Goal: Task Accomplishment & Management: Manage account settings

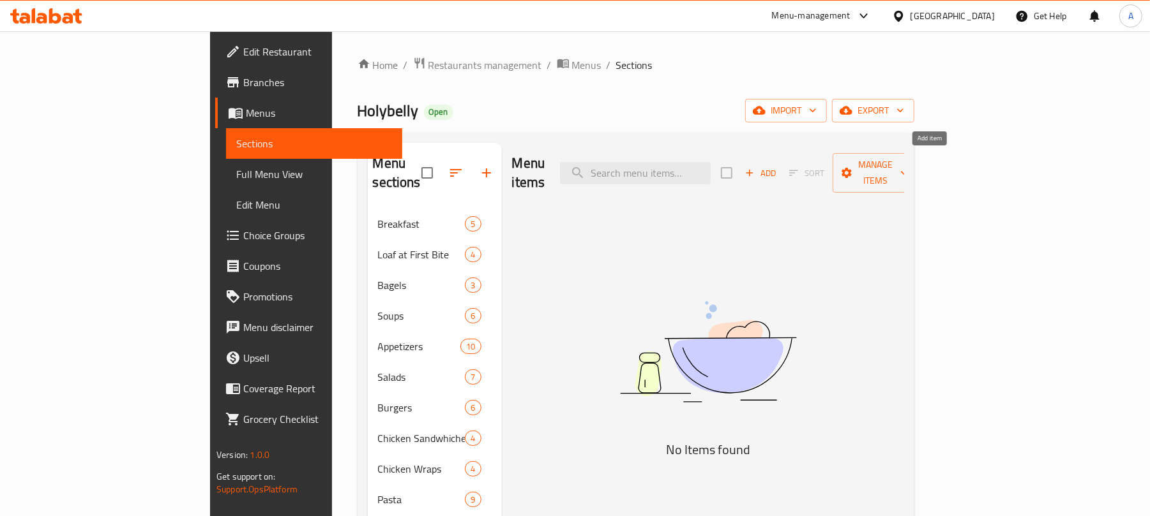
click at [778, 171] on span "Add" at bounding box center [760, 173] width 34 height 15
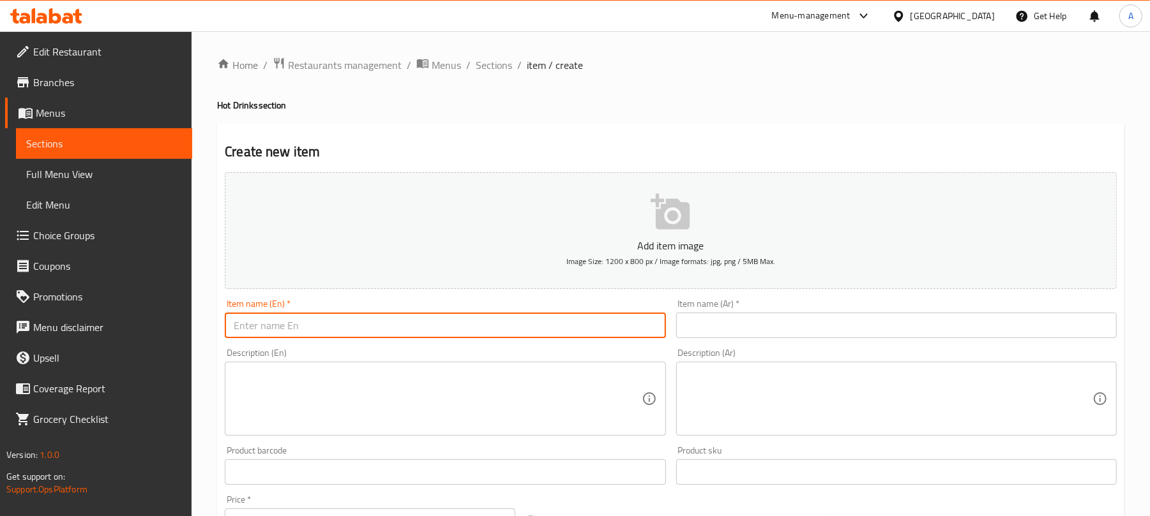
click at [395, 332] on input "text" at bounding box center [445, 326] width 440 height 26
paste input "Normal Tea"
type input "Normal Tea"
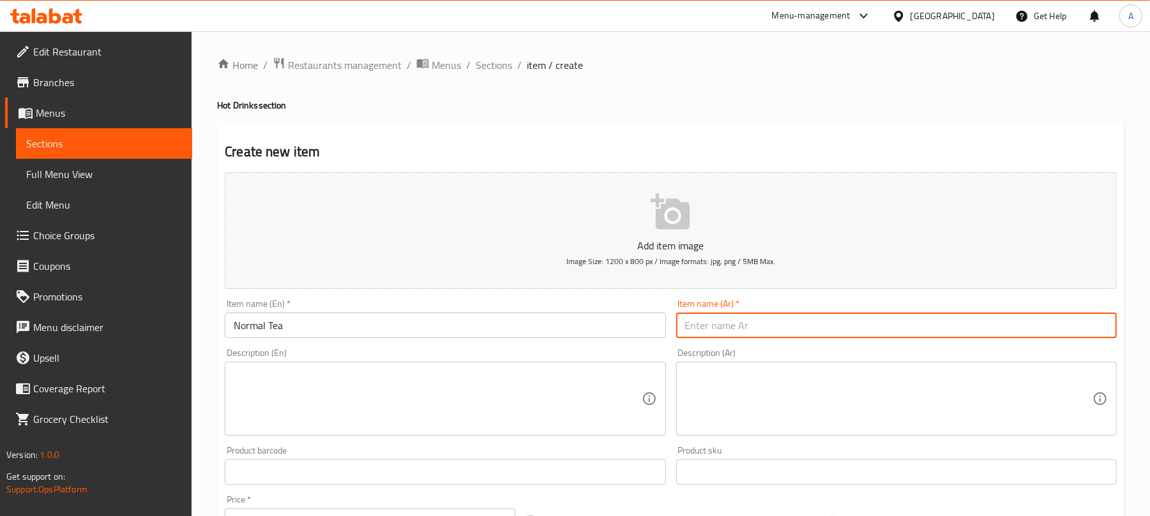
click at [774, 319] on input "text" at bounding box center [896, 326] width 440 height 26
paste input "الشاي العادي"
type input "الشاي العادي"
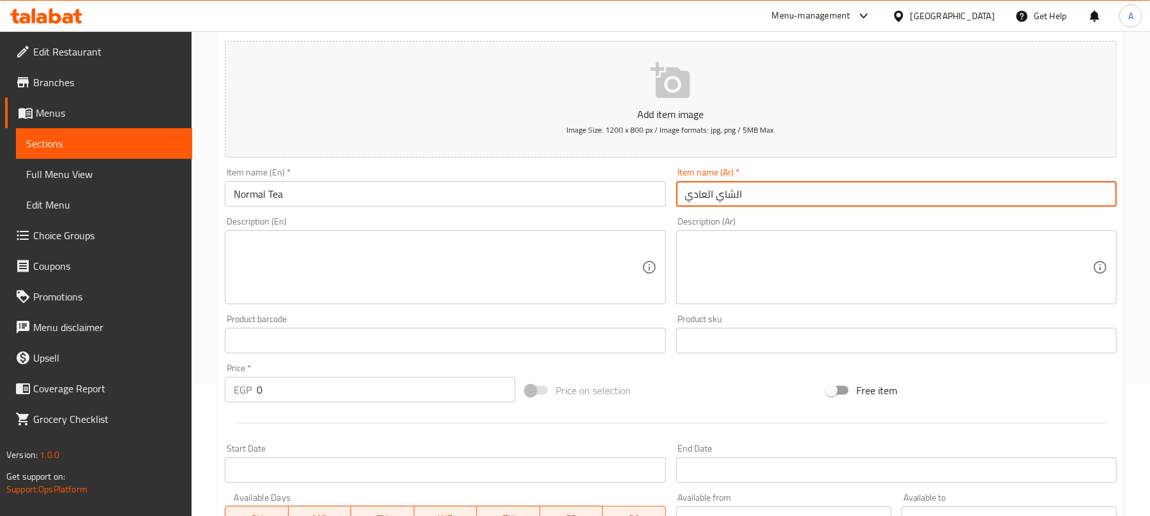
scroll to position [170, 0]
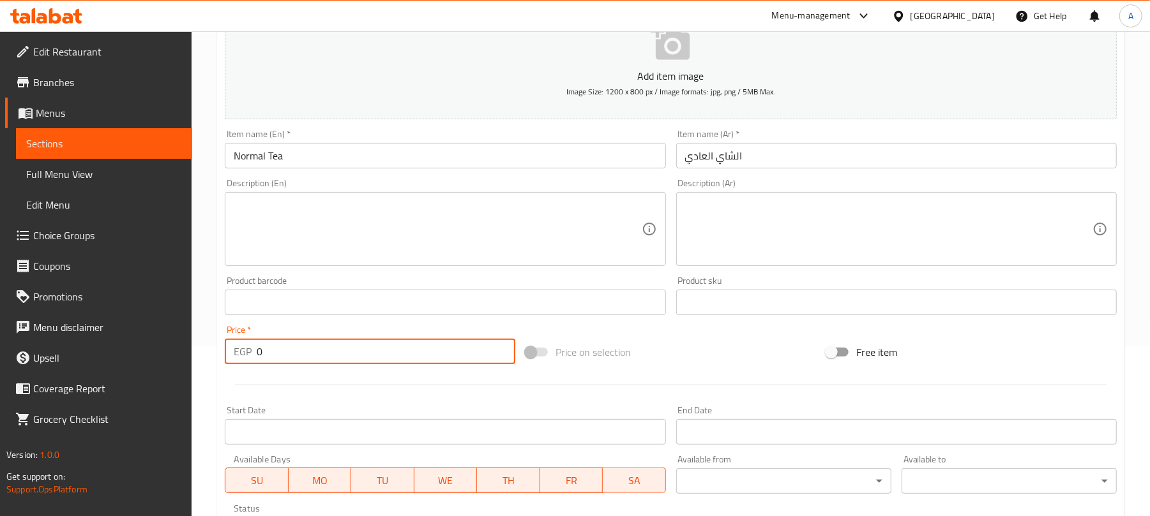
paste input "36"
drag, startPoint x: 277, startPoint y: 361, endPoint x: 234, endPoint y: 354, distance: 44.1
click at [234, 354] on div "EGP 36 Price *" at bounding box center [370, 352] width 290 height 26
type input "36"
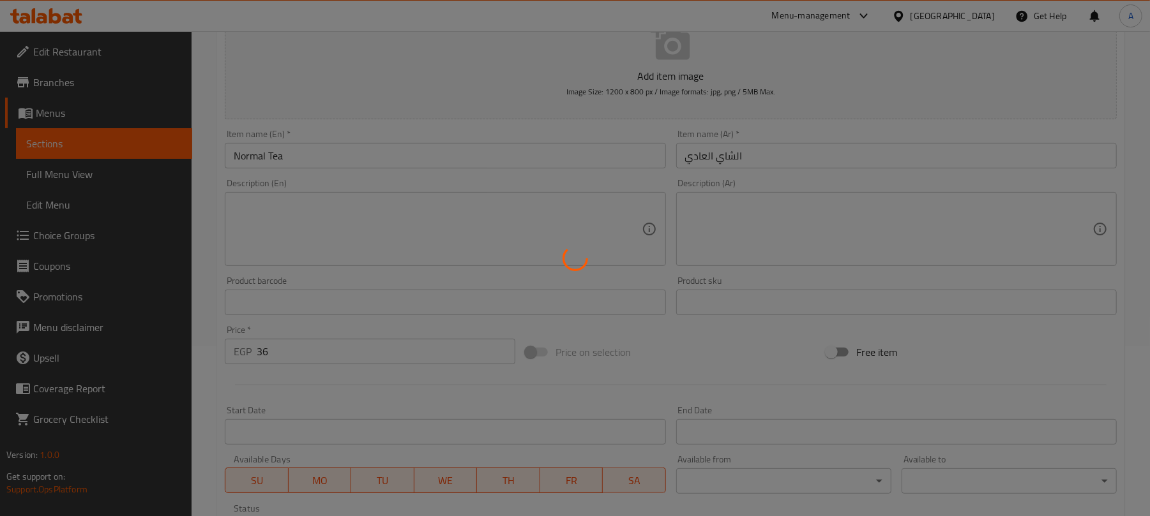
type input "0"
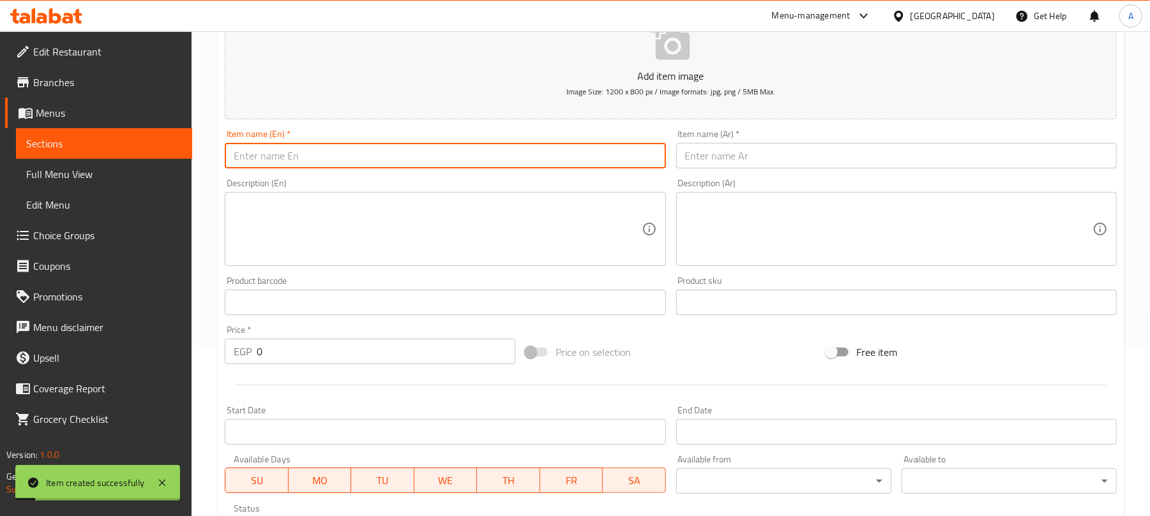
click at [352, 166] on input "text" at bounding box center [445, 156] width 440 height 26
paste input "Flavored Tea"
type input "Flavored Tea"
click at [719, 162] on input "text" at bounding box center [896, 156] width 440 height 26
paste input "الشاي بنكهة"
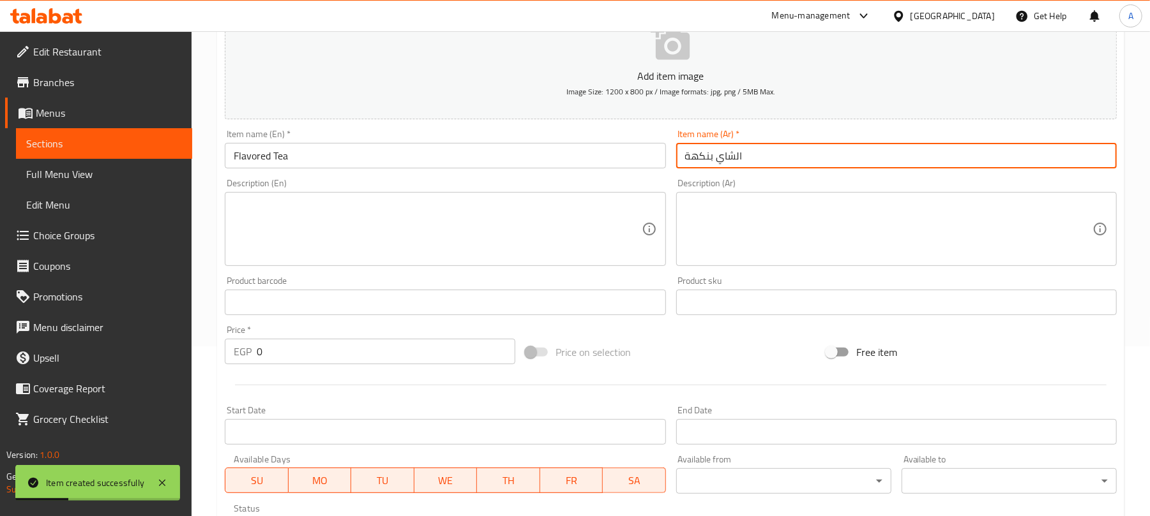
type input "الشاي بنكهة"
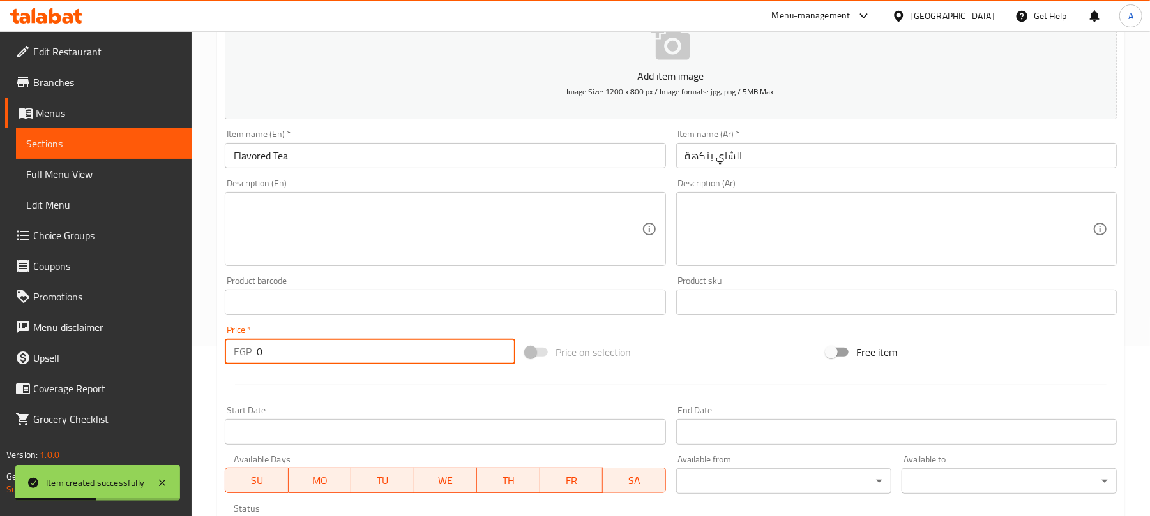
drag, startPoint x: 259, startPoint y: 353, endPoint x: 271, endPoint y: 345, distance: 14.3
click at [269, 350] on input "0" at bounding box center [386, 352] width 259 height 26
paste input "42"
type input "42"
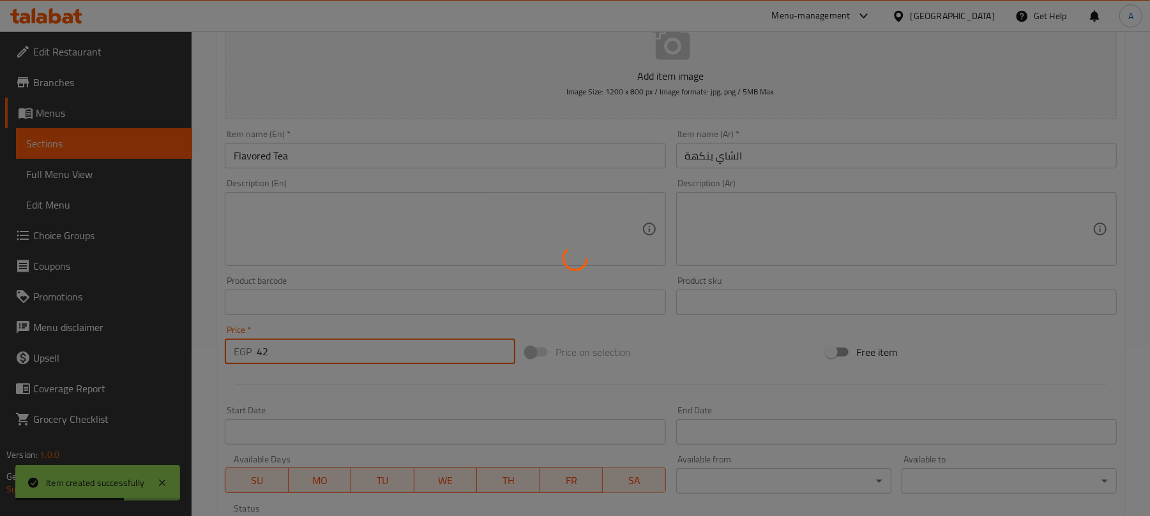
type input "0"
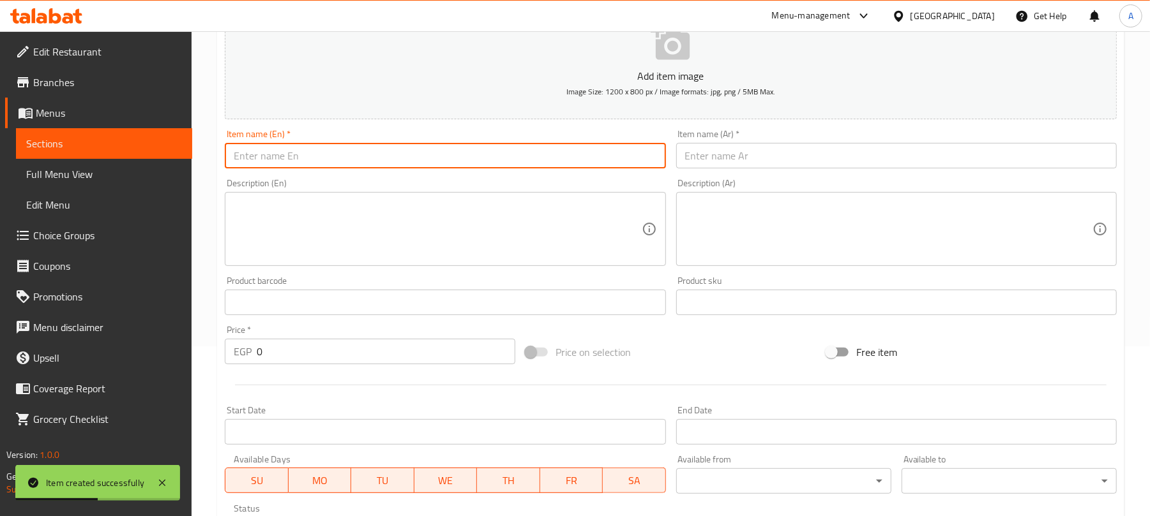
click at [432, 154] on input "text" at bounding box center [445, 156] width 440 height 26
paste input "Anti-Flu"
type input "Anti-Flu"
click at [753, 156] on input "text" at bounding box center [896, 156] width 440 height 26
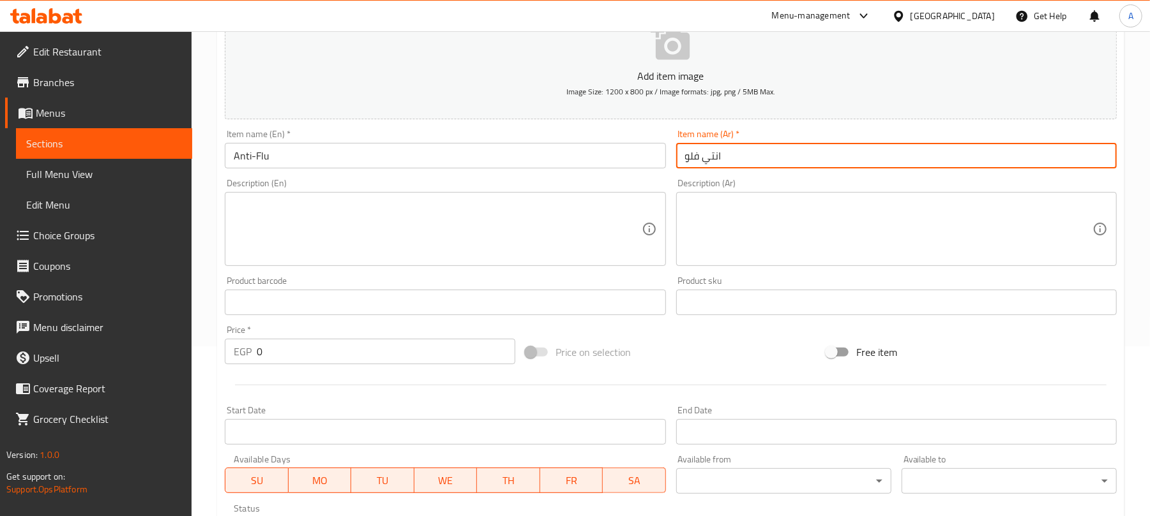
type input "انتي فلو"
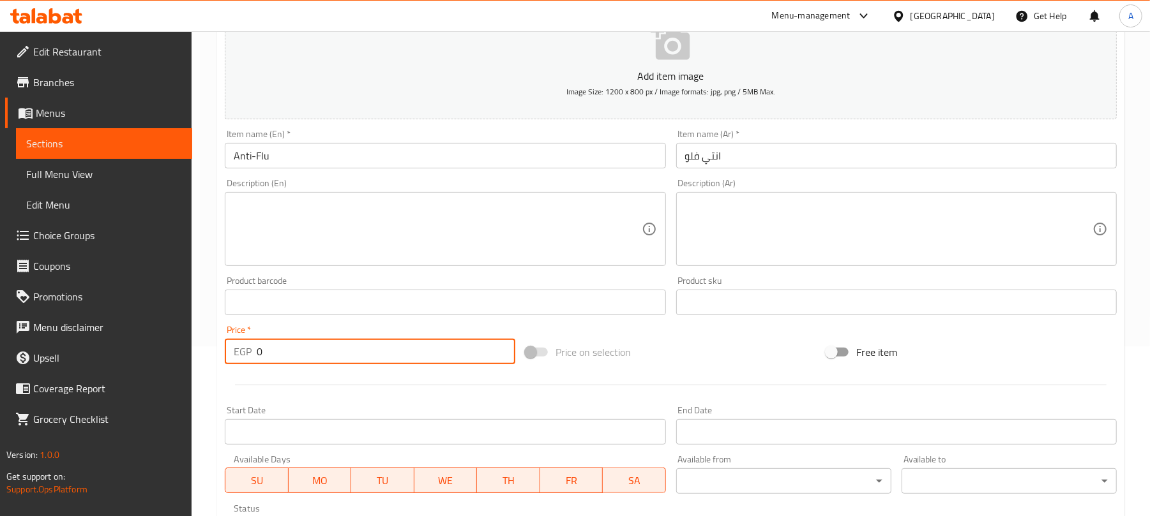
drag, startPoint x: 284, startPoint y: 361, endPoint x: 240, endPoint y: 352, distance: 44.9
click at [240, 352] on div "EGP 0 Price *" at bounding box center [370, 352] width 290 height 26
paste input "54"
type input "54"
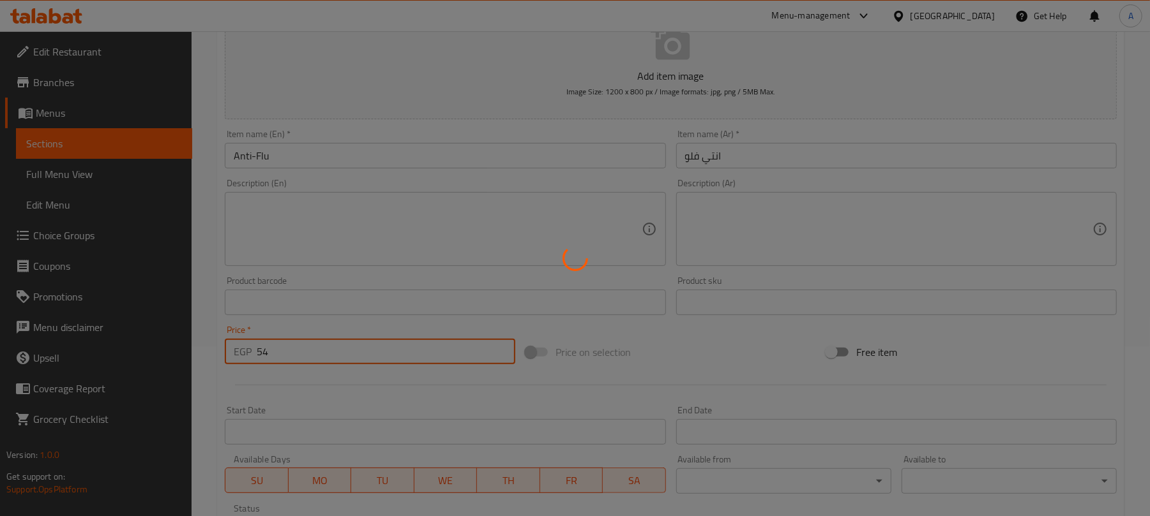
type input "0"
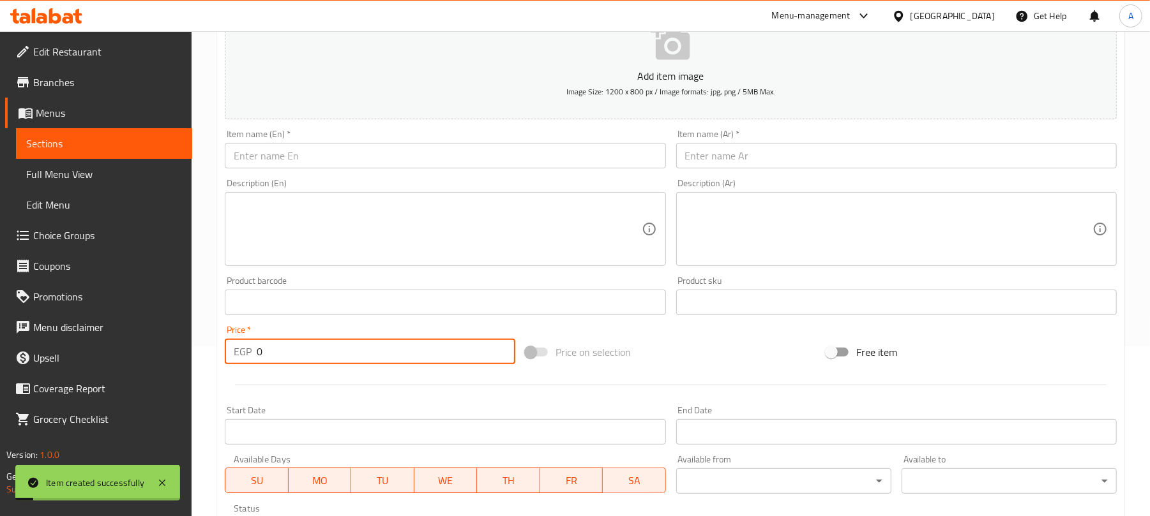
drag, startPoint x: 517, startPoint y: 162, endPoint x: 442, endPoint y: 87, distance: 105.2
click at [517, 162] on input "text" at bounding box center [445, 156] width 440 height 26
paste input "Apple Cider"
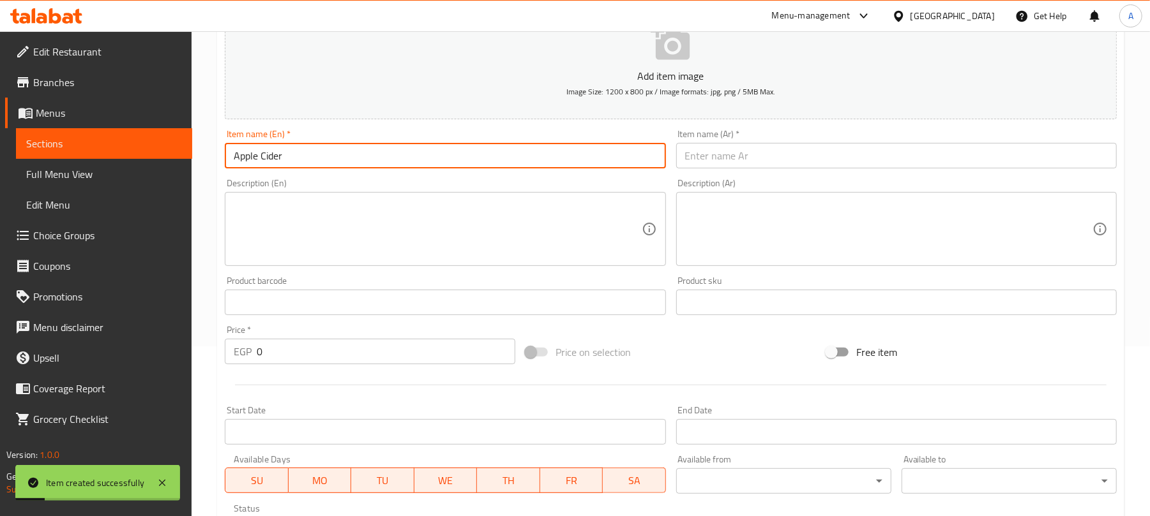
type input "Apple Cider"
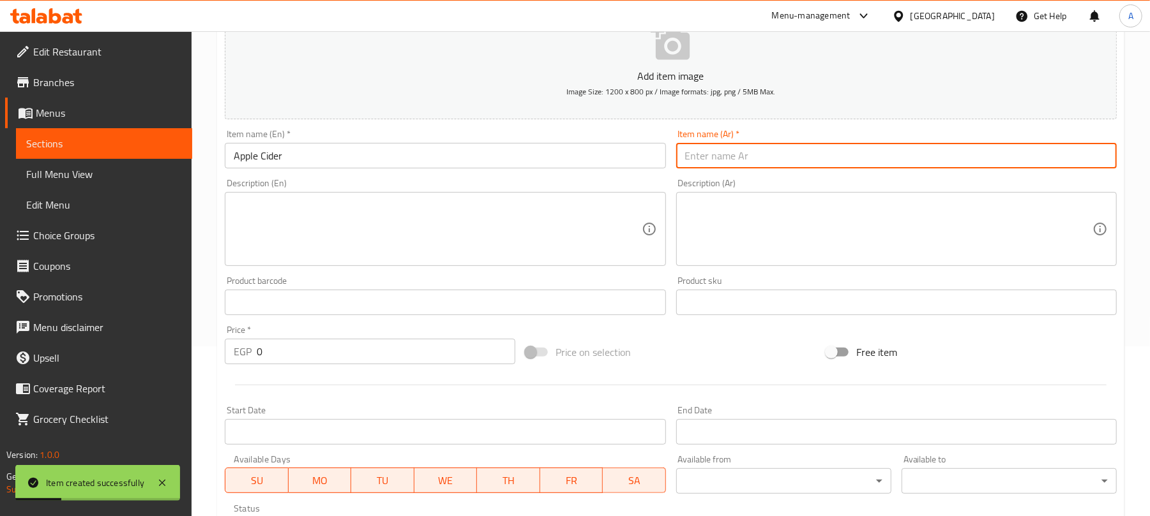
click at [723, 156] on input "text" at bounding box center [896, 156] width 440 height 26
paste input "التفاح عصير التفاح"
type input "التفاح عصير التفاح"
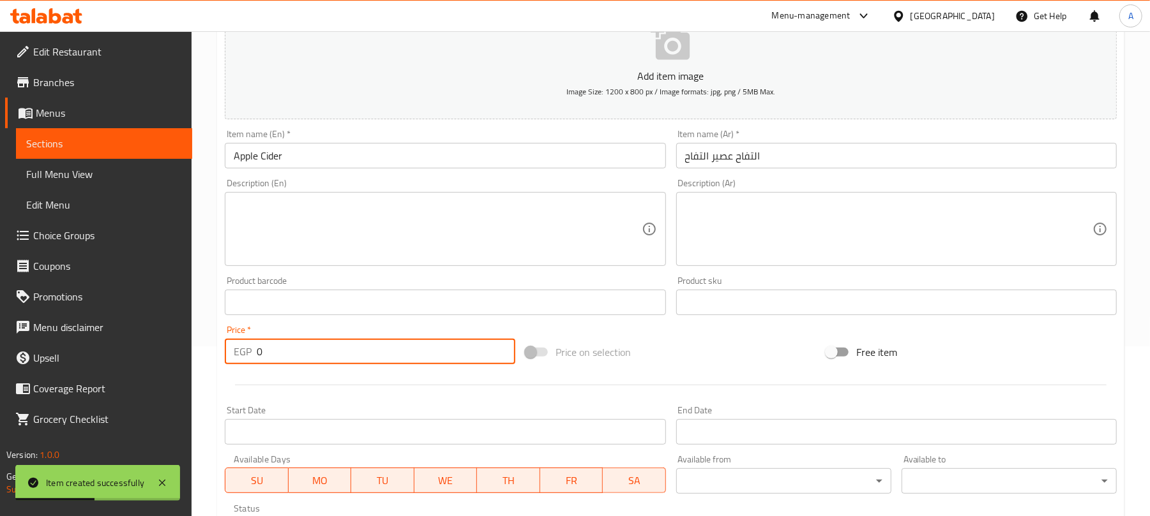
paste input "79"
drag, startPoint x: 289, startPoint y: 350, endPoint x: 253, endPoint y: 358, distance: 37.3
click at [253, 358] on div "EGP 79 Price *" at bounding box center [370, 352] width 290 height 26
type input "79"
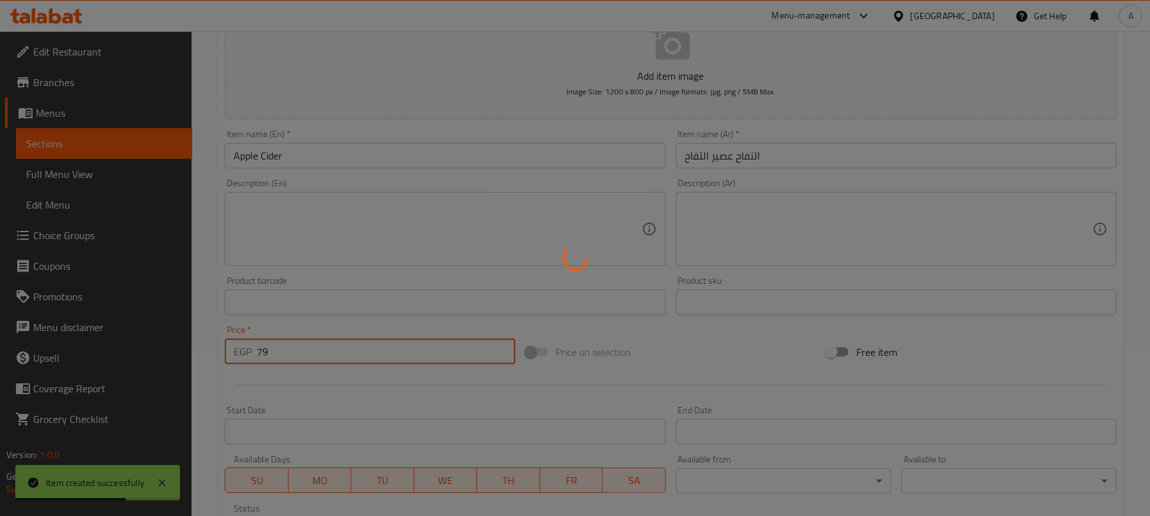
type input "0"
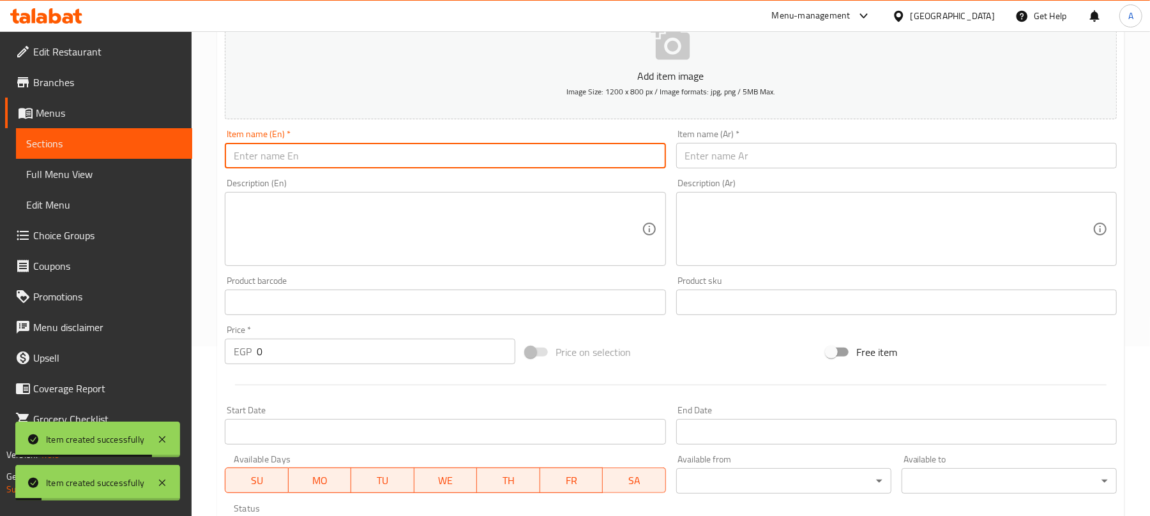
click at [335, 163] on input "text" at bounding box center [445, 156] width 440 height 26
paste input "Hot Chocolate"
type input "Hot Chocolate"
click at [823, 152] on input "text" at bounding box center [896, 156] width 440 height 26
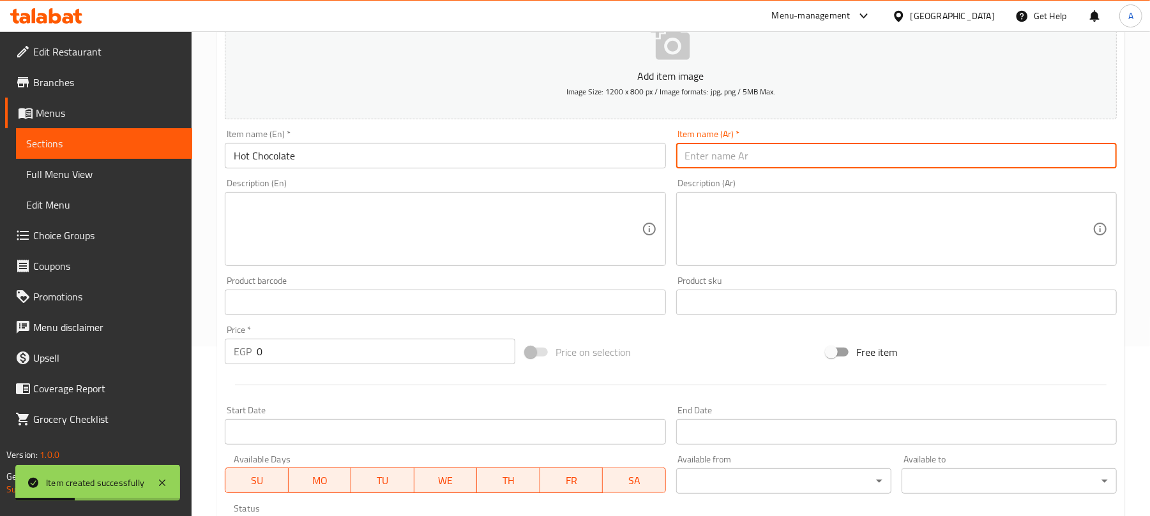
paste input "شكولاته ساخنة"
type input "شكولاته ساخنة"
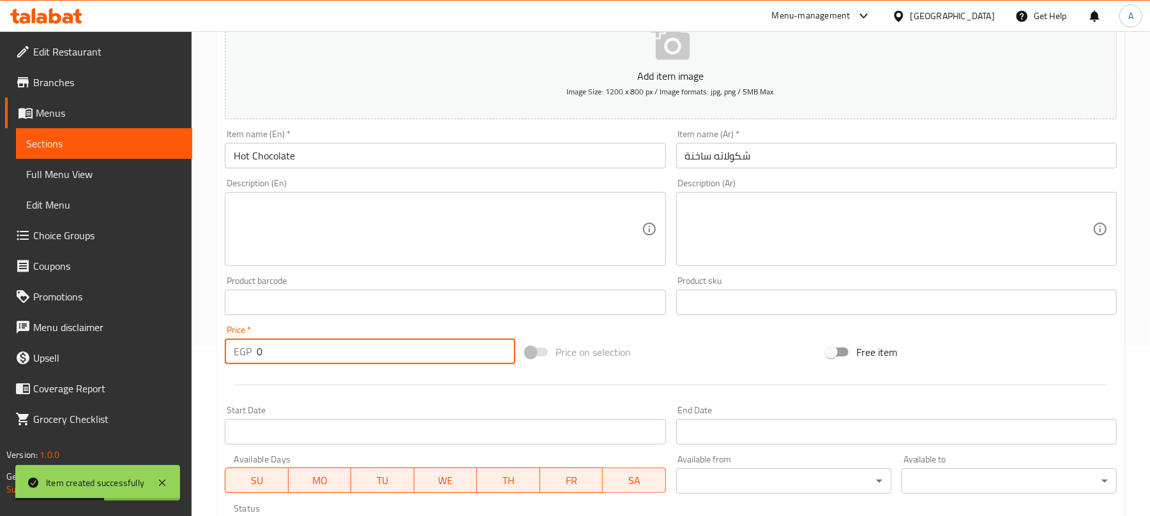
paste input "84"
drag, startPoint x: 312, startPoint y: 358, endPoint x: 221, endPoint y: 356, distance: 91.3
click at [221, 356] on div "Price   * EGP 0 Price *" at bounding box center [370, 344] width 301 height 49
type input "84"
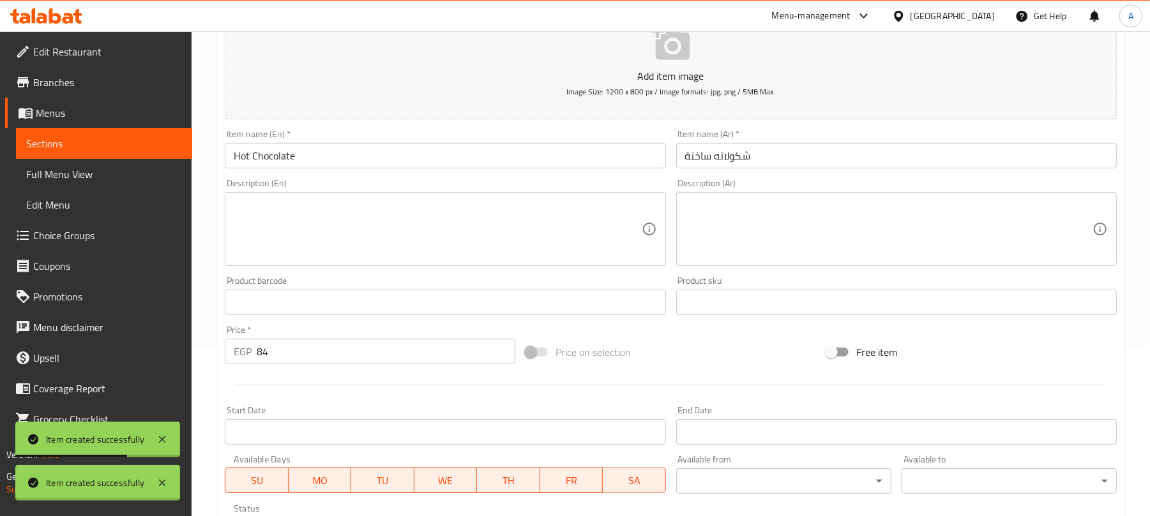
type input "0"
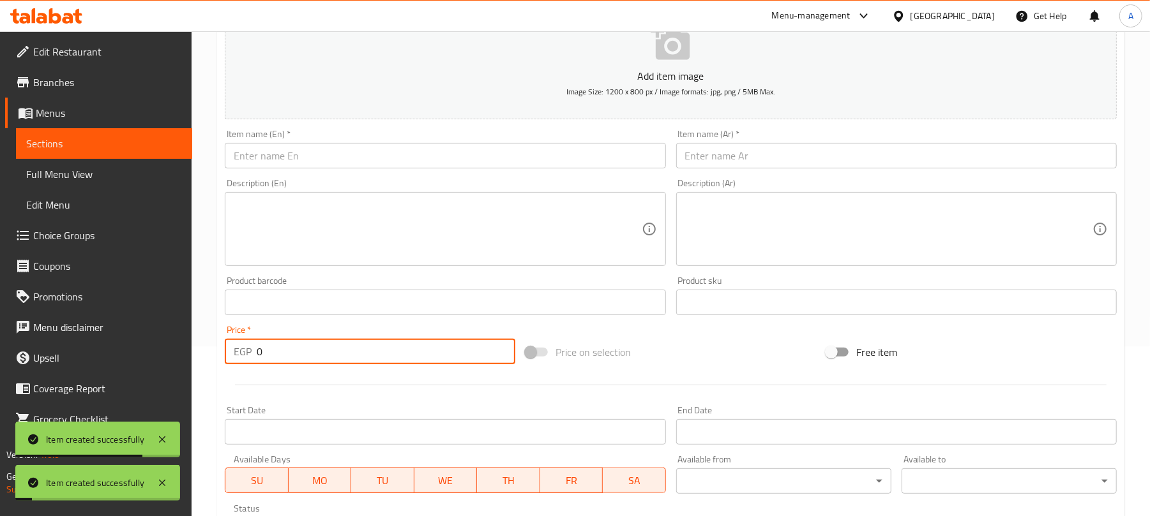
click at [345, 167] on input "text" at bounding box center [445, 156] width 440 height 26
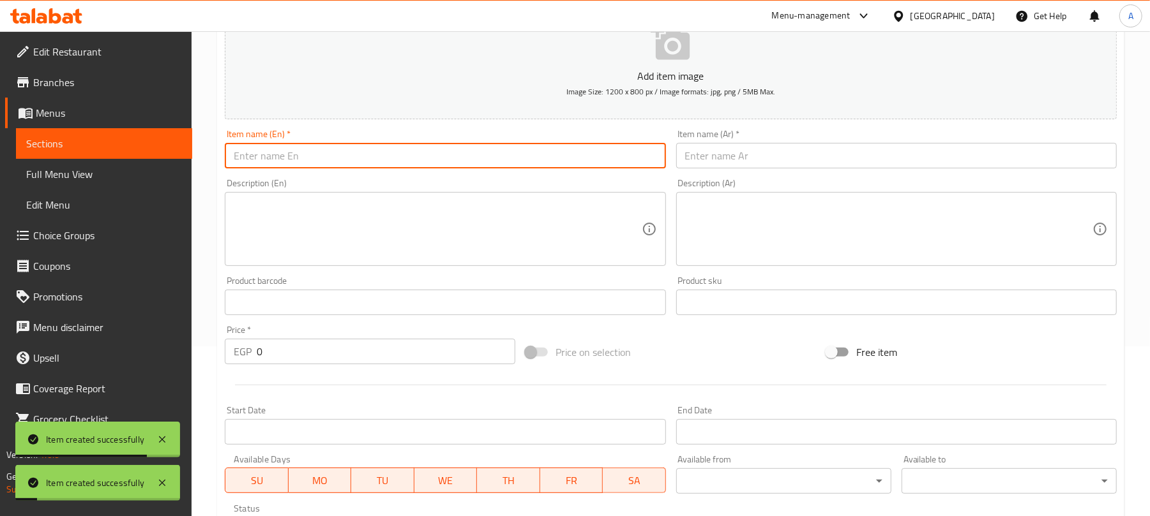
paste input "Oreo Hot Chocolate"
type input "Oreo Hot Chocolate"
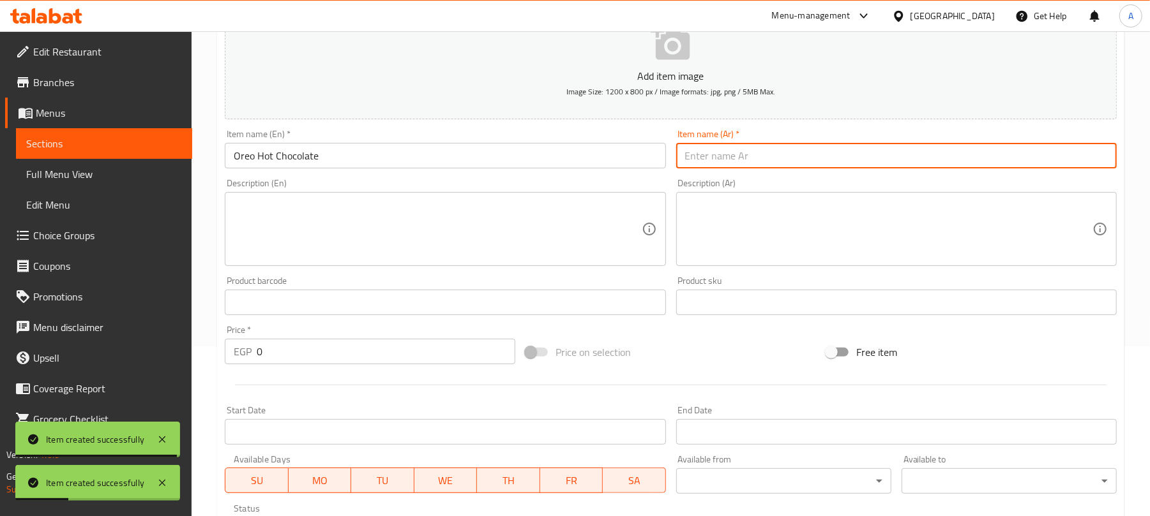
click at [770, 156] on input "text" at bounding box center [896, 156] width 440 height 26
paste input "الشوكولاتة الساخنة أوريو"
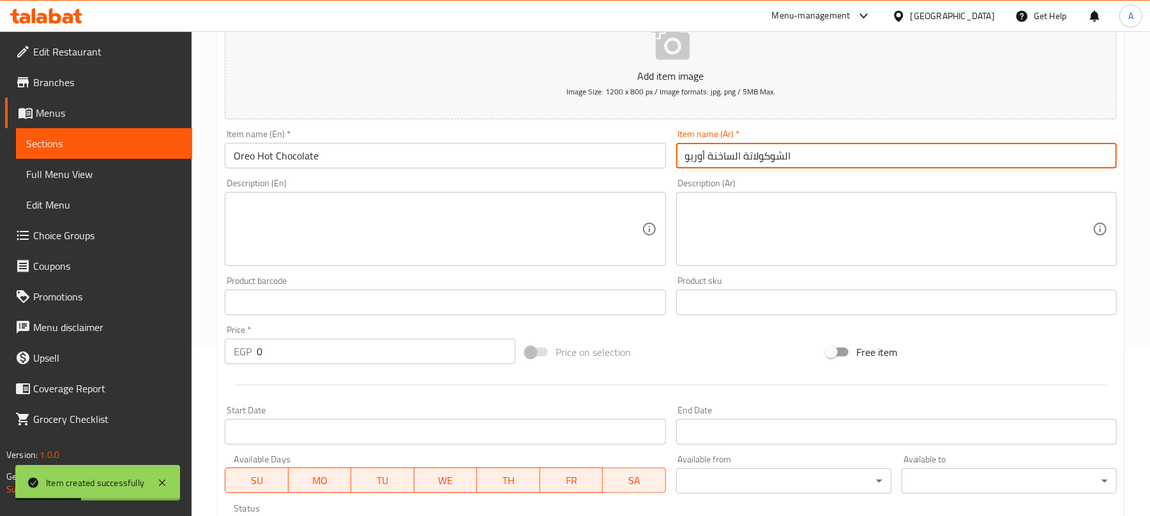
type input "الشوكولاتة الساخنة أوريو"
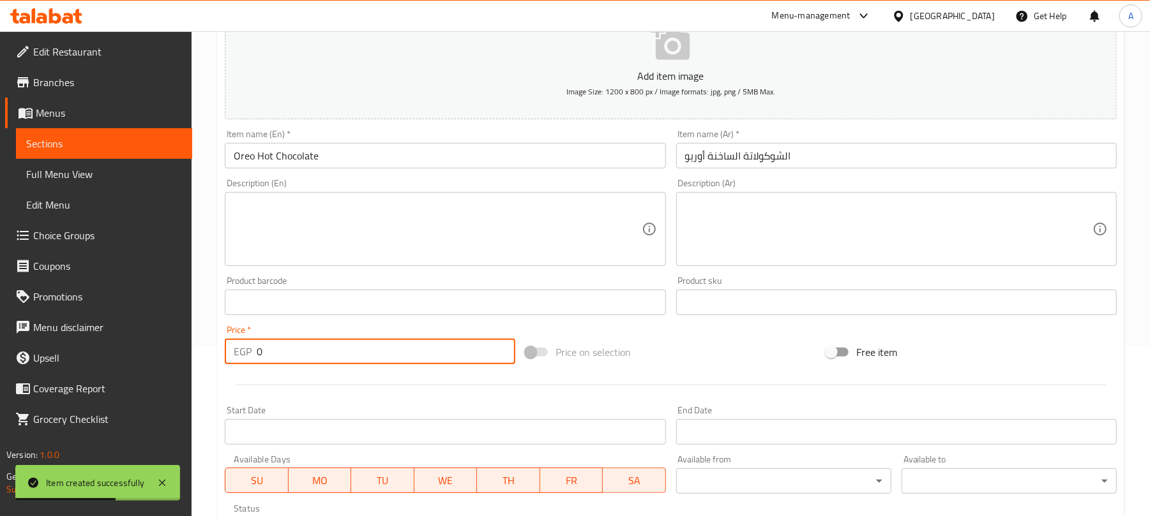
drag, startPoint x: 272, startPoint y: 354, endPoint x: 215, endPoint y: 358, distance: 56.9
click at [215, 358] on div "Home / Restaurants management / Menus / Sections / item / create Hot Drinks sec…" at bounding box center [671, 296] width 958 height 871
paste input "89"
type input "89"
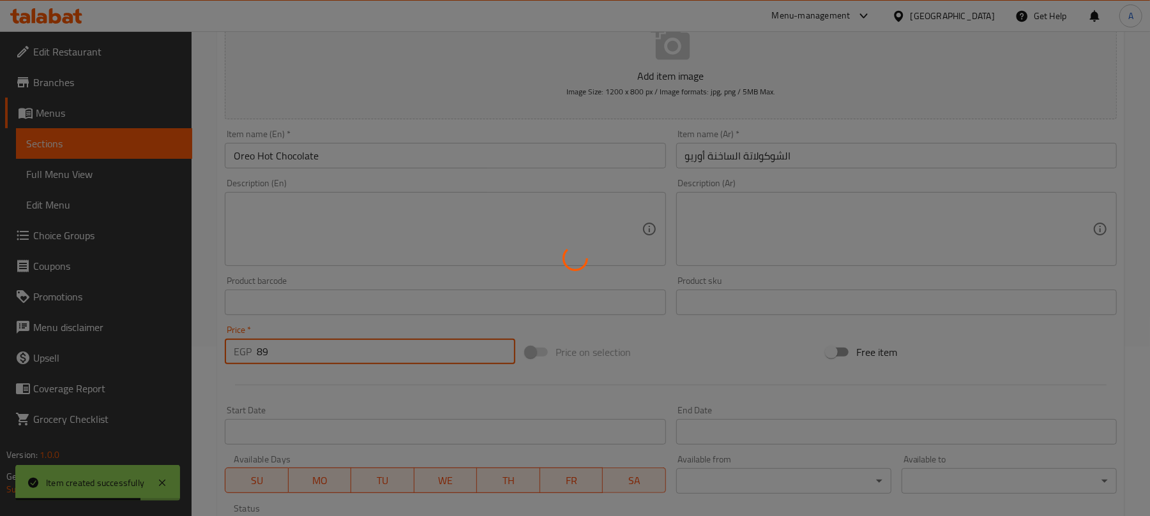
type input "0"
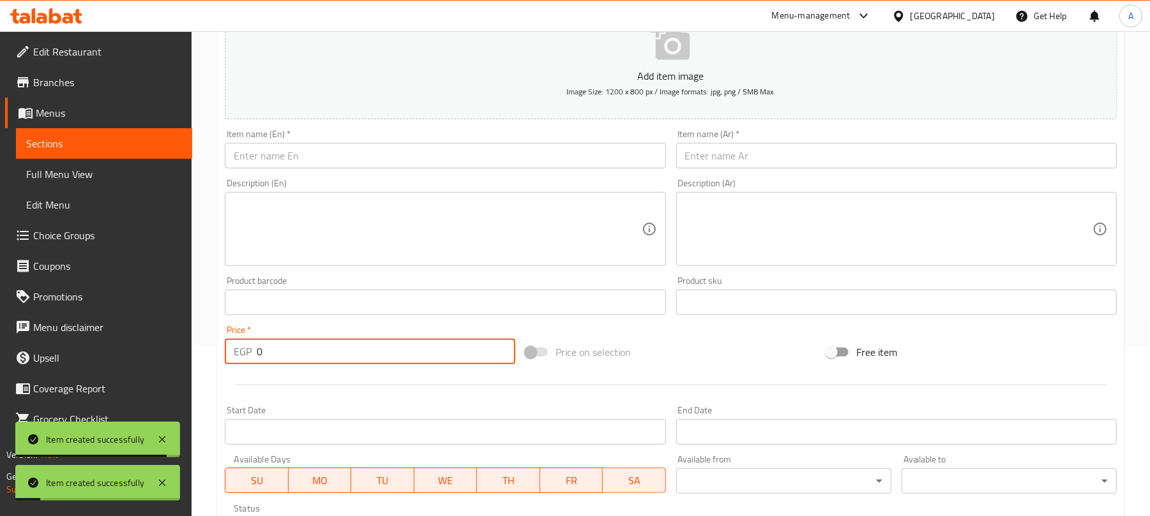
click at [394, 161] on input "text" at bounding box center [445, 156] width 440 height 26
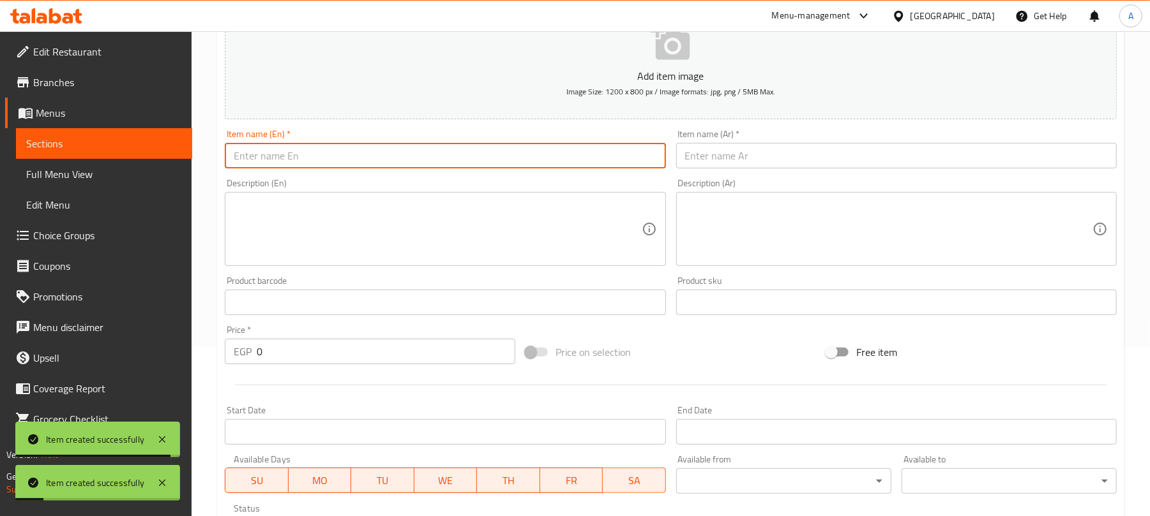
paste input "Lotus Hot Chocolate"
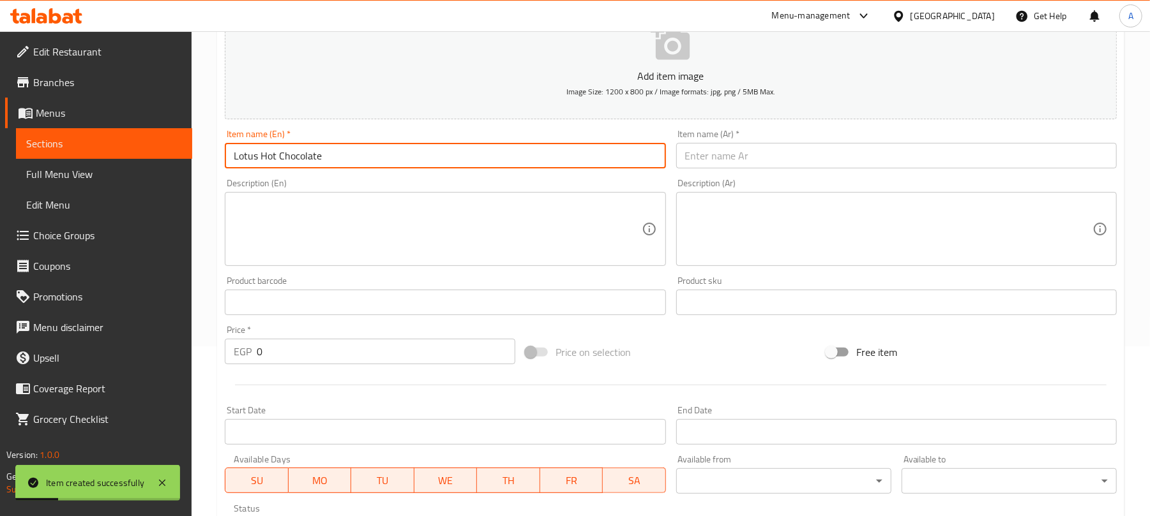
type input "Lotus Hot Chocolate"
drag, startPoint x: 716, startPoint y: 160, endPoint x: 448, endPoint y: 5, distance: 308.9
click at [716, 160] on input "text" at bounding box center [896, 156] width 440 height 26
paste input "لوتس الشوكولاتة الساخنة"
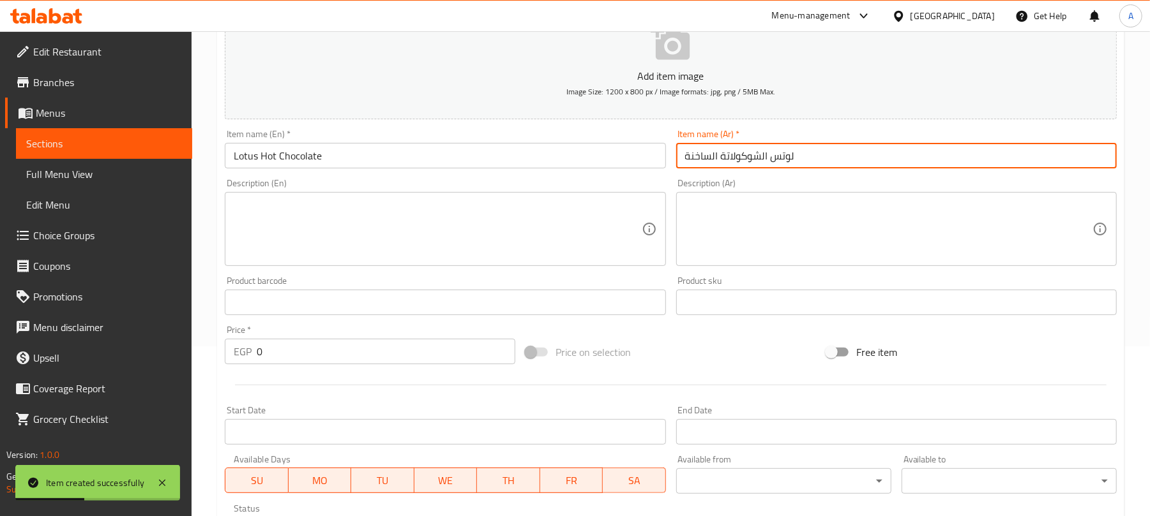
type input "لوتس الشوكولاتة الساخنة"
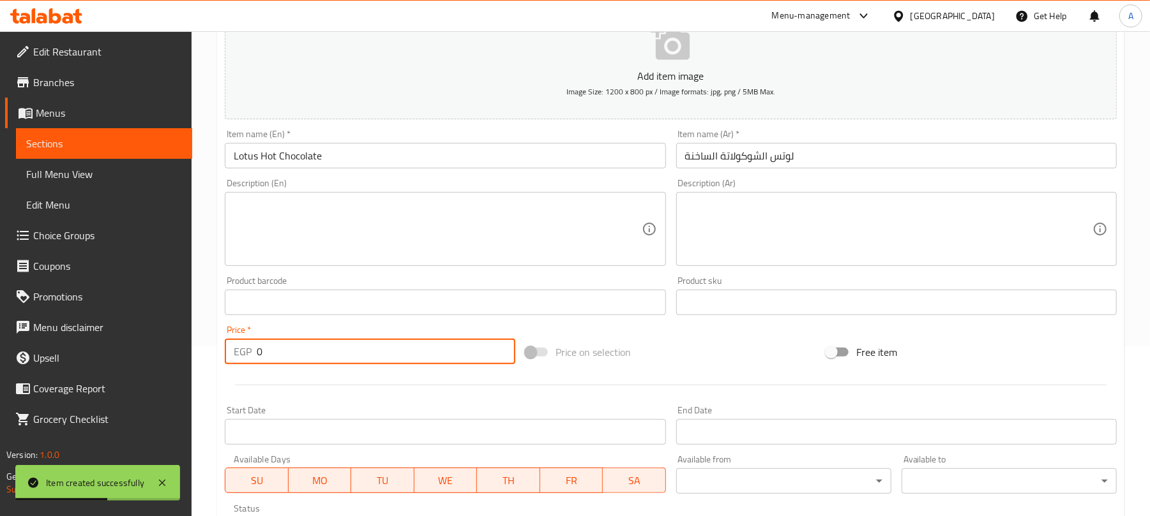
drag, startPoint x: 281, startPoint y: 360, endPoint x: 202, endPoint y: 366, distance: 79.4
click at [202, 366] on div "Home / Restaurants management / Menus / Sections / item / create Hot Drinks sec…" at bounding box center [671, 296] width 958 height 871
paste input "89"
type input "89"
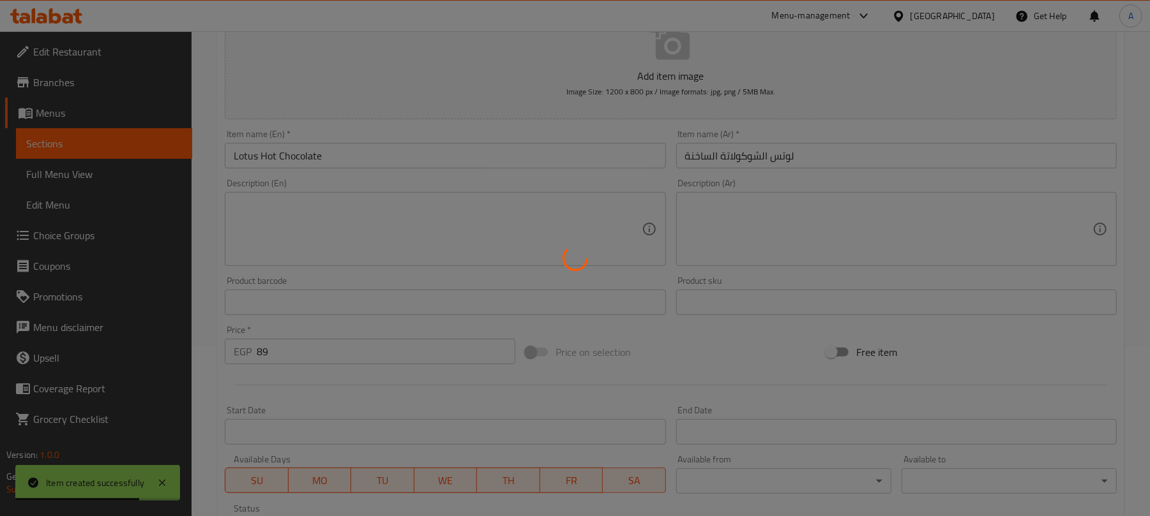
type input "0"
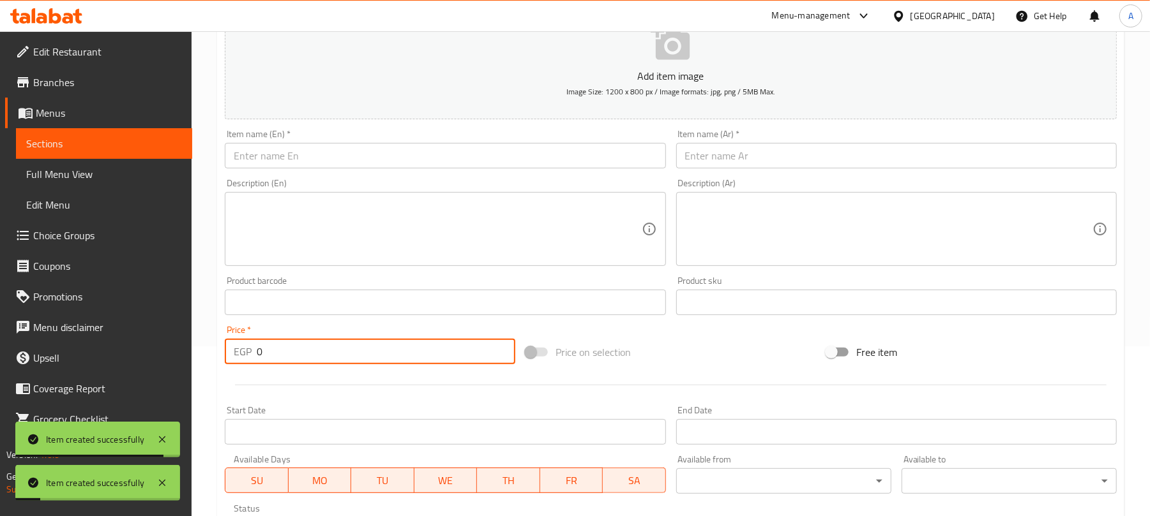
click at [541, 166] on input "text" at bounding box center [445, 156] width 440 height 26
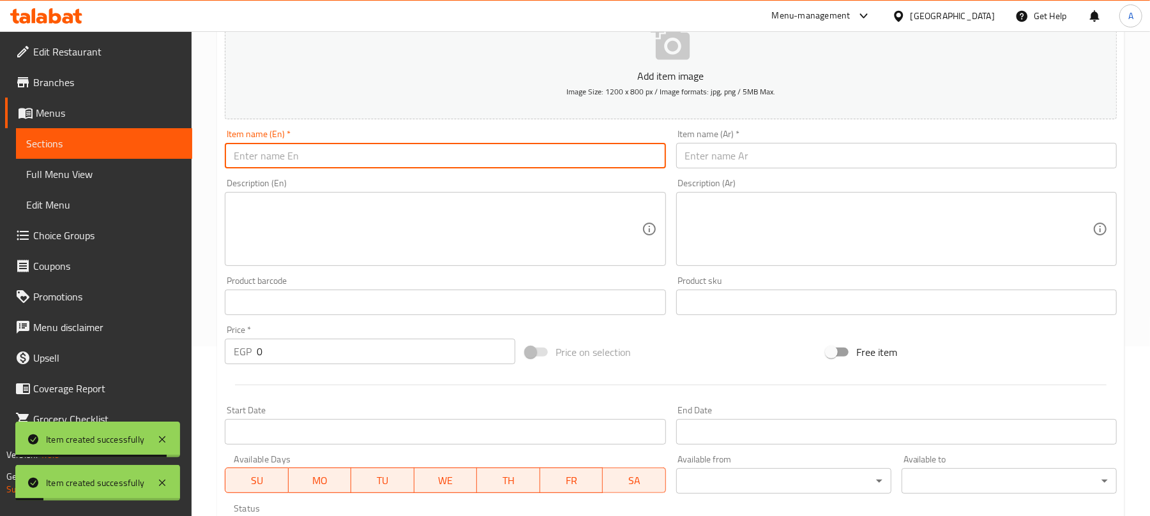
paste input "Sahlab Nutella"
type input "Sahlab Nutella"
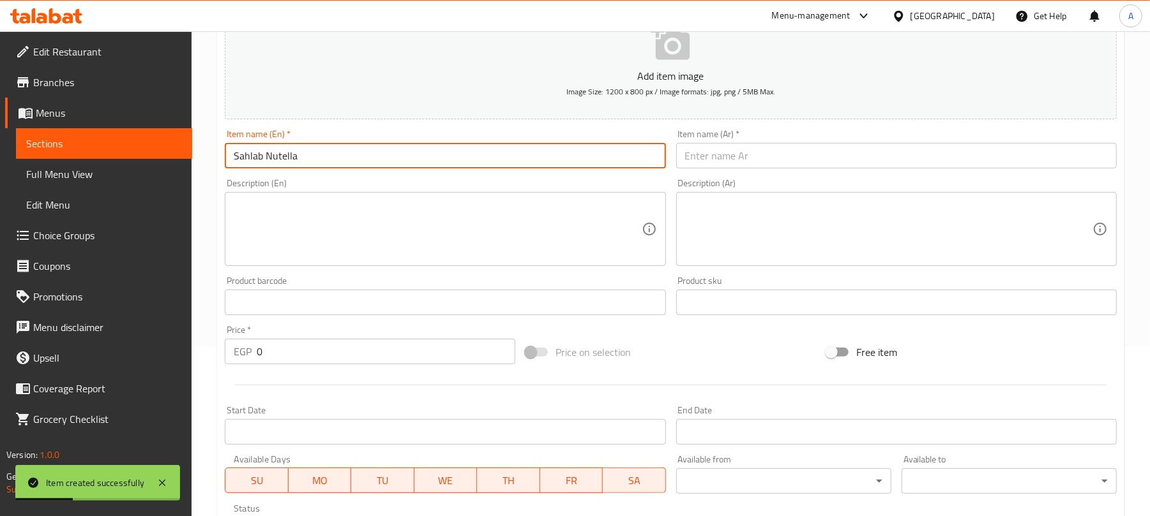
click at [748, 156] on input "text" at bounding box center [896, 156] width 440 height 26
paste input "سهلاب نوتيلا"
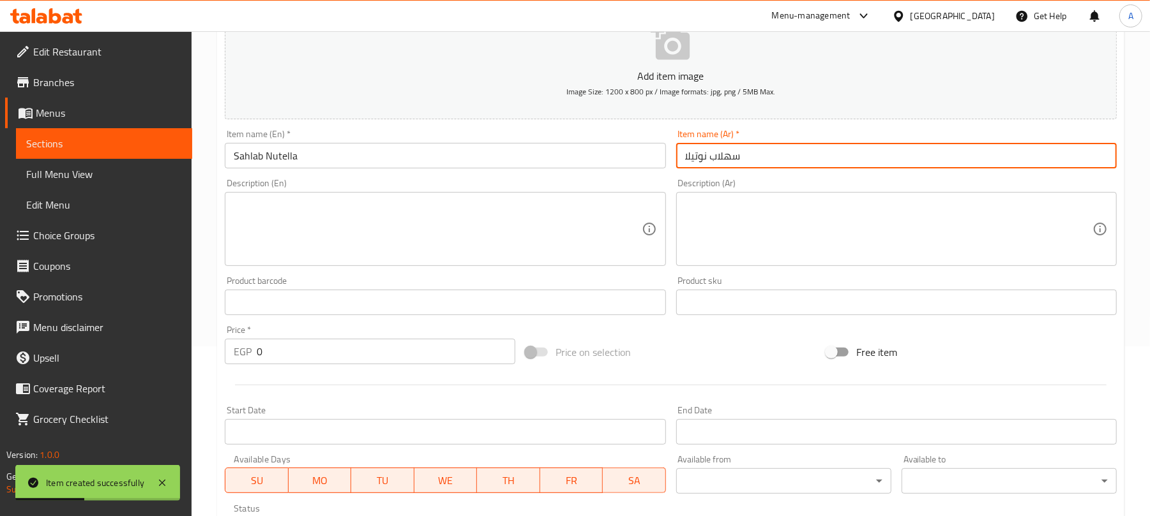
type input "سهلاب نوتيلا"
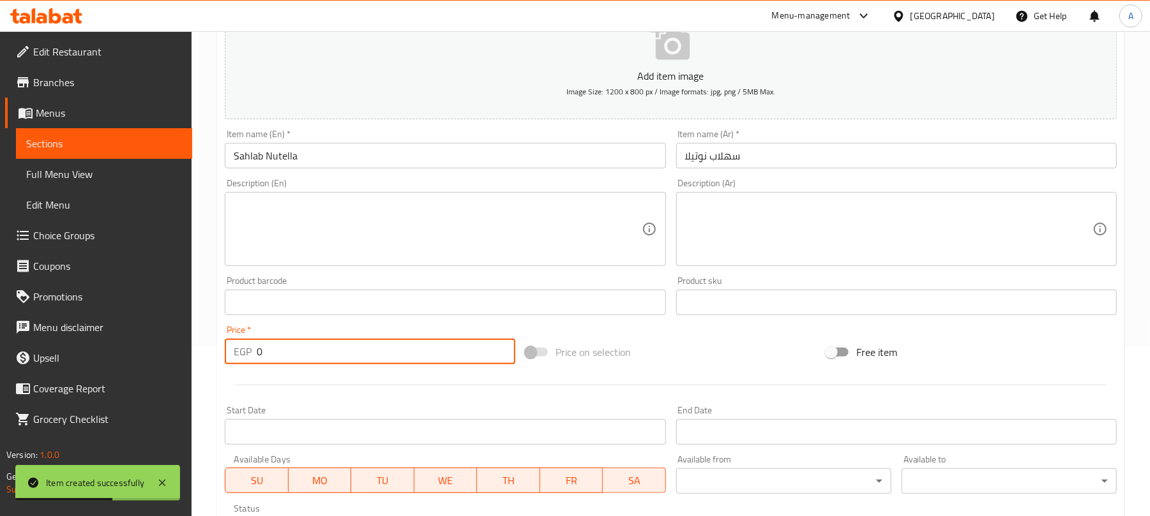
paste input "72"
drag, startPoint x: 271, startPoint y: 364, endPoint x: 253, endPoint y: 363, distance: 18.6
click at [253, 363] on div "EGP 0 Price *" at bounding box center [370, 352] width 290 height 26
type input "72"
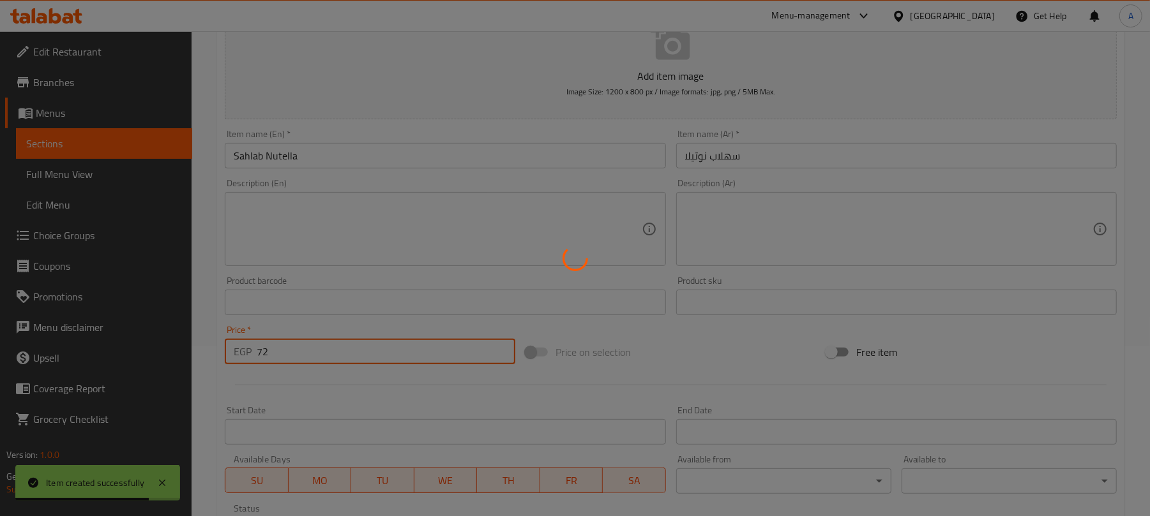
type input "0"
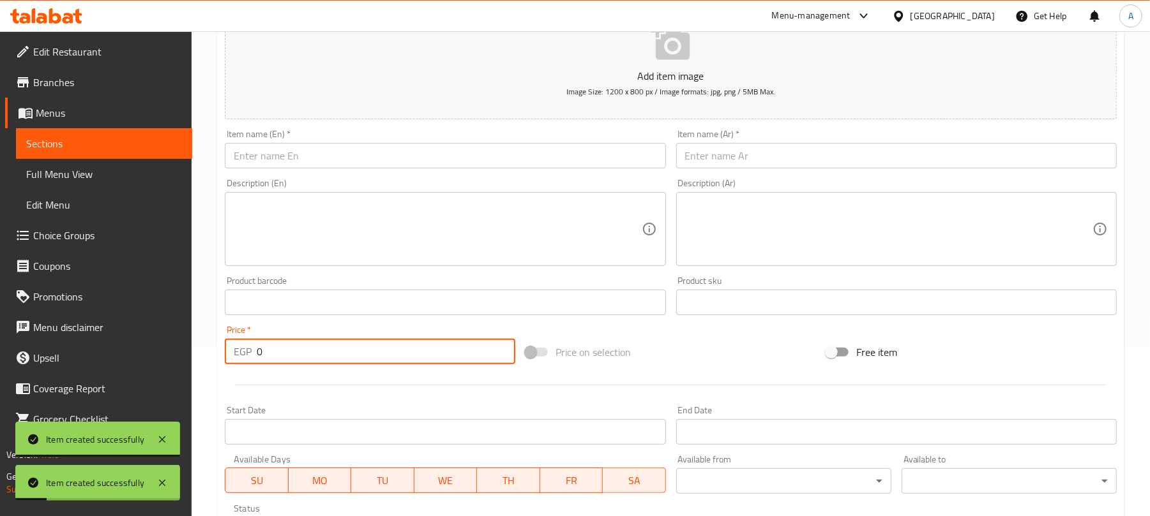
click at [392, 162] on input "text" at bounding box center [445, 156] width 440 height 26
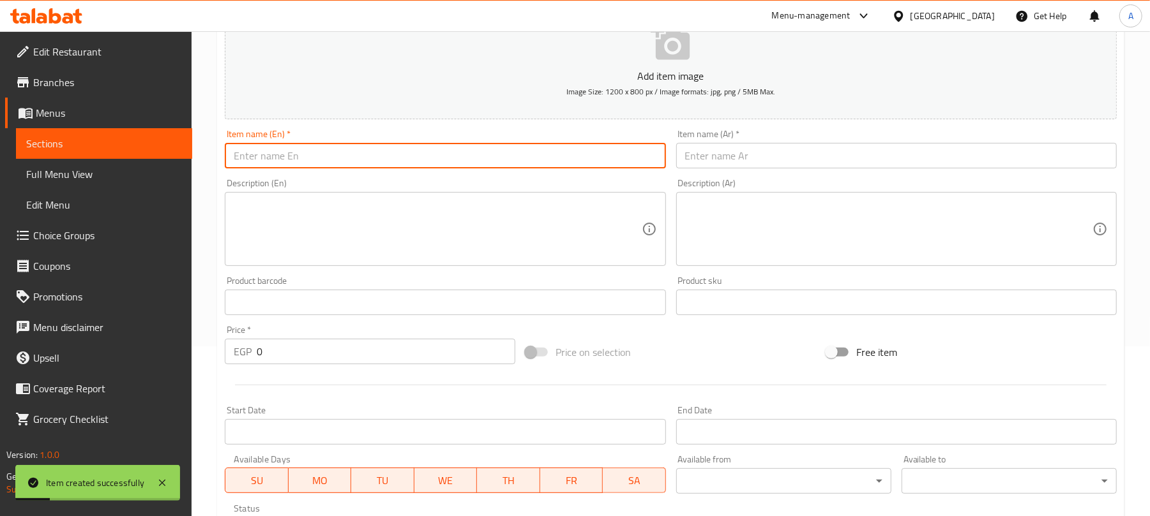
paste input "Holy Chocolate"
type input "Holy Chocolate"
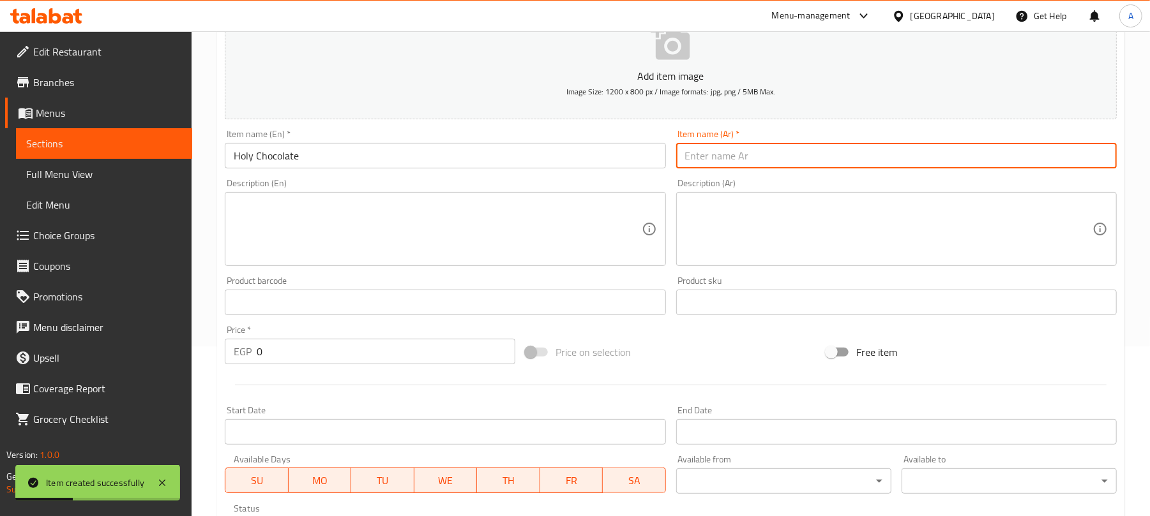
click at [728, 167] on input "text" at bounding box center [896, 156] width 440 height 26
paste input "الشوكولاتة المقدسة"
click at [703, 158] on input "الشوكولاتة المقدسة" at bounding box center [896, 156] width 440 height 26
type input "الشوكولاتة هولي"
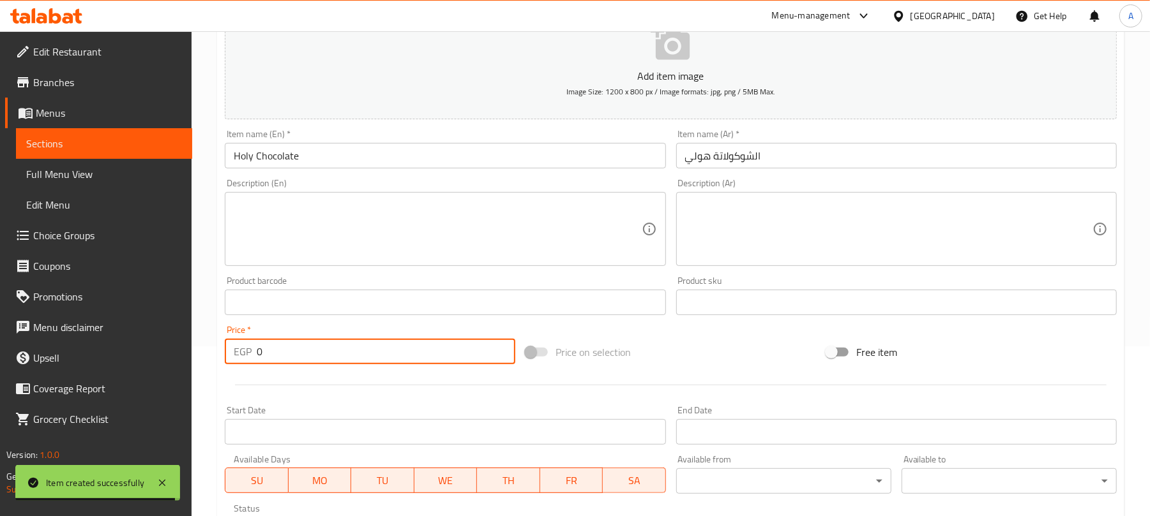
paste input "89"
drag, startPoint x: 276, startPoint y: 348, endPoint x: 249, endPoint y: 361, distance: 30.3
click at [249, 361] on div "EGP 0 Price *" at bounding box center [370, 352] width 290 height 26
type input "89"
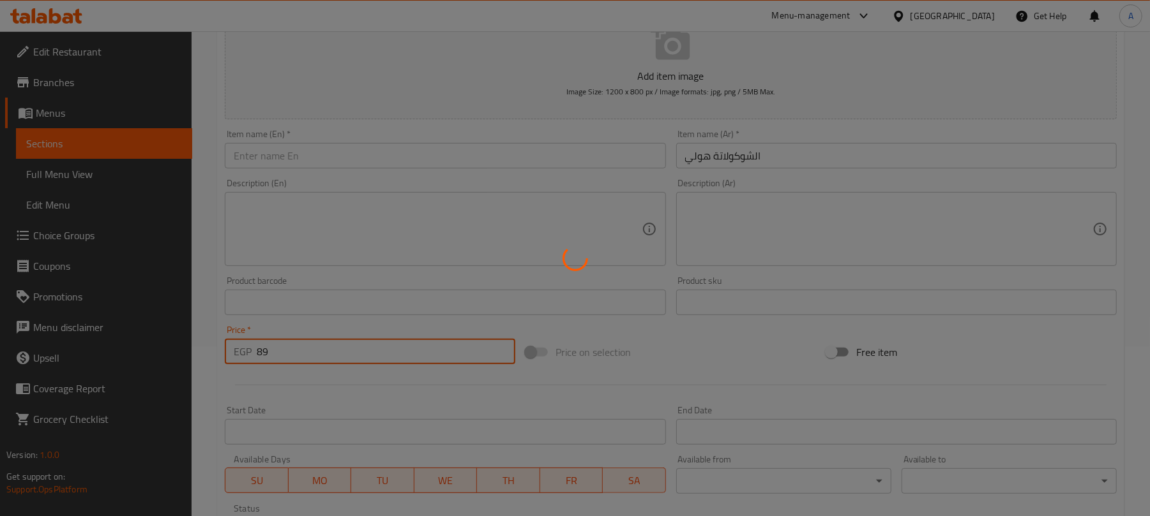
type input "0"
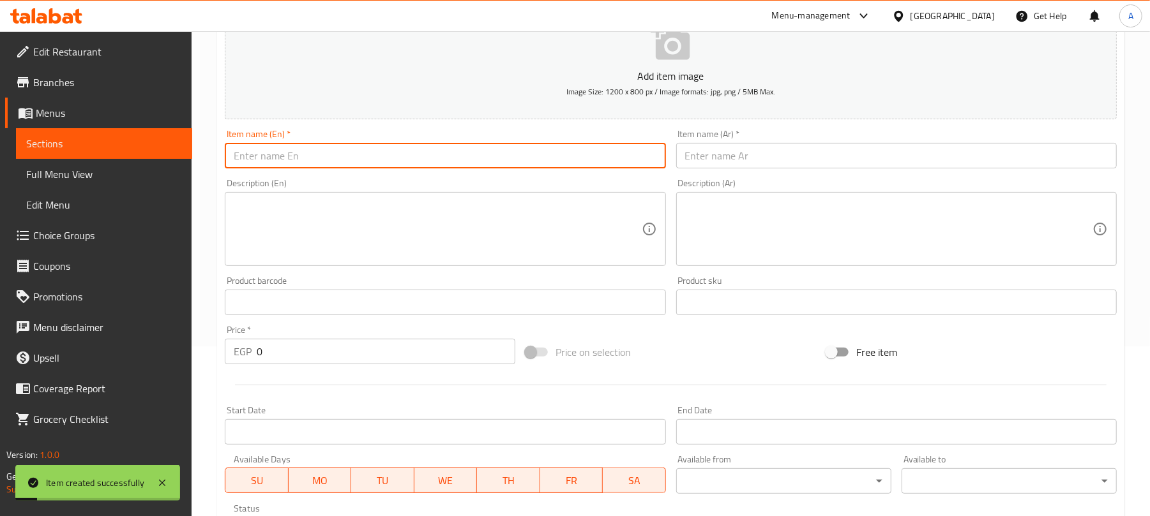
click at [340, 157] on input "text" at bounding box center [445, 156] width 440 height 26
paste input "Marshmallow Chocolate"
type input "Marshmallow Chocolate"
click at [757, 161] on input "text" at bounding box center [896, 156] width 440 height 26
paste input "شوكولاتة الخطمي"
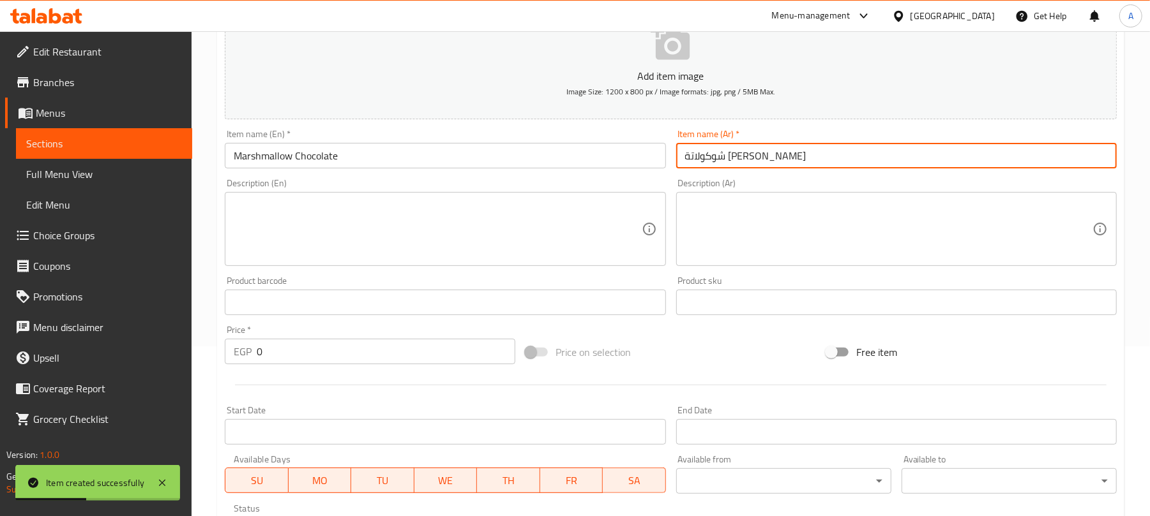
click at [713, 157] on input "شوكولاتة الخطمي" at bounding box center [896, 156] width 440 height 26
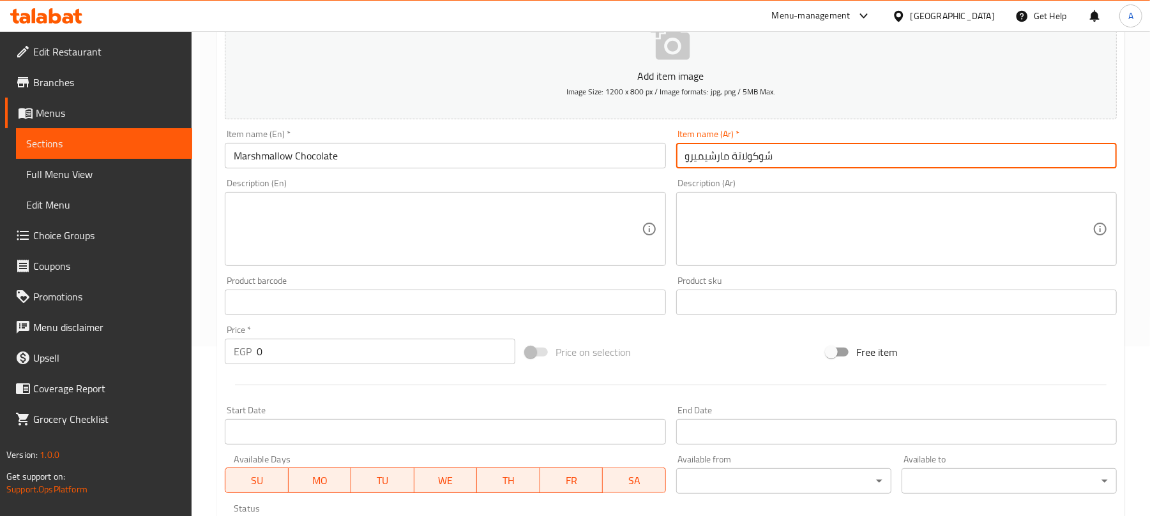
type input "شوكولاتة مارشيميرو"
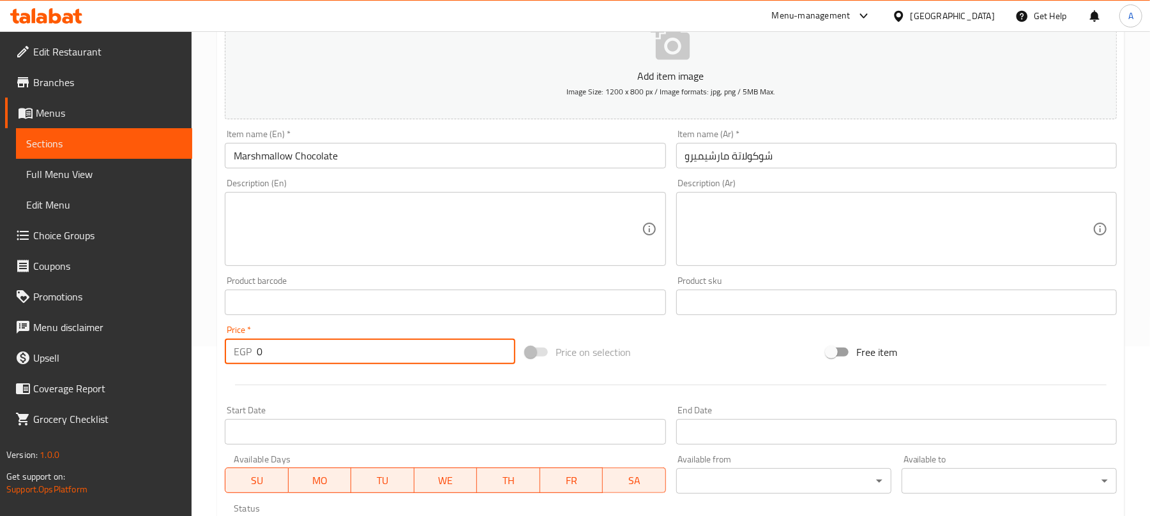
drag, startPoint x: 281, startPoint y: 359, endPoint x: 213, endPoint y: 363, distance: 67.8
click at [213, 363] on div "Home / Restaurants management / Menus / Sections / item / create Hot Drinks sec…" at bounding box center [671, 296] width 958 height 871
paste input "89"
type input "89"
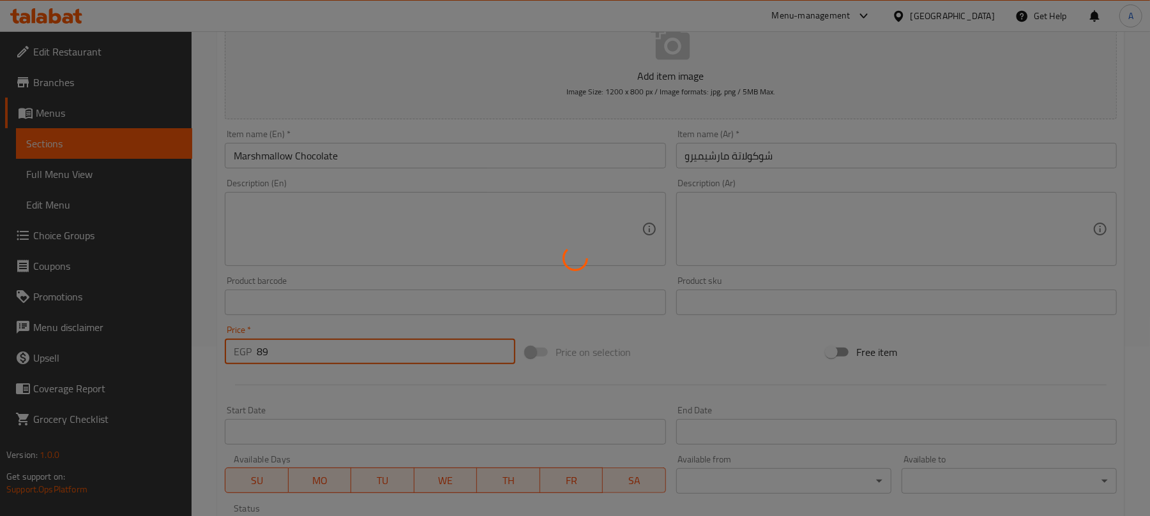
type input "0"
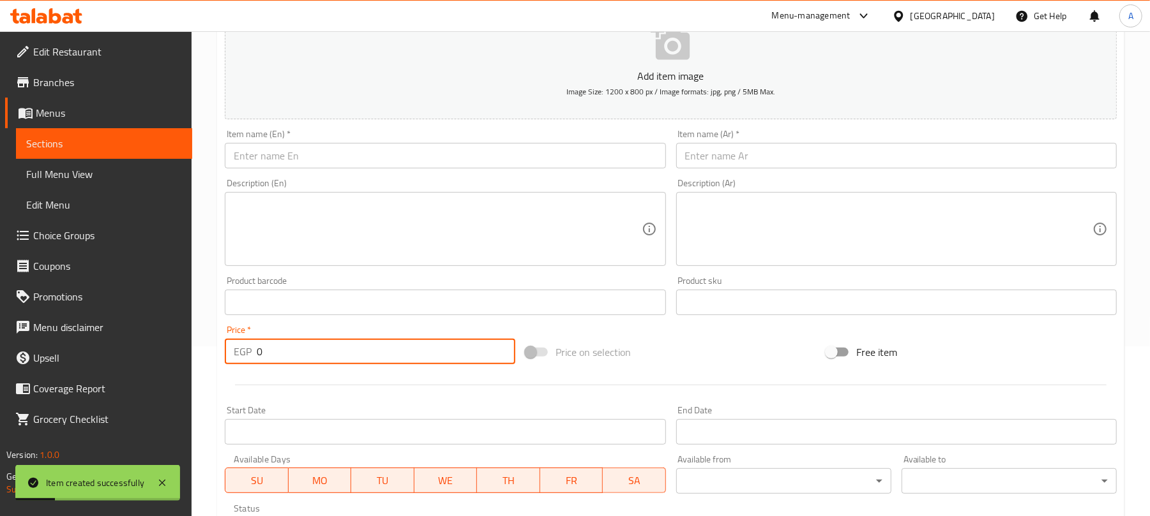
click at [373, 162] on input "text" at bounding box center [445, 156] width 440 height 26
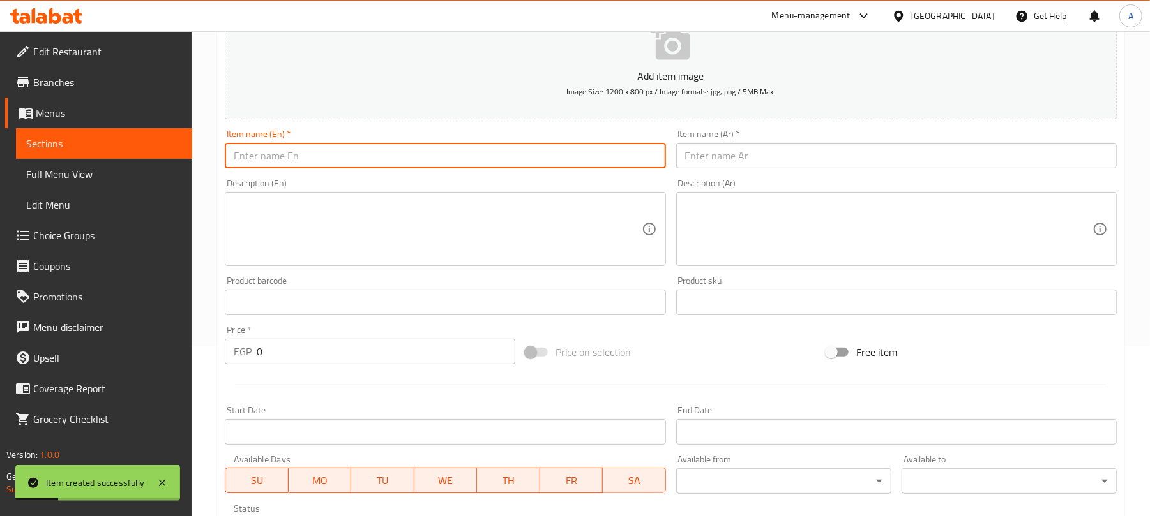
paste input "Sahlab Lotus"
type input "Sahlab Lotus"
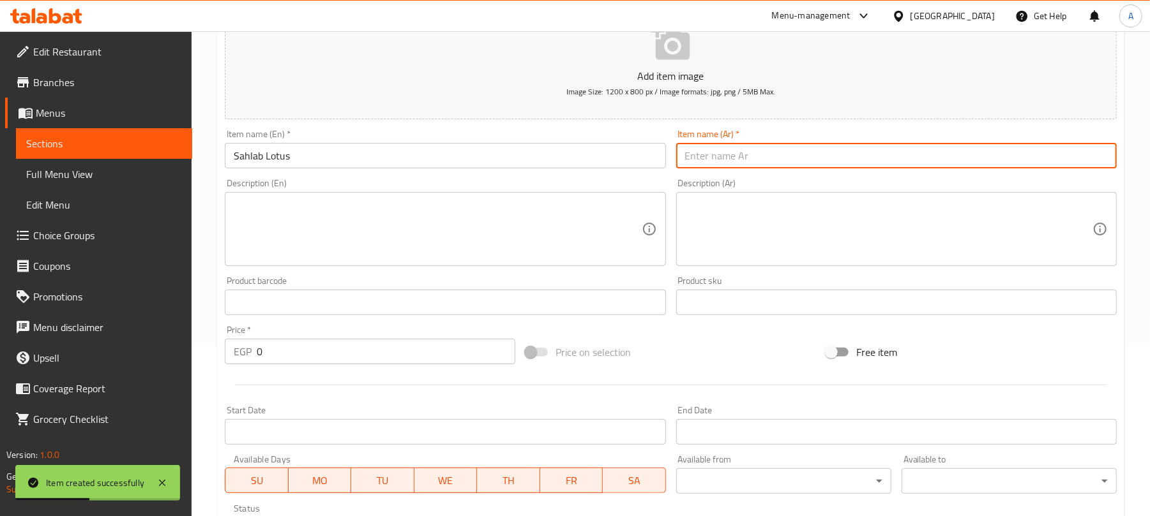
click at [713, 144] on input "text" at bounding box center [896, 156] width 440 height 26
paste input "[PERSON_NAME]"
type input "[PERSON_NAME]"
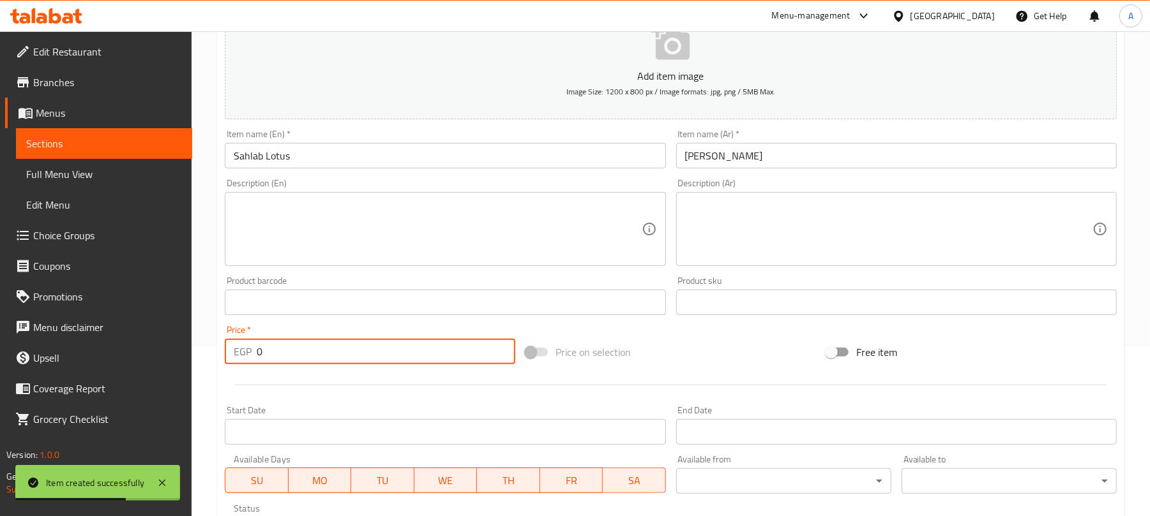
paste input "72"
drag, startPoint x: 282, startPoint y: 356, endPoint x: 216, endPoint y: 356, distance: 66.4
click at [216, 356] on div "Home / Restaurants management / Menus / Sections / item / create Hot Drinks sec…" at bounding box center [671, 296] width 958 height 871
type input "72"
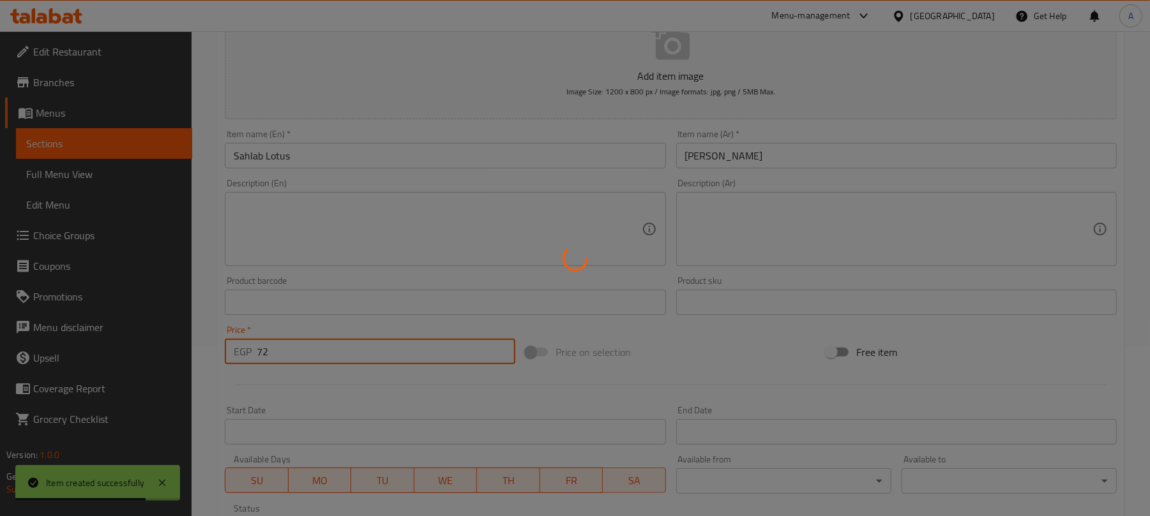
type input "0"
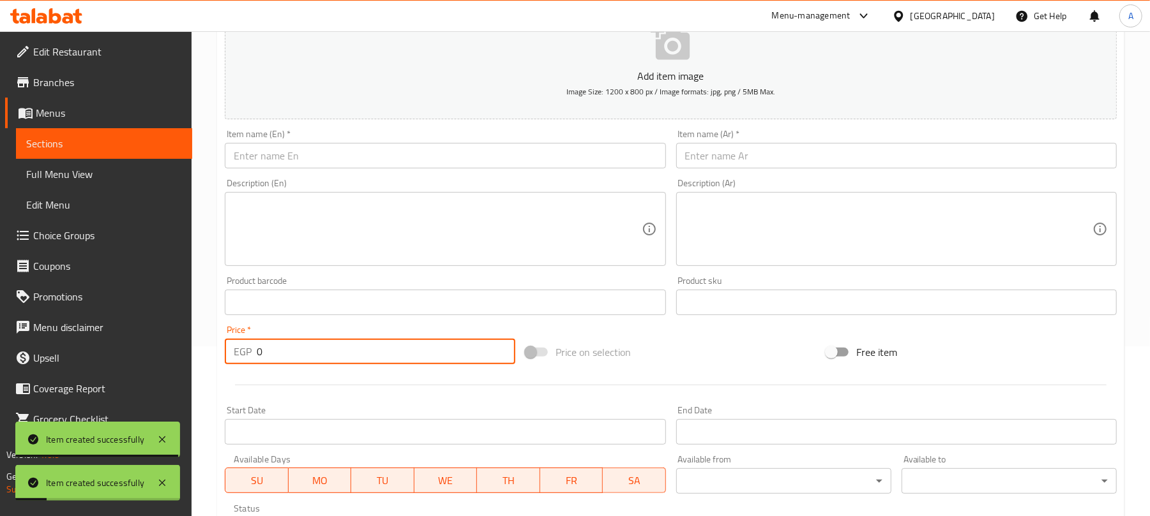
scroll to position [0, 0]
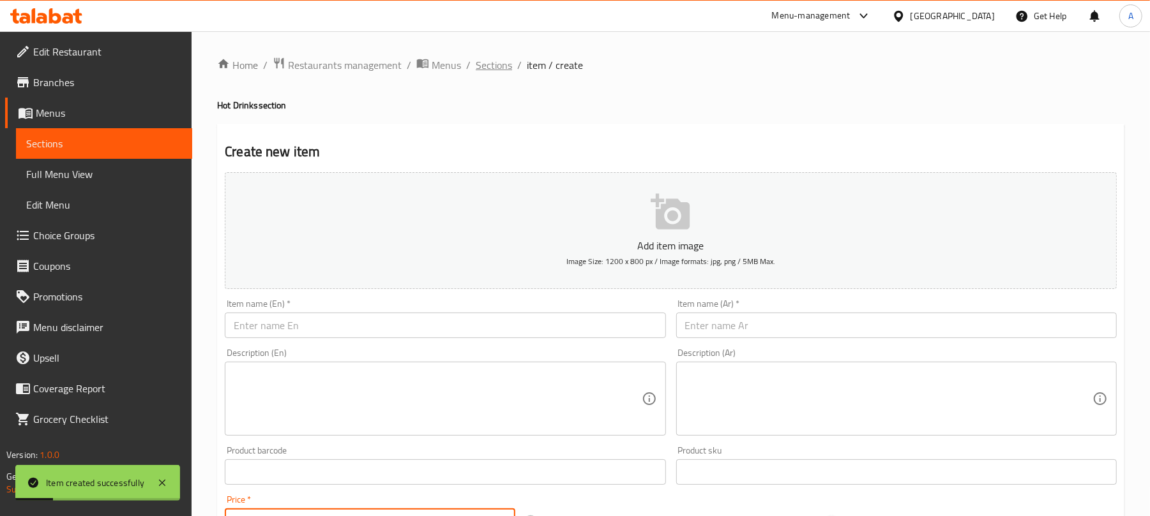
click at [494, 70] on span "Sections" at bounding box center [494, 64] width 36 height 15
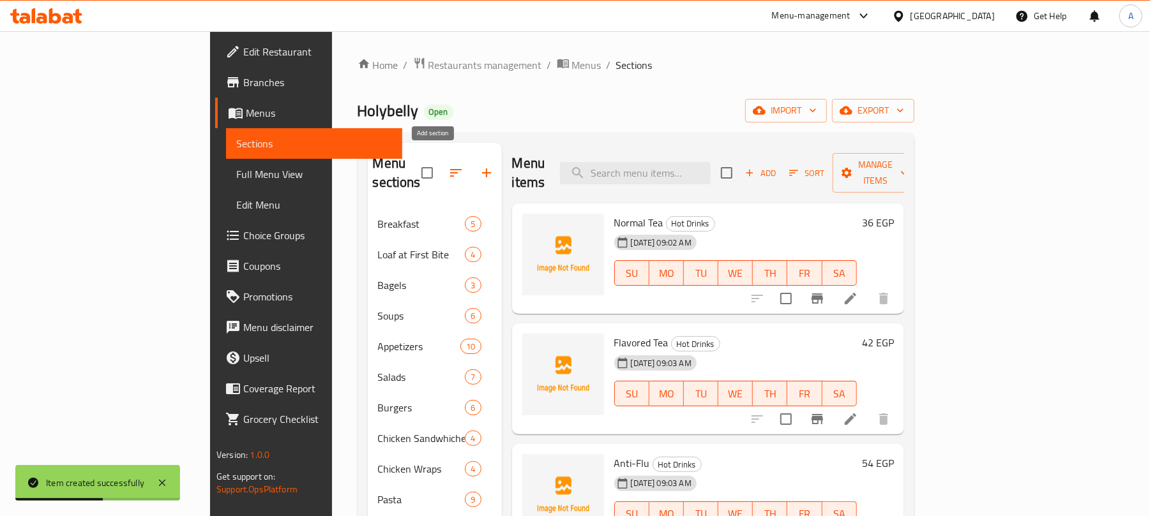
click at [482, 169] on icon "button" at bounding box center [486, 173] width 9 height 9
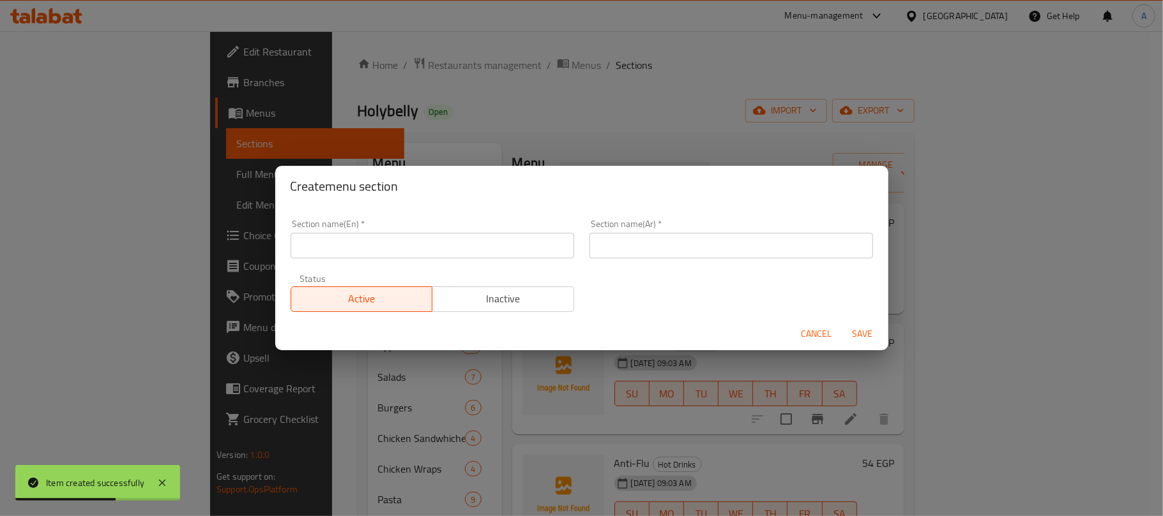
click at [448, 241] on input "text" at bounding box center [431, 246] width 283 height 26
paste input "Iced Coffee"
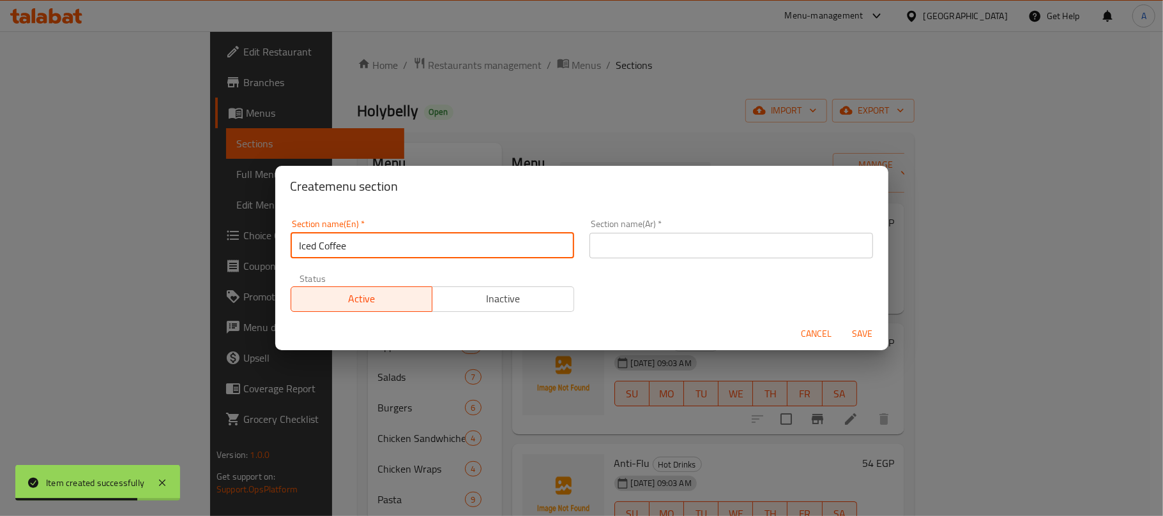
type input "Iced Coffee"
click at [776, 234] on input "text" at bounding box center [730, 246] width 283 height 26
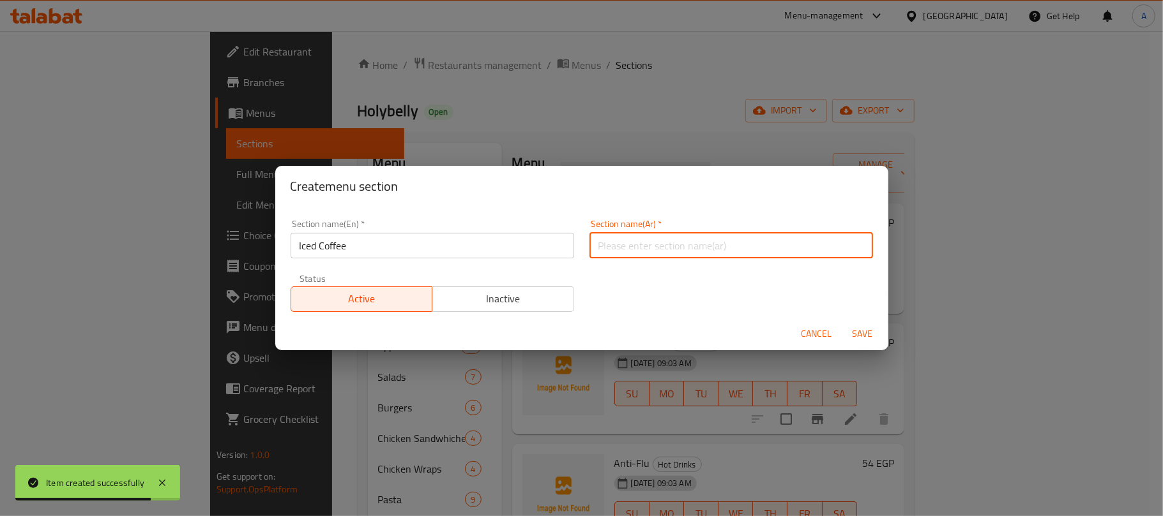
paste input "القهوة المثلجة"
type input "القهوة المثلجة"
click at [866, 330] on span "Save" at bounding box center [862, 334] width 31 height 16
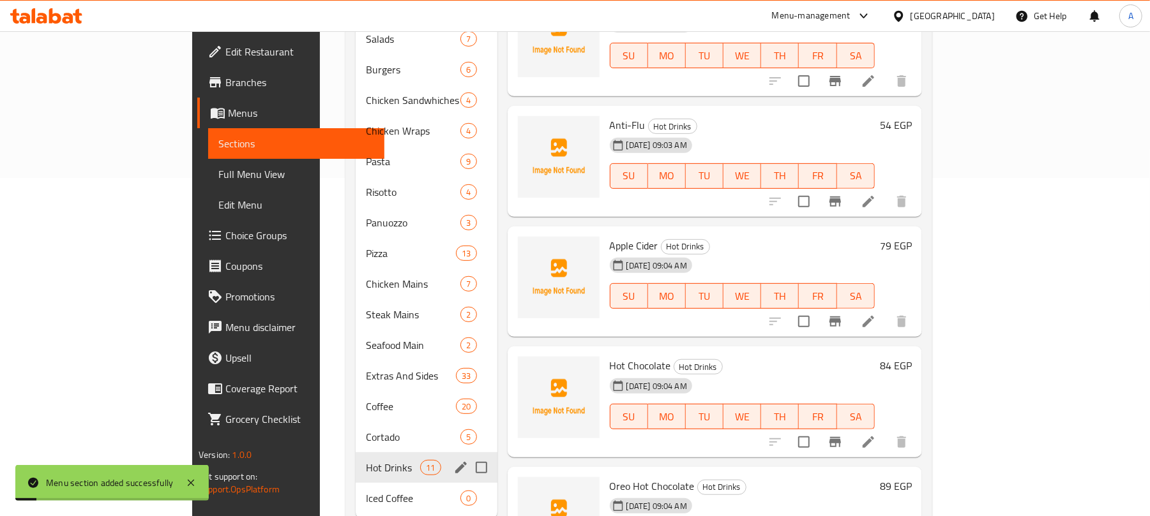
scroll to position [358, 0]
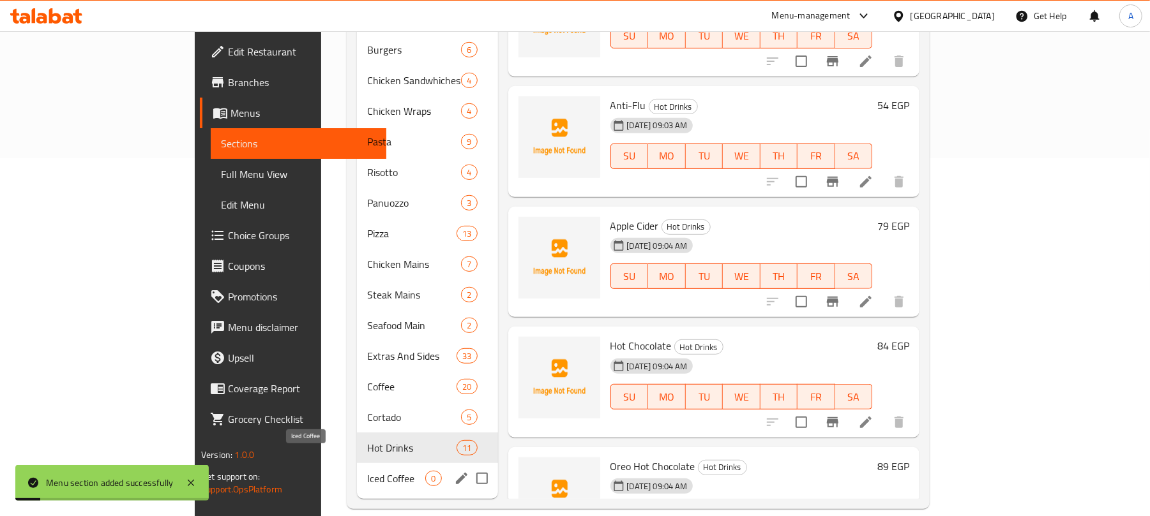
click at [367, 471] on span "Iced Coffee" at bounding box center [396, 478] width 58 height 15
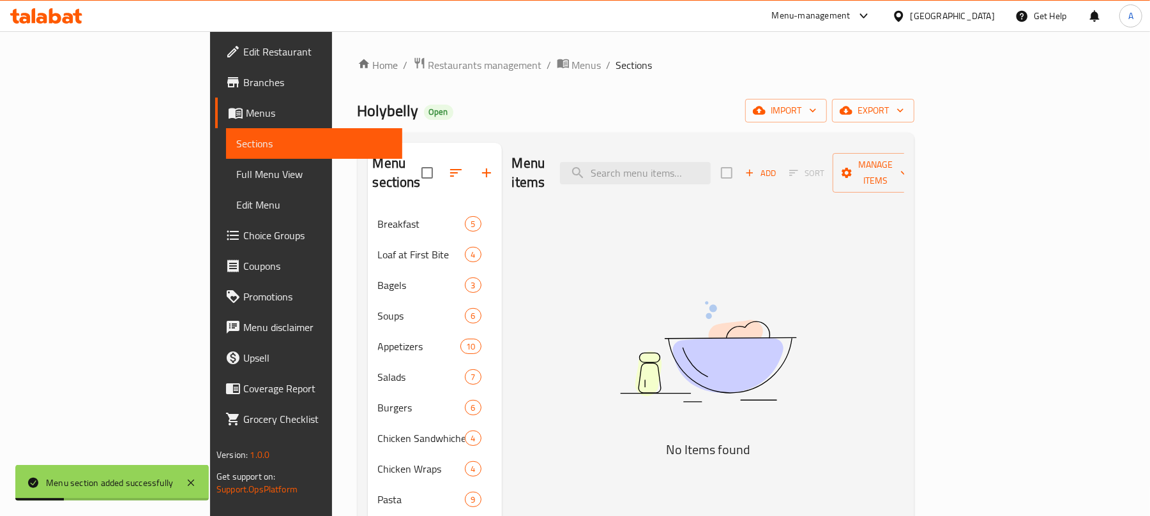
click at [778, 167] on span "Add" at bounding box center [760, 173] width 34 height 15
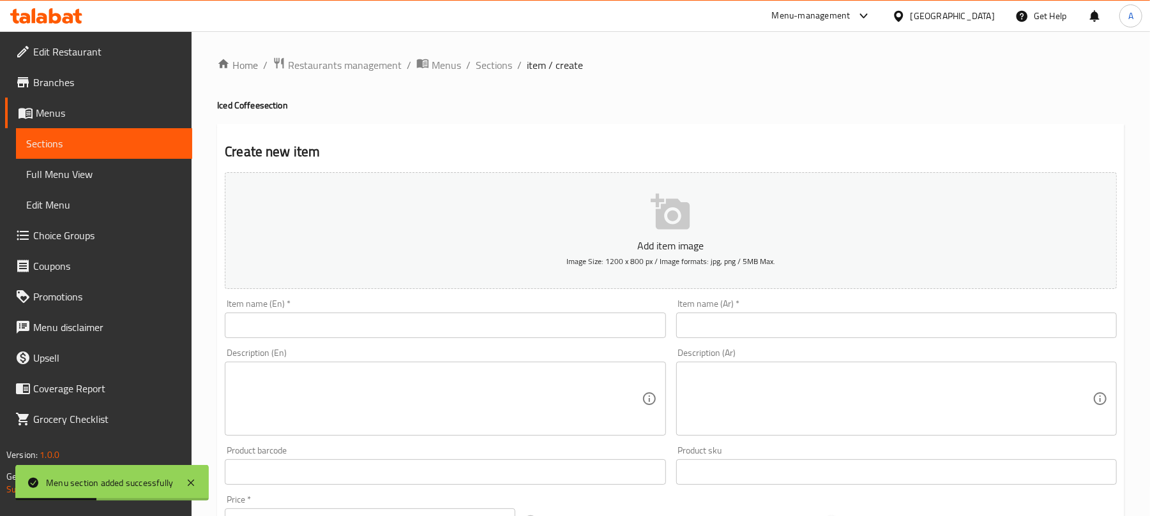
click at [417, 322] on input "text" at bounding box center [445, 326] width 440 height 26
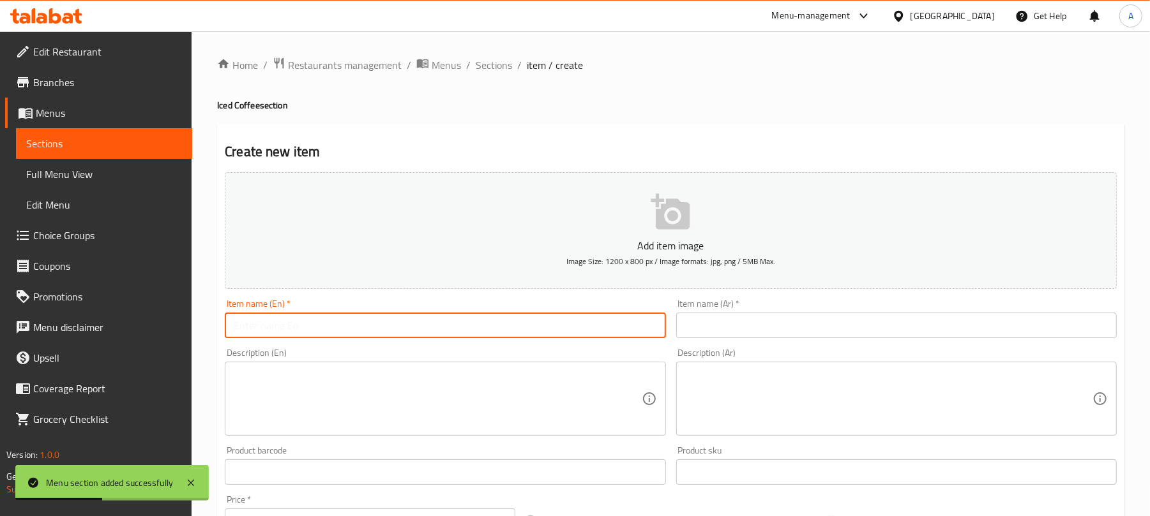
paste input "Iced Matcha"
type input "Iced Matcha"
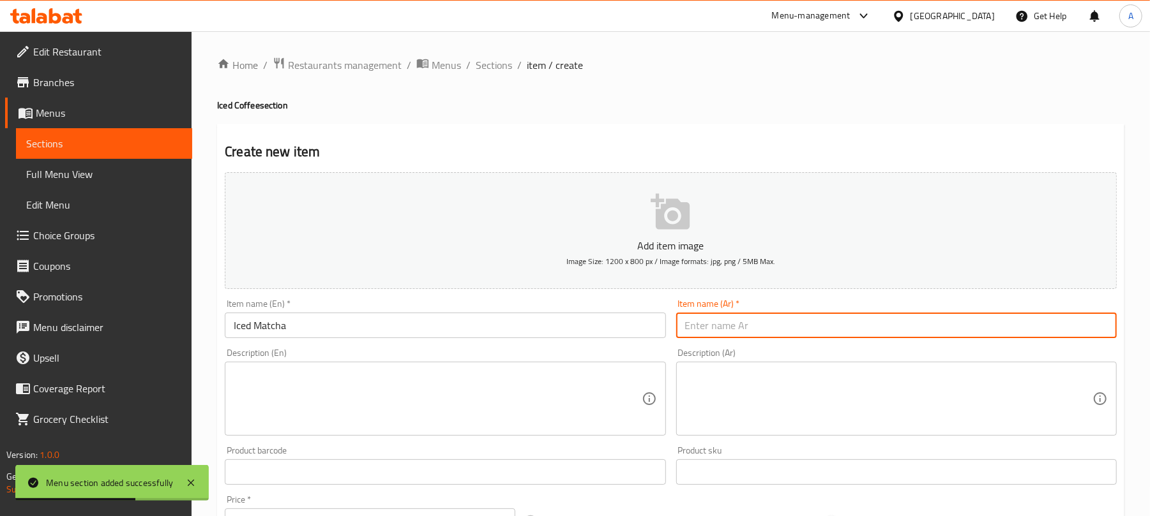
click at [803, 322] on input "text" at bounding box center [896, 326] width 440 height 26
paste input "المثلج [PERSON_NAME]"
type input "المثلج [PERSON_NAME]"
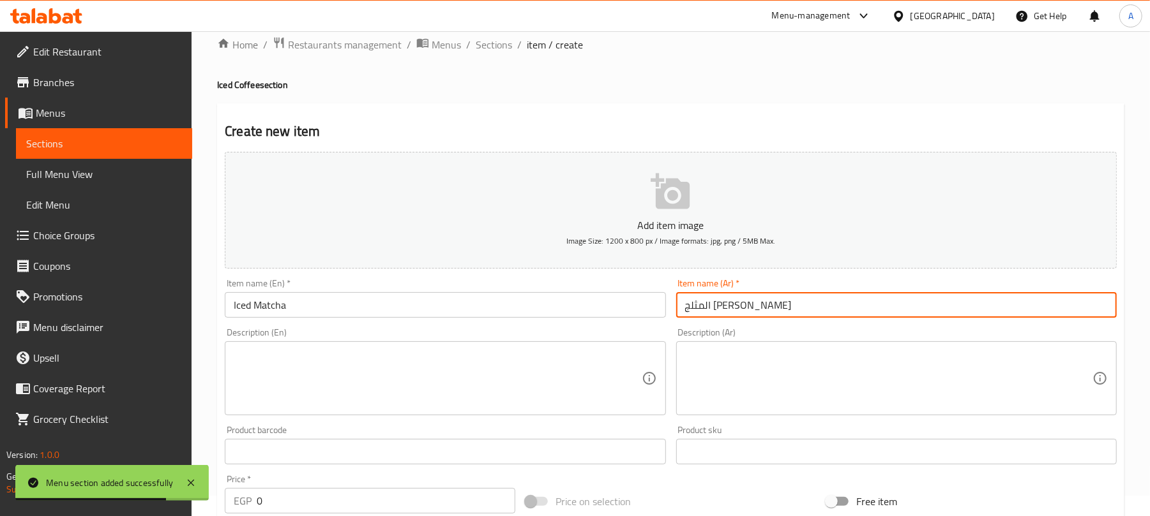
scroll to position [85, 0]
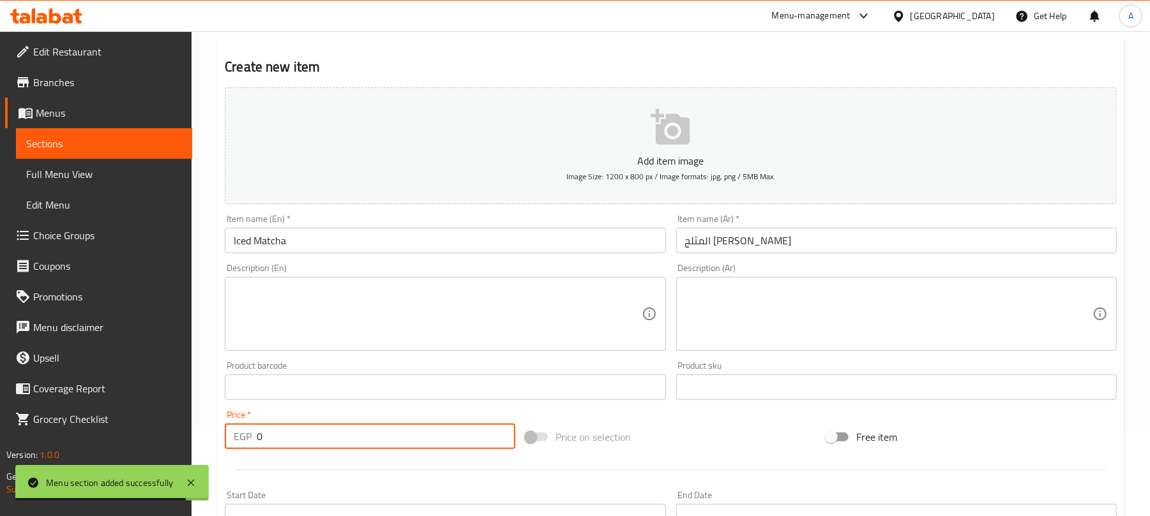
paste input "89"
drag, startPoint x: 287, startPoint y: 442, endPoint x: 238, endPoint y: 442, distance: 49.2
click at [238, 442] on div "EGP 89 Price *" at bounding box center [370, 437] width 290 height 26
type input "89"
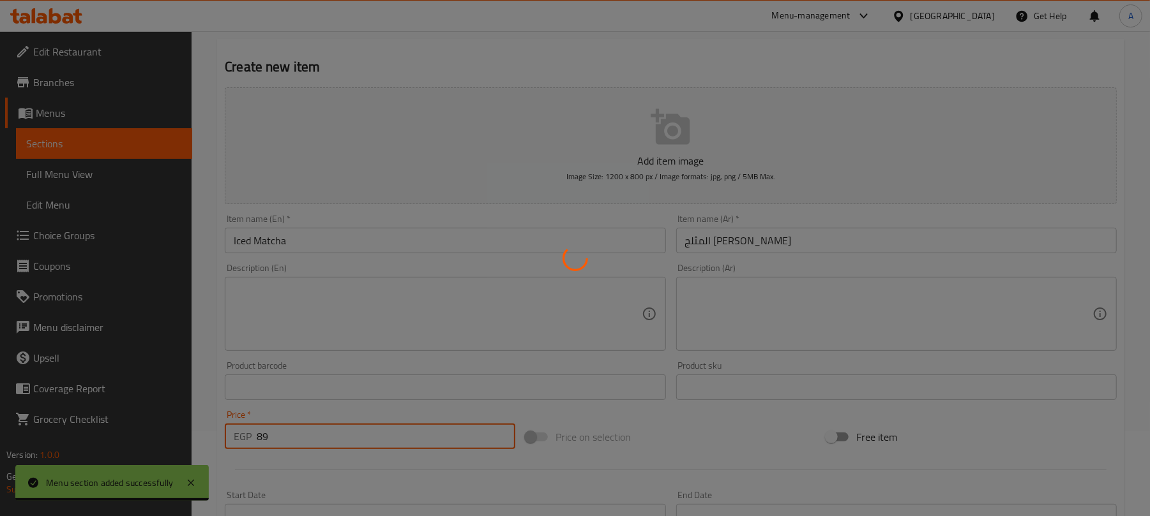
type input "0"
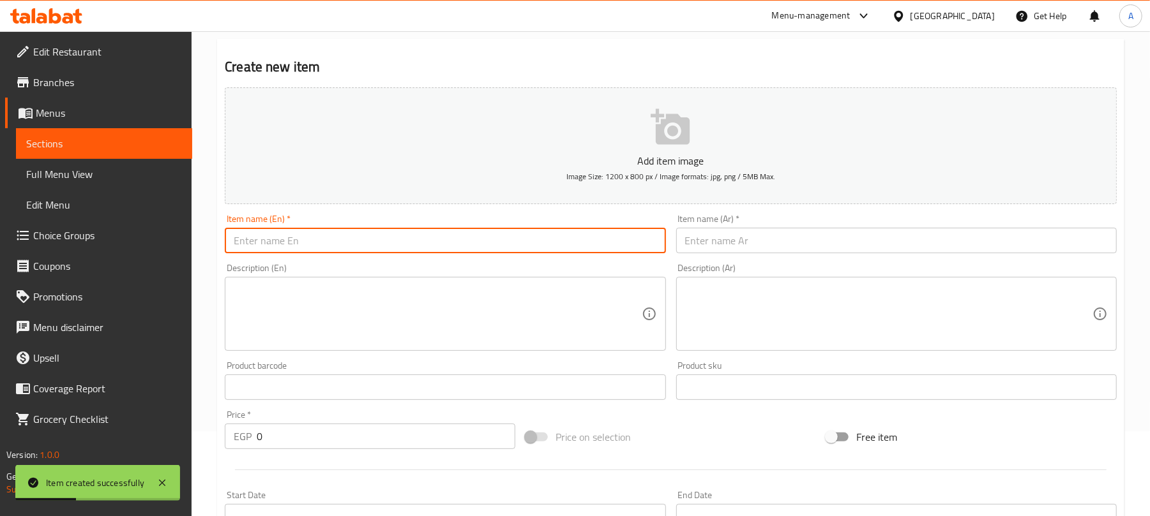
drag, startPoint x: 414, startPoint y: 245, endPoint x: 412, endPoint y: 234, distance: 11.6
click at [414, 245] on input "text" at bounding box center [445, 241] width 440 height 26
paste input "Iced Spanish Matcha"
type input "Iced Spanish Matcha"
click at [749, 246] on input "text" at bounding box center [896, 241] width 440 height 26
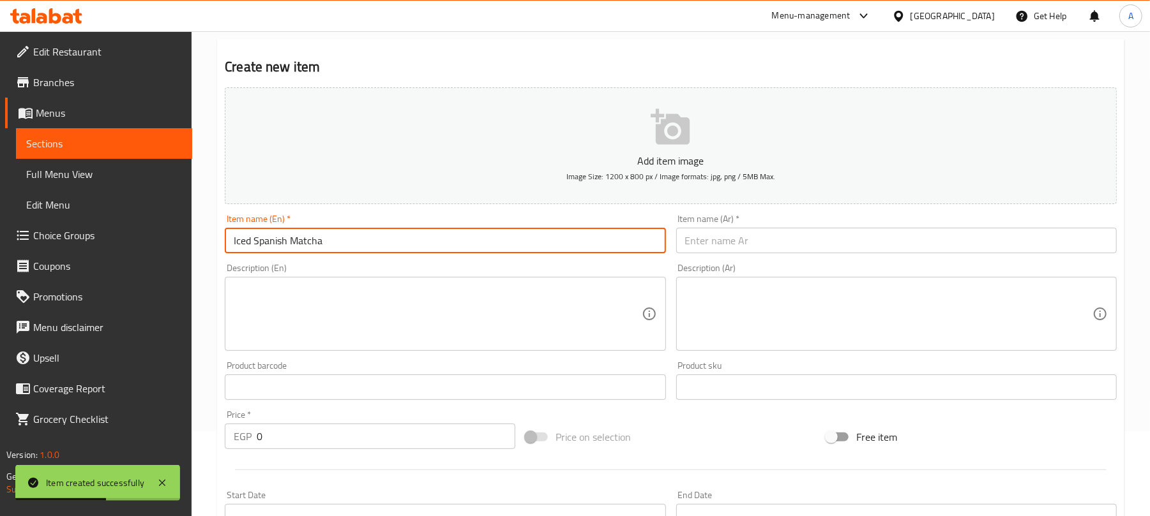
paste input "المثلج المثلج ماتشا"
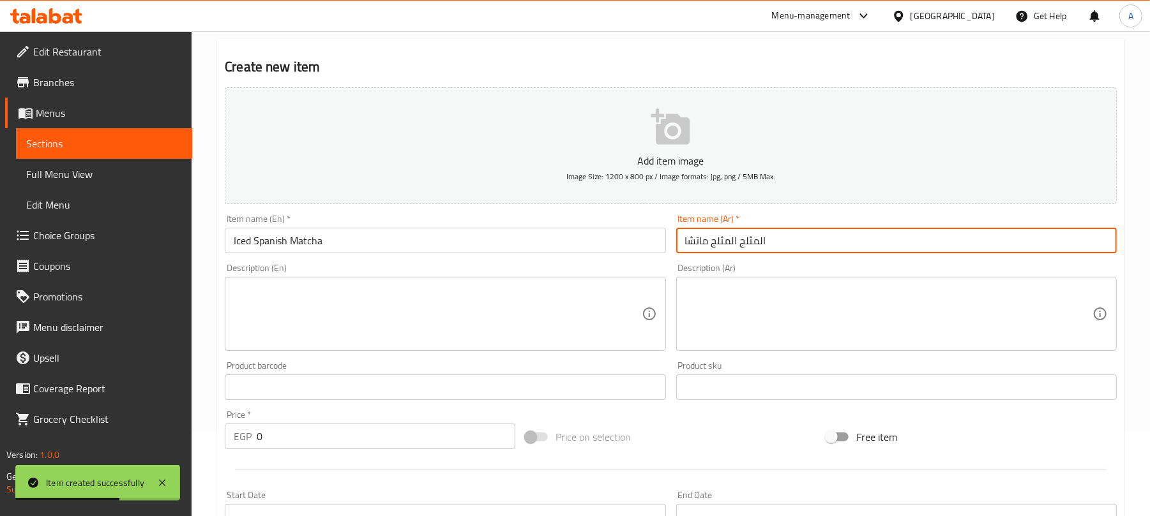
click at [726, 239] on input "المثلج المثلج ماتشا" at bounding box center [896, 241] width 440 height 26
type input "المثلج اسبانش ماتشا"
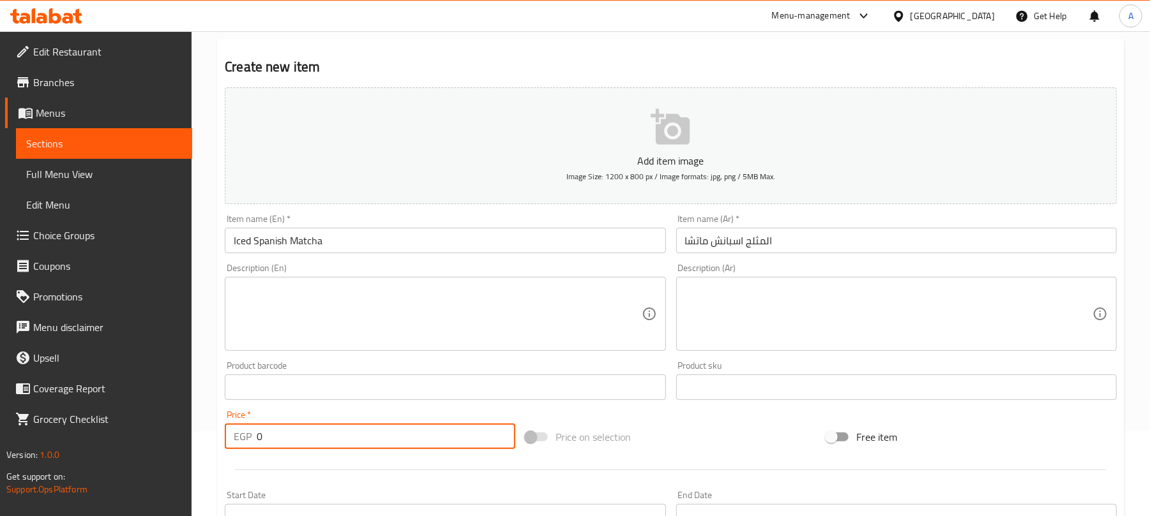
drag, startPoint x: 259, startPoint y: 438, endPoint x: 239, endPoint y: 448, distance: 22.8
click at [239, 448] on div "EGP 0 Price *" at bounding box center [370, 437] width 290 height 26
paste input "94"
drag, startPoint x: 276, startPoint y: 440, endPoint x: 250, endPoint y: 444, distance: 25.8
click at [250, 444] on div "EGP 940 Price *" at bounding box center [370, 437] width 290 height 26
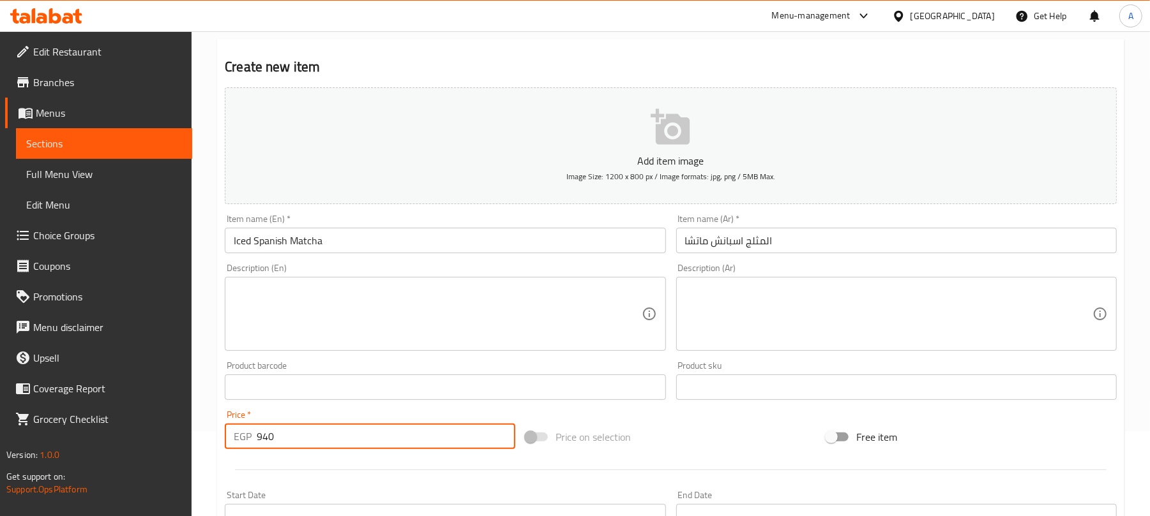
paste input "number"
type input "94"
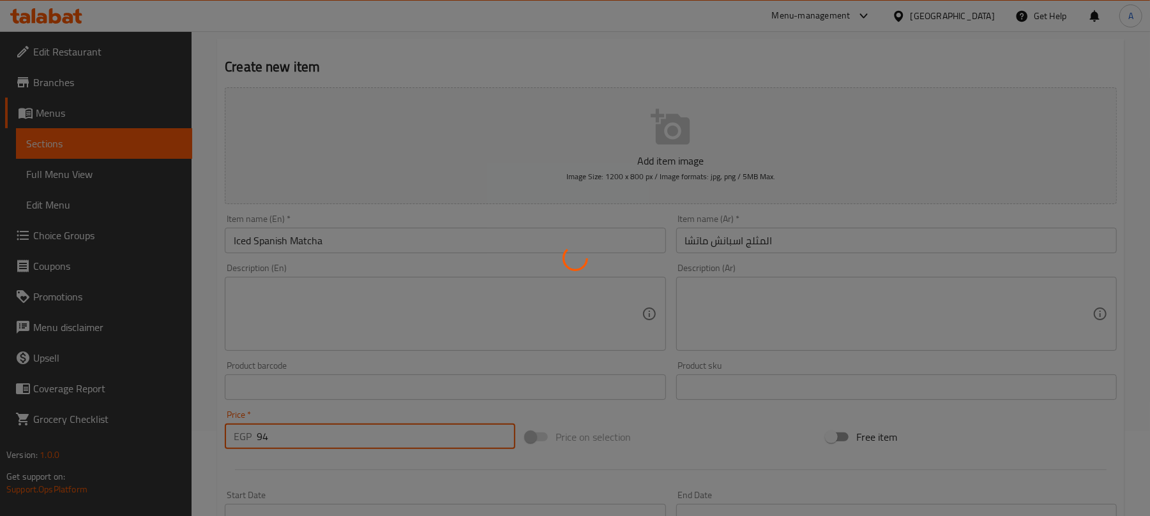
type input "0"
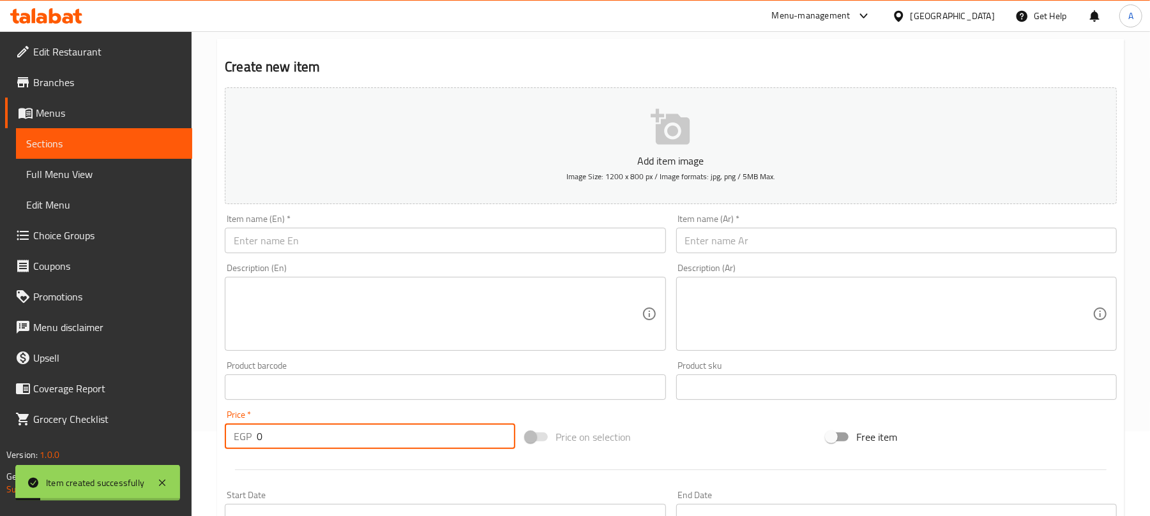
drag, startPoint x: 416, startPoint y: 243, endPoint x: 365, endPoint y: 6, distance: 242.3
click at [416, 243] on input "text" at bounding box center [445, 241] width 440 height 26
paste input "Iced Blueberry Matcha"
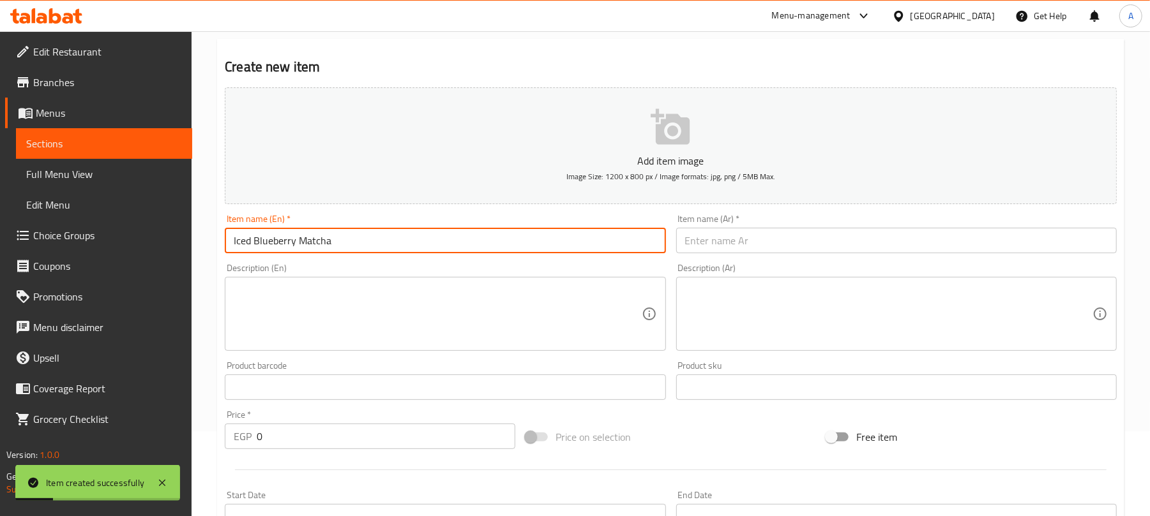
type input "Iced Blueberry Matcha"
click at [807, 241] on input "text" at bounding box center [896, 241] width 440 height 26
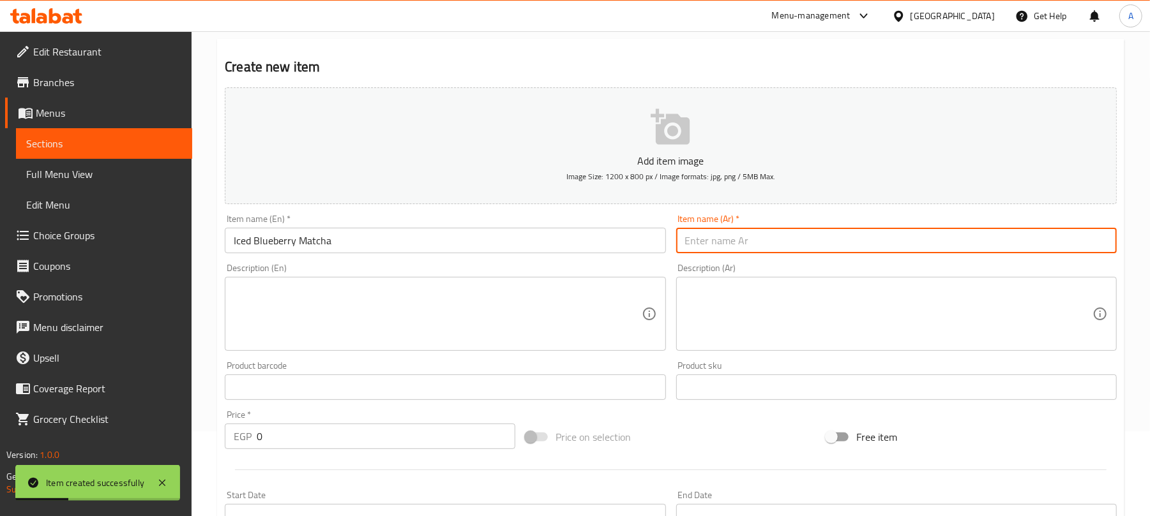
paste input "المثلج التوت ميت ماتشا"
click at [742, 243] on input "المثلج التوت ميت ماتشا" at bounding box center [896, 241] width 440 height 26
drag, startPoint x: 742, startPoint y: 243, endPoint x: 723, endPoint y: 243, distance: 18.5
click at [723, 243] on input "المثلج التوت ميت ماتشا" at bounding box center [896, 241] width 440 height 26
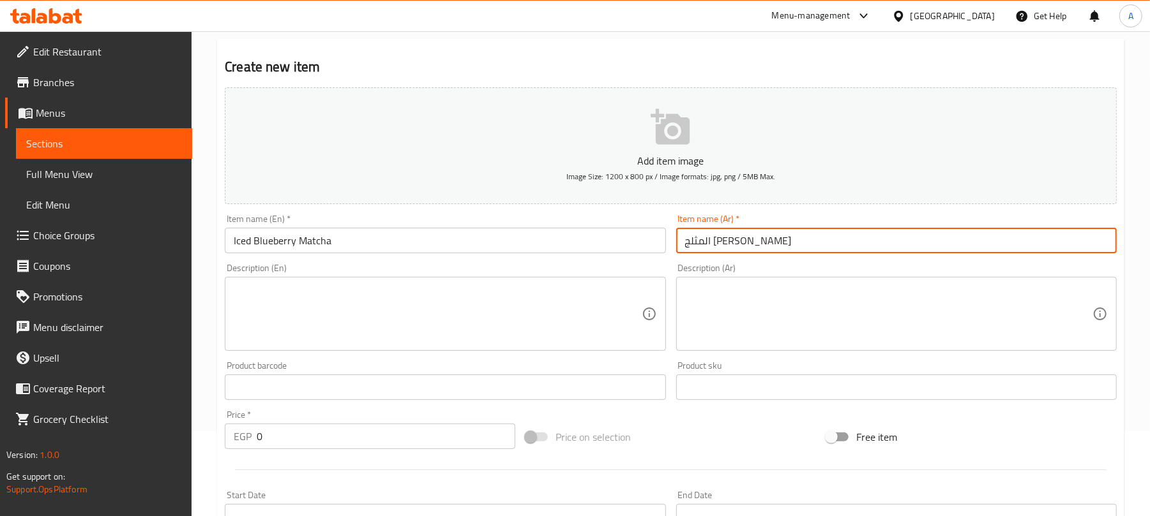
type input "المثلج [PERSON_NAME]"
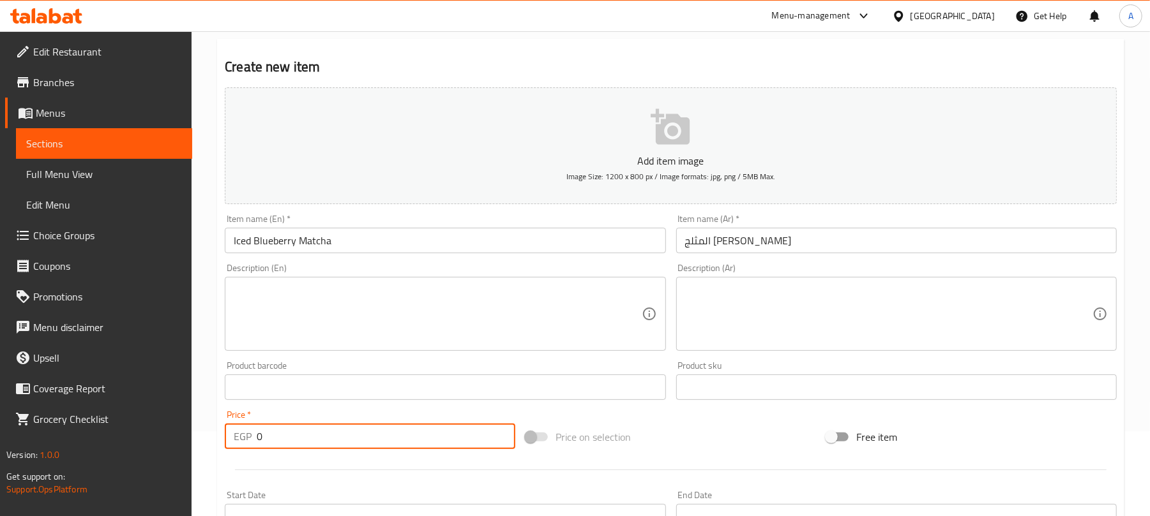
drag, startPoint x: 292, startPoint y: 435, endPoint x: 231, endPoint y: 442, distance: 61.7
click at [231, 442] on div "EGP 0 Price *" at bounding box center [370, 437] width 290 height 26
paste input "94"
type input "94"
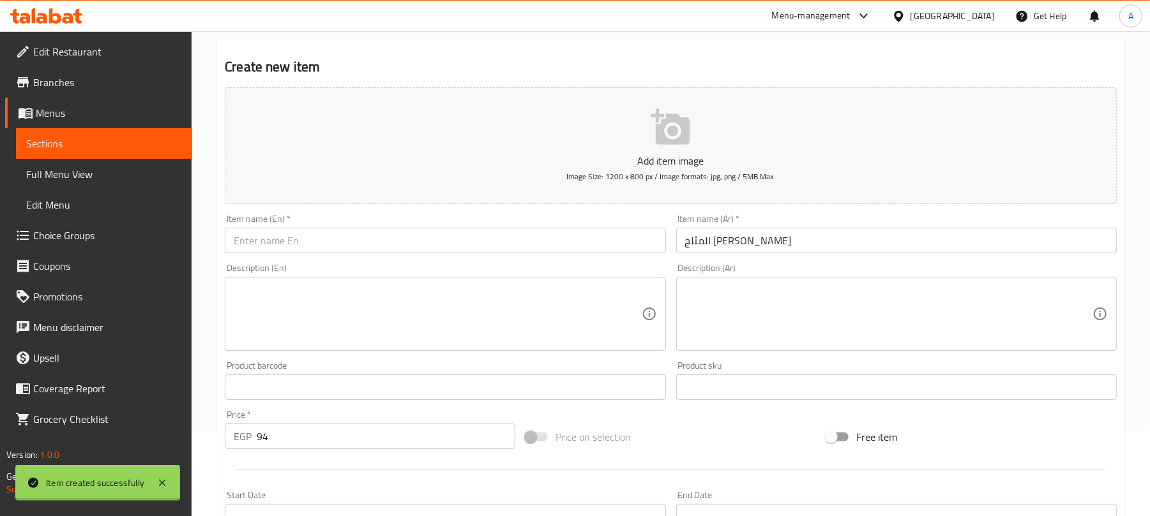
type input "0"
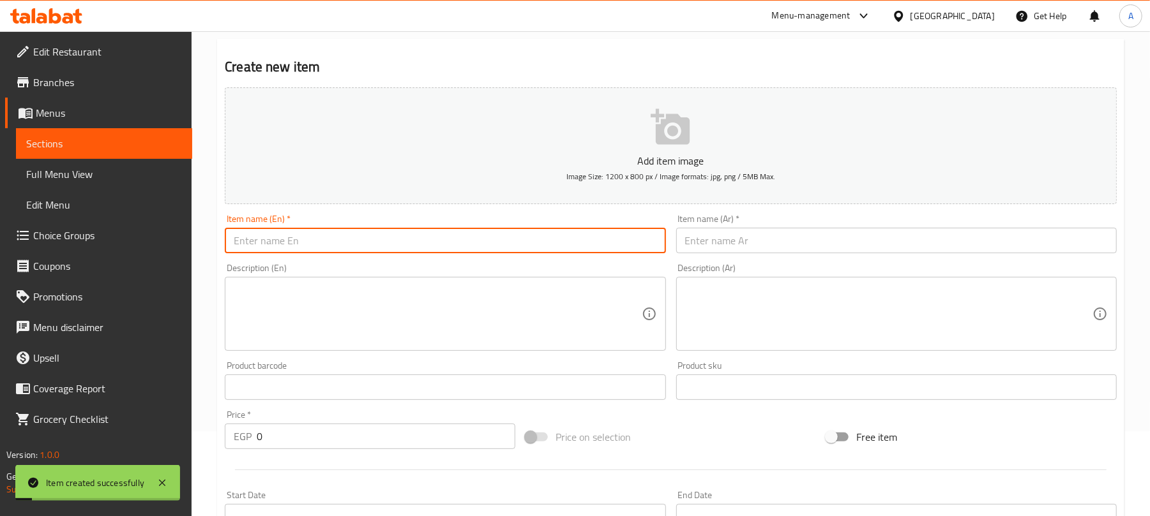
click at [398, 246] on input "text" at bounding box center [445, 241] width 440 height 26
paste input "Iced Strawberry Matcha"
type input "Iced Strawberry Matcha"
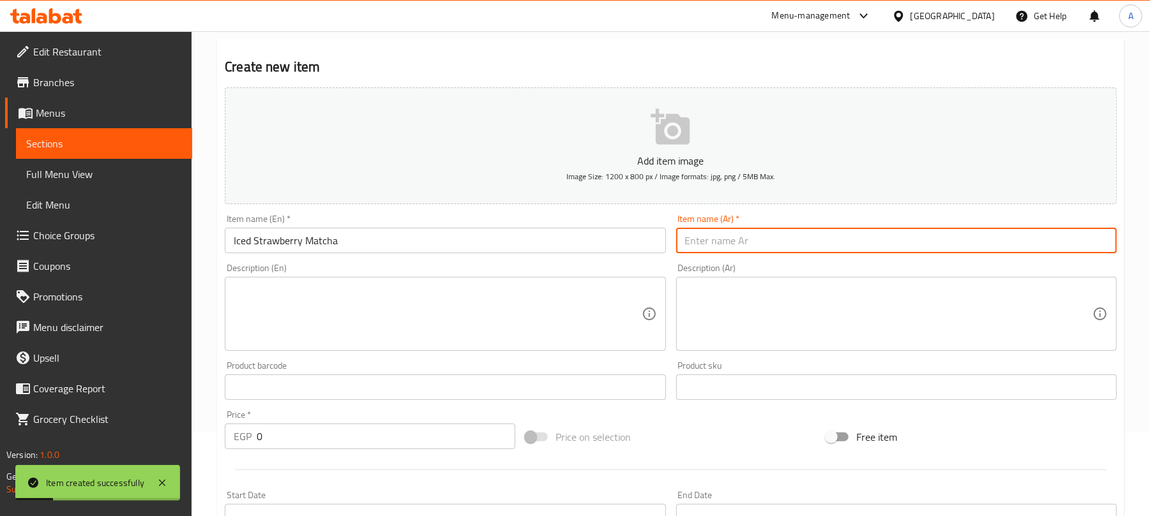
click at [820, 238] on input "text" at bounding box center [896, 241] width 440 height 26
paste input "الفراولة المثلجة ماتشا"
type input "الفراولة المثلجة ماتشا"
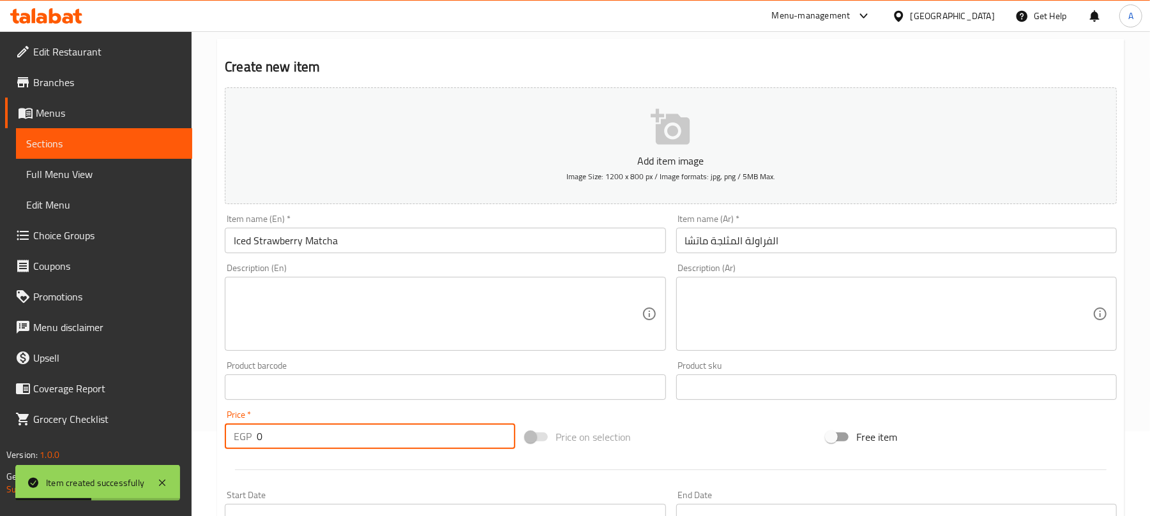
drag, startPoint x: 282, startPoint y: 449, endPoint x: 244, endPoint y: 448, distance: 37.7
click at [244, 448] on div "EGP 0 Price *" at bounding box center [370, 437] width 290 height 26
paste input "94"
type input "94"
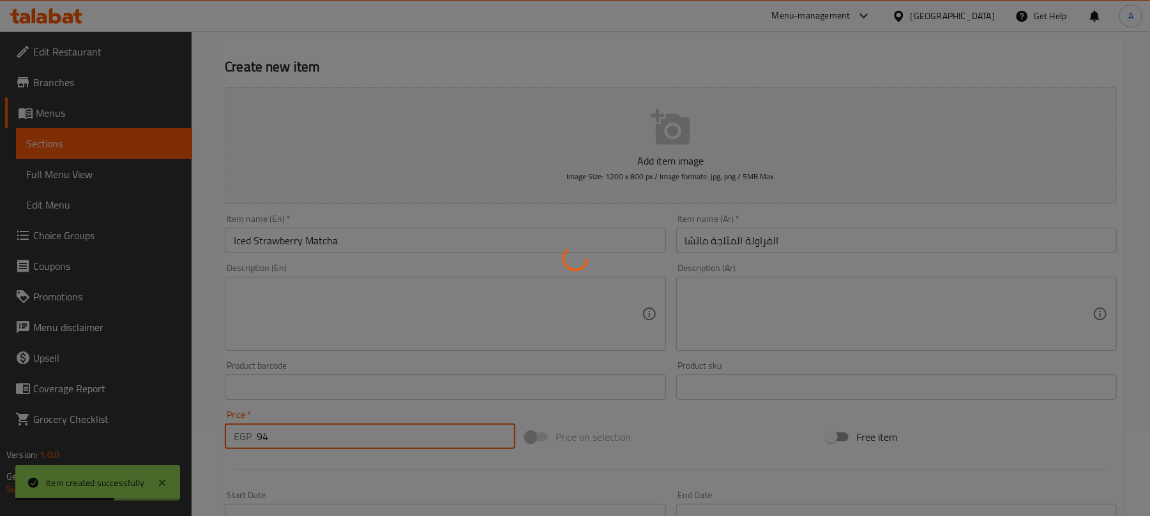
type input "0"
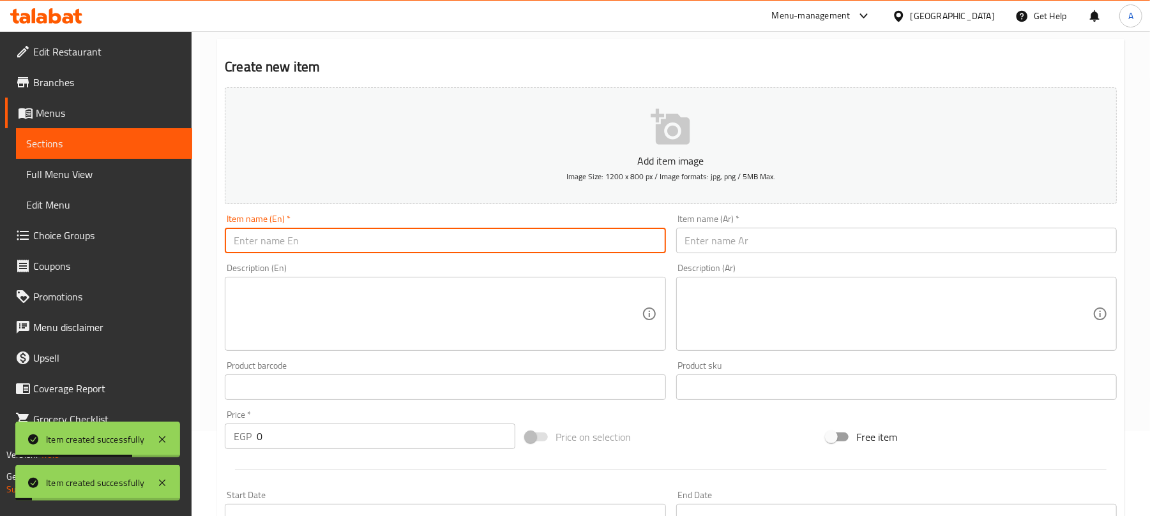
click at [470, 235] on input "text" at bounding box center [445, 241] width 440 height 26
paste input "Iced Mango Matcha"
type input "Iced Mango Matcha"
click at [862, 243] on input "text" at bounding box center [896, 241] width 440 height 26
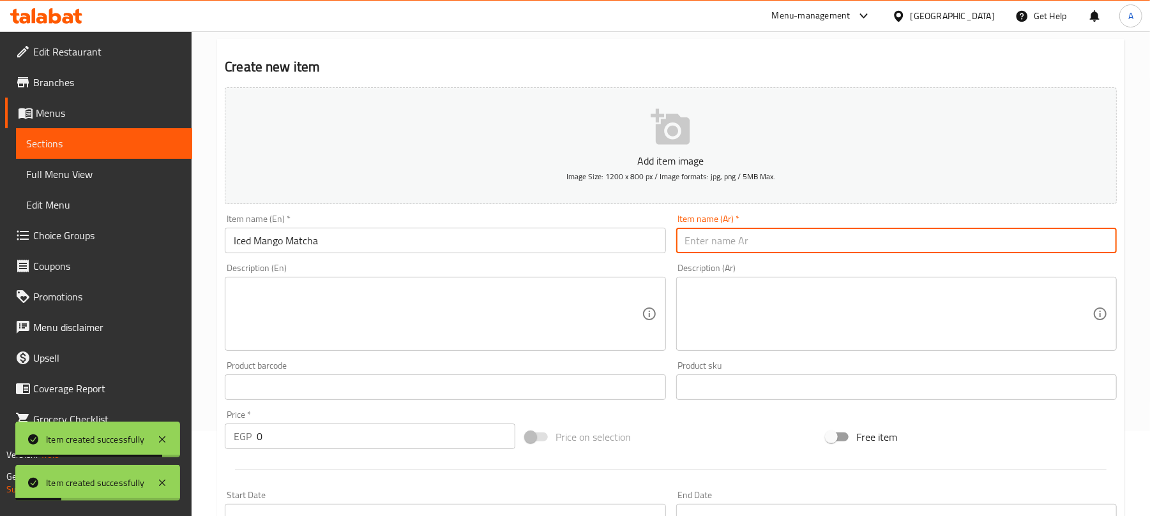
paste input "المانجو المظلمة ماتشا"
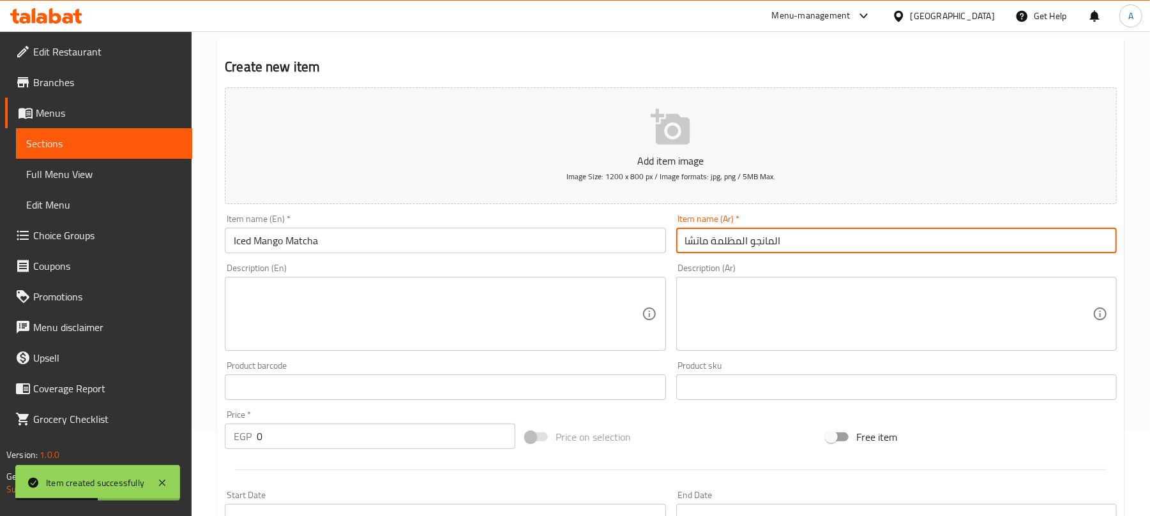
click at [729, 235] on input "المانجو المظلمة ماتشا" at bounding box center [896, 241] width 440 height 26
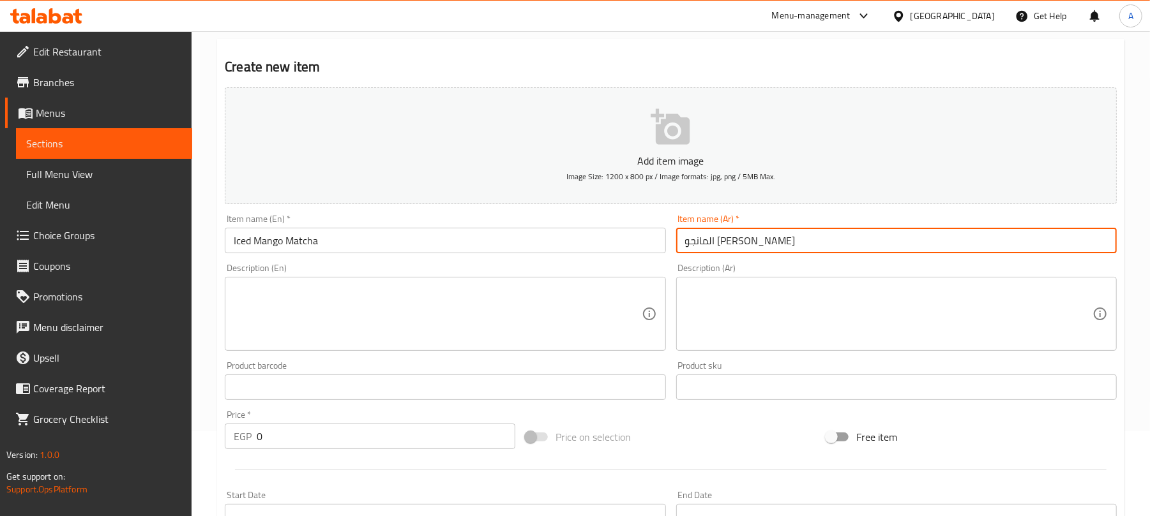
type input "المانجو [PERSON_NAME]"
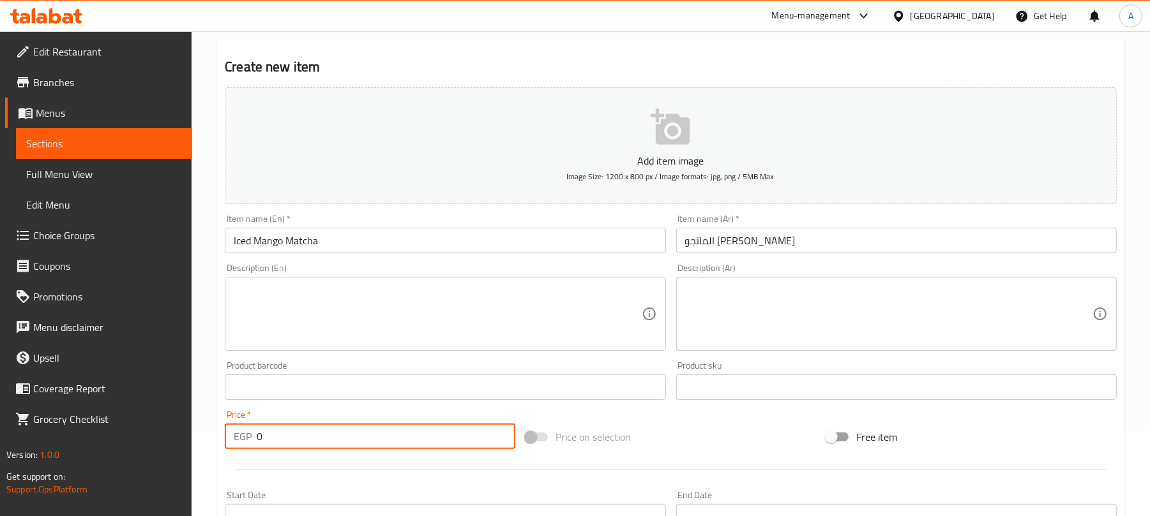
paste input "94"
drag, startPoint x: 278, startPoint y: 443, endPoint x: 245, endPoint y: 439, distance: 33.4
click at [245, 439] on div "EGP 0 Price *" at bounding box center [370, 437] width 290 height 26
type input "94"
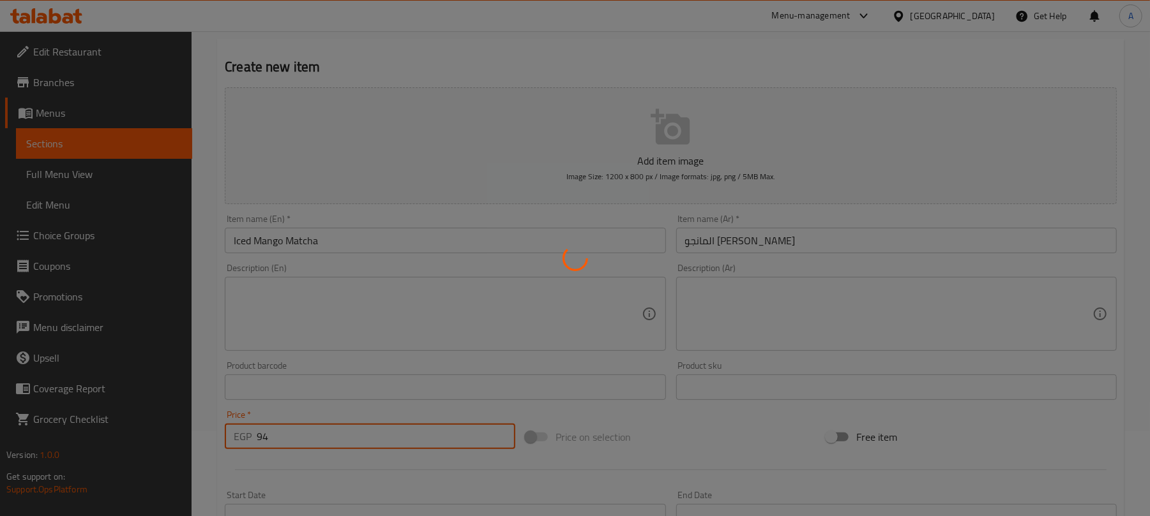
type input "0"
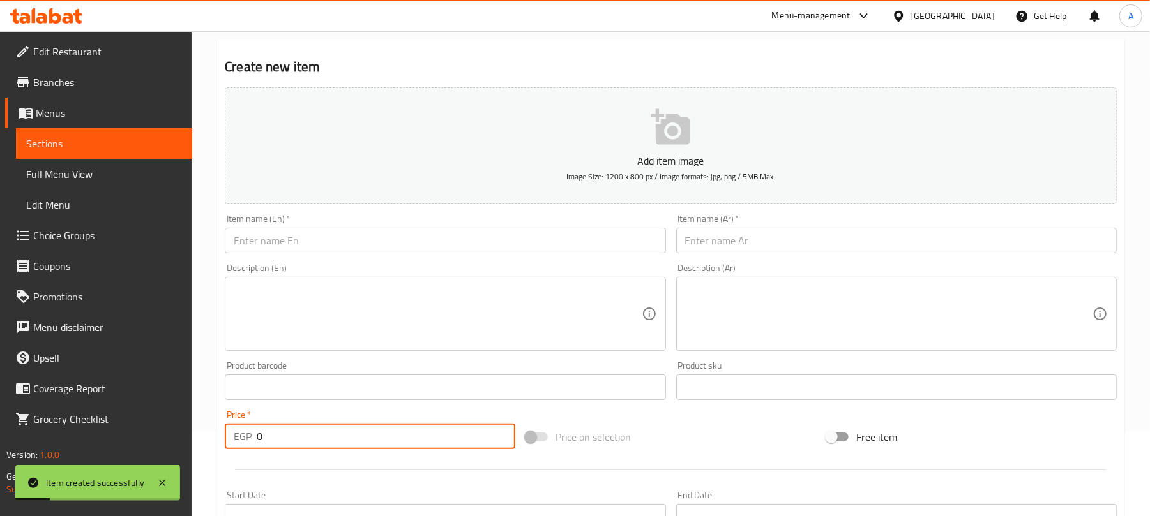
click at [479, 243] on input "text" at bounding box center [445, 241] width 440 height 26
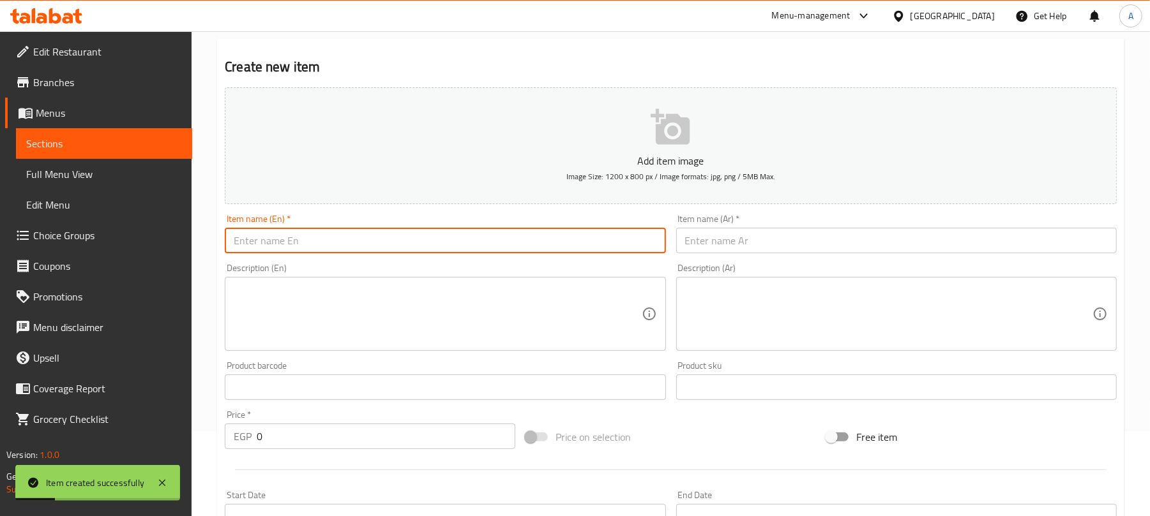
paste input "Iced Coffee Matcha"
type input "Iced Coffee Matcha"
click at [747, 237] on input "text" at bounding box center [896, 241] width 440 height 26
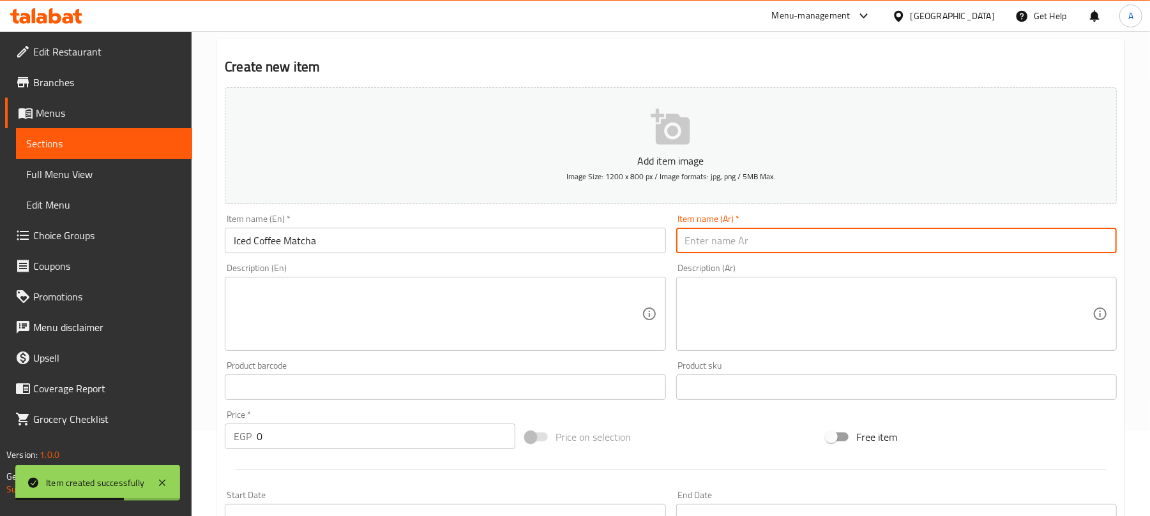
paste input "القهوة المثلجة ماتشا"
type input "القهوة المثلجة ماتشا"
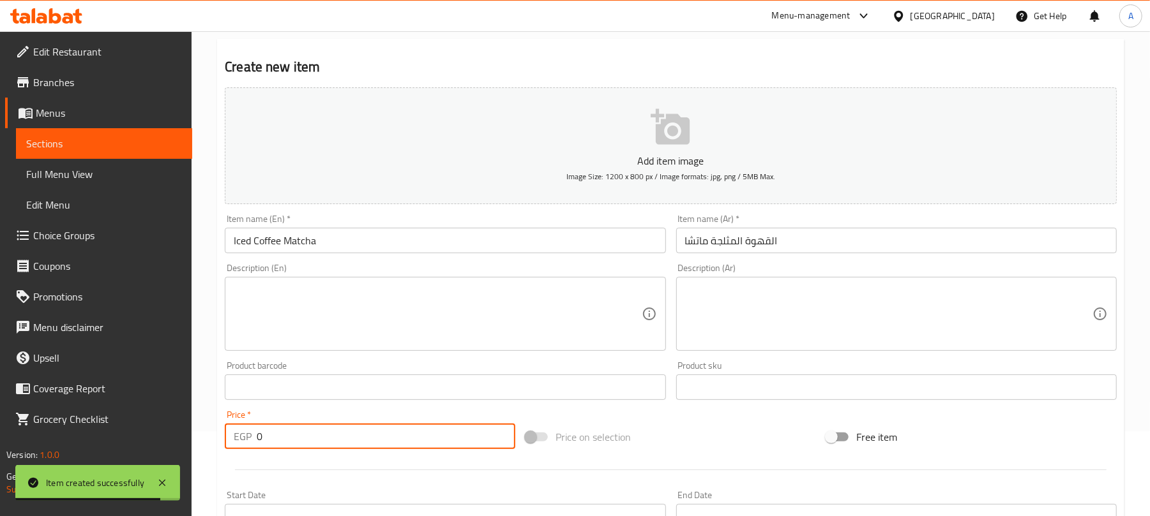
paste input "96"
drag, startPoint x: 269, startPoint y: 430, endPoint x: 223, endPoint y: 448, distance: 49.9
click at [223, 448] on div "Price   * EGP 0 Price *" at bounding box center [370, 429] width 301 height 49
type input "96"
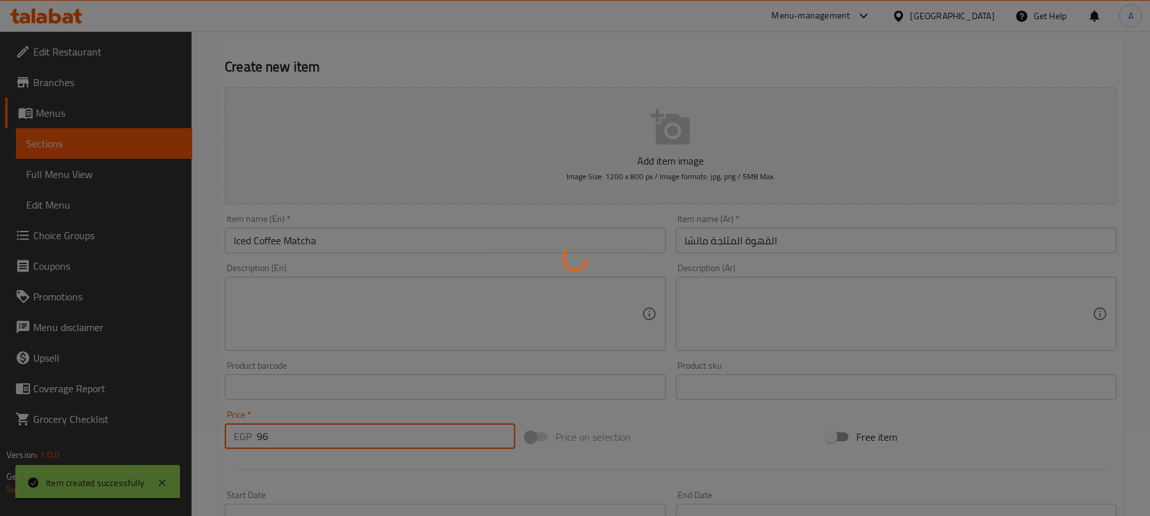
type input "0"
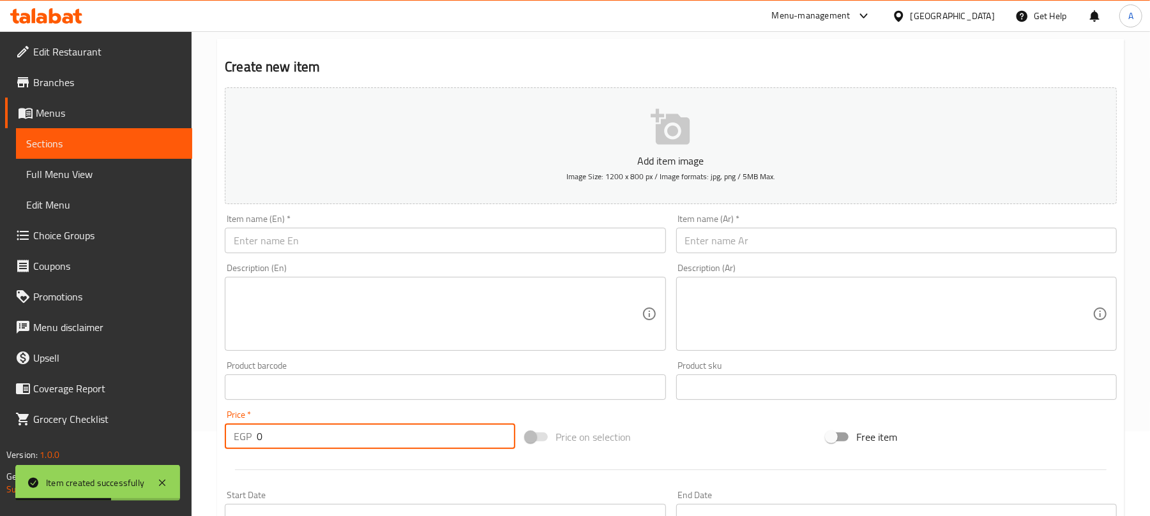
drag, startPoint x: 340, startPoint y: 251, endPoint x: 345, endPoint y: 207, distance: 44.4
click at [340, 251] on input "text" at bounding box center [445, 241] width 440 height 26
paste input "Iced White Mocha"
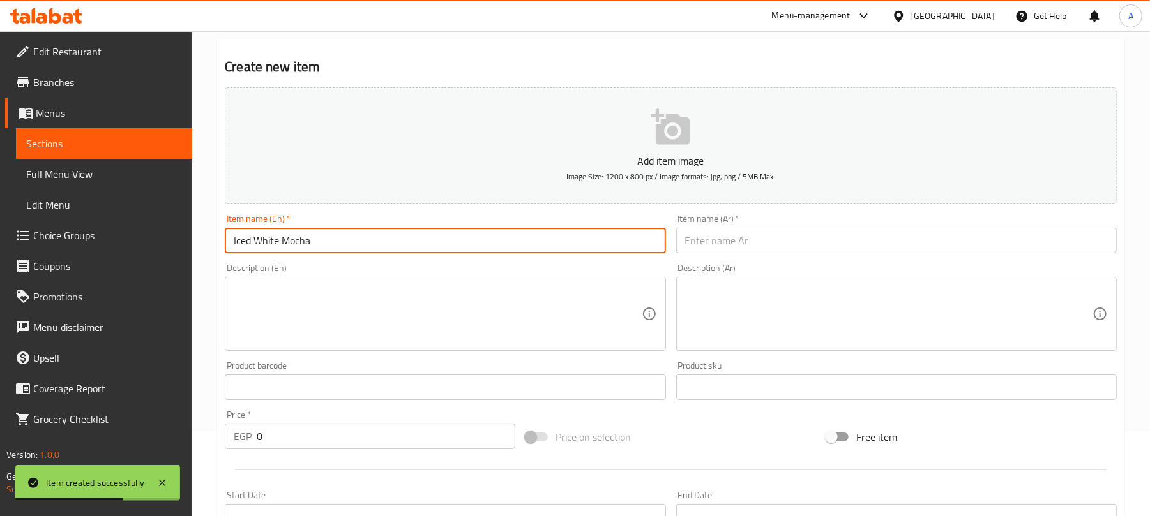
type input "Iced White Mocha"
click at [754, 245] on input "text" at bounding box center [896, 241] width 440 height 26
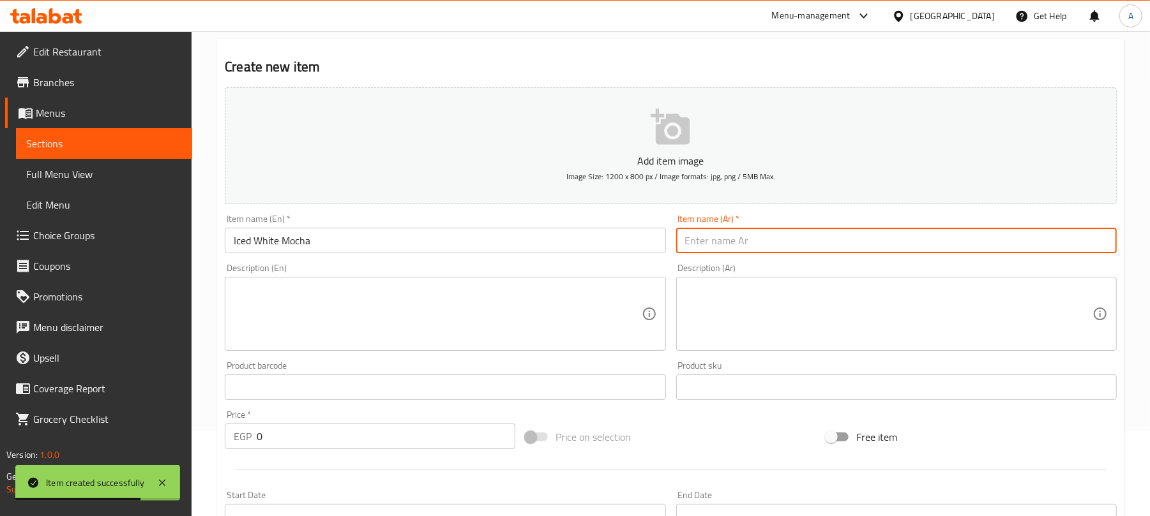
paste input "المثلجة البيضاء موكا"
type input "المثلجة البيضاء موكا"
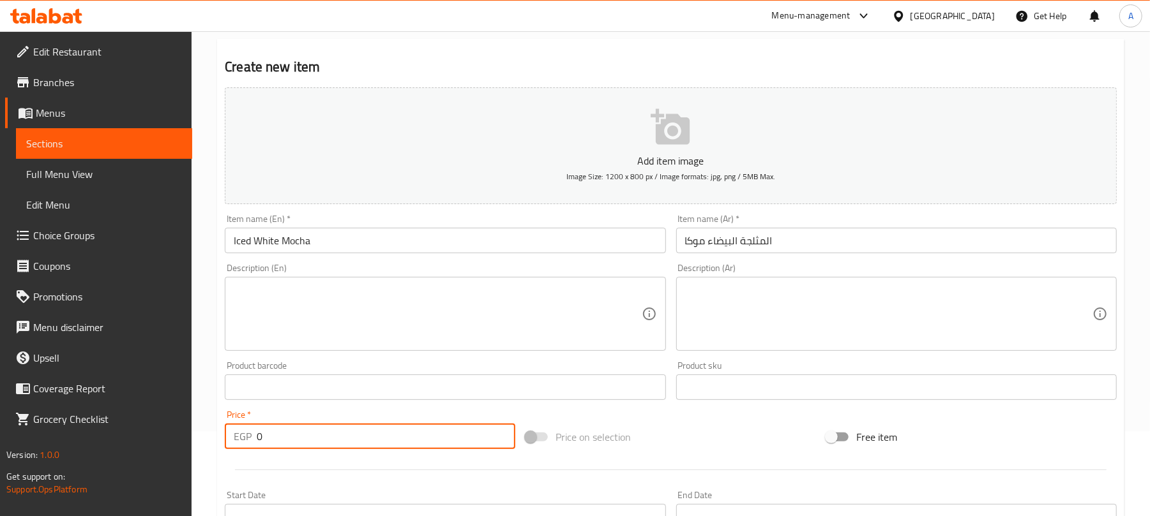
paste input "11"
drag, startPoint x: 279, startPoint y: 444, endPoint x: 251, endPoint y: 444, distance: 28.1
click at [251, 444] on div "EGP 0 Price *" at bounding box center [370, 437] width 290 height 26
type input "110"
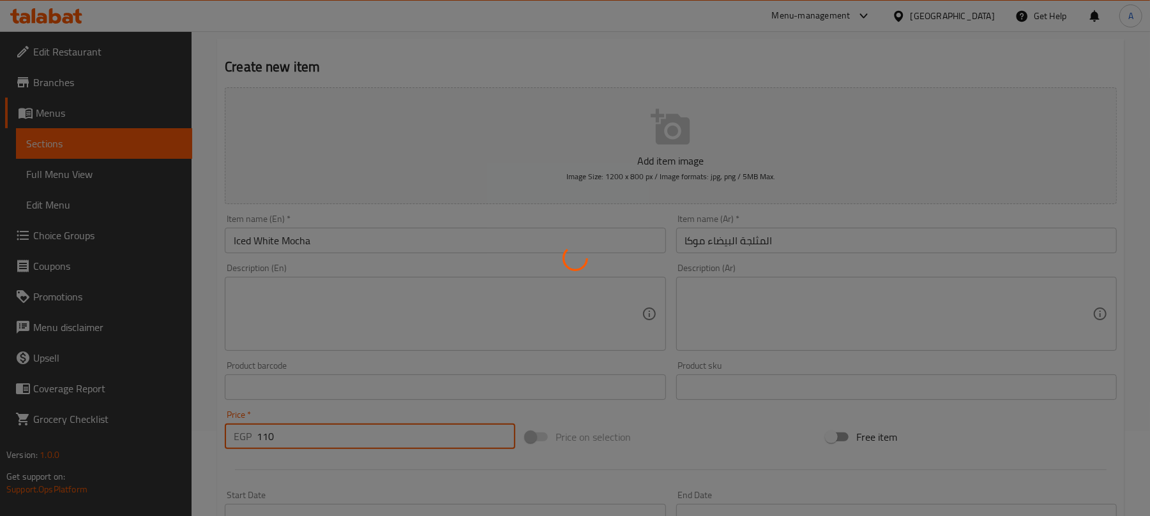
type input "0"
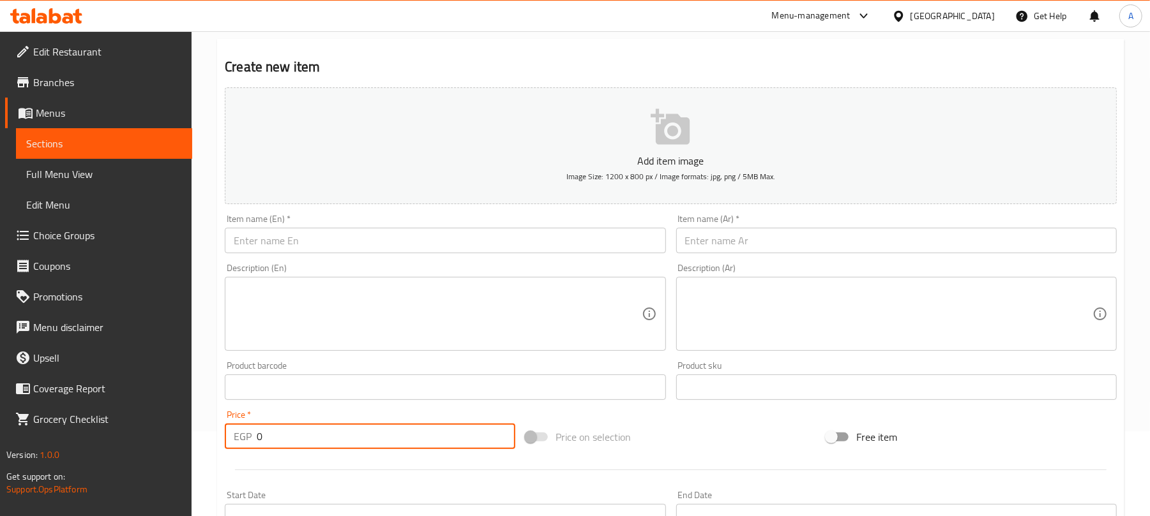
click at [342, 230] on input "text" at bounding box center [445, 241] width 440 height 26
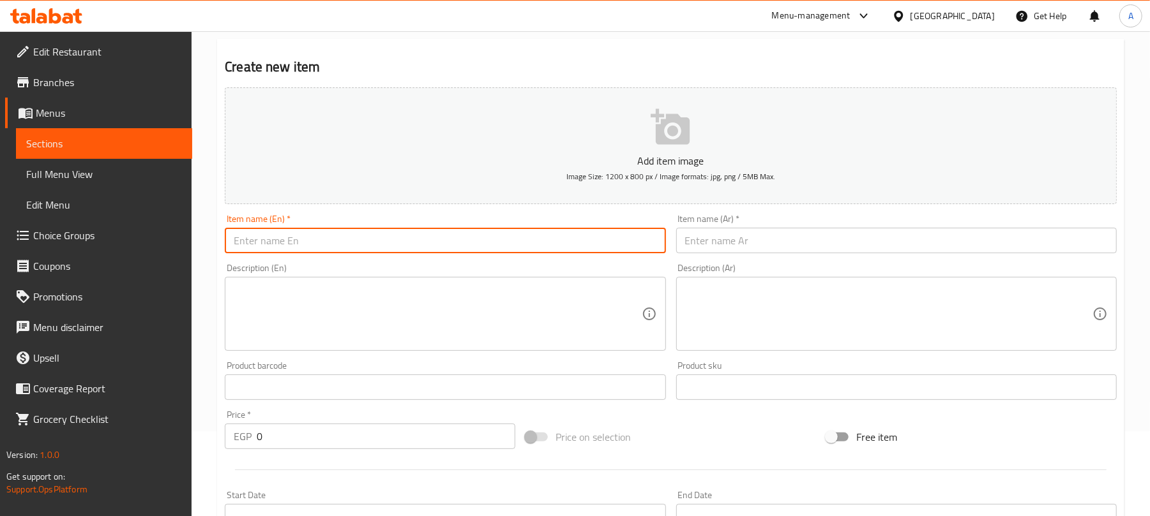
paste input "Iced Spanish Latte"
type input "Iced Spanish Latte"
click at [779, 245] on input "text" at bounding box center [896, 241] width 440 height 26
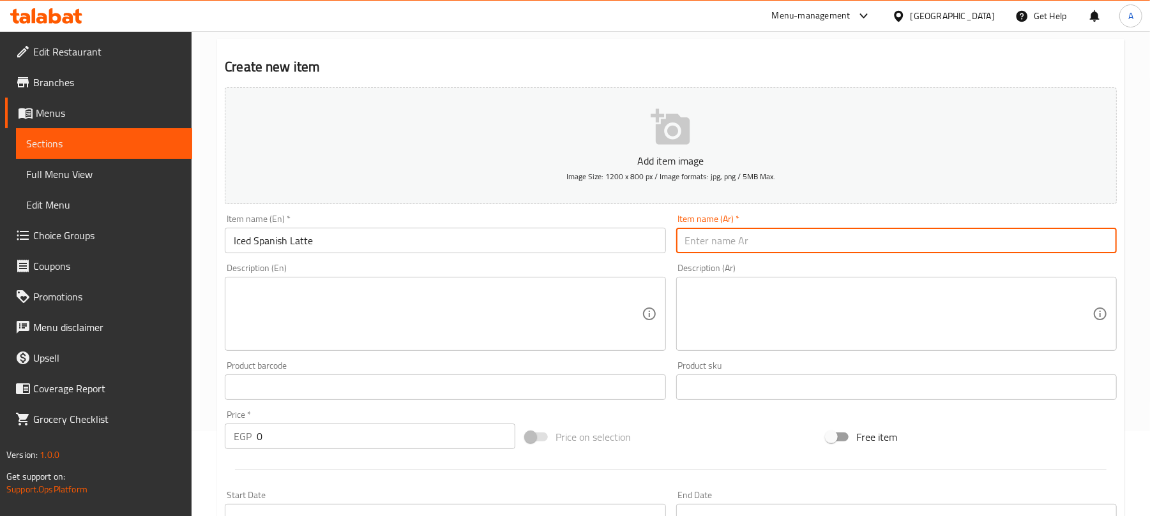
paste input "المثلجة الإسبانية لاتيه"
type input "المثلجة الإسبانية لاتيه"
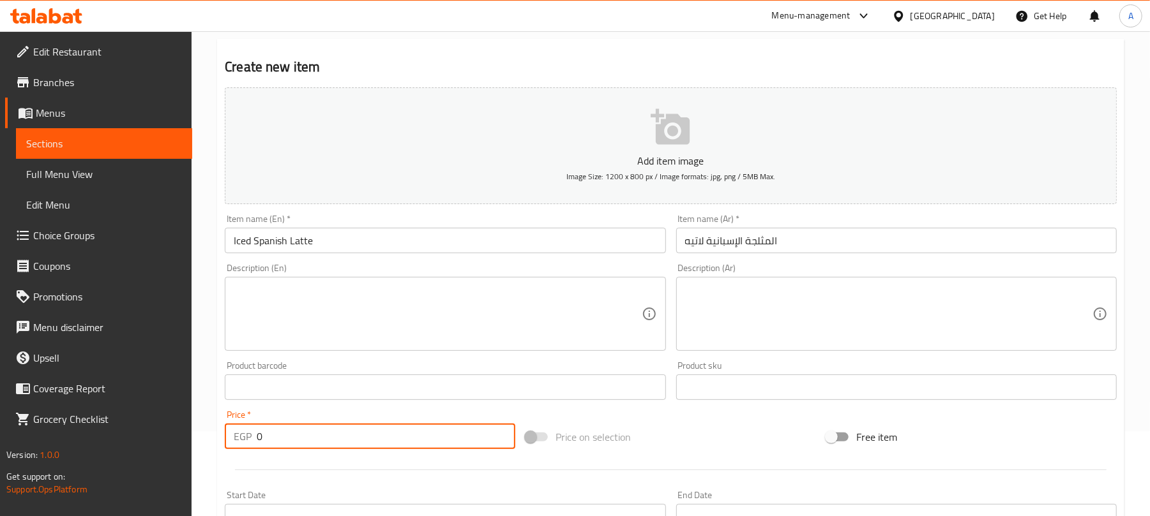
drag, startPoint x: 327, startPoint y: 432, endPoint x: 238, endPoint y: 440, distance: 89.2
click at [238, 440] on div "EGP 0 Price *" at bounding box center [370, 437] width 290 height 26
paste input "114"
type input "114"
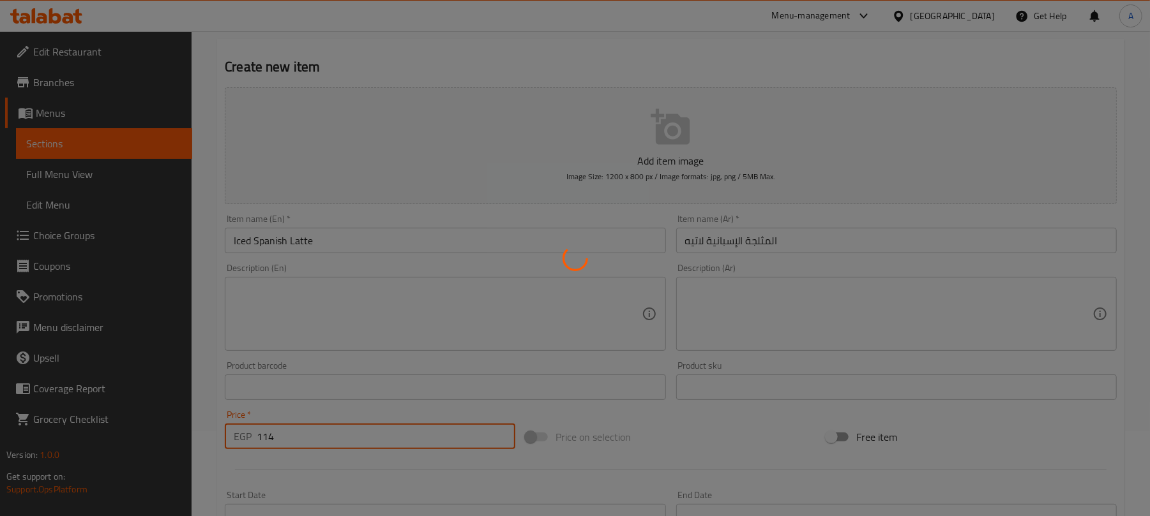
type input "0"
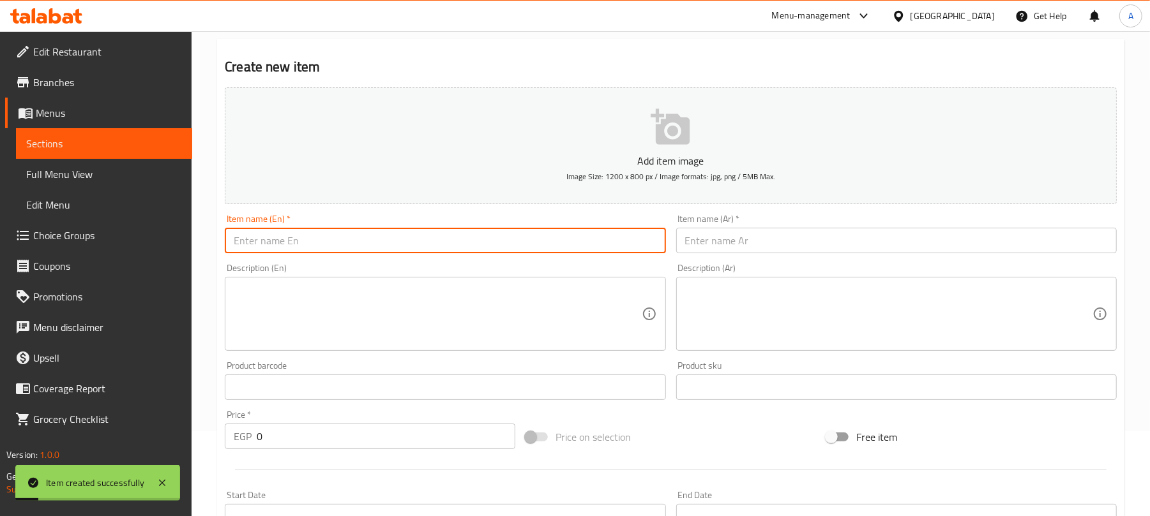
drag, startPoint x: 404, startPoint y: 251, endPoint x: 403, endPoint y: 243, distance: 8.3
click at [404, 251] on input "text" at bounding box center [445, 241] width 440 height 26
paste input "Iced Double Shot"
type input "Iced Double Shot"
click at [769, 236] on input "text" at bounding box center [896, 241] width 440 height 26
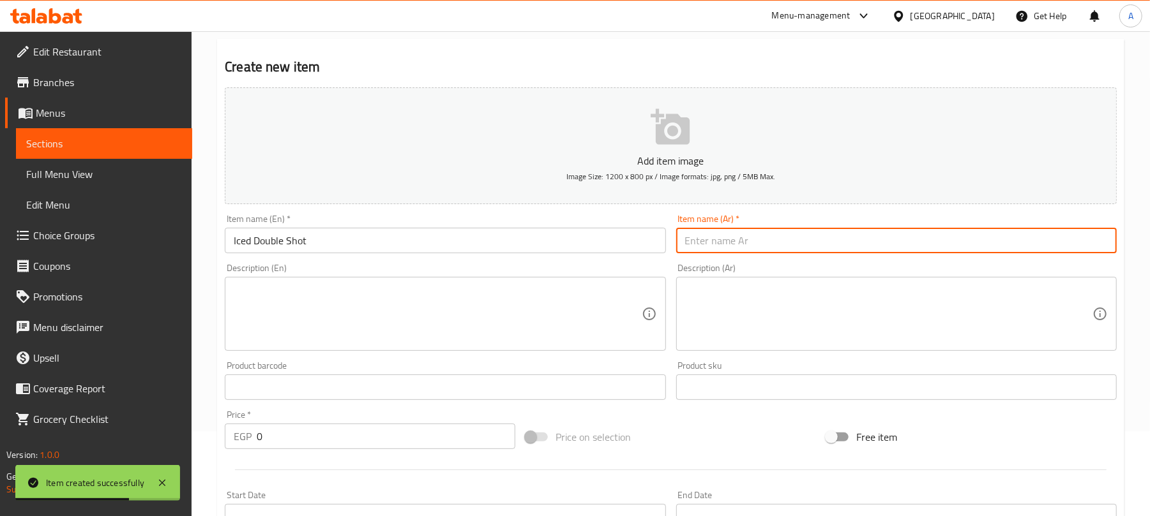
paste input "المثلجة الإسبانية لاتيه"
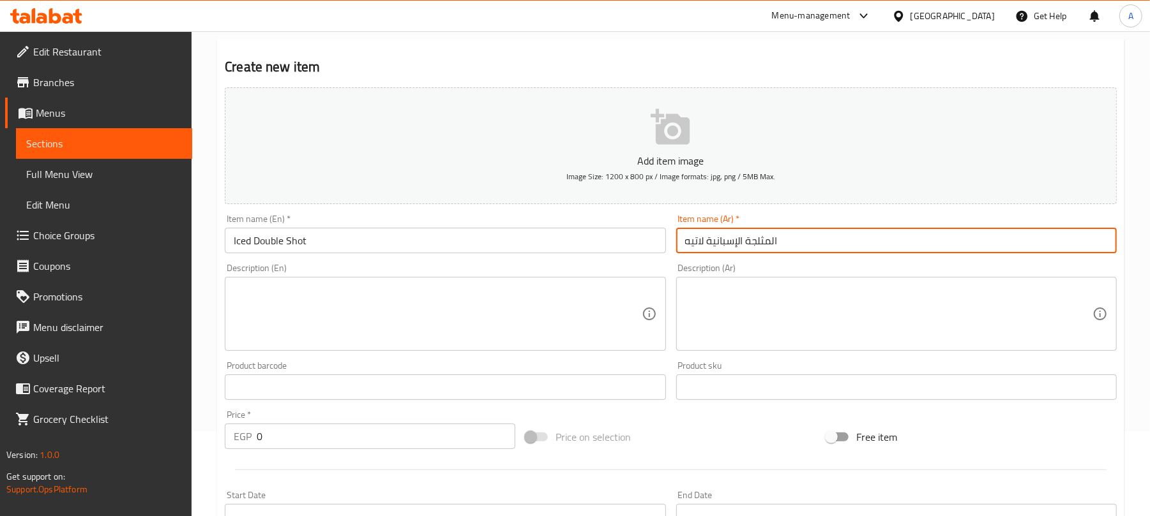
click at [308, 241] on input "Iced Double Shot" at bounding box center [445, 241] width 440 height 26
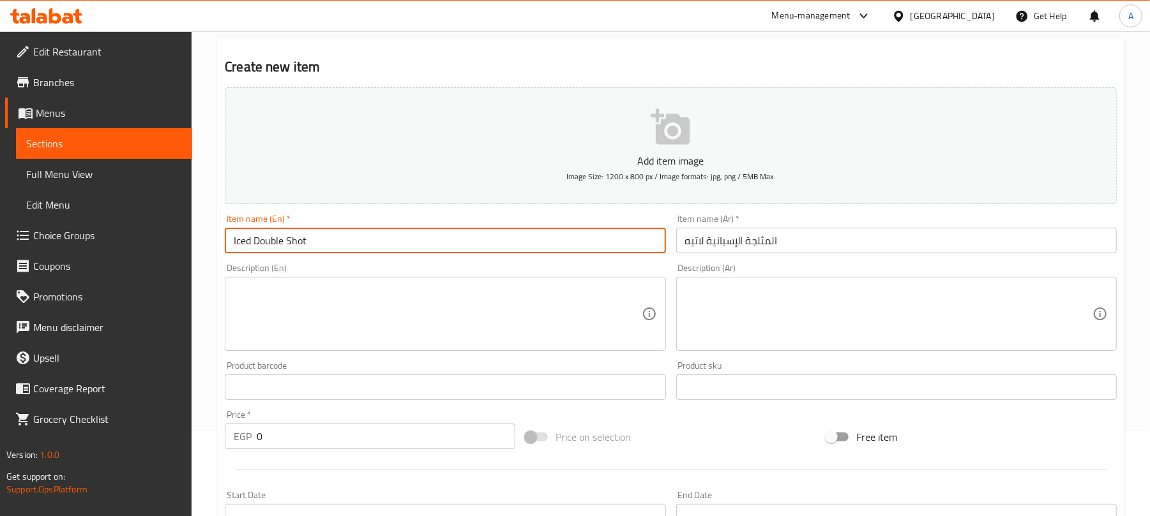
click at [308, 241] on input "Iced Double Shot" at bounding box center [445, 241] width 440 height 26
click at [753, 227] on div "Item name (Ar)   * المثلجة الإسبانية لاتيه Item name (Ar) *" at bounding box center [896, 234] width 440 height 39
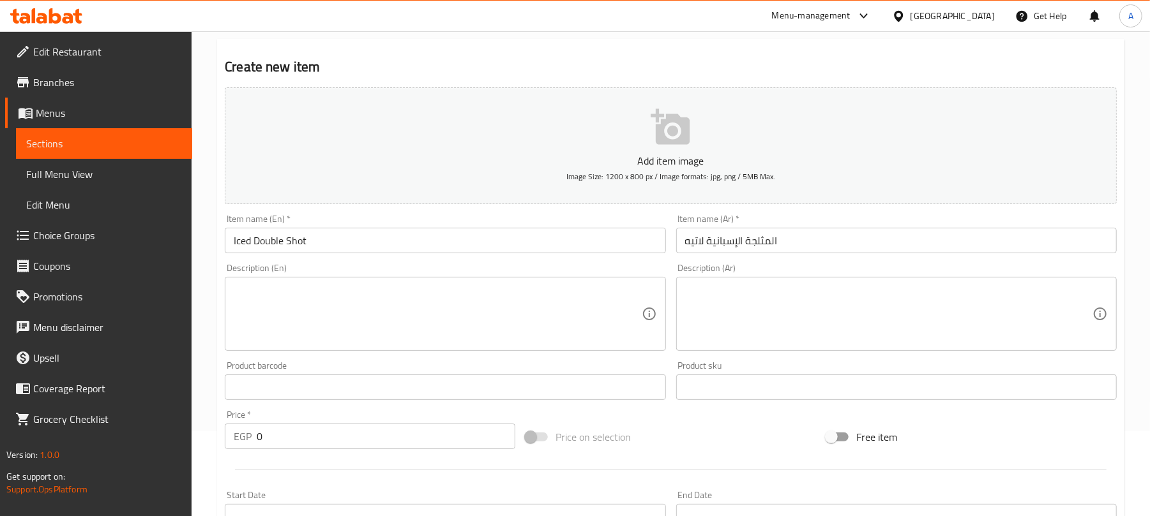
click at [751, 225] on div "Item name (Ar)   * المثلجة الإسبانية لاتيه Item name (Ar) *" at bounding box center [896, 234] width 440 height 39
click at [749, 241] on input "المثلجة الإسبانية لاتيه" at bounding box center [896, 241] width 440 height 26
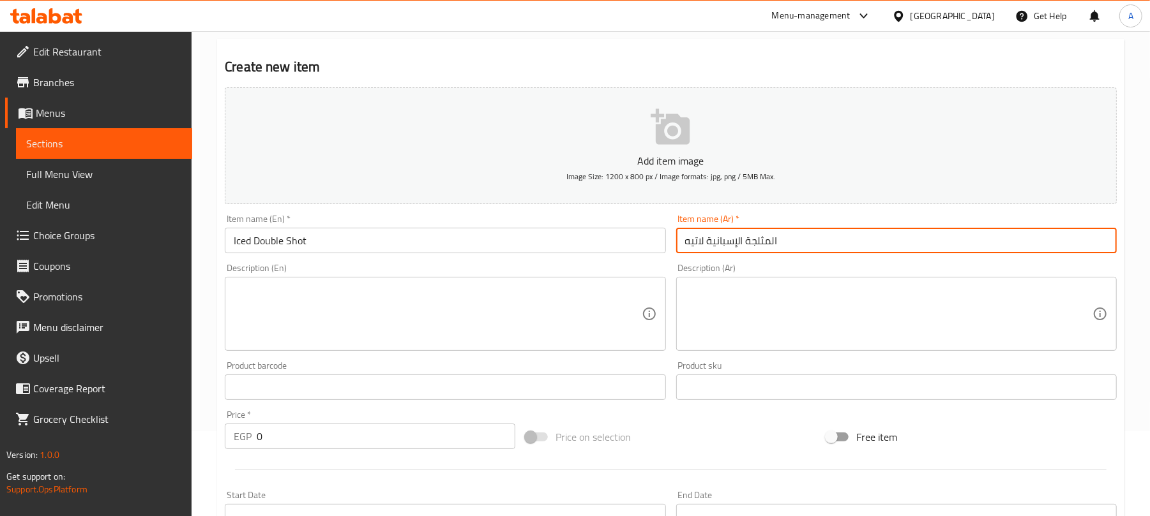
click at [749, 241] on input "المثلجة الإسبانية لاتيه" at bounding box center [896, 241] width 440 height 26
click at [742, 240] on input "المثلجة الإسبانية لاتيه" at bounding box center [896, 241] width 440 height 26
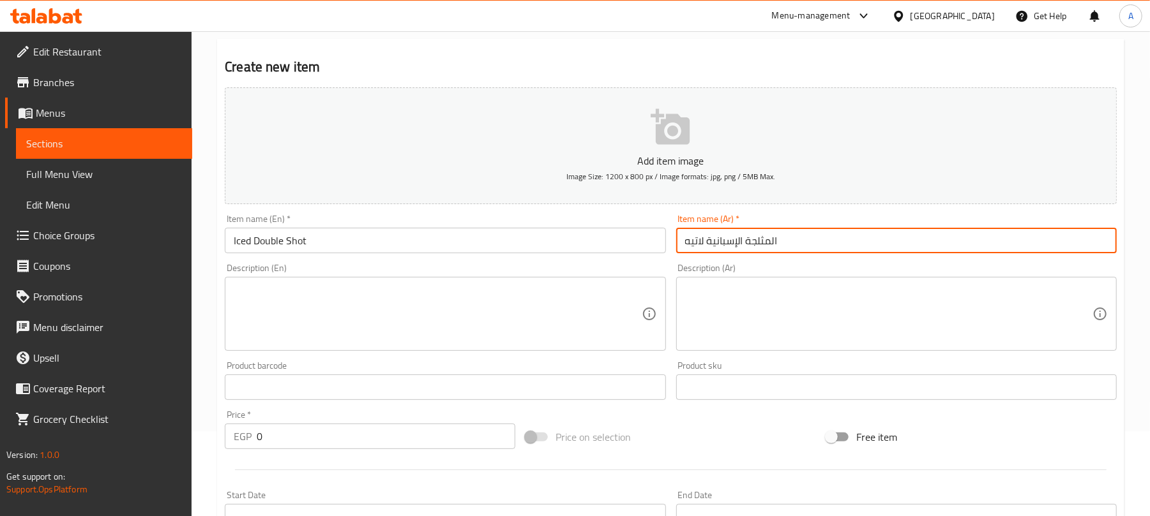
paste input "لقة مزدوجة مثلج"
click at [762, 239] on input "طلقة مزدوجة مثلج" at bounding box center [896, 241] width 440 height 26
click at [755, 236] on input "طلقة مزدوجة مثلج" at bounding box center [896, 241] width 440 height 26
click at [754, 236] on input "طلقة مزدوجة مثلج" at bounding box center [896, 241] width 440 height 26
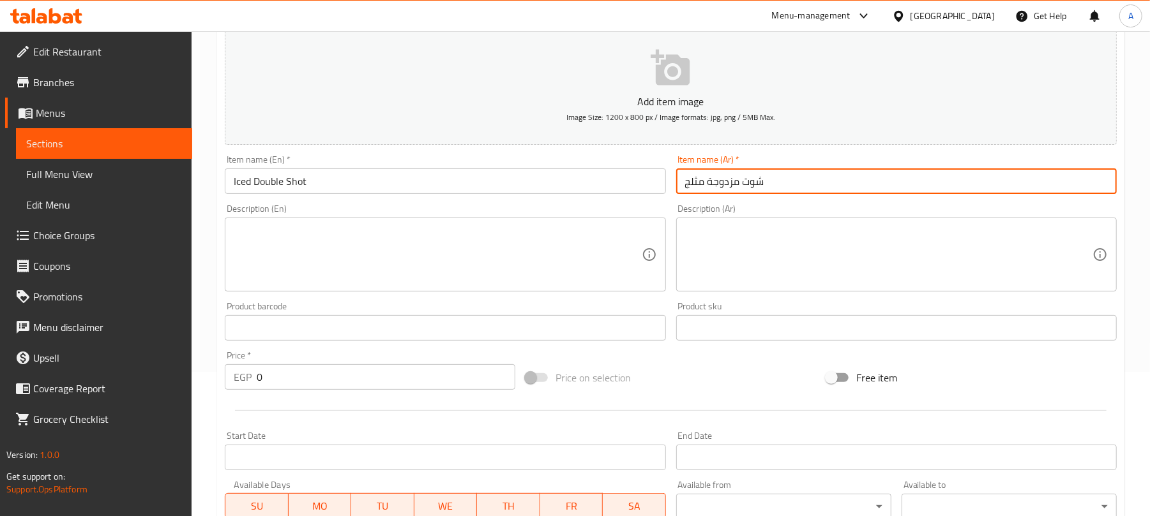
scroll to position [170, 0]
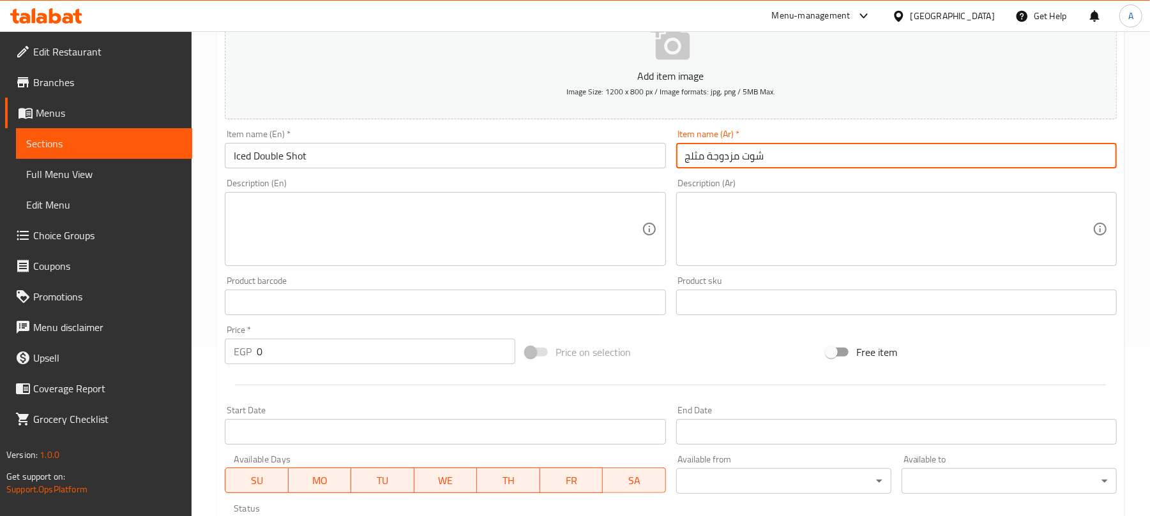
type input "شوت مزدوجة مثلج"
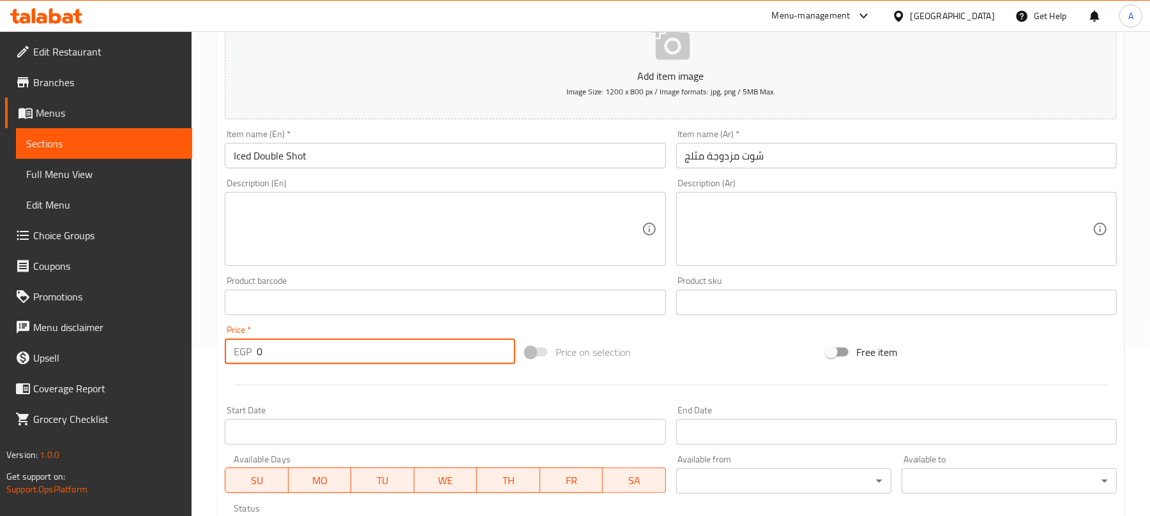
paste input "114"
drag, startPoint x: 271, startPoint y: 360, endPoint x: 221, endPoint y: 363, distance: 50.5
click at [221, 363] on div "Price   * EGP 0 Price *" at bounding box center [370, 344] width 301 height 49
type input "114"
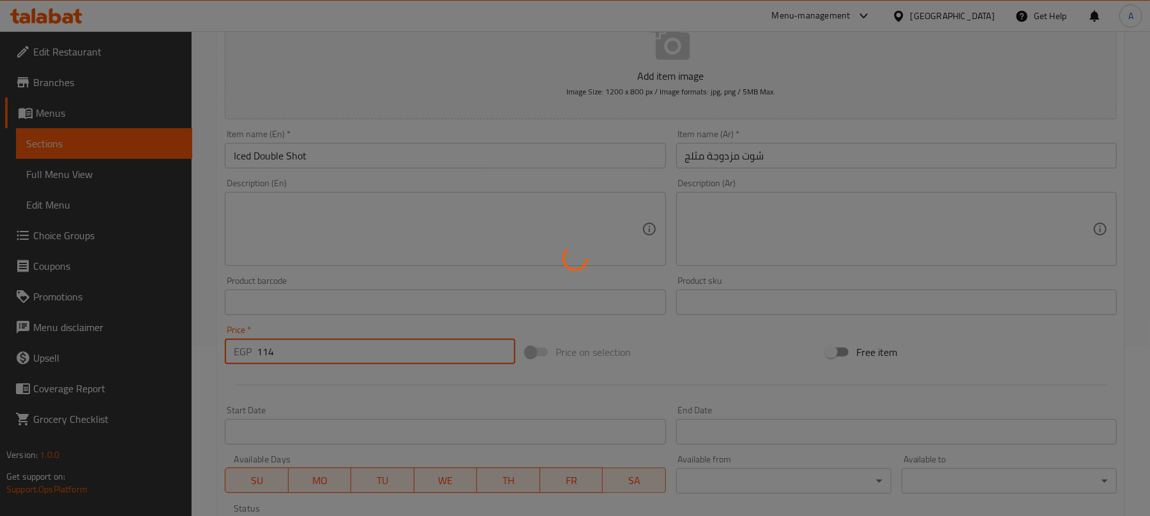
type input "0"
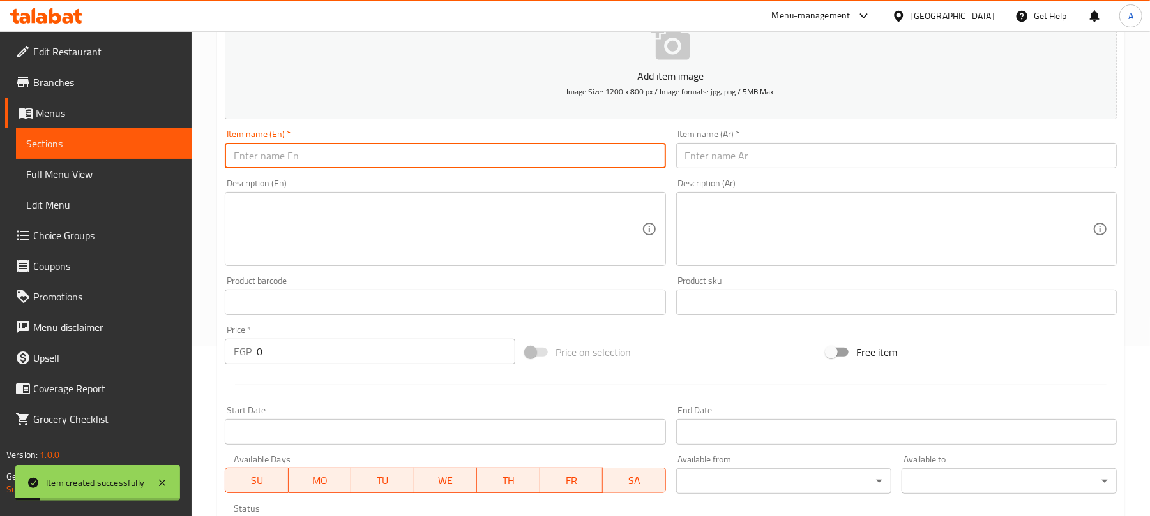
click at [389, 160] on input "text" at bounding box center [445, 156] width 440 height 26
paste input "Tiramisu Latte"
type input "Tiramisu Latte"
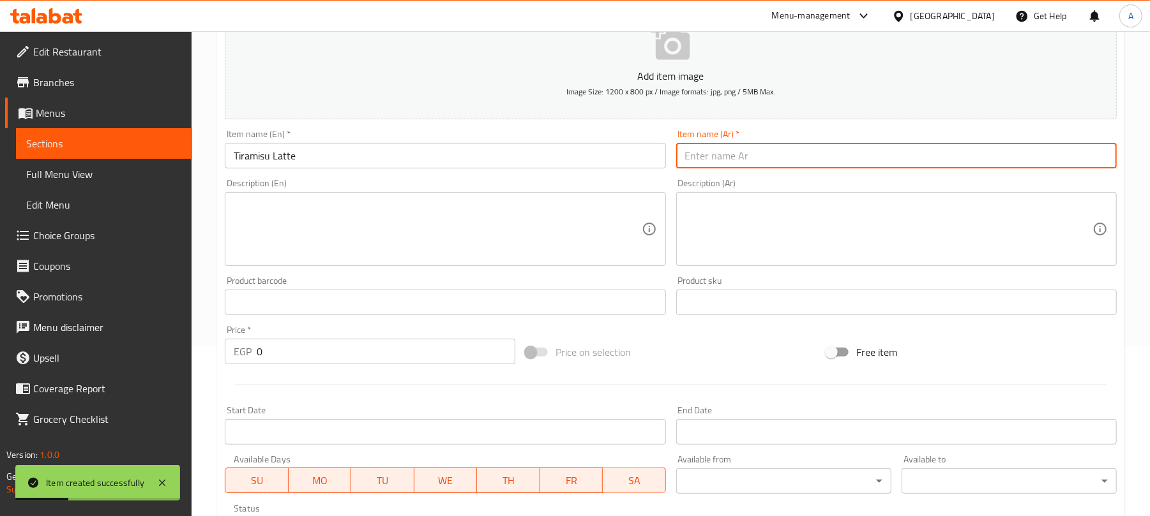
drag, startPoint x: 711, startPoint y: 165, endPoint x: 537, endPoint y: 11, distance: 232.0
click at [711, 165] on input "text" at bounding box center [896, 156] width 440 height 26
paste input "تيراميسو لاتيه"
type input "تيراميسو لاتيه"
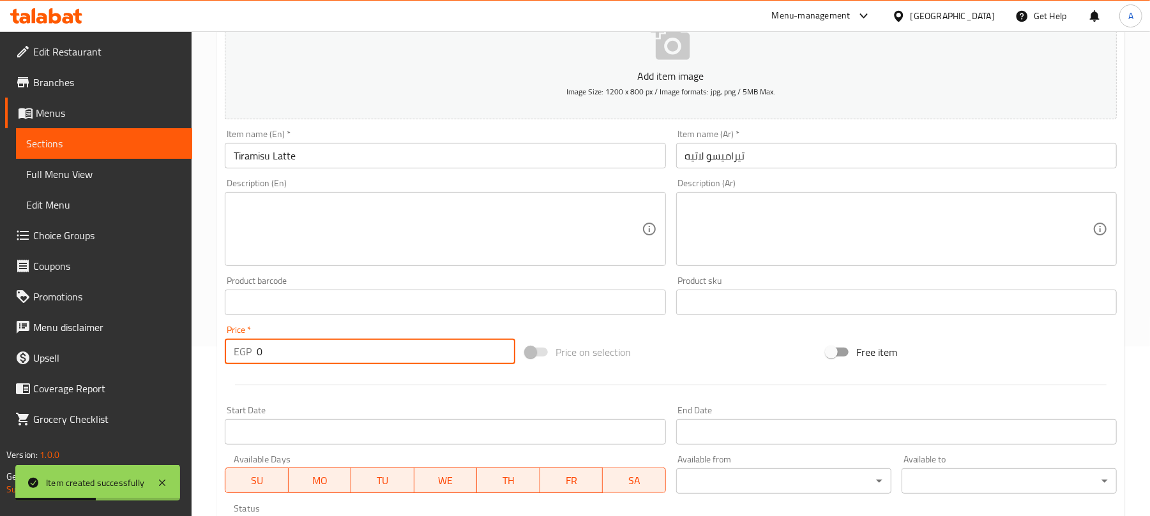
paste input "119"
drag, startPoint x: 304, startPoint y: 350, endPoint x: 226, endPoint y: 355, distance: 78.1
click at [226, 355] on div "EGP 119 Price *" at bounding box center [370, 352] width 290 height 26
type input "119"
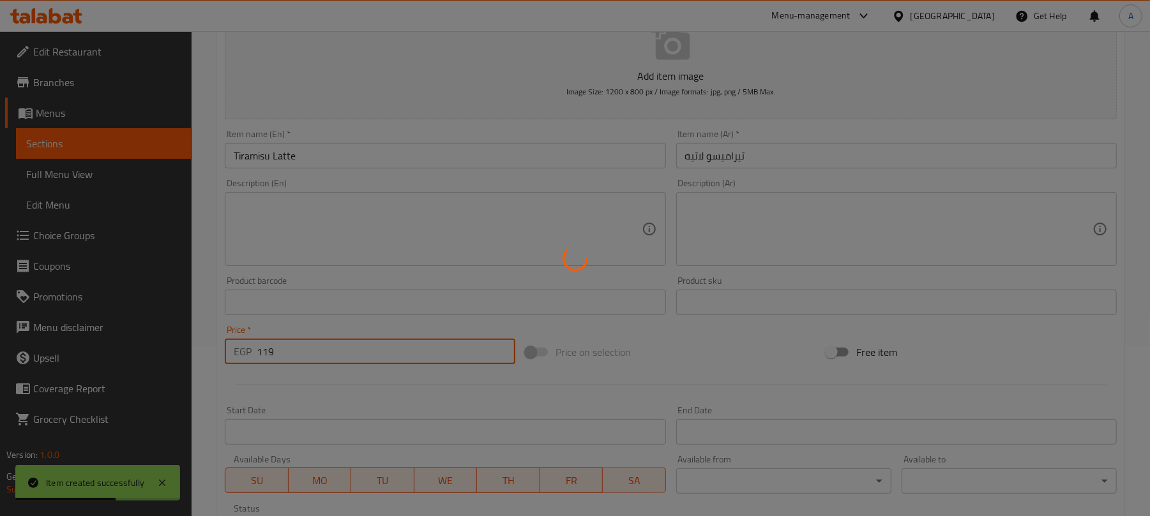
type input "0"
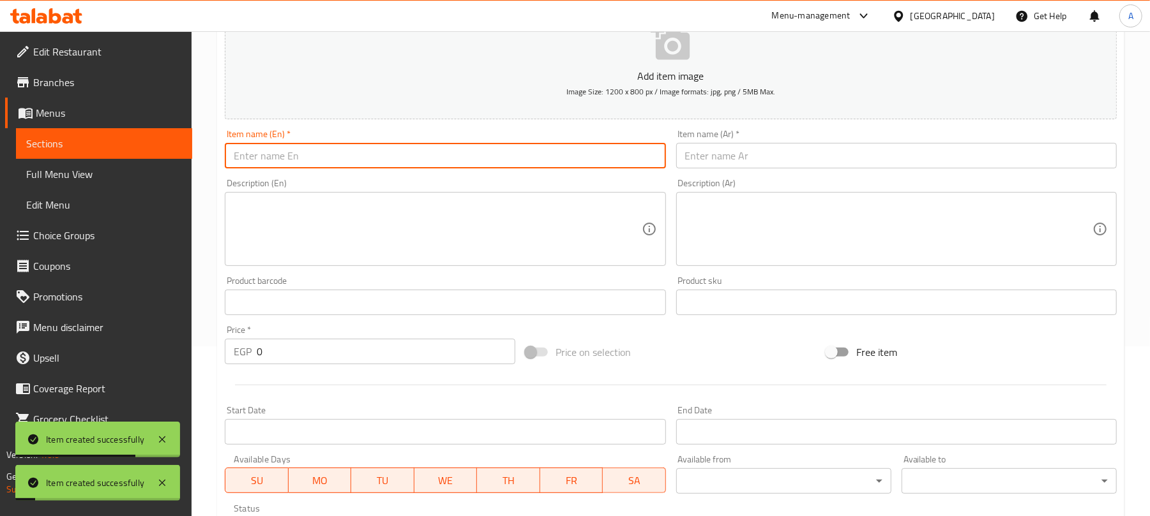
click at [446, 154] on input "text" at bounding box center [445, 156] width 440 height 26
paste input "Holy Coffee"
type input "Holy Coffee"
drag, startPoint x: 765, startPoint y: 164, endPoint x: 751, endPoint y: 162, distance: 13.6
click at [765, 164] on input "text" at bounding box center [896, 156] width 440 height 26
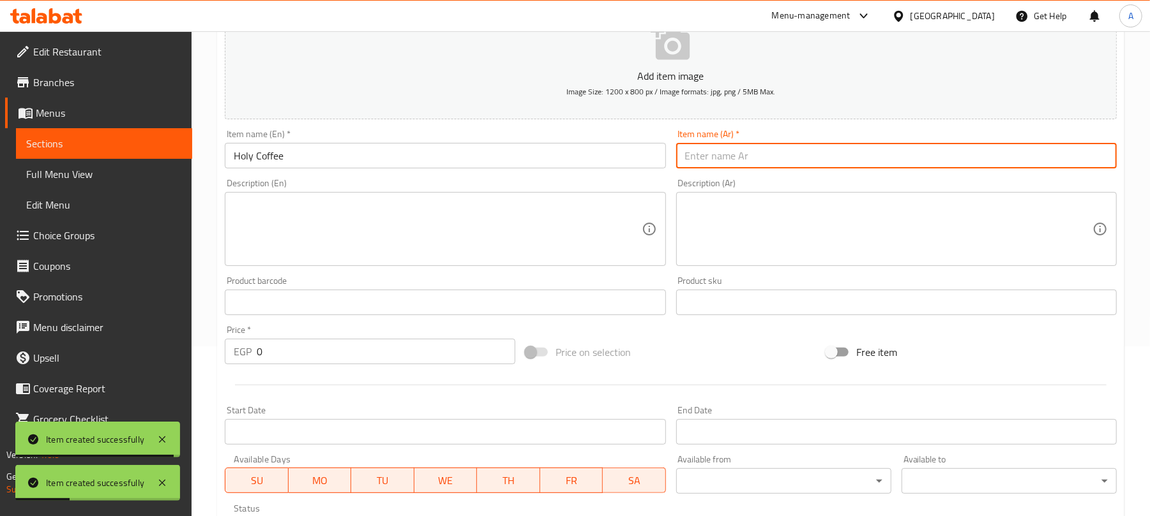
paste input "القهوة المقدسة"
click at [695, 161] on input "القهوة المقدسة" at bounding box center [896, 156] width 440 height 26
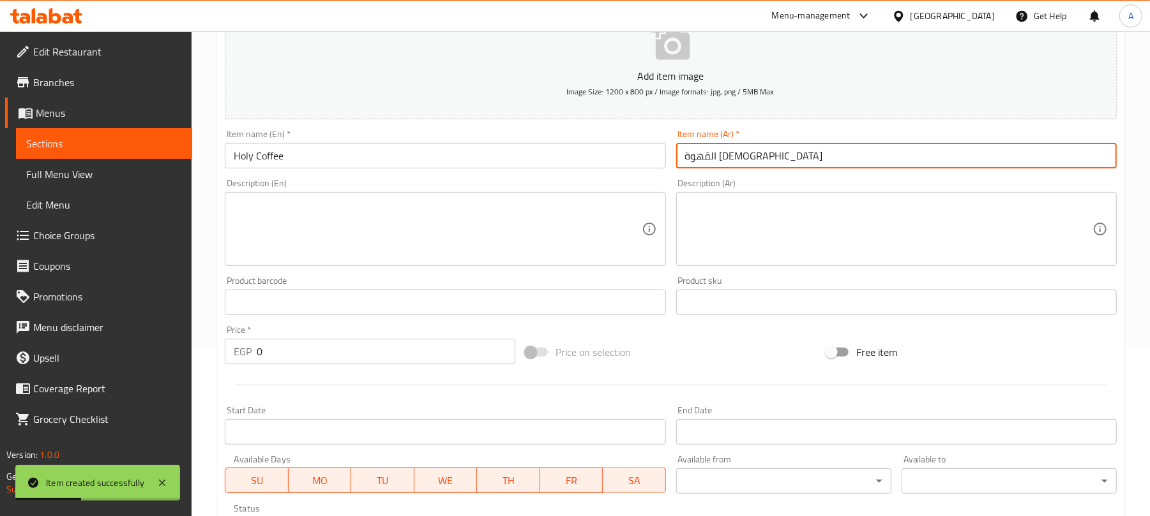
click at [695, 161] on input "القهوة المقدسة" at bounding box center [896, 156] width 440 height 26
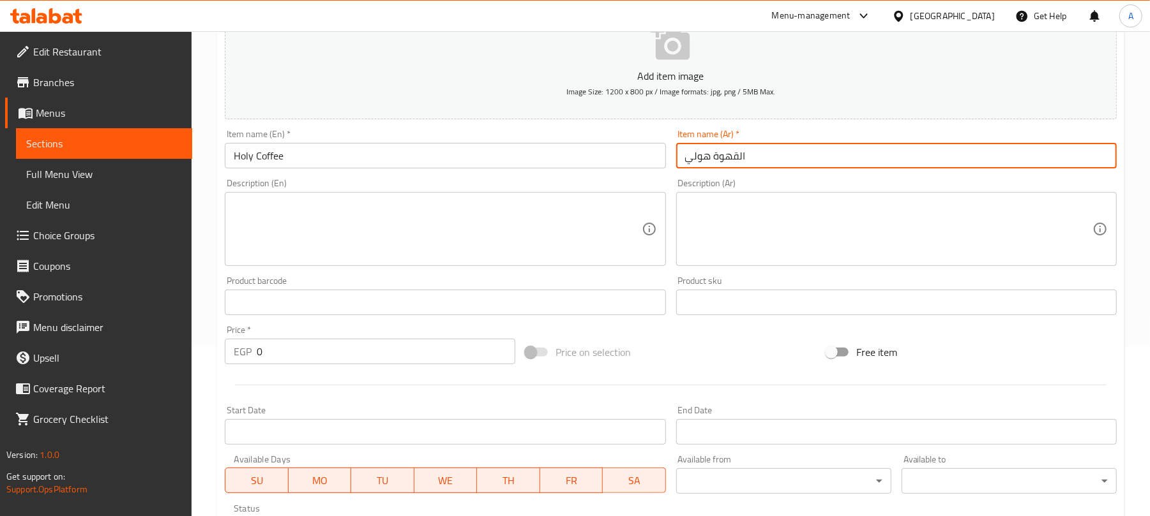
type input "القهوة هولي"
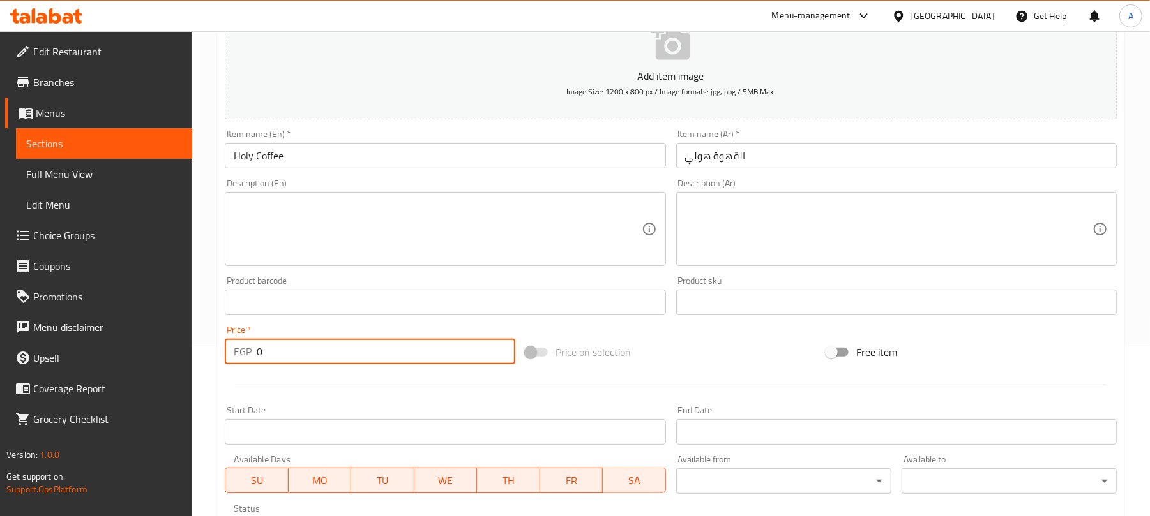
paste input "119"
drag, startPoint x: 284, startPoint y: 358, endPoint x: 241, endPoint y: 358, distance: 42.8
click at [241, 358] on div "EGP 119 Price *" at bounding box center [370, 352] width 290 height 26
type input "119"
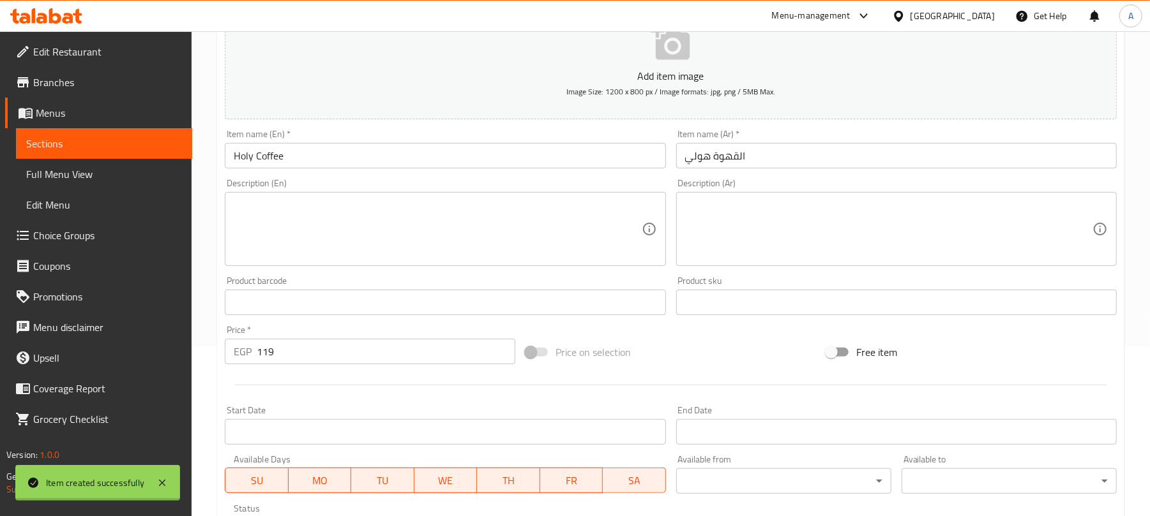
type input "0"
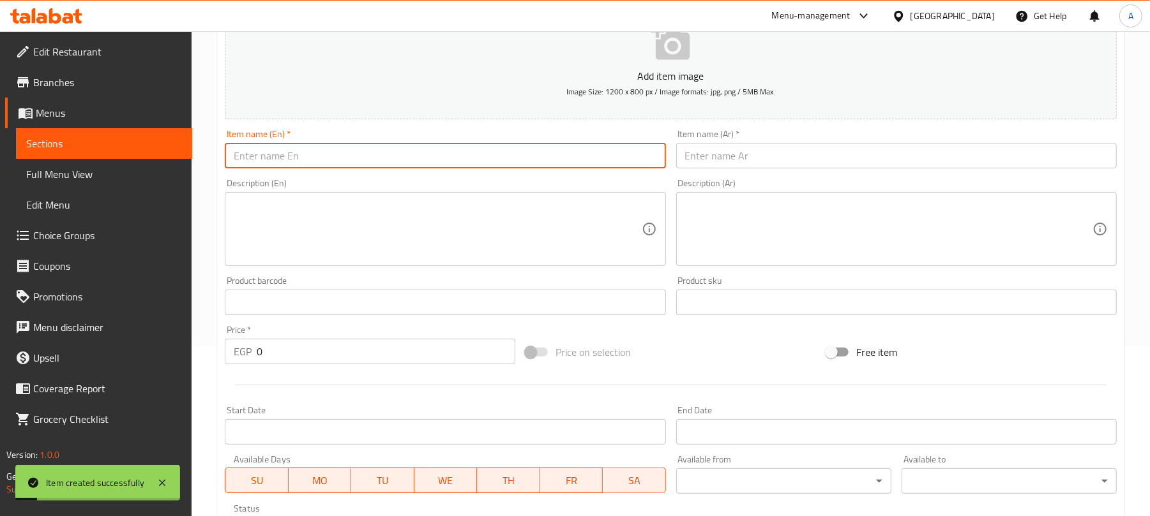
click at [330, 156] on input "text" at bounding box center [445, 156] width 440 height 26
paste input "Cold Brewed Coffee"
type input "Cold Brewed Coffee"
drag, startPoint x: 735, startPoint y: 149, endPoint x: 714, endPoint y: 152, distance: 21.9
click at [735, 149] on input "text" at bounding box center [896, 156] width 440 height 26
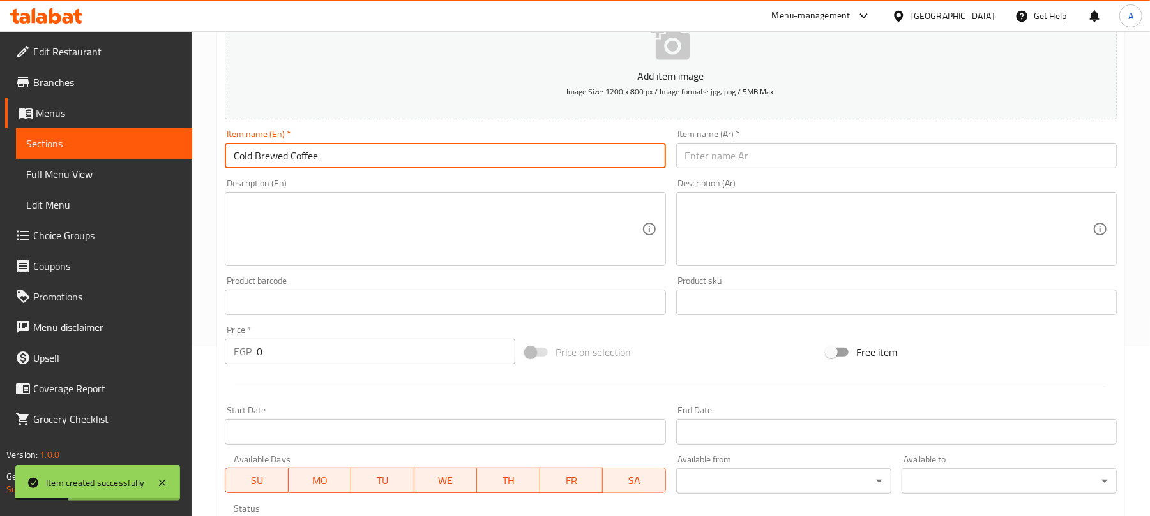
paste input "القهوة الباردة"
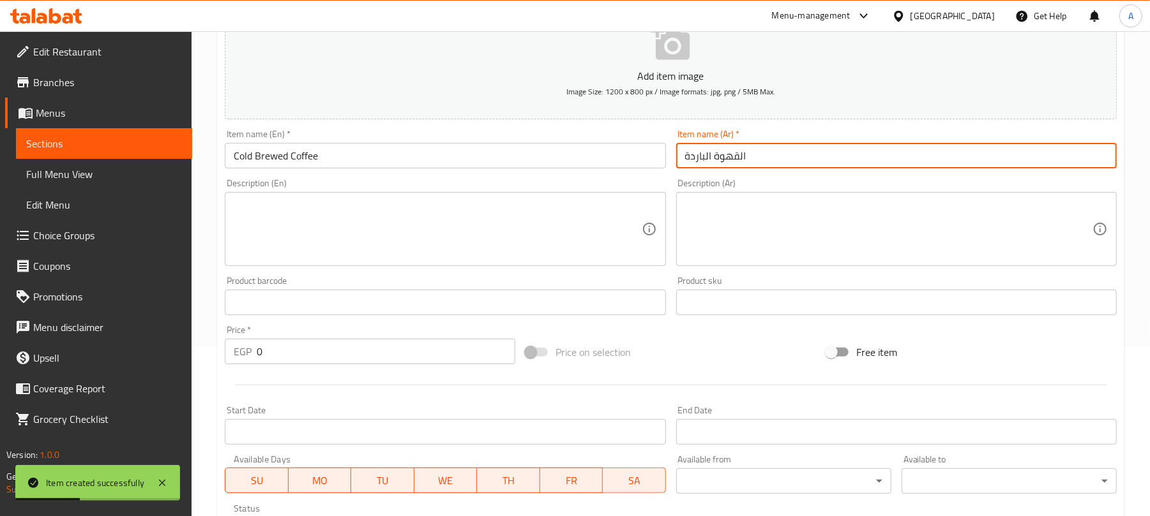
click at [711, 157] on input "القهوة الباردة" at bounding box center [896, 156] width 440 height 26
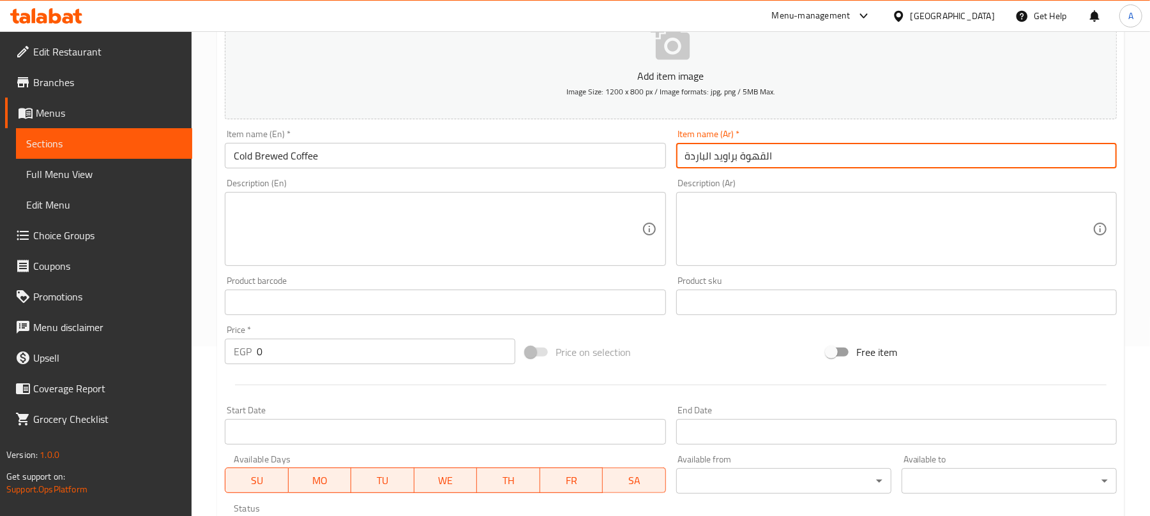
type input "القهوة براويد الباردة"
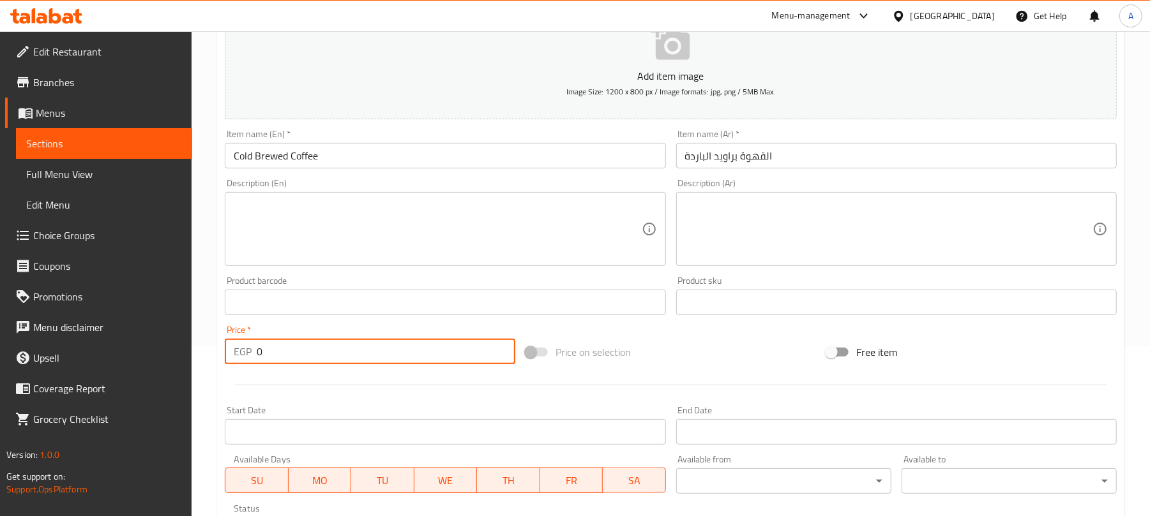
drag, startPoint x: 279, startPoint y: 355, endPoint x: 241, endPoint y: 355, distance: 38.3
click at [241, 355] on div "EGP 0 Price *" at bounding box center [370, 352] width 290 height 26
paste input "109"
type input "109"
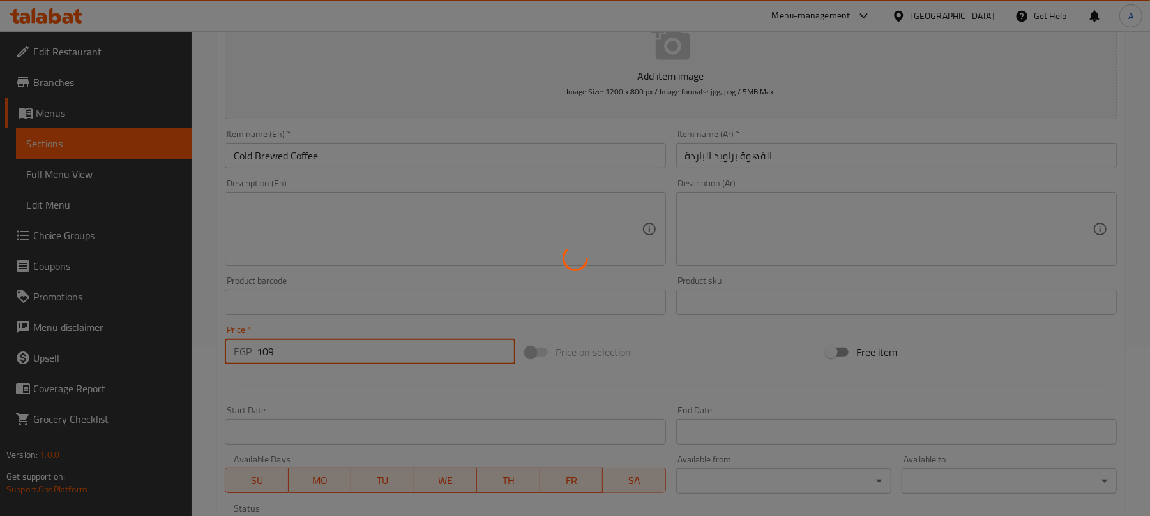
type input "0"
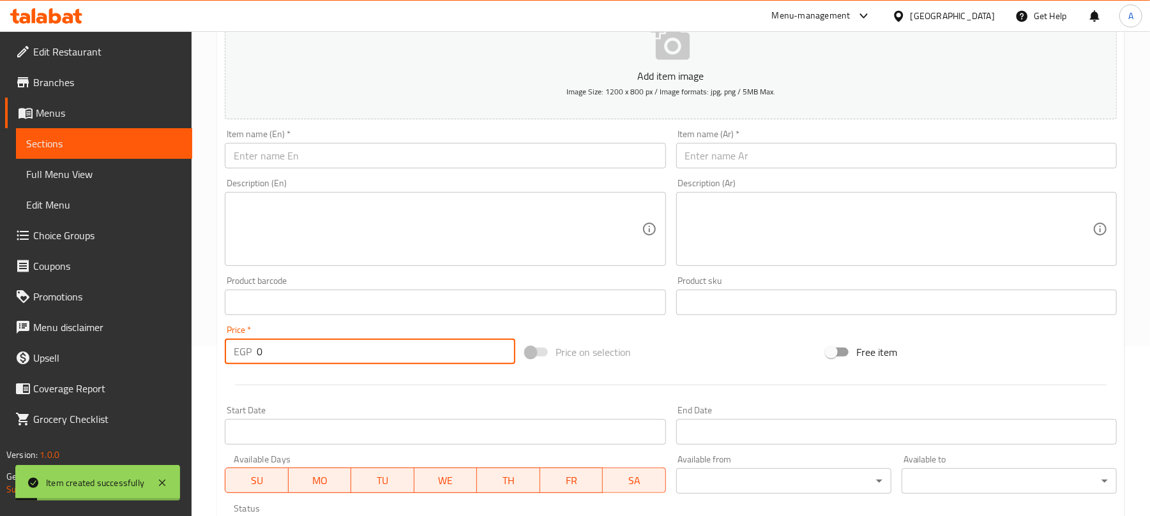
drag, startPoint x: 559, startPoint y: 164, endPoint x: 554, endPoint y: 147, distance: 18.0
click at [558, 163] on input "text" at bounding box center [445, 156] width 440 height 26
paste input "Iced Cappuccino"
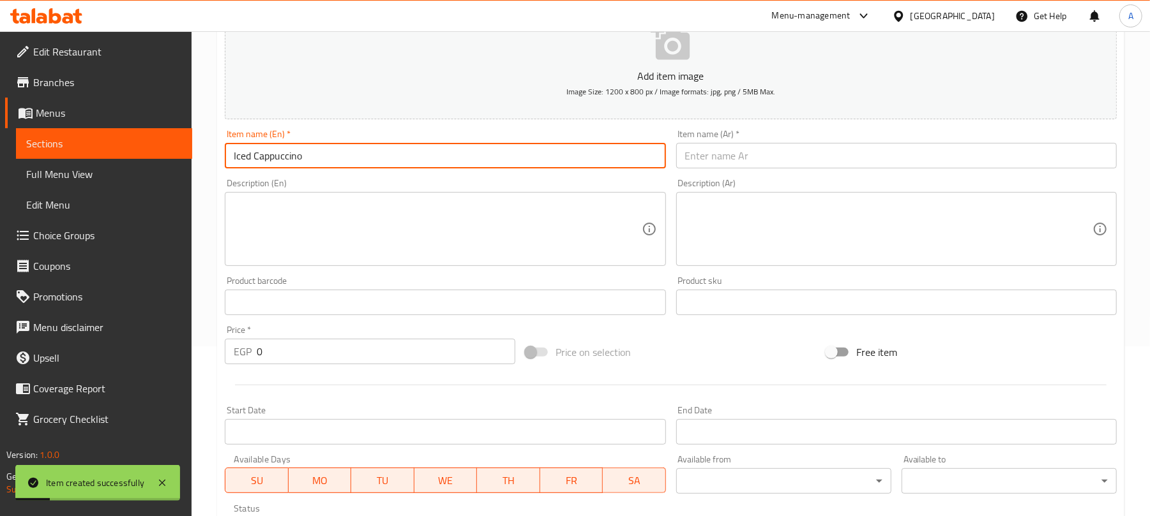
type input "Iced Cappuccino"
drag, startPoint x: 761, startPoint y: 152, endPoint x: 719, endPoint y: 141, distance: 43.5
click at [761, 152] on input "text" at bounding box center [896, 156] width 440 height 26
paste input "كابتشينو المثلجة"
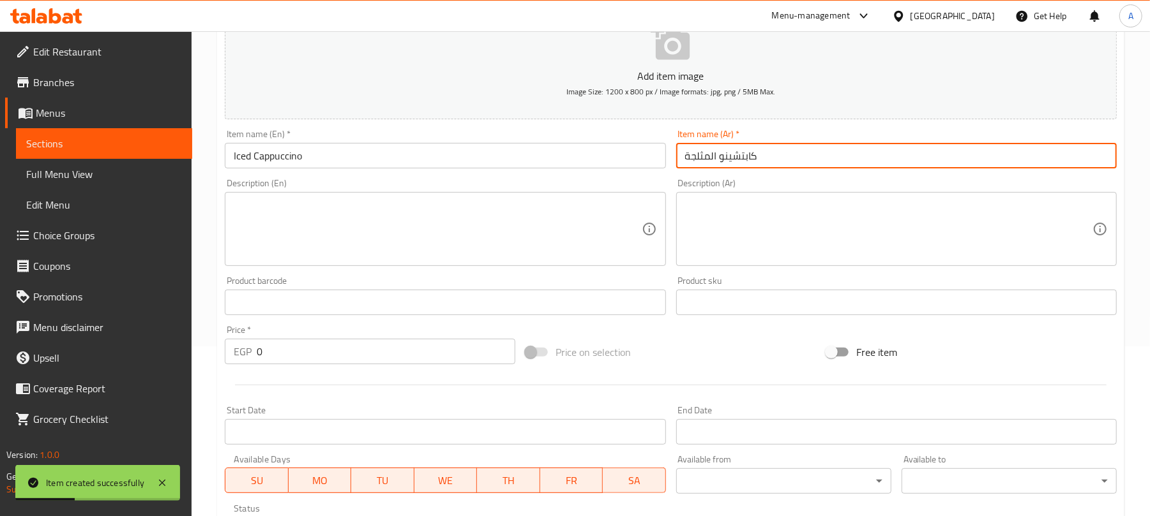
type input "كابتشينو المثلجة"
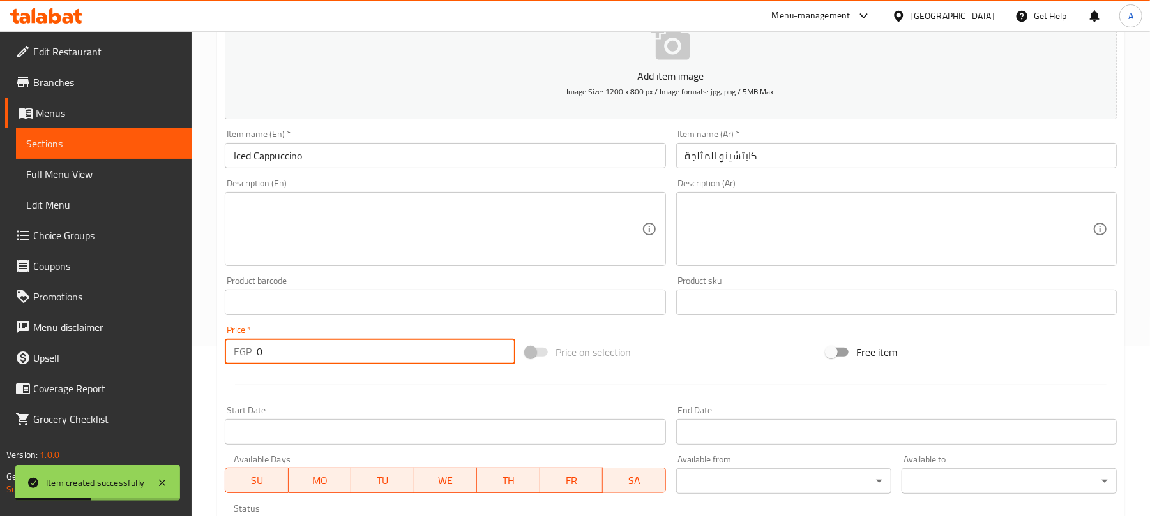
paste input "109"
drag, startPoint x: 289, startPoint y: 342, endPoint x: 254, endPoint y: 348, distance: 34.9
click at [254, 348] on div "EGP 0 Price *" at bounding box center [370, 352] width 290 height 26
type input "109"
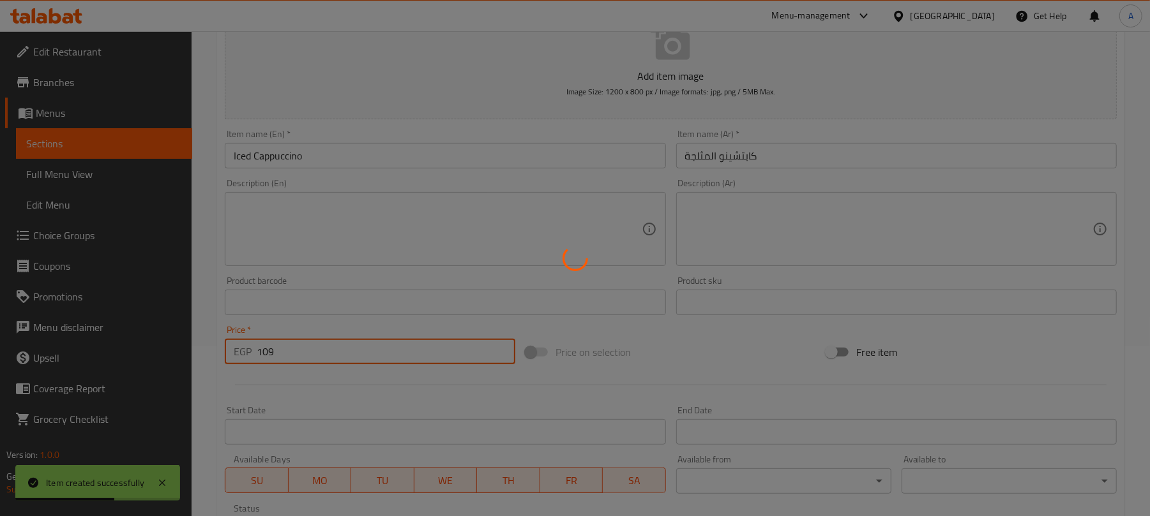
type input "0"
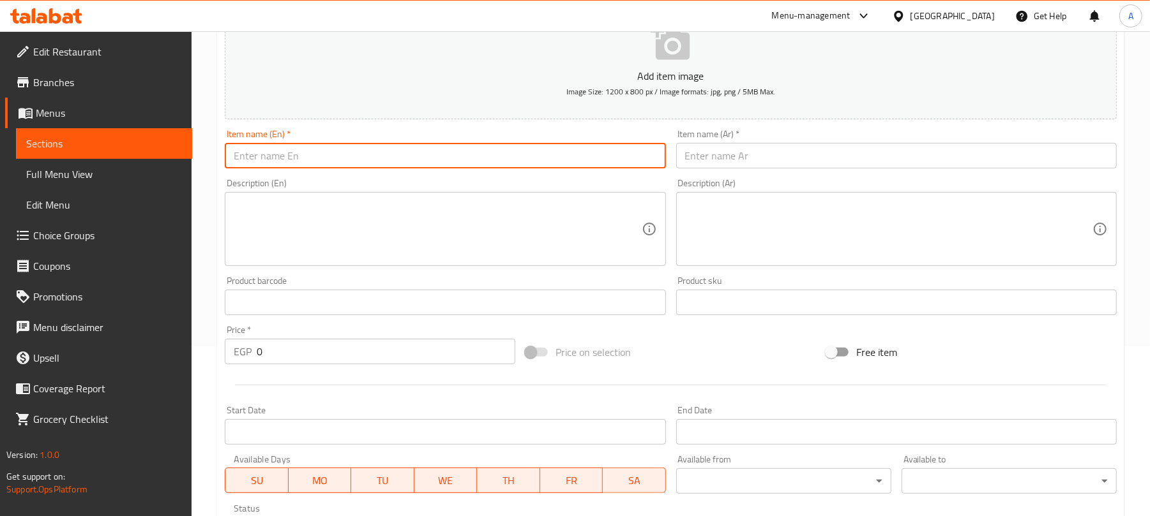
drag, startPoint x: 323, startPoint y: 162, endPoint x: 356, endPoint y: 1, distance: 164.1
click at [323, 162] on input "text" at bounding box center [445, 156] width 440 height 26
paste input "Iced Americano"
type input "Iced Americano"
click at [275, 164] on input "Iced Americano" at bounding box center [445, 156] width 440 height 26
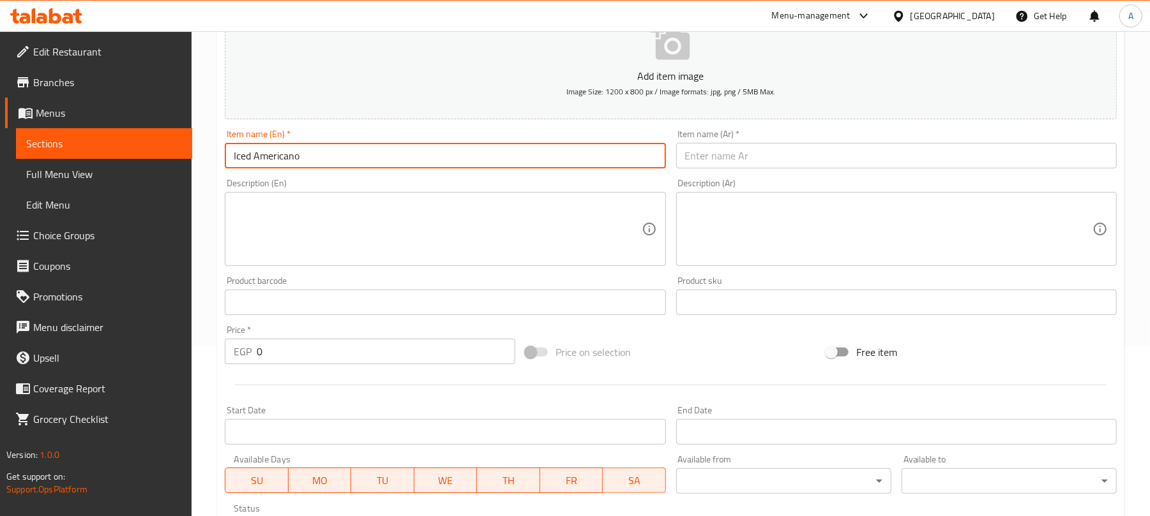
click at [275, 164] on input "Iced Americano" at bounding box center [445, 156] width 440 height 26
click at [744, 170] on div "Item name (Ar)   * Item name (Ar) *" at bounding box center [896, 148] width 451 height 49
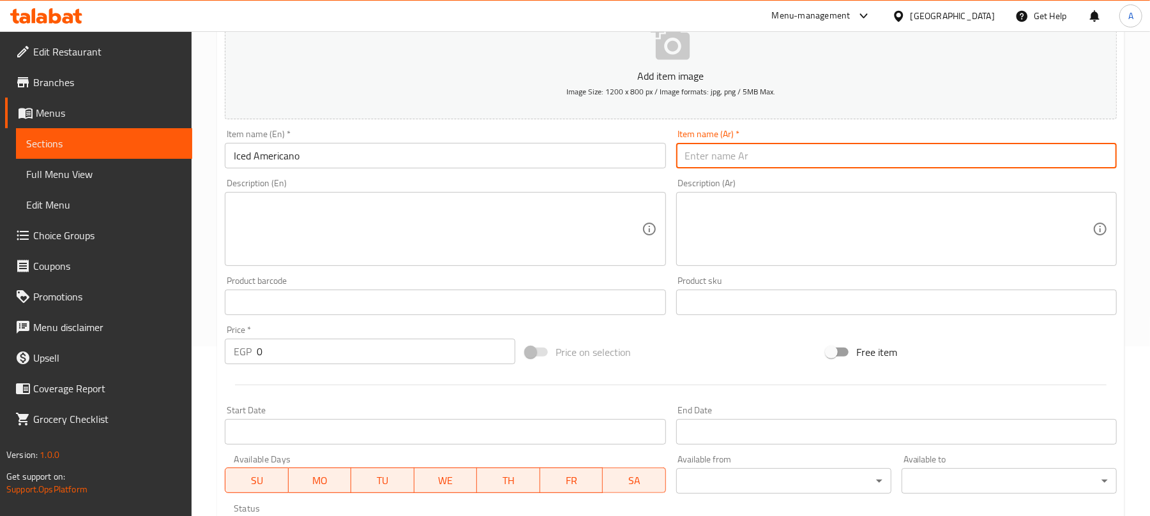
click at [742, 160] on input "text" at bounding box center [896, 156] width 440 height 26
paste input "أمريكانو"
type input "ايس أمريكانو"
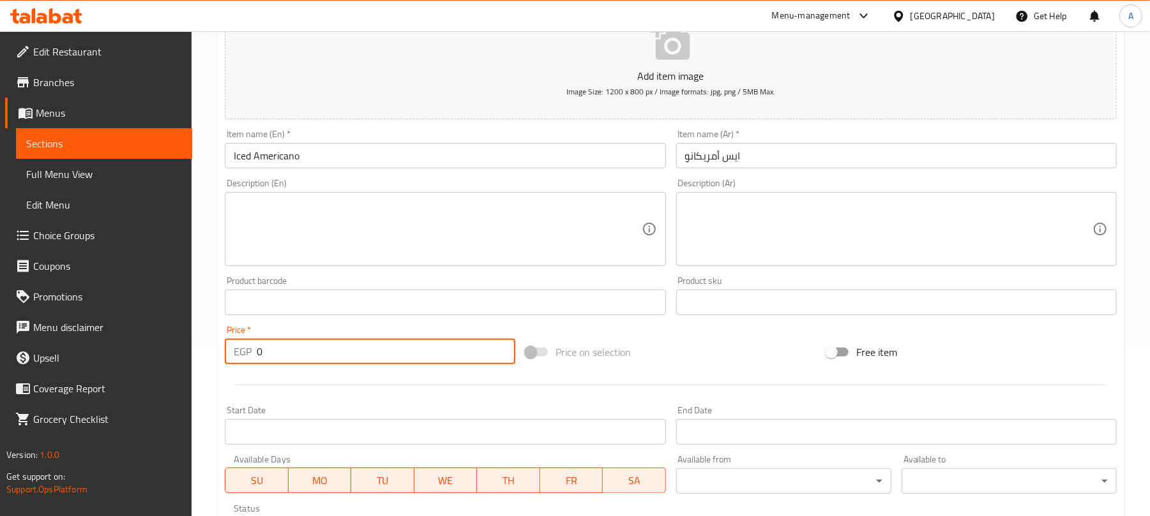
drag, startPoint x: 285, startPoint y: 358, endPoint x: 208, endPoint y: 359, distance: 76.6
click at [208, 359] on div "Home / Restaurants management / Menus / Sections / item / create Iced Coffee se…" at bounding box center [671, 296] width 958 height 871
paste input "89"
type input "89"
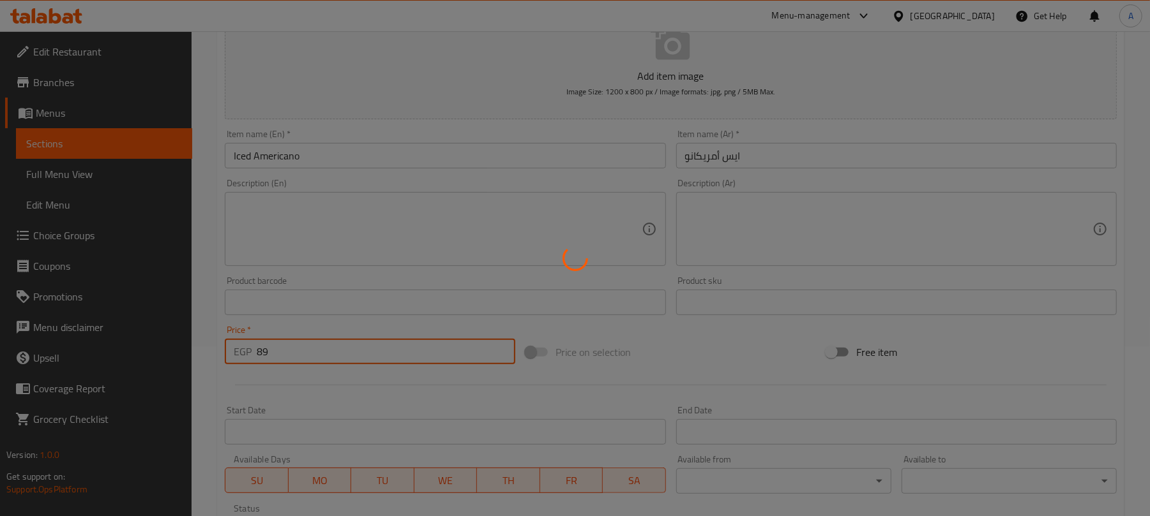
type input "0"
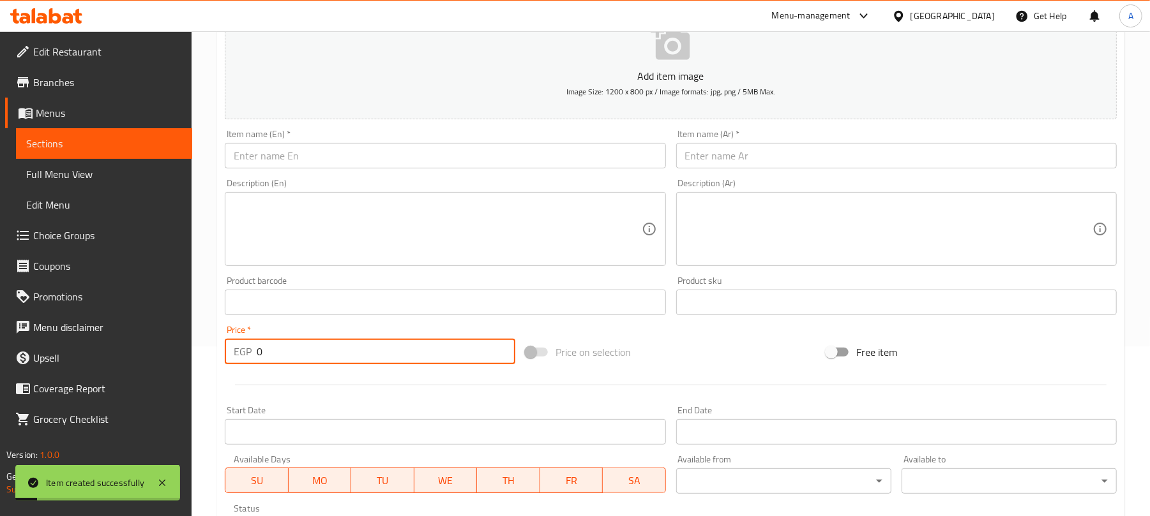
click at [432, 170] on div "Item name (En)   * Item name (En) *" at bounding box center [445, 148] width 451 height 49
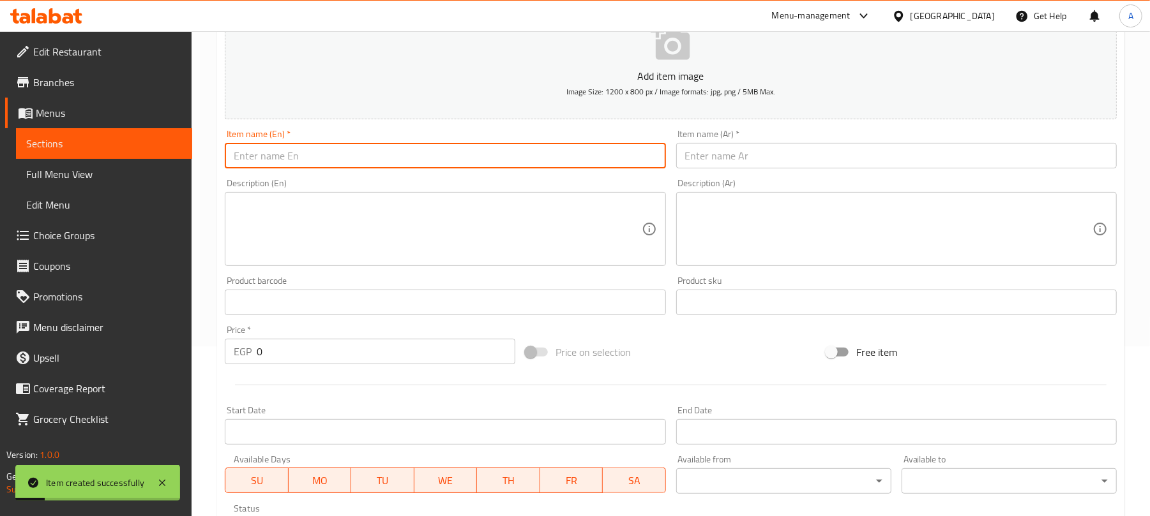
click at [432, 162] on input "text" at bounding box center [445, 156] width 440 height 26
paste input "Iced Caramel Macchiato"
type input "Iced Caramel Macchiato"
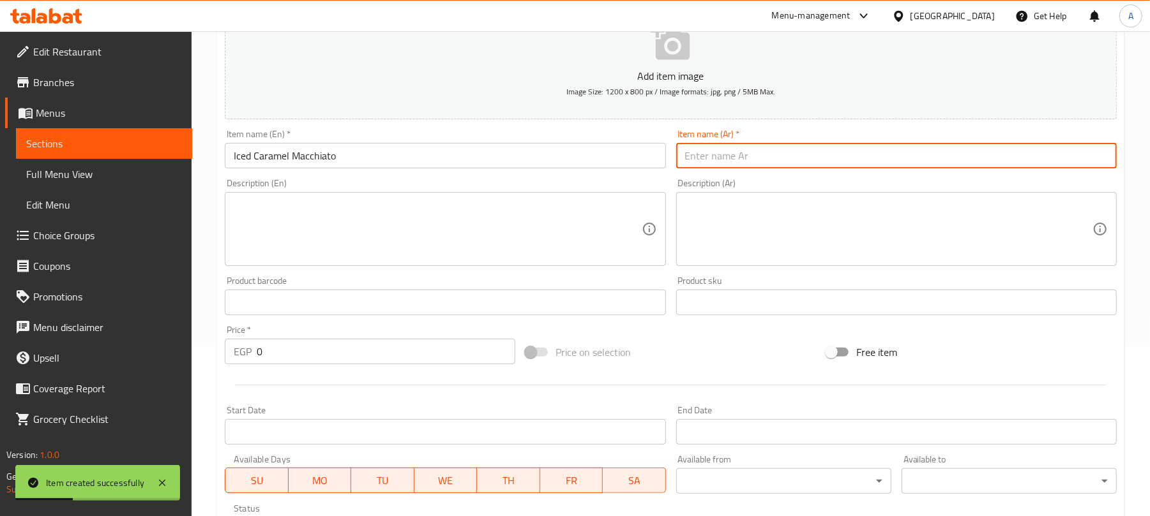
click at [751, 164] on input "text" at bounding box center [896, 156] width 440 height 26
paste input "الكراميل المثلجة ماكشياتو"
type input "الكراميل المثلجة ماكشياتو"
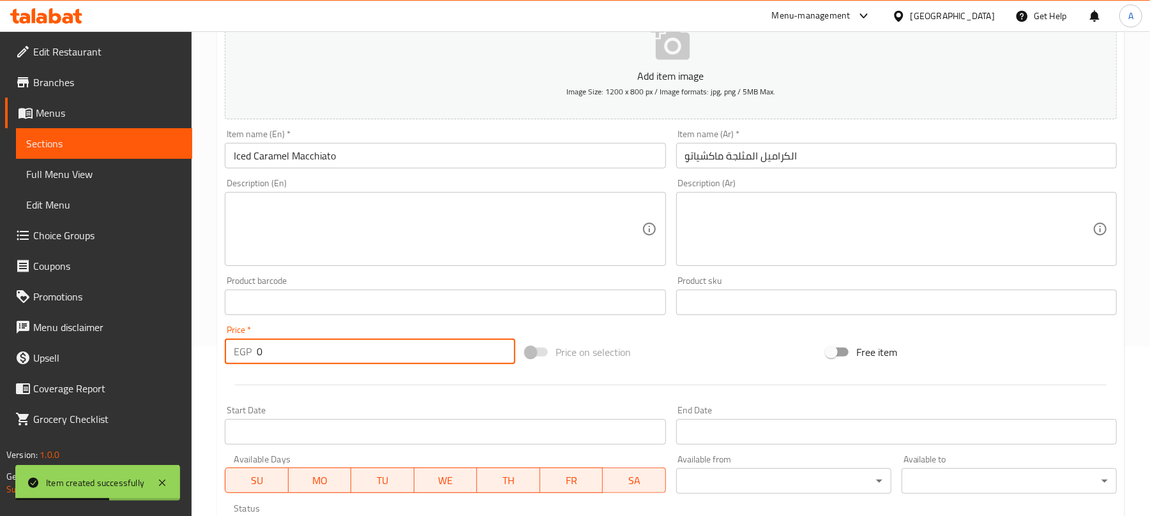
paste input "114"
drag, startPoint x: 272, startPoint y: 352, endPoint x: 184, endPoint y: 364, distance: 88.2
click at [184, 364] on div "Edit Restaurant Branches Menus Sections Full Menu View Edit Menu Choice Groups …" at bounding box center [575, 296] width 1150 height 871
type input "114"
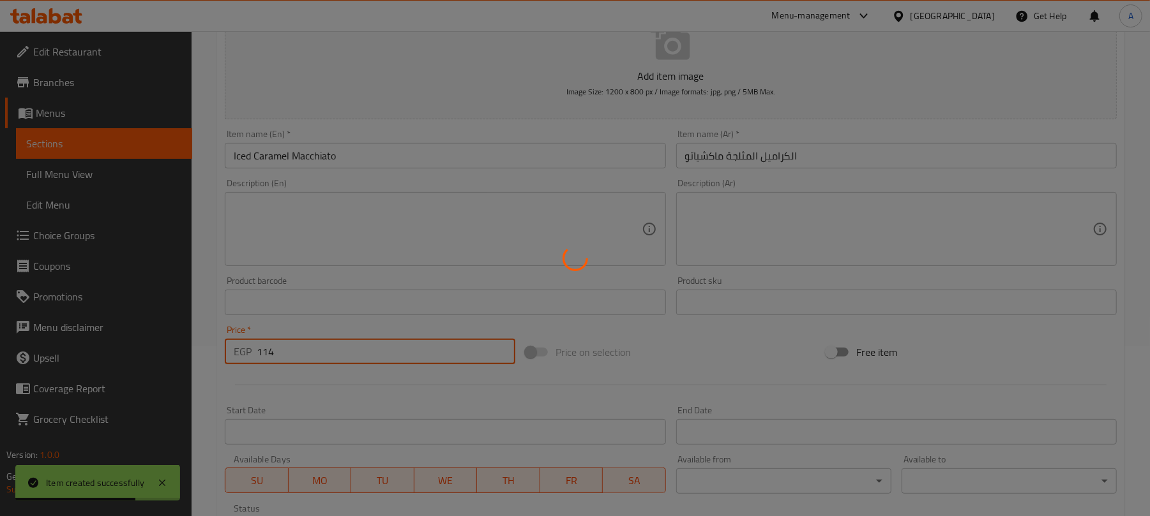
type input "0"
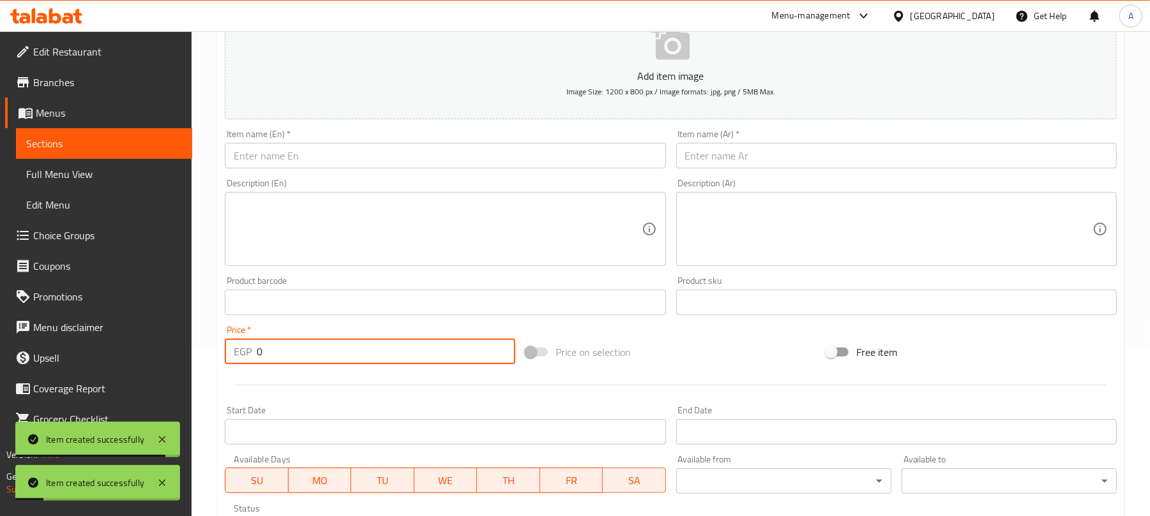
drag, startPoint x: 443, startPoint y: 152, endPoint x: 401, endPoint y: 103, distance: 64.7
click at [442, 151] on input "text" at bounding box center [445, 156] width 440 height 26
paste input "Iced Latte"
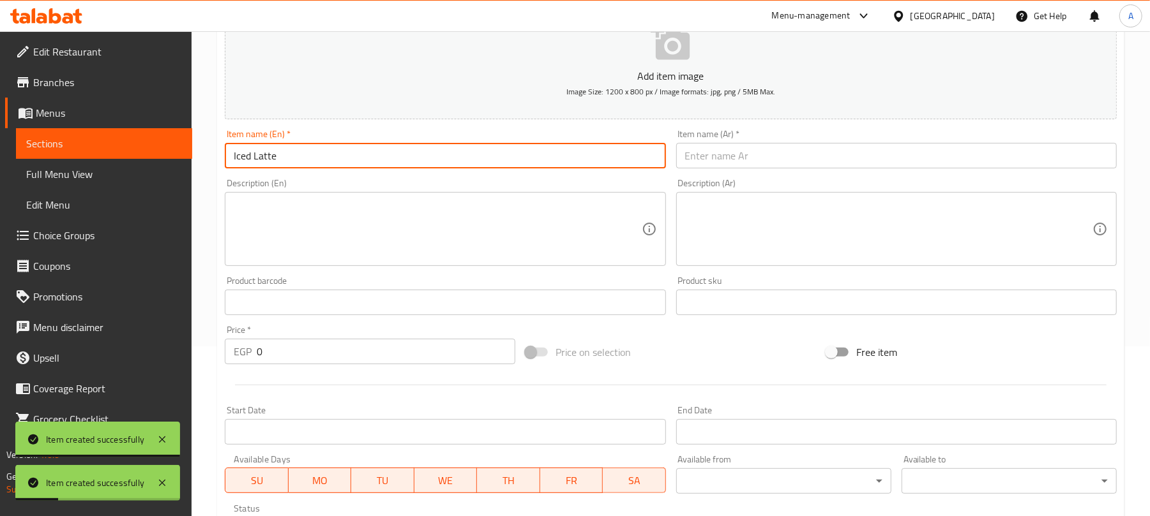
type input "Iced Latte"
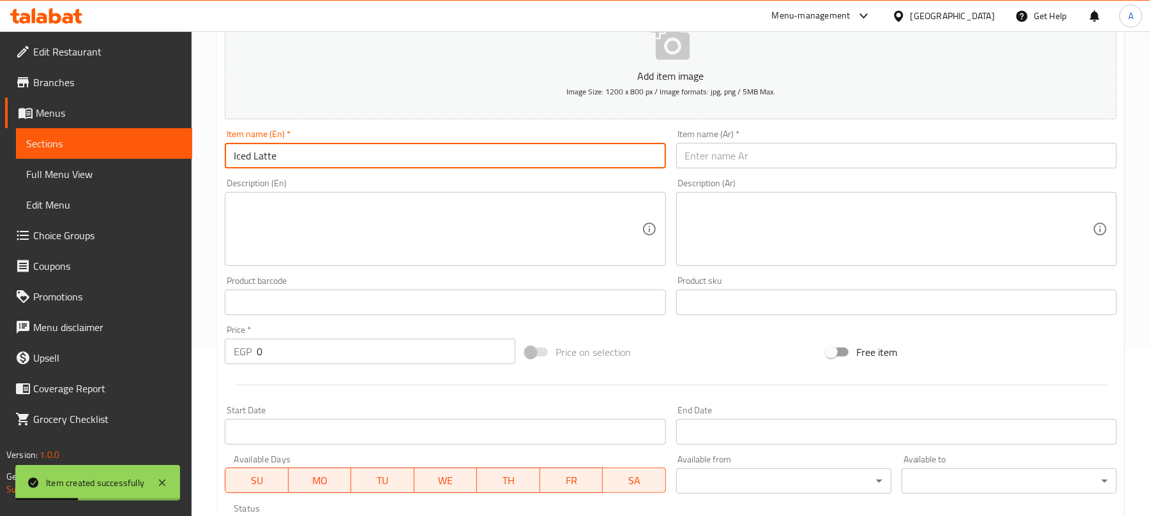
drag, startPoint x: 692, startPoint y: 149, endPoint x: 678, endPoint y: 129, distance: 24.3
click at [692, 149] on input "text" at bounding box center [896, 156] width 440 height 26
paste input "لاتيه المثلجة"
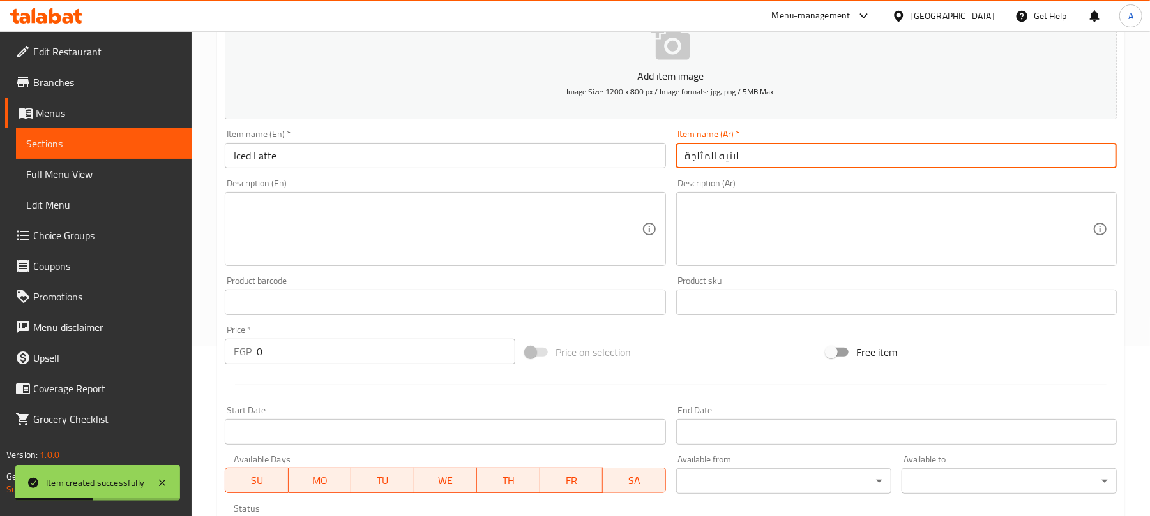
type input "لاتيه المثلجة"
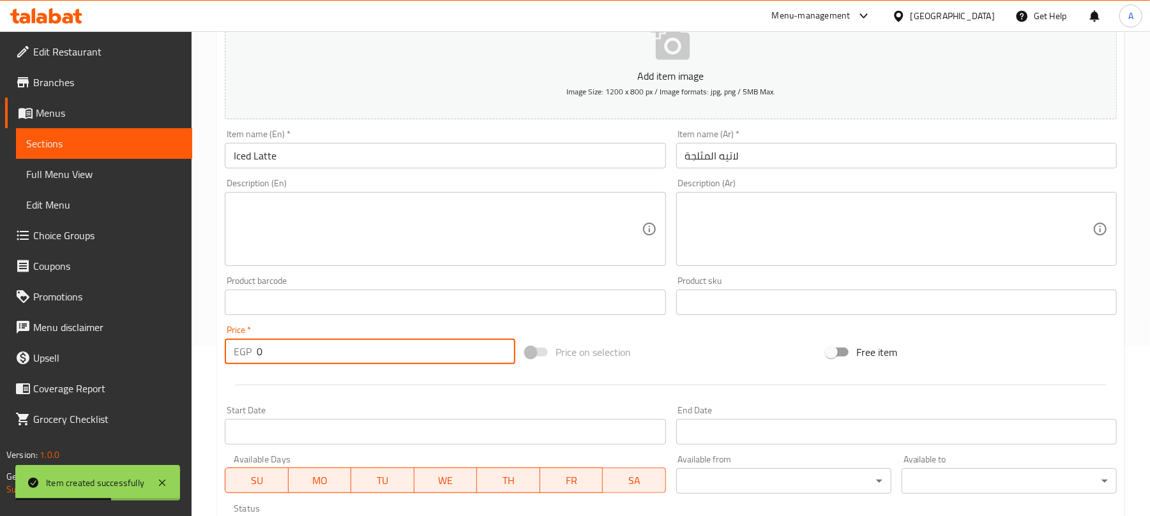
paste input "109"
drag, startPoint x: 312, startPoint y: 345, endPoint x: 244, endPoint y: 356, distance: 68.6
click at [244, 356] on div "EGP 109 Price *" at bounding box center [370, 352] width 290 height 26
type input "109"
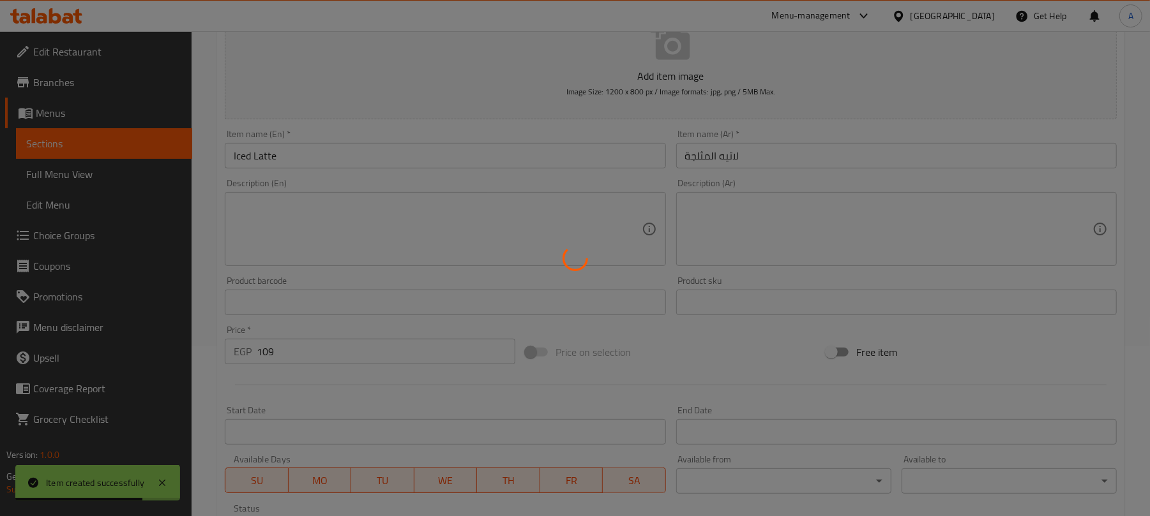
type input "0"
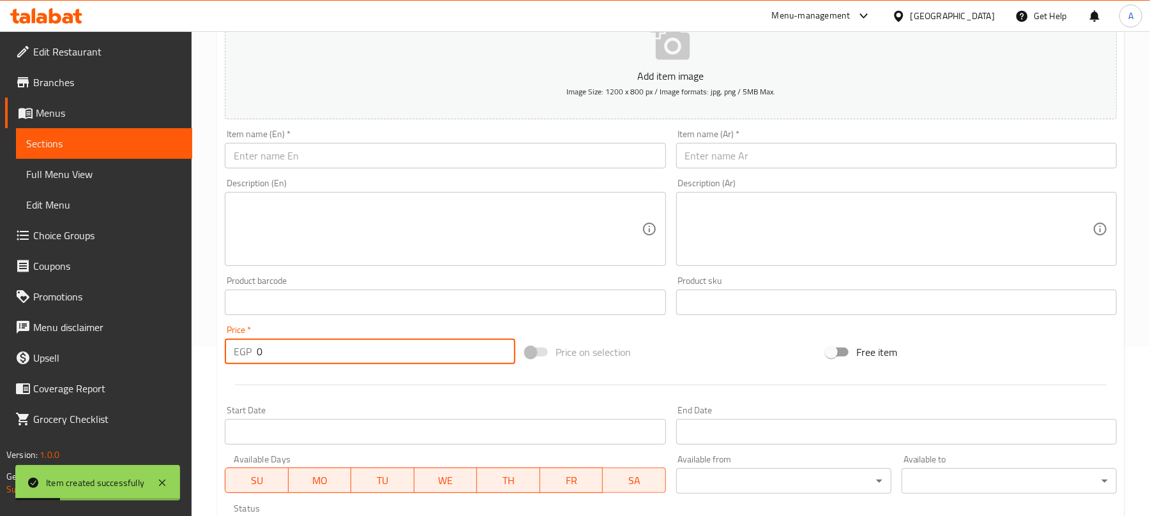
click at [509, 151] on input "text" at bounding box center [445, 156] width 440 height 26
paste input "Iced Mocha"
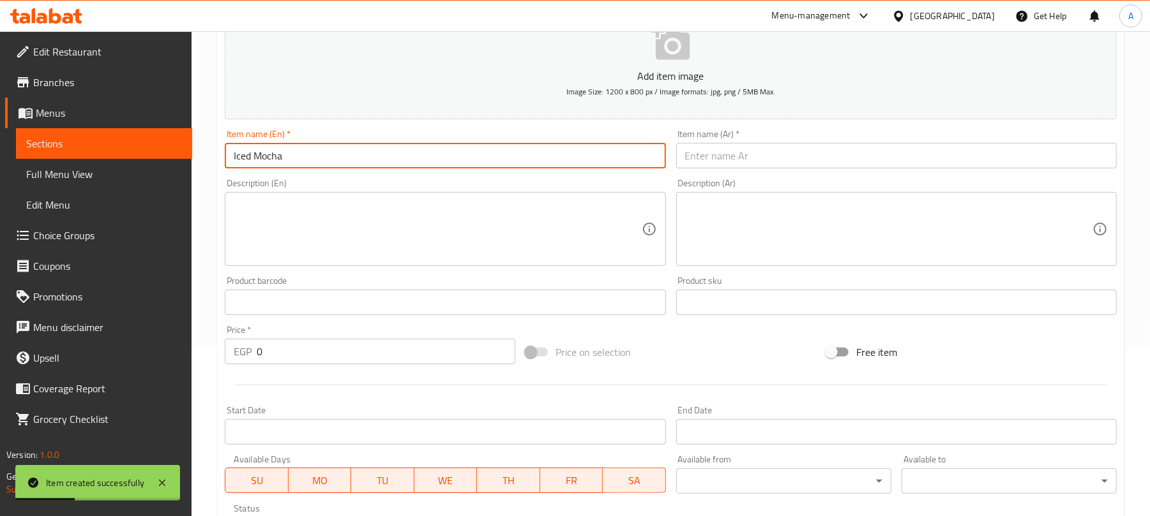
type input "Iced Mocha"
click at [737, 163] on input "text" at bounding box center [896, 156] width 440 height 26
paste input "موكا المثلجة"
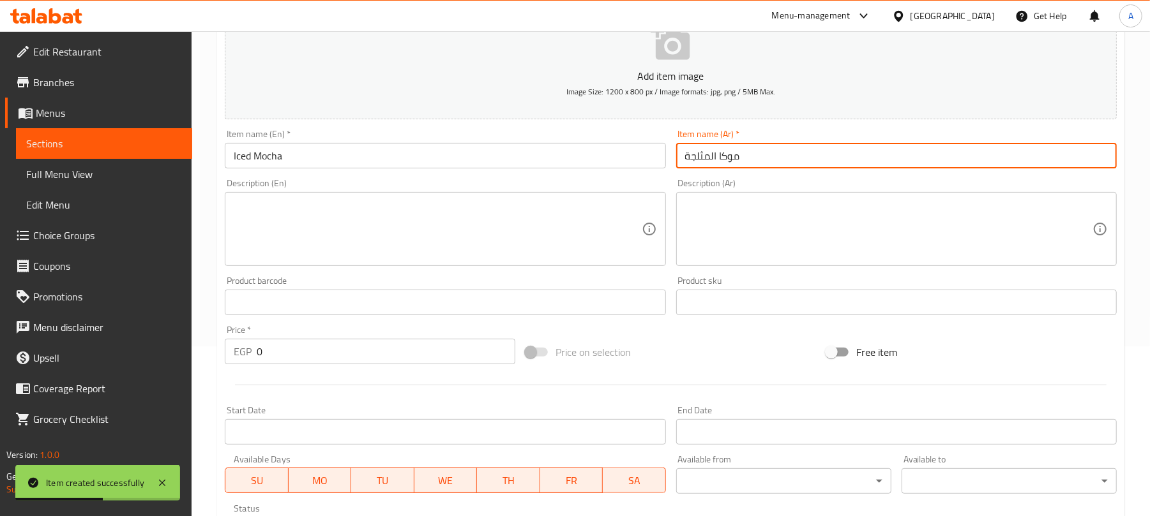
type input "موكا المثلجة"
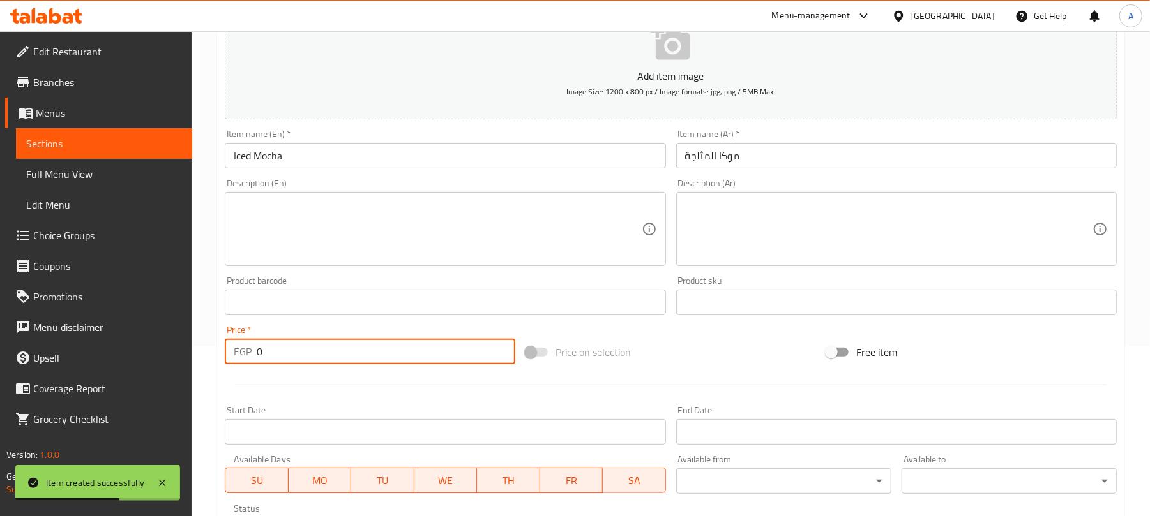
paste input "114"
drag, startPoint x: 266, startPoint y: 363, endPoint x: 237, endPoint y: 372, distance: 30.1
click at [237, 372] on div "Add item image Image Size: 1200 x 800 px / Image formats: jpg, png / 5MB Max. I…" at bounding box center [671, 272] width 902 height 550
type input "114"
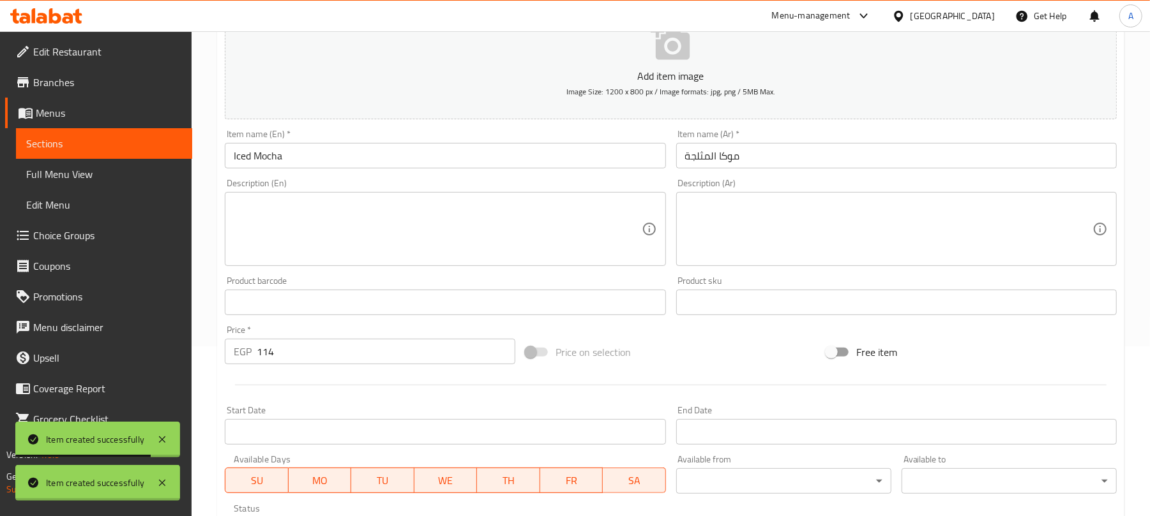
type input "0"
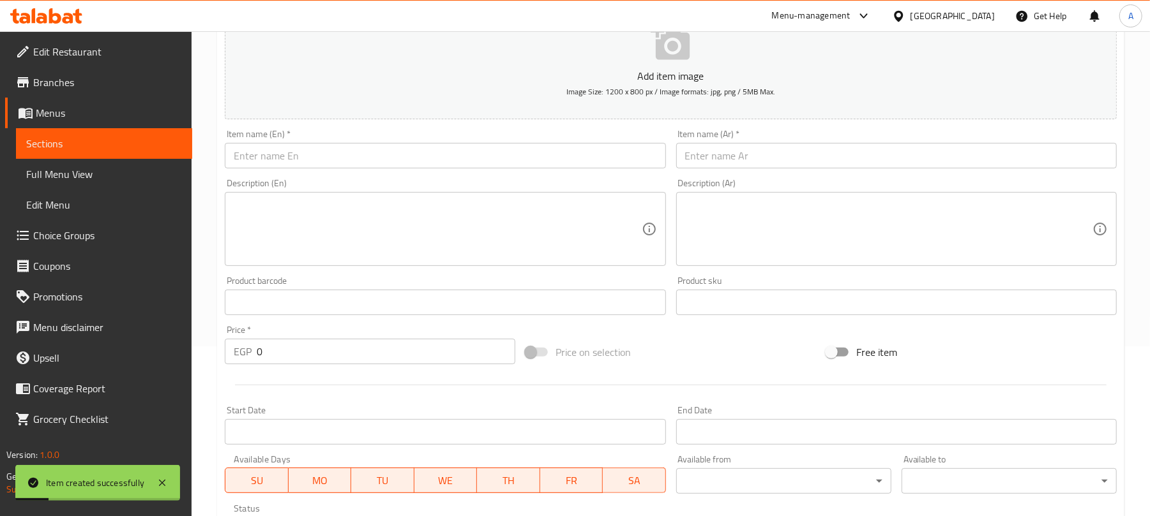
click at [331, 143] on div "Item name (En)   * Item name (En) *" at bounding box center [445, 149] width 440 height 39
click at [335, 156] on input "text" at bounding box center [445, 156] width 440 height 26
paste input "Iced Coffee Pistachio"
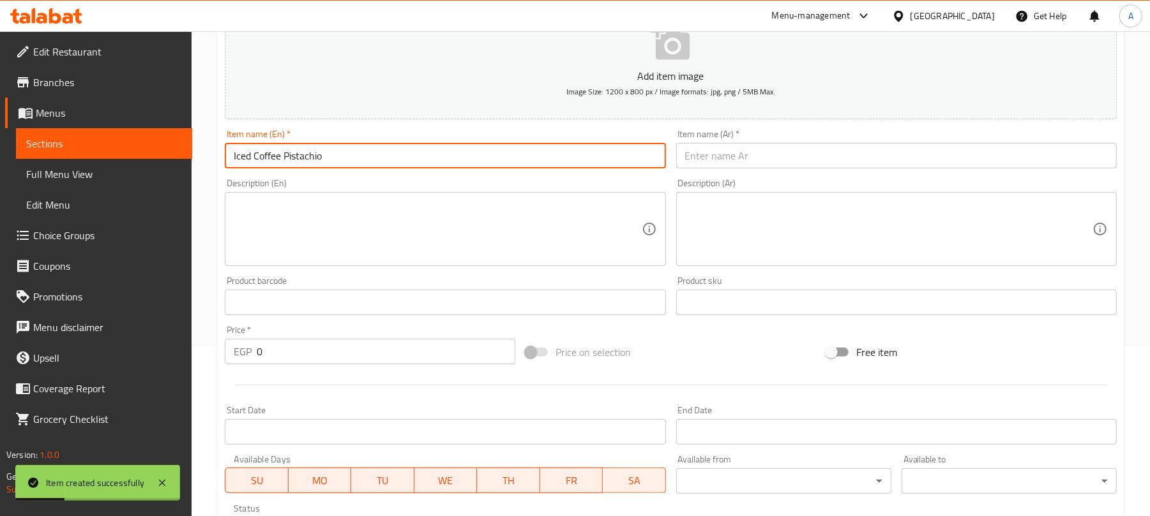
type input "Iced Coffee Pistachio"
click at [746, 158] on input "text" at bounding box center [896, 156] width 440 height 26
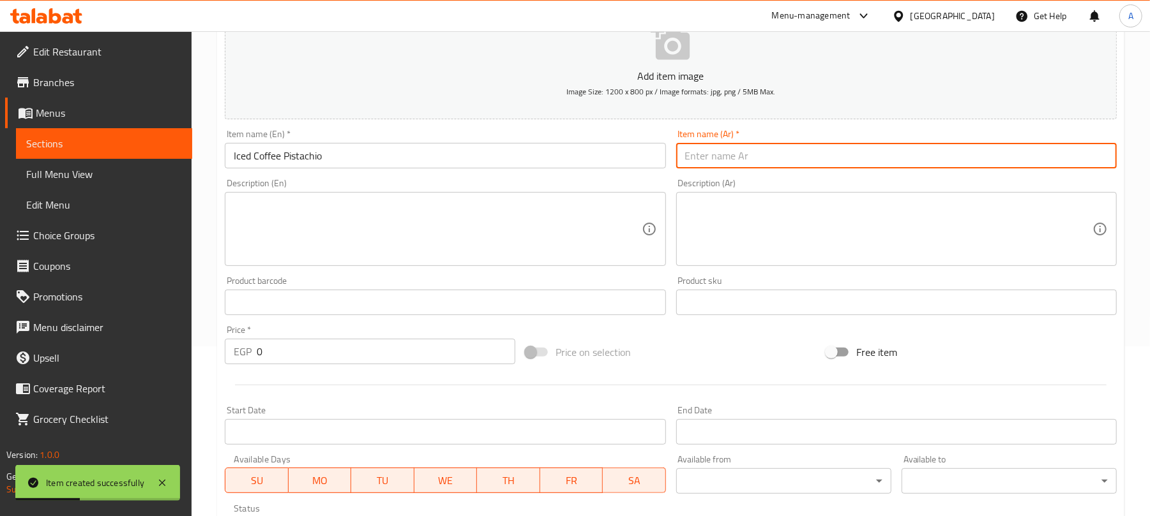
paste input "فستق القهوة المثلجة"
type input "فستق القهوة المثلجة"
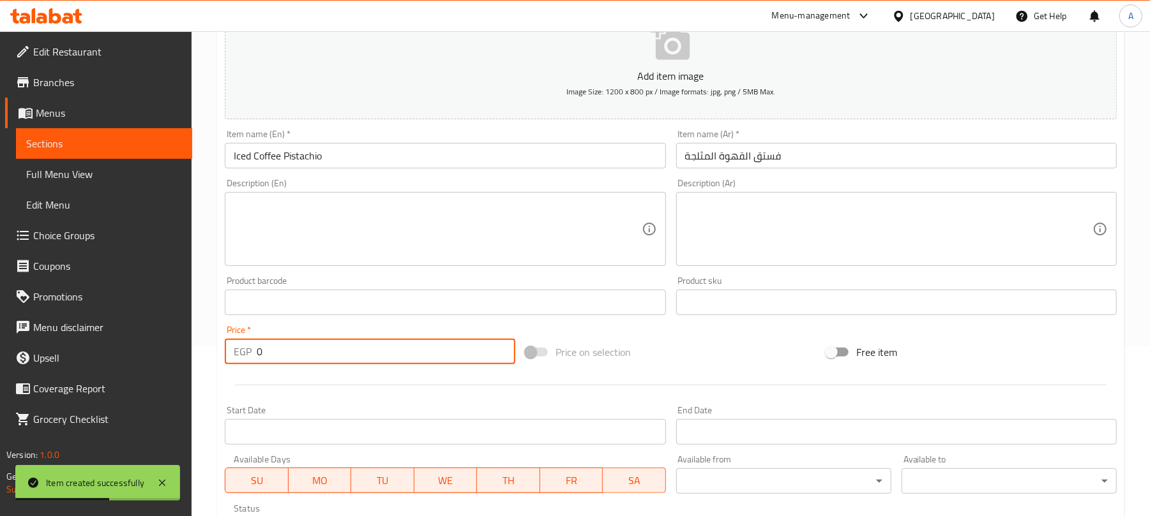
paste input "169"
drag, startPoint x: 281, startPoint y: 352, endPoint x: 243, endPoint y: 373, distance: 43.4
click at [243, 373] on div "Add item image Image Size: 1200 x 800 px / Image formats: jpg, png / 5MB Max. I…" at bounding box center [671, 272] width 902 height 550
type input "169"
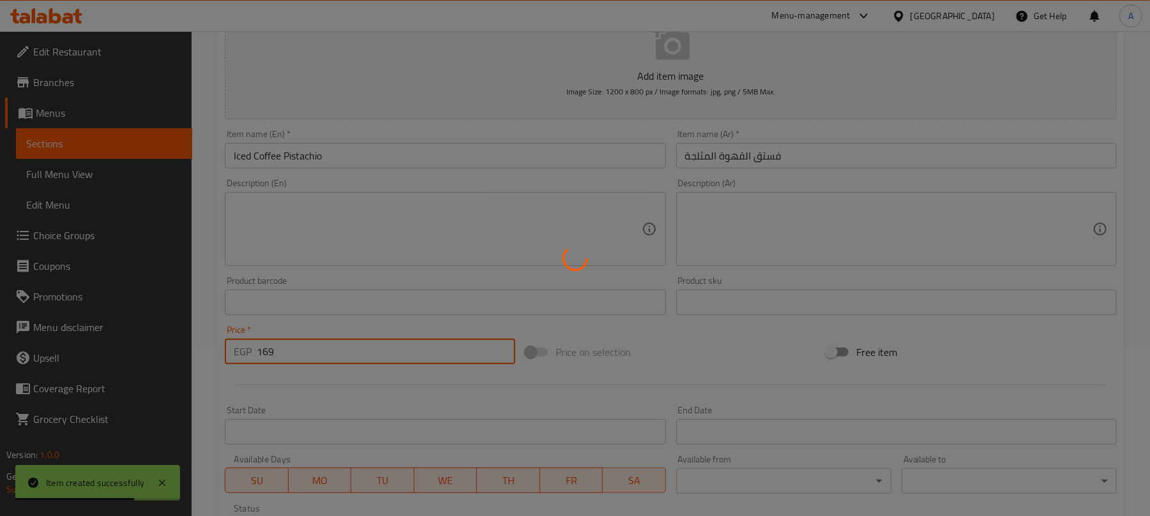
type input "0"
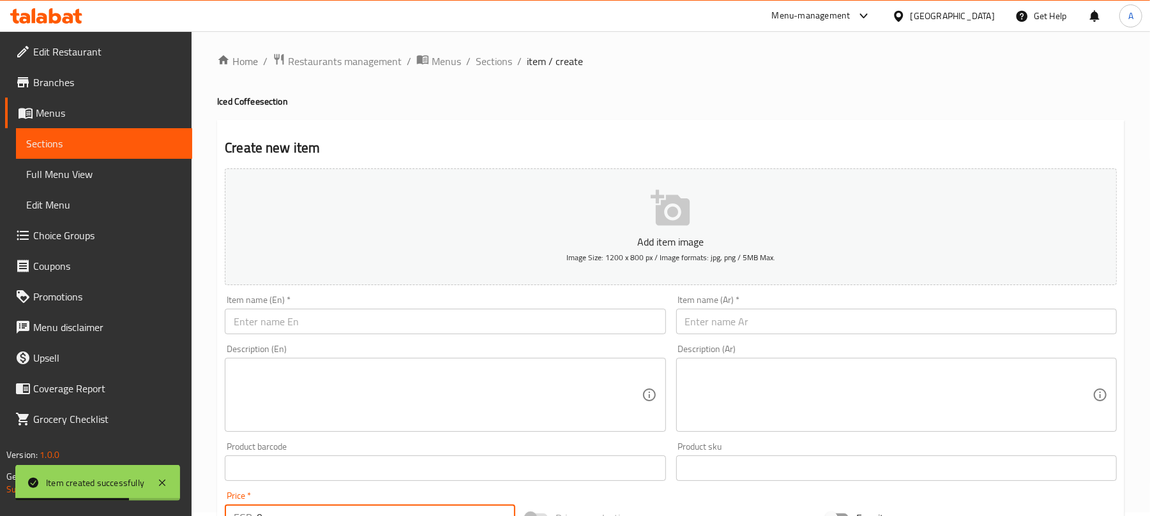
scroll to position [0, 0]
click at [493, 66] on span "Sections" at bounding box center [494, 64] width 36 height 15
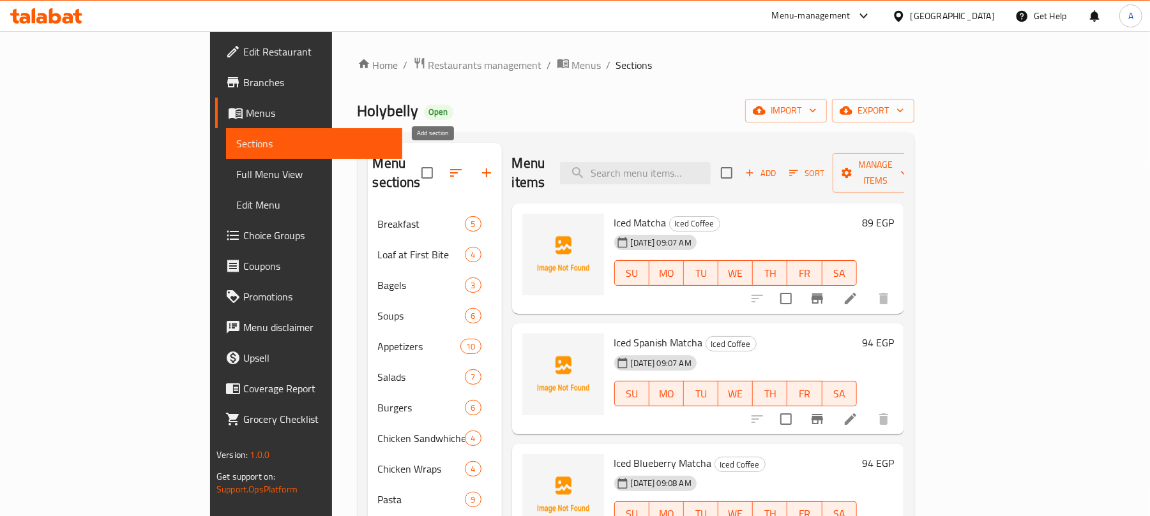
click at [471, 158] on button "button" at bounding box center [486, 173] width 31 height 31
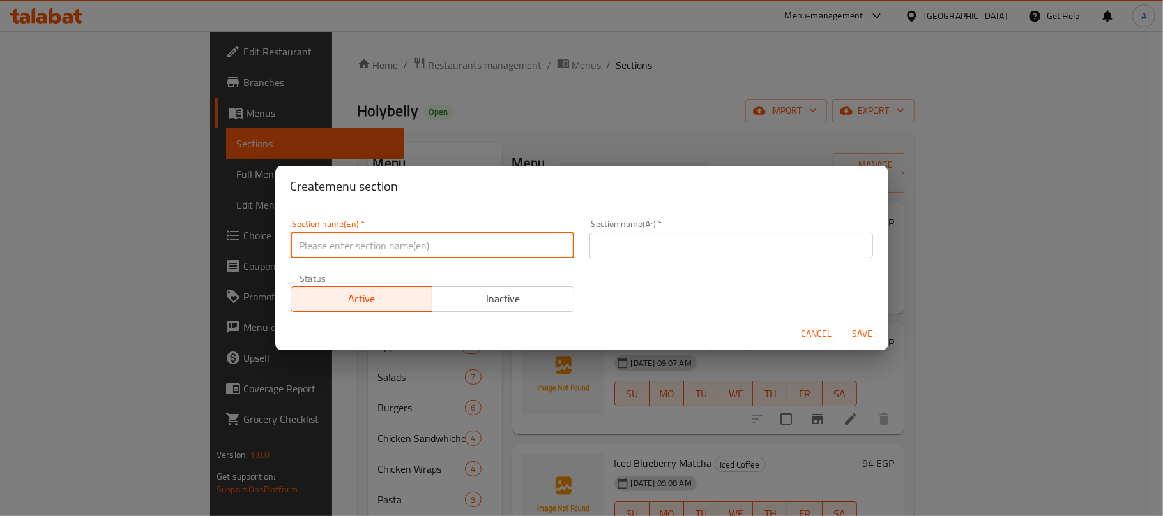
click at [495, 257] on input "text" at bounding box center [431, 246] width 283 height 26
paste input "MOO THIES"
click at [318, 243] on input "MOO THIES" at bounding box center [431, 246] width 283 height 26
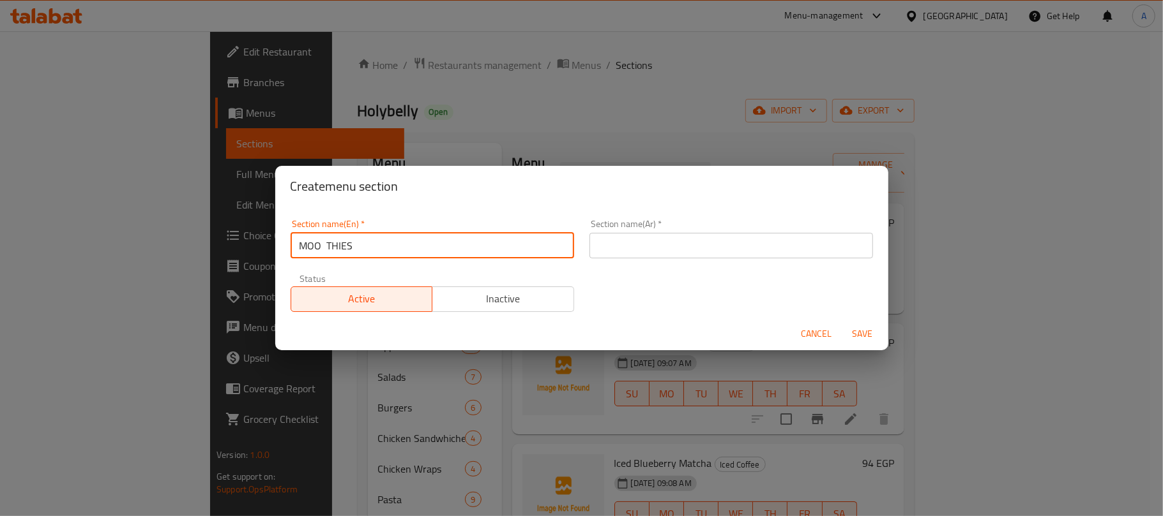
click at [327, 243] on input "MOO THIES" at bounding box center [431, 246] width 283 height 26
click at [329, 243] on input "MOO THIES" at bounding box center [431, 246] width 283 height 26
click at [327, 243] on input "MOO THIES" at bounding box center [431, 246] width 283 height 26
click at [291, 243] on input "MOOTHIES" at bounding box center [431, 246] width 283 height 26
click at [322, 246] on input "SMOOTHIES" at bounding box center [431, 246] width 283 height 26
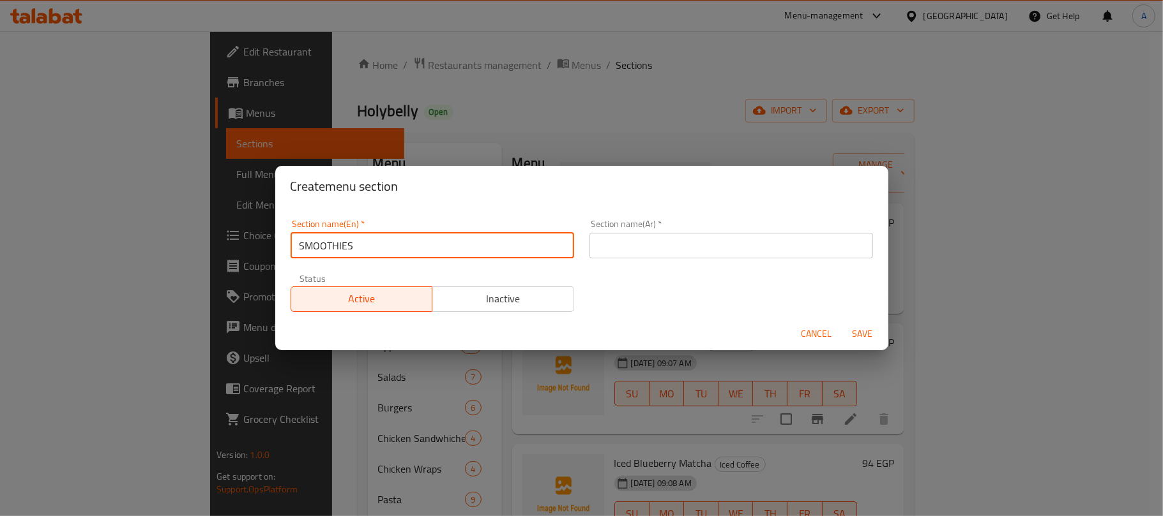
click at [322, 246] on input "SMOOTHIES" at bounding box center [431, 246] width 283 height 26
type input "Smoothies"
click at [684, 253] on input "text" at bounding box center [730, 246] width 283 height 26
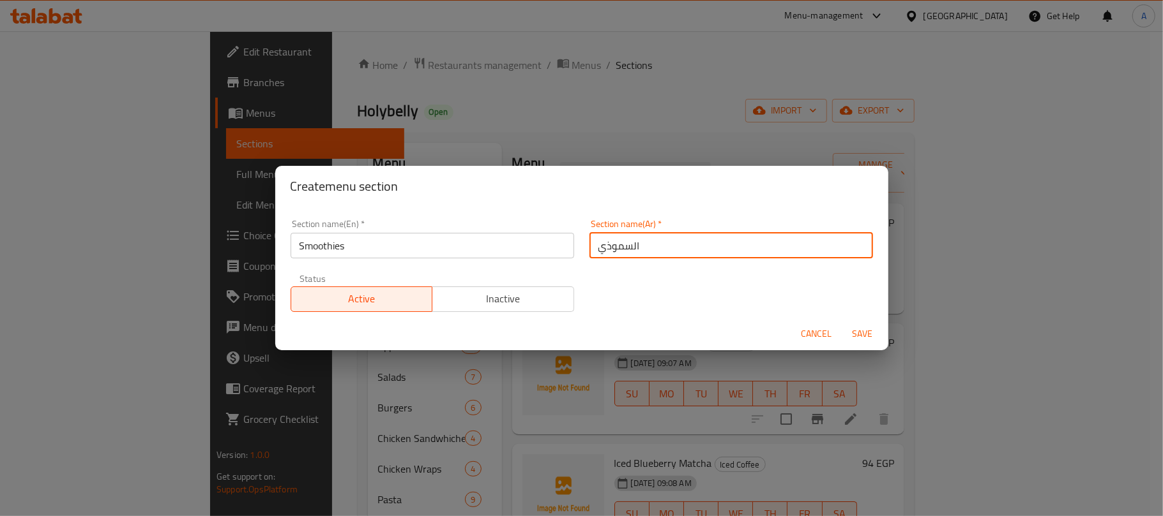
type input "السموذي"
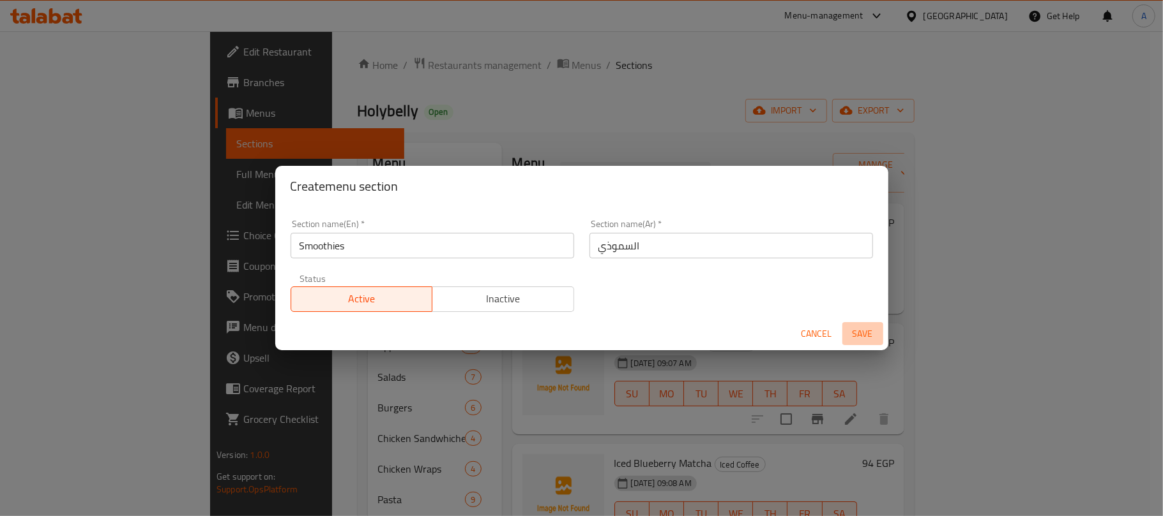
click at [864, 336] on span "Save" at bounding box center [862, 334] width 31 height 16
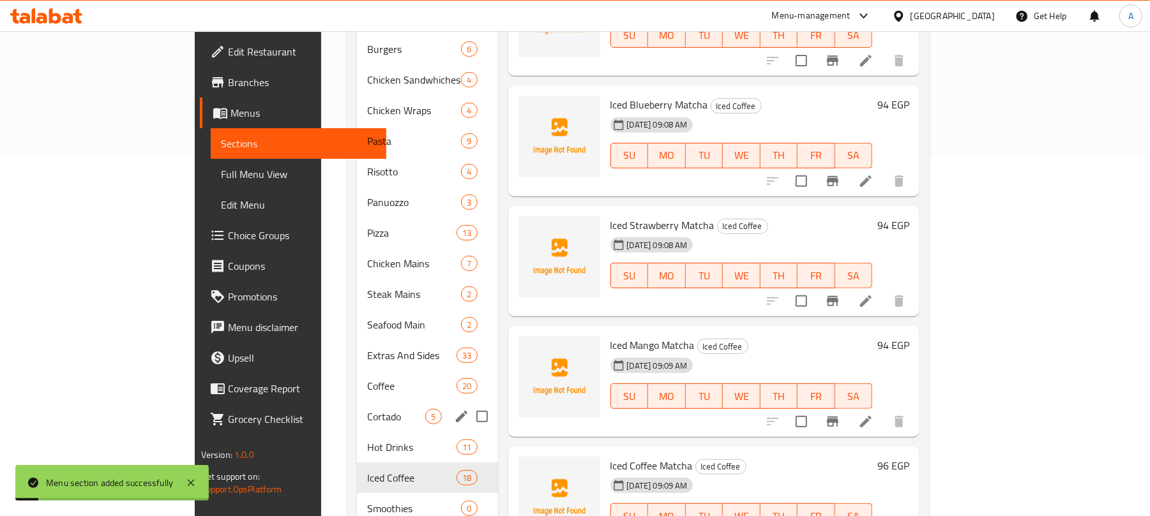
scroll to position [389, 0]
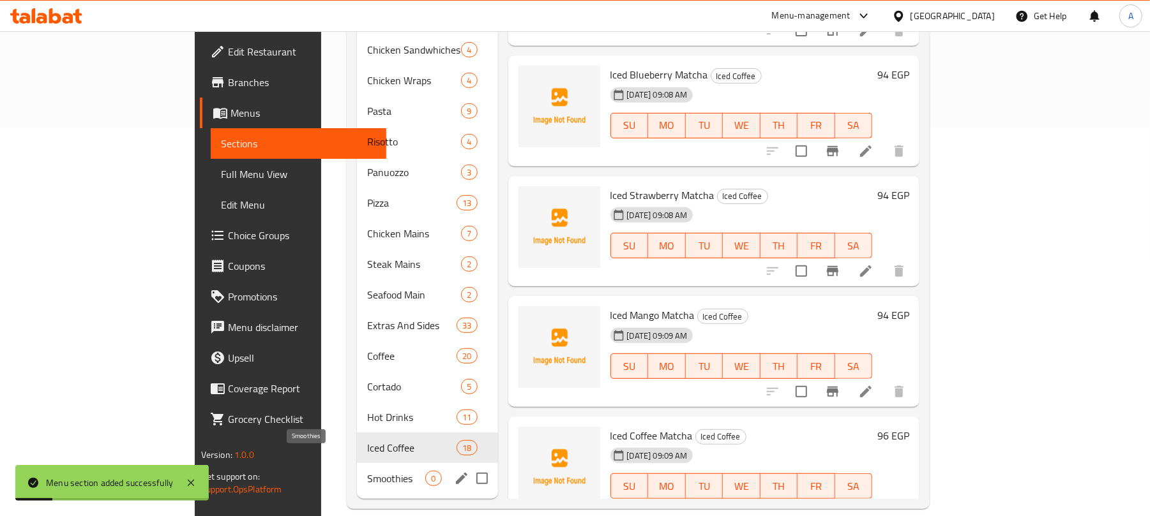
click at [367, 471] on span "Smoothies" at bounding box center [396, 478] width 58 height 15
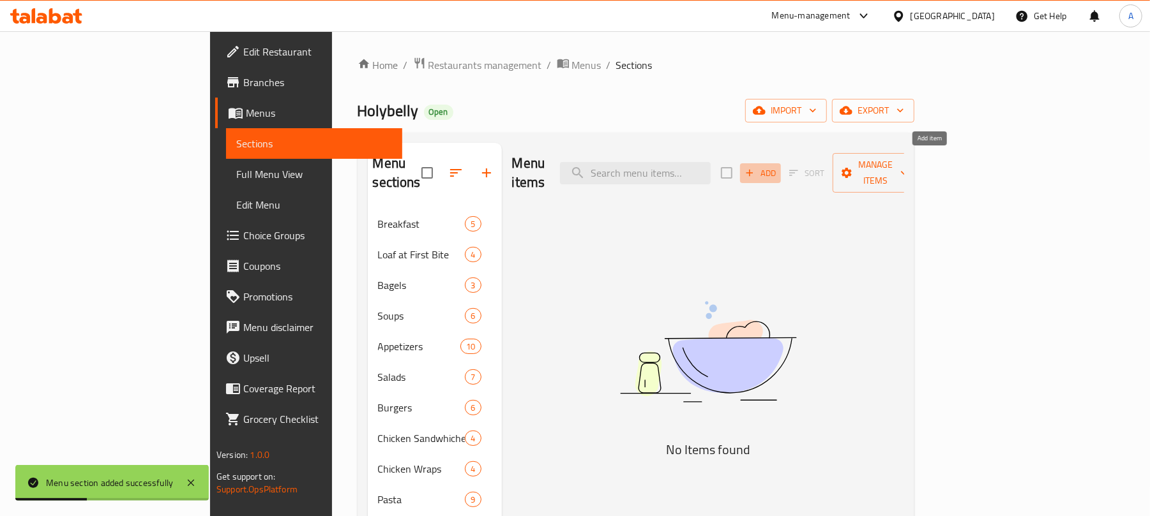
click at [778, 166] on span "Add" at bounding box center [760, 173] width 34 height 15
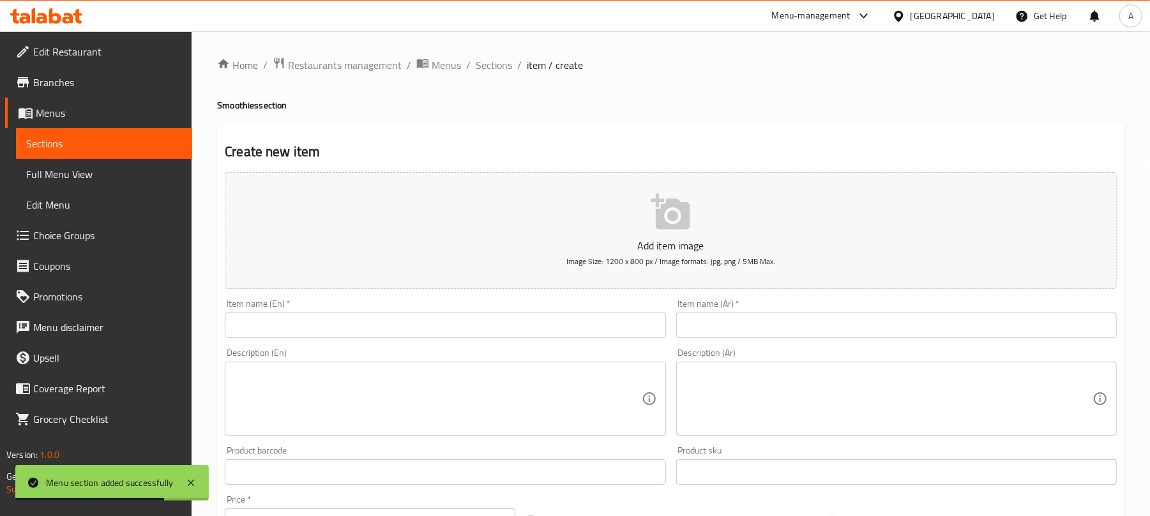
click at [409, 314] on input "text" at bounding box center [445, 326] width 440 height 26
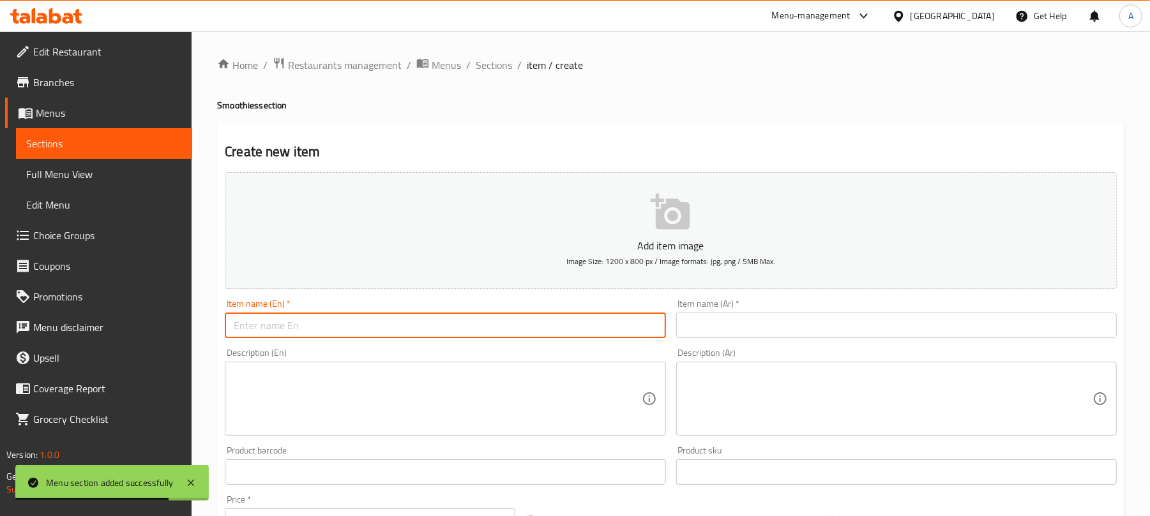
click at [407, 328] on input "text" at bounding box center [445, 326] width 440 height 26
paste input "Blue Passion"
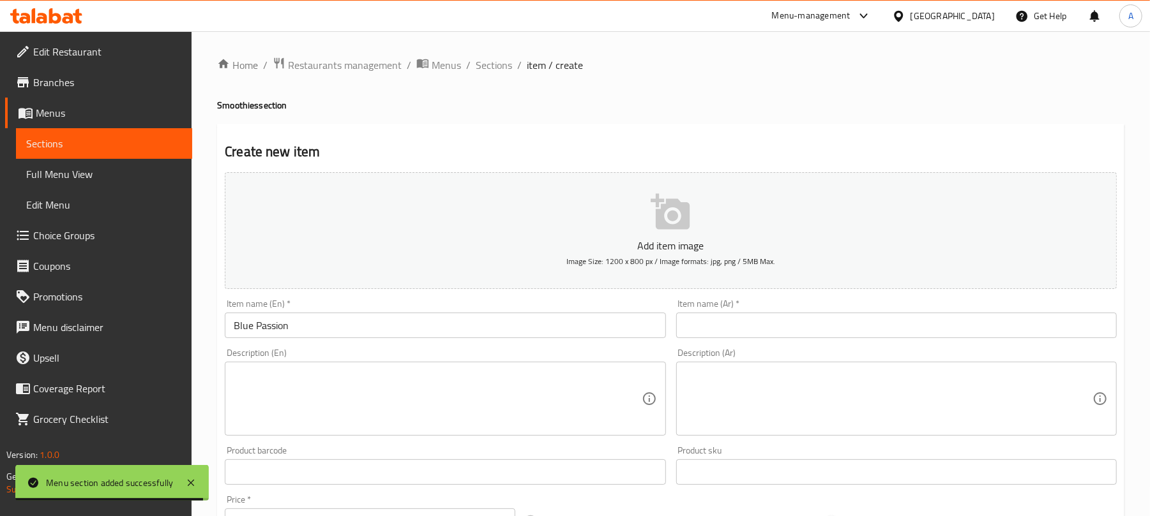
click at [236, 99] on h4 "Smoothies section" at bounding box center [670, 105] width 907 height 13
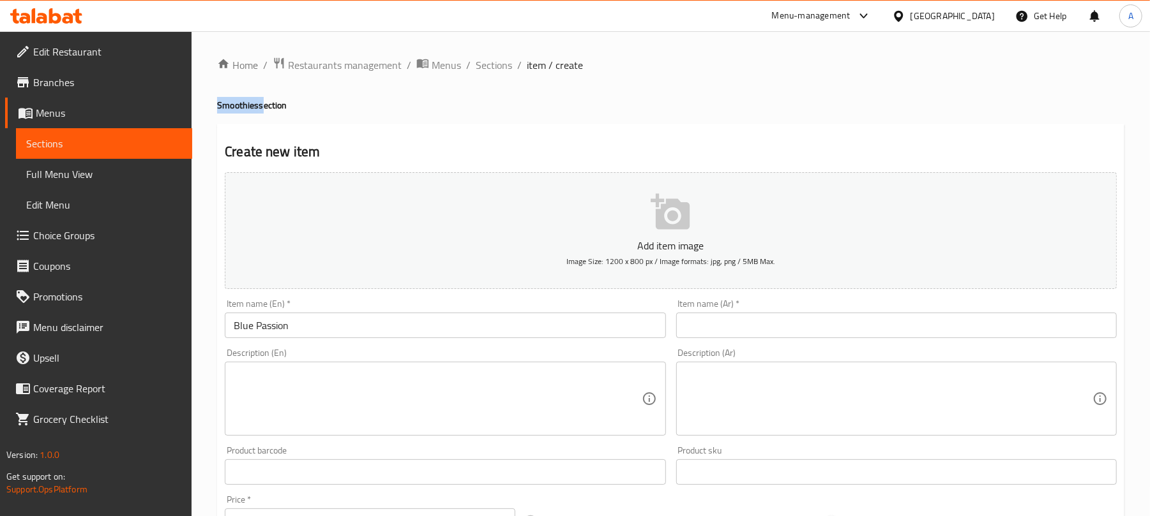
click at [236, 99] on h4 "Smoothies section" at bounding box center [670, 105] width 907 height 13
drag, startPoint x: 253, startPoint y: 106, endPoint x: 212, endPoint y: 106, distance: 40.9
click at [212, 106] on div "Home / Restaurants management / Menus / Sections / item / create Smoothies sect…" at bounding box center [671, 466] width 958 height 871
copy h4 "Smoothie"
click at [327, 318] on input "Blue Passion" at bounding box center [445, 326] width 440 height 26
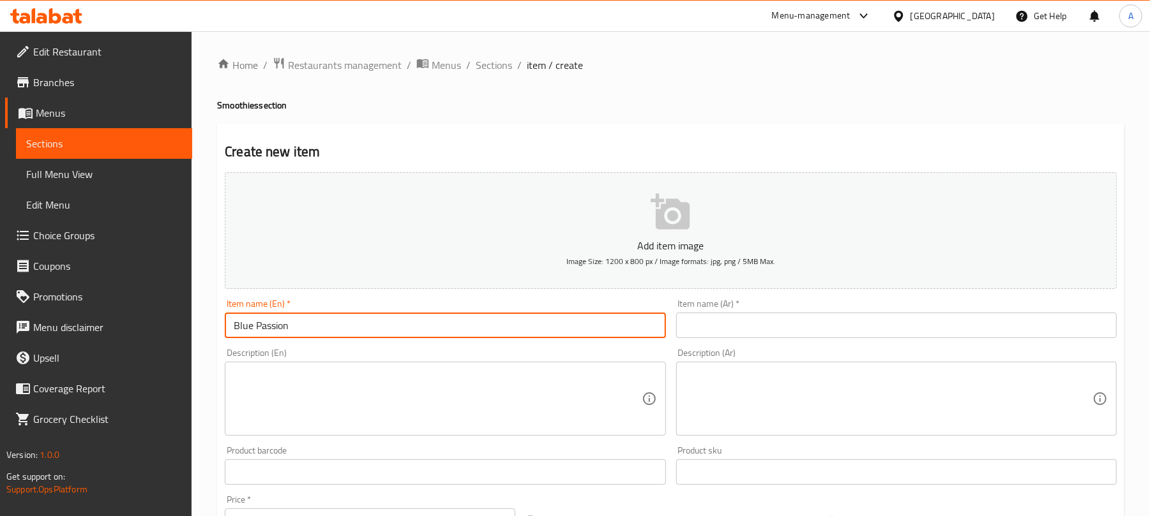
paste input "Smoothie"
click at [338, 332] on input "Blue Passion Smoothie" at bounding box center [445, 326] width 440 height 26
type input "Blue Passion Smoothie"
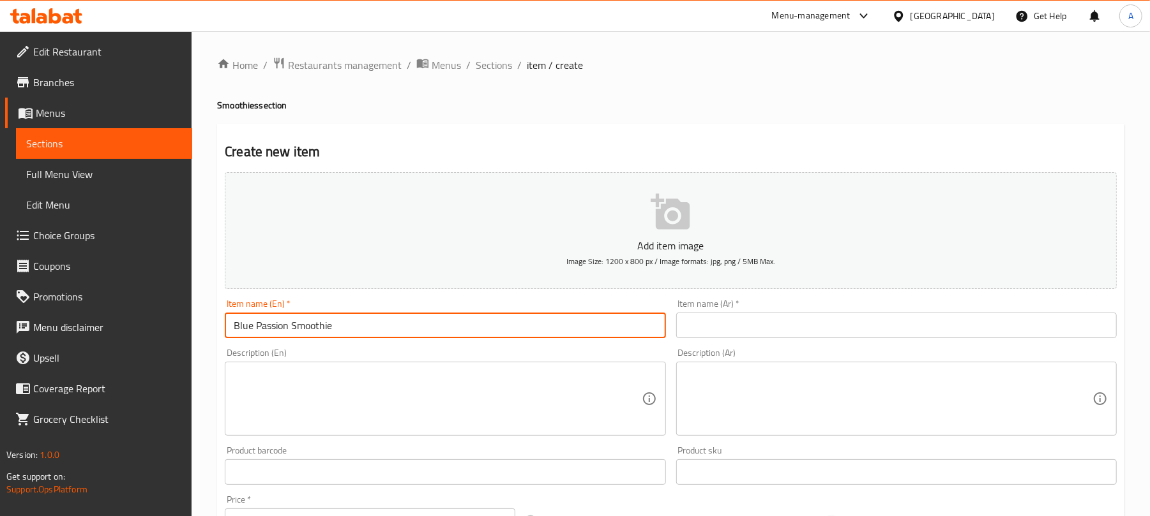
drag, startPoint x: 705, startPoint y: 323, endPoint x: 700, endPoint y: 317, distance: 8.2
click at [705, 323] on input "text" at bounding box center [896, 326] width 440 height 26
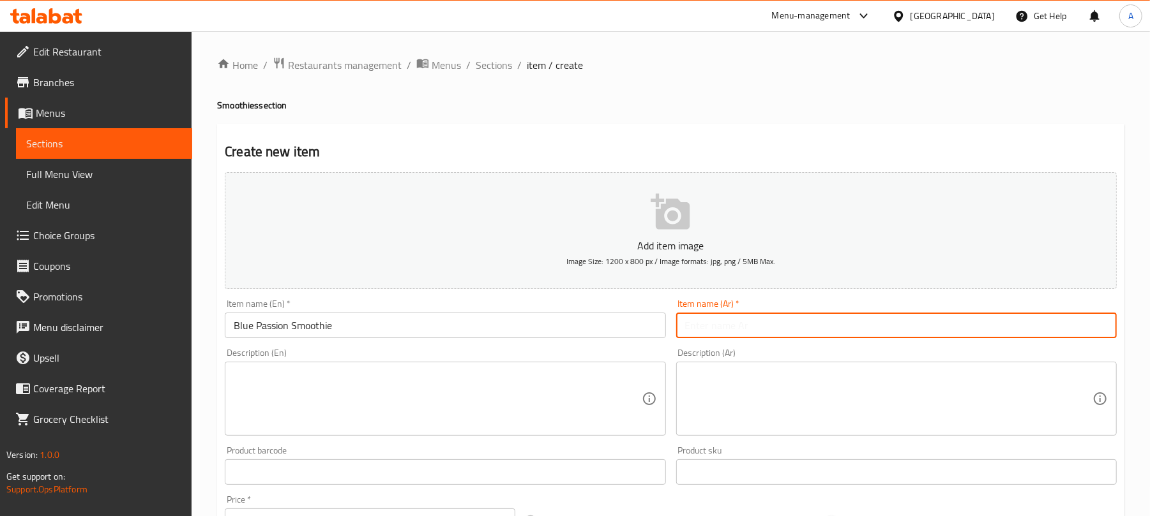
paste input "سموثي العاطفة الزرقاء"
click at [724, 327] on input "سموثي العاطفة الزرقاء" at bounding box center [896, 326] width 440 height 26
click at [721, 327] on input "سموثي العاطفة الزرقاء" at bounding box center [896, 326] width 440 height 26
click at [686, 324] on input "سموثي باشن الزرقاء" at bounding box center [896, 326] width 440 height 26
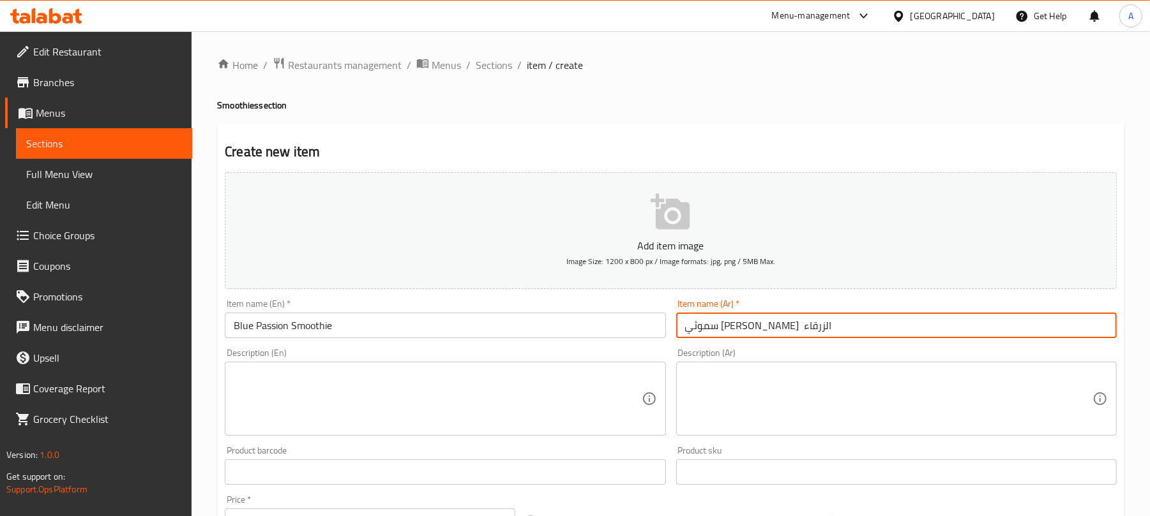
click at [705, 322] on input "سموثي باشن الزرقاء" at bounding box center [896, 326] width 440 height 26
drag, startPoint x: 710, startPoint y: 320, endPoint x: 678, endPoint y: 324, distance: 32.2
click at [678, 324] on input "سموثي باشن الزرقاء" at bounding box center [896, 326] width 440 height 26
drag, startPoint x: 688, startPoint y: 328, endPoint x: 678, endPoint y: 328, distance: 10.2
click at [678, 328] on input "سموثي باشن ا" at bounding box center [896, 326] width 440 height 26
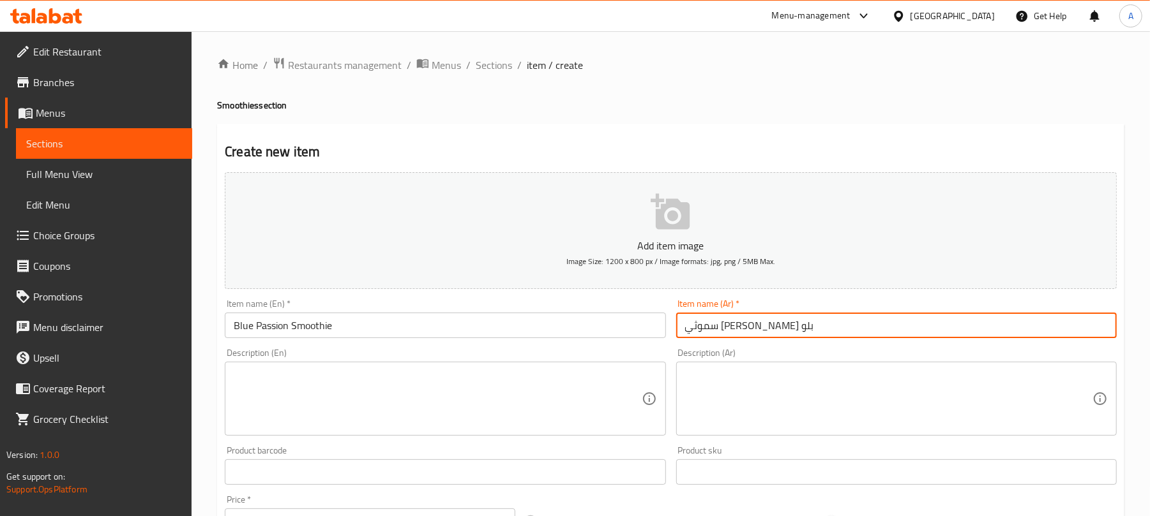
type input "سموثي [PERSON_NAME] بلو"
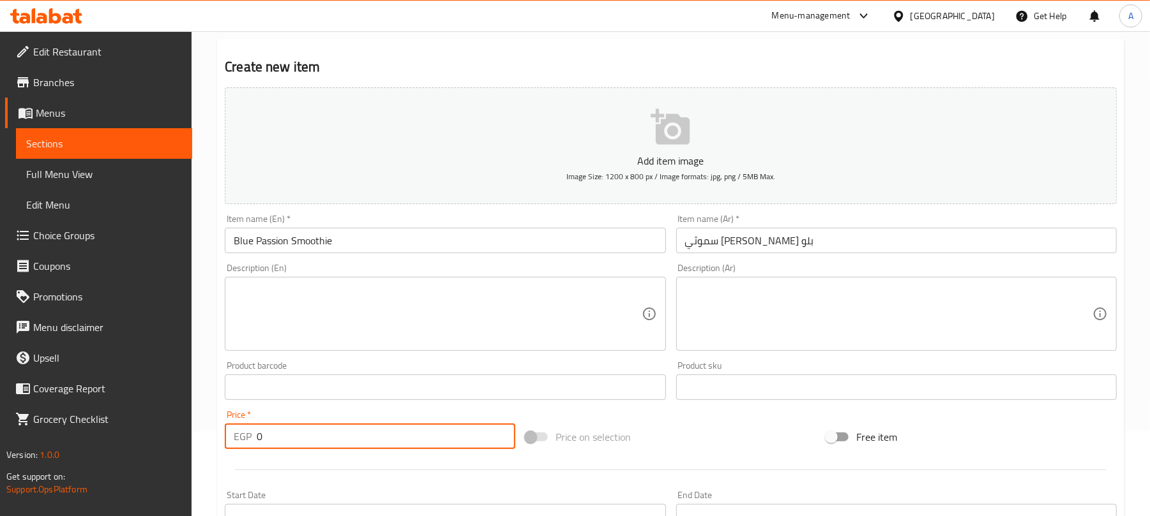
paste input "139"
drag, startPoint x: 267, startPoint y: 446, endPoint x: 248, endPoint y: 446, distance: 19.2
click at [248, 446] on div "EGP 139 Price *" at bounding box center [370, 437] width 290 height 26
type input "139"
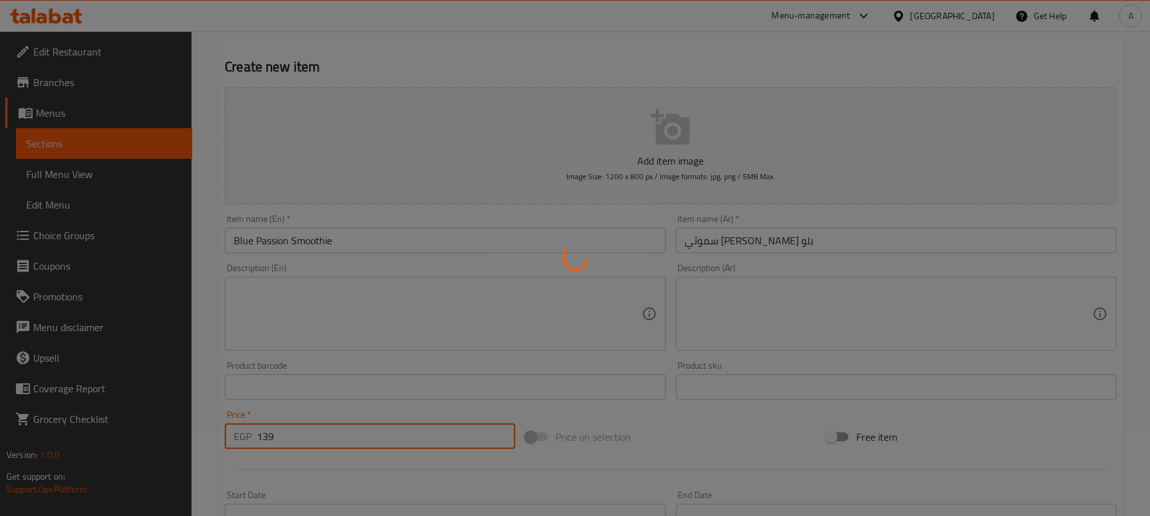
type input "0"
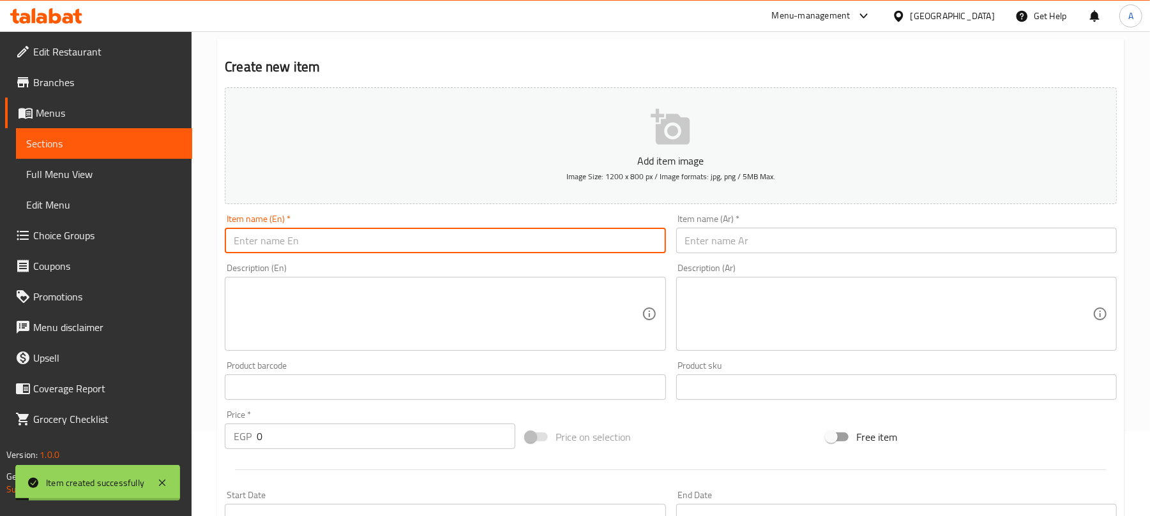
click at [420, 241] on input "text" at bounding box center [445, 241] width 440 height 26
paste input "Beach Berry"
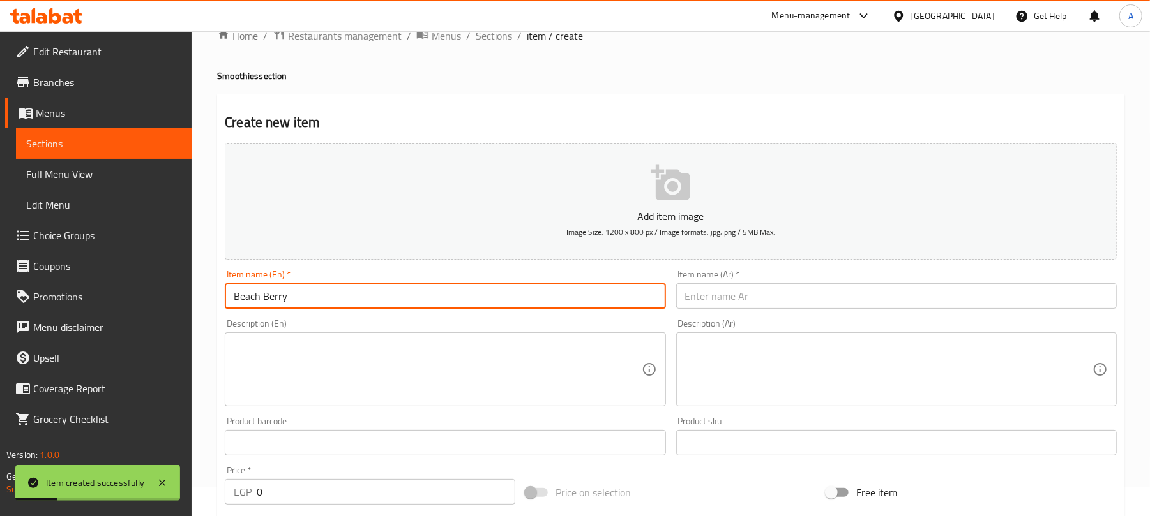
scroll to position [0, 0]
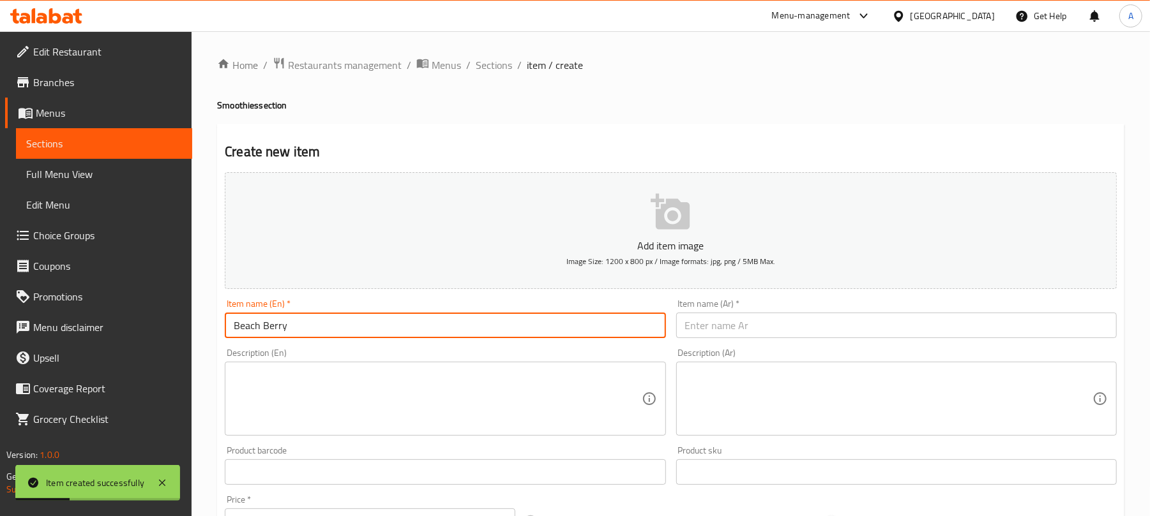
click at [237, 106] on h4 "Smoothies section" at bounding box center [670, 105] width 907 height 13
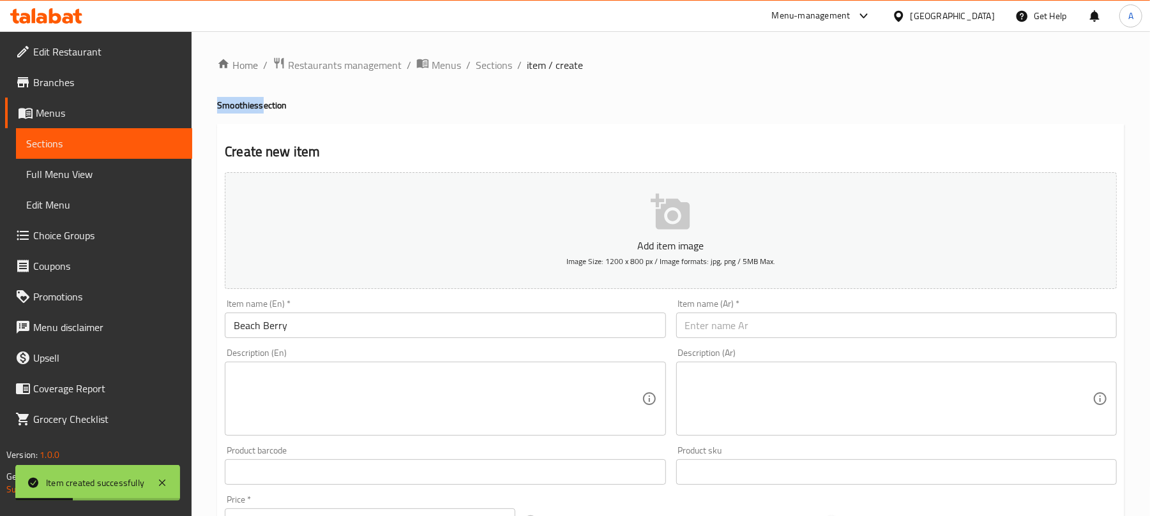
click at [237, 106] on h4 "Smoothies section" at bounding box center [670, 105] width 907 height 13
copy h4 "Smoothies"
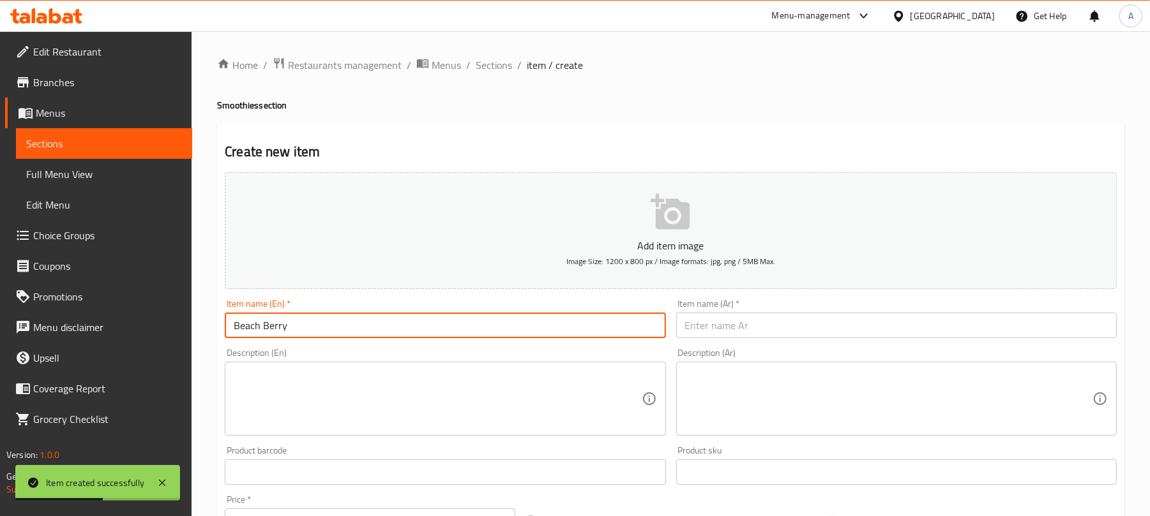
click at [310, 330] on input "Beach Berry" at bounding box center [445, 326] width 440 height 26
paste input "Smoothies"
click at [324, 330] on input "Beach Berry Smoothie" at bounding box center [445, 326] width 440 height 26
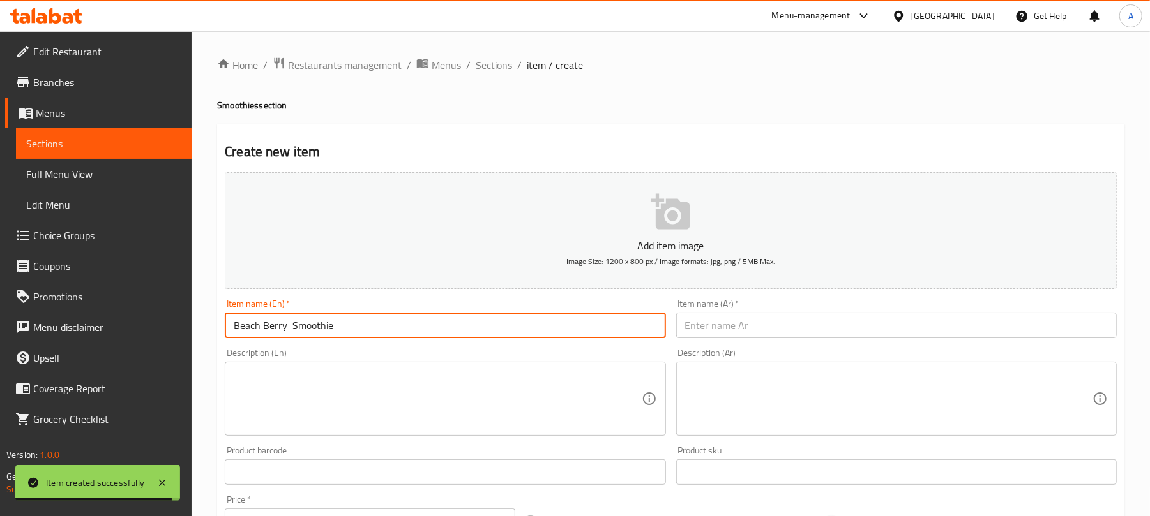
type input "Beach Berry Smoothie"
click at [718, 328] on input "text" at bounding box center [896, 326] width 440 height 26
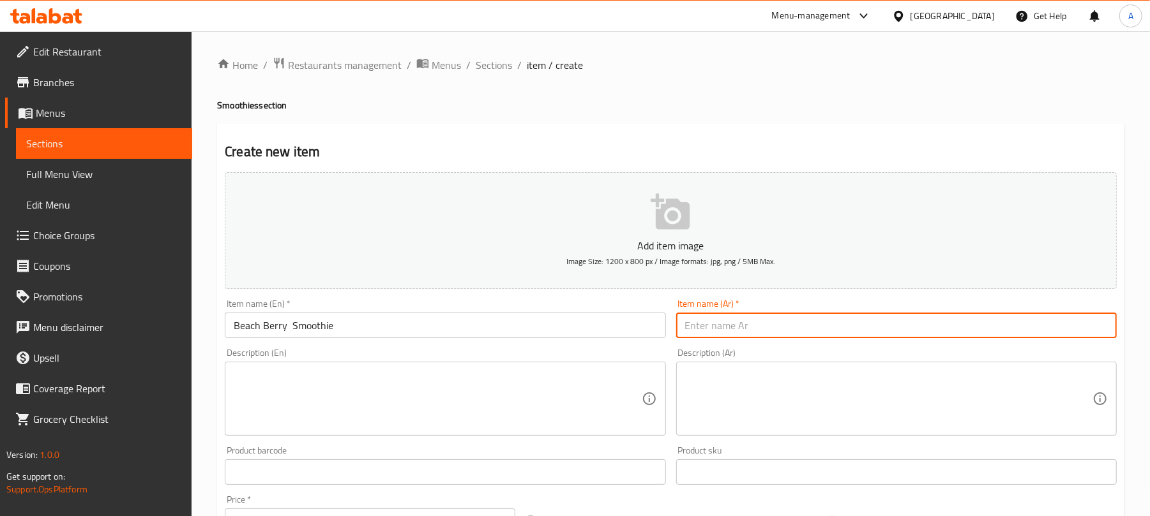
paste input "عصير التوت الشاطئي"
click at [700, 335] on input "عصير التوت الشاطئي" at bounding box center [896, 326] width 440 height 26
type input "عصير التوت بيتش"
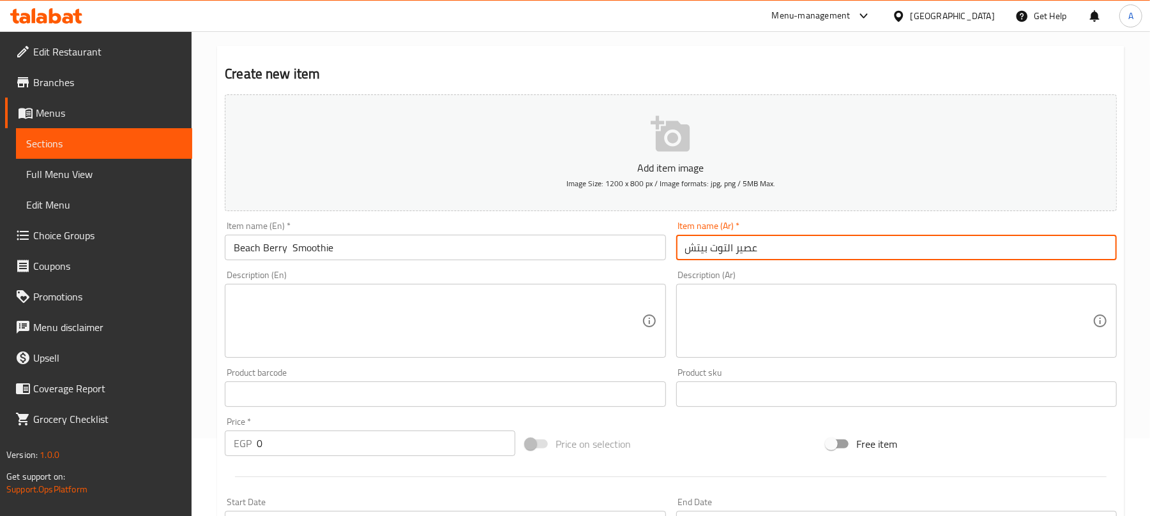
scroll to position [85, 0]
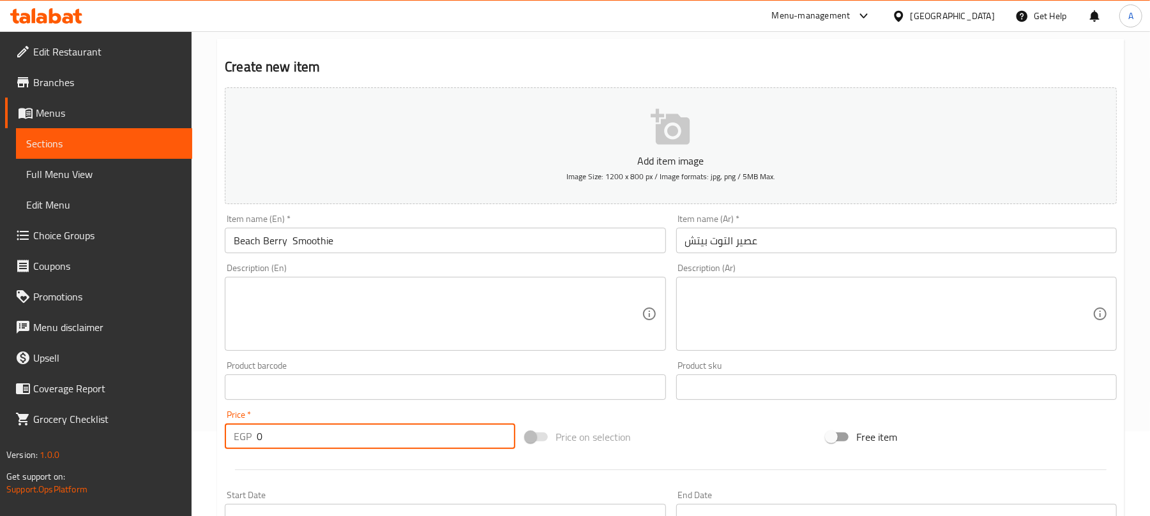
drag, startPoint x: 294, startPoint y: 439, endPoint x: 258, endPoint y: 437, distance: 35.8
click at [258, 437] on input "0" at bounding box center [386, 437] width 259 height 26
paste input "139"
type input "139"
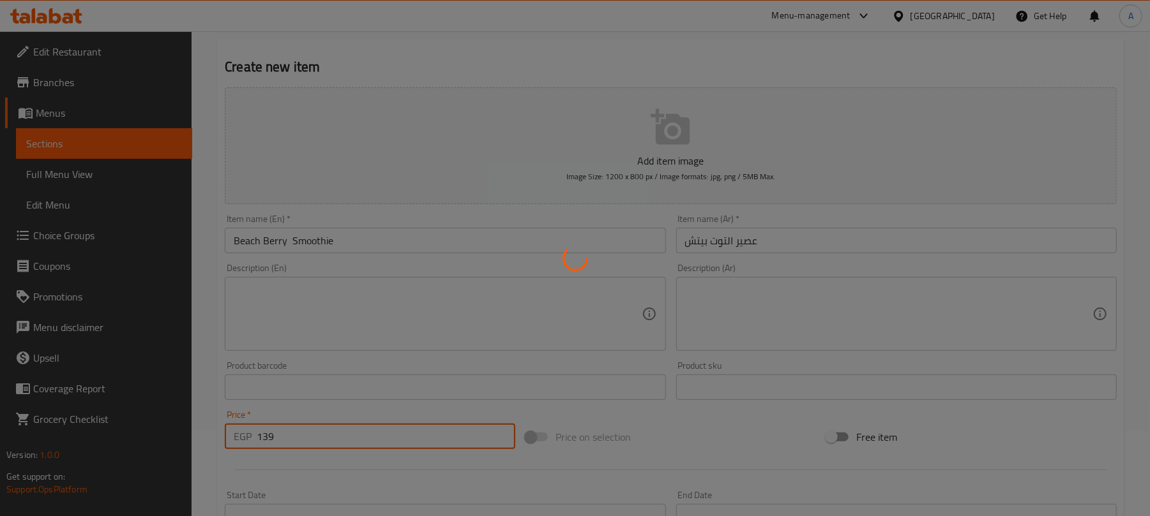
type input "0"
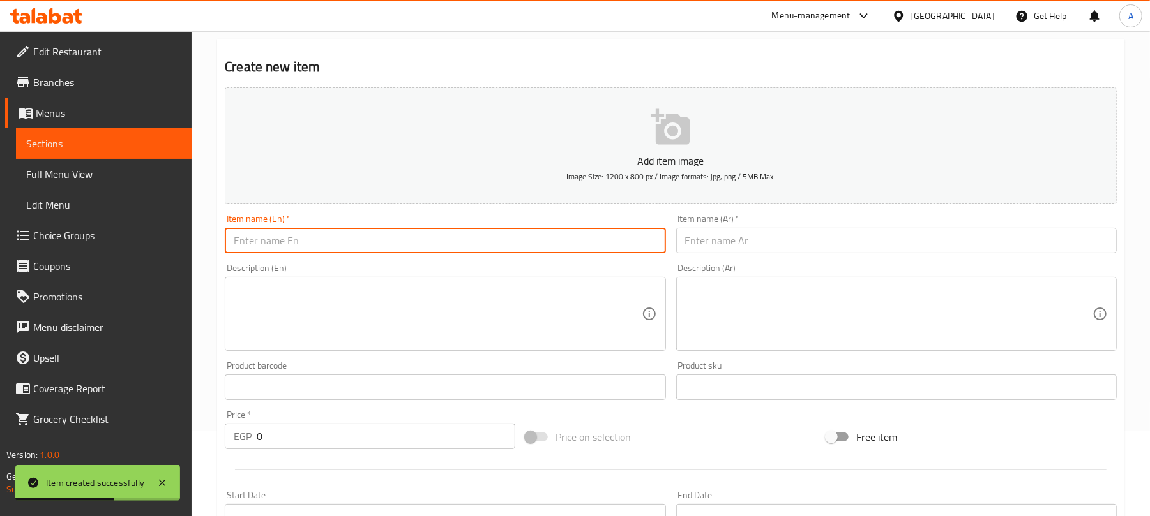
paste input "Blue Lemon"
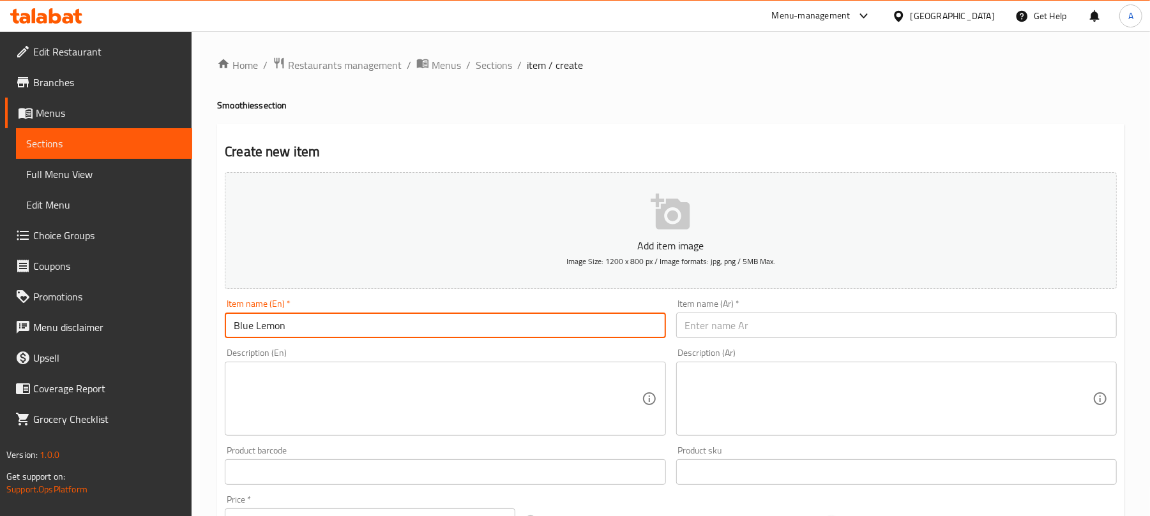
click at [222, 100] on h4 "Smoothies section" at bounding box center [670, 105] width 907 height 13
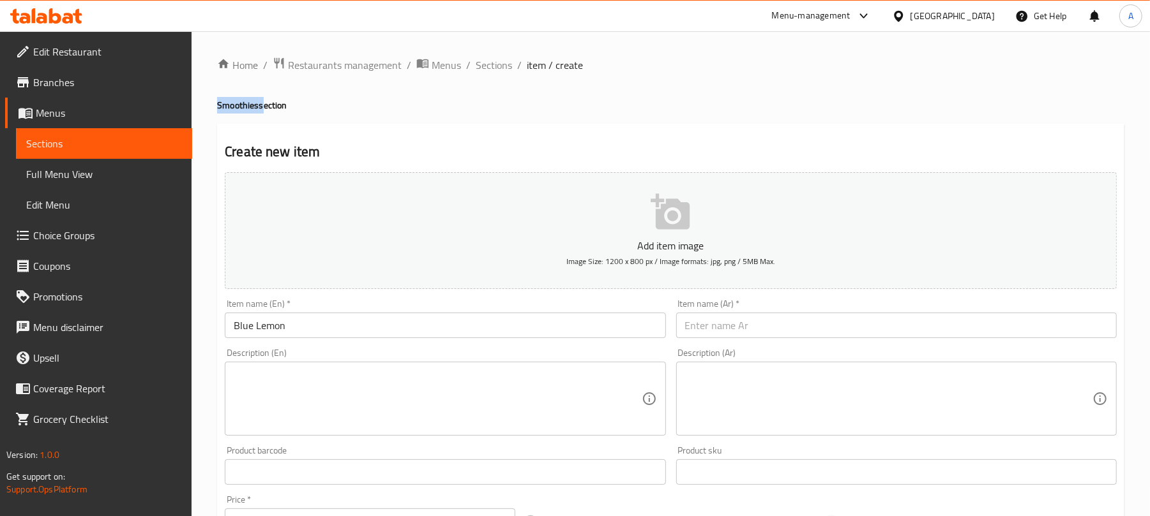
click at [222, 100] on h4 "Smoothies section" at bounding box center [670, 105] width 907 height 13
copy h4 "Smoothies"
click at [312, 325] on input "Blue Lemon" at bounding box center [445, 326] width 440 height 26
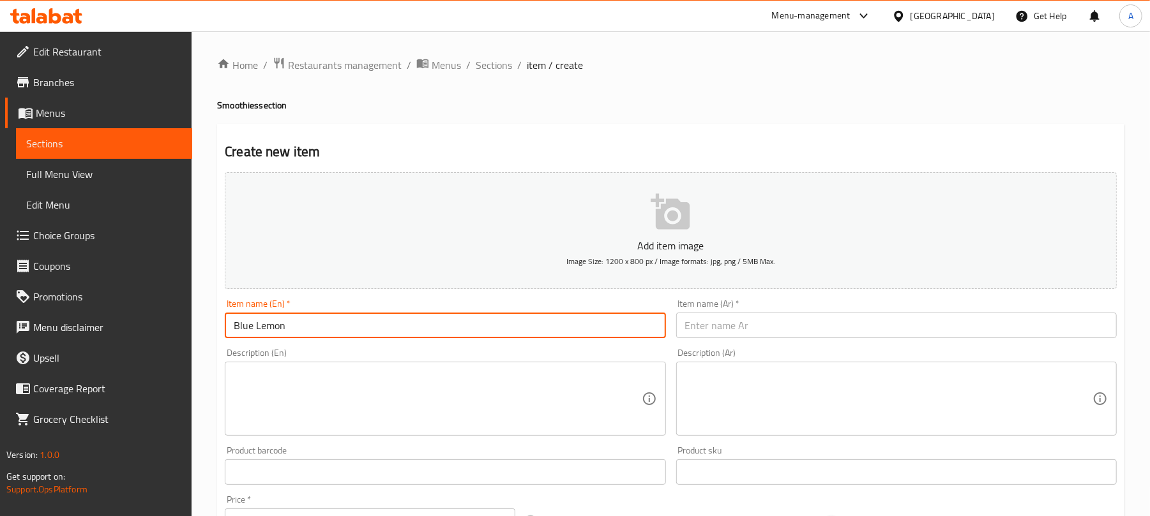
paste
click at [314, 326] on input "Blue Lemon Smoothie" at bounding box center [445, 326] width 440 height 26
type input "Blue Lemon Smoothie"
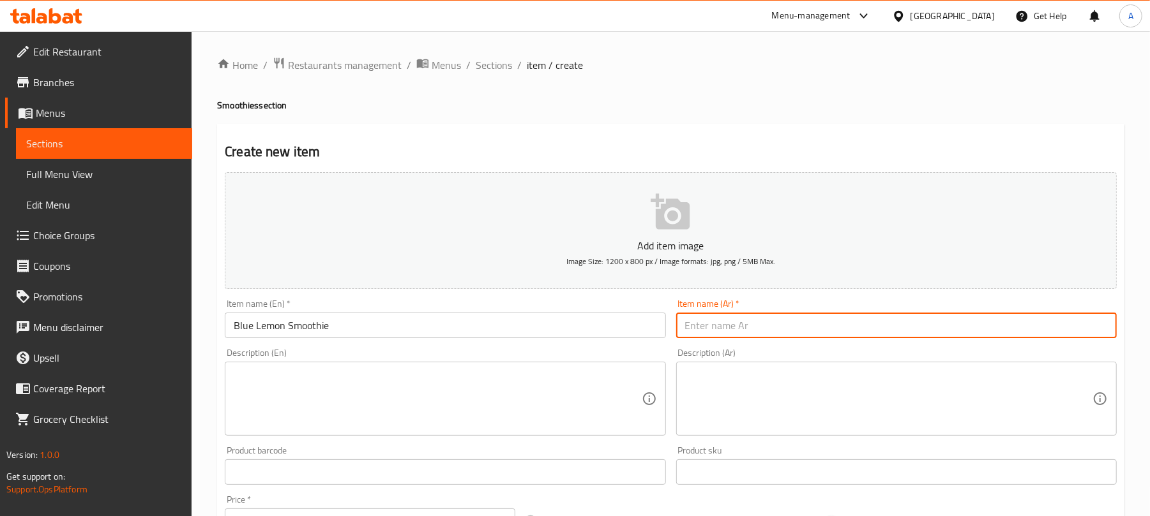
click at [855, 323] on input "text" at bounding box center [896, 326] width 440 height 26
click at [752, 330] on input "عصير الليمون الأزرق" at bounding box center [896, 326] width 440 height 26
type input "سموذي الليمون الأزرق"
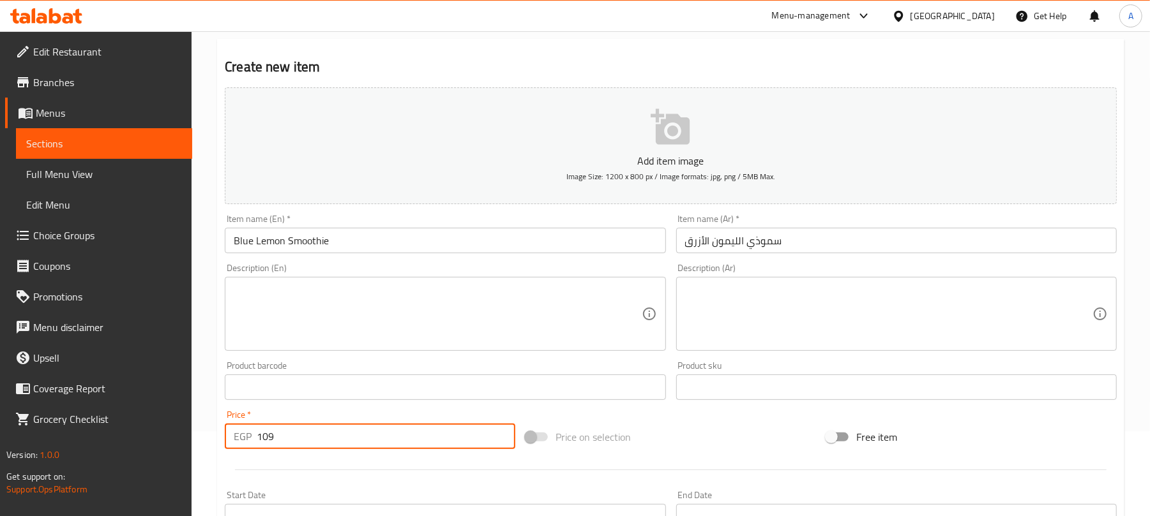
drag, startPoint x: 269, startPoint y: 438, endPoint x: 244, endPoint y: 440, distance: 25.7
click at [244, 440] on div "EGP 109 Price *" at bounding box center [370, 437] width 290 height 26
type input "109"
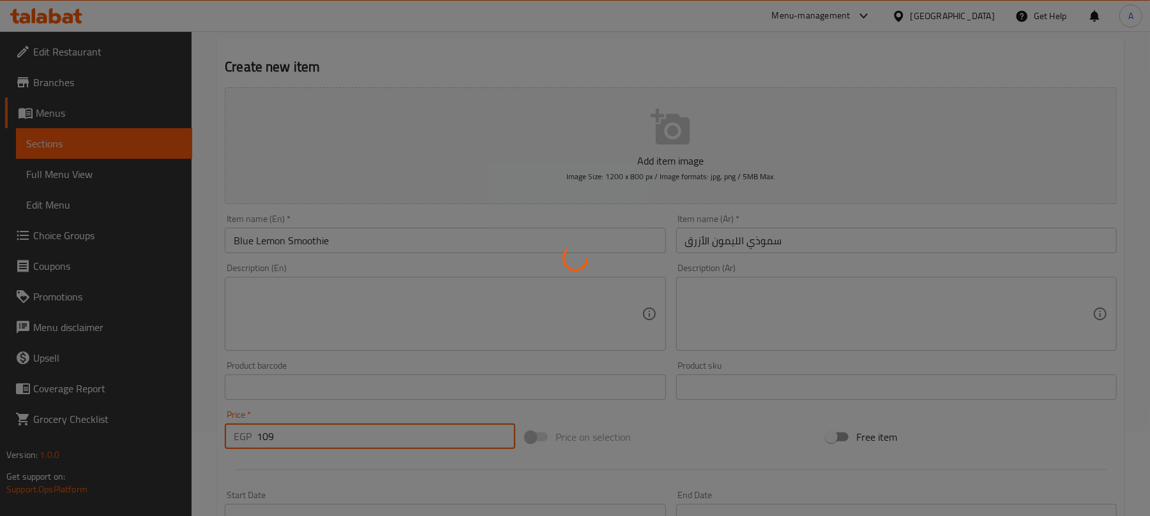
type input "0"
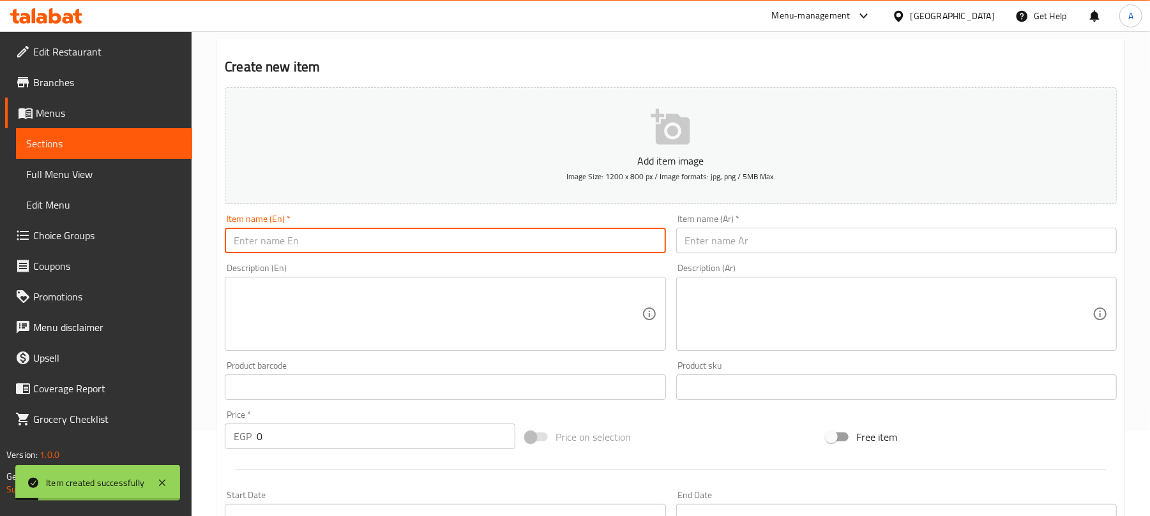
click at [404, 248] on input "text" at bounding box center [445, 241] width 440 height 26
type input "Green Lemon"
click at [708, 240] on input "text" at bounding box center [896, 241] width 440 height 26
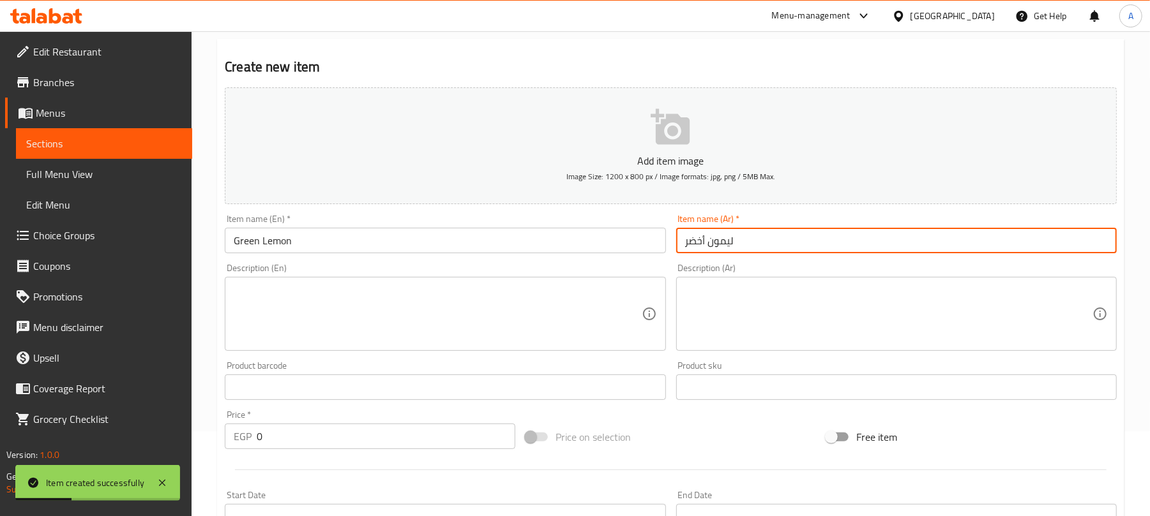
type input "ليمون أخضر"
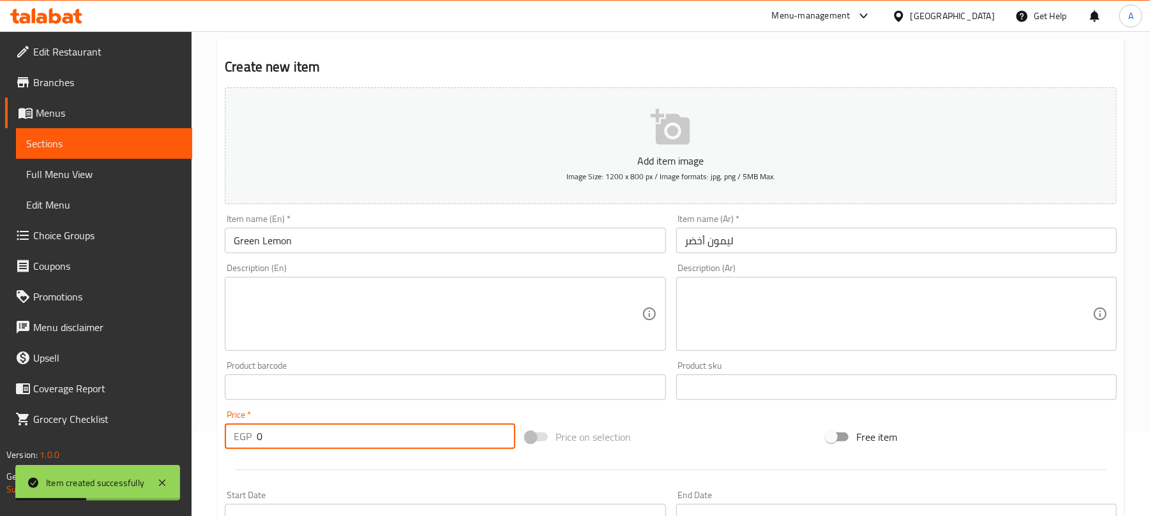
drag, startPoint x: 268, startPoint y: 433, endPoint x: 246, endPoint y: 440, distance: 23.6
click at [246, 440] on div "EGP 0 Price *" at bounding box center [370, 437] width 290 height 26
type input "109"
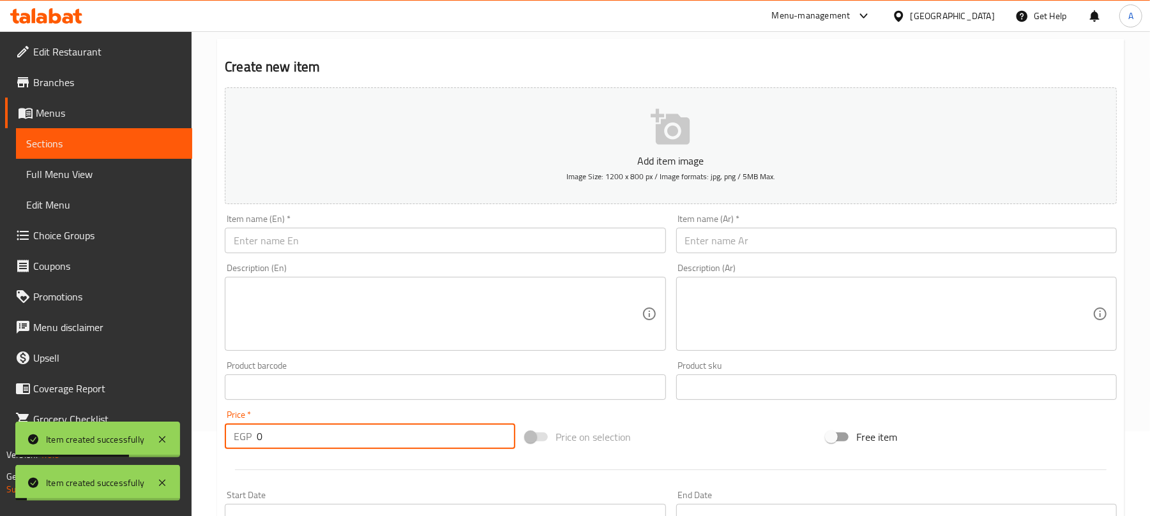
click at [386, 232] on input "text" at bounding box center [445, 241] width 440 height 26
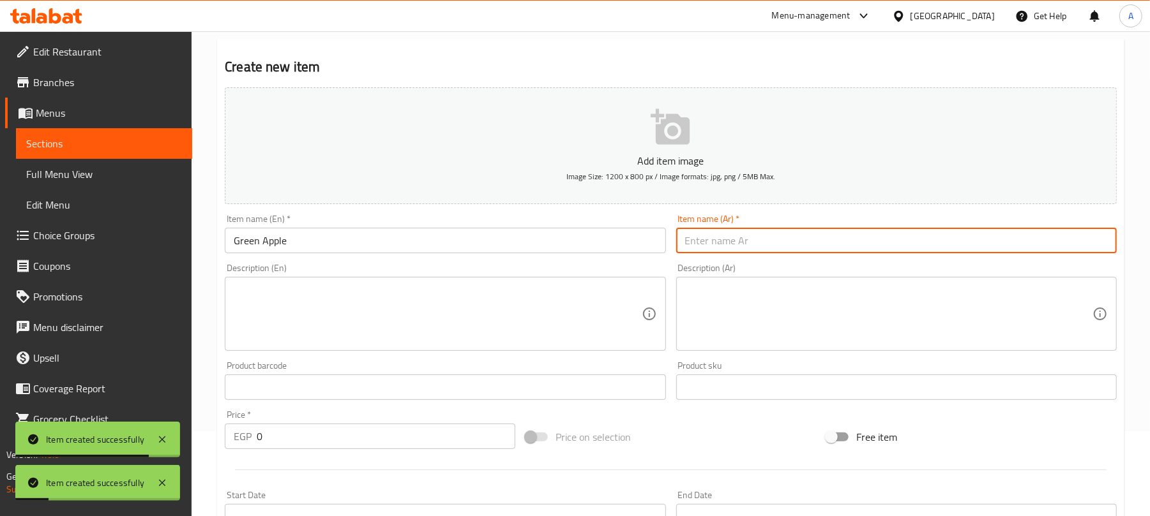
click at [820, 239] on input "text" at bounding box center [896, 241] width 440 height 26
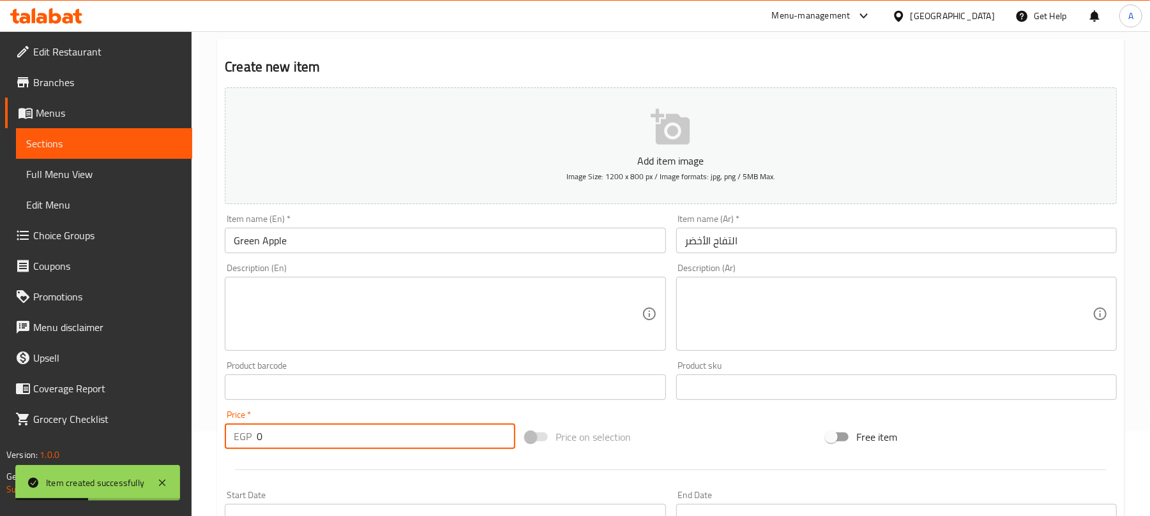
drag, startPoint x: 272, startPoint y: 435, endPoint x: 230, endPoint y: 435, distance: 41.5
click at [230, 435] on div "EGP 0 Price *" at bounding box center [370, 437] width 290 height 26
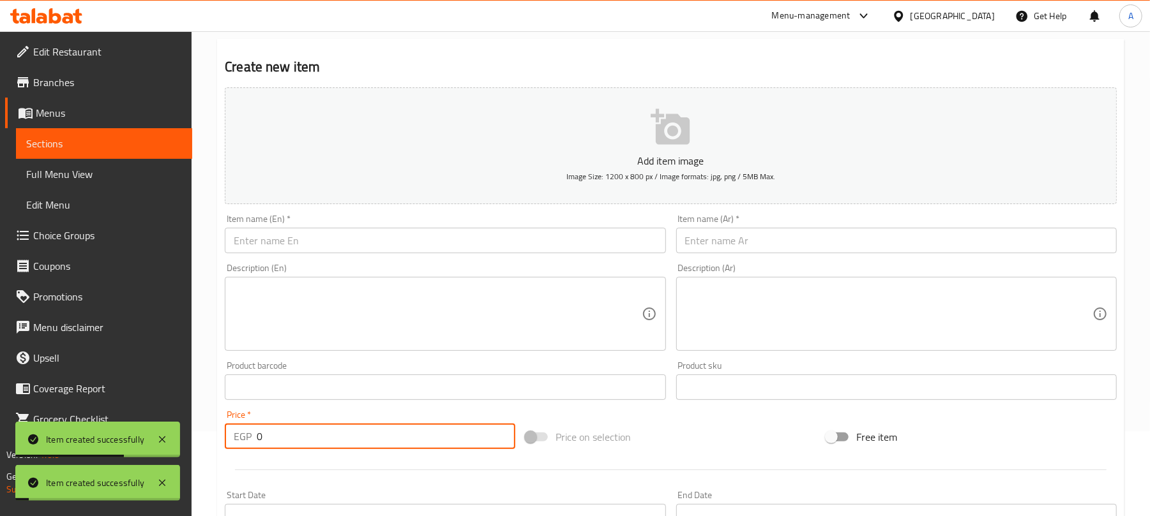
click at [460, 249] on input "text" at bounding box center [445, 241] width 440 height 26
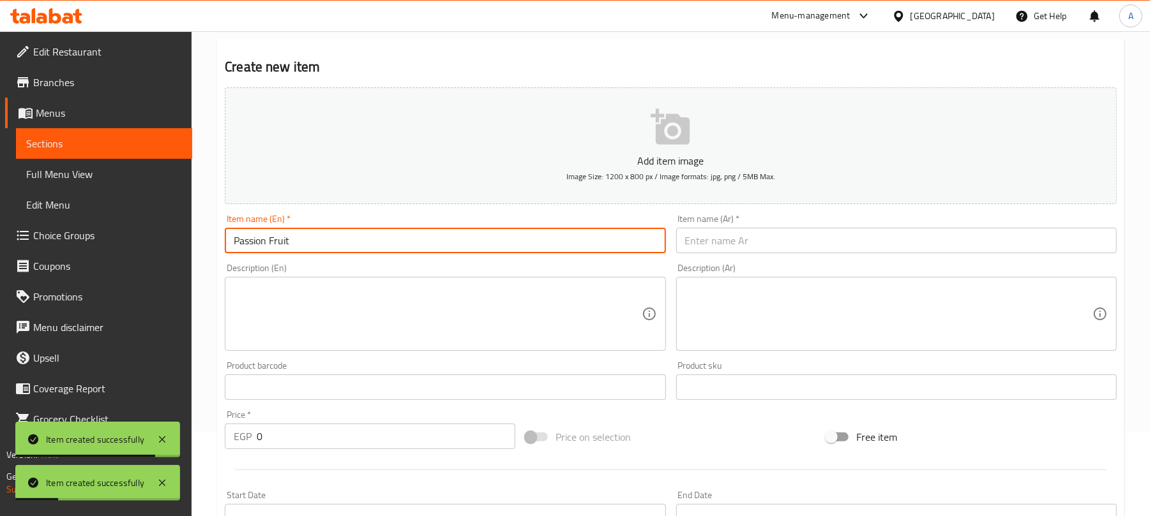
click at [755, 235] on input "text" at bounding box center [896, 241] width 440 height 26
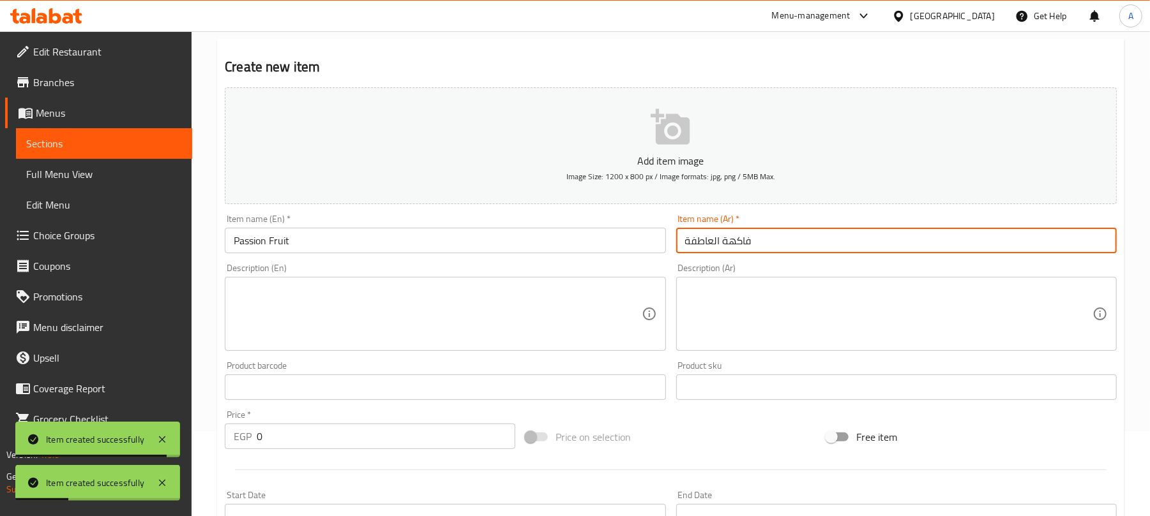
click at [739, 243] on input "فاكهة العاطفة" at bounding box center [896, 241] width 440 height 26
click at [713, 246] on input "فاكهة العاطفة" at bounding box center [896, 241] width 440 height 26
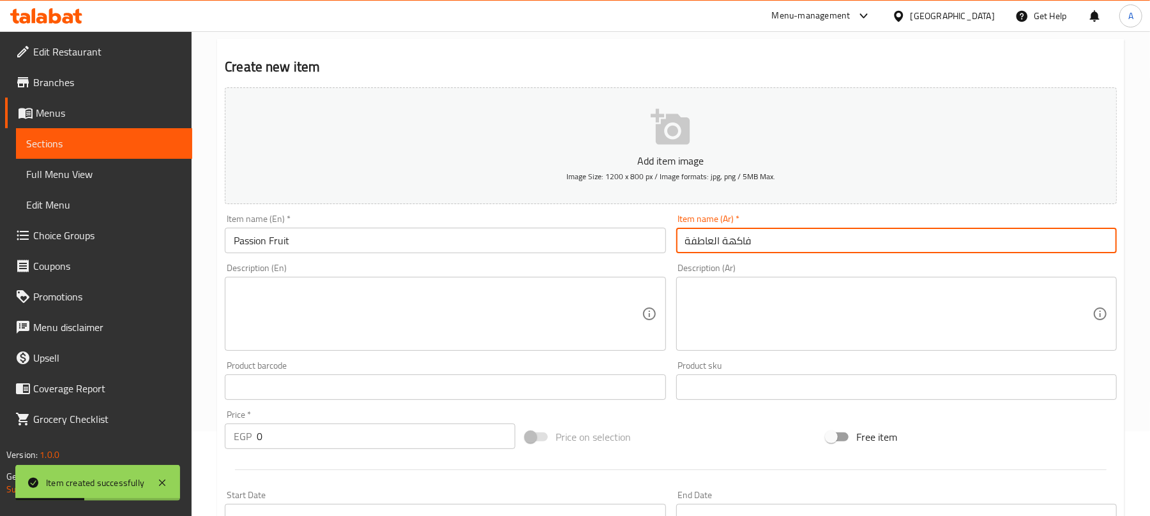
click at [713, 246] on input "فاكهة العاطفة" at bounding box center [896, 241] width 440 height 26
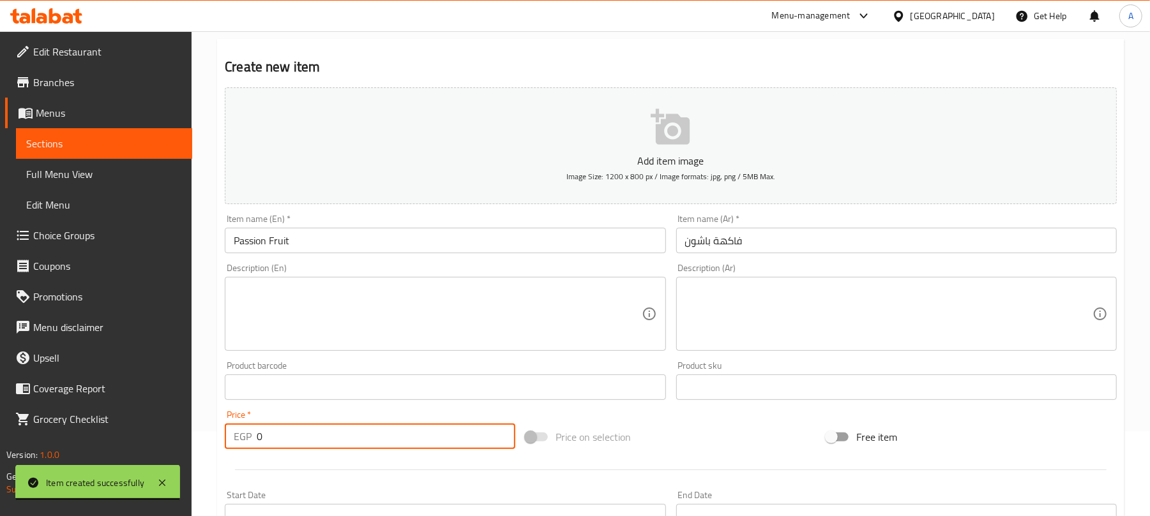
drag, startPoint x: 279, startPoint y: 442, endPoint x: 239, endPoint y: 446, distance: 40.3
click at [239, 446] on div "EGP 0 Price *" at bounding box center [370, 437] width 290 height 26
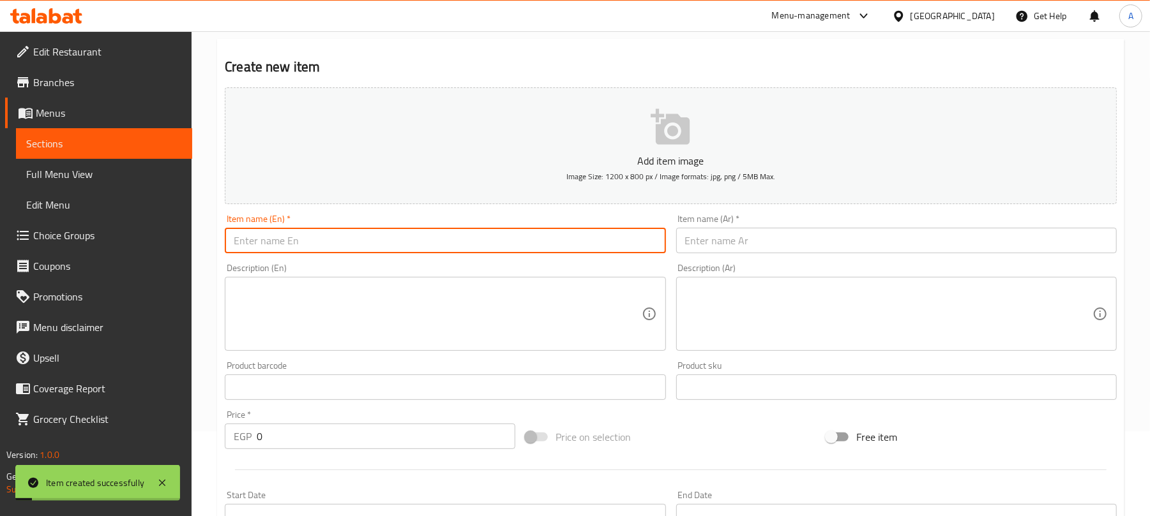
click at [508, 243] on input "text" at bounding box center [445, 241] width 440 height 26
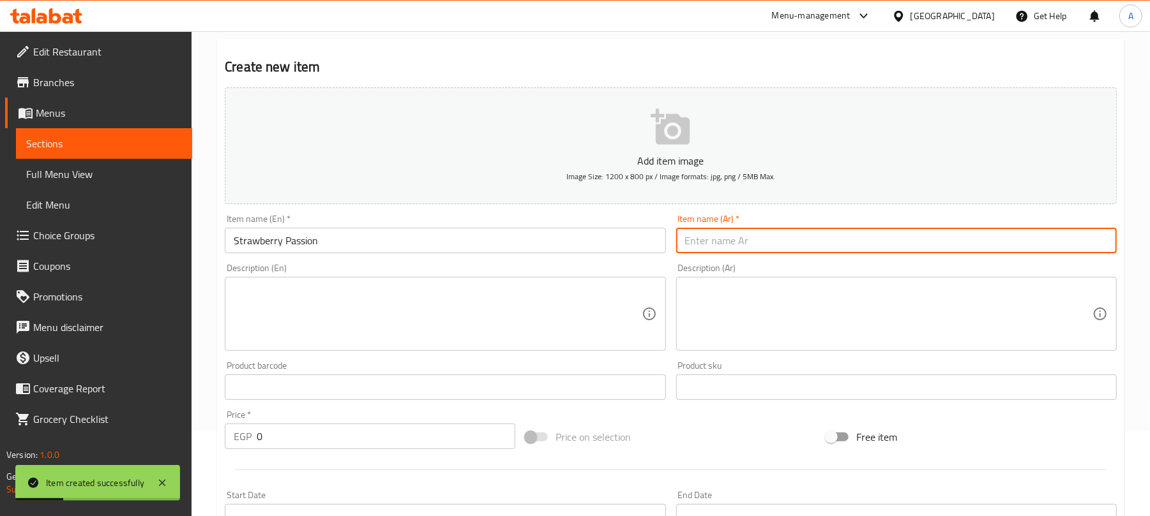
click at [839, 241] on input "text" at bounding box center [896, 241] width 440 height 26
click at [735, 245] on input "شغف الفراولة" at bounding box center [896, 241] width 440 height 26
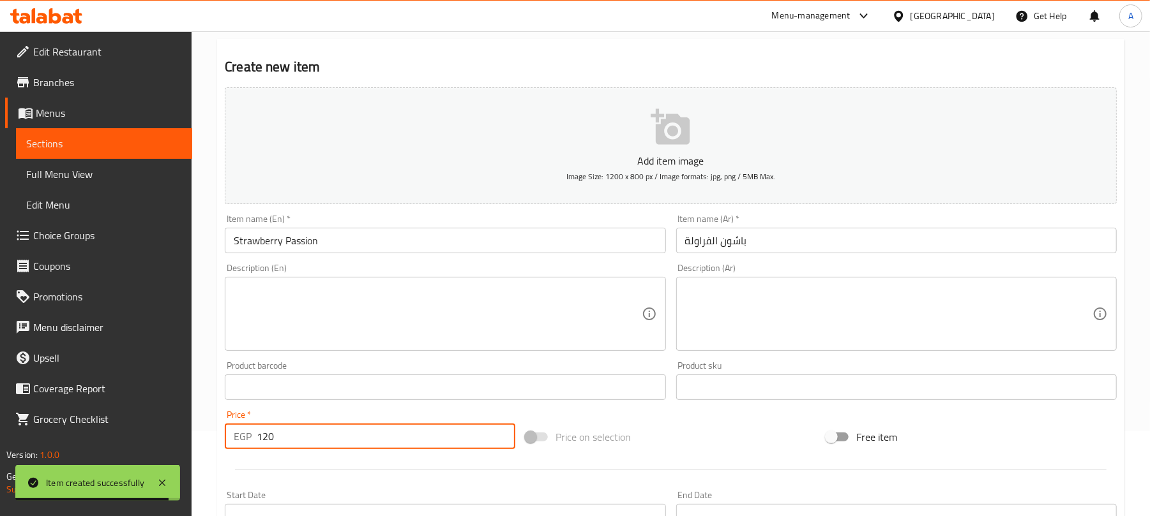
drag, startPoint x: 266, startPoint y: 432, endPoint x: 246, endPoint y: 442, distance: 22.0
click at [246, 442] on div "EGP 120 Price *" at bounding box center [370, 437] width 290 height 26
click at [423, 245] on input "text" at bounding box center [445, 241] width 440 height 26
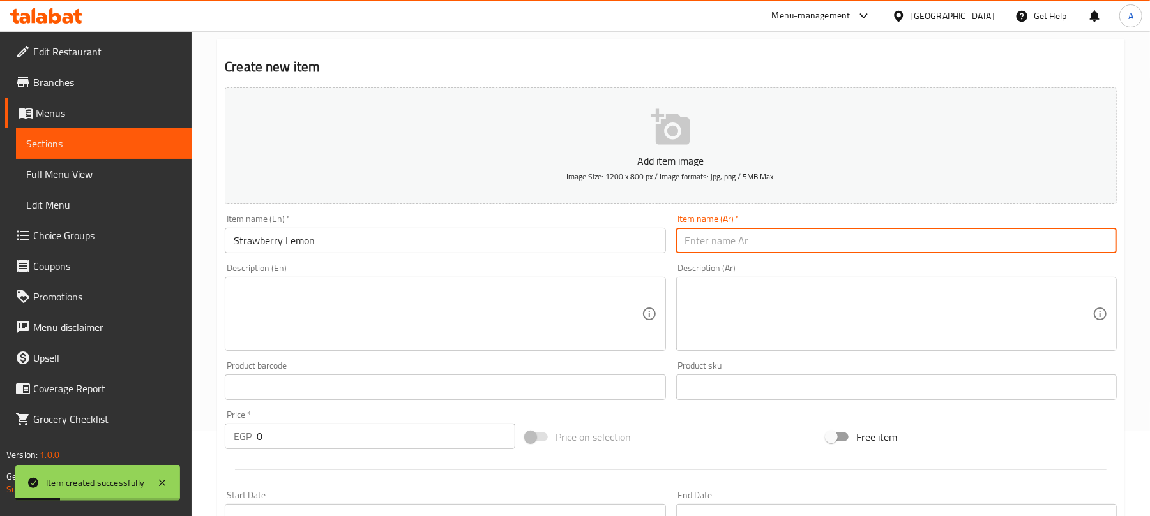
click at [679, 232] on input "text" at bounding box center [896, 241] width 440 height 26
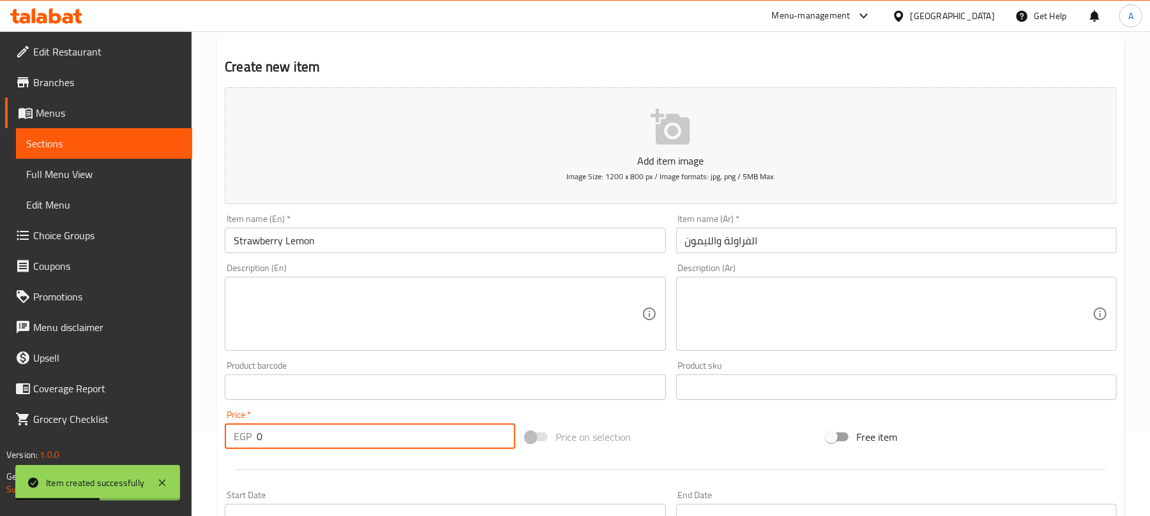
drag, startPoint x: 292, startPoint y: 437, endPoint x: 243, endPoint y: 442, distance: 48.8
click at [243, 442] on div "EGP 0 Price *" at bounding box center [370, 437] width 290 height 26
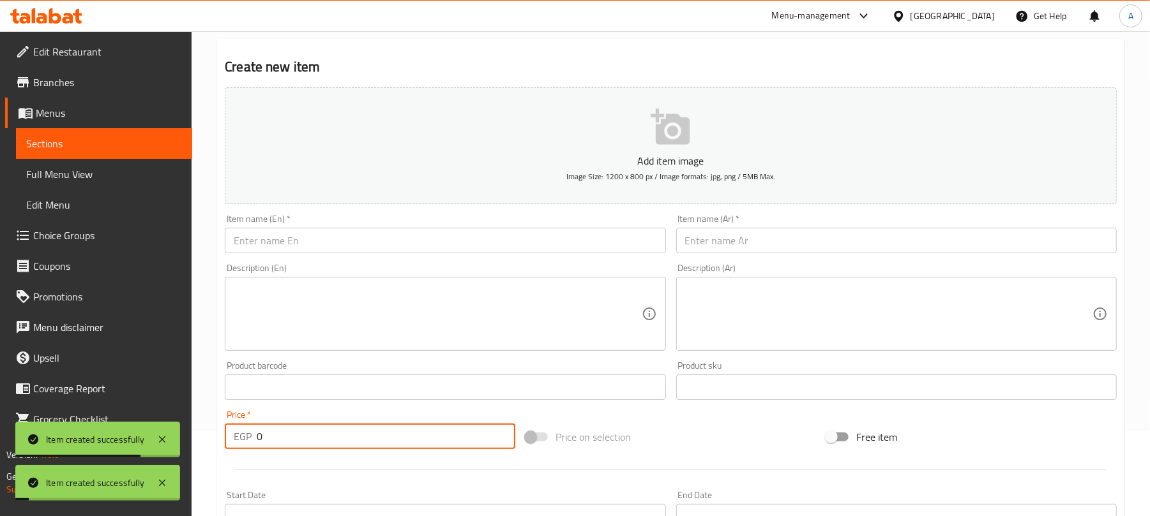
click at [361, 223] on div "Item name (En)   * Item name (En) *" at bounding box center [445, 234] width 440 height 39
click at [363, 241] on input "text" at bounding box center [445, 241] width 440 height 26
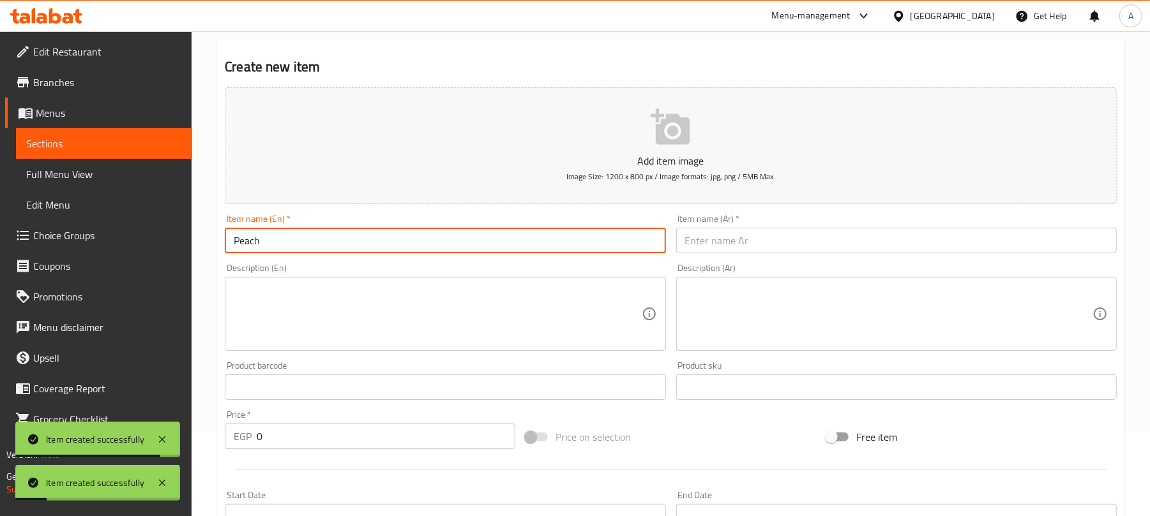
click at [758, 237] on input "text" at bounding box center [896, 241] width 440 height 26
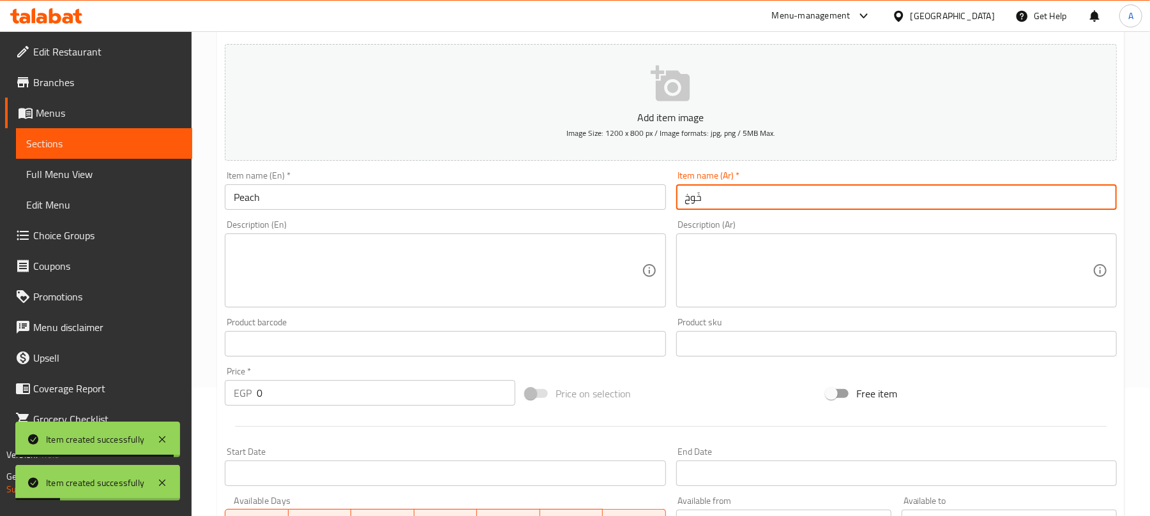
scroll to position [170, 0]
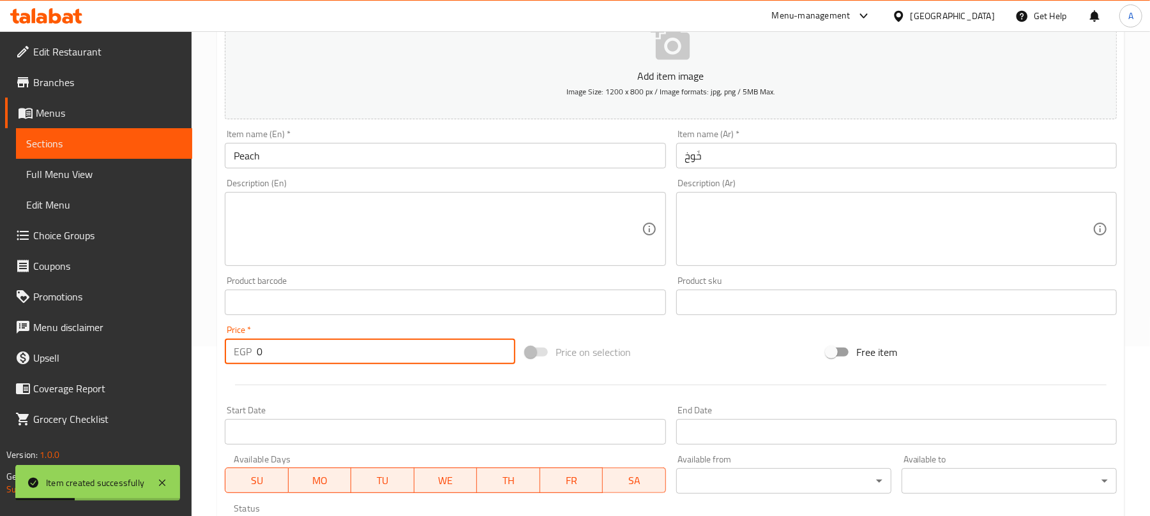
drag, startPoint x: 275, startPoint y: 348, endPoint x: 238, endPoint y: 361, distance: 38.6
click at [238, 361] on div "EGP 0 Price *" at bounding box center [370, 352] width 290 height 26
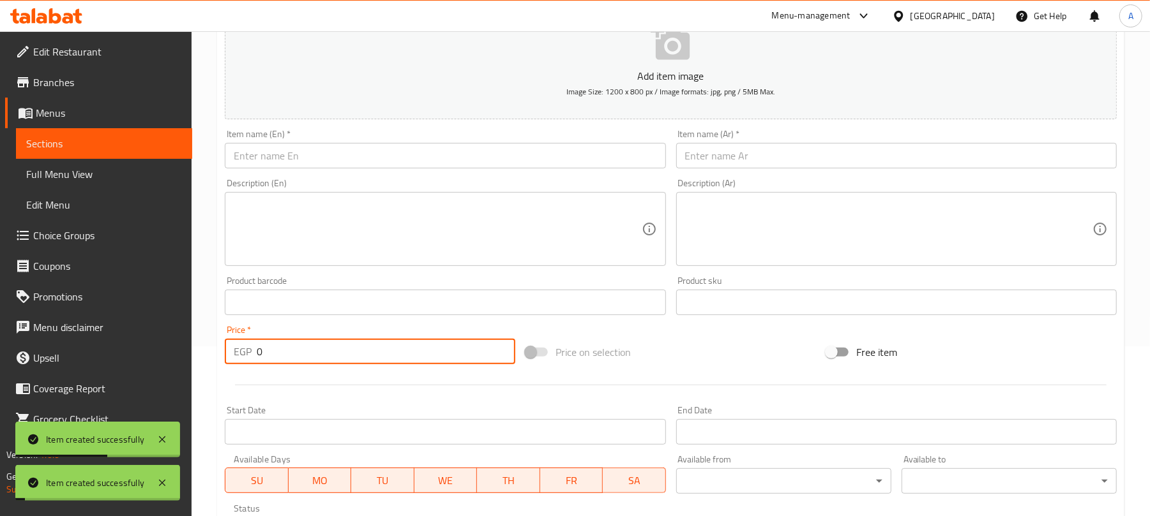
click at [445, 163] on input "text" at bounding box center [445, 156] width 440 height 26
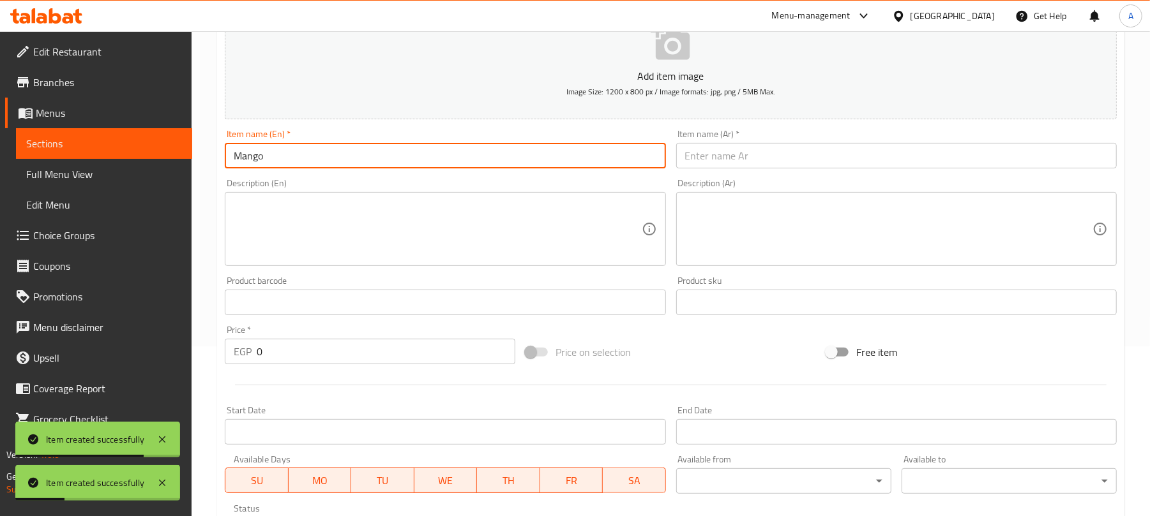
click at [848, 166] on input "text" at bounding box center [896, 156] width 440 height 26
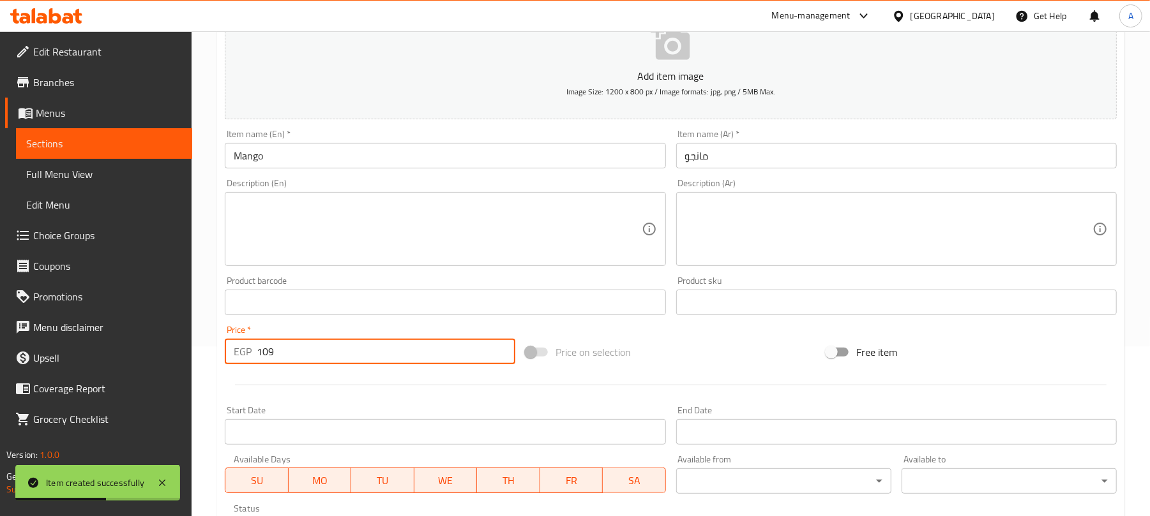
drag, startPoint x: 279, startPoint y: 351, endPoint x: 253, endPoint y: 356, distance: 26.6
click at [253, 356] on div "EGP 109 Price *" at bounding box center [370, 352] width 290 height 26
click at [518, 166] on input "text" at bounding box center [445, 156] width 440 height 26
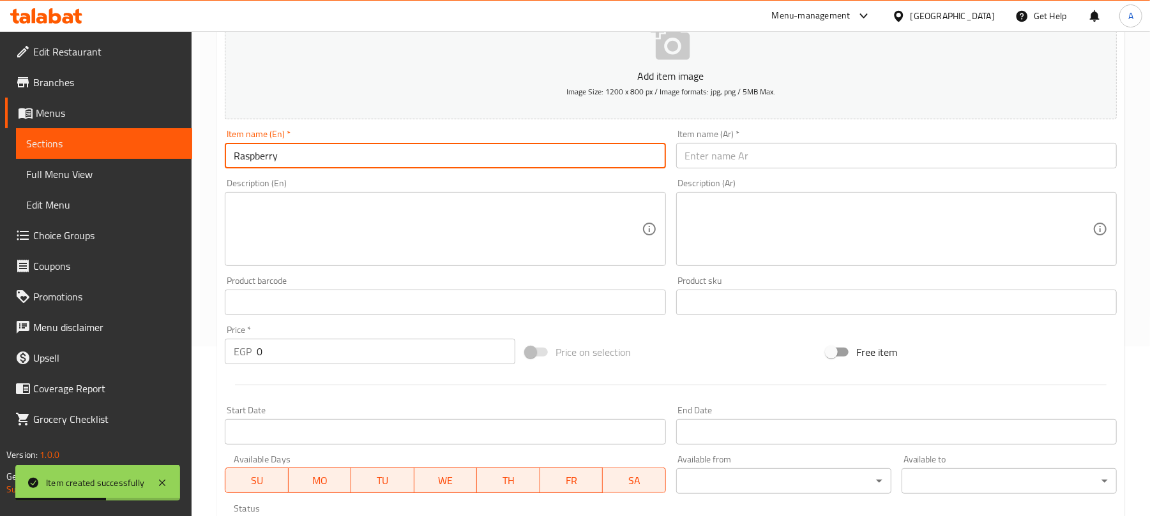
click at [779, 156] on input "text" at bounding box center [896, 156] width 440 height 26
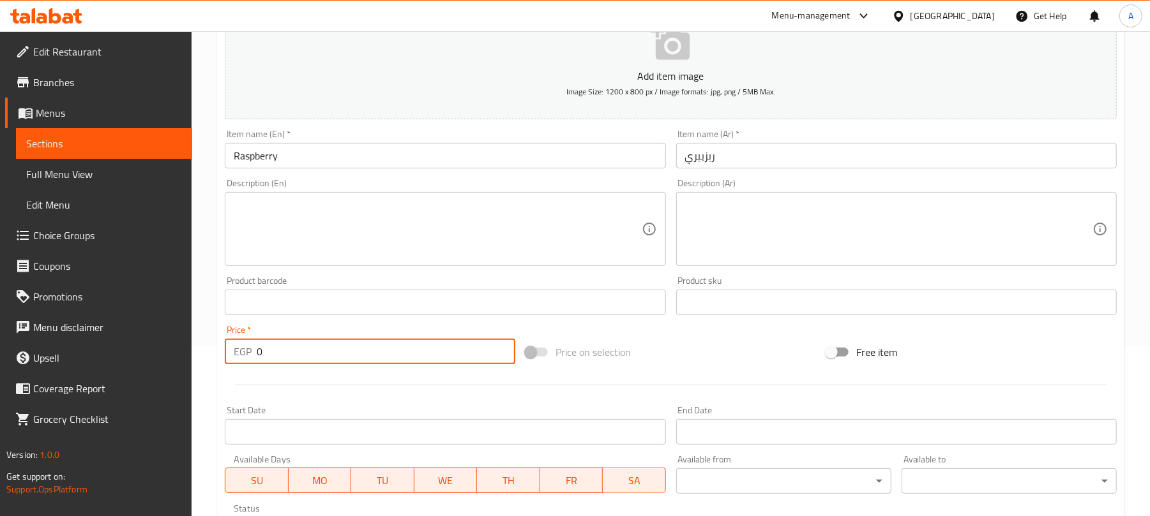
drag, startPoint x: 289, startPoint y: 356, endPoint x: 223, endPoint y: 366, distance: 65.9
click at [223, 366] on div "Price   * EGP 0 Price *" at bounding box center [370, 344] width 301 height 49
click at [393, 167] on input "text" at bounding box center [445, 156] width 440 height 26
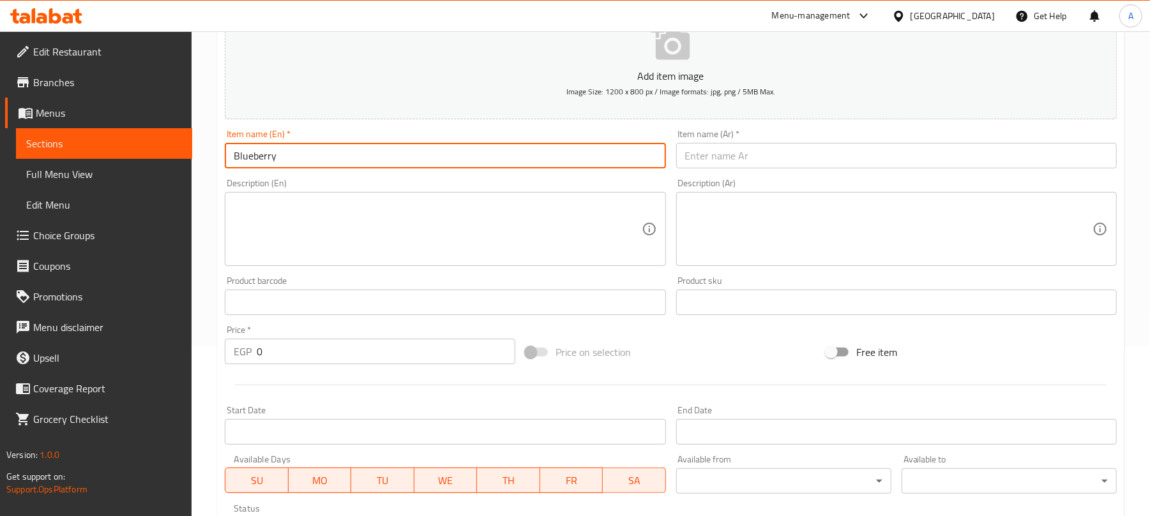
click at [741, 159] on input "text" at bounding box center [896, 156] width 440 height 26
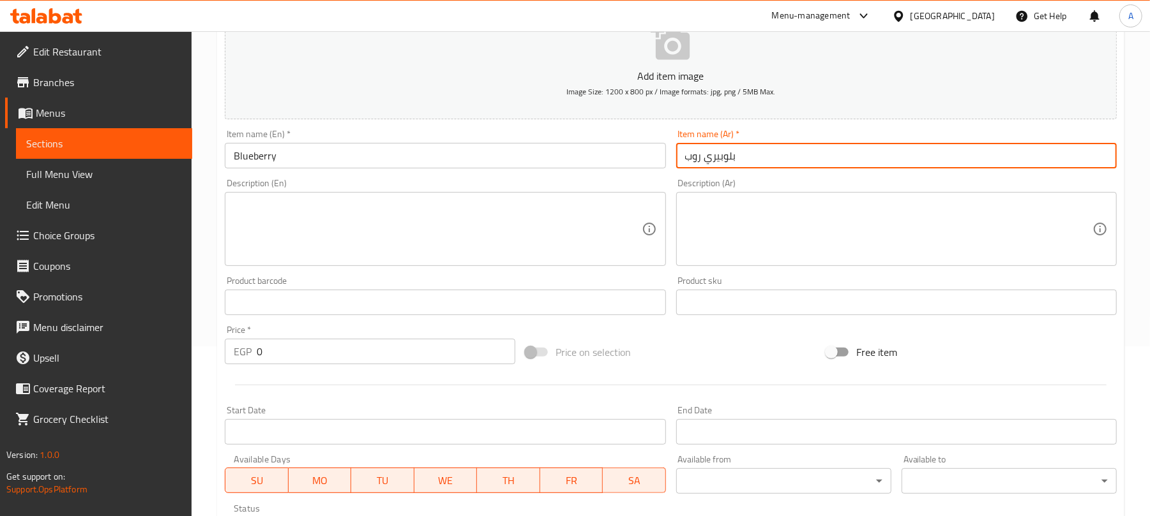
click at [689, 156] on input "بلوبيري روب" at bounding box center [896, 156] width 440 height 26
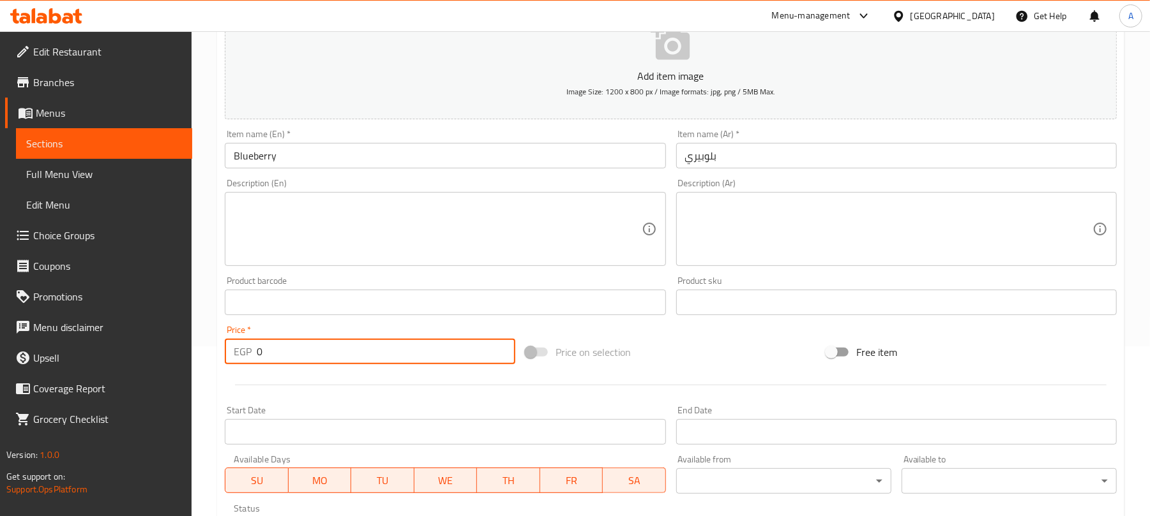
drag, startPoint x: 276, startPoint y: 359, endPoint x: 246, endPoint y: 358, distance: 29.4
click at [246, 358] on div "EGP 0 Price *" at bounding box center [370, 352] width 290 height 26
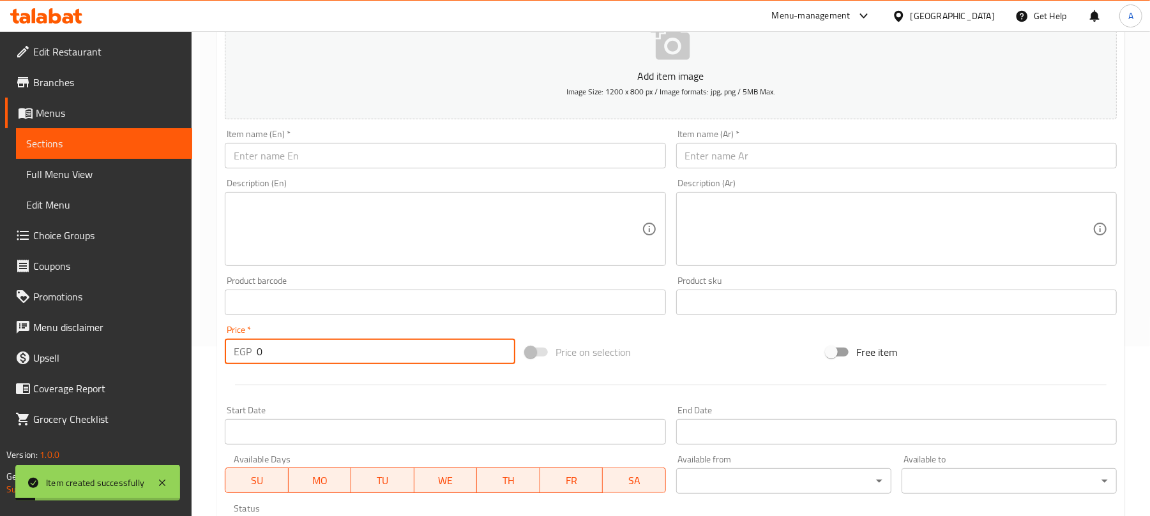
click at [442, 172] on div "Item name (En)   * Item name (En) *" at bounding box center [445, 148] width 451 height 49
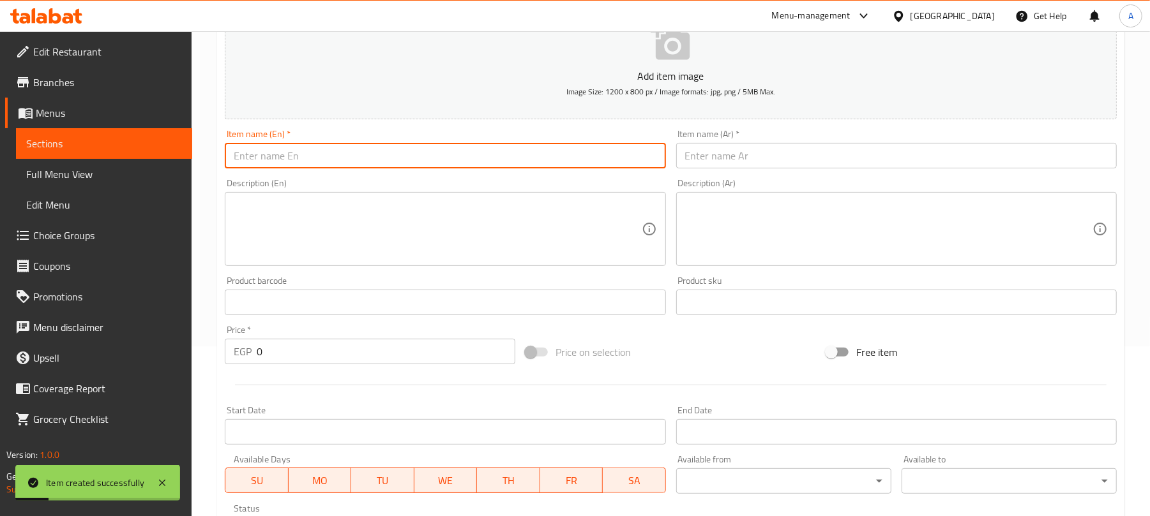
click at [442, 164] on input "text" at bounding box center [445, 156] width 440 height 26
click at [742, 166] on input "text" at bounding box center [896, 156] width 440 height 26
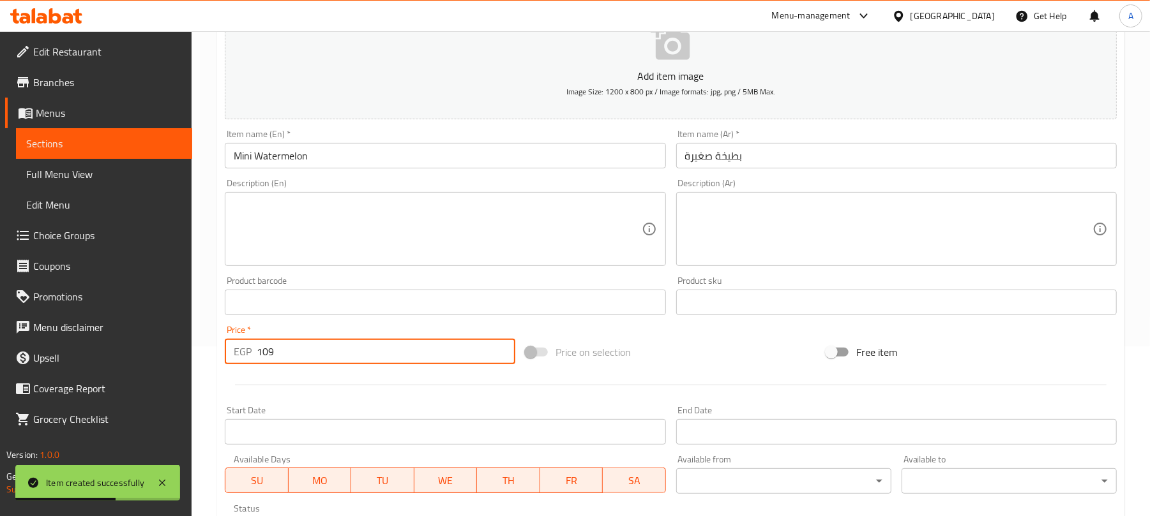
drag, startPoint x: 282, startPoint y: 355, endPoint x: 238, endPoint y: 355, distance: 43.4
click at [238, 355] on div "EGP 109 Price *" at bounding box center [370, 352] width 290 height 26
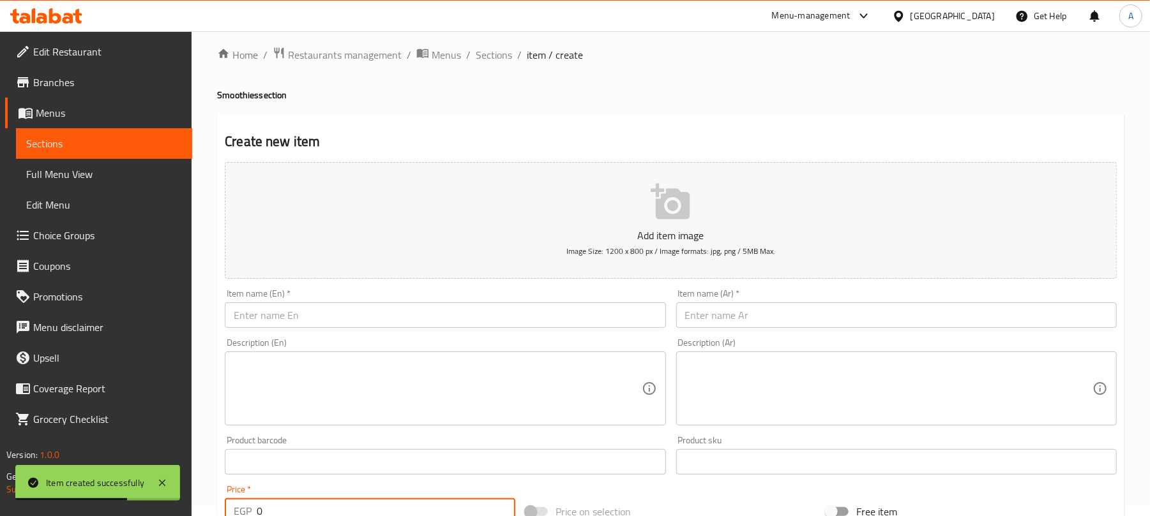
scroll to position [0, 0]
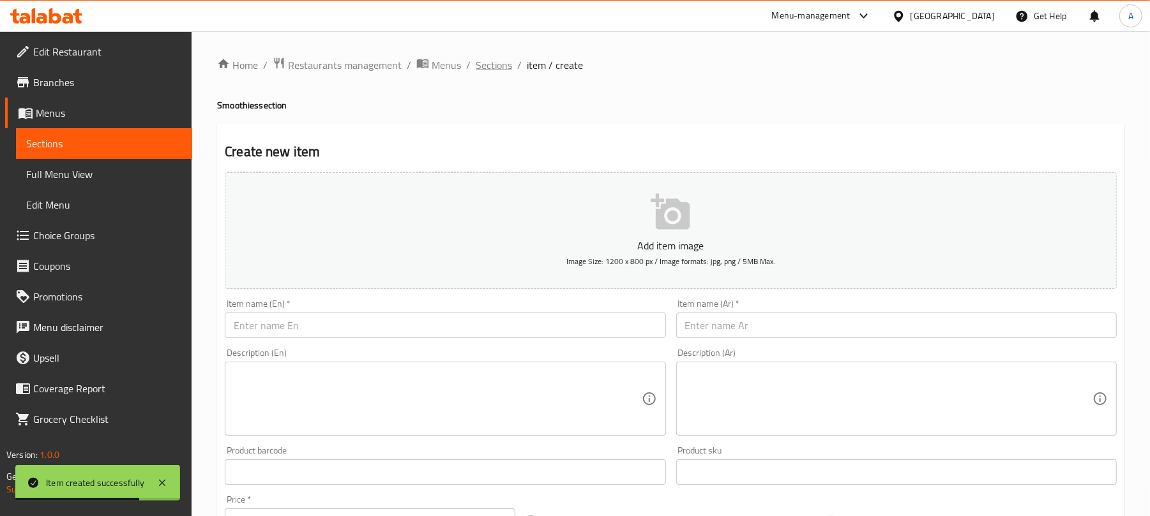
click at [499, 69] on span "Sections" at bounding box center [494, 64] width 36 height 15
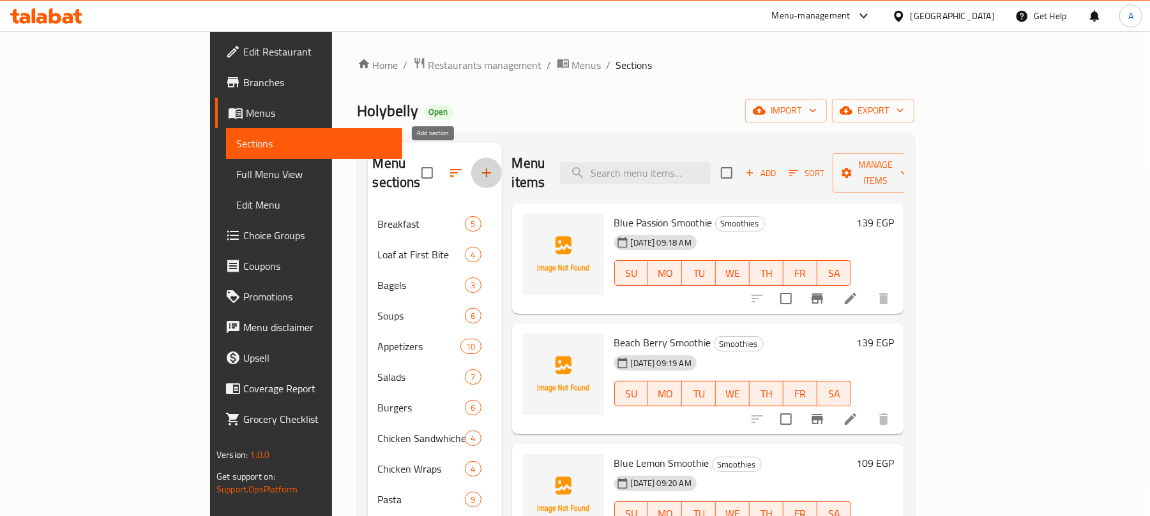
click at [479, 165] on icon "button" at bounding box center [486, 172] width 15 height 15
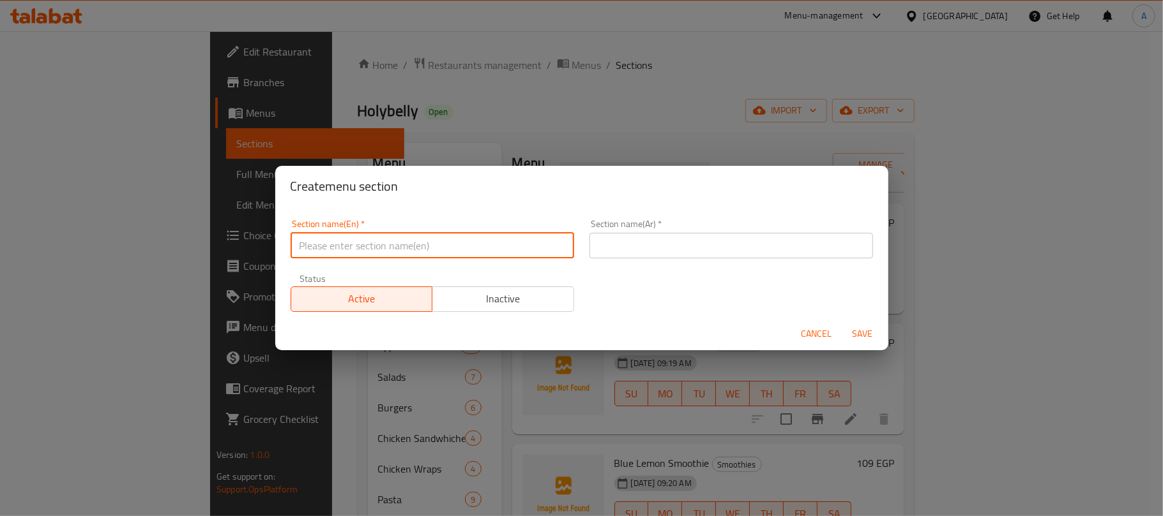
click at [483, 254] on input "text" at bounding box center [431, 246] width 283 height 26
click at [484, 253] on input "Frappuccinos" at bounding box center [431, 246] width 283 height 26
click at [825, 238] on input "text" at bounding box center [730, 246] width 283 height 26
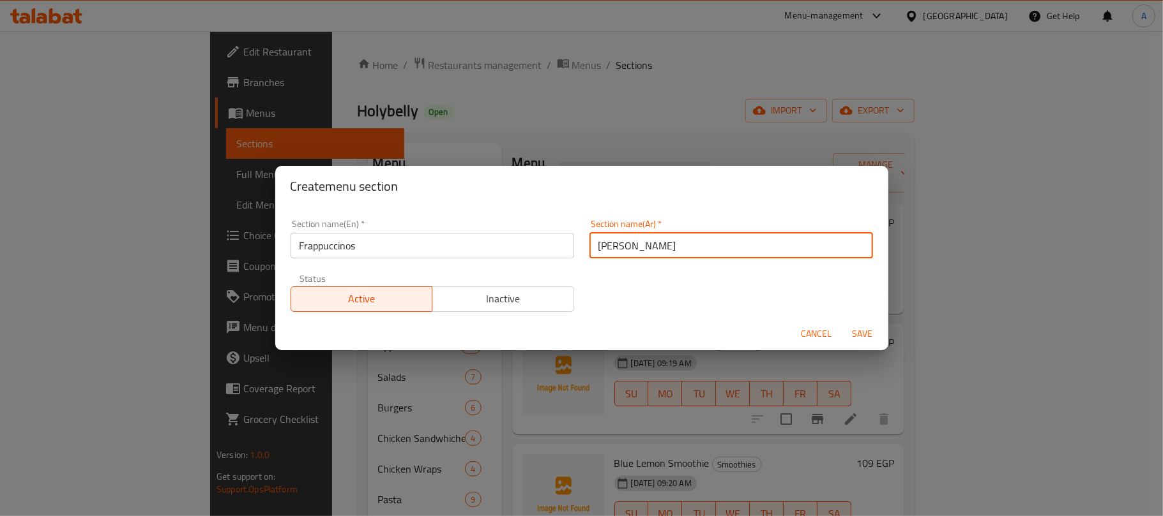
click at [872, 326] on span "Save" at bounding box center [862, 334] width 31 height 16
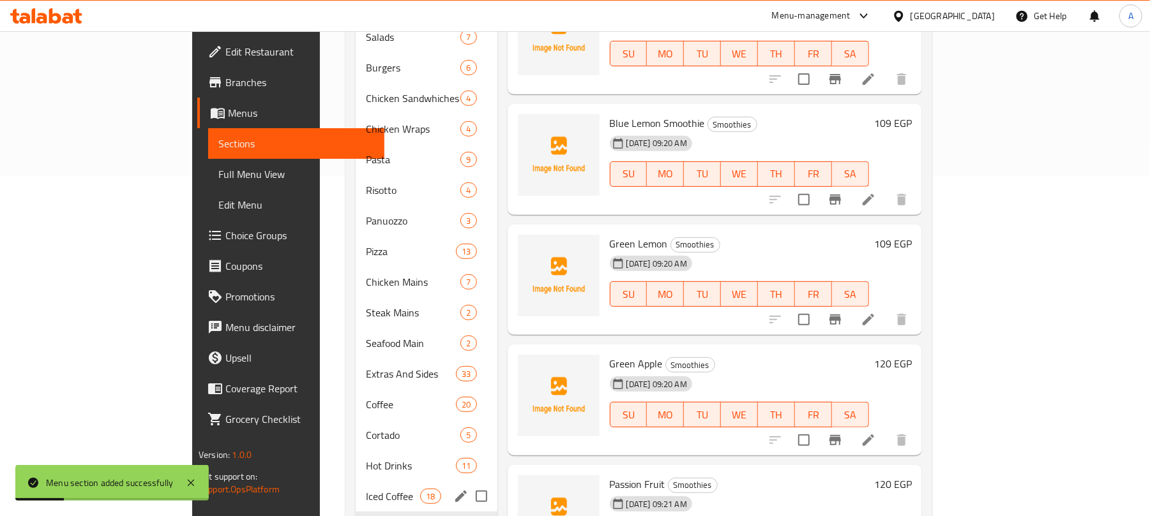
scroll to position [419, 0]
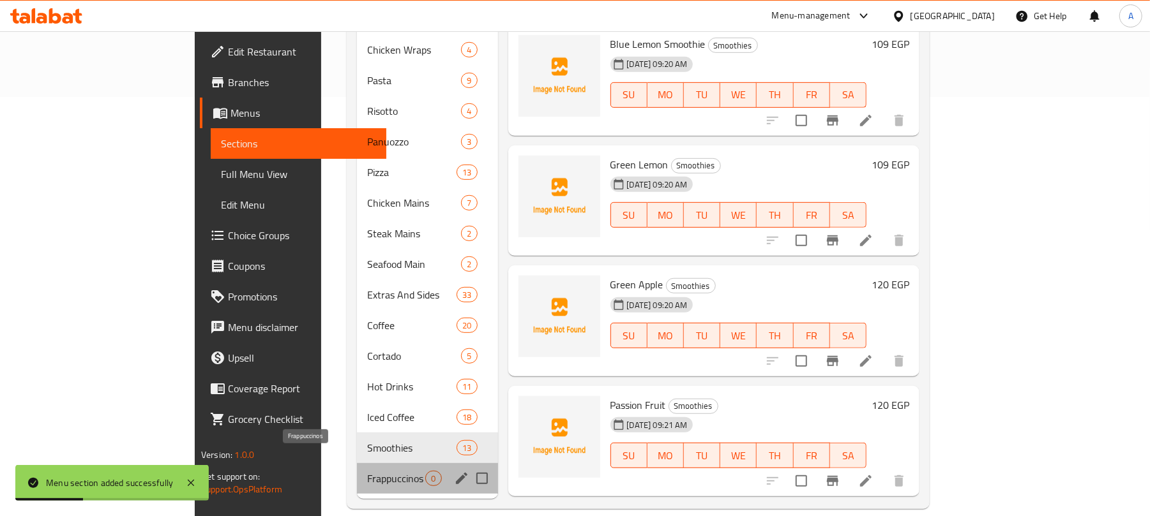
click at [371, 471] on span "Frappuccinos" at bounding box center [396, 478] width 58 height 15
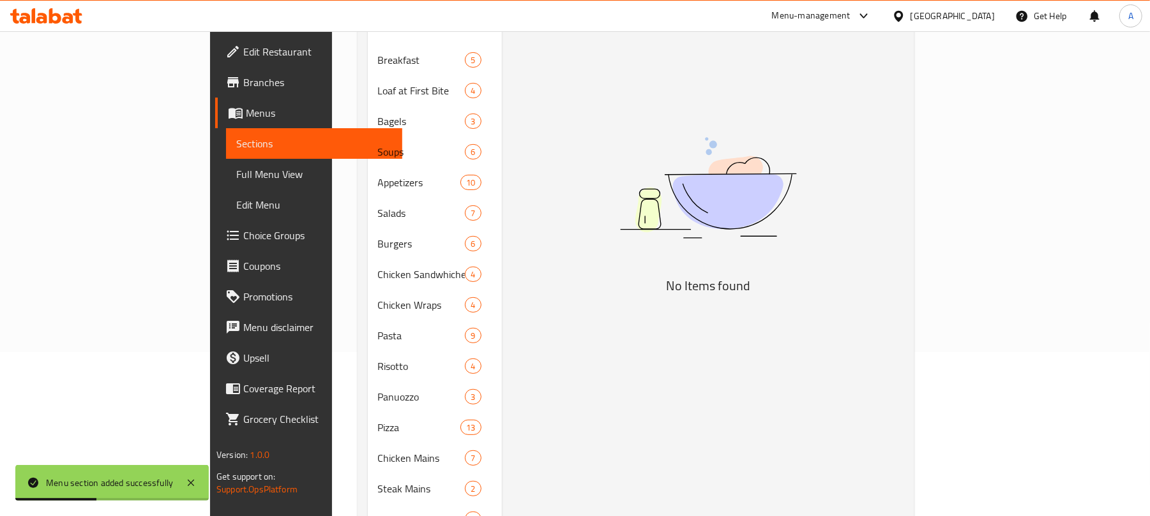
scroll to position [79, 0]
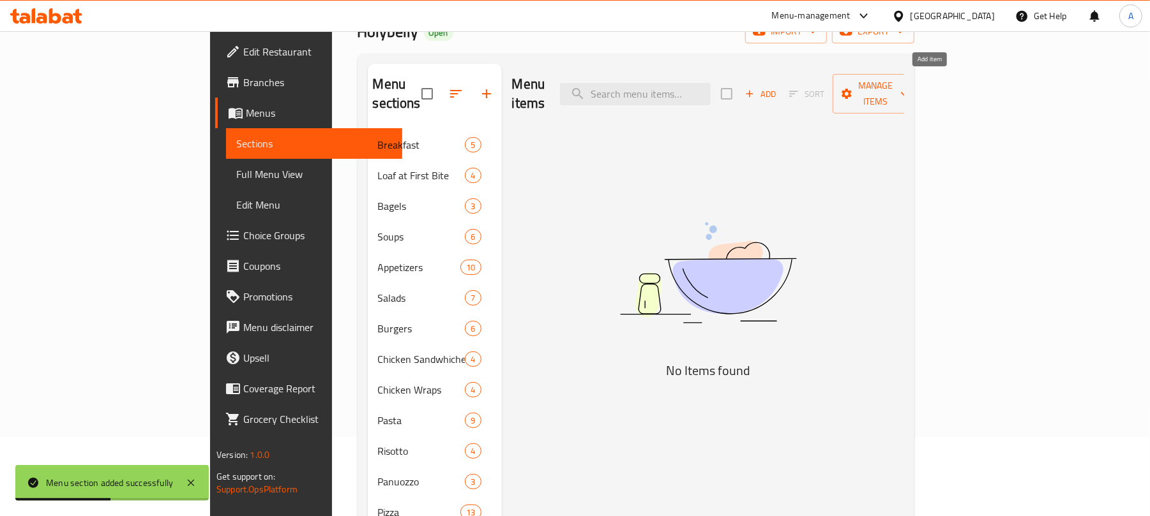
click at [778, 87] on span "Add" at bounding box center [760, 94] width 34 height 15
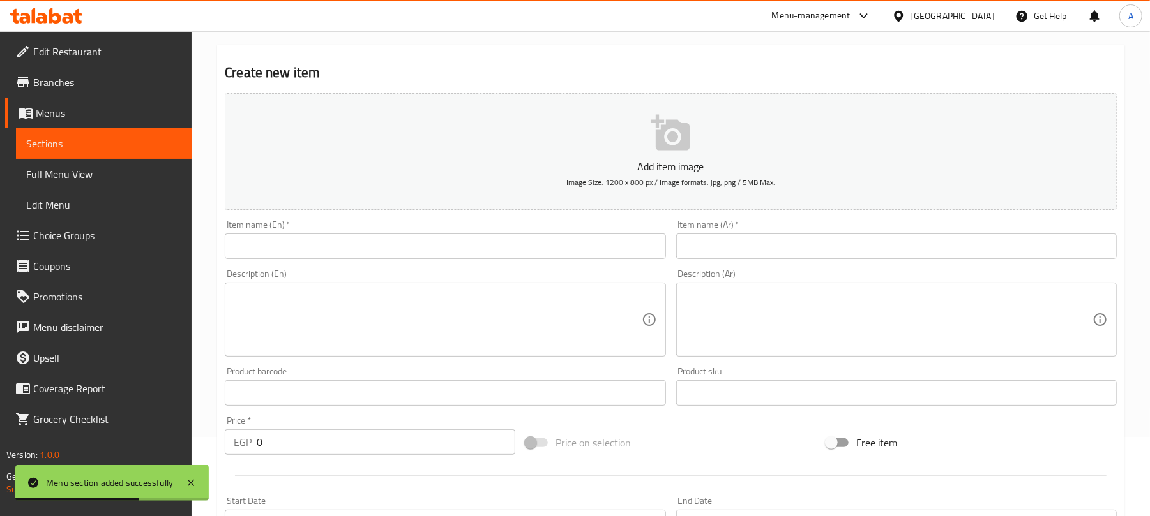
click at [388, 249] on input "text" at bounding box center [445, 247] width 440 height 26
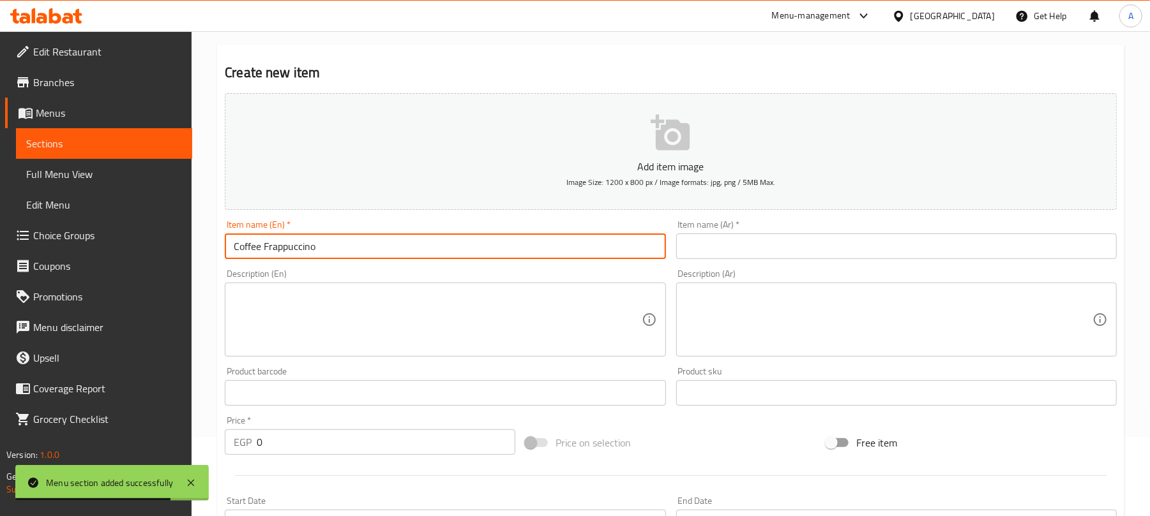
drag, startPoint x: 894, startPoint y: 239, endPoint x: 506, endPoint y: 47, distance: 432.5
click at [892, 240] on input "text" at bounding box center [896, 247] width 440 height 26
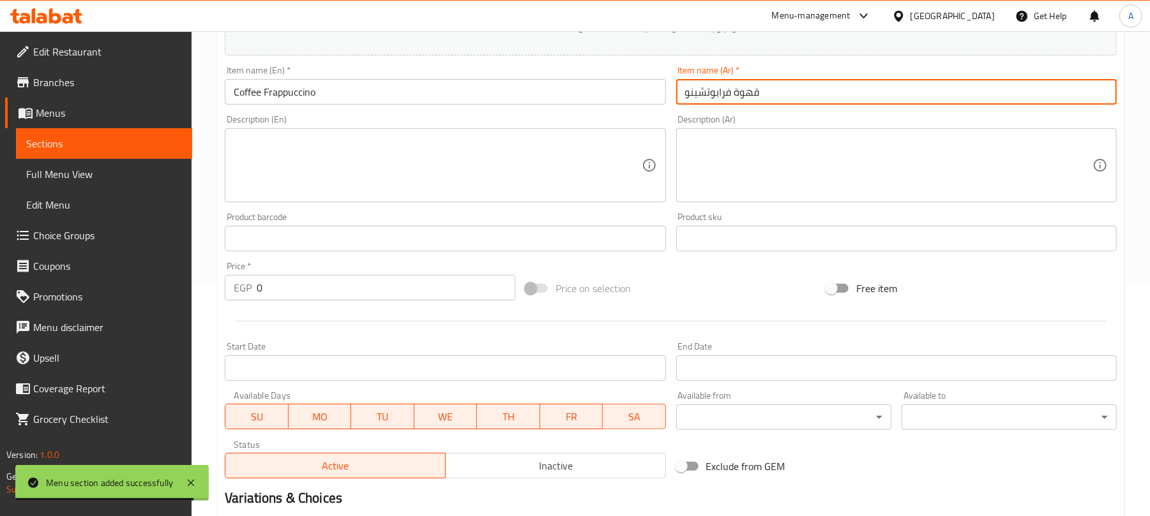
scroll to position [249, 0]
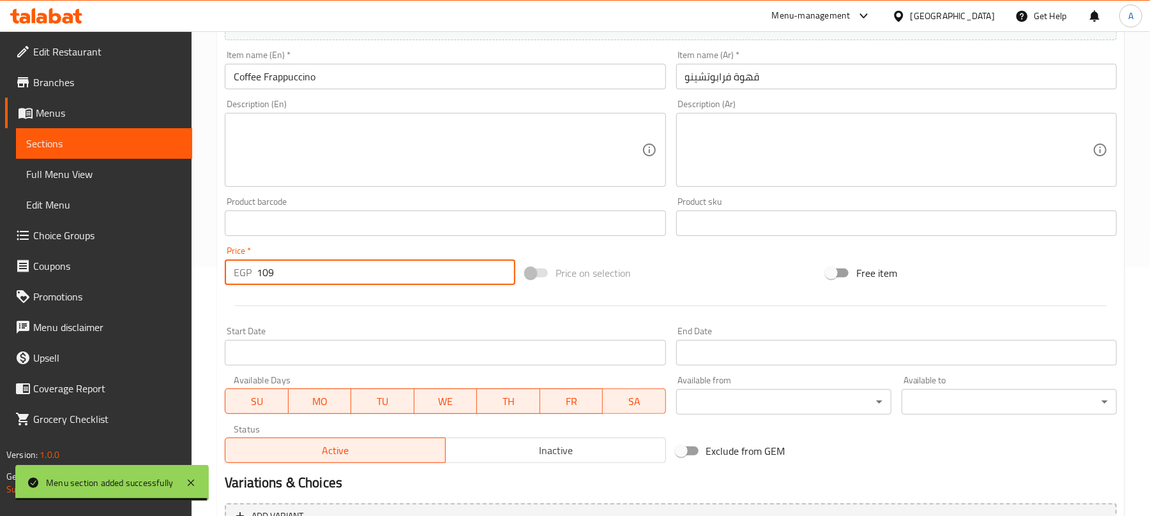
drag, startPoint x: 283, startPoint y: 272, endPoint x: 232, endPoint y: 273, distance: 51.1
click at [232, 273] on div "EGP 109 Price *" at bounding box center [370, 273] width 290 height 26
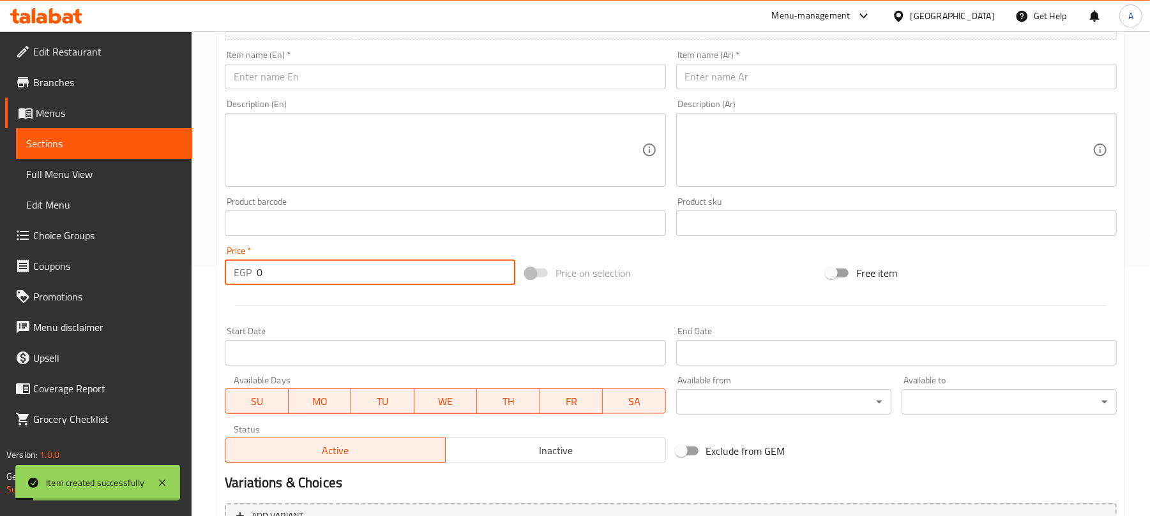
scroll to position [79, 0]
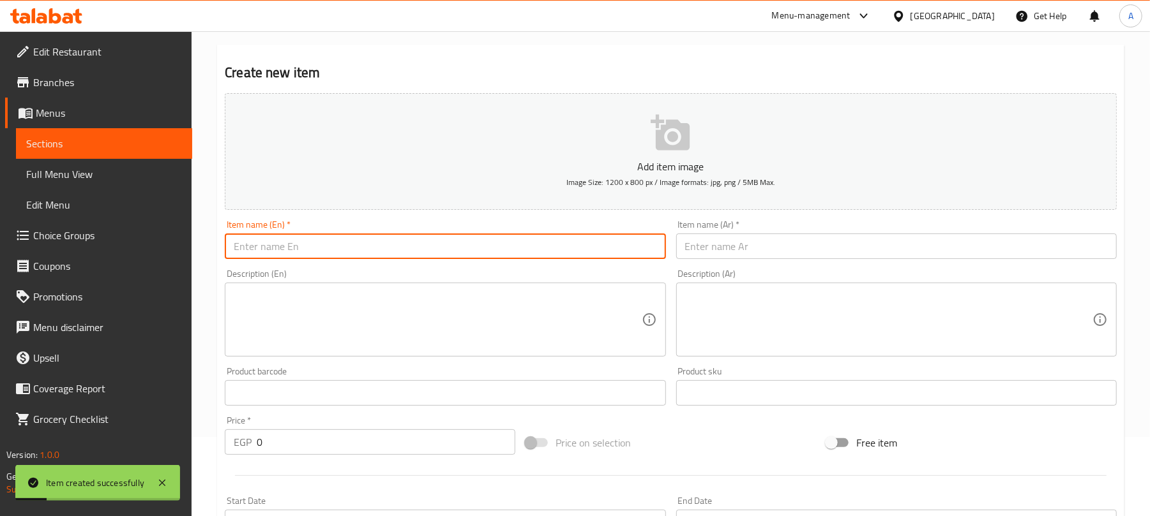
click at [430, 235] on input "text" at bounding box center [445, 247] width 440 height 26
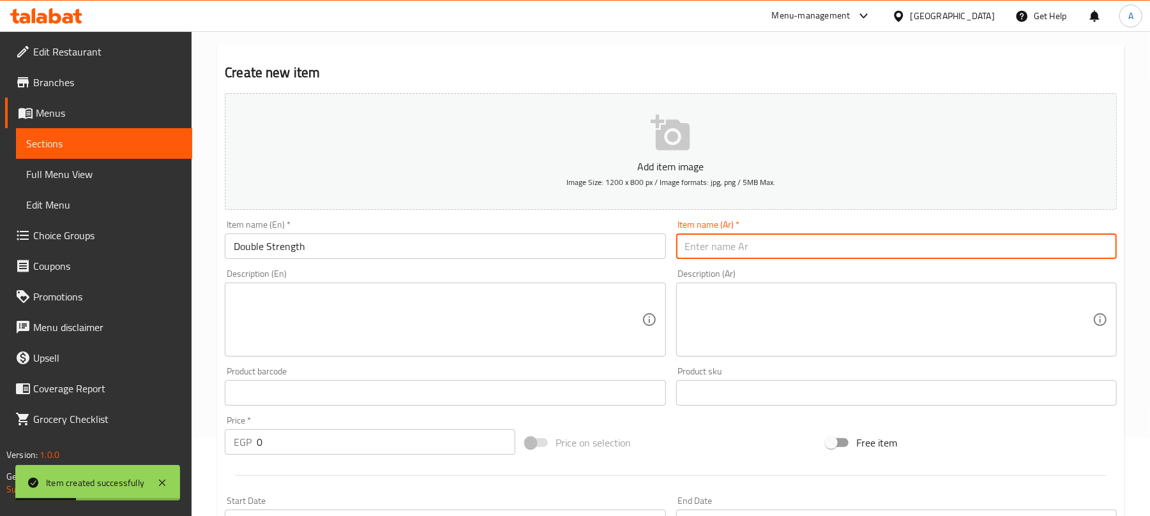
click at [816, 249] on input "text" at bounding box center [896, 247] width 440 height 26
click at [709, 251] on input "قوة مضاعفة" at bounding box center [896, 247] width 440 height 26
click at [708, 250] on input "قوة مضاعفة" at bounding box center [896, 247] width 440 height 26
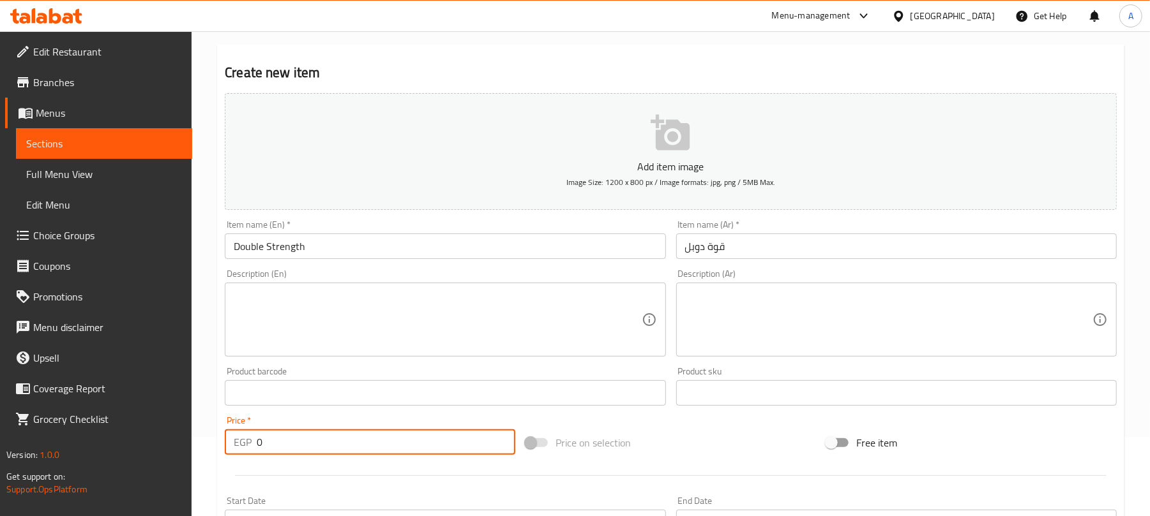
drag, startPoint x: 282, startPoint y: 444, endPoint x: 249, endPoint y: 445, distance: 32.6
click at [249, 445] on div "EGP 0 Price *" at bounding box center [370, 443] width 290 height 26
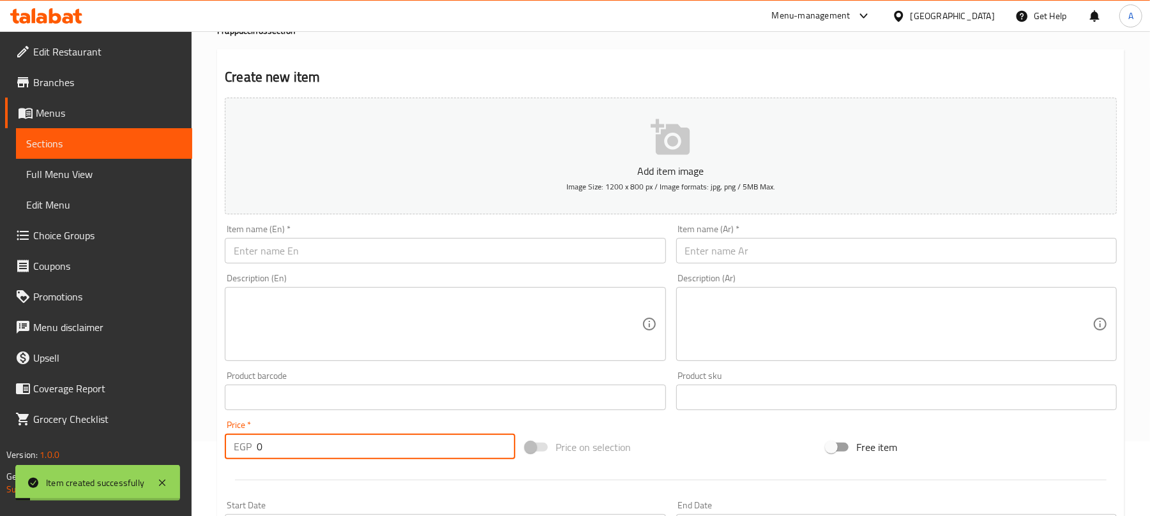
scroll to position [0, 0]
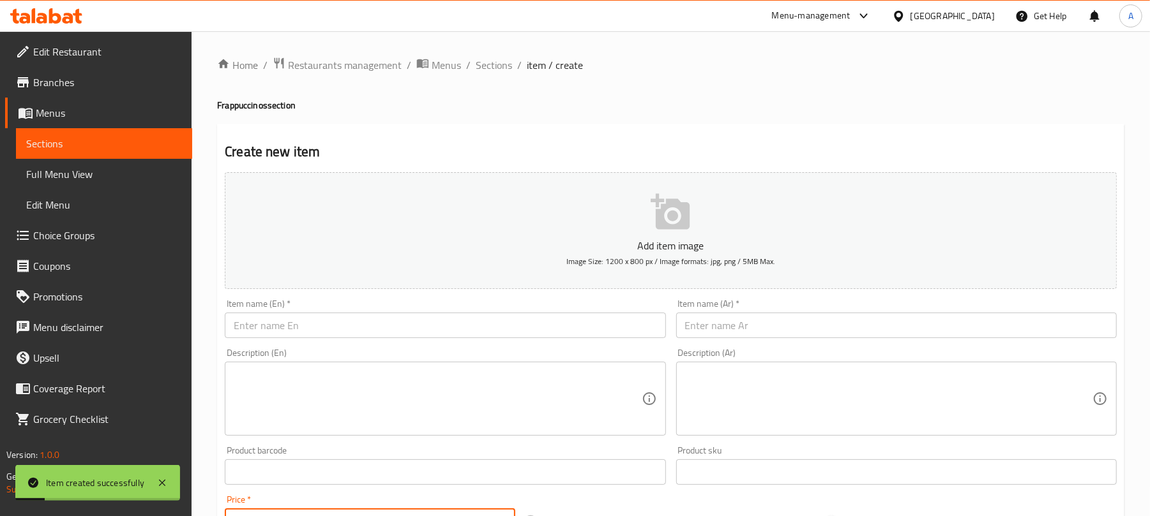
click at [322, 324] on input "text" at bounding box center [445, 326] width 440 height 26
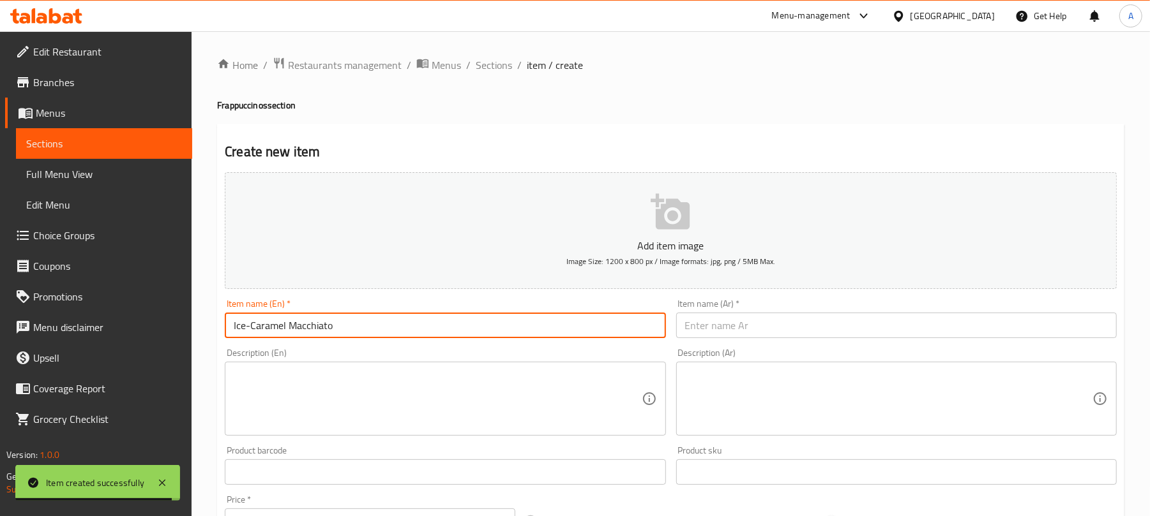
click at [813, 333] on input "text" at bounding box center [896, 326] width 440 height 26
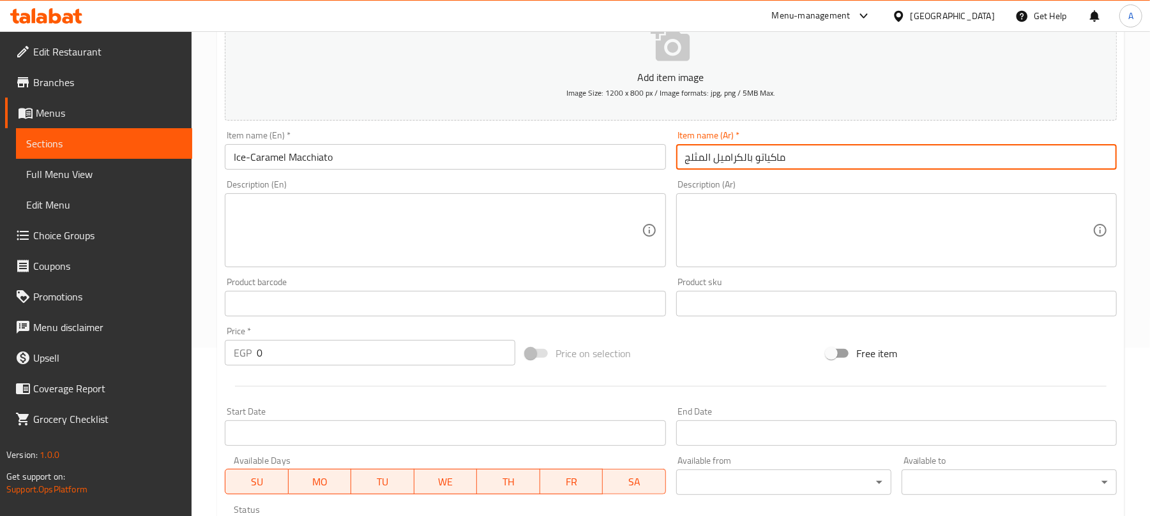
scroll to position [170, 0]
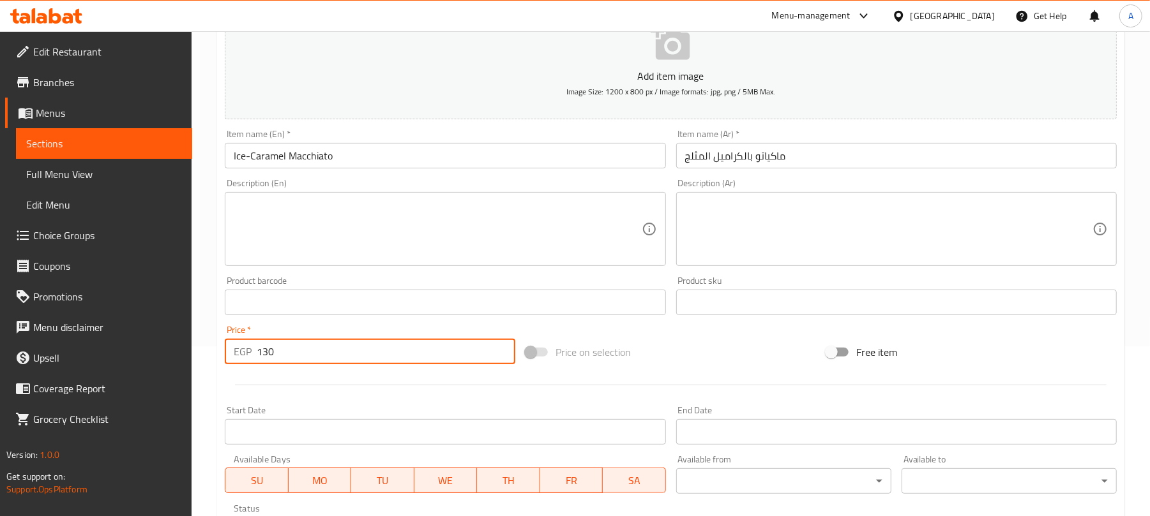
drag, startPoint x: 279, startPoint y: 342, endPoint x: 231, endPoint y: 358, distance: 50.3
click at [231, 358] on div "EGP 130 Price *" at bounding box center [370, 352] width 290 height 26
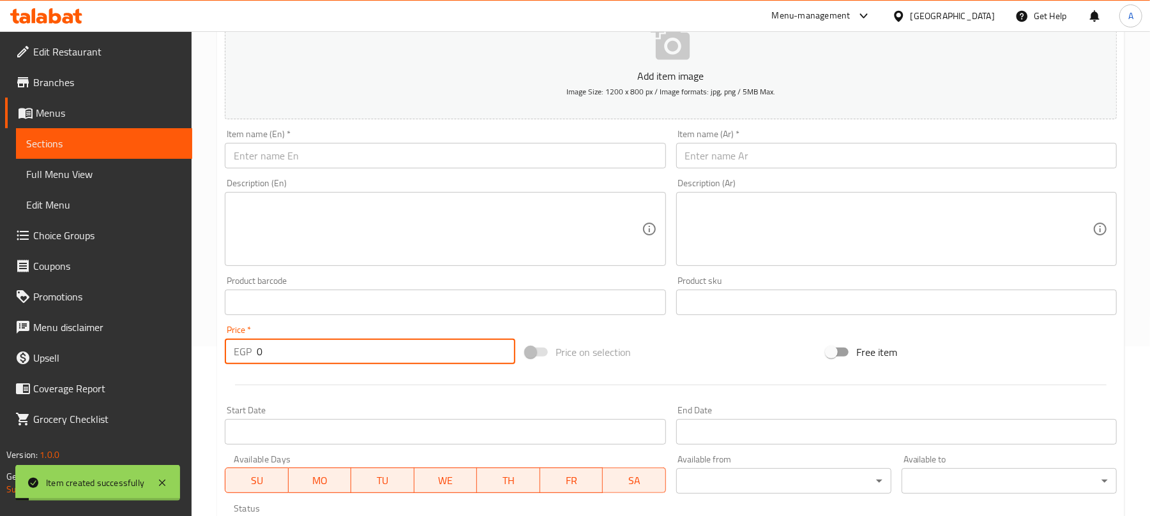
click at [402, 159] on input "text" at bounding box center [445, 156] width 440 height 26
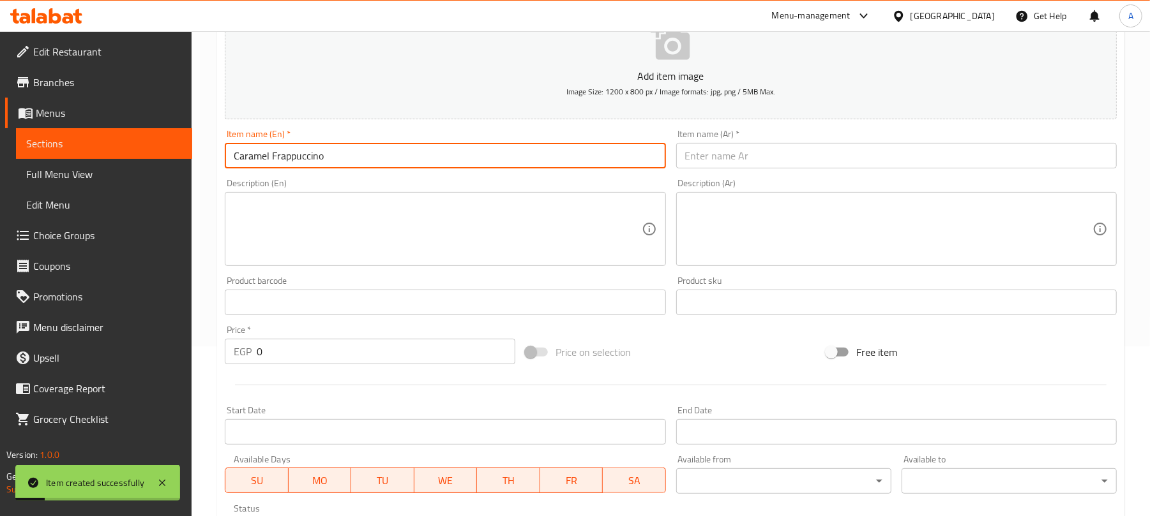
click at [737, 158] on input "text" at bounding box center [896, 156] width 440 height 26
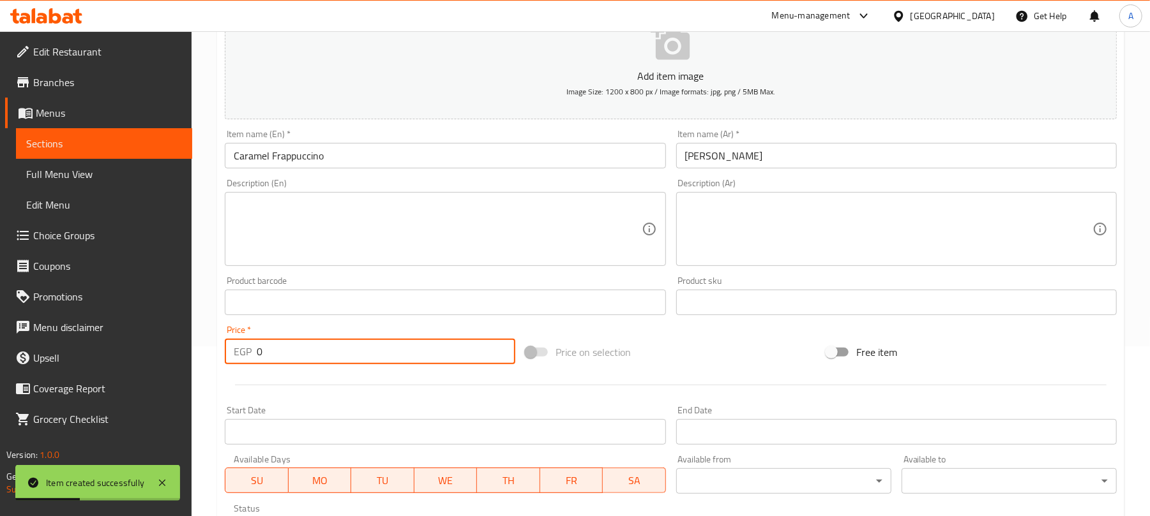
drag, startPoint x: 274, startPoint y: 354, endPoint x: 256, endPoint y: 358, distance: 18.4
click at [257, 358] on input "0" at bounding box center [386, 352] width 259 height 26
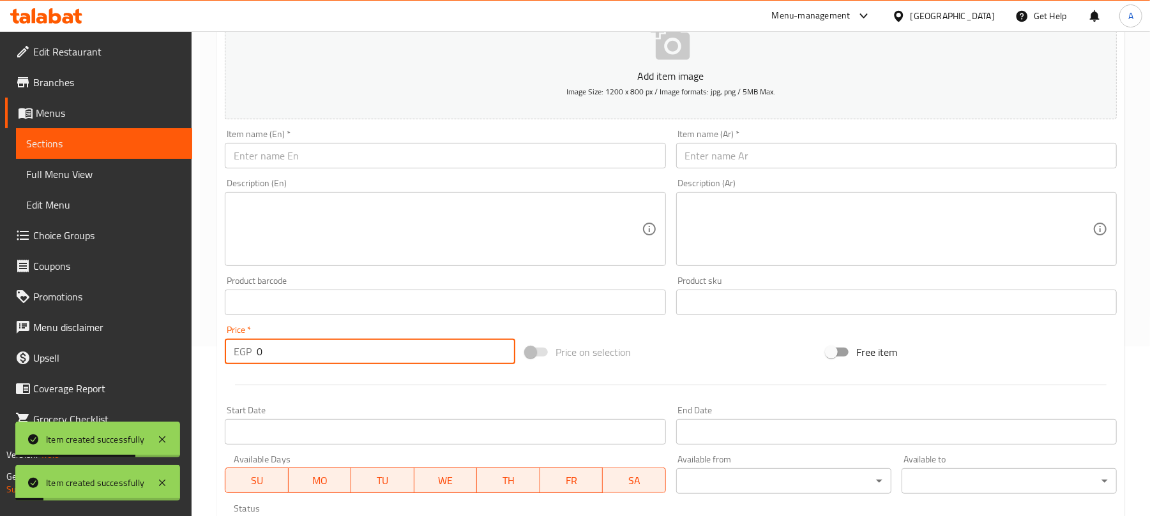
click at [409, 162] on input "text" at bounding box center [445, 156] width 440 height 26
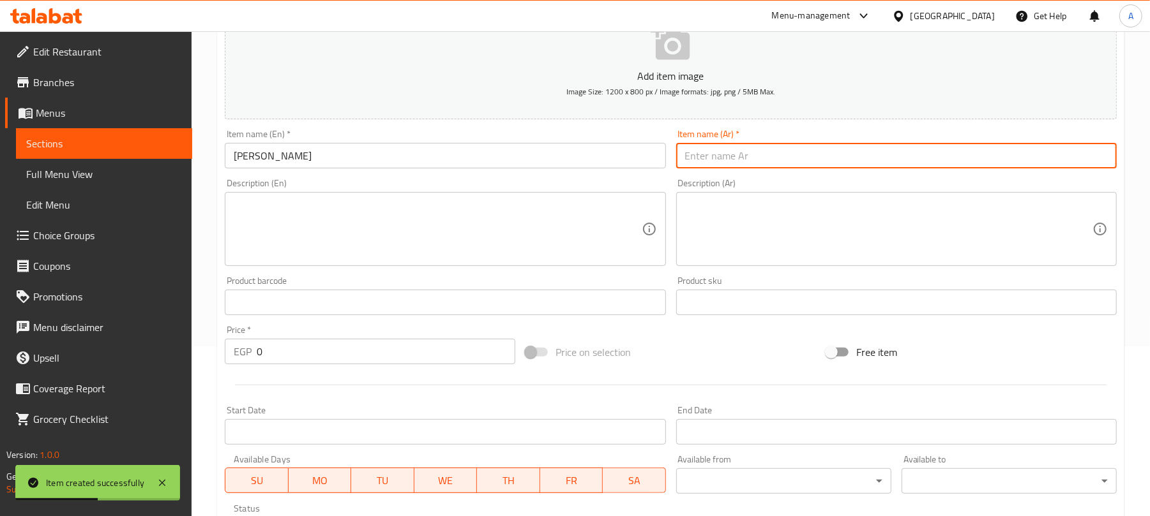
click at [769, 159] on input "text" at bounding box center [896, 156] width 440 height 26
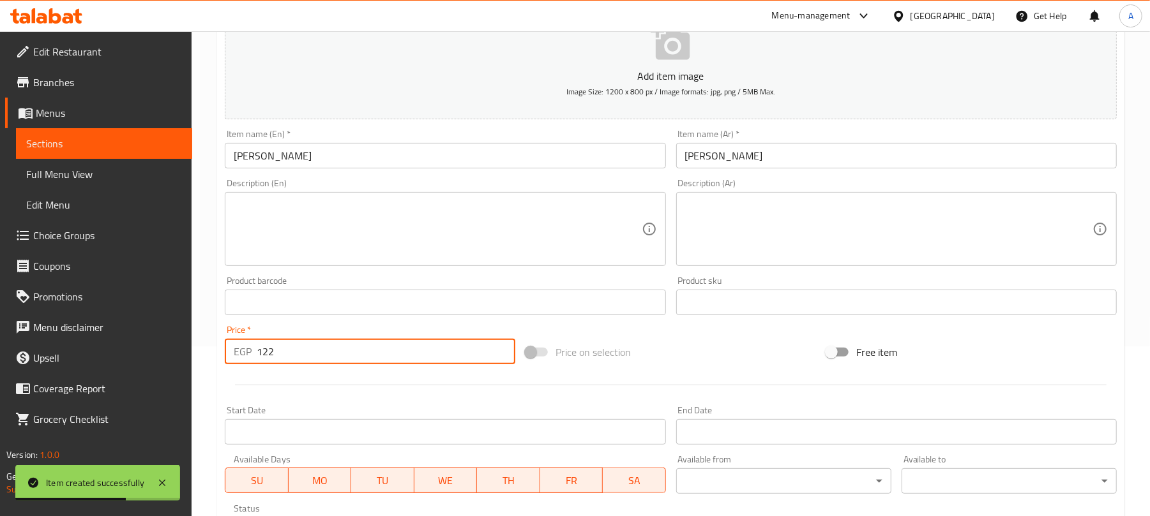
drag, startPoint x: 285, startPoint y: 355, endPoint x: 245, endPoint y: 354, distance: 39.6
click at [245, 354] on div "EGP 122 Price *" at bounding box center [370, 352] width 290 height 26
click at [314, 165] on input "text" at bounding box center [445, 156] width 440 height 26
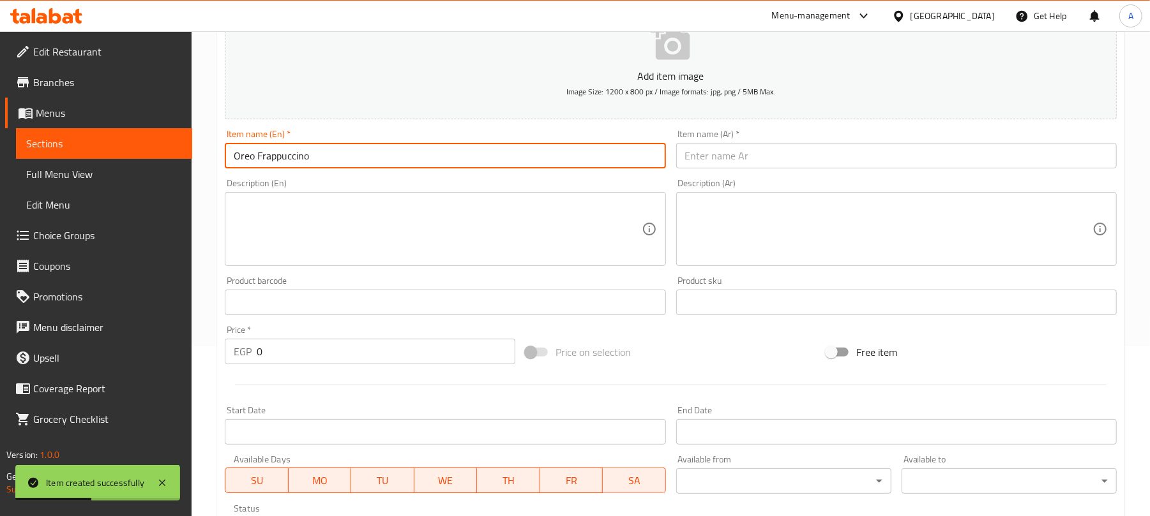
drag, startPoint x: 703, startPoint y: 162, endPoint x: 577, endPoint y: 72, distance: 154.3
click at [704, 161] on input "text" at bounding box center [896, 156] width 440 height 26
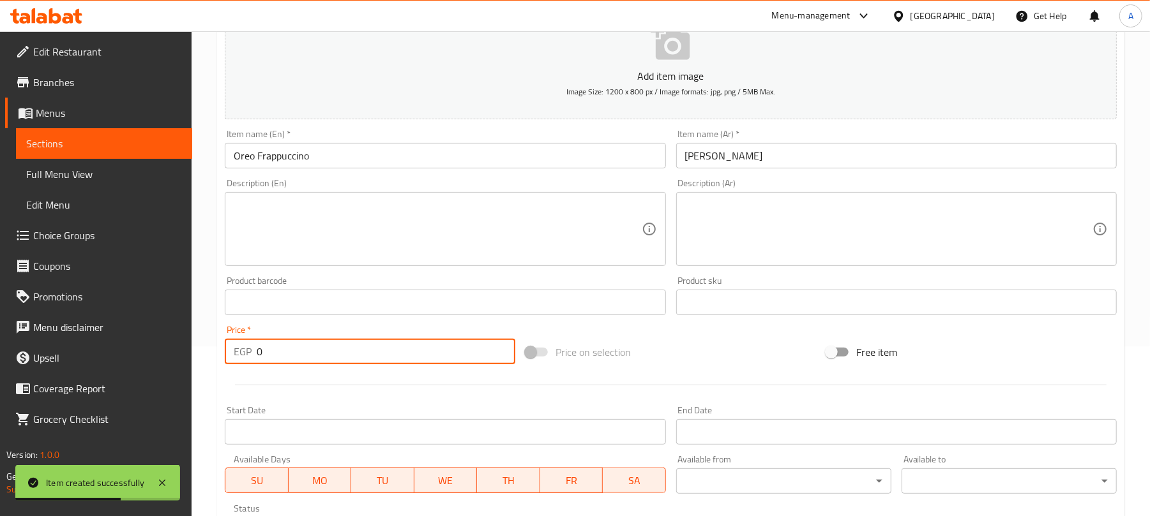
drag, startPoint x: 289, startPoint y: 355, endPoint x: 252, endPoint y: 363, distance: 37.8
click at [252, 363] on div "EGP 0 Price *" at bounding box center [370, 352] width 290 height 26
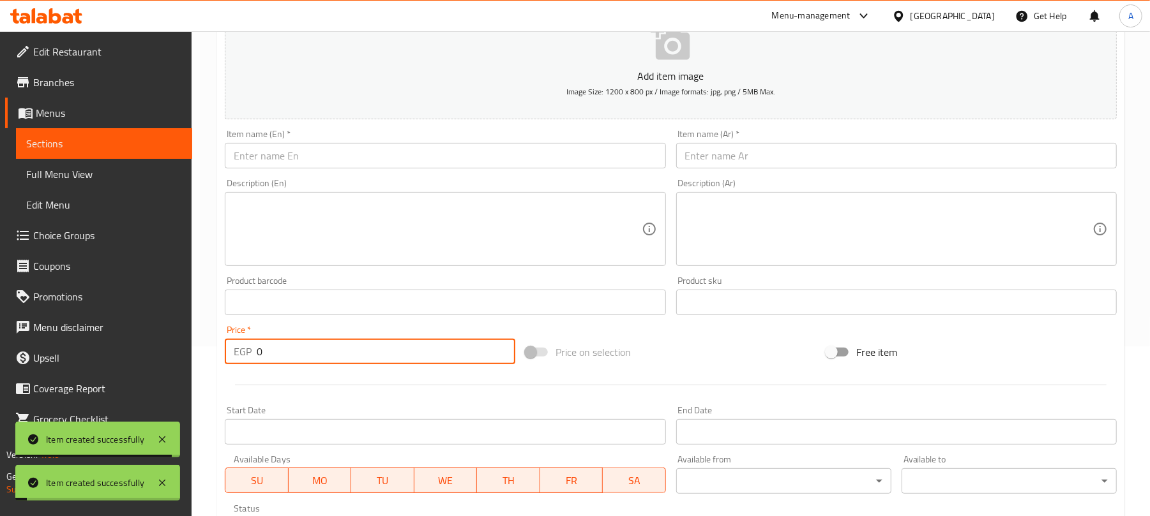
click at [353, 161] on input "text" at bounding box center [445, 156] width 440 height 26
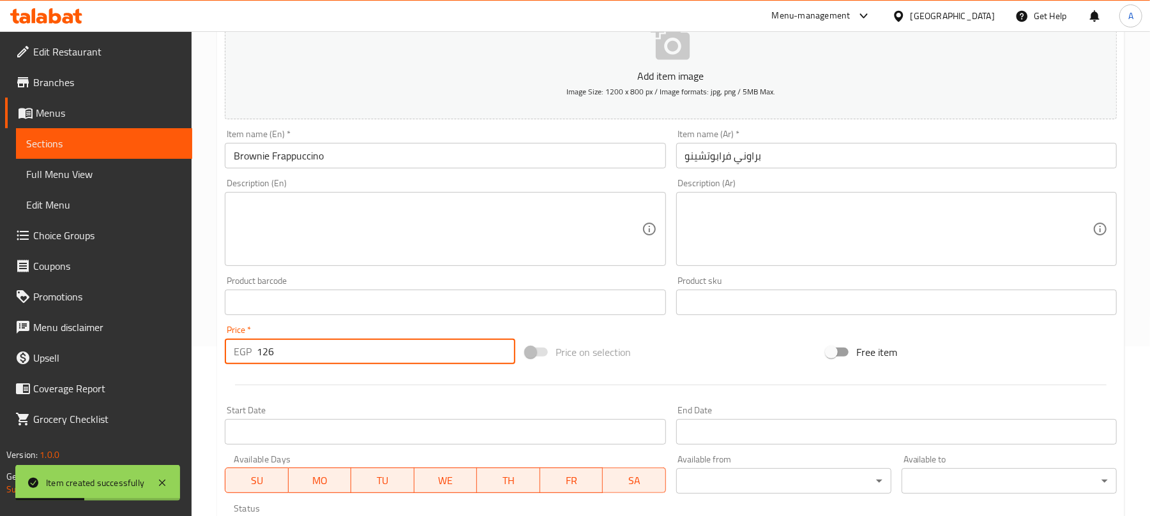
drag, startPoint x: 297, startPoint y: 345, endPoint x: 258, endPoint y: 361, distance: 42.1
click at [258, 361] on input "126" at bounding box center [386, 352] width 259 height 26
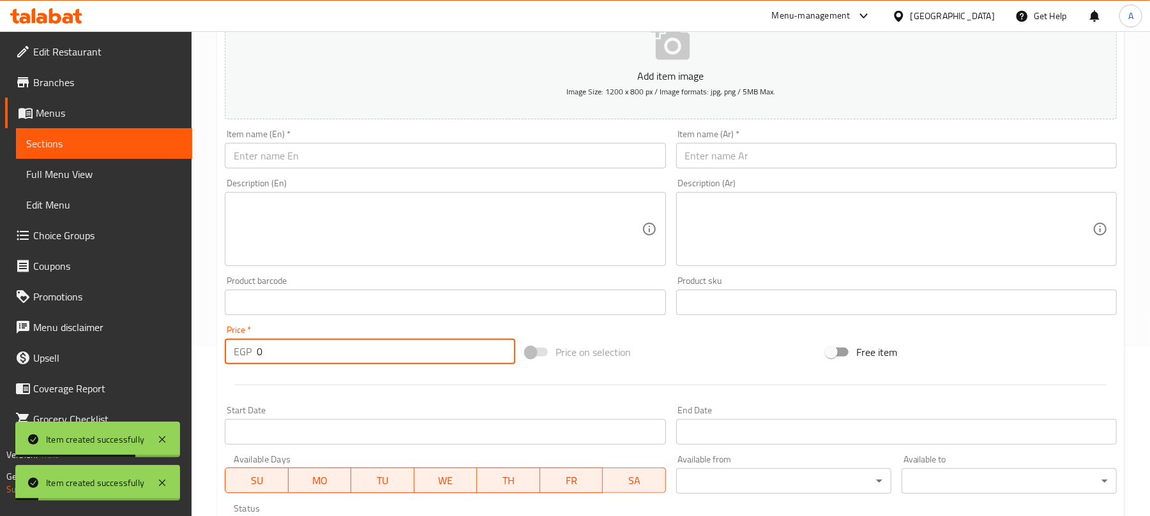
click at [495, 156] on input "text" at bounding box center [445, 156] width 440 height 26
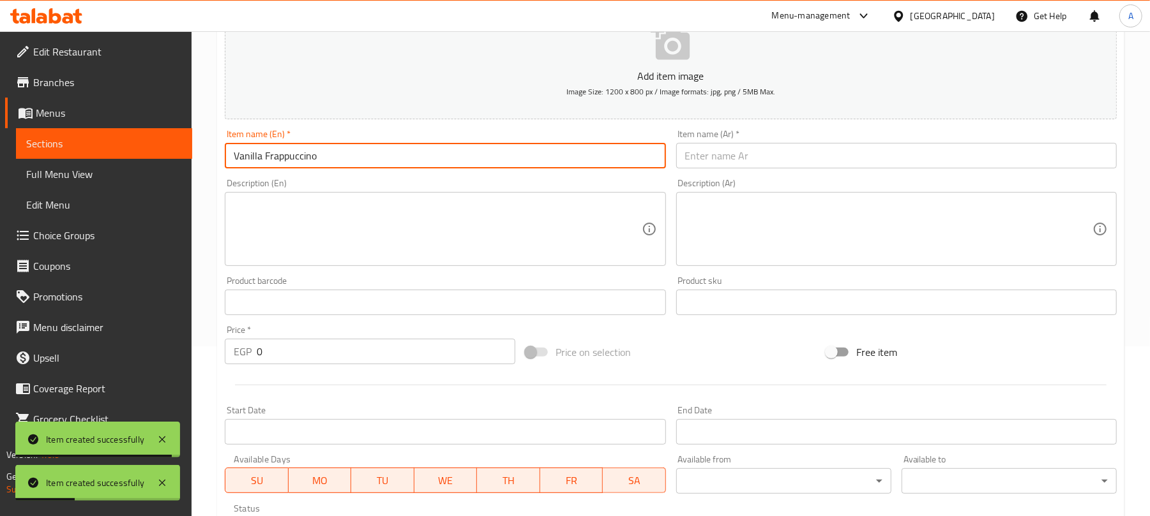
click at [767, 154] on input "text" at bounding box center [896, 156] width 440 height 26
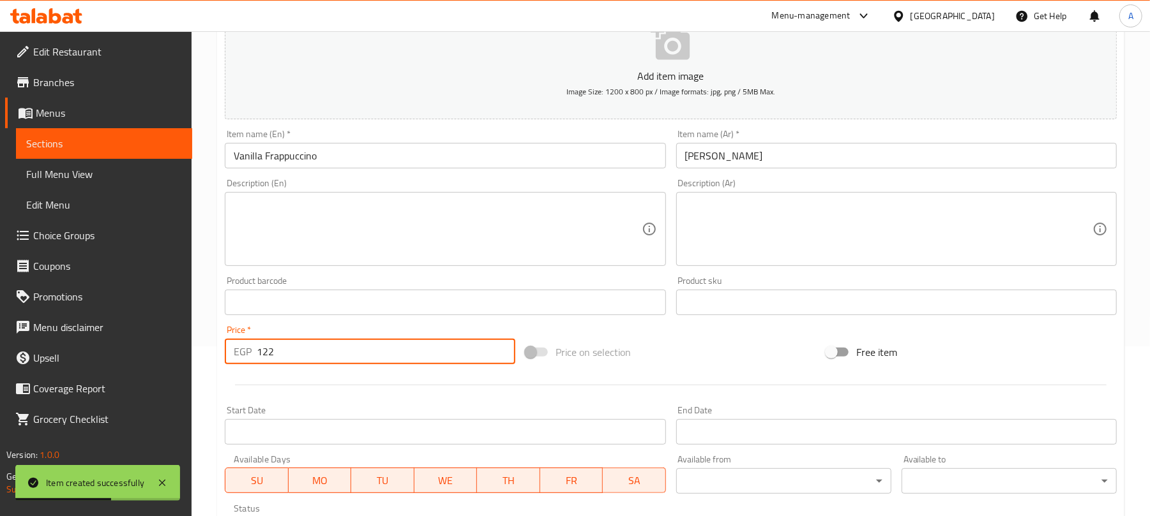
drag, startPoint x: 289, startPoint y: 350, endPoint x: 245, endPoint y: 358, distance: 44.1
click at [245, 358] on div "EGP 122 Price *" at bounding box center [370, 352] width 290 height 26
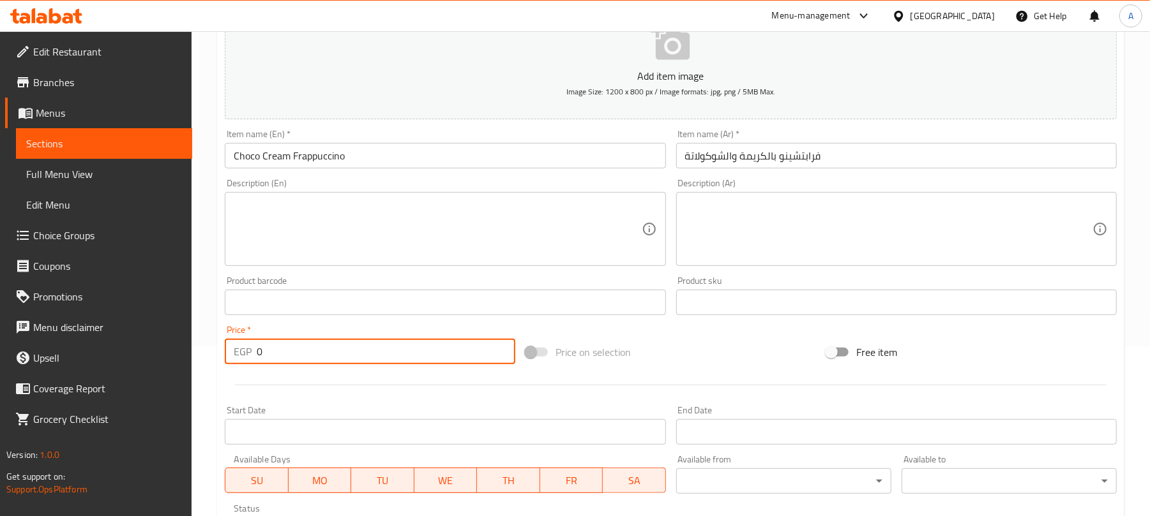
drag, startPoint x: 269, startPoint y: 348, endPoint x: 246, endPoint y: 355, distance: 24.6
click at [246, 355] on div "EGP 0 Price *" at bounding box center [370, 352] width 290 height 26
drag, startPoint x: 252, startPoint y: 354, endPoint x: 258, endPoint y: 358, distance: 7.4
click at [258, 358] on input "0" at bounding box center [386, 352] width 259 height 26
drag, startPoint x: 262, startPoint y: 358, endPoint x: 253, endPoint y: 354, distance: 9.1
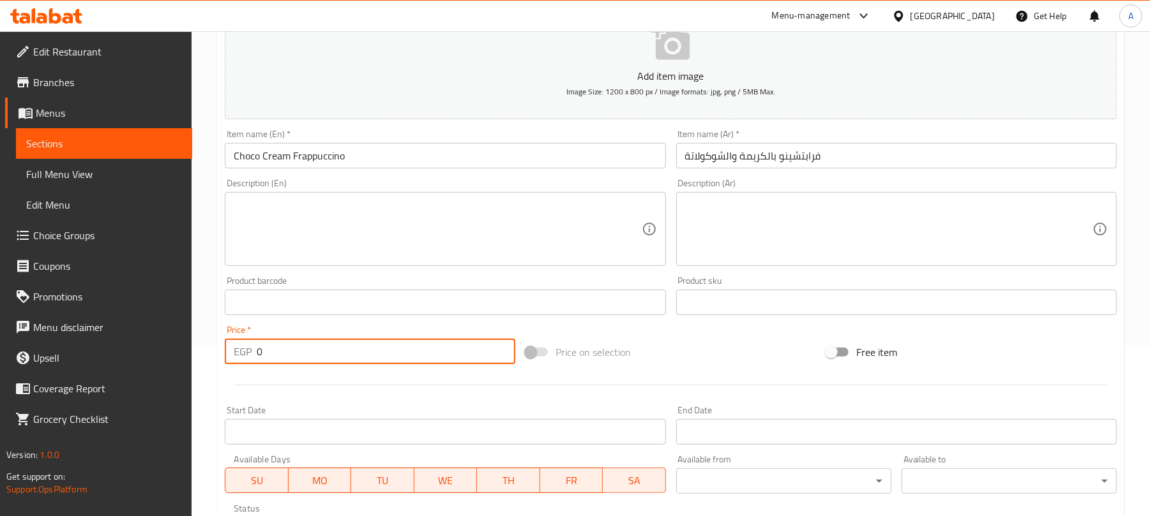
click at [253, 354] on div "EGP 0 Price *" at bounding box center [370, 352] width 290 height 26
click at [260, 355] on input "0" at bounding box center [386, 352] width 259 height 26
click at [257, 355] on input "0" at bounding box center [386, 352] width 259 height 26
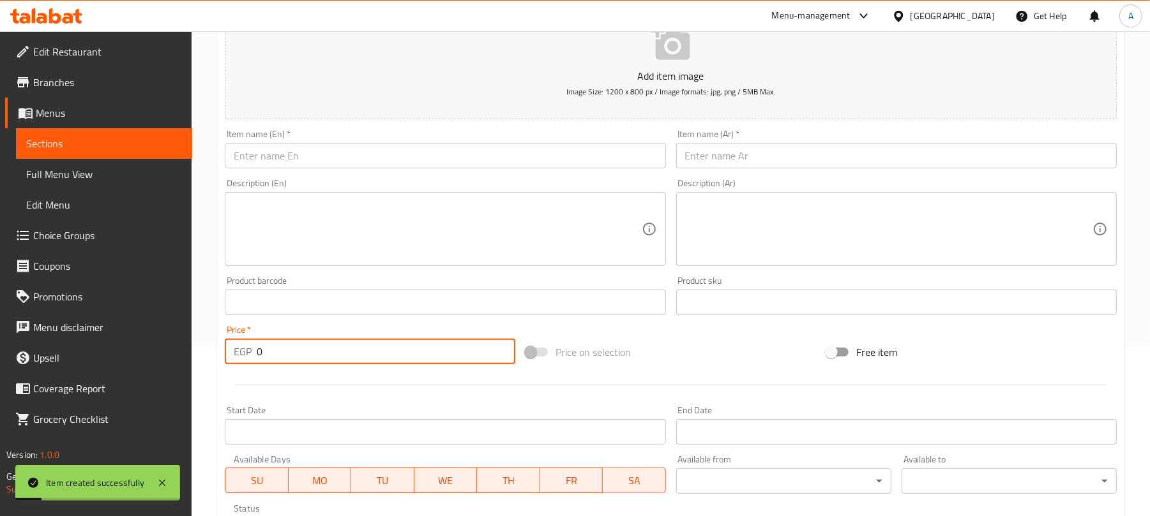
click at [358, 165] on input "text" at bounding box center [445, 156] width 440 height 26
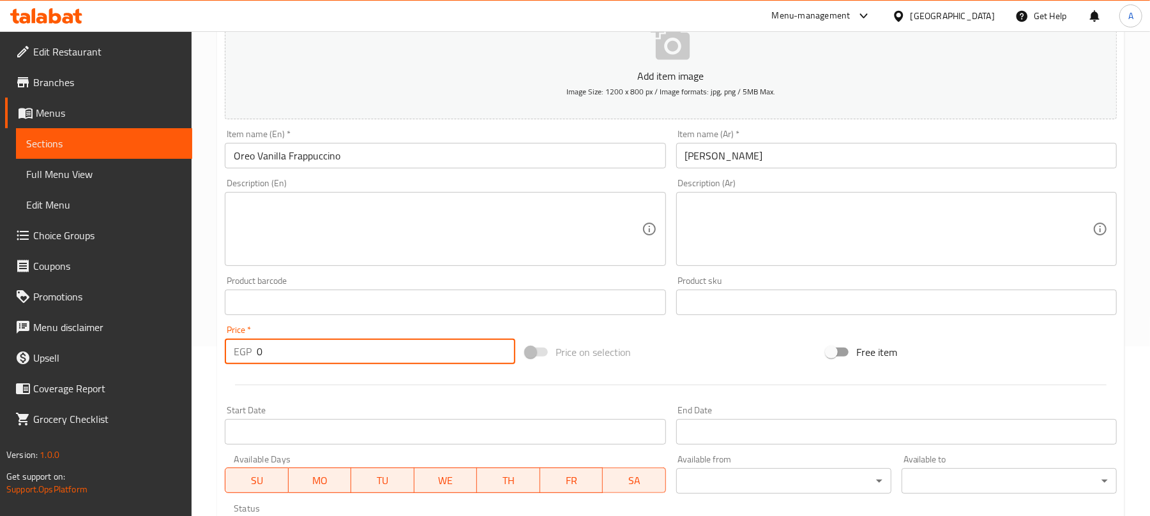
drag, startPoint x: 268, startPoint y: 355, endPoint x: 240, endPoint y: 351, distance: 28.3
click at [240, 351] on div "EGP 0 Price *" at bounding box center [370, 352] width 290 height 26
drag, startPoint x: 272, startPoint y: 356, endPoint x: 254, endPoint y: 356, distance: 17.9
click at [254, 356] on div "EGP 0 Price *" at bounding box center [370, 352] width 290 height 26
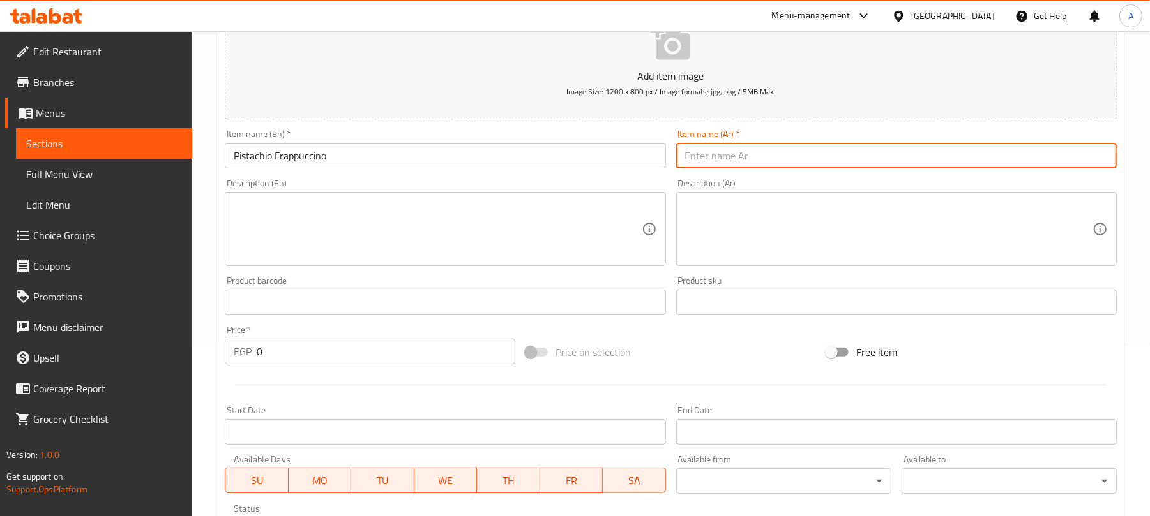
click at [769, 156] on input "text" at bounding box center [896, 156] width 440 height 26
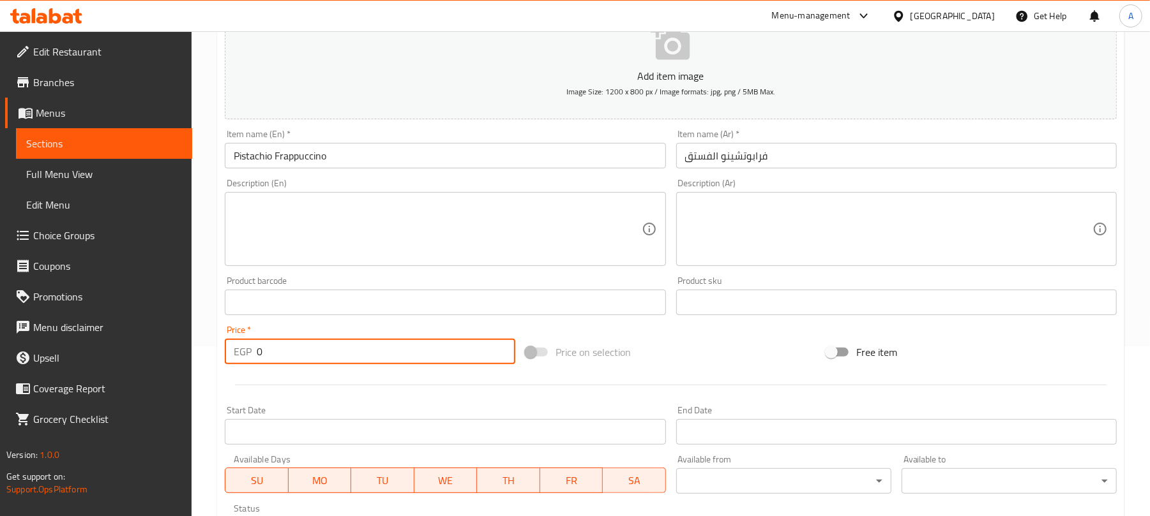
drag, startPoint x: 276, startPoint y: 343, endPoint x: 237, endPoint y: 353, distance: 40.1
click at [237, 353] on div "EGP 0 Price *" at bounding box center [370, 352] width 290 height 26
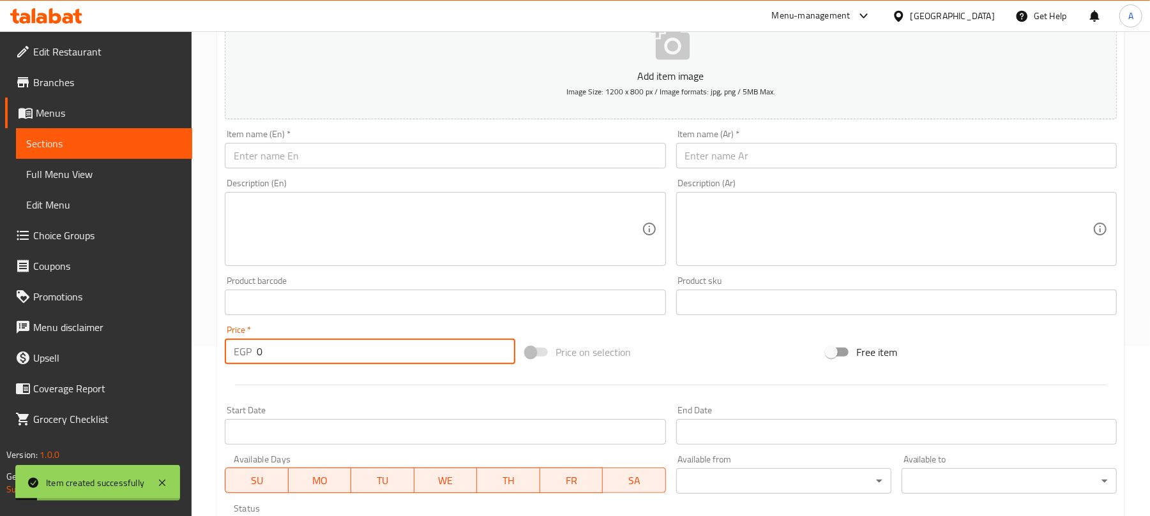
click at [386, 149] on input "text" at bounding box center [445, 156] width 440 height 26
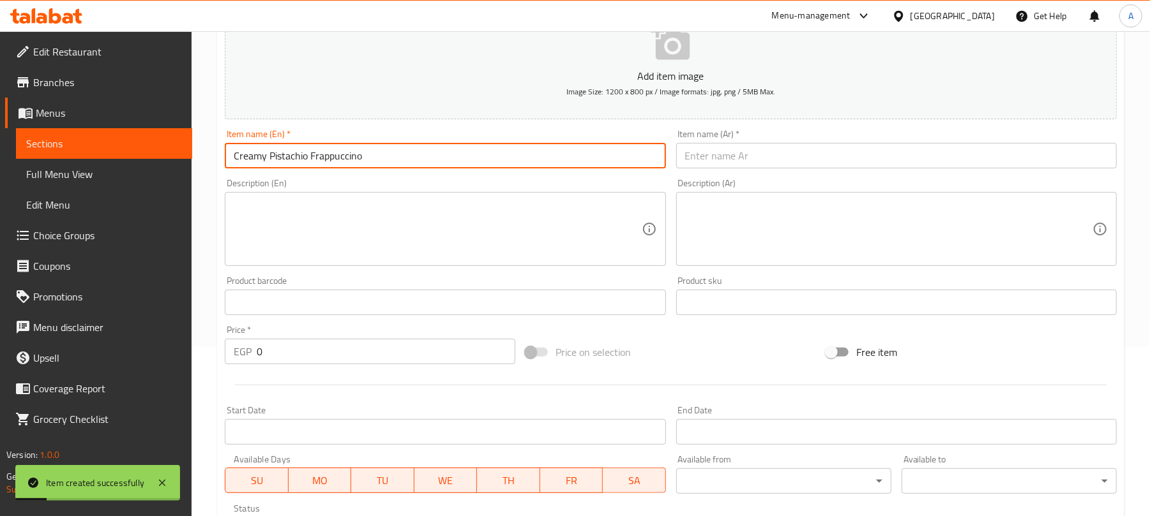
click at [711, 148] on input "text" at bounding box center [896, 156] width 440 height 26
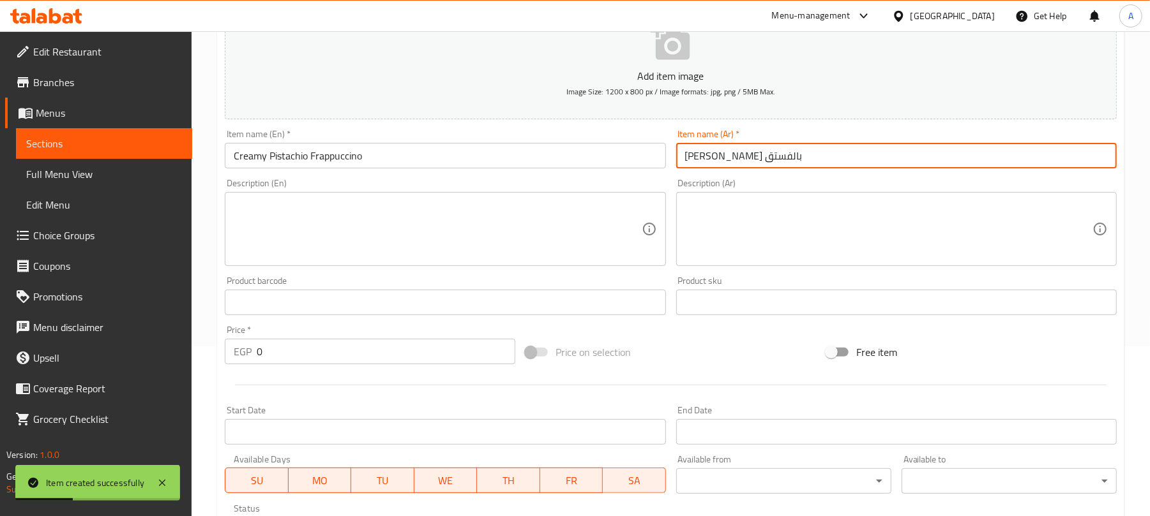
click at [292, 347] on div "Price   * EGP 0 Price *" at bounding box center [370, 345] width 290 height 39
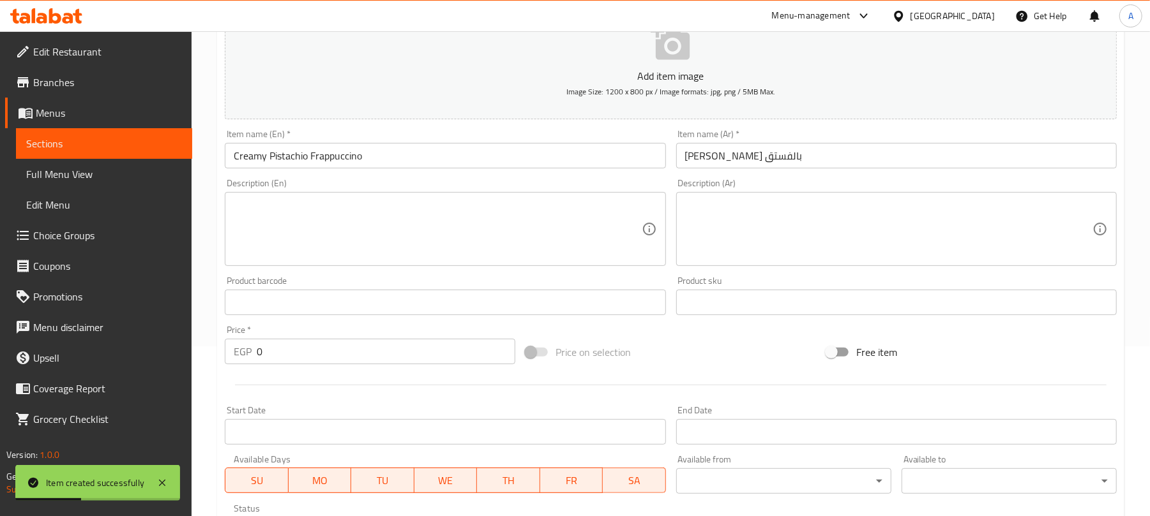
click at [287, 350] on input "0" at bounding box center [386, 352] width 259 height 26
drag, startPoint x: 275, startPoint y: 353, endPoint x: 240, endPoint y: 353, distance: 34.5
click at [240, 353] on div "EGP 0 Price *" at bounding box center [370, 352] width 290 height 26
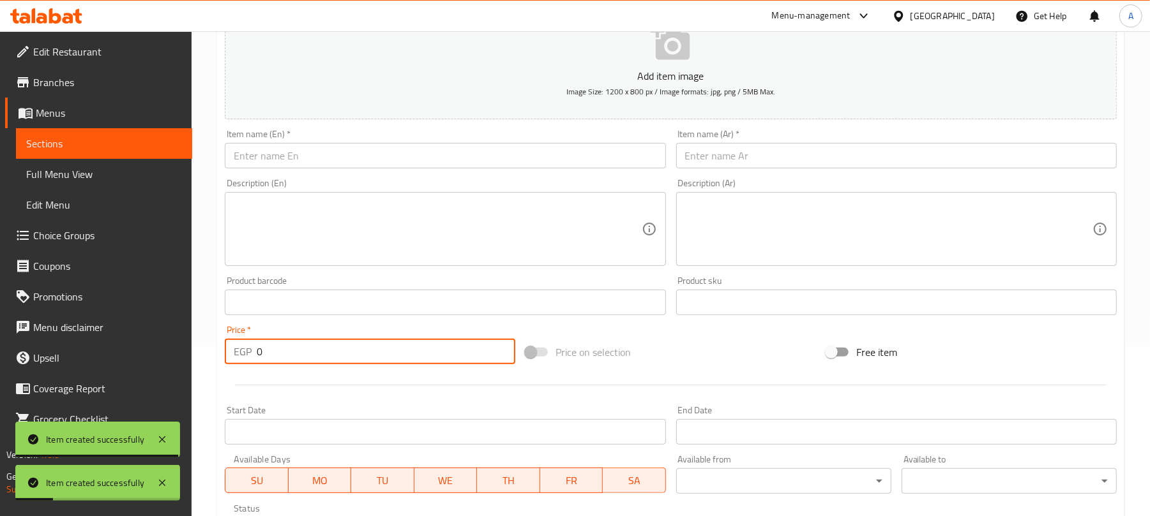
click at [404, 151] on input "text" at bounding box center [445, 156] width 440 height 26
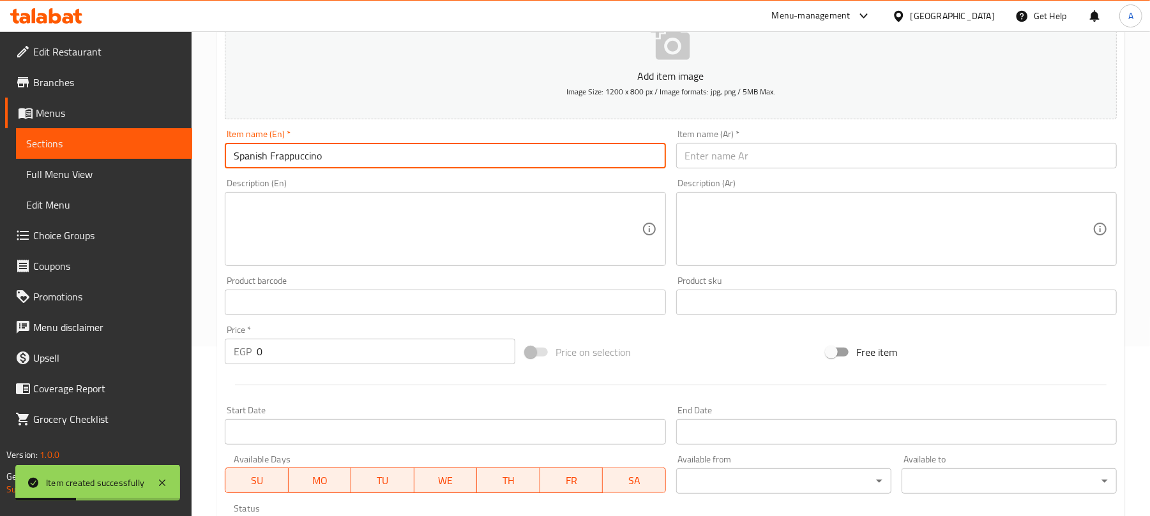
drag, startPoint x: 713, startPoint y: 156, endPoint x: 705, endPoint y: 154, distance: 7.9
click at [713, 156] on input "text" at bounding box center [896, 156] width 440 height 26
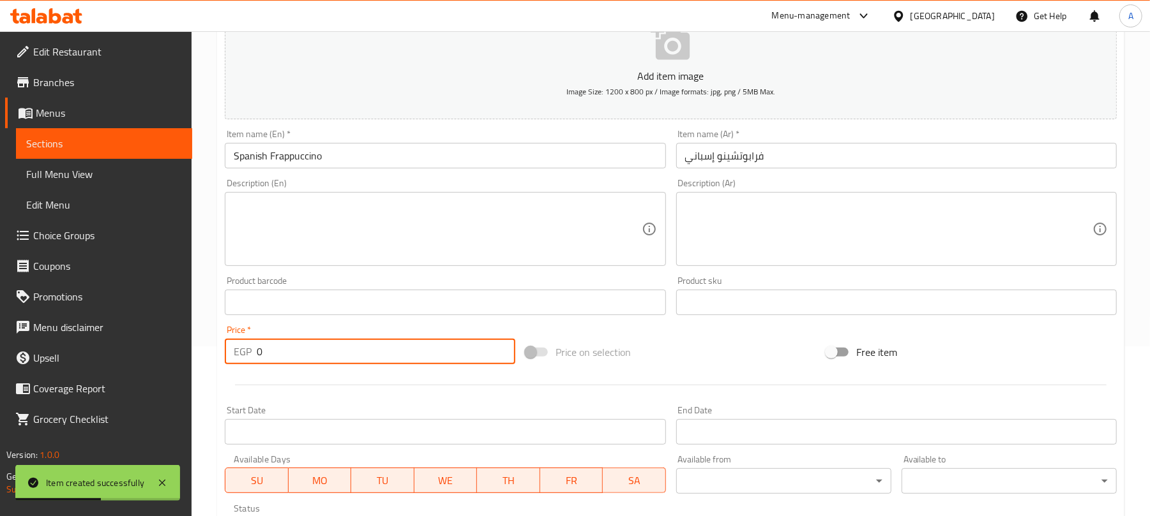
drag, startPoint x: 269, startPoint y: 353, endPoint x: 248, endPoint y: 356, distance: 21.3
click at [248, 356] on div "EGP 0 Price *" at bounding box center [370, 352] width 290 height 26
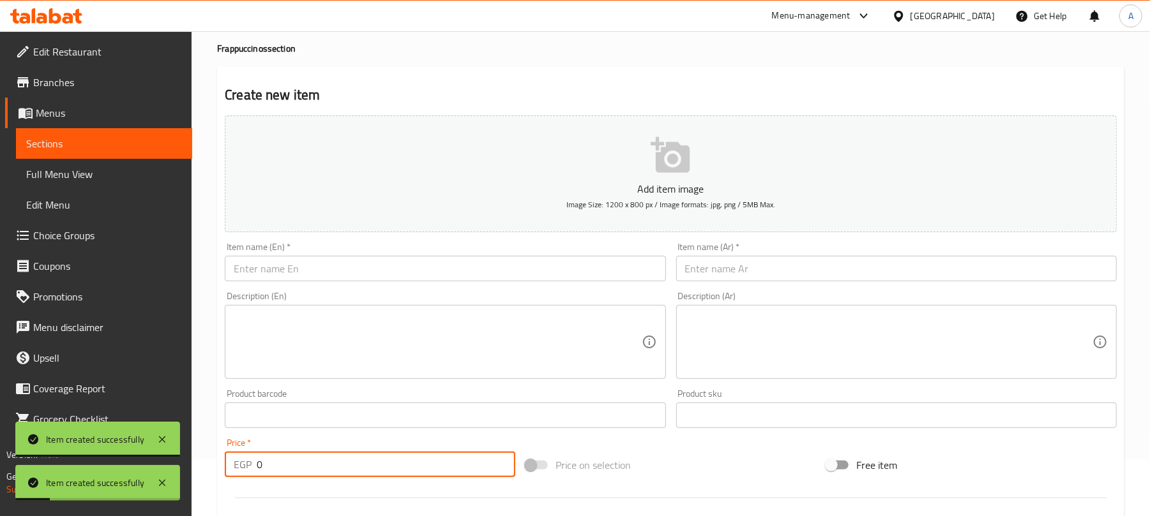
scroll to position [0, 0]
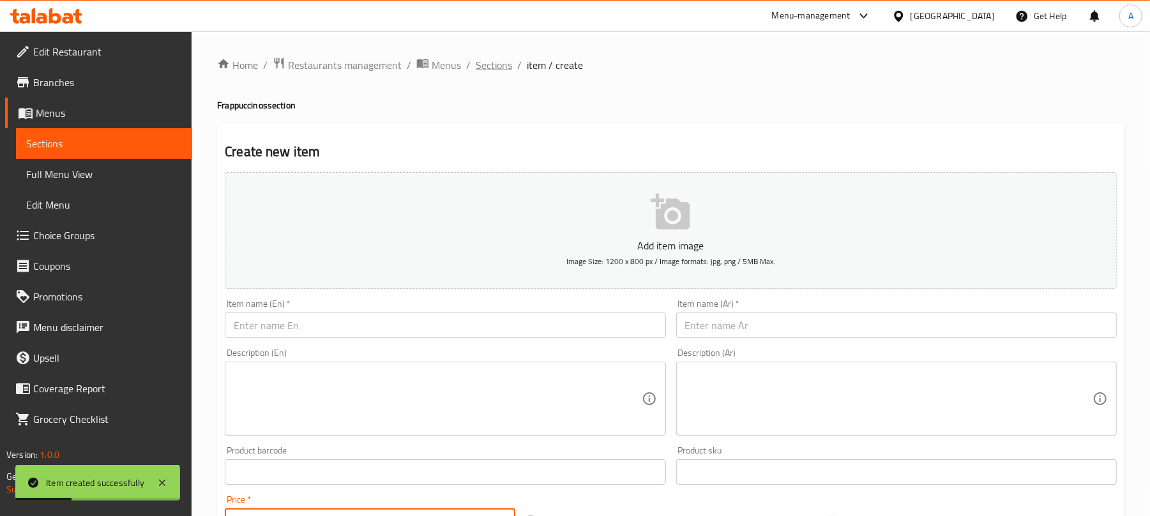
click at [509, 70] on span "Sections" at bounding box center [494, 64] width 36 height 15
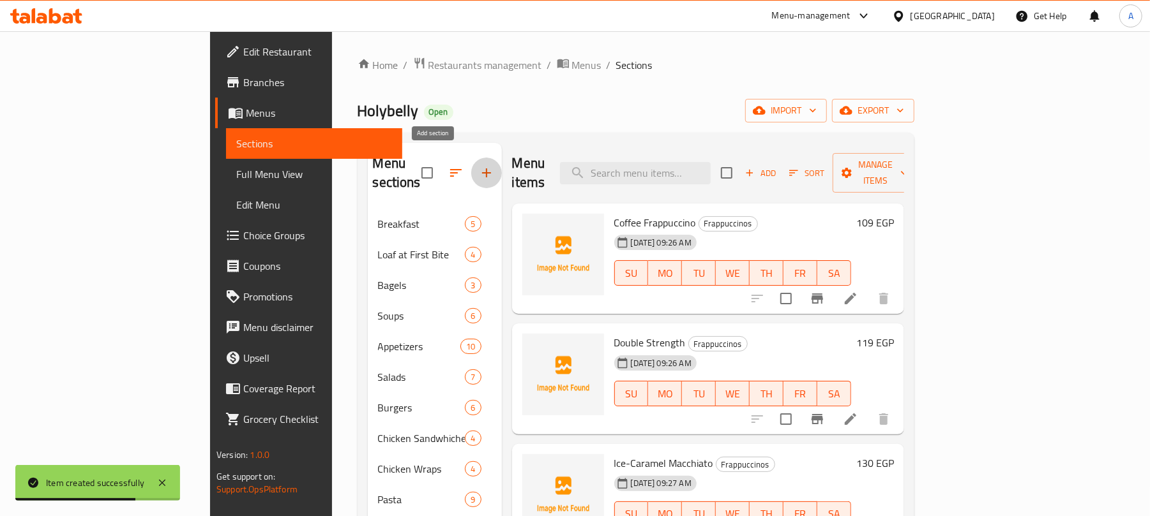
click at [482, 169] on icon "button" at bounding box center [486, 173] width 9 height 9
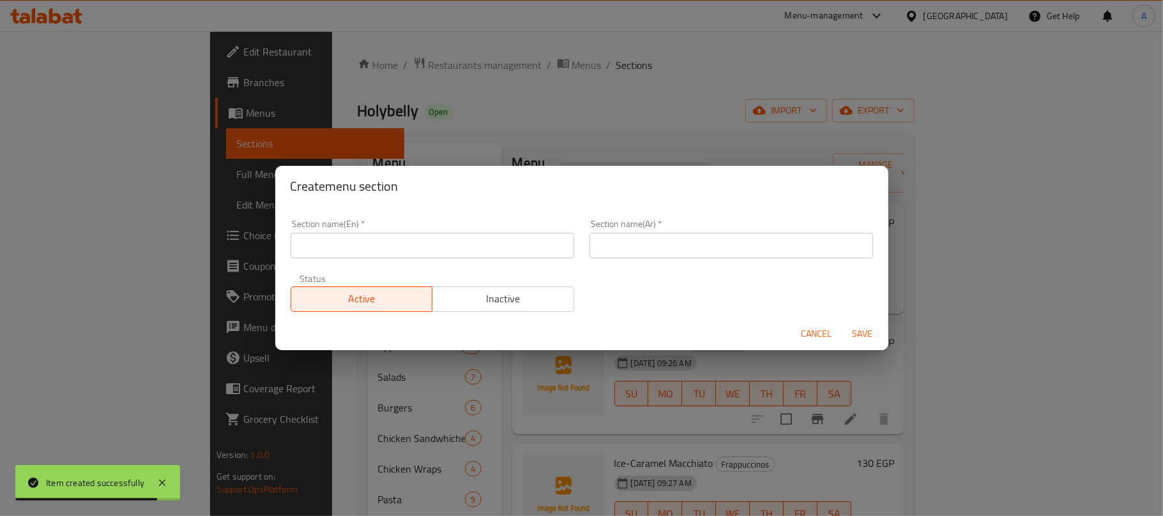
click at [363, 237] on input "text" at bounding box center [431, 246] width 283 height 26
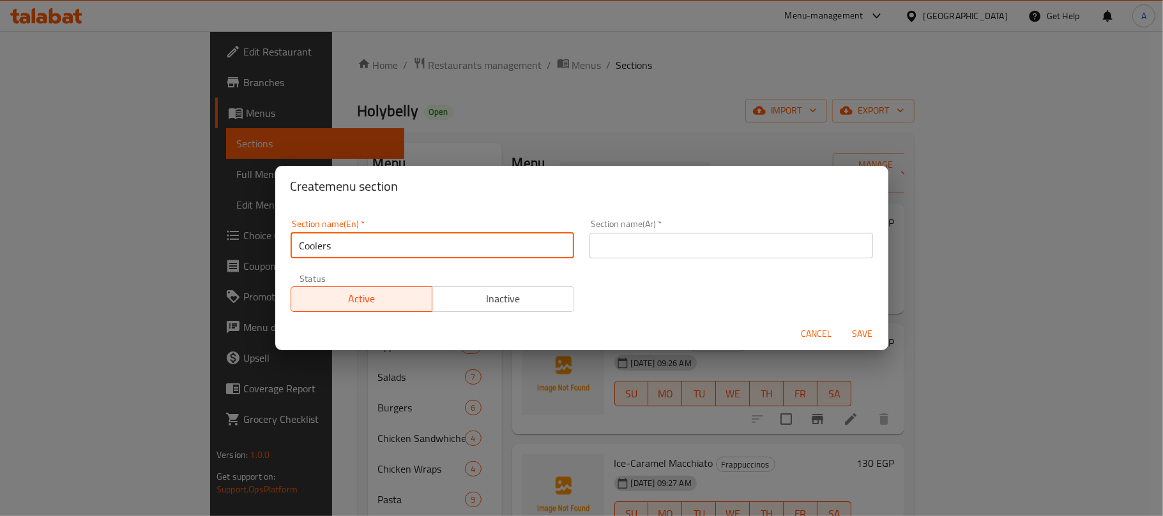
click at [403, 243] on input "Coolers" at bounding box center [431, 246] width 283 height 26
click at [749, 236] on input "text" at bounding box center [730, 246] width 283 height 26
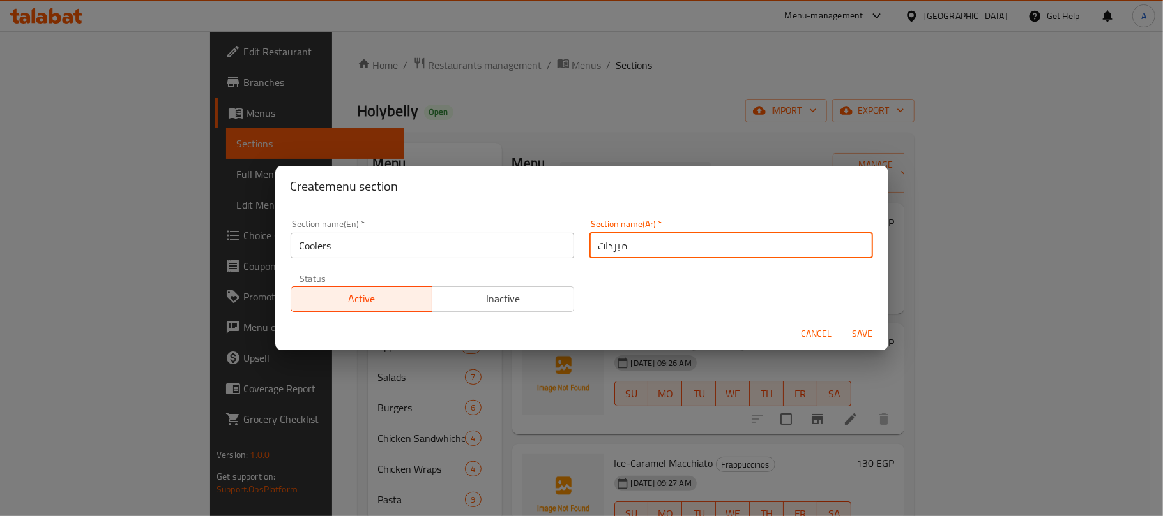
click at [871, 342] on button "Save" at bounding box center [862, 334] width 41 height 24
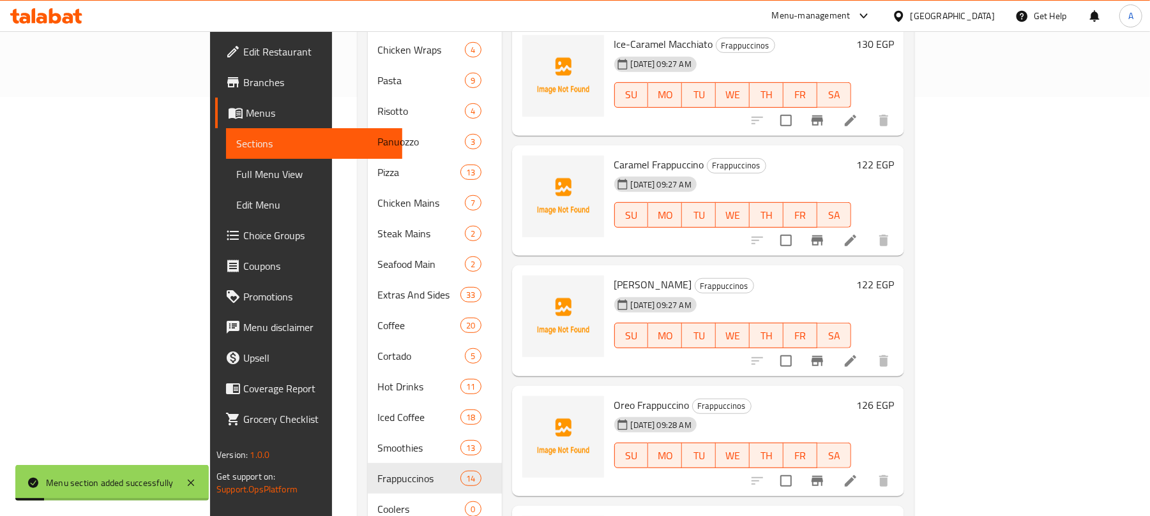
scroll to position [450, 0]
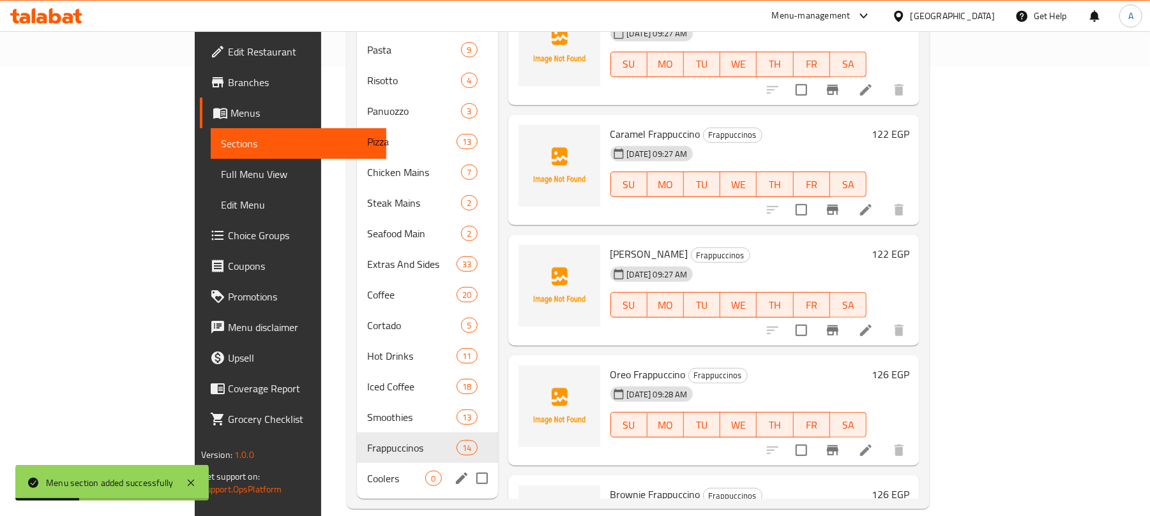
click at [357, 463] on div "Coolers 0" at bounding box center [427, 478] width 140 height 31
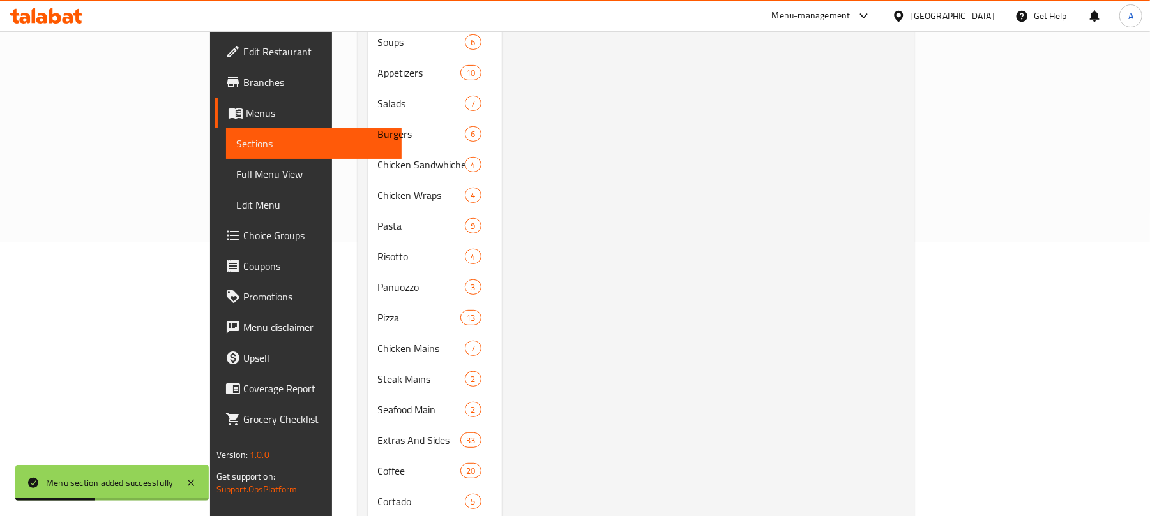
scroll to position [24, 0]
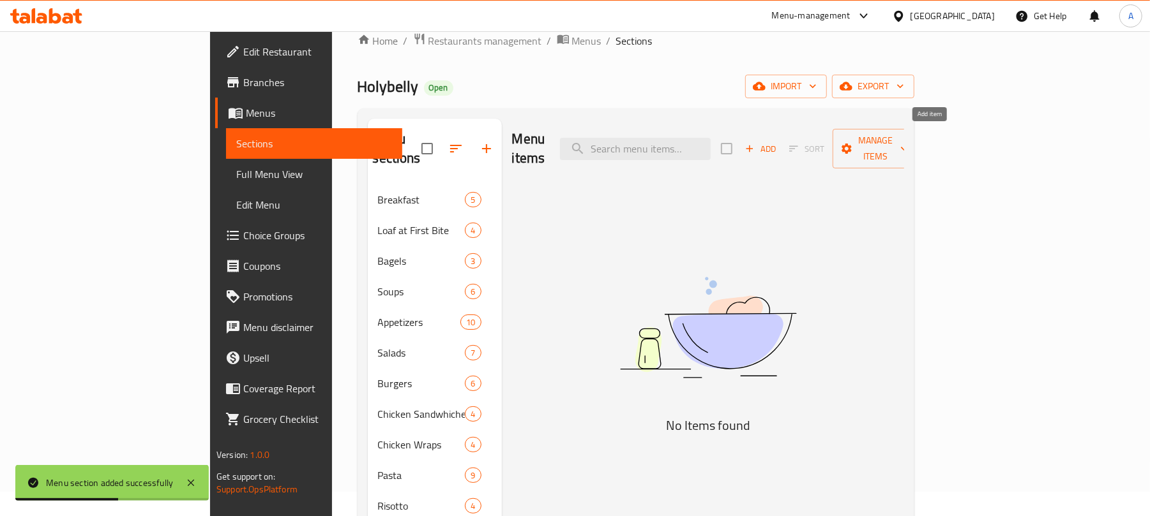
click at [778, 142] on span "Add" at bounding box center [760, 149] width 34 height 15
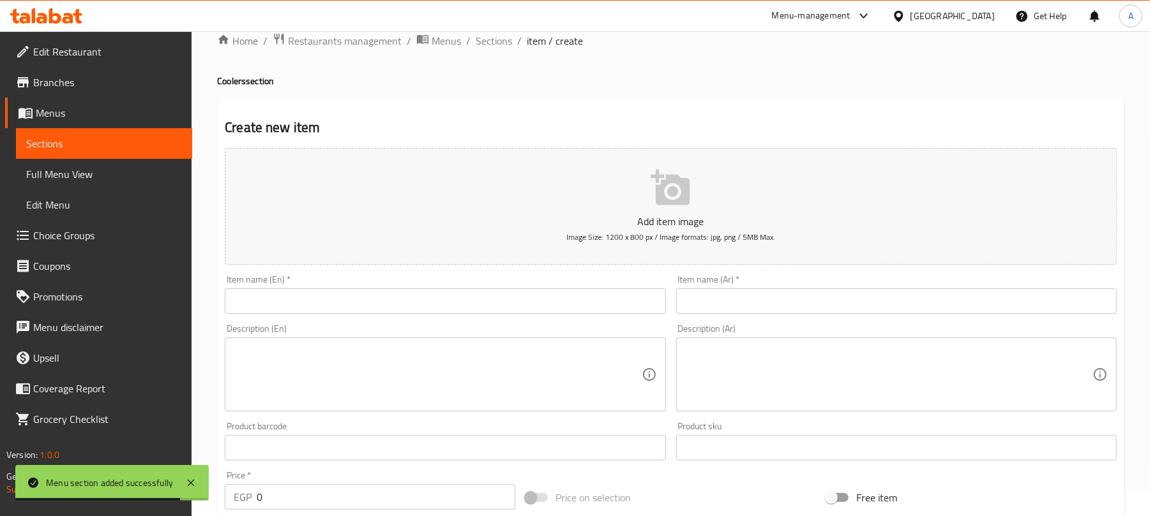
click at [373, 297] on input "text" at bounding box center [445, 302] width 440 height 26
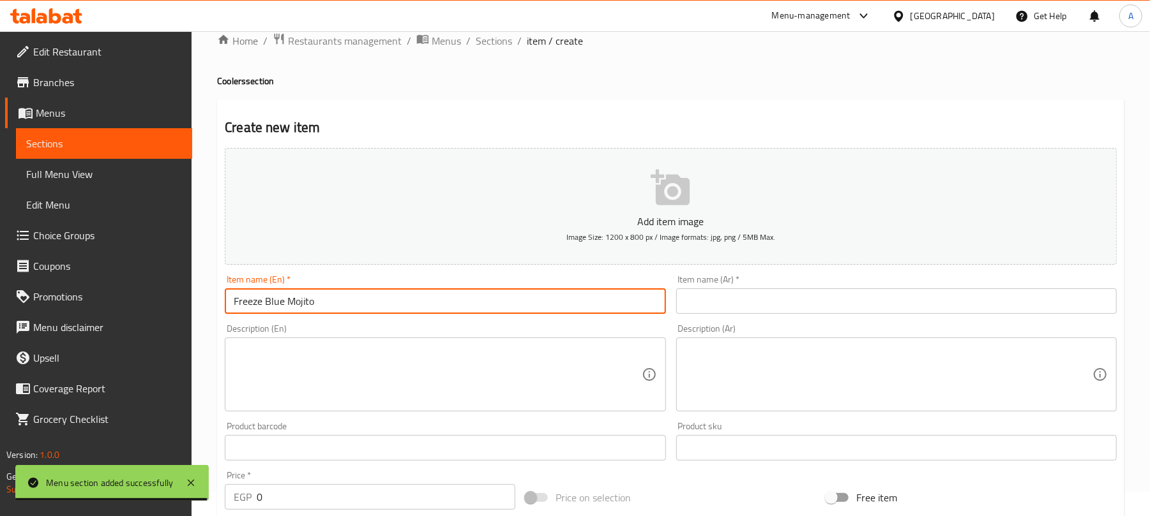
click at [853, 295] on input "text" at bounding box center [896, 302] width 440 height 26
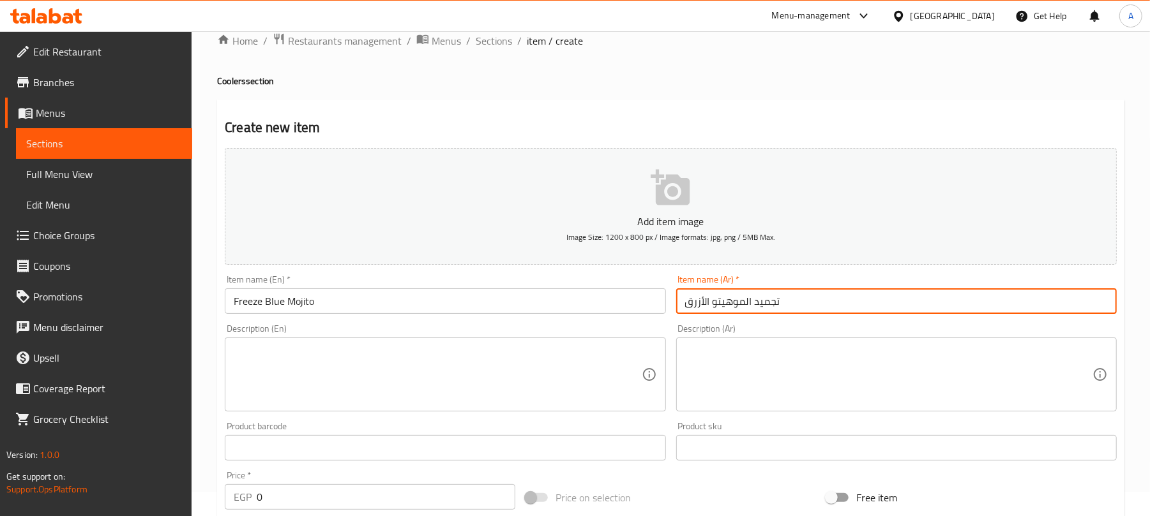
click at [765, 301] on input "تجميد الموهيتو الأزرق" at bounding box center [896, 302] width 440 height 26
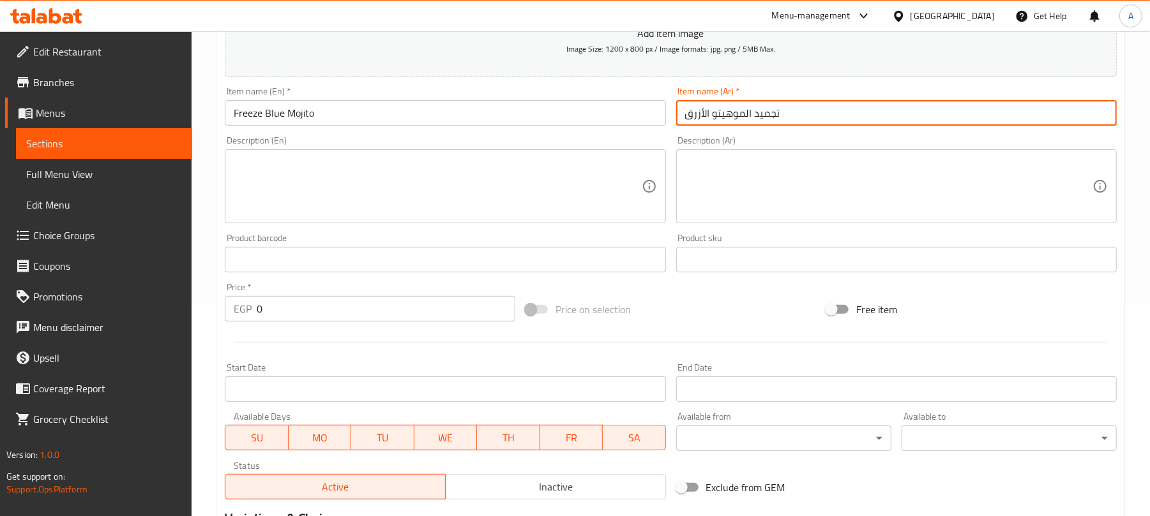
scroll to position [195, 0]
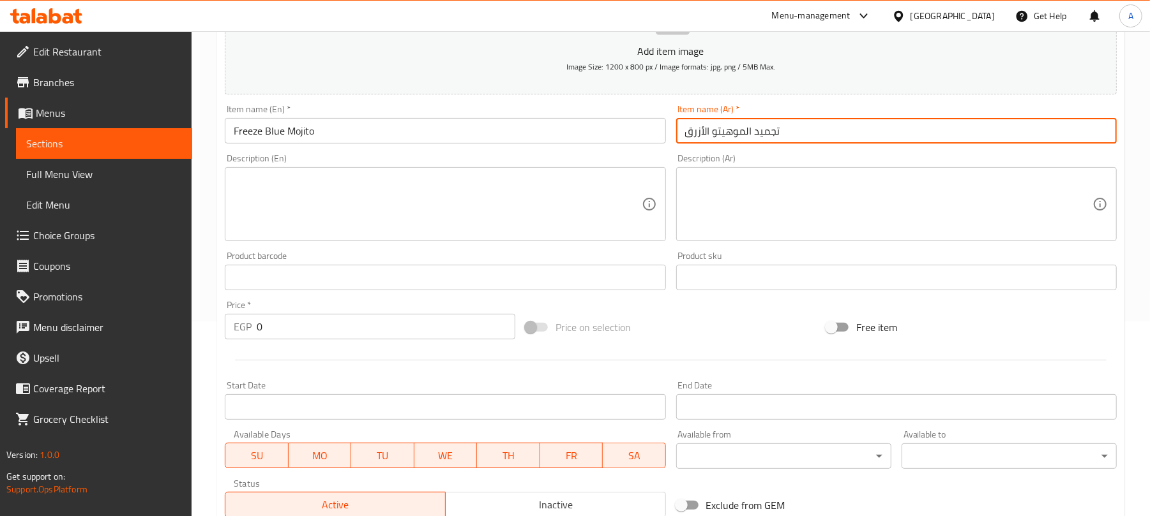
click at [765, 139] on input "تجميد الموهيتو الأزرق" at bounding box center [896, 131] width 440 height 26
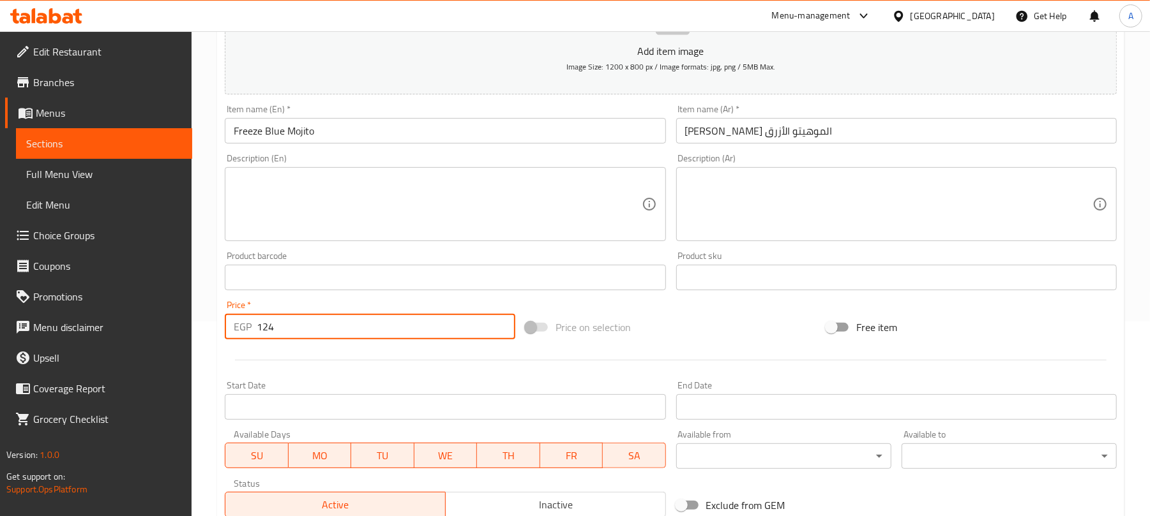
drag, startPoint x: 264, startPoint y: 327, endPoint x: 253, endPoint y: 327, distance: 10.2
click at [253, 327] on div "EGP 124 Price *" at bounding box center [370, 327] width 290 height 26
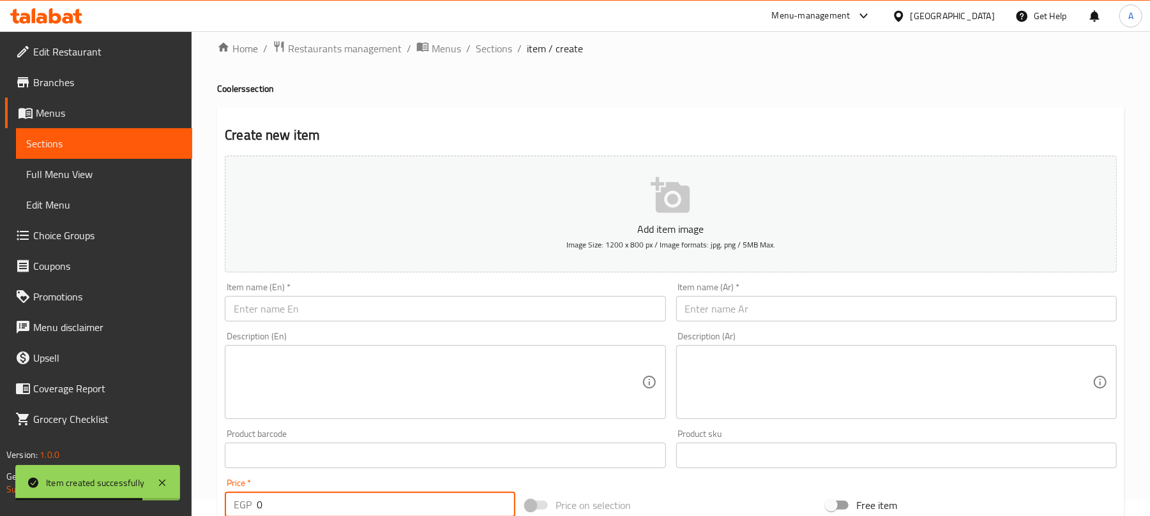
scroll to position [0, 0]
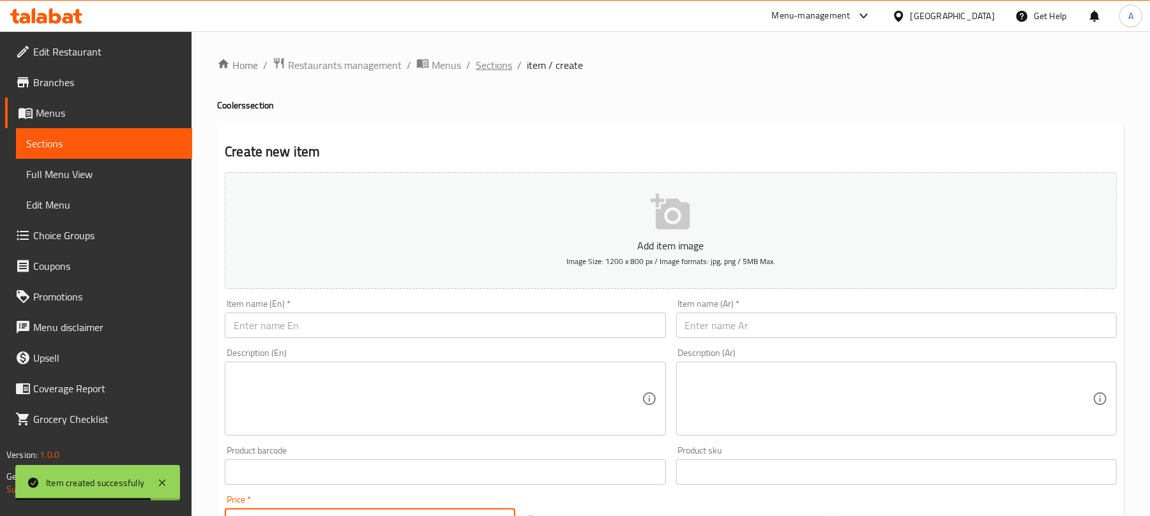
click at [489, 67] on span "Sections" at bounding box center [494, 64] width 36 height 15
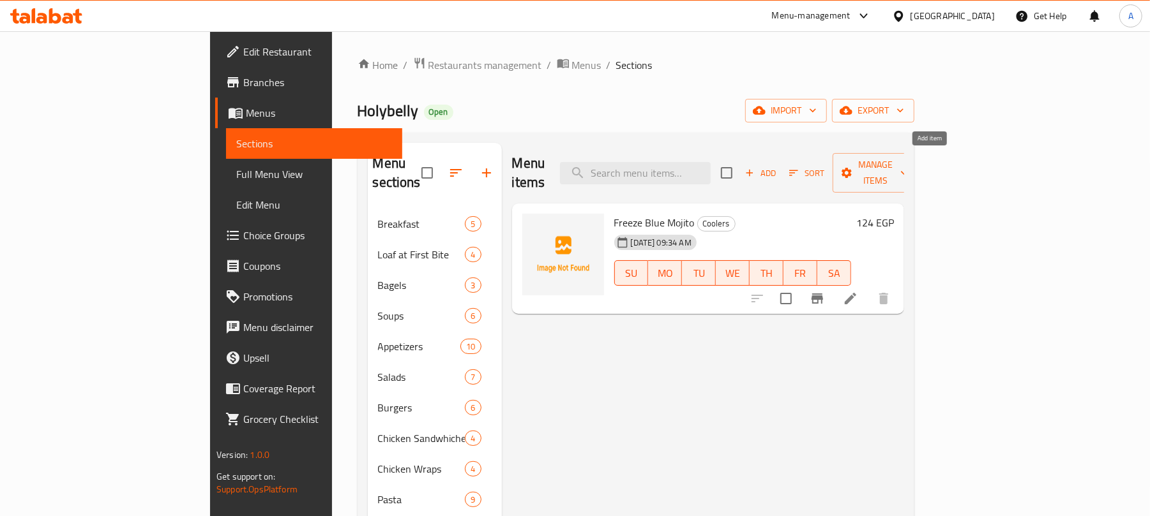
click at [778, 170] on span "Add" at bounding box center [760, 173] width 34 height 15
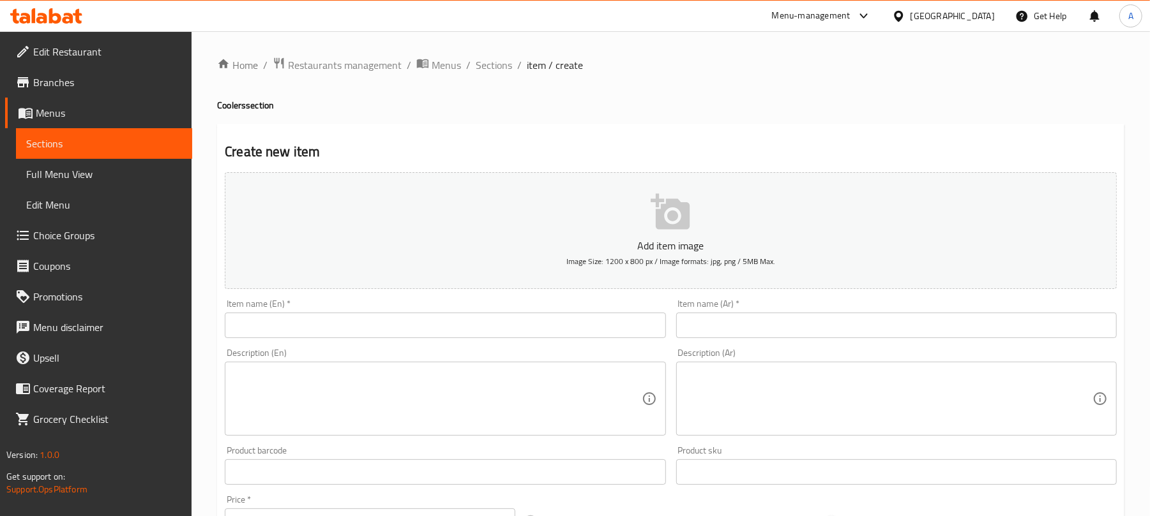
click at [348, 324] on input "text" at bounding box center [445, 326] width 440 height 26
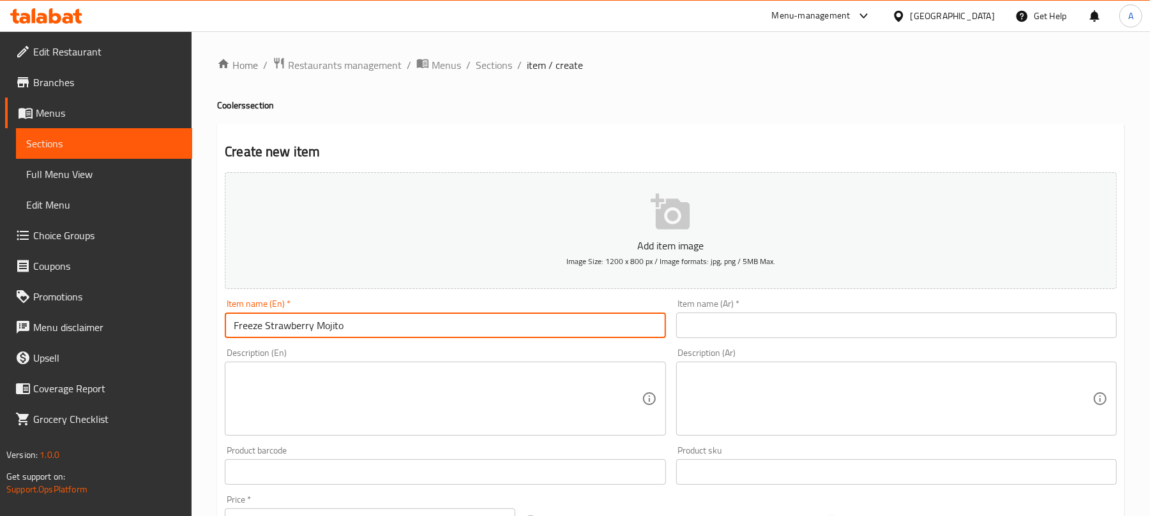
click at [751, 327] on input "text" at bounding box center [896, 326] width 440 height 26
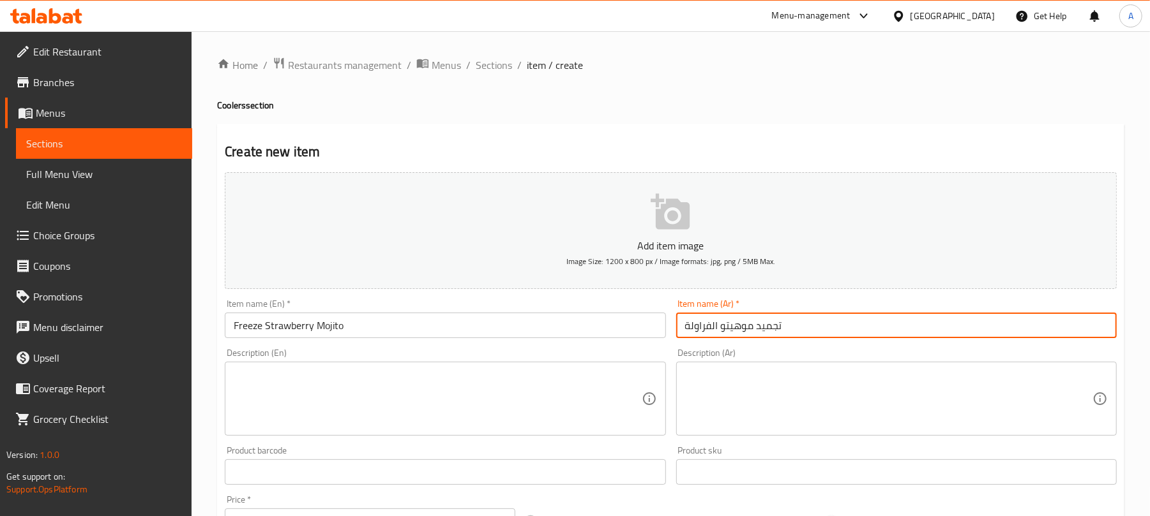
click at [772, 330] on input "تجميد موهيتو الفراولة" at bounding box center [896, 326] width 440 height 26
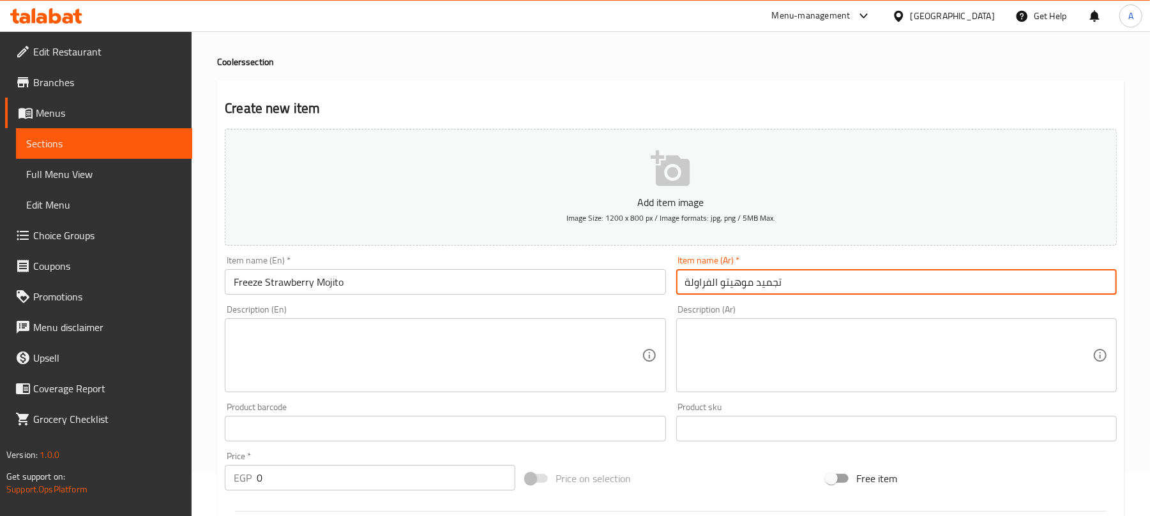
scroll to position [85, 0]
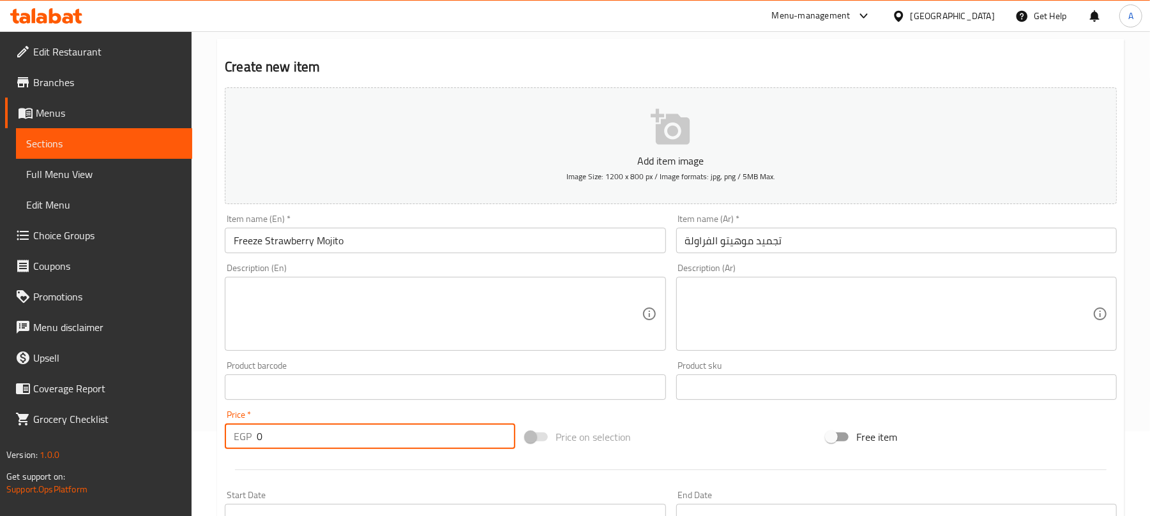
drag, startPoint x: 266, startPoint y: 448, endPoint x: 251, endPoint y: 445, distance: 15.5
click at [251, 445] on div "EGP 0 Price *" at bounding box center [370, 437] width 290 height 26
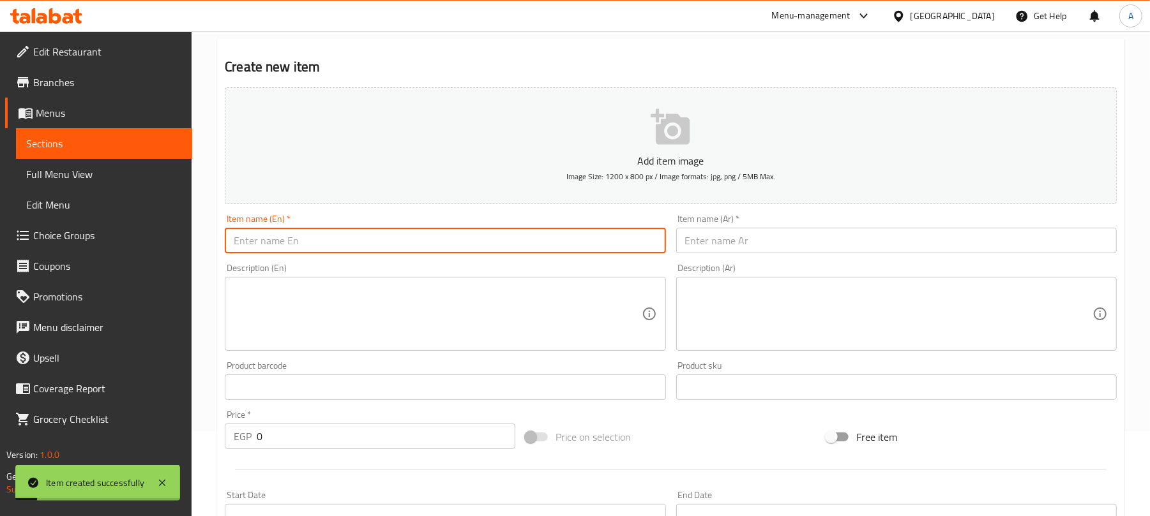
click at [466, 248] on input "text" at bounding box center [445, 241] width 440 height 26
click at [734, 248] on input "text" at bounding box center [896, 241] width 440 height 26
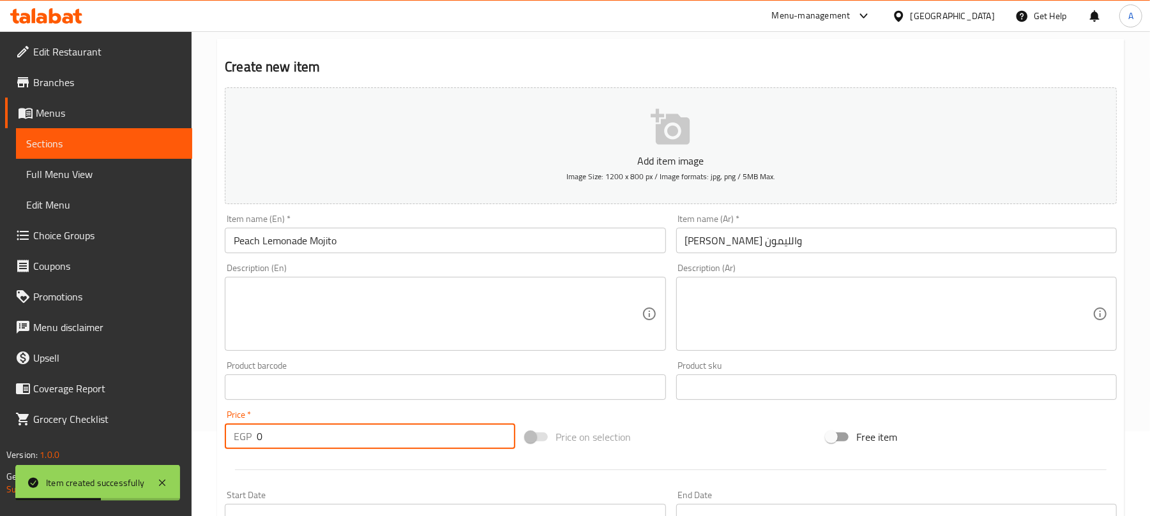
drag, startPoint x: 287, startPoint y: 430, endPoint x: 212, endPoint y: 440, distance: 76.1
click at [212, 440] on div "Home / Restaurants management / Menus / Sections / item / create Coolers sectio…" at bounding box center [671, 381] width 958 height 871
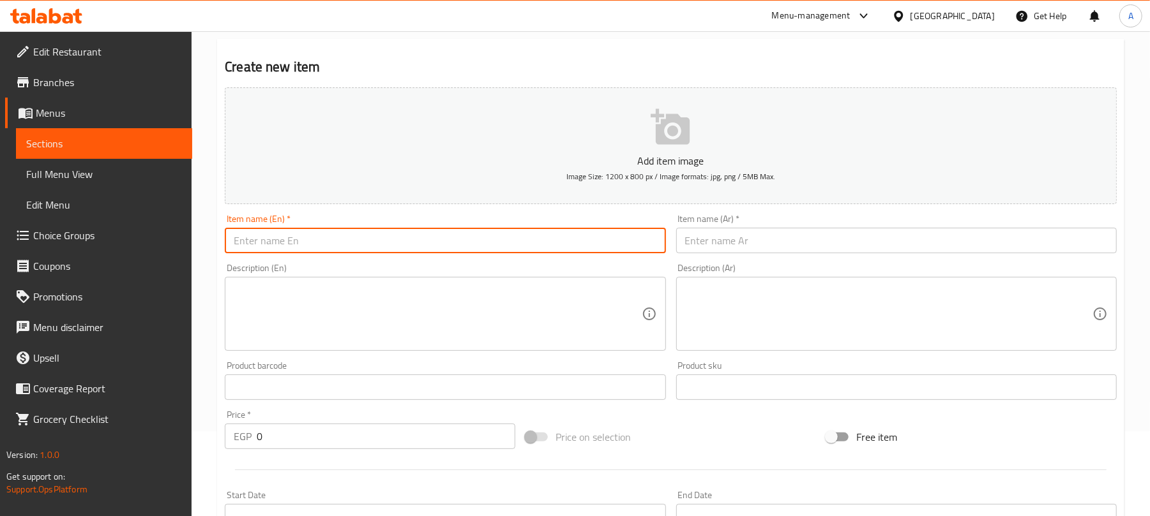
click at [364, 236] on input "text" at bounding box center [445, 241] width 440 height 26
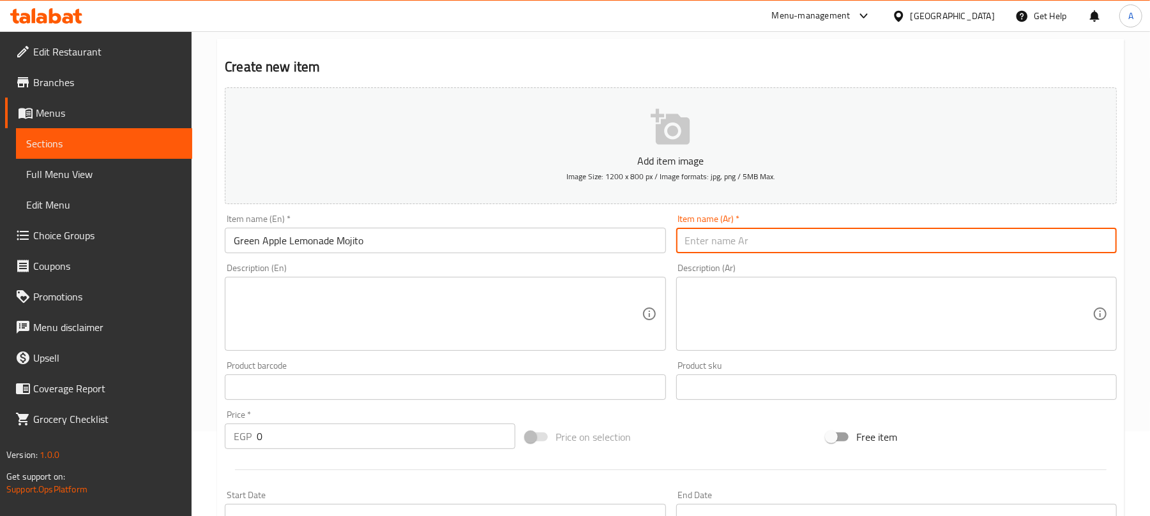
click at [831, 246] on input "text" at bounding box center [896, 241] width 440 height 26
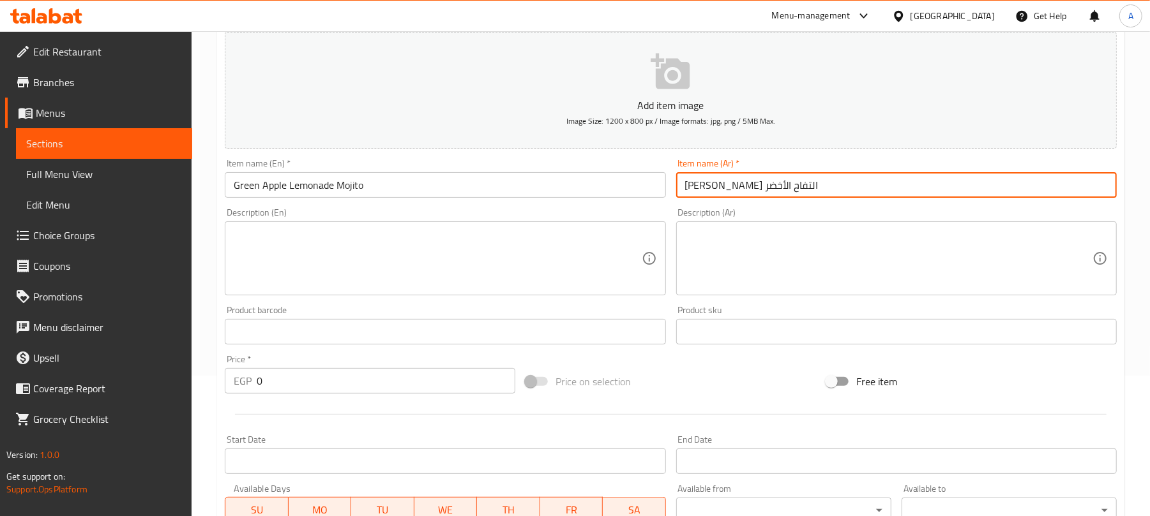
scroll to position [170, 0]
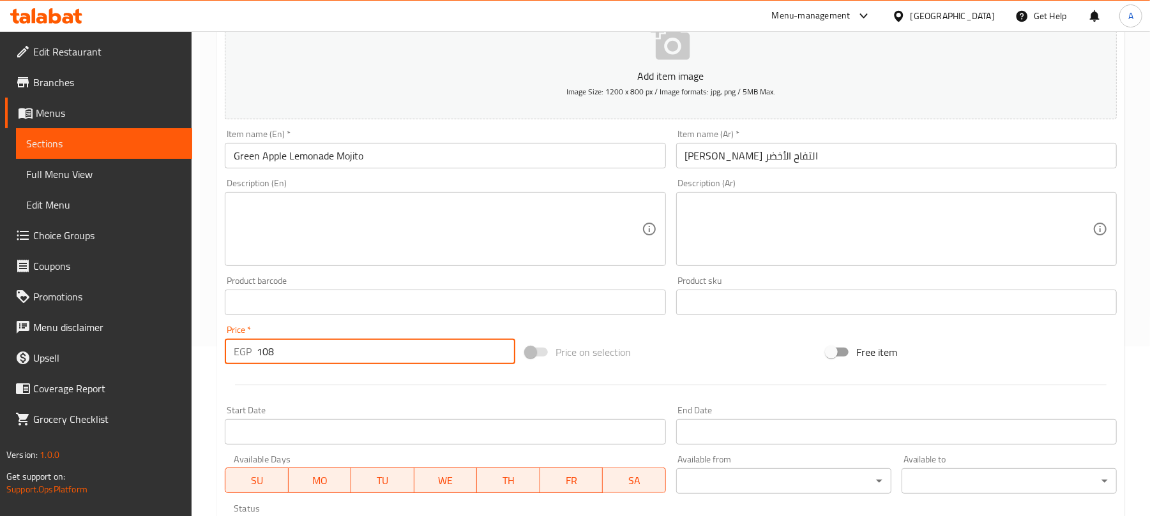
drag, startPoint x: 282, startPoint y: 351, endPoint x: 251, endPoint y: 354, distance: 30.7
click at [251, 354] on div "EGP 108 Price *" at bounding box center [370, 352] width 290 height 26
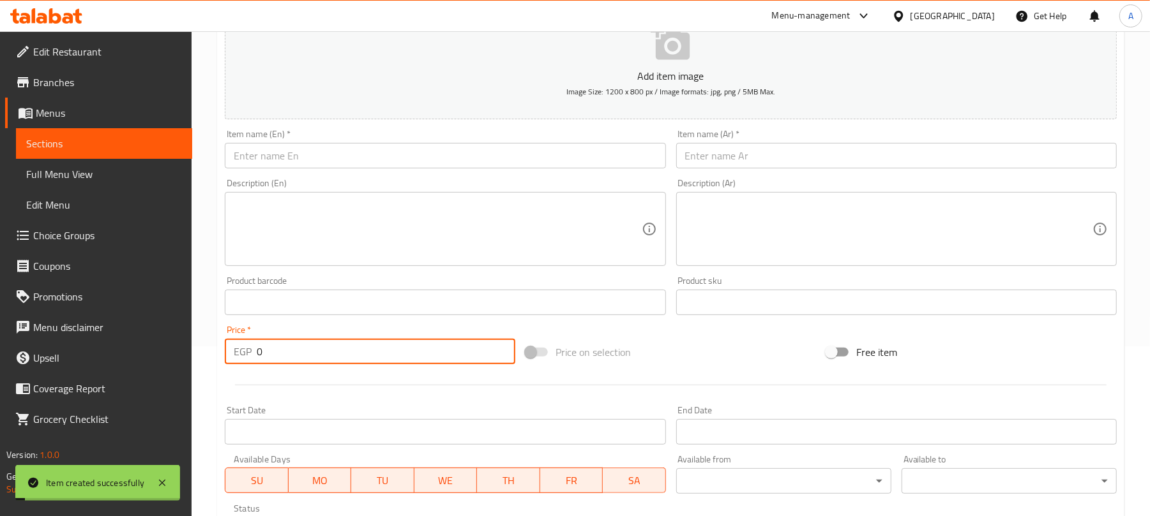
click at [368, 149] on input "text" at bounding box center [445, 156] width 440 height 26
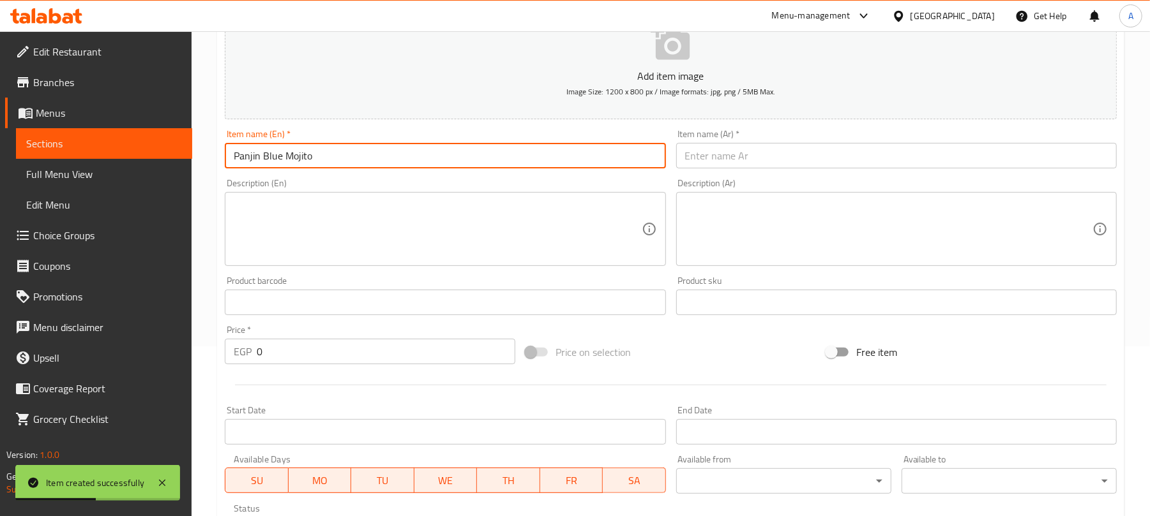
drag, startPoint x: 325, startPoint y: 157, endPoint x: 264, endPoint y: 163, distance: 61.0
click at [264, 163] on input "Panjin Blue Mojito" at bounding box center [445, 156] width 440 height 26
click at [887, 158] on input "text" at bounding box center [896, 156] width 440 height 26
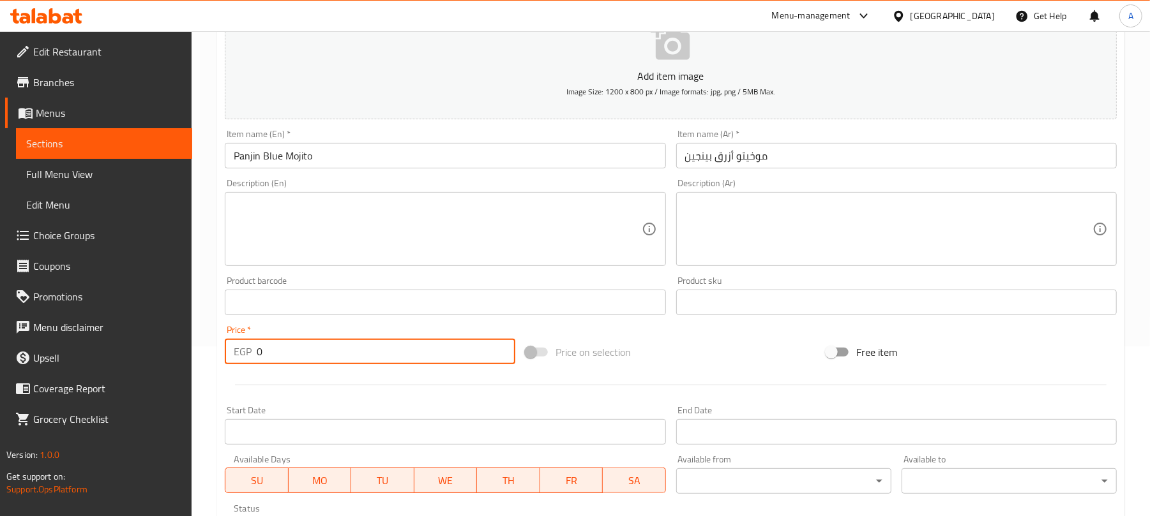
drag, startPoint x: 226, startPoint y: 366, endPoint x: 195, endPoint y: 372, distance: 31.1
click at [195, 372] on div "Home / Restaurants management / Menus / Sections / item / create Coolers sectio…" at bounding box center [671, 296] width 958 height 871
click at [257, 356] on input "0" at bounding box center [386, 352] width 259 height 26
drag, startPoint x: 269, startPoint y: 358, endPoint x: 244, endPoint y: 356, distance: 24.9
click at [244, 356] on div "EGP 0 Price *" at bounding box center [370, 352] width 290 height 26
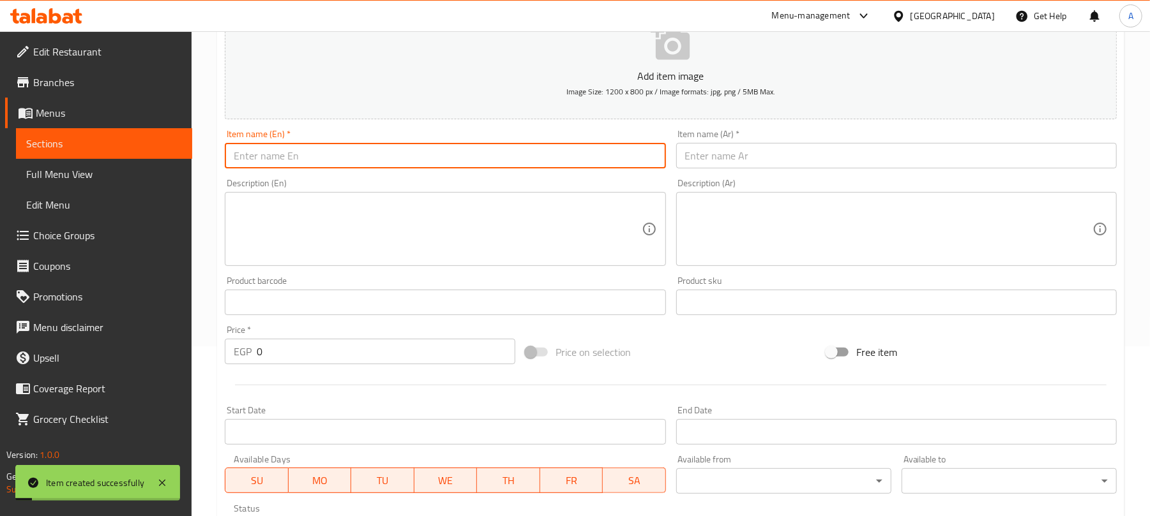
click at [373, 154] on input "text" at bounding box center [445, 156] width 440 height 26
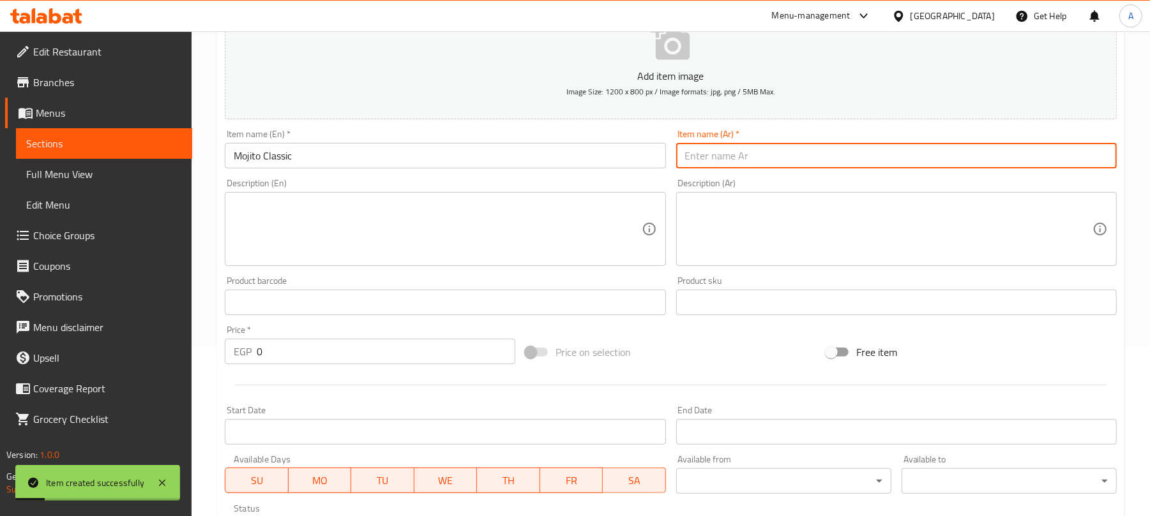
drag, startPoint x: 708, startPoint y: 156, endPoint x: 714, endPoint y: 164, distance: 9.6
click at [708, 156] on input "text" at bounding box center [896, 156] width 440 height 26
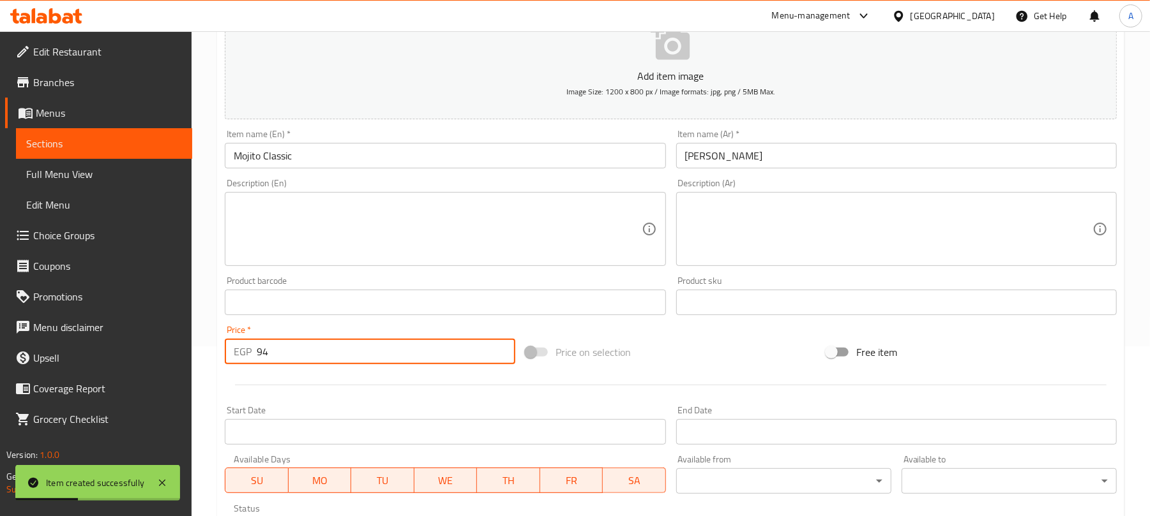
drag, startPoint x: 273, startPoint y: 358, endPoint x: 245, endPoint y: 358, distance: 28.1
click at [245, 358] on div "EGP 94 Price *" at bounding box center [370, 352] width 290 height 26
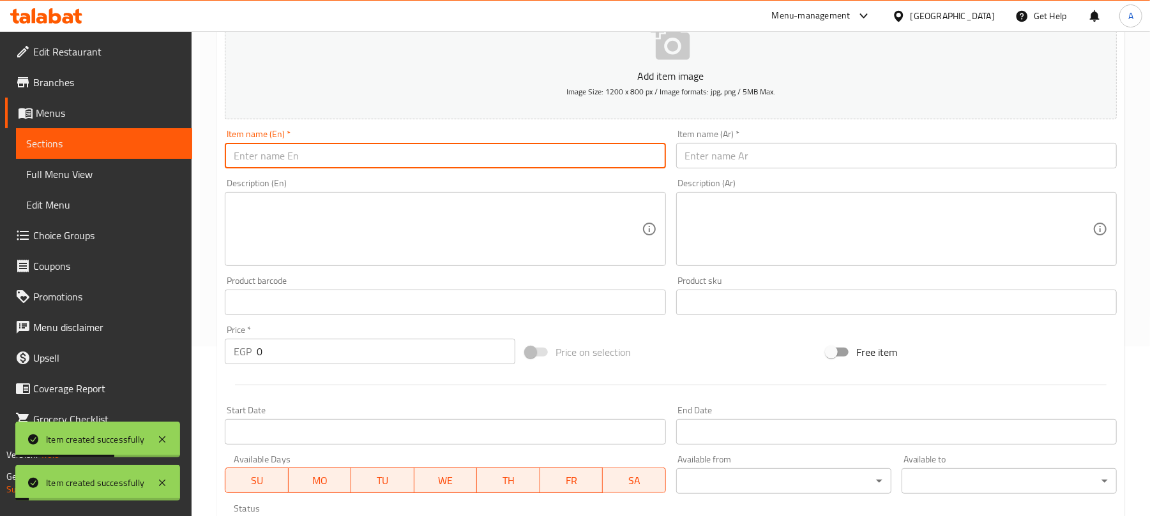
click at [351, 167] on input "text" at bounding box center [445, 156] width 440 height 26
click at [761, 169] on input "text" at bounding box center [896, 156] width 440 height 26
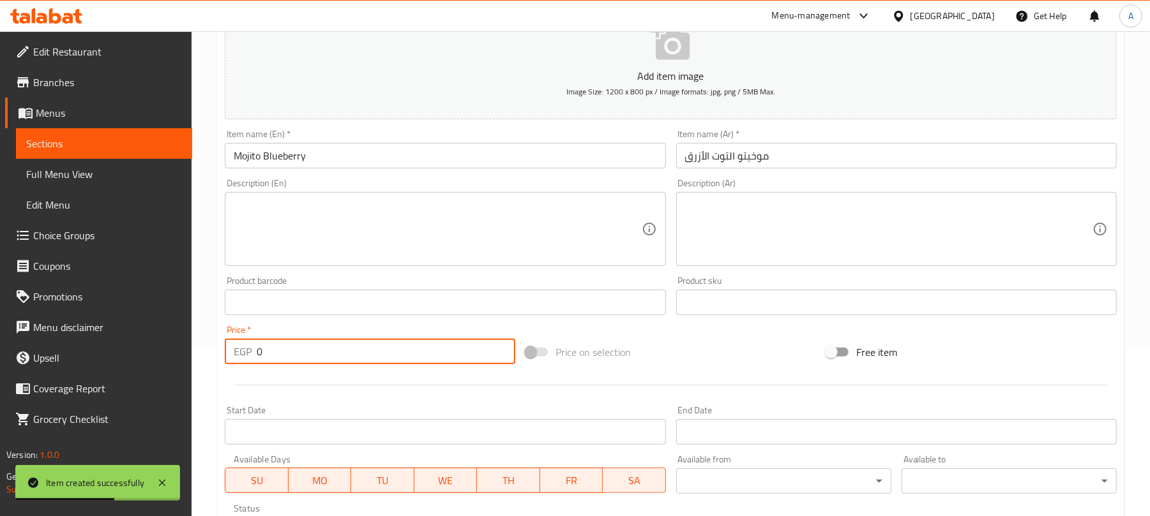
click at [221, 366] on div "Price   * EGP 0 Price *" at bounding box center [370, 344] width 301 height 49
click at [493, 156] on input "text" at bounding box center [445, 156] width 440 height 26
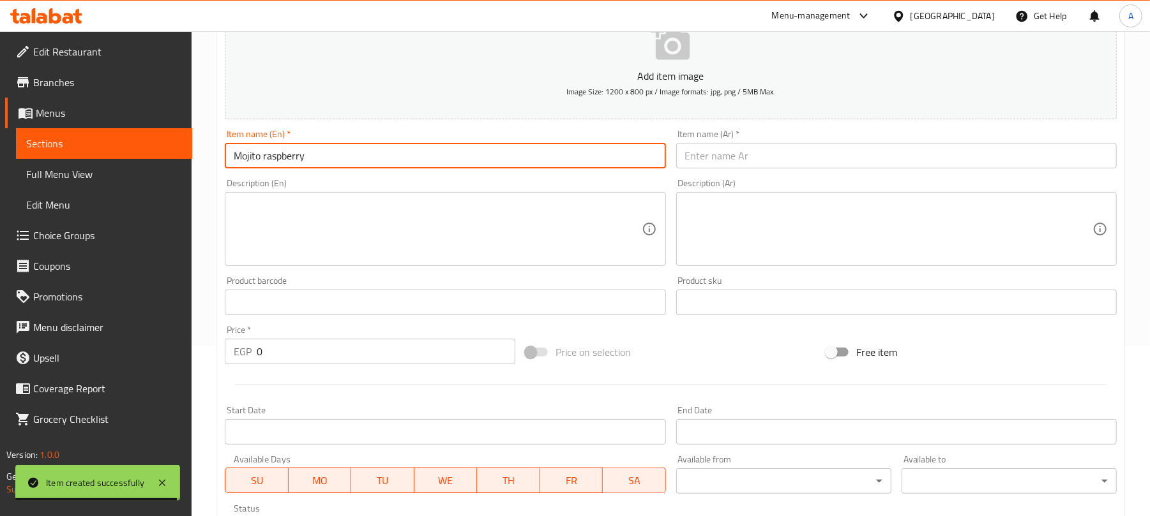
click at [729, 152] on input "text" at bounding box center [896, 156] width 440 height 26
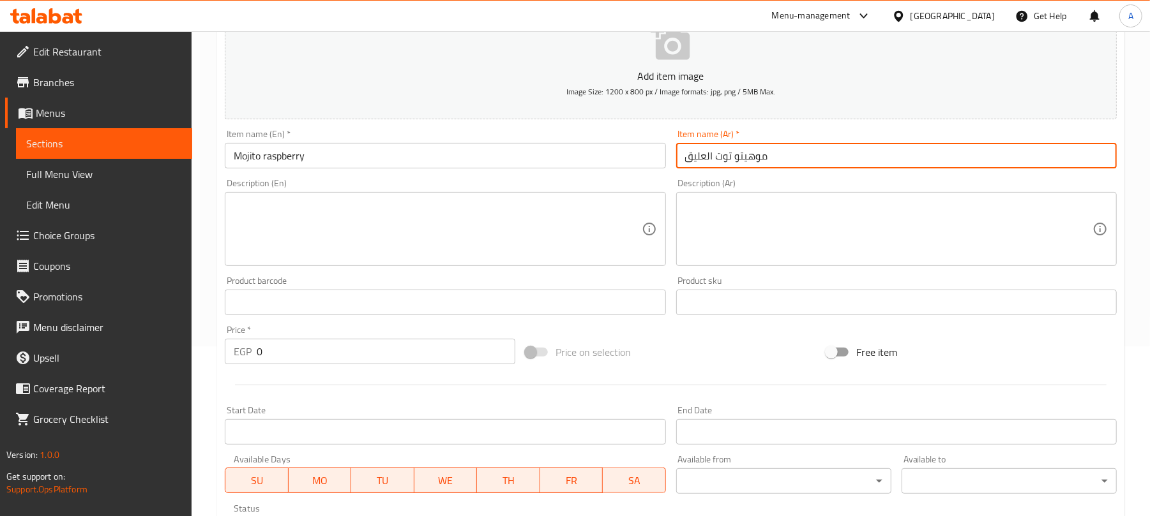
click at [723, 156] on input "موهيتو توت العليق" at bounding box center [896, 156] width 440 height 26
drag, startPoint x: 723, startPoint y: 156, endPoint x: 686, endPoint y: 156, distance: 37.7
click at [686, 156] on input "موهيتو توت العليق" at bounding box center [896, 156] width 440 height 26
click at [707, 160] on input "موهيتو توت العليق" at bounding box center [896, 156] width 440 height 26
drag, startPoint x: 732, startPoint y: 154, endPoint x: 682, endPoint y: 154, distance: 49.8
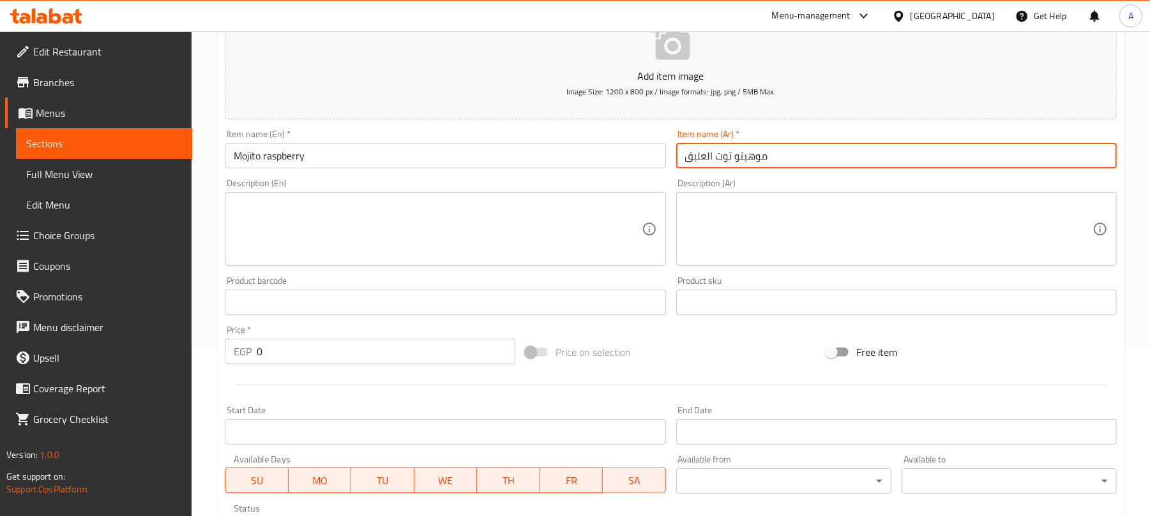
click at [682, 154] on input "موهيتو توت العليق" at bounding box center [896, 156] width 440 height 26
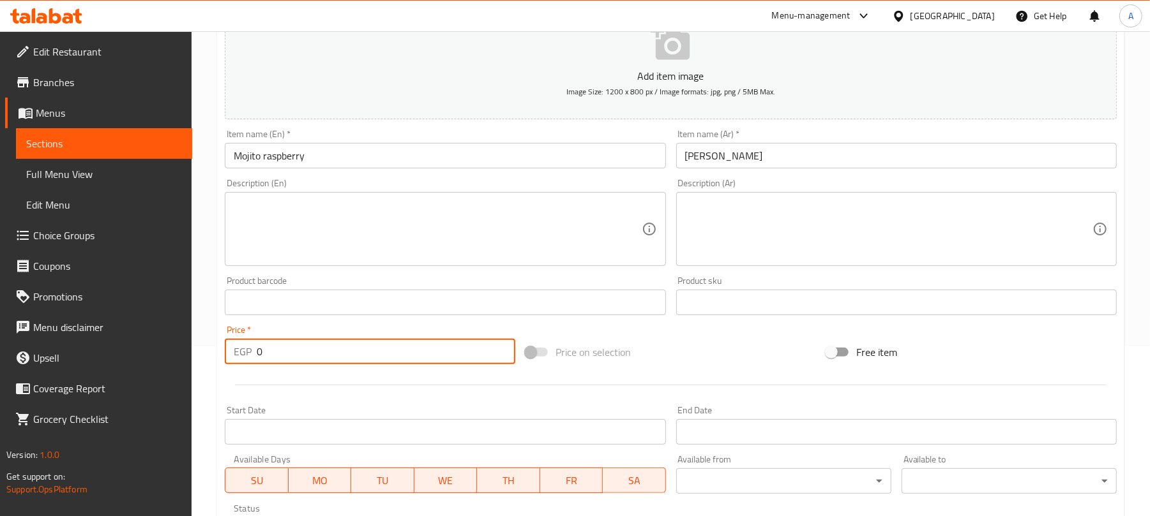
drag, startPoint x: 272, startPoint y: 363, endPoint x: 246, endPoint y: 363, distance: 25.5
click at [246, 363] on div "EGP 0 Price *" at bounding box center [370, 352] width 290 height 26
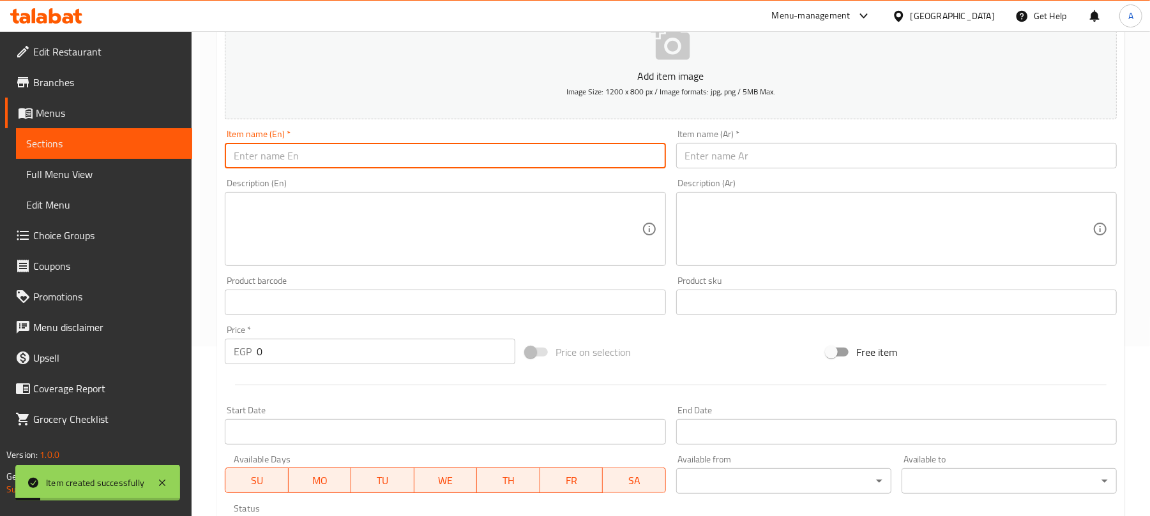
click at [416, 161] on input "text" at bounding box center [445, 156] width 440 height 26
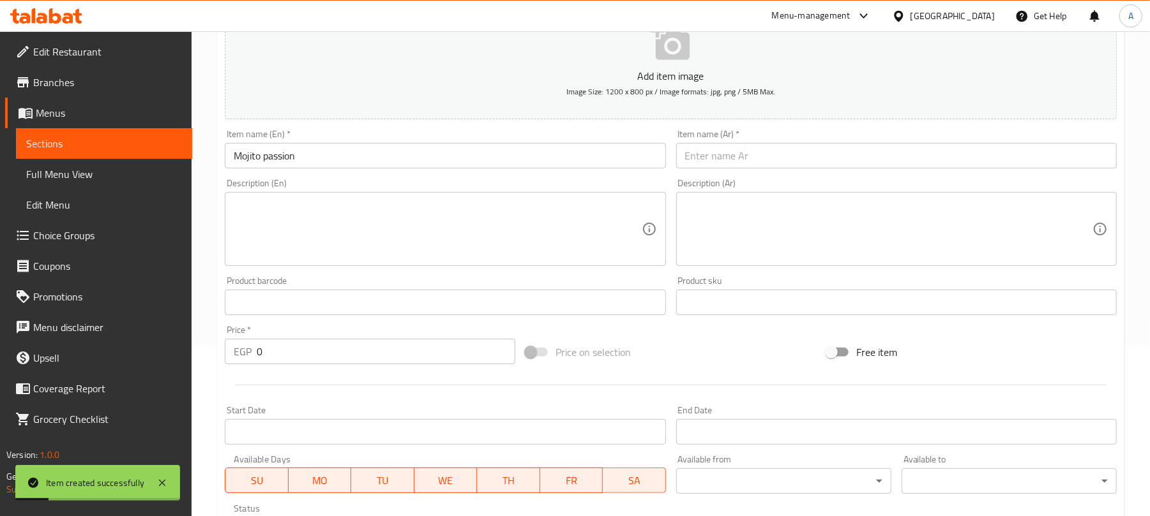
click at [739, 151] on input "text" at bounding box center [896, 156] width 440 height 26
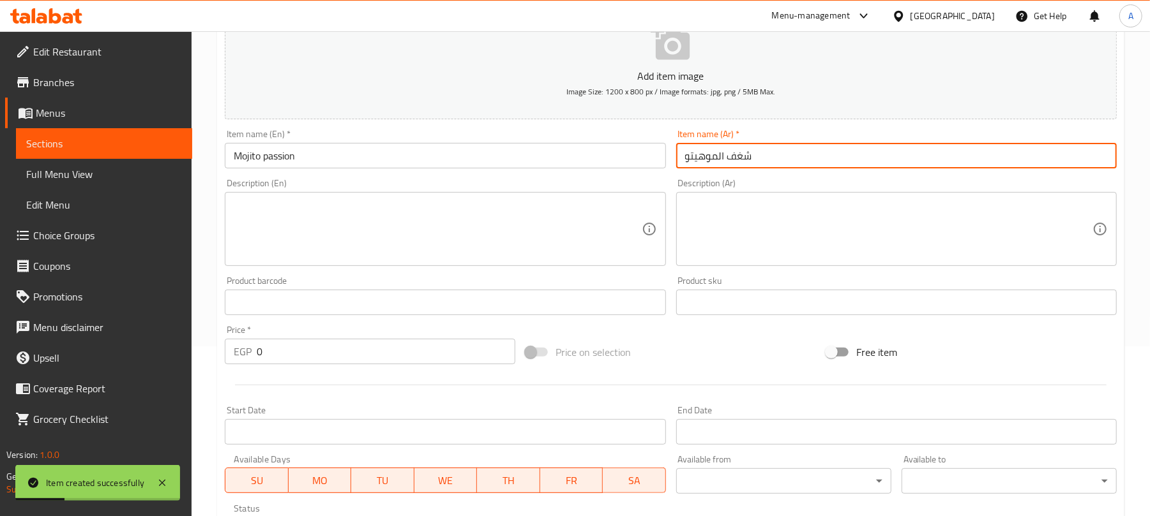
click at [737, 153] on input "شغف الموهيتو" at bounding box center [896, 156] width 440 height 26
drag, startPoint x: 312, startPoint y: 361, endPoint x: 299, endPoint y: 352, distance: 15.6
click at [304, 356] on input "0" at bounding box center [386, 352] width 259 height 26
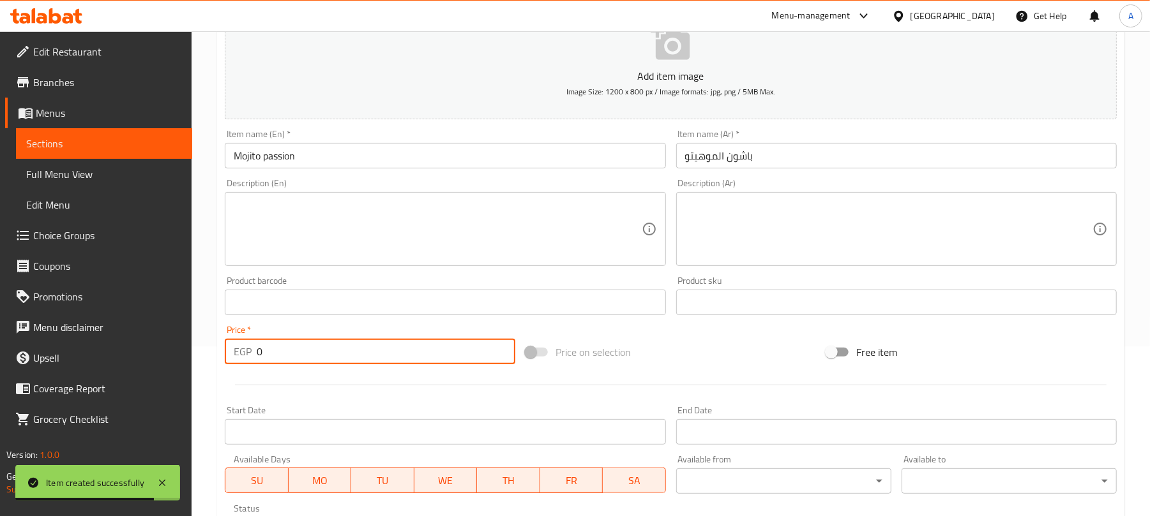
drag, startPoint x: 299, startPoint y: 352, endPoint x: 262, endPoint y: 358, distance: 38.1
click at [262, 358] on input "0" at bounding box center [386, 352] width 259 height 26
click at [264, 356] on input "0108" at bounding box center [386, 352] width 259 height 26
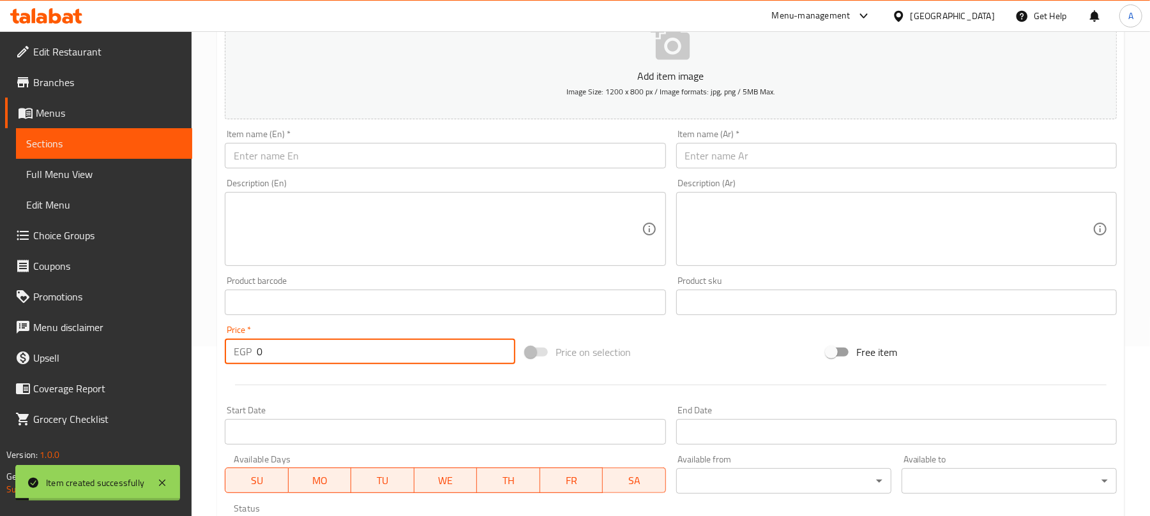
click at [522, 154] on input "text" at bounding box center [445, 156] width 440 height 26
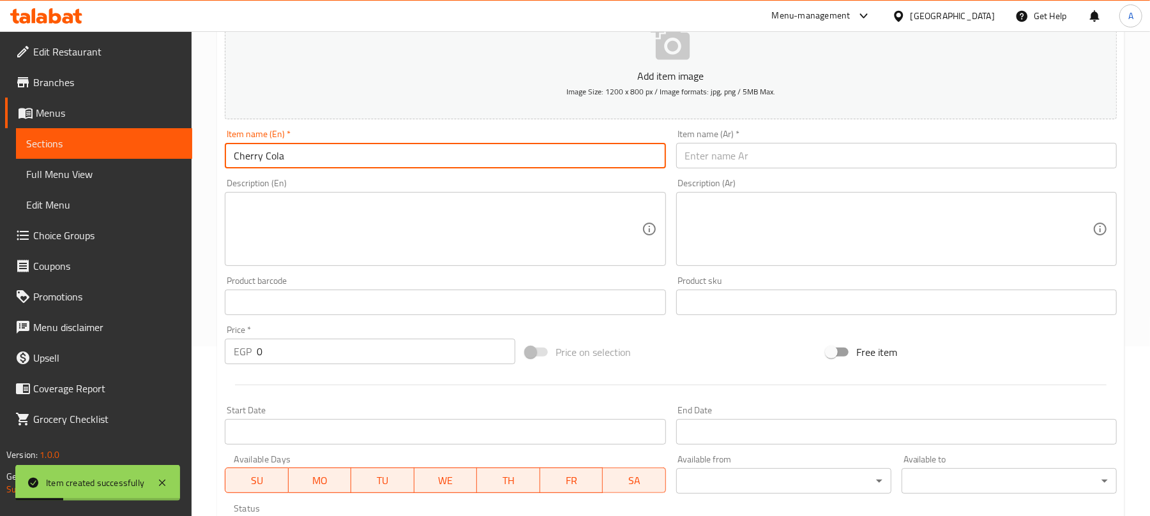
click at [751, 172] on div "Item name (Ar)   * Item name (Ar) *" at bounding box center [896, 148] width 451 height 49
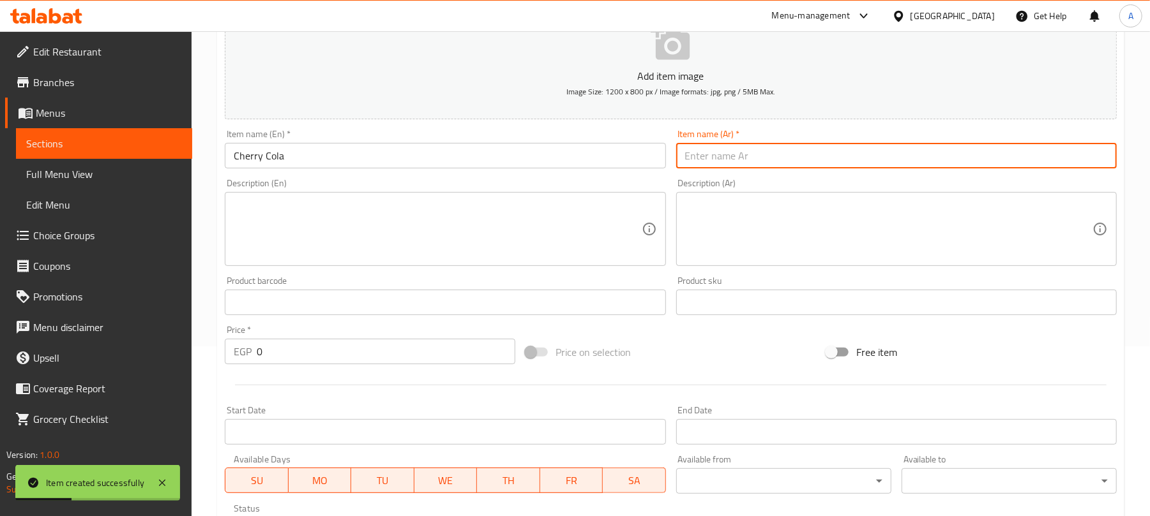
click at [751, 163] on input "text" at bounding box center [896, 156] width 440 height 26
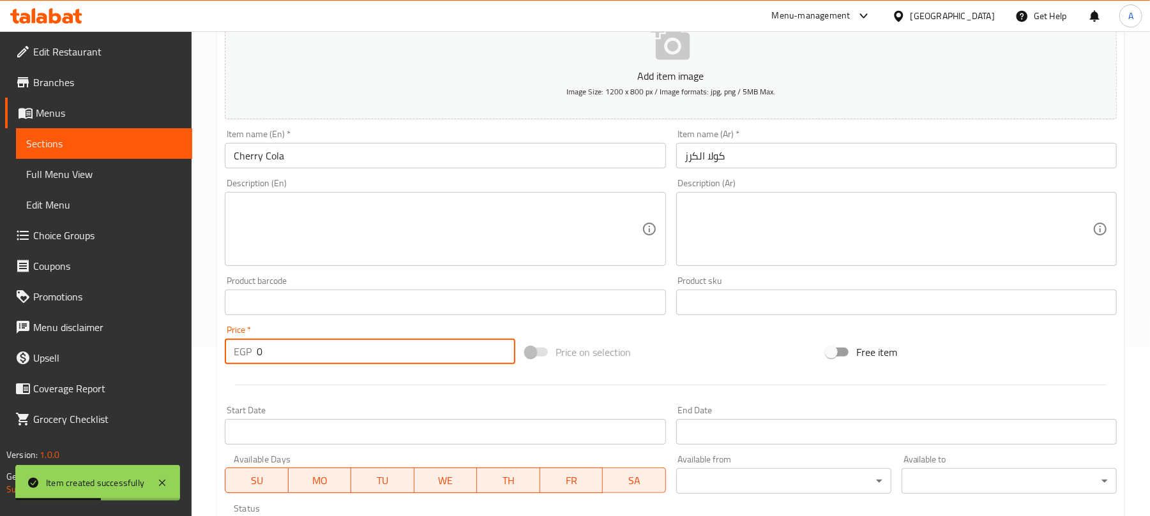
drag, startPoint x: 282, startPoint y: 352, endPoint x: 237, endPoint y: 352, distance: 44.7
click at [237, 352] on div "EGP 0 Price *" at bounding box center [370, 352] width 290 height 26
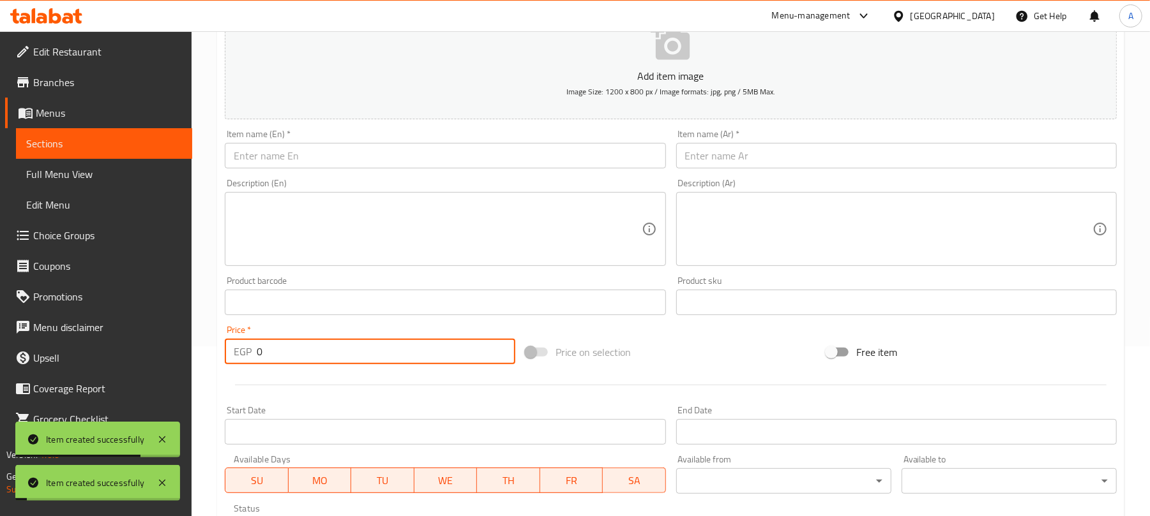
click at [404, 156] on input "text" at bounding box center [445, 156] width 440 height 26
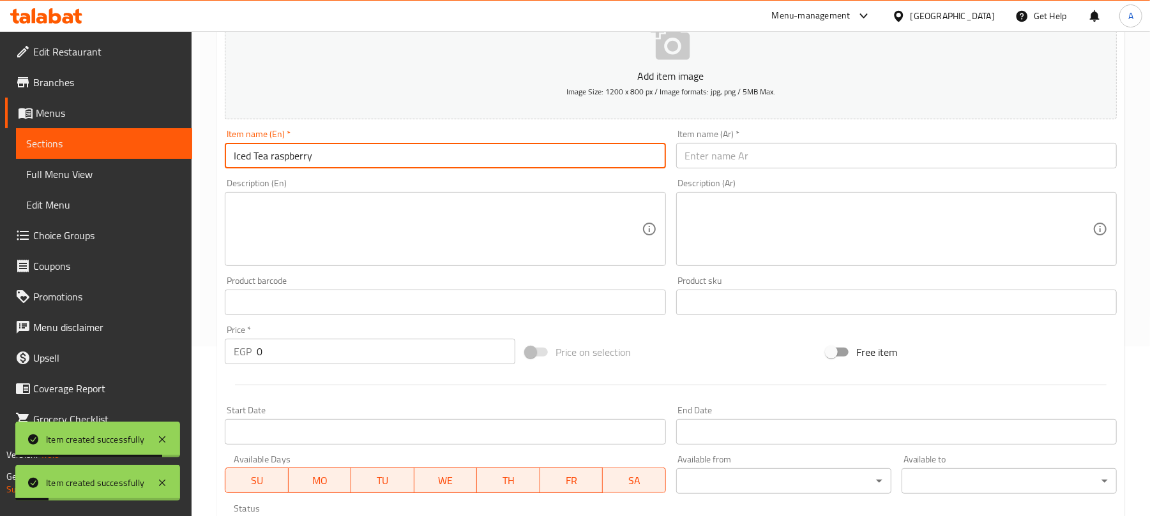
click at [809, 159] on input "text" at bounding box center [896, 156] width 440 height 26
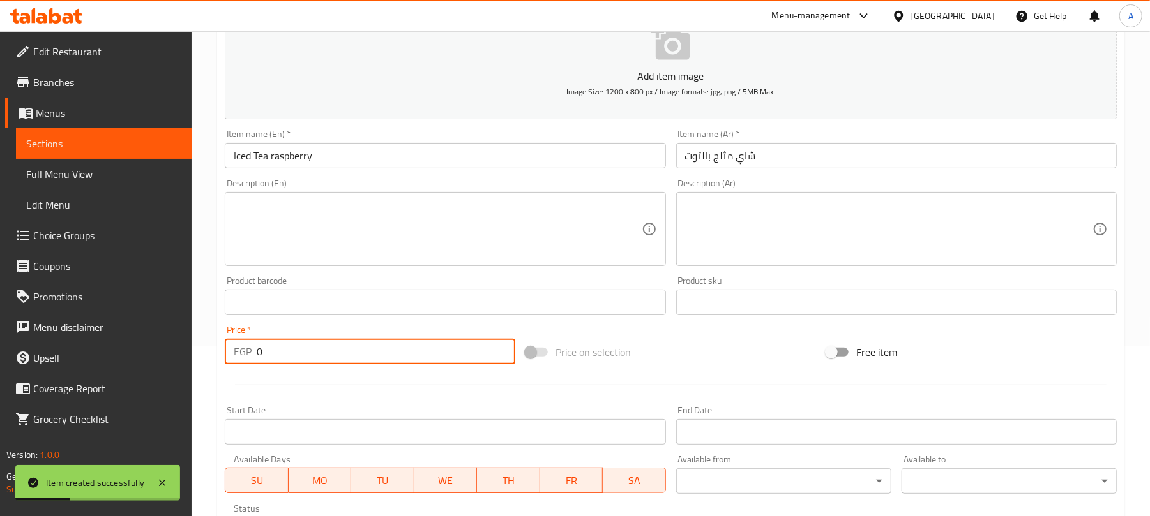
drag, startPoint x: 272, startPoint y: 358, endPoint x: 248, endPoint y: 360, distance: 24.3
click at [248, 360] on div "EGP 0 Price *" at bounding box center [370, 352] width 290 height 26
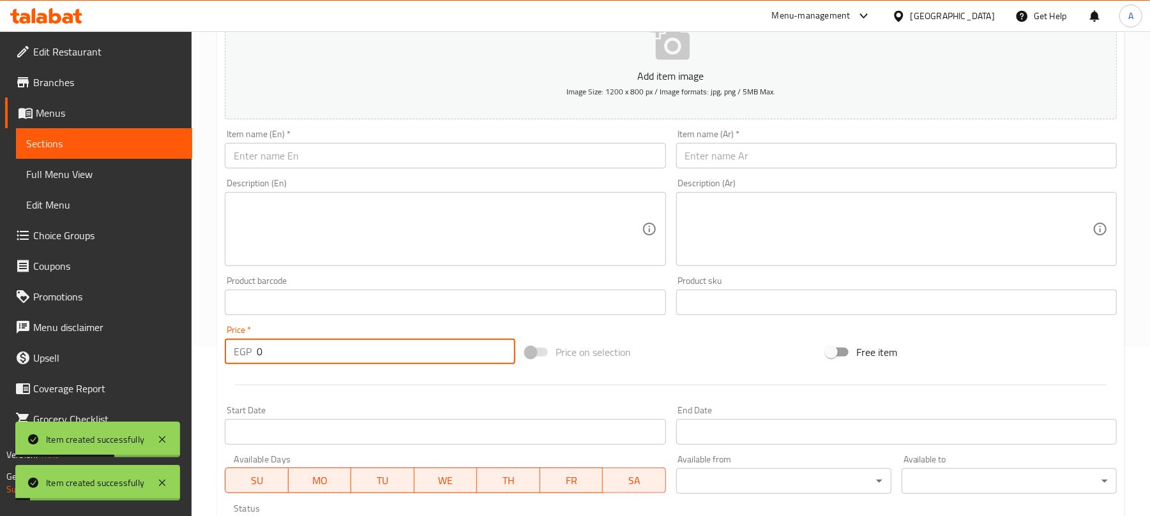
click at [406, 148] on input "text" at bounding box center [445, 156] width 440 height 26
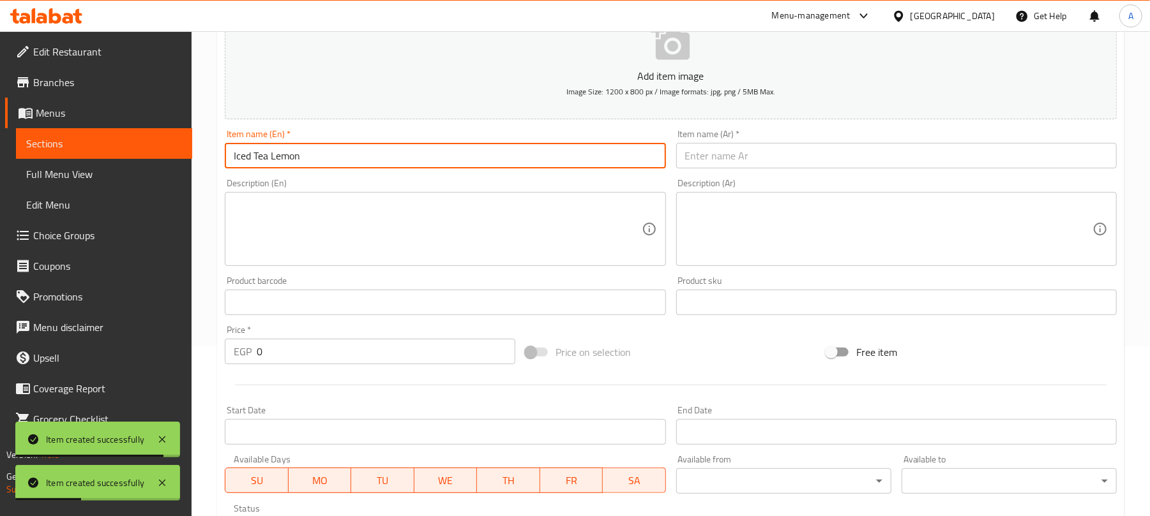
click at [728, 151] on input "text" at bounding box center [896, 156] width 440 height 26
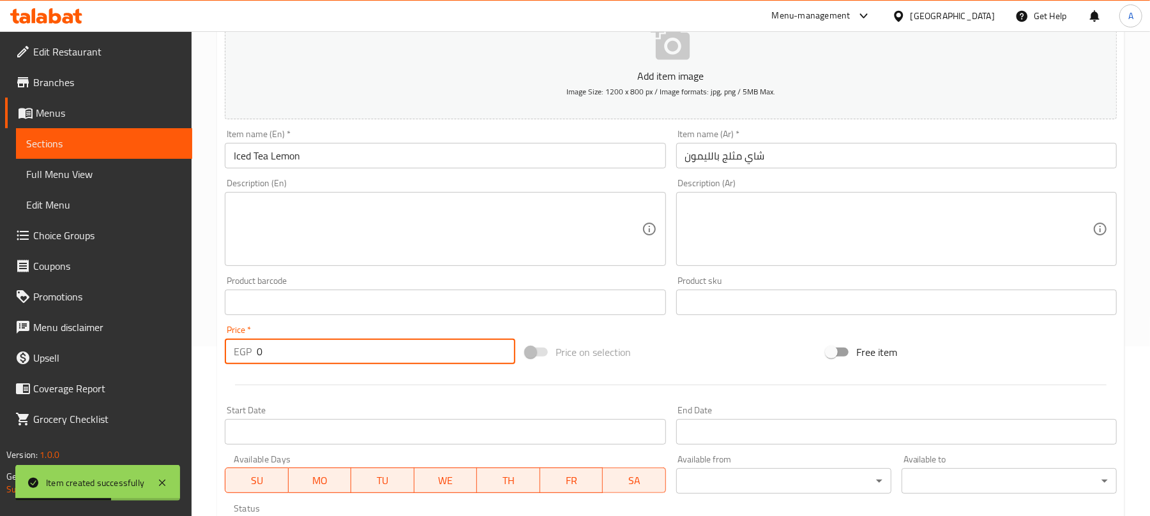
drag, startPoint x: 290, startPoint y: 345, endPoint x: 237, endPoint y: 354, distance: 53.0
click at [237, 354] on div "EGP 0 Price *" at bounding box center [370, 352] width 290 height 26
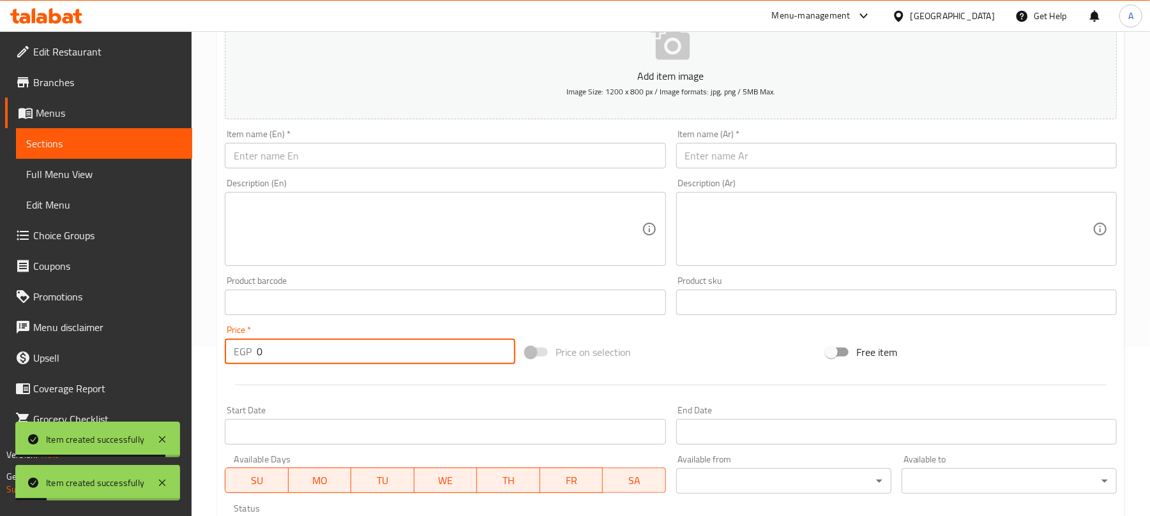
click at [421, 153] on input "text" at bounding box center [445, 156] width 440 height 26
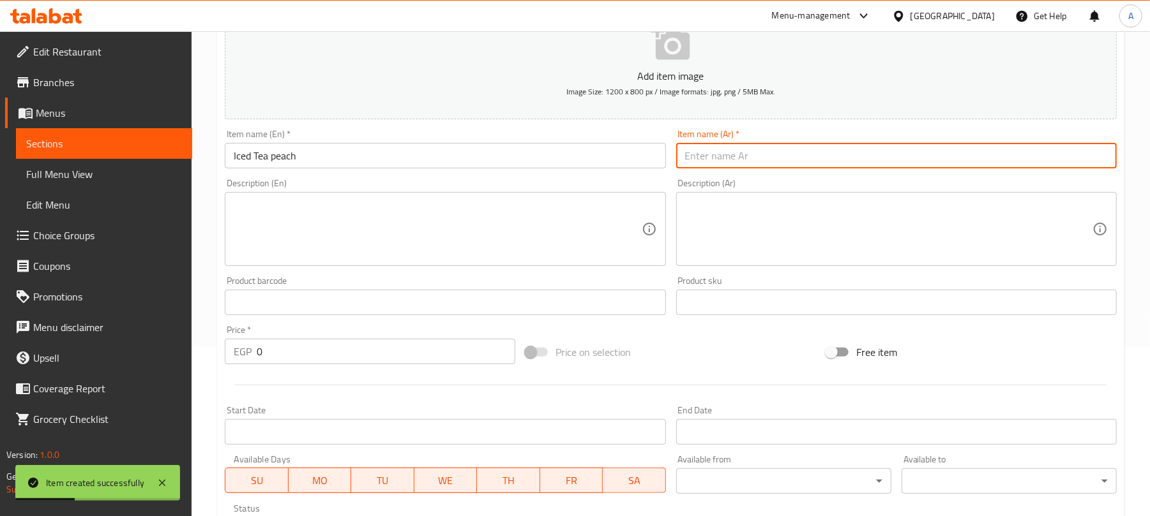
click at [802, 167] on input "text" at bounding box center [896, 156] width 440 height 26
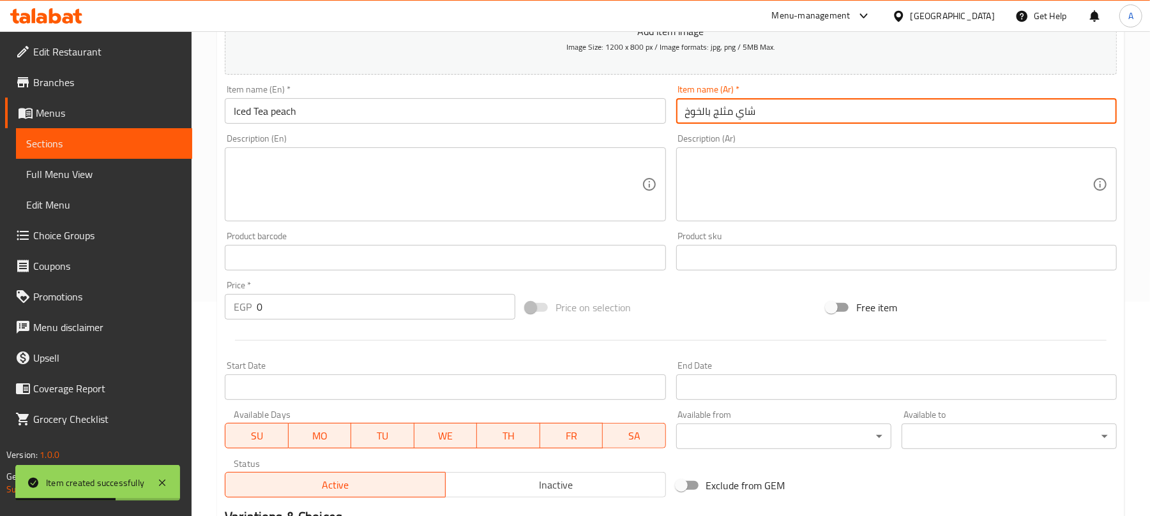
scroll to position [255, 0]
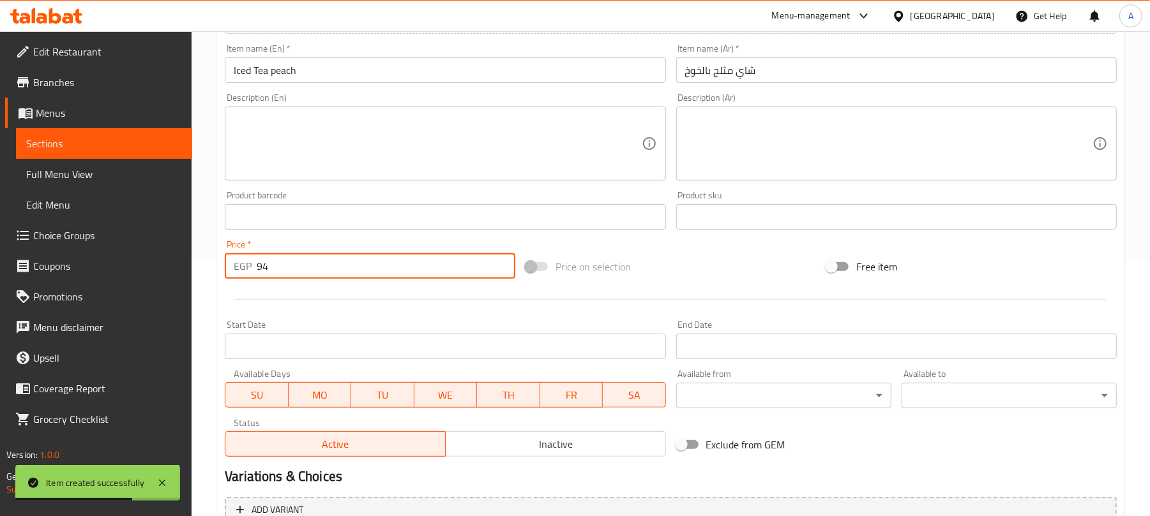
drag, startPoint x: 280, startPoint y: 266, endPoint x: 251, endPoint y: 261, distance: 29.1
click at [251, 261] on div "EGP 94 Price *" at bounding box center [370, 266] width 290 height 26
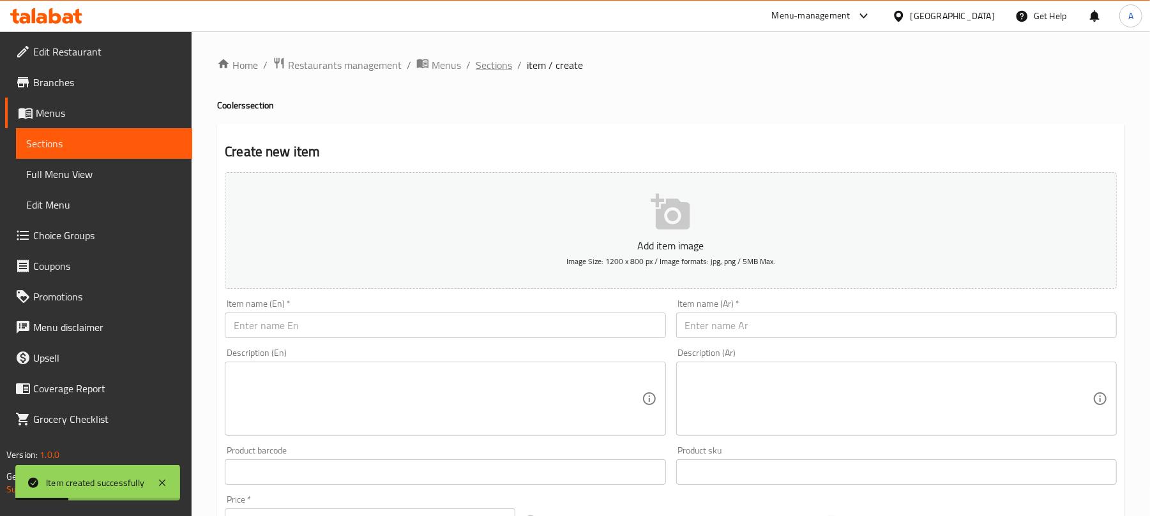
click at [494, 72] on span "Sections" at bounding box center [494, 64] width 36 height 15
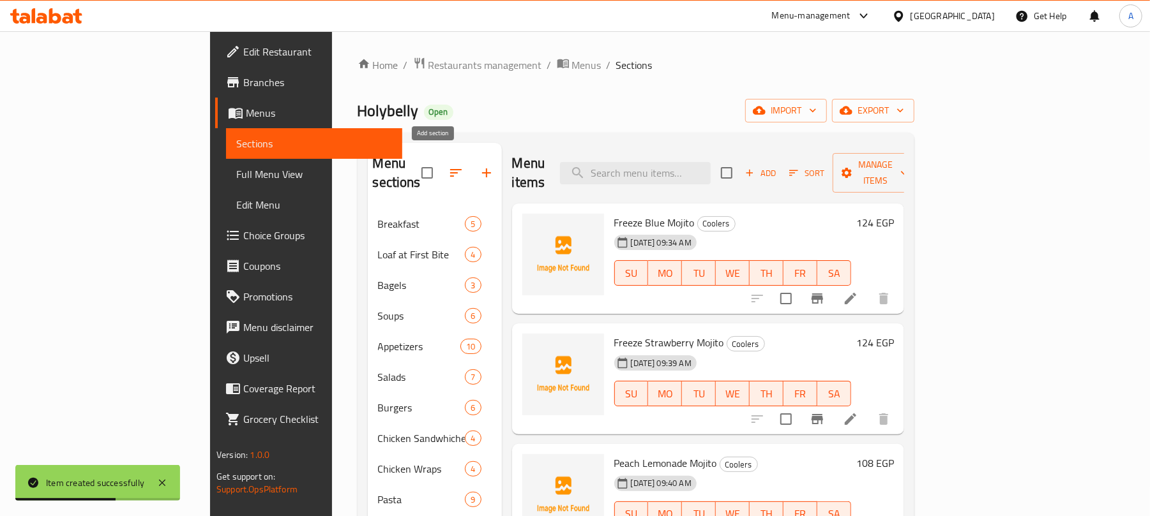
click at [479, 172] on icon "button" at bounding box center [486, 172] width 15 height 15
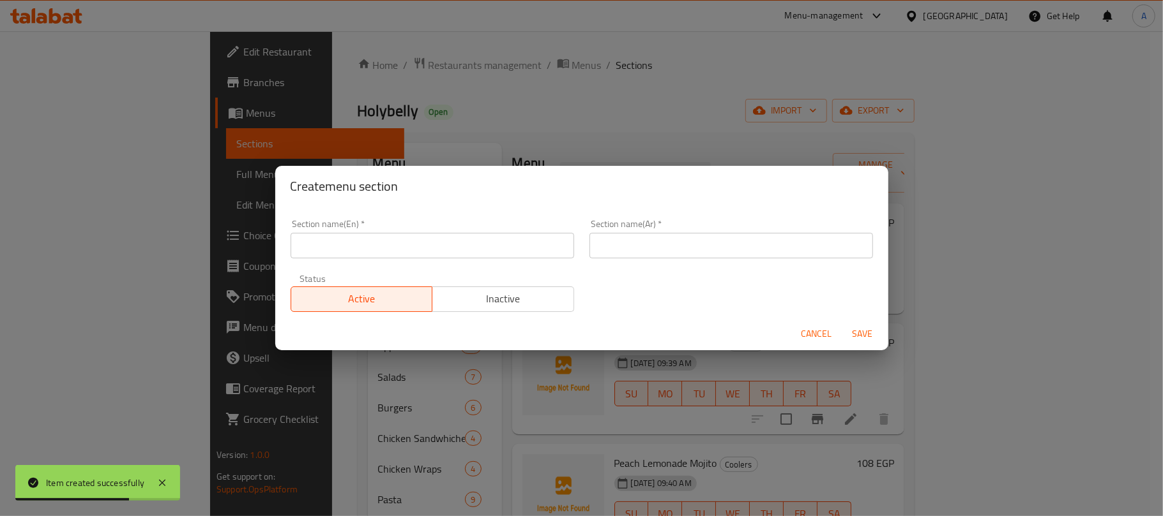
click at [522, 251] on input "text" at bounding box center [431, 246] width 283 height 26
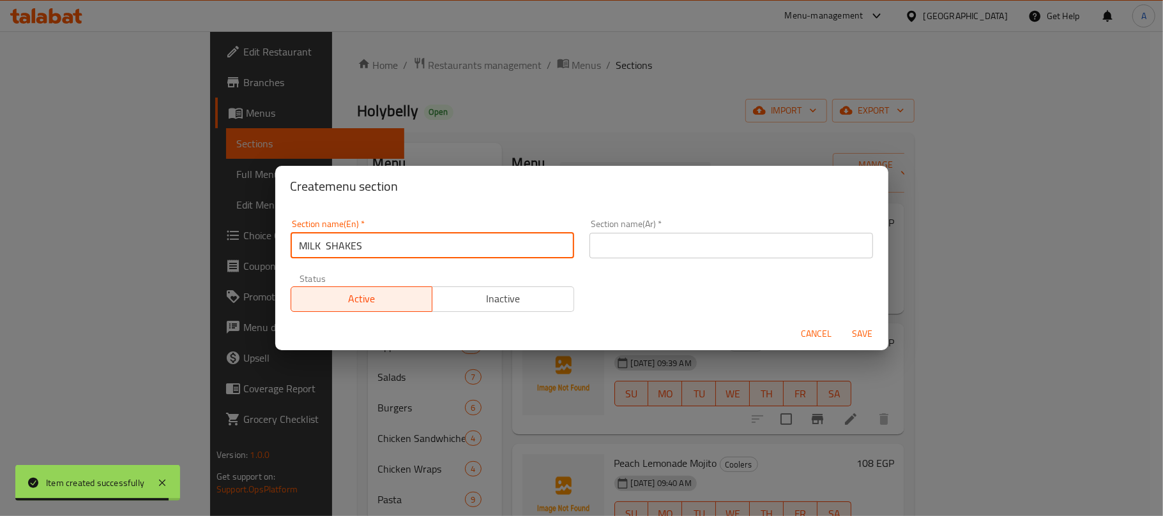
click at [323, 244] on input "MILK SHAKES" at bounding box center [431, 246] width 283 height 26
click at [324, 245] on input "MILK SHAKES" at bounding box center [431, 246] width 283 height 26
click at [324, 243] on input "MILK SHAKES" at bounding box center [431, 246] width 283 height 26
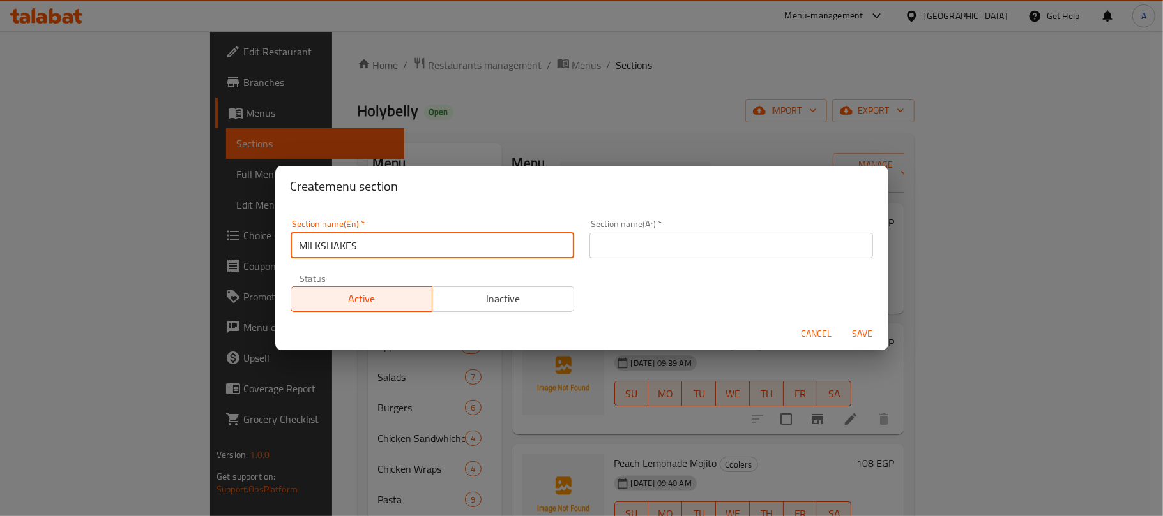
click at [324, 251] on input "MILKSHAKES" at bounding box center [431, 246] width 283 height 26
click at [665, 239] on input "text" at bounding box center [730, 246] width 283 height 26
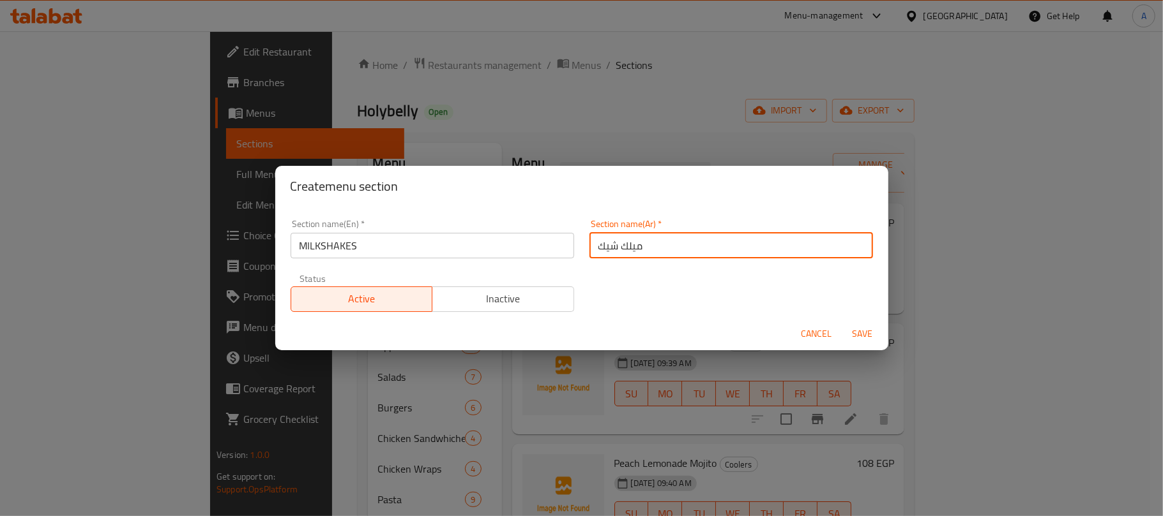
click at [400, 244] on input "MILKSHAKES" at bounding box center [431, 246] width 283 height 26
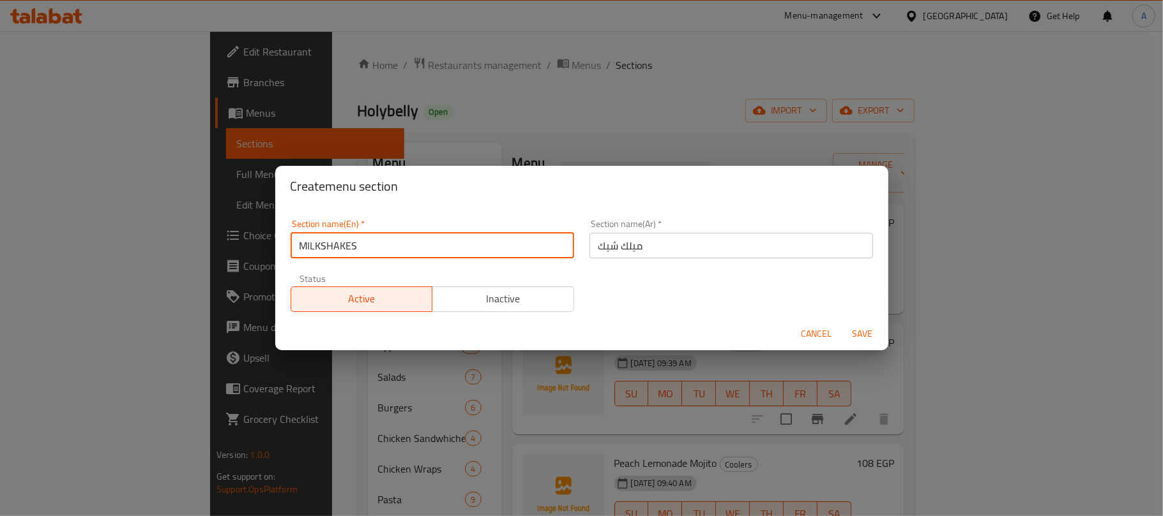
click at [400, 244] on input "MILKSHAKES" at bounding box center [431, 246] width 283 height 26
click at [861, 336] on span "Save" at bounding box center [862, 334] width 31 height 16
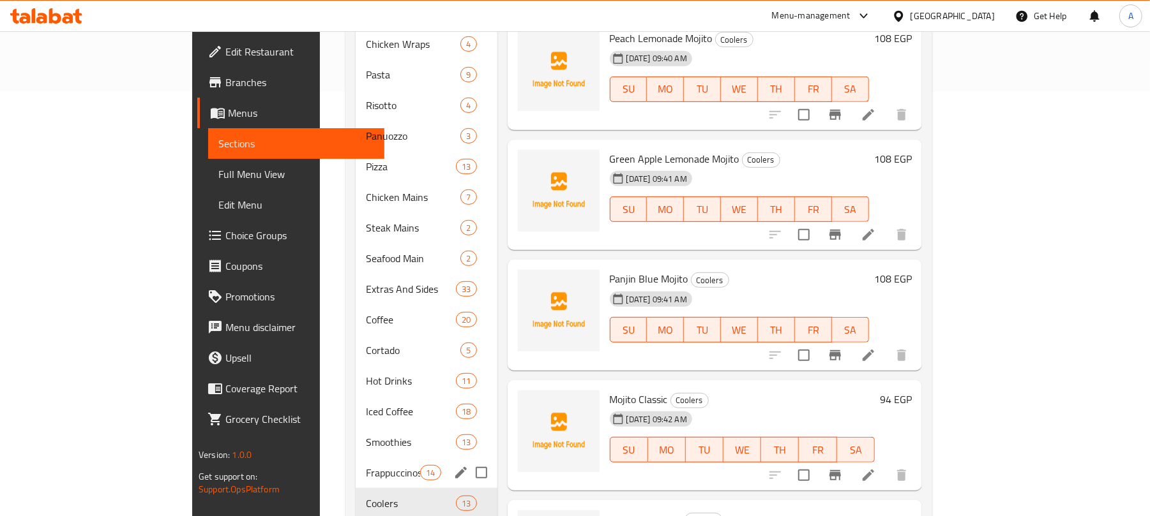
scroll to position [481, 0]
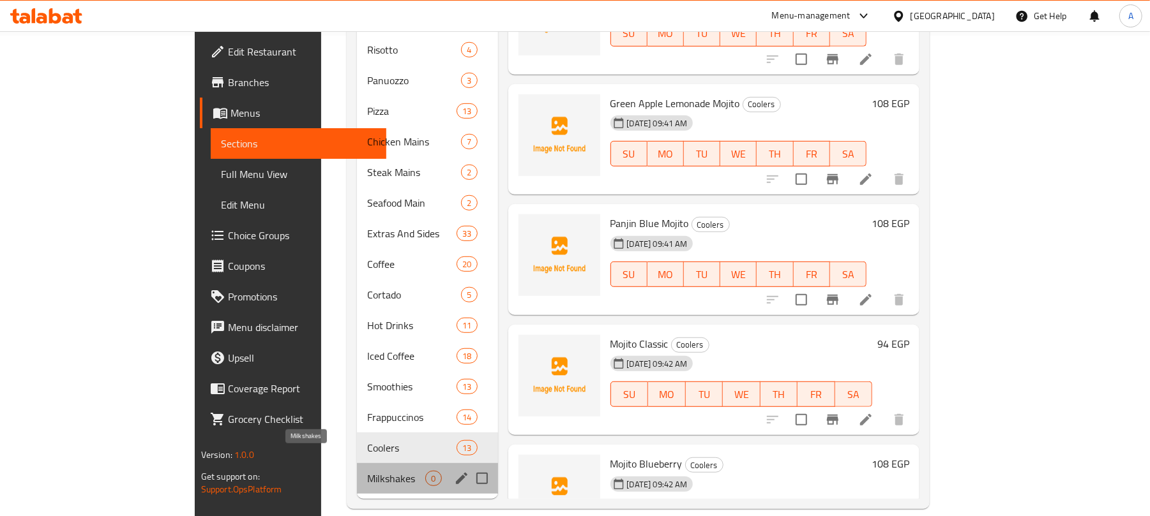
click at [367, 471] on span "Milkshakes" at bounding box center [396, 478] width 58 height 15
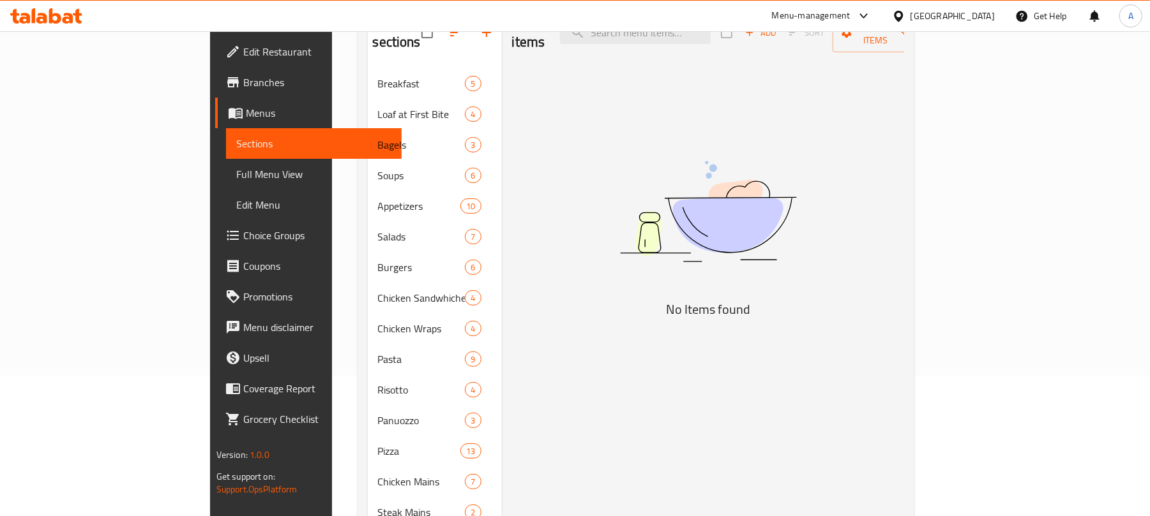
scroll to position [55, 0]
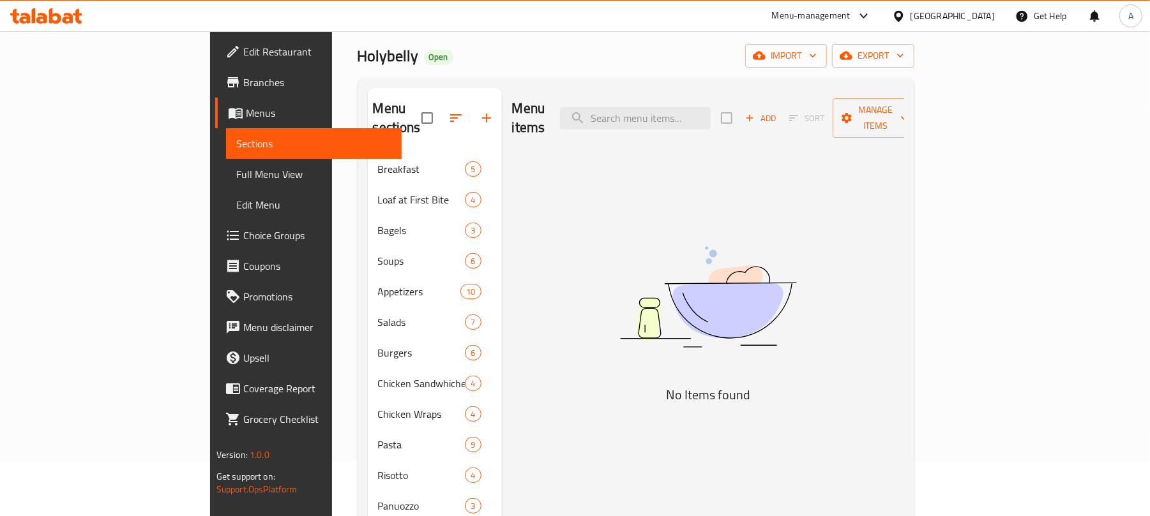
click at [778, 112] on span "Add" at bounding box center [760, 118] width 34 height 15
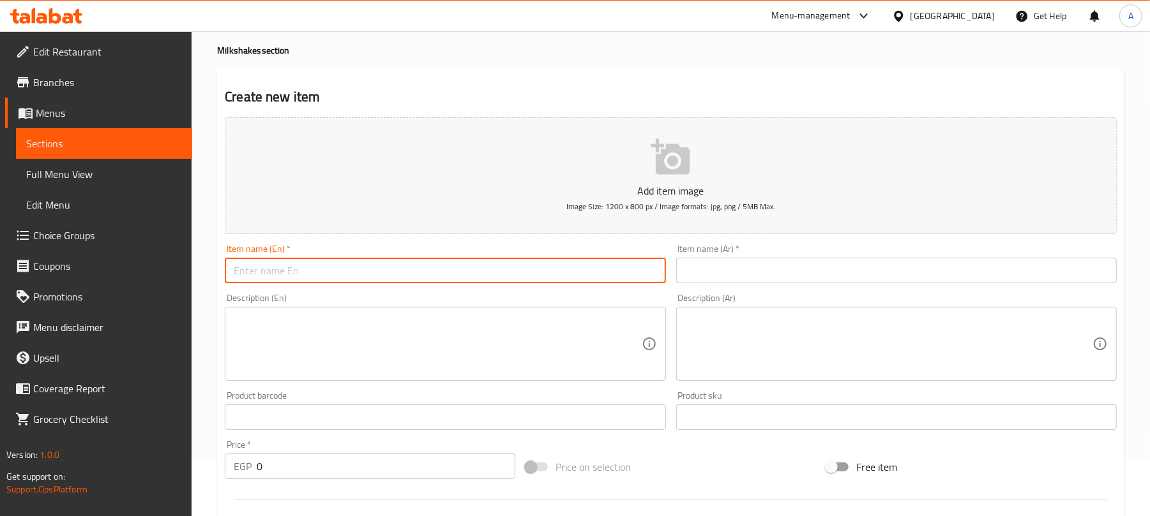
click at [361, 277] on input "text" at bounding box center [445, 271] width 440 height 26
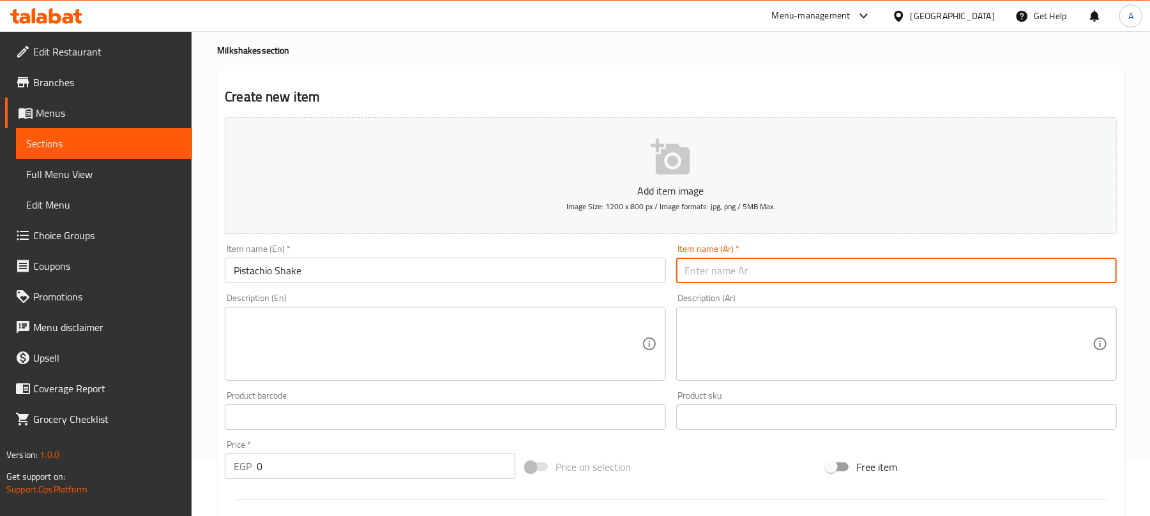
drag, startPoint x: 761, startPoint y: 260, endPoint x: 509, endPoint y: 44, distance: 331.8
click at [761, 260] on input "text" at bounding box center [896, 271] width 440 height 26
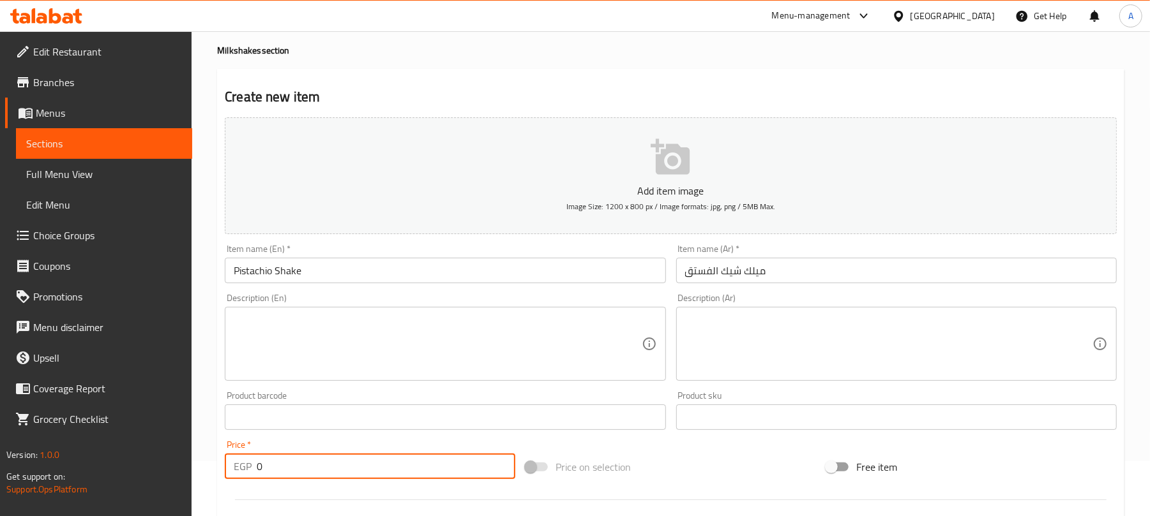
drag, startPoint x: 280, startPoint y: 463, endPoint x: 231, endPoint y: 466, distance: 48.6
click at [231, 466] on div "EGP 0 Price *" at bounding box center [370, 467] width 290 height 26
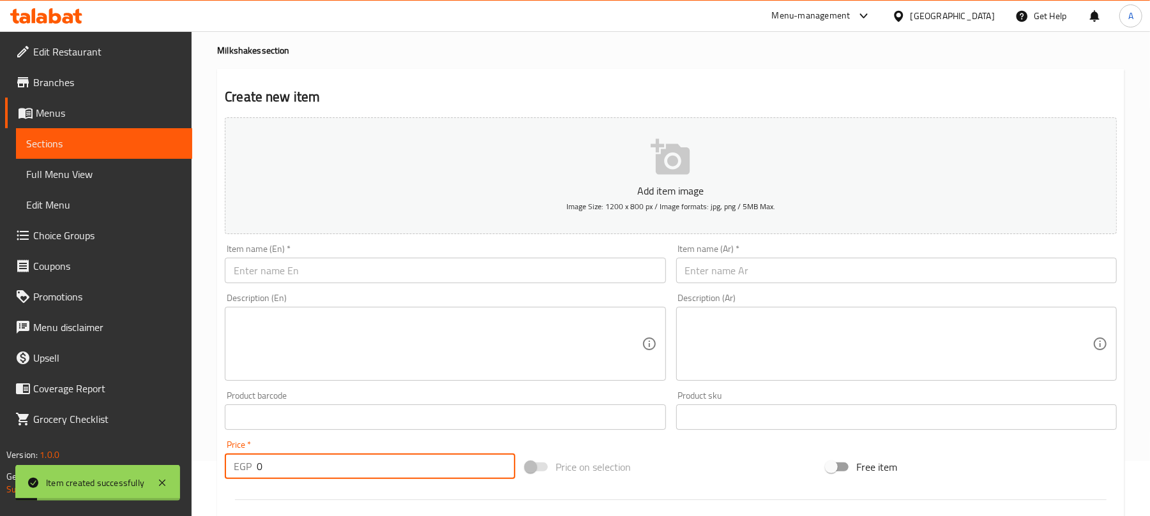
click at [425, 280] on input "text" at bounding box center [445, 271] width 440 height 26
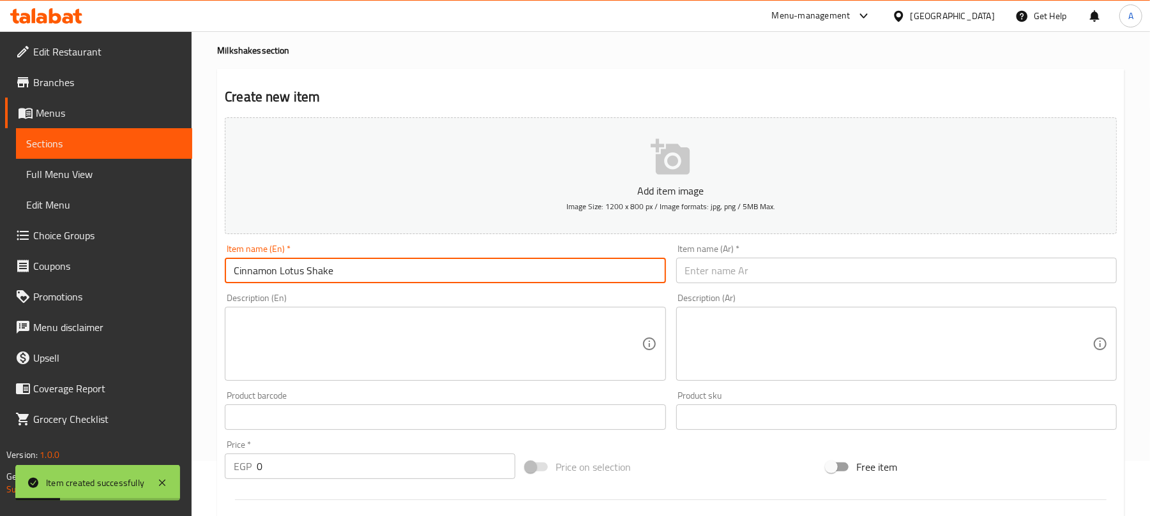
click at [770, 266] on input "text" at bounding box center [896, 271] width 440 height 26
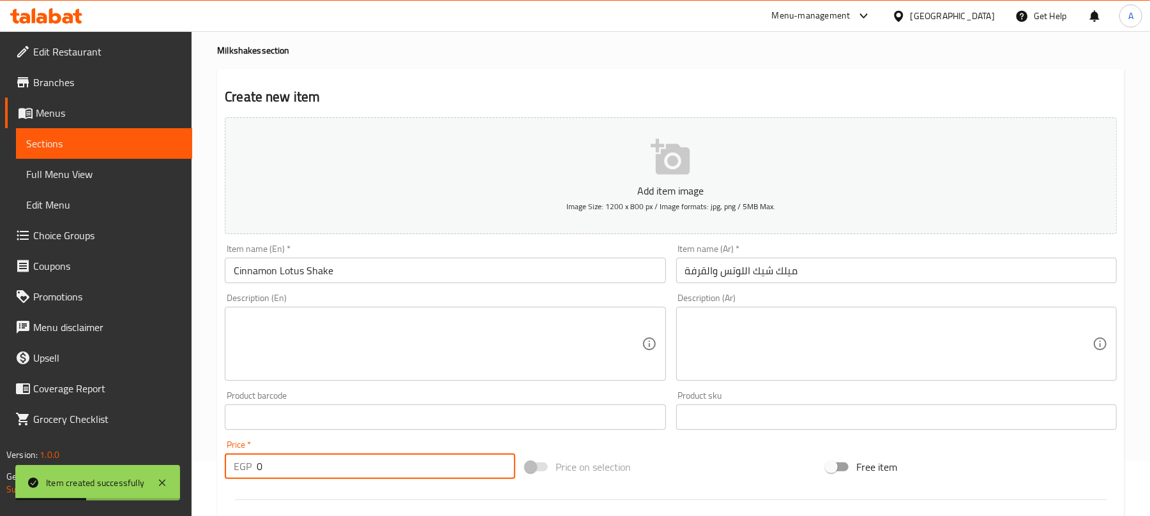
click at [259, 466] on input "0" at bounding box center [386, 467] width 259 height 26
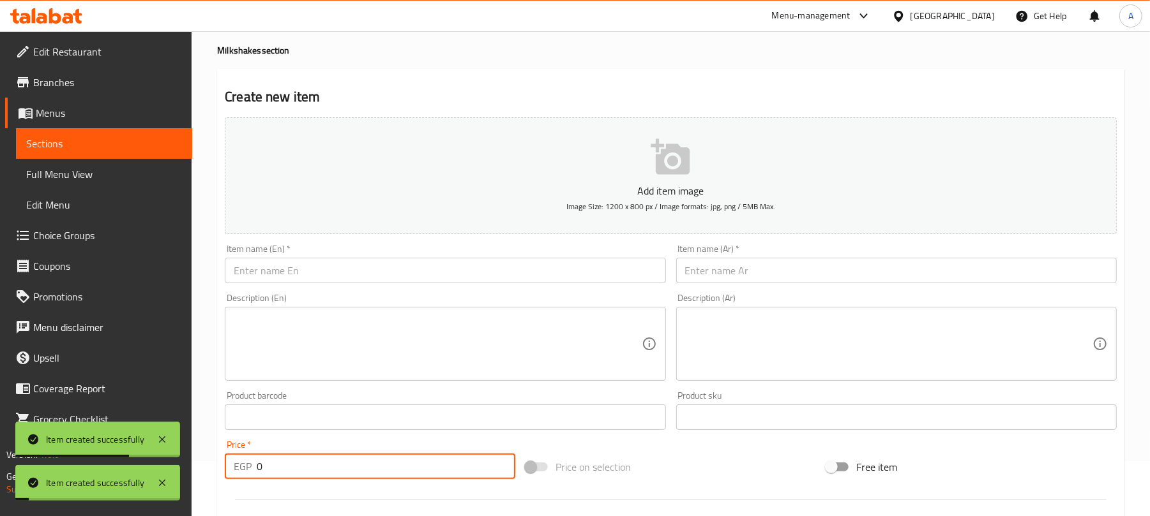
click at [418, 268] on input "text" at bounding box center [445, 271] width 440 height 26
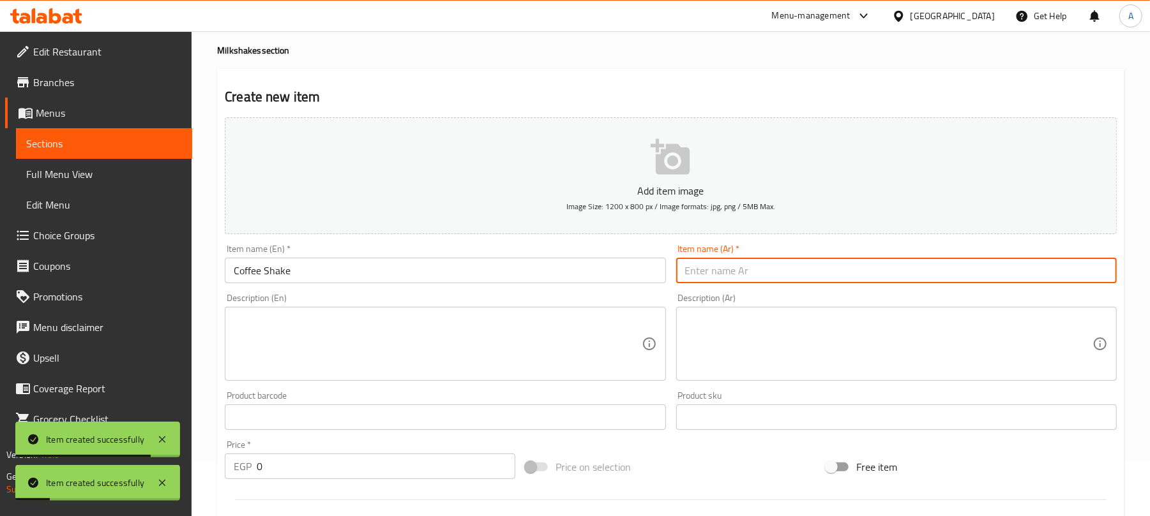
click at [734, 274] on input "text" at bounding box center [896, 271] width 440 height 26
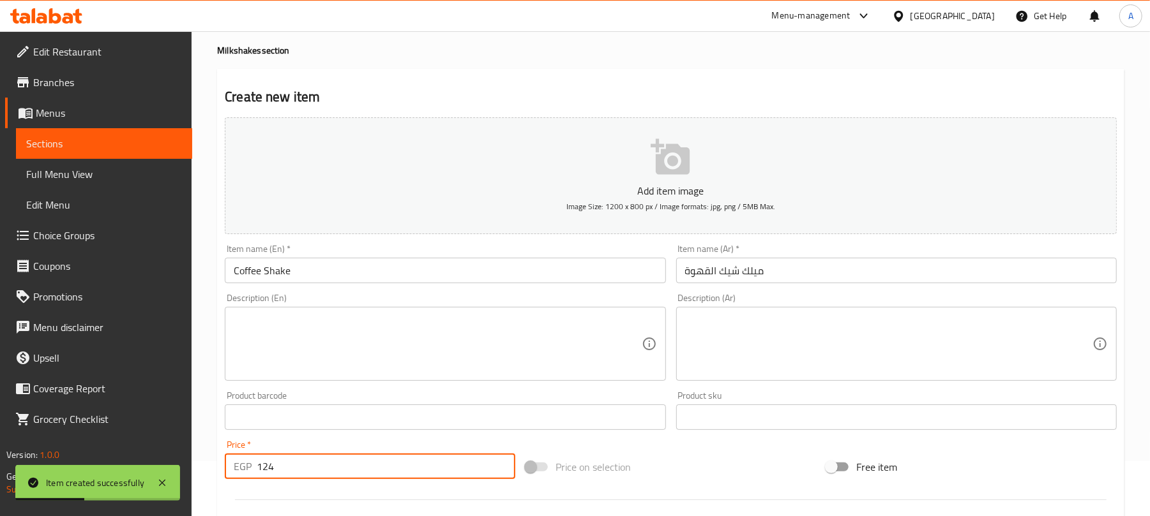
drag, startPoint x: 296, startPoint y: 475, endPoint x: 248, endPoint y: 476, distance: 47.9
click at [248, 476] on div "EGP 124 Price *" at bounding box center [370, 467] width 290 height 26
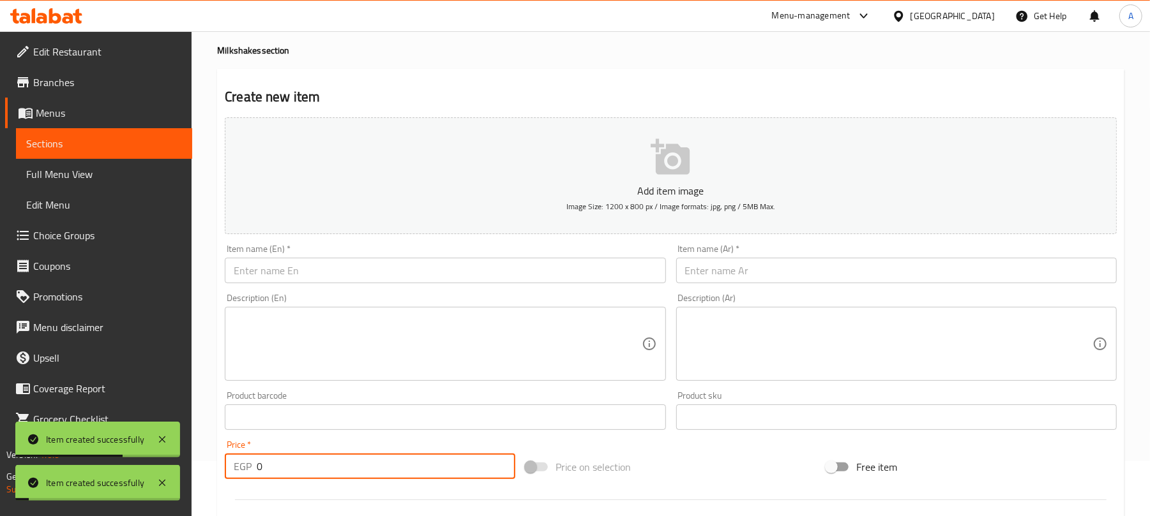
click at [559, 269] on input "text" at bounding box center [445, 271] width 440 height 26
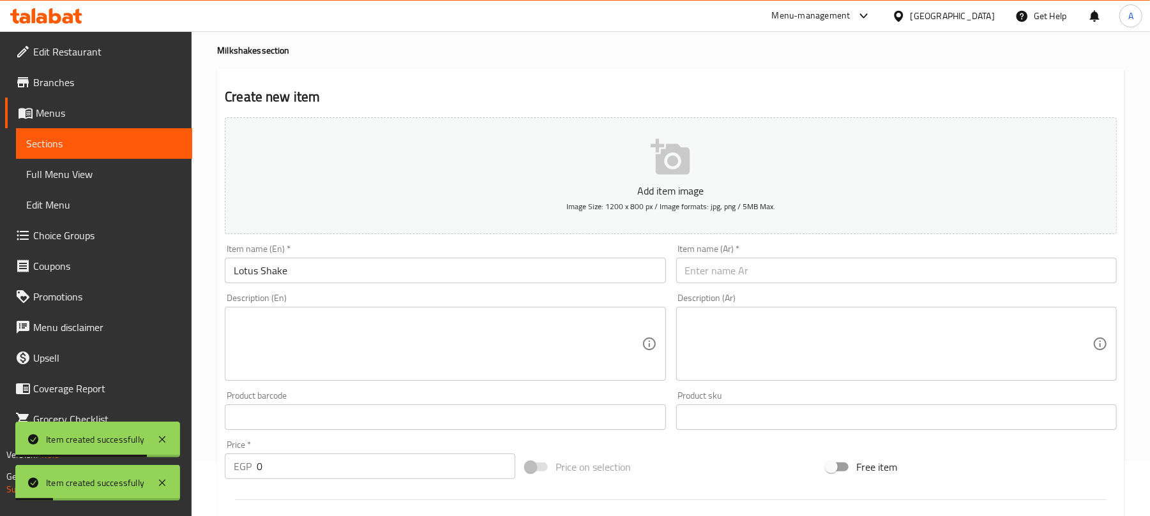
click at [809, 276] on input "text" at bounding box center [896, 271] width 440 height 26
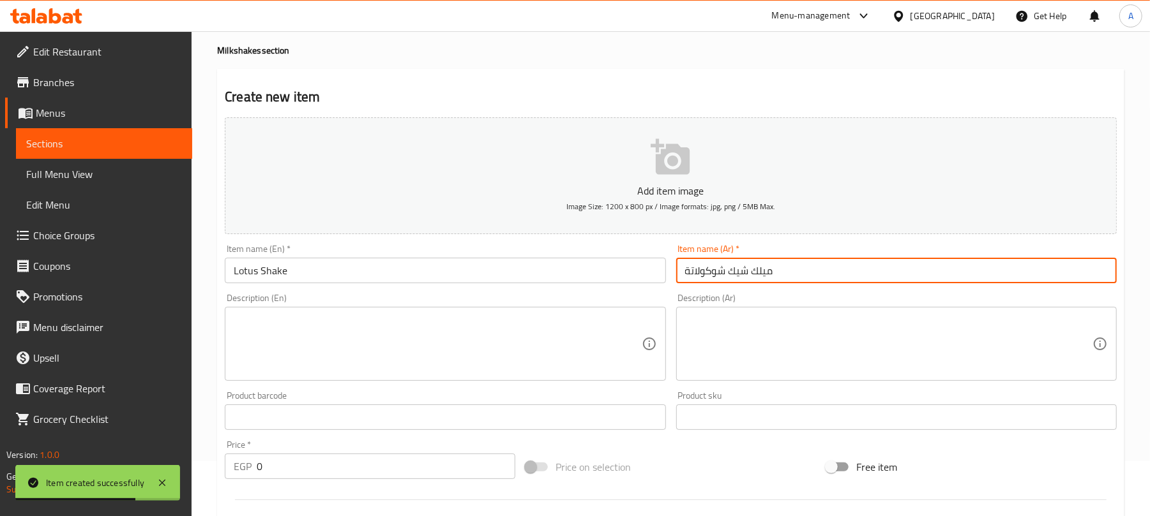
click at [695, 271] on input "ميلك شيك شوكولاتة" at bounding box center [896, 271] width 440 height 26
click at [702, 278] on input "ميلك شيك شوكولاتة" at bounding box center [896, 271] width 440 height 26
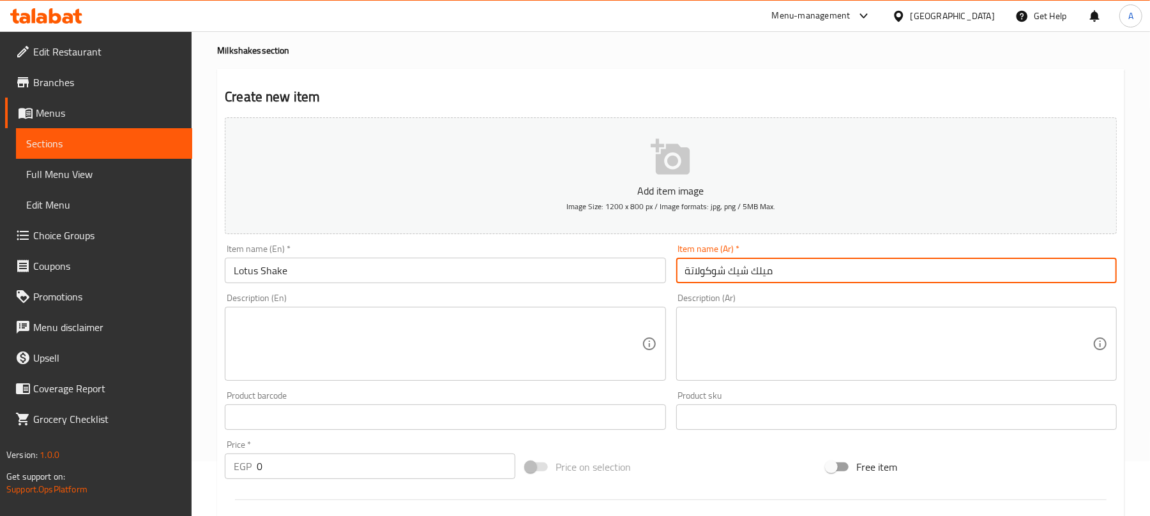
click at [702, 278] on input "ميلك شيك شوكولاتة" at bounding box center [896, 271] width 440 height 26
click at [715, 276] on input "ميلك شيك شوكولاتة" at bounding box center [896, 271] width 440 height 26
drag, startPoint x: 728, startPoint y: 274, endPoint x: 675, endPoint y: 275, distance: 53.0
click at [675, 275] on div "Item name (Ar)   * ميلك شيك شوكولاتة Item name (Ar) *" at bounding box center [896, 263] width 451 height 49
click at [703, 275] on input "ميلك شيكلوتس" at bounding box center [896, 271] width 440 height 26
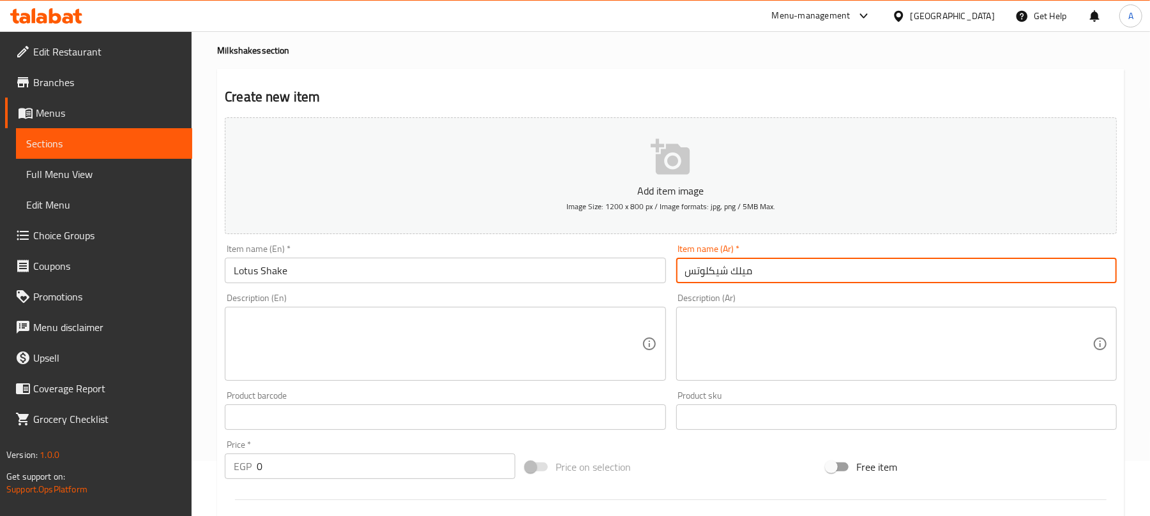
click at [711, 278] on input "ميلك شيكلوتس" at bounding box center [896, 271] width 440 height 26
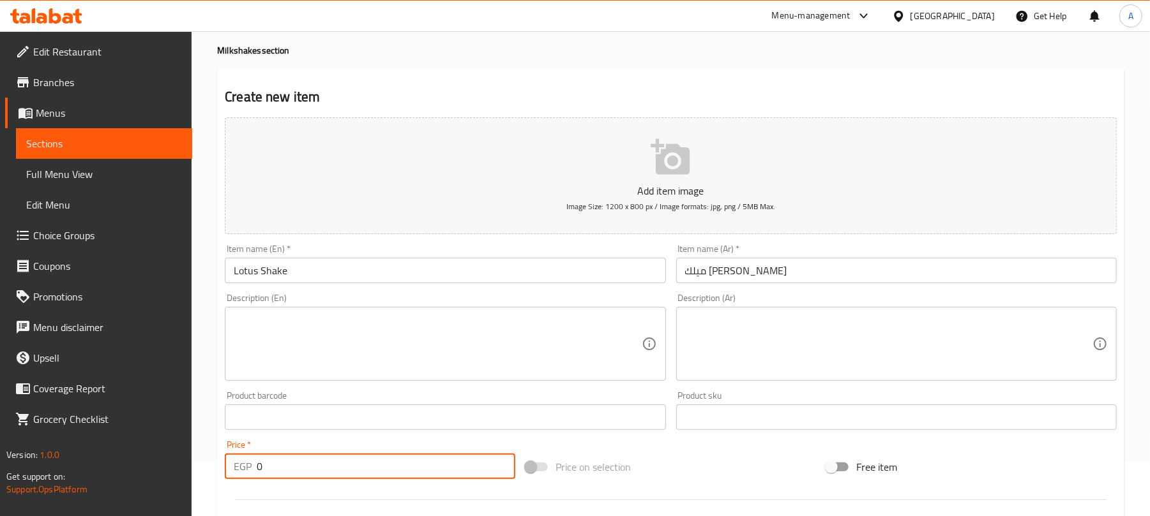
drag, startPoint x: 300, startPoint y: 461, endPoint x: 264, endPoint y: 470, distance: 37.5
click at [264, 470] on input "0" at bounding box center [386, 467] width 259 height 26
drag, startPoint x: 264, startPoint y: 470, endPoint x: 246, endPoint y: 471, distance: 17.3
click at [246, 471] on div "EGP 0119 Price *" at bounding box center [370, 467] width 290 height 26
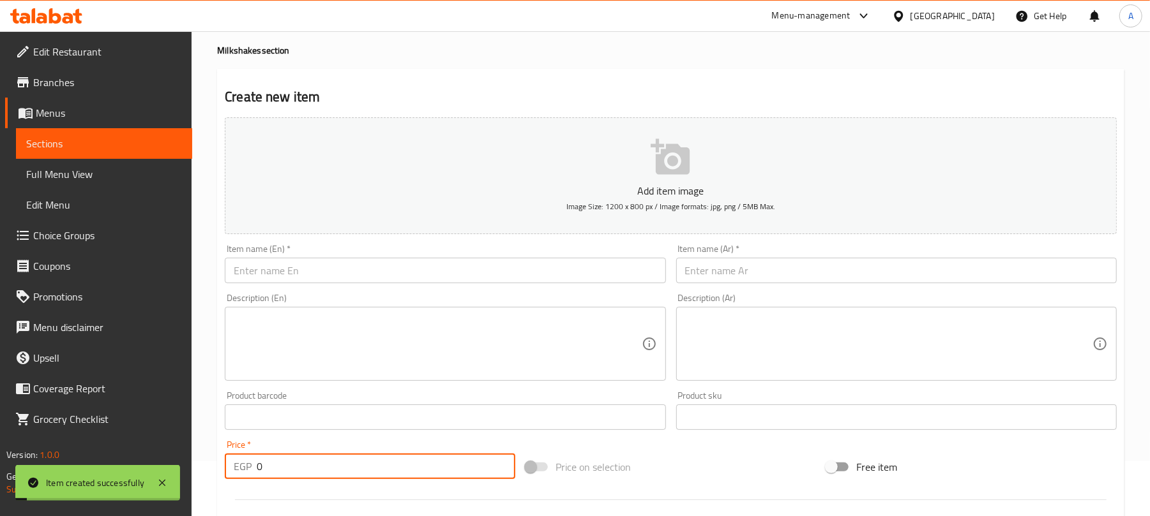
click at [442, 271] on input "text" at bounding box center [445, 271] width 440 height 26
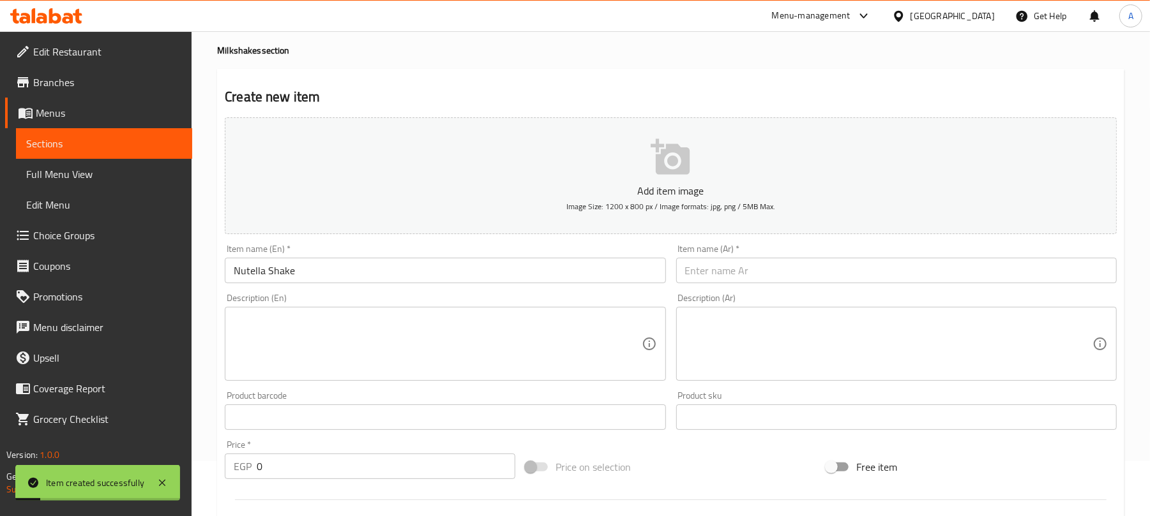
click at [788, 271] on input "text" at bounding box center [896, 271] width 440 height 26
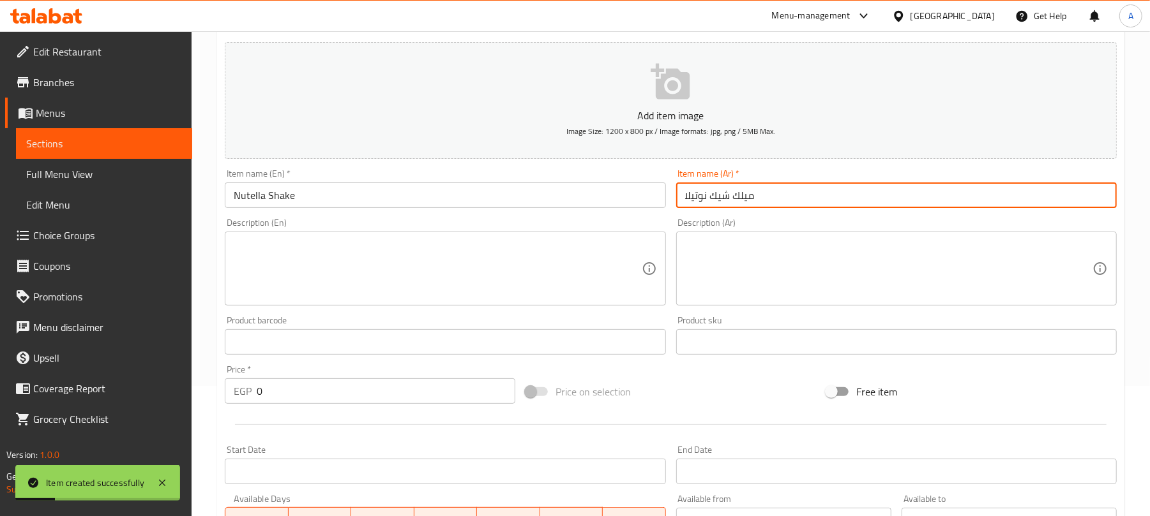
scroll to position [140, 0]
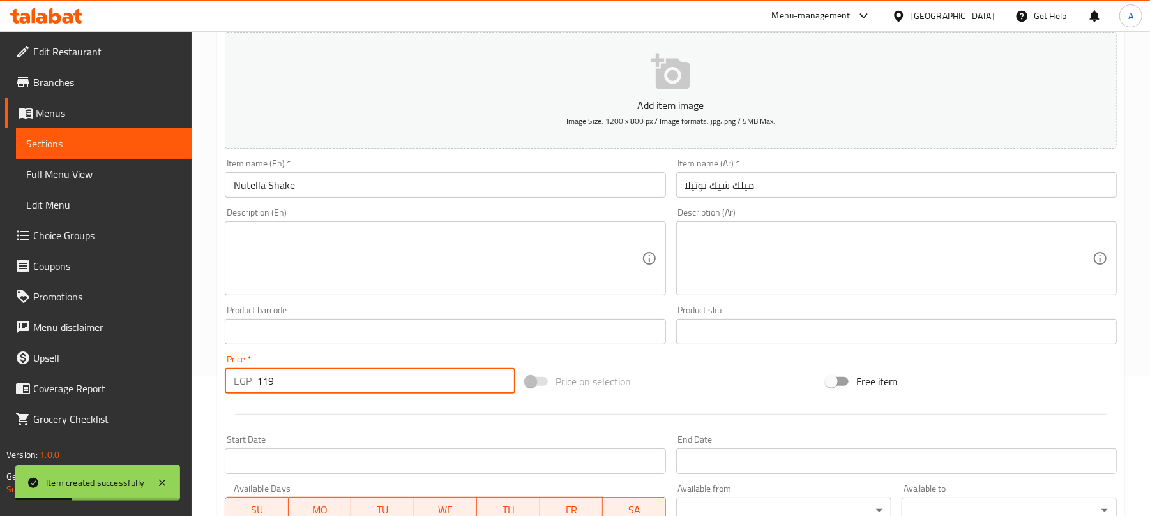
drag, startPoint x: 271, startPoint y: 386, endPoint x: 246, endPoint y: 384, distance: 25.0
click at [246, 384] on div "EGP 119 Price *" at bounding box center [370, 381] width 290 height 26
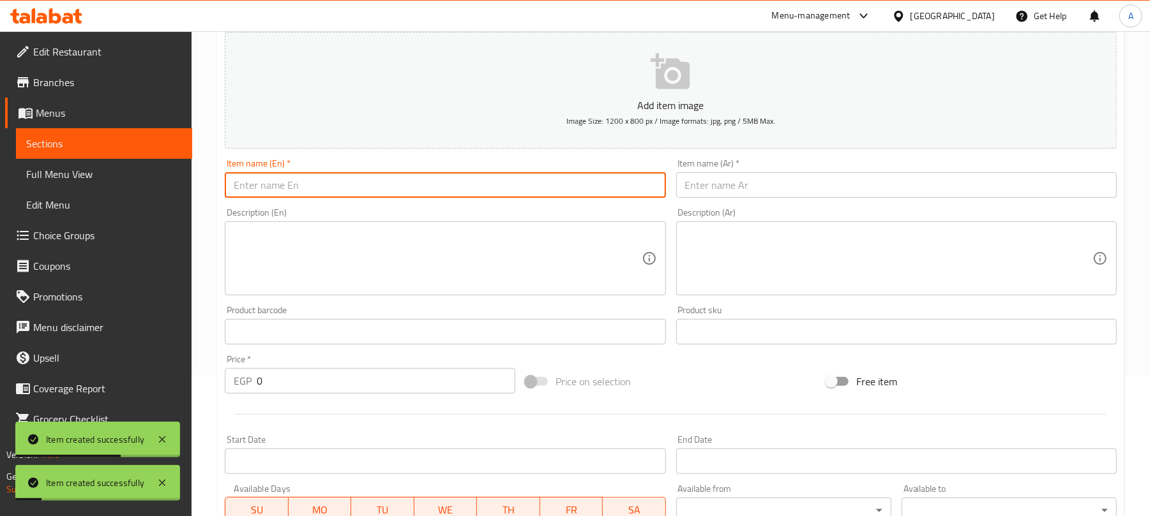
click at [386, 190] on input "text" at bounding box center [445, 185] width 440 height 26
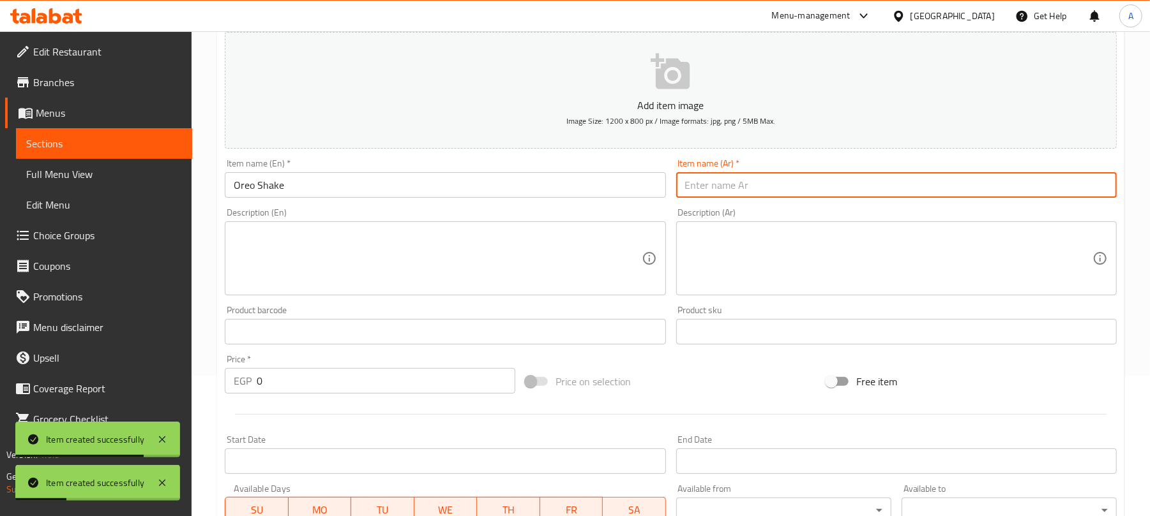
click at [770, 189] on input "text" at bounding box center [896, 185] width 440 height 26
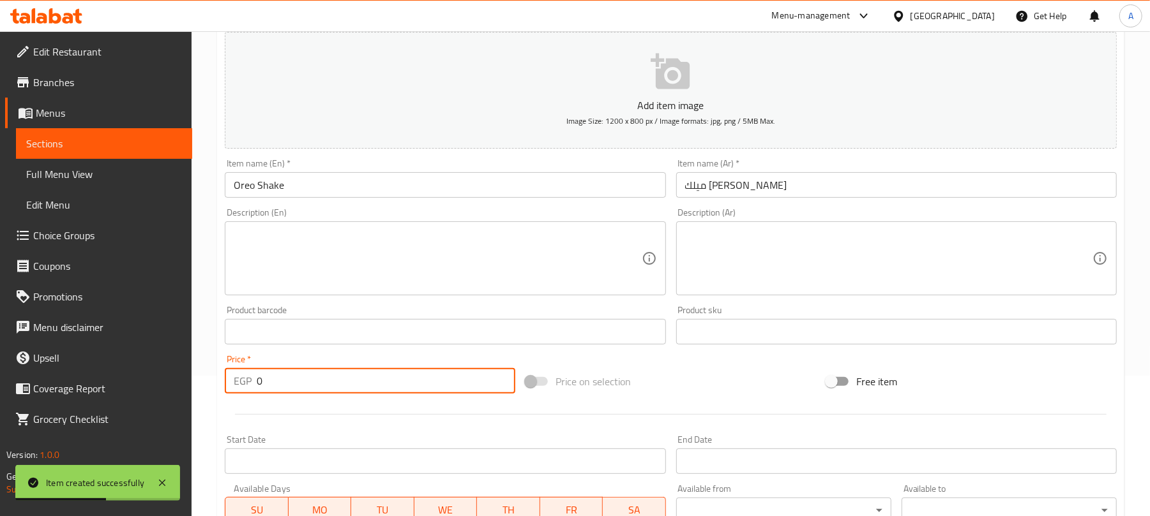
drag, startPoint x: 290, startPoint y: 379, endPoint x: 246, endPoint y: 379, distance: 44.1
click at [246, 379] on div "EGP 0 Price *" at bounding box center [370, 381] width 290 height 26
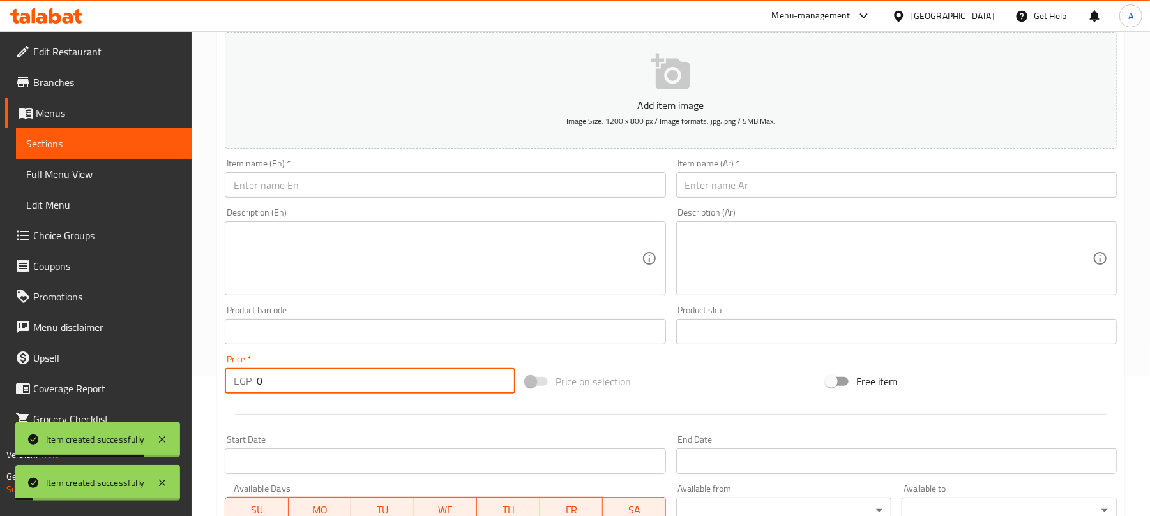
click at [402, 177] on input "text" at bounding box center [445, 185] width 440 height 26
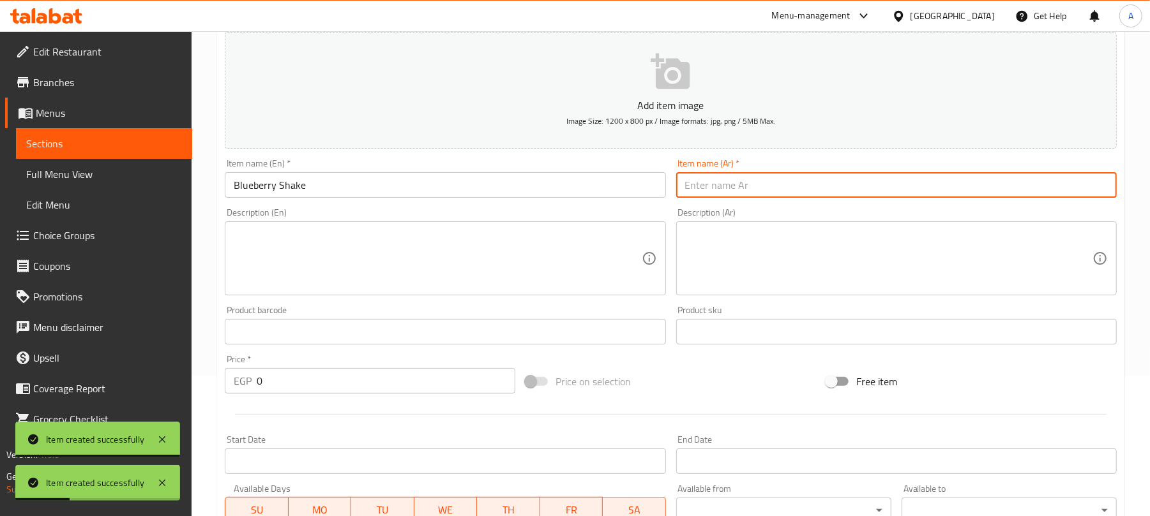
click at [739, 180] on input "text" at bounding box center [896, 185] width 440 height 26
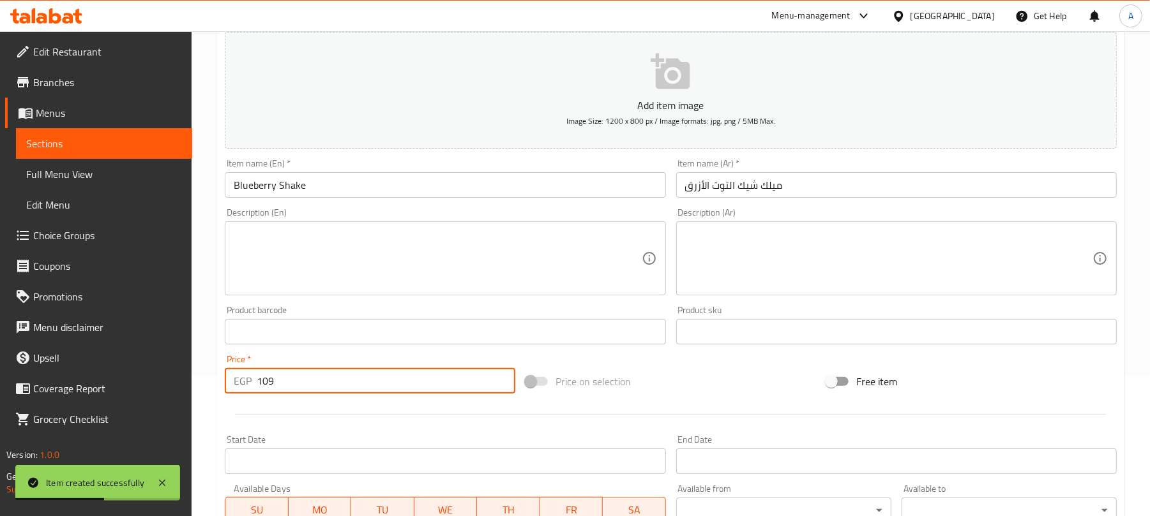
drag, startPoint x: 284, startPoint y: 384, endPoint x: 252, endPoint y: 382, distance: 32.6
click at [252, 382] on div "EGP 109 Price *" at bounding box center [370, 381] width 290 height 26
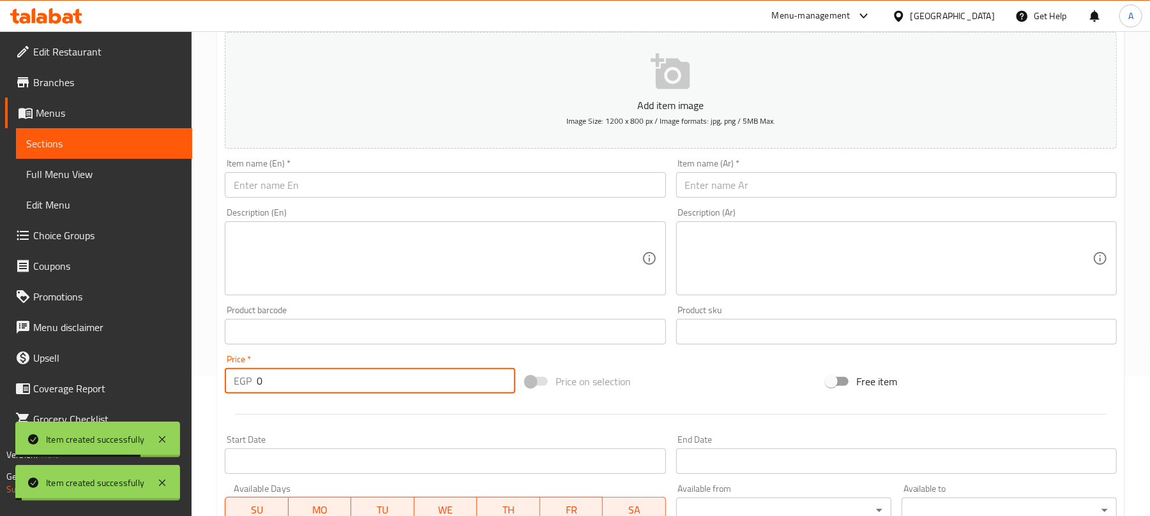
scroll to position [55, 0]
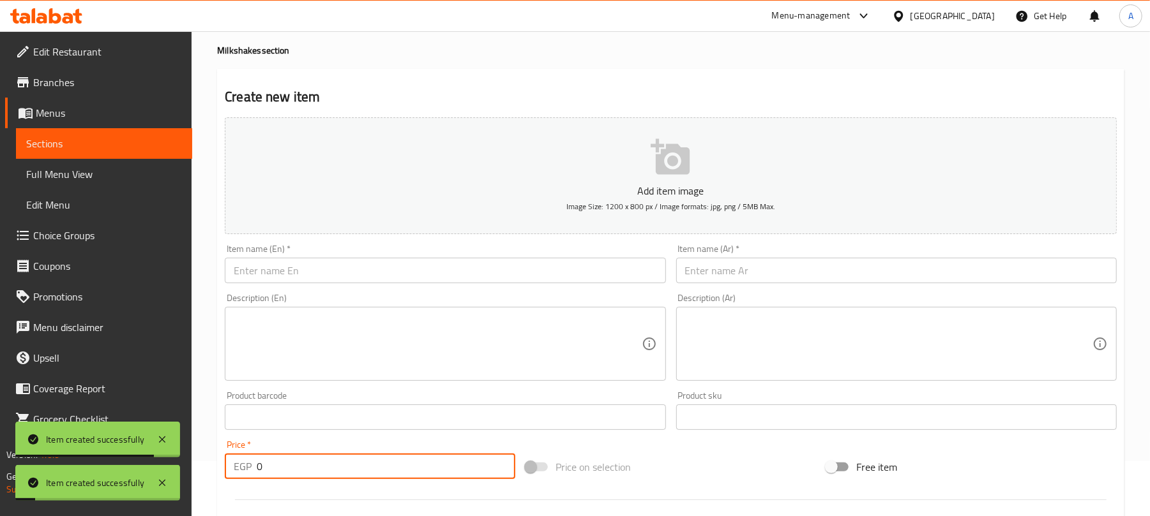
click at [417, 264] on input "text" at bounding box center [445, 271] width 440 height 26
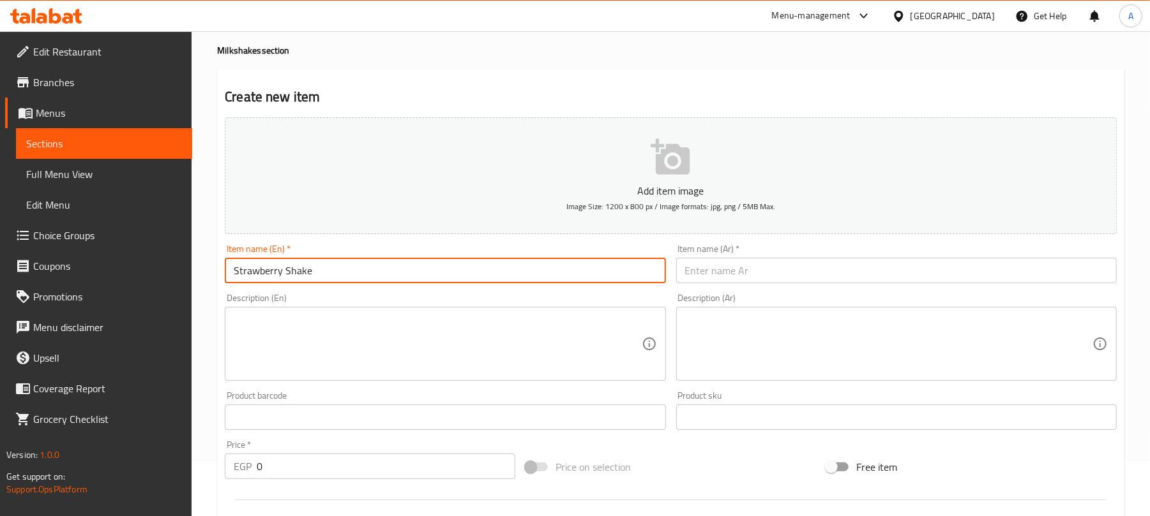
click at [797, 269] on input "text" at bounding box center [896, 271] width 440 height 26
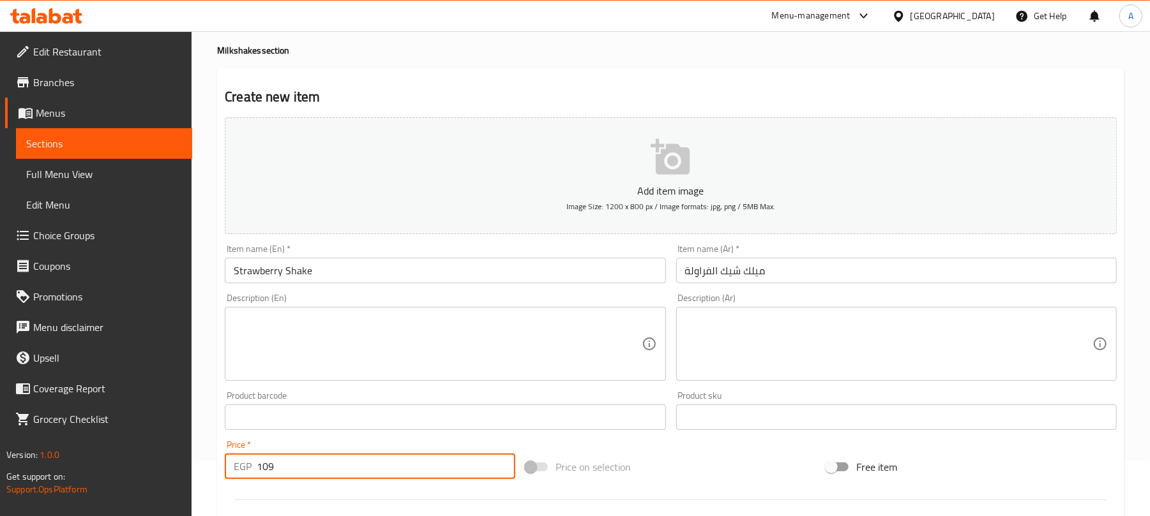
drag, startPoint x: 260, startPoint y: 468, endPoint x: 254, endPoint y: 470, distance: 6.7
click at [254, 470] on div "EGP 109 Price *" at bounding box center [370, 467] width 290 height 26
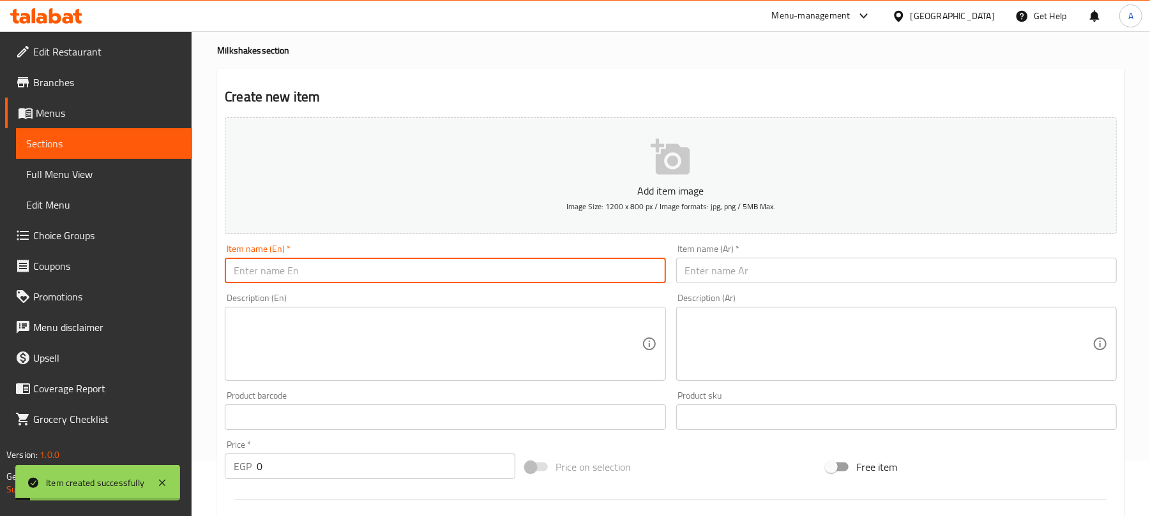
click at [449, 276] on input "text" at bounding box center [445, 271] width 440 height 26
click at [746, 264] on input "text" at bounding box center [896, 271] width 440 height 26
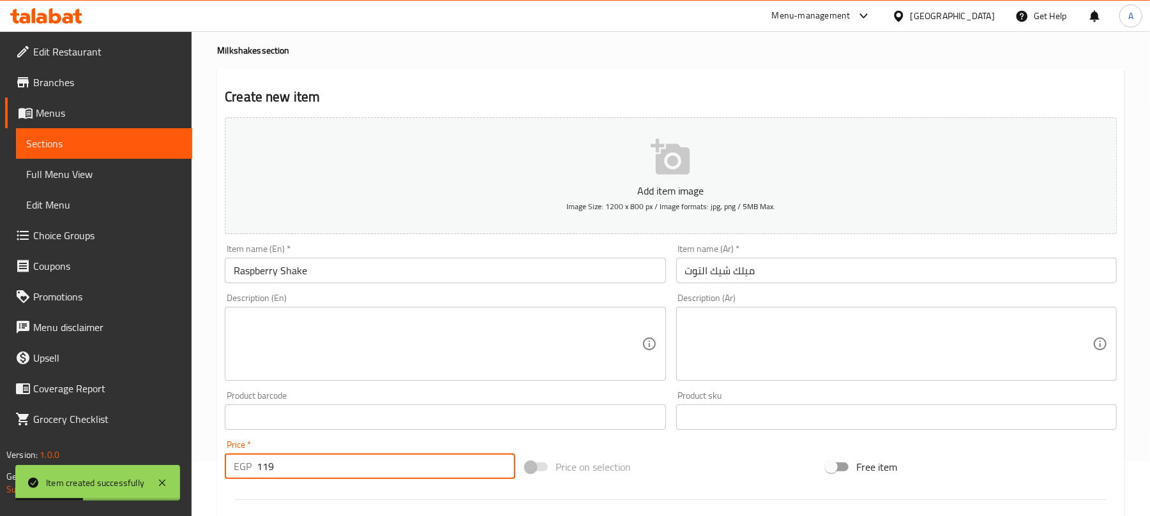
drag, startPoint x: 264, startPoint y: 462, endPoint x: 238, endPoint y: 465, distance: 26.3
click at [238, 465] on div "EGP 119 Price *" at bounding box center [370, 467] width 290 height 26
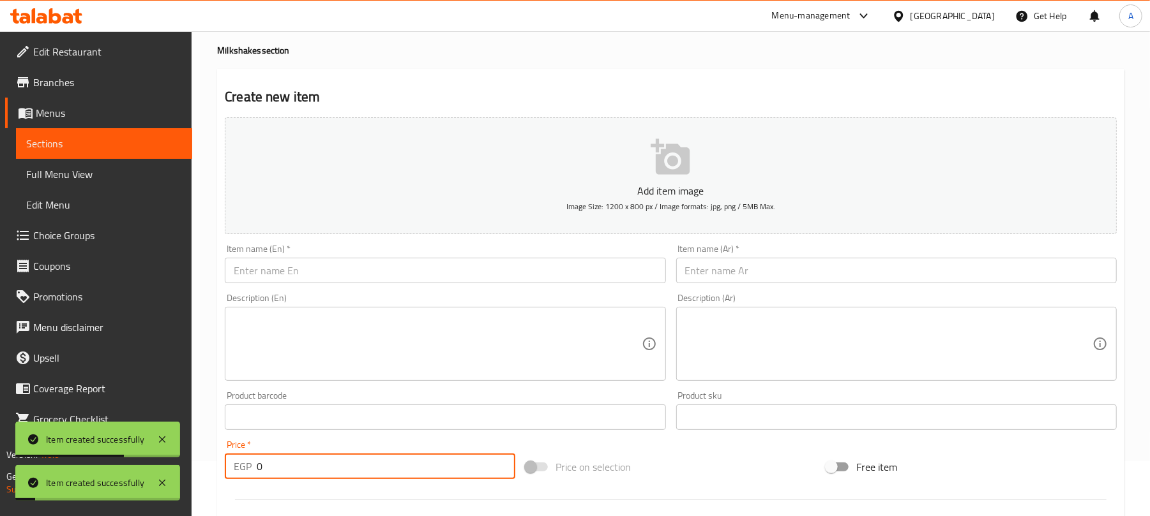
click at [364, 269] on input "text" at bounding box center [445, 271] width 440 height 26
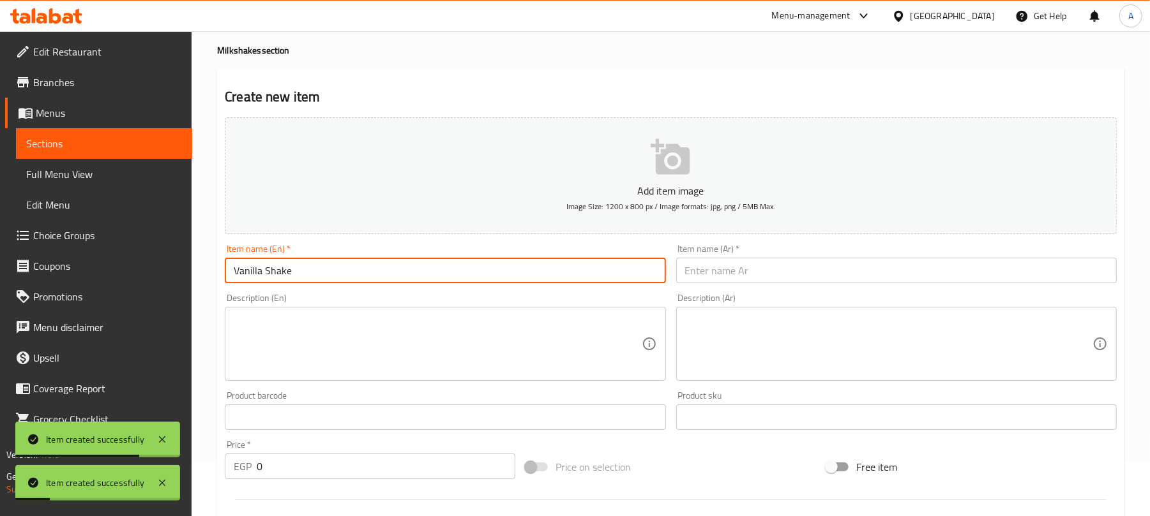
click at [721, 263] on input "text" at bounding box center [896, 271] width 440 height 26
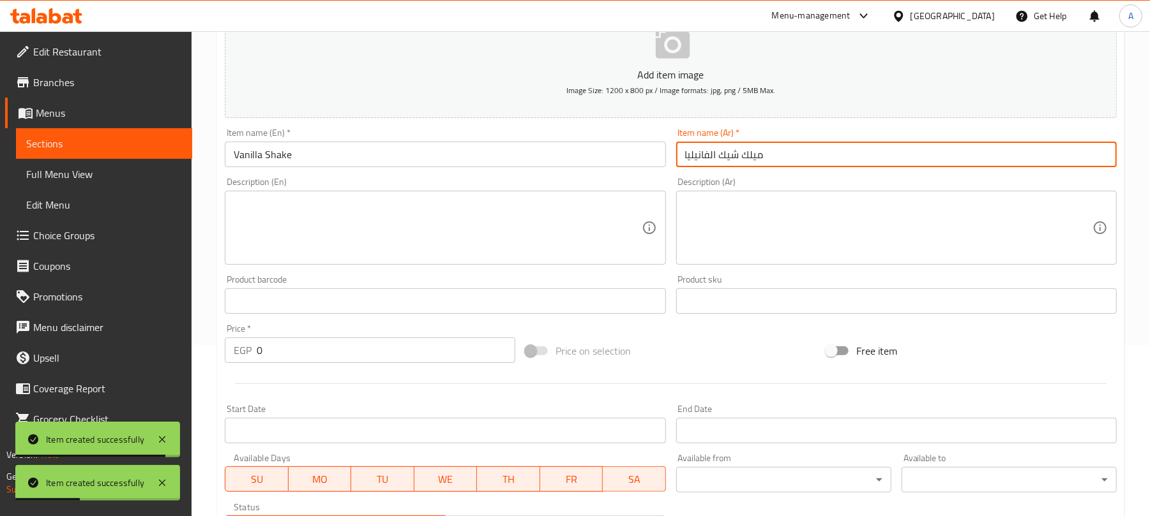
scroll to position [225, 0]
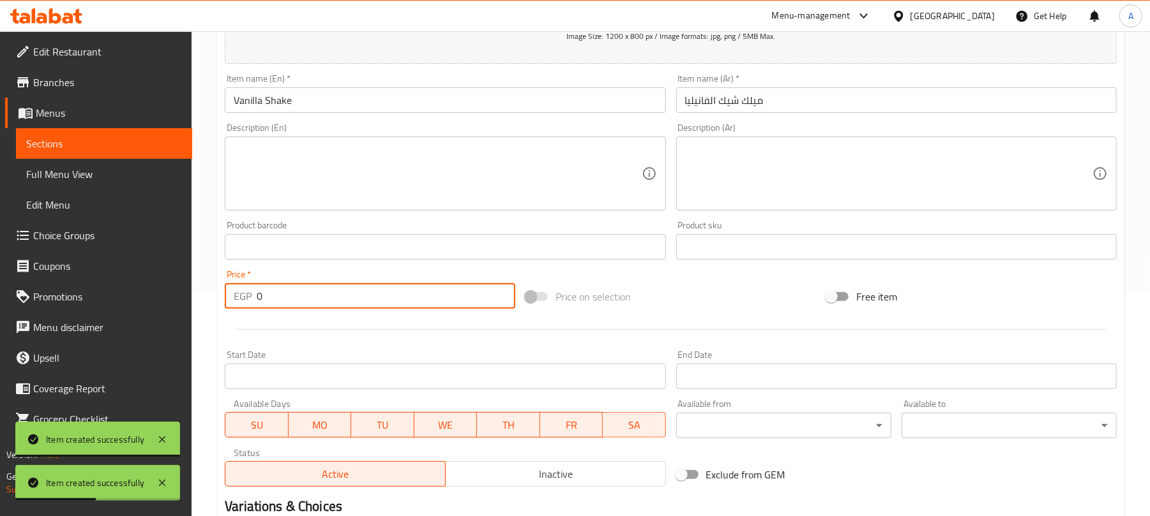
drag, startPoint x: 274, startPoint y: 305, endPoint x: 236, endPoint y: 318, distance: 39.8
click at [236, 318] on div "Add item image Image Size: 1200 x 800 px / Image formats: jpg, png / 5MB Max. I…" at bounding box center [671, 217] width 902 height 550
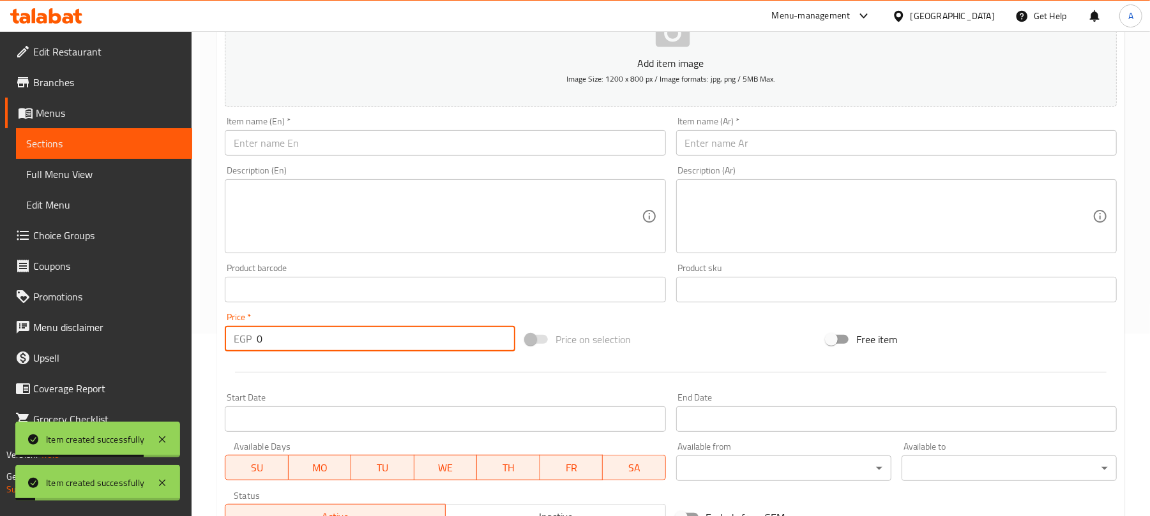
scroll to position [0, 0]
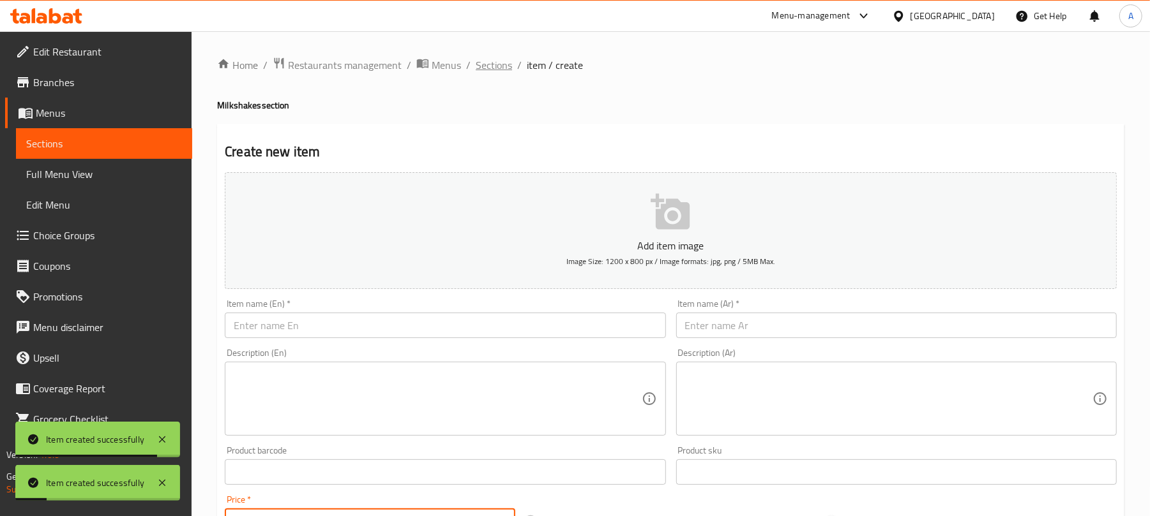
click at [488, 60] on span "Sections" at bounding box center [494, 64] width 36 height 15
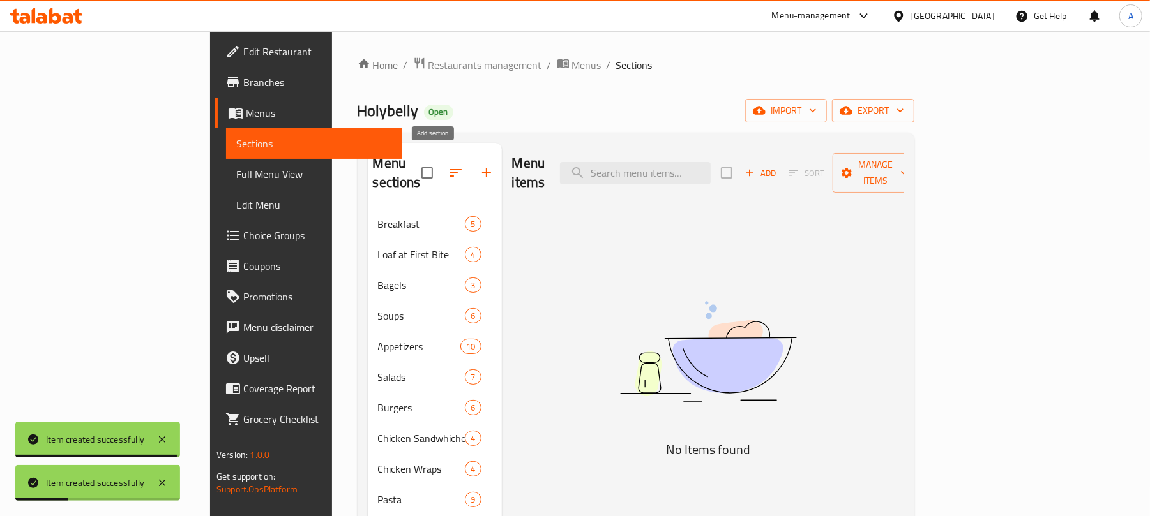
click at [471, 163] on button "button" at bounding box center [486, 173] width 31 height 31
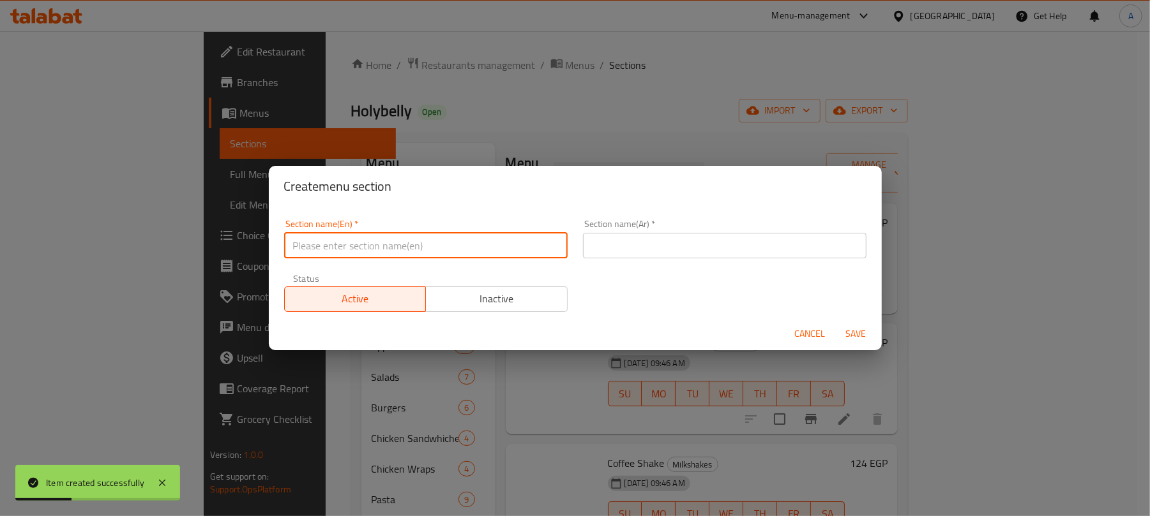
click at [534, 243] on input "text" at bounding box center [425, 246] width 283 height 26
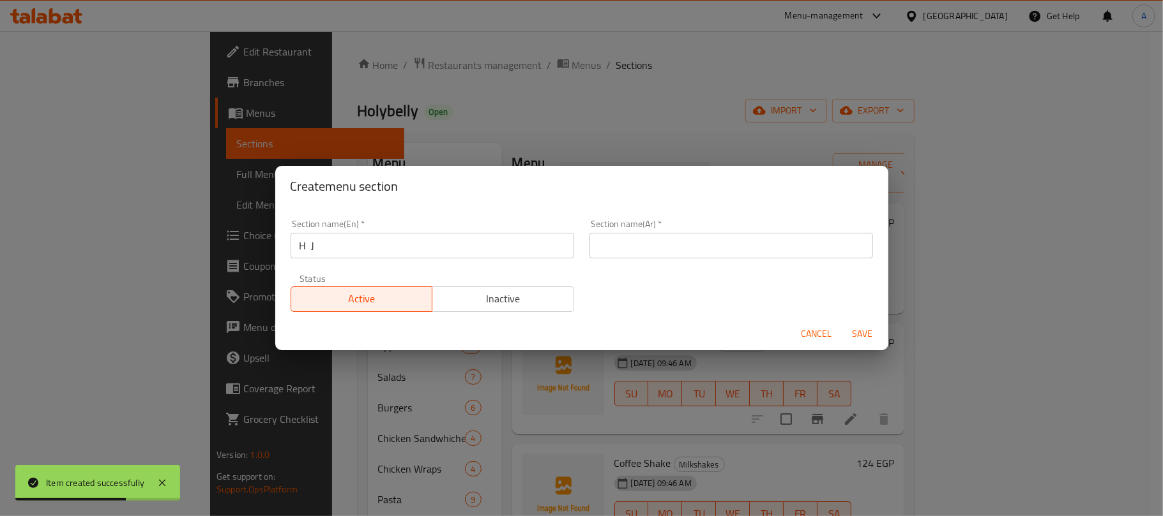
click at [391, 243] on input "H J" at bounding box center [431, 246] width 283 height 26
drag, startPoint x: 391, startPoint y: 243, endPoint x: 292, endPoint y: 243, distance: 99.0
click at [292, 243] on input "H J" at bounding box center [431, 246] width 283 height 26
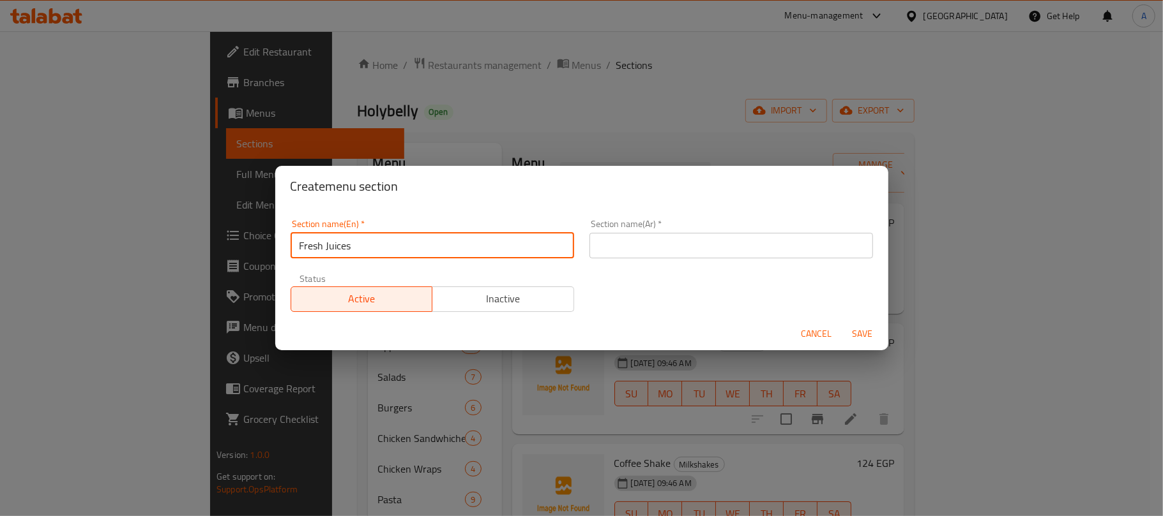
click at [635, 241] on input "text" at bounding box center [730, 246] width 283 height 26
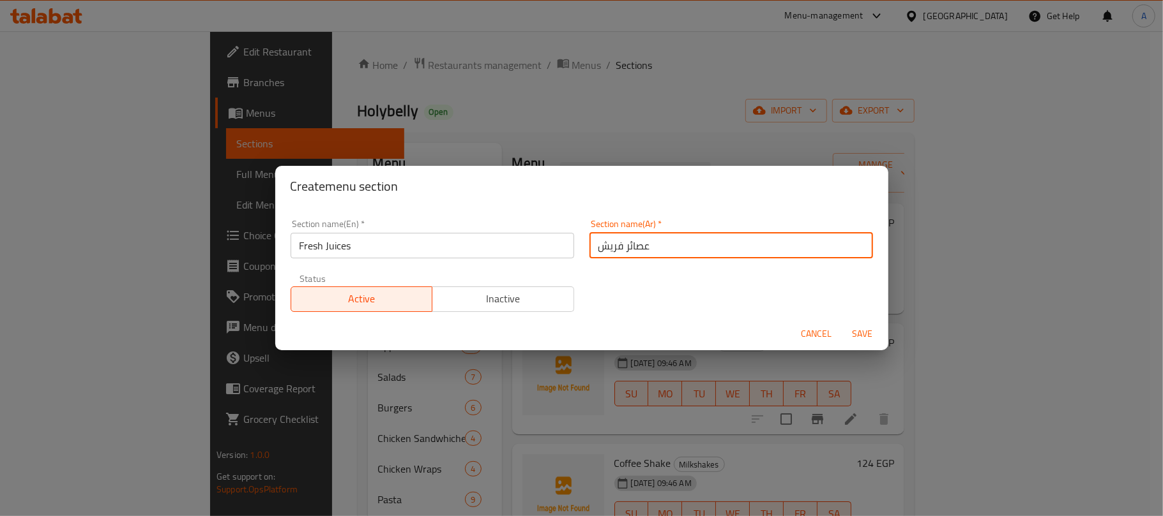
click at [871, 332] on span "Save" at bounding box center [862, 334] width 31 height 16
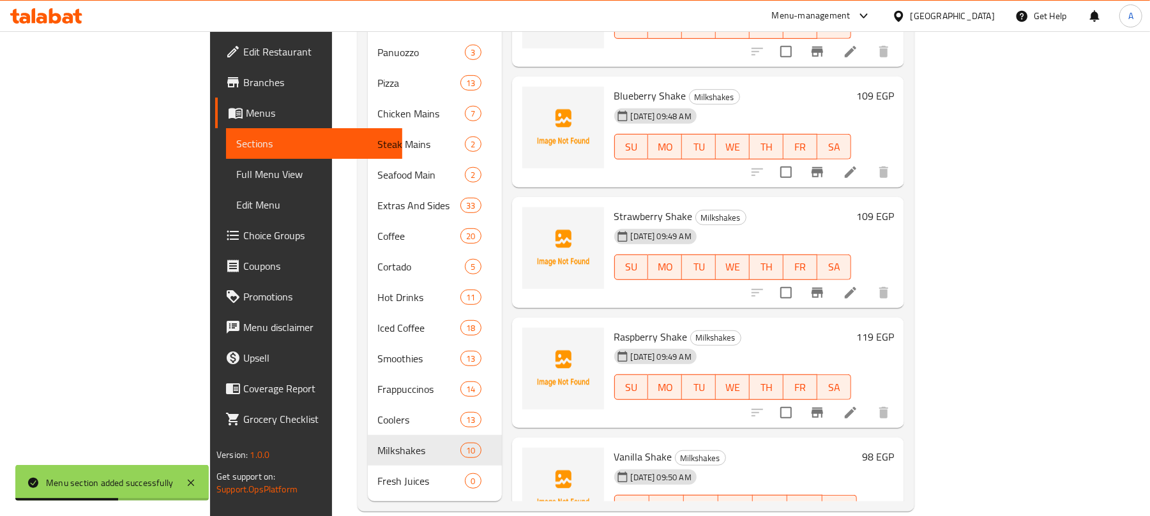
scroll to position [511, 0]
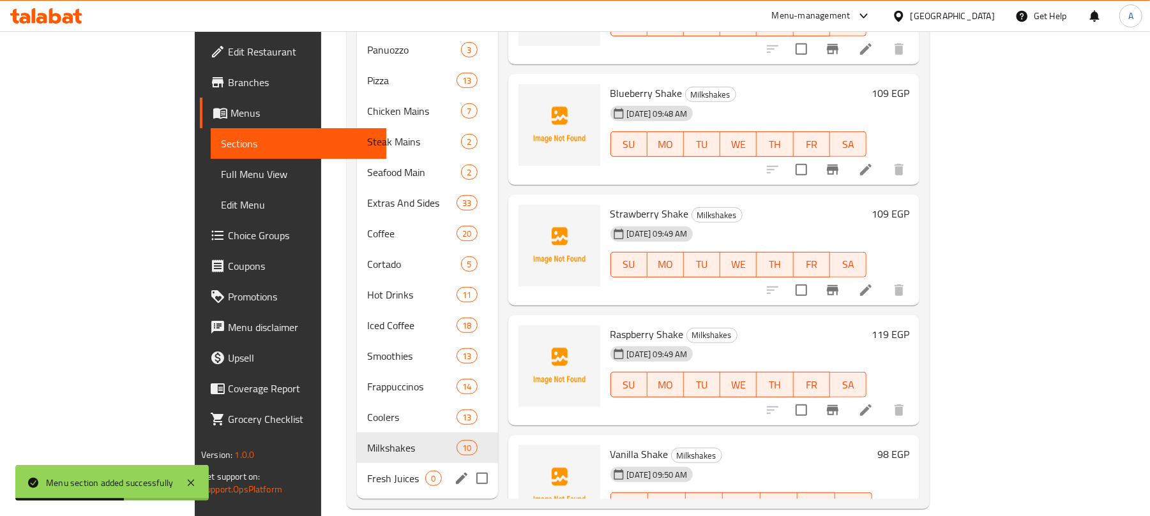
drag, startPoint x: 377, startPoint y: 465, endPoint x: 622, endPoint y: 375, distance: 260.9
click at [376, 465] on div "Fresh Juices 0" at bounding box center [427, 478] width 140 height 31
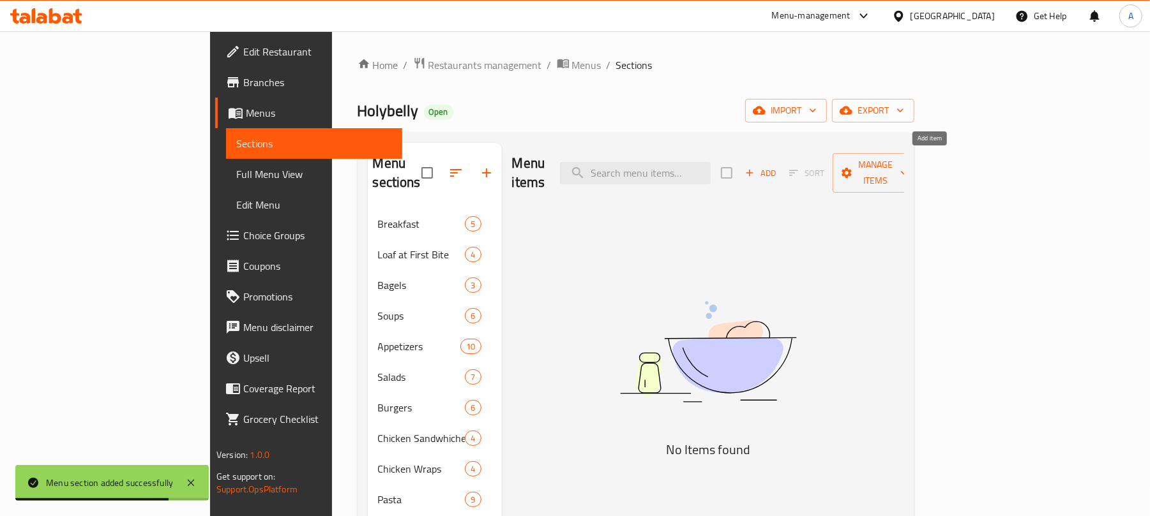
click at [781, 174] on button "Add" at bounding box center [760, 173] width 41 height 20
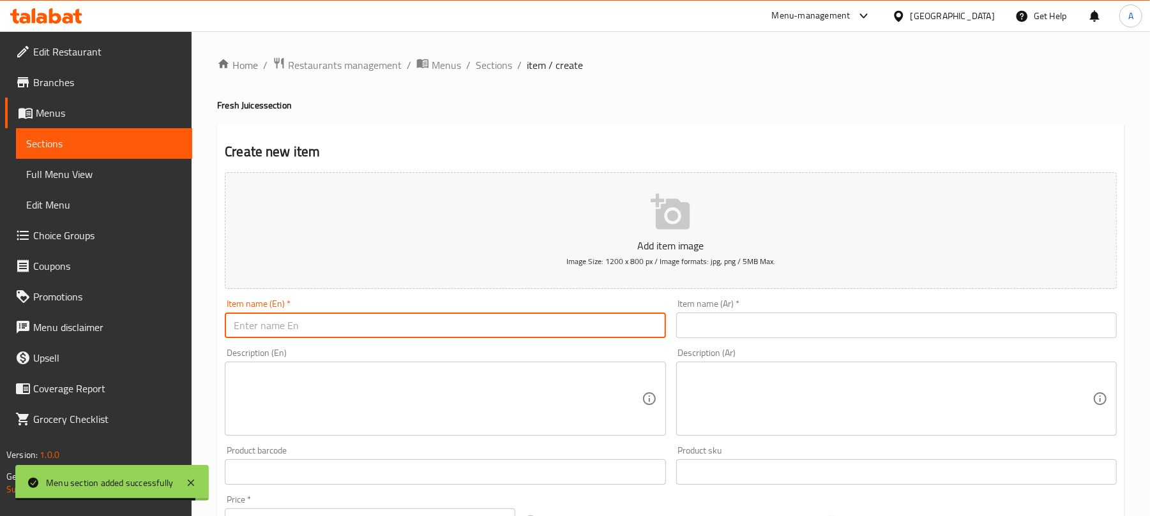
click at [468, 331] on input "text" at bounding box center [445, 326] width 440 height 26
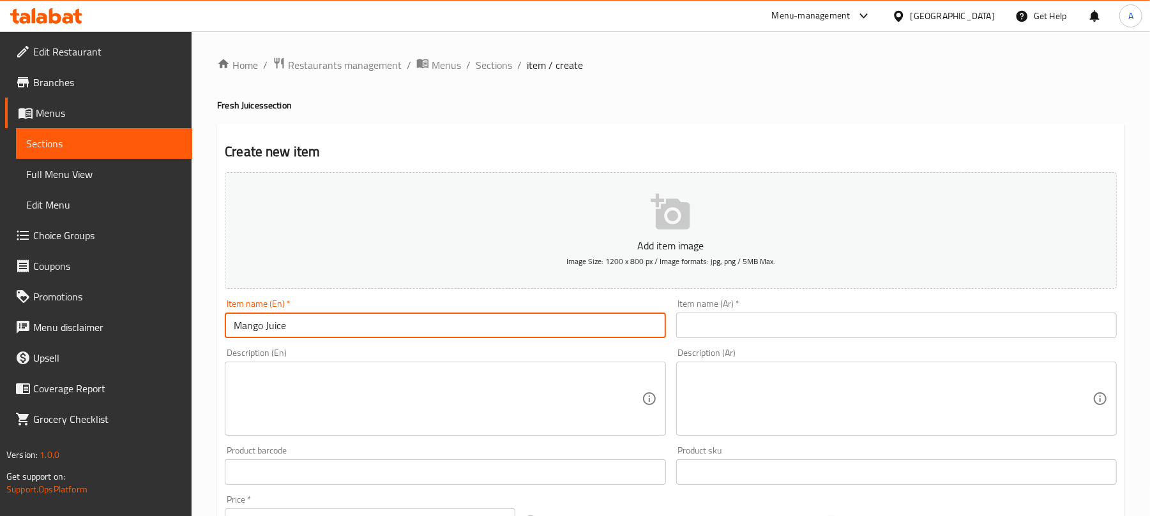
click at [771, 329] on input "text" at bounding box center [896, 326] width 440 height 26
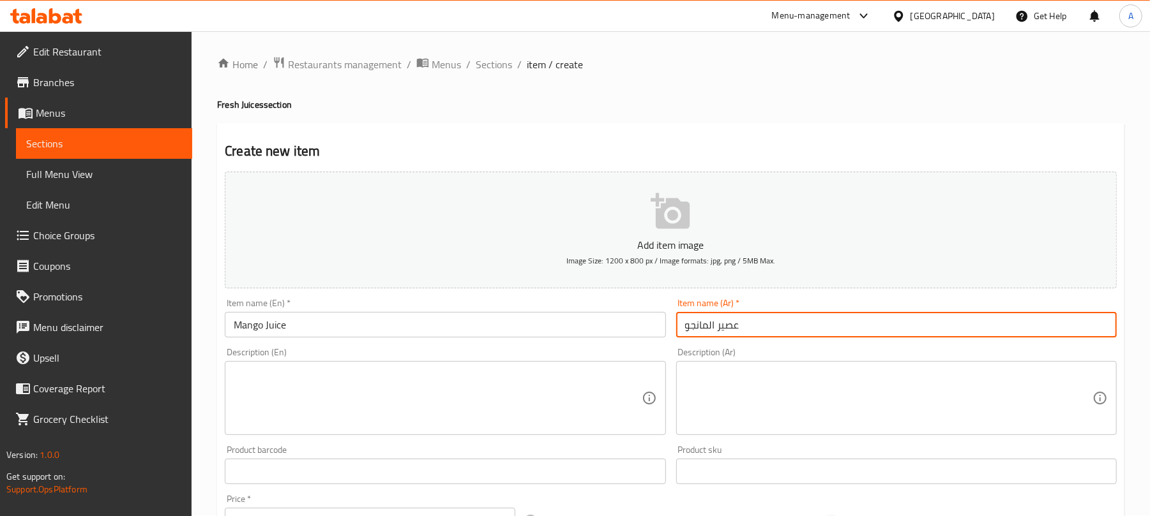
scroll to position [85, 0]
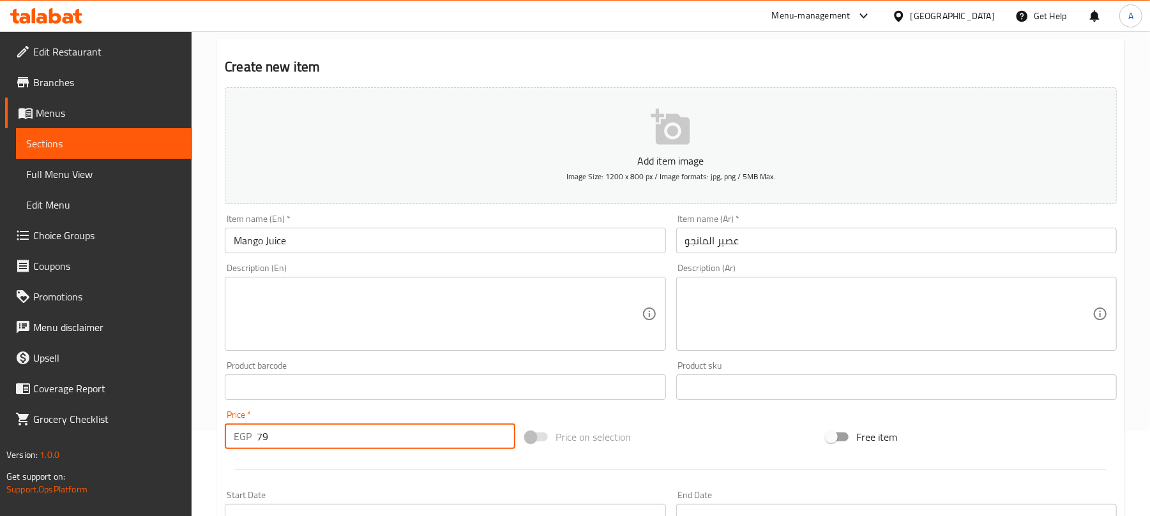
drag, startPoint x: 274, startPoint y: 447, endPoint x: 251, endPoint y: 448, distance: 23.0
click at [251, 448] on div "EGP 79 Price *" at bounding box center [370, 437] width 290 height 26
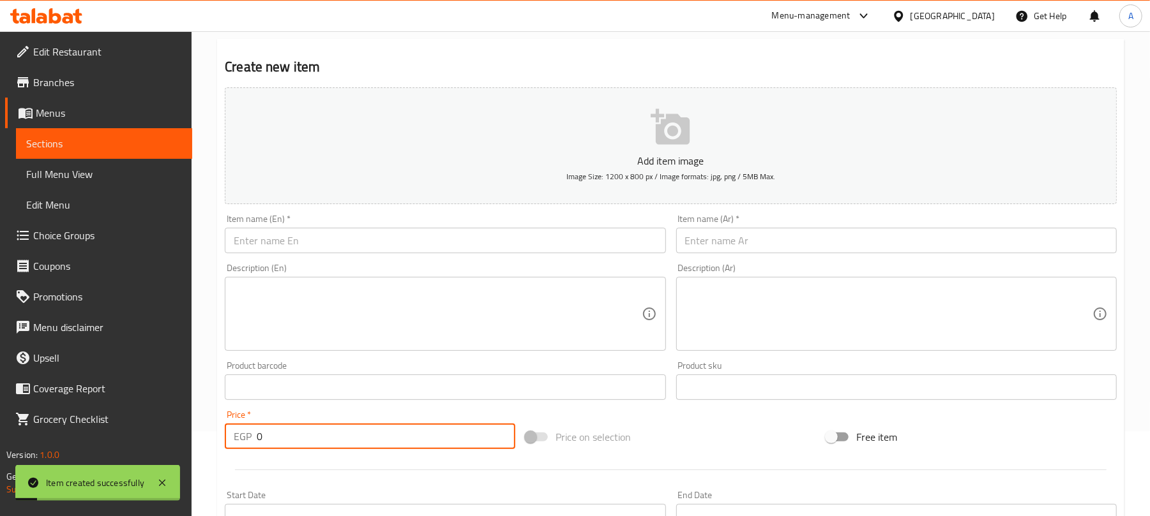
click at [333, 248] on input "text" at bounding box center [445, 241] width 440 height 26
click at [721, 233] on input "text" at bounding box center [896, 241] width 440 height 26
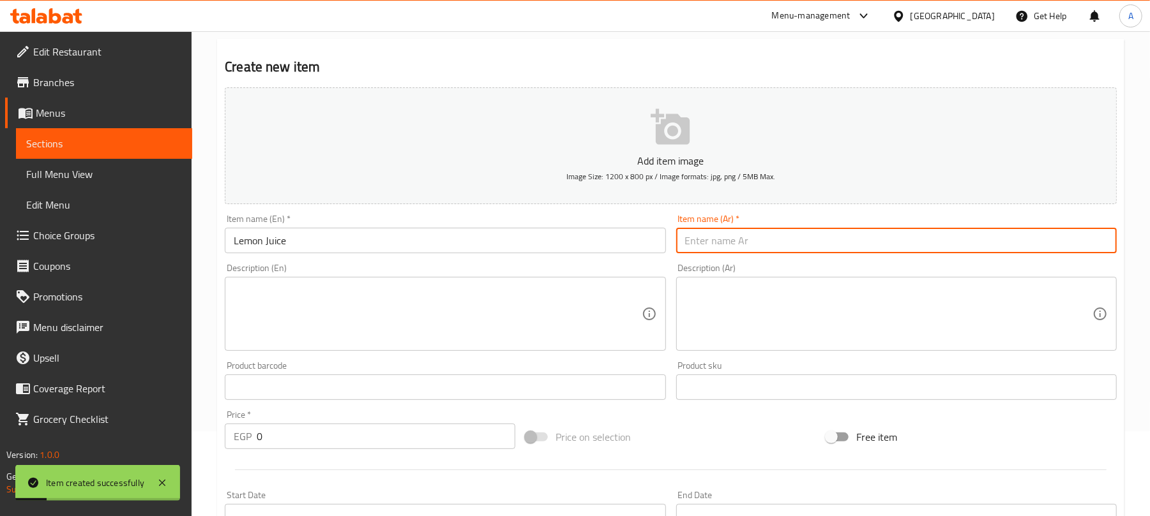
click at [730, 241] on input "text" at bounding box center [896, 241] width 440 height 26
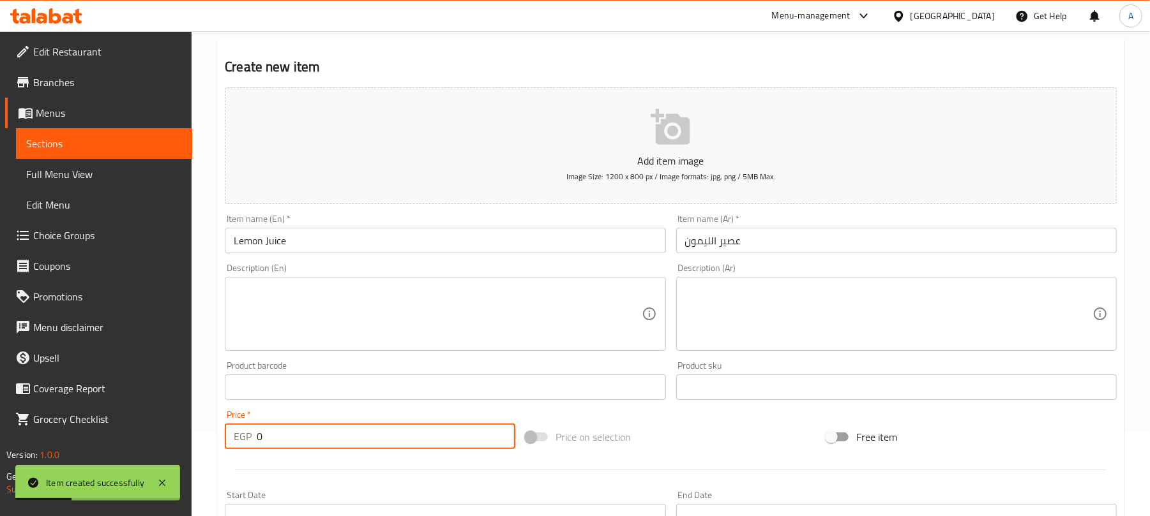
drag, startPoint x: 297, startPoint y: 440, endPoint x: 256, endPoint y: 442, distance: 40.9
click at [257, 442] on input "0" at bounding box center [386, 437] width 259 height 26
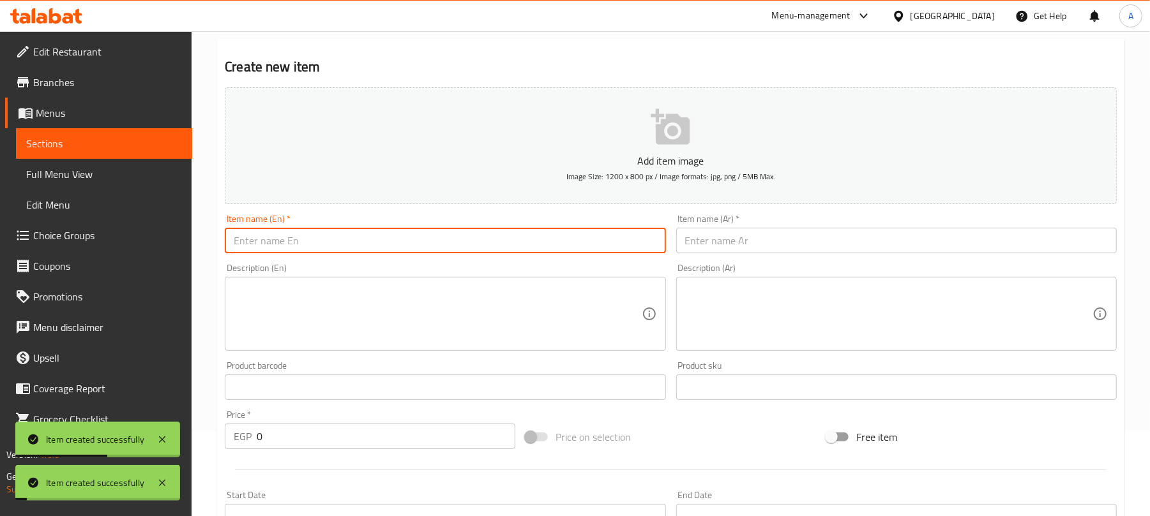
click at [509, 243] on input "text" at bounding box center [445, 241] width 440 height 26
click at [783, 233] on input "text" at bounding box center [896, 241] width 440 height 26
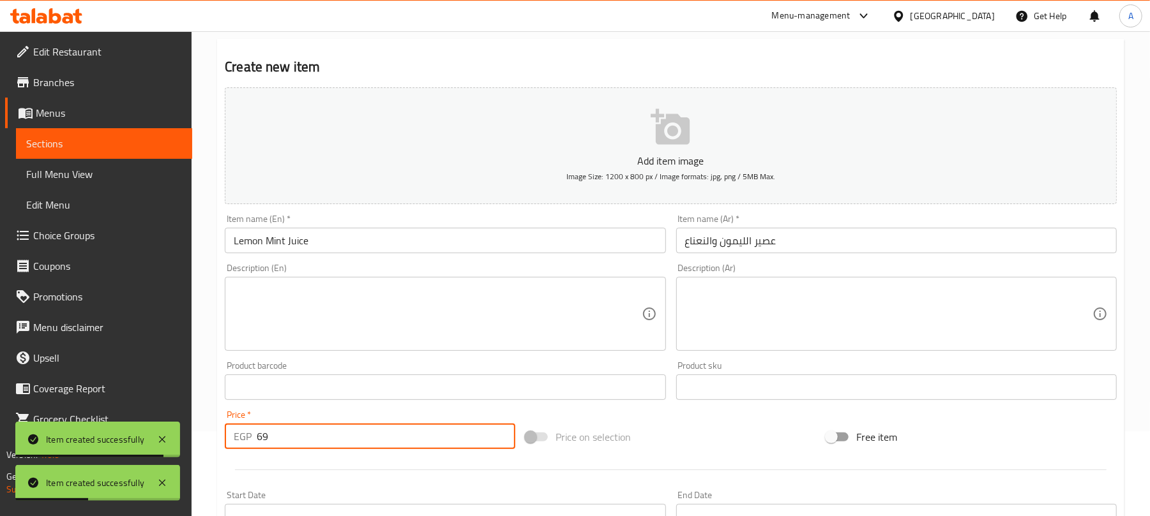
drag, startPoint x: 285, startPoint y: 439, endPoint x: 217, endPoint y: 456, distance: 69.7
click at [217, 456] on div "Create new item Add item image Image Size: 1200 x 800 px / Image formats: jpg, …" at bounding box center [670, 410] width 907 height 743
click at [404, 248] on input "text" at bounding box center [445, 241] width 440 height 26
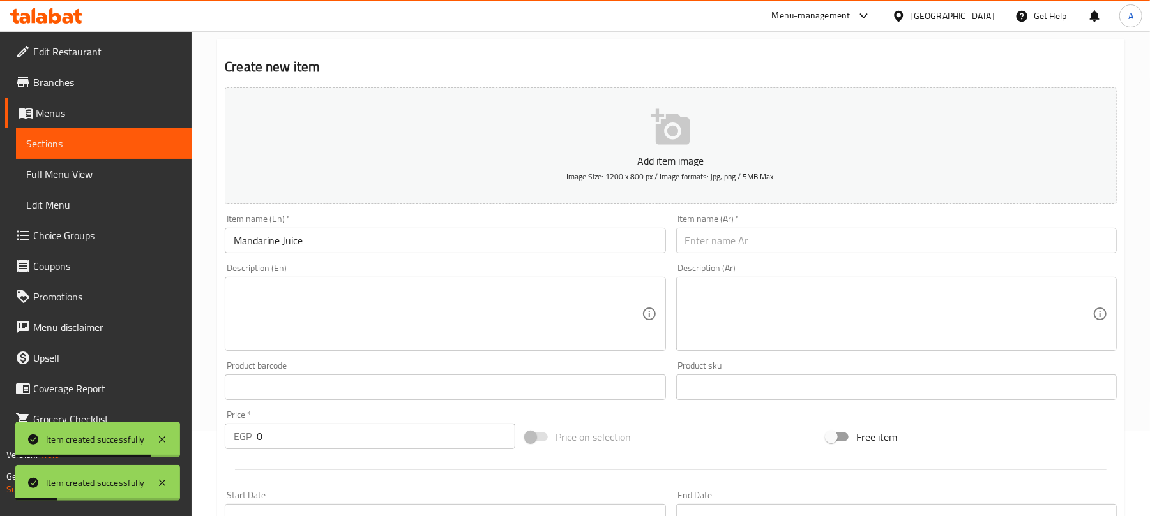
drag, startPoint x: 810, startPoint y: 225, endPoint x: 820, endPoint y: 240, distance: 17.5
click at [810, 226] on div "Item name (Ar)   * Item name (Ar) *" at bounding box center [896, 234] width 440 height 39
click at [820, 240] on input "text" at bounding box center [896, 241] width 440 height 26
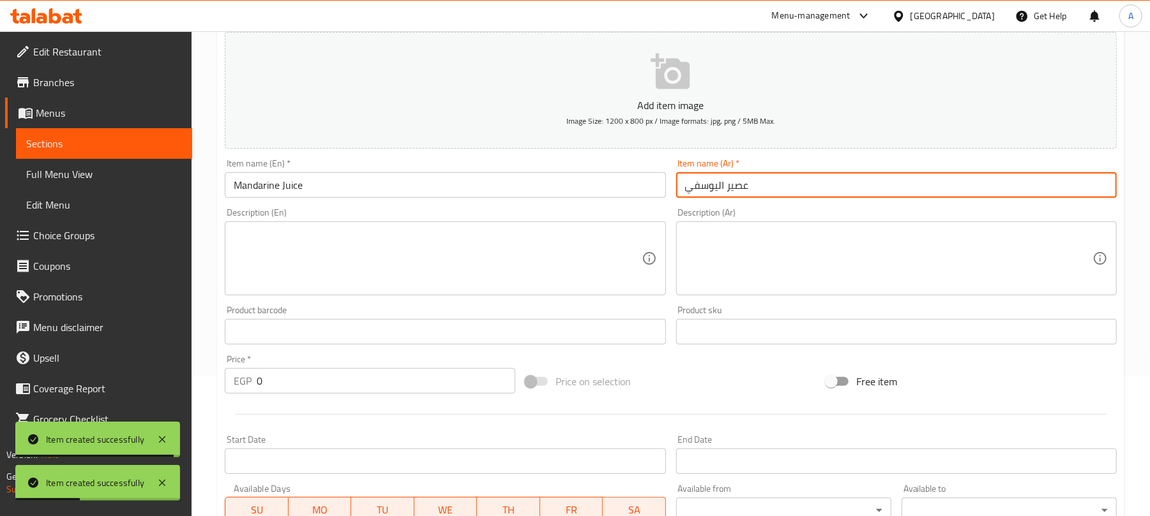
scroll to position [170, 0]
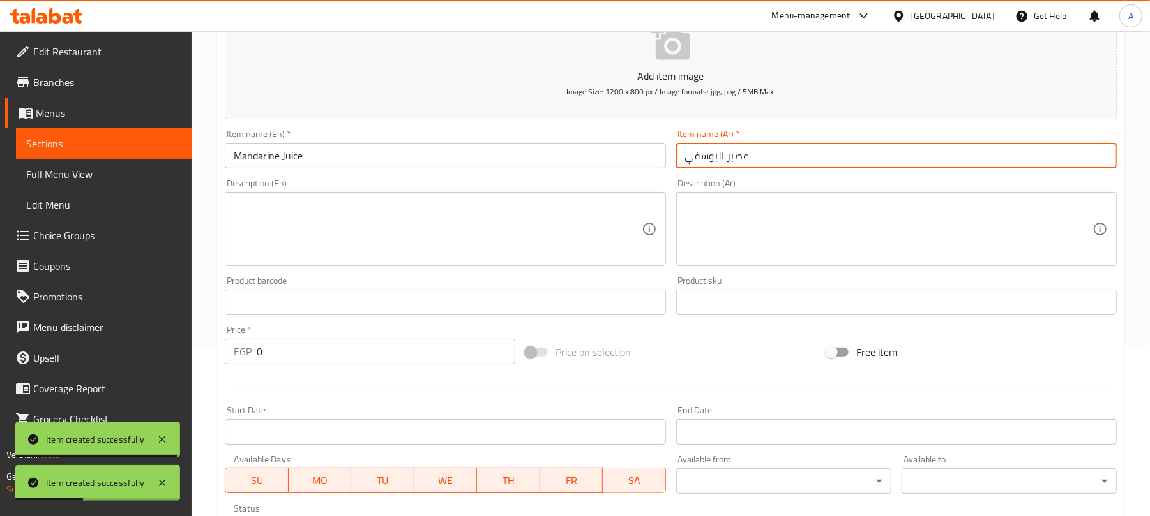
click at [282, 442] on input "Start Date" at bounding box center [445, 432] width 440 height 26
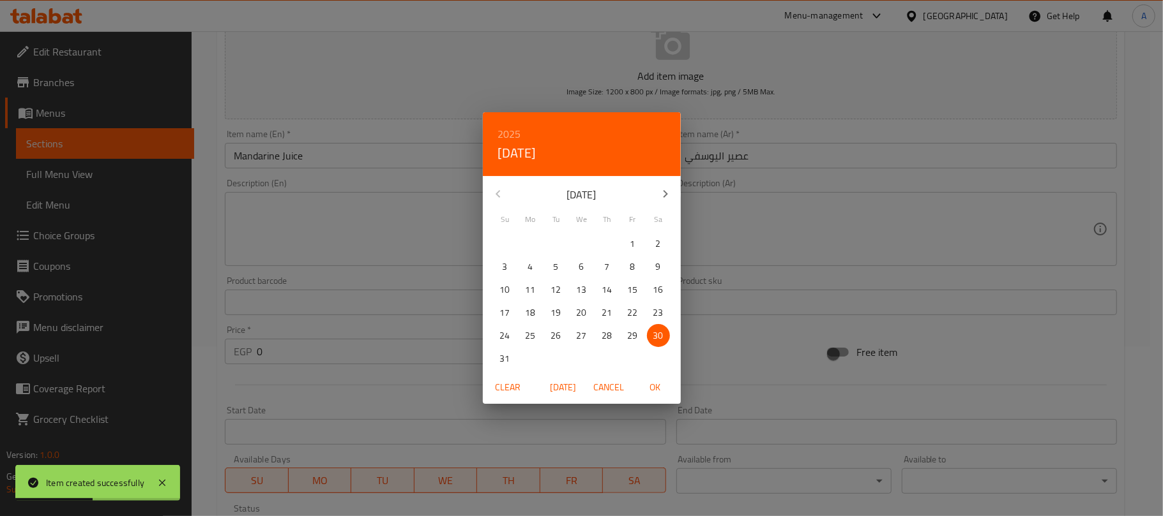
drag, startPoint x: 273, startPoint y: 353, endPoint x: 253, endPoint y: 351, distance: 19.9
click at [253, 351] on div "2025 Sat, Aug 30 August 2025 Su Mo Tu We Th Fr Sa 27 28 29 30 31 1 2 3 4 5 6 7 …" at bounding box center [581, 258] width 1163 height 516
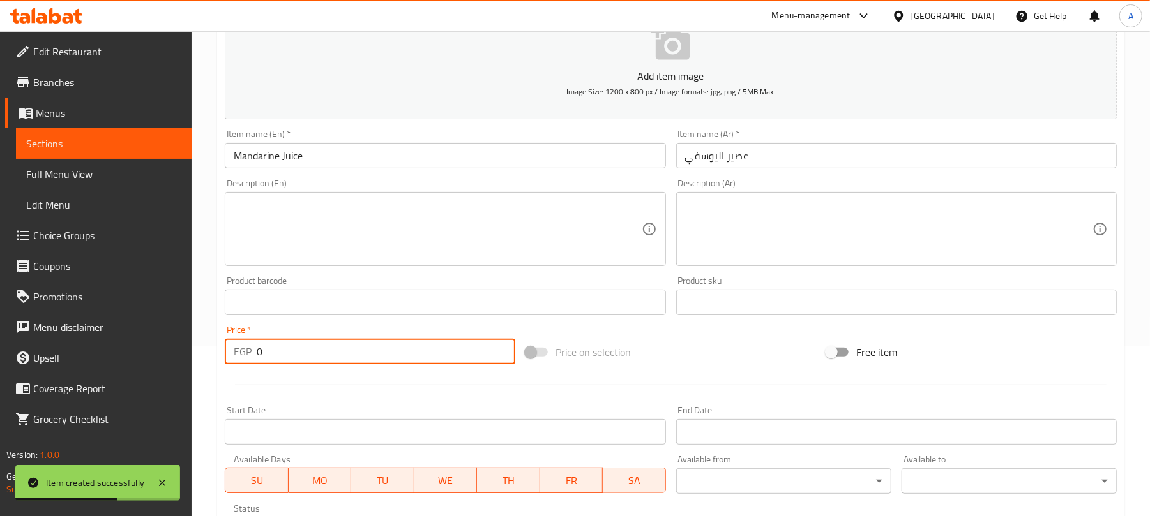
click at [238, 358] on div "EGP 0 Price *" at bounding box center [370, 352] width 290 height 26
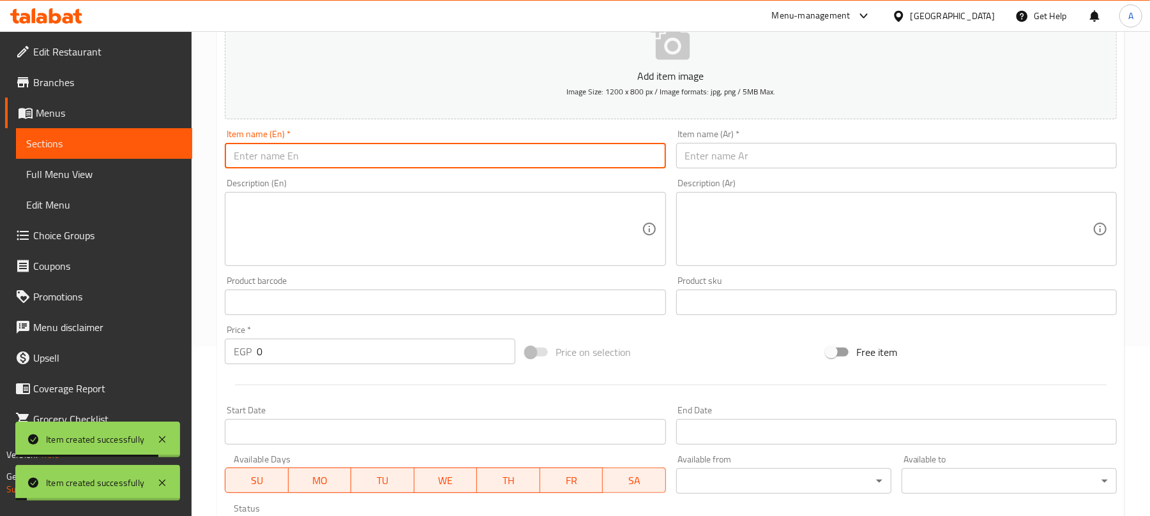
click at [365, 147] on input "text" at bounding box center [445, 156] width 440 height 26
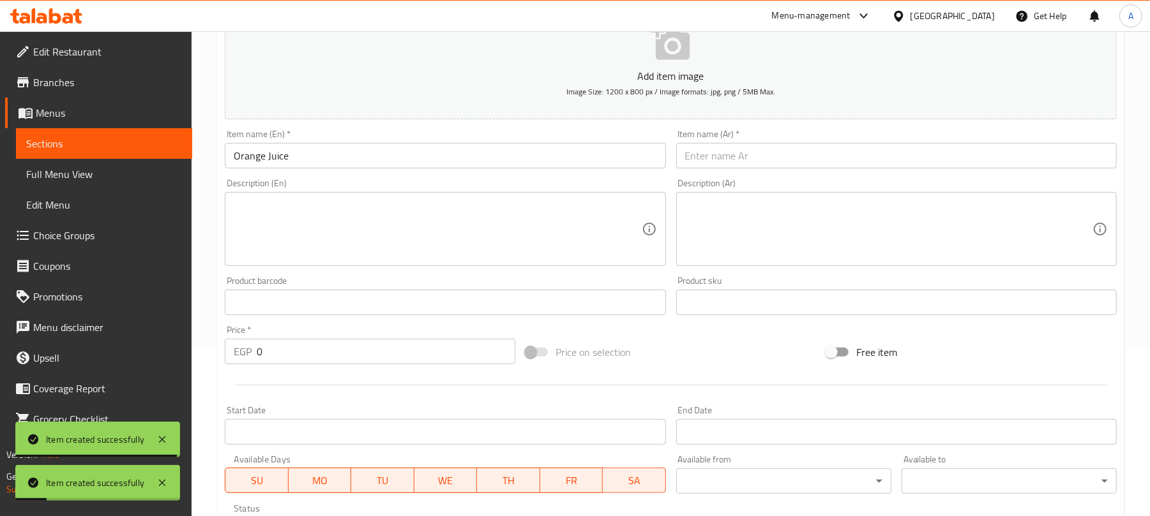
click at [720, 159] on input "text" at bounding box center [896, 156] width 440 height 26
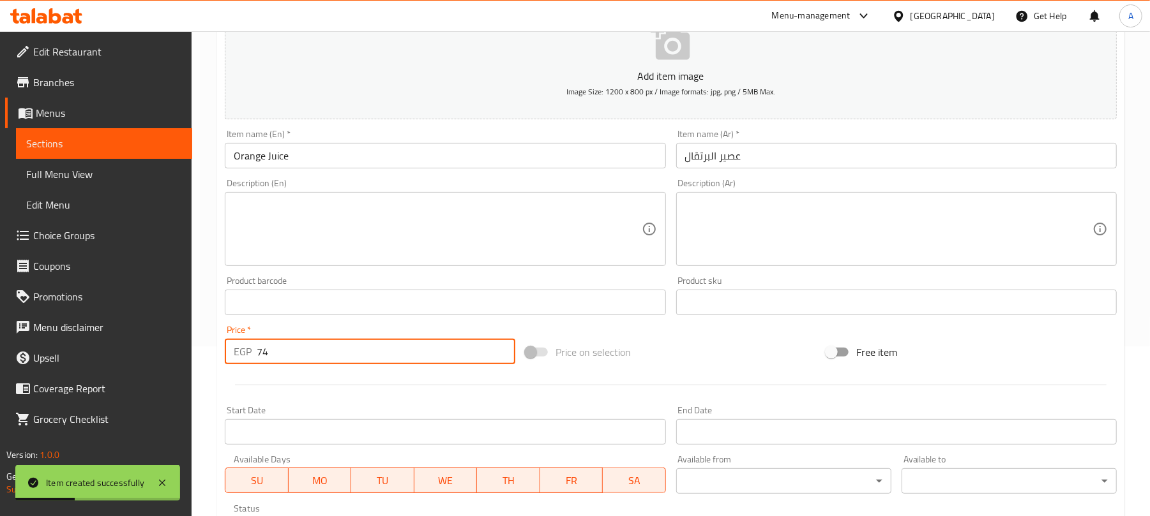
drag, startPoint x: 279, startPoint y: 348, endPoint x: 232, endPoint y: 350, distance: 46.6
click at [232, 350] on div "EGP 74 Price *" at bounding box center [370, 352] width 290 height 26
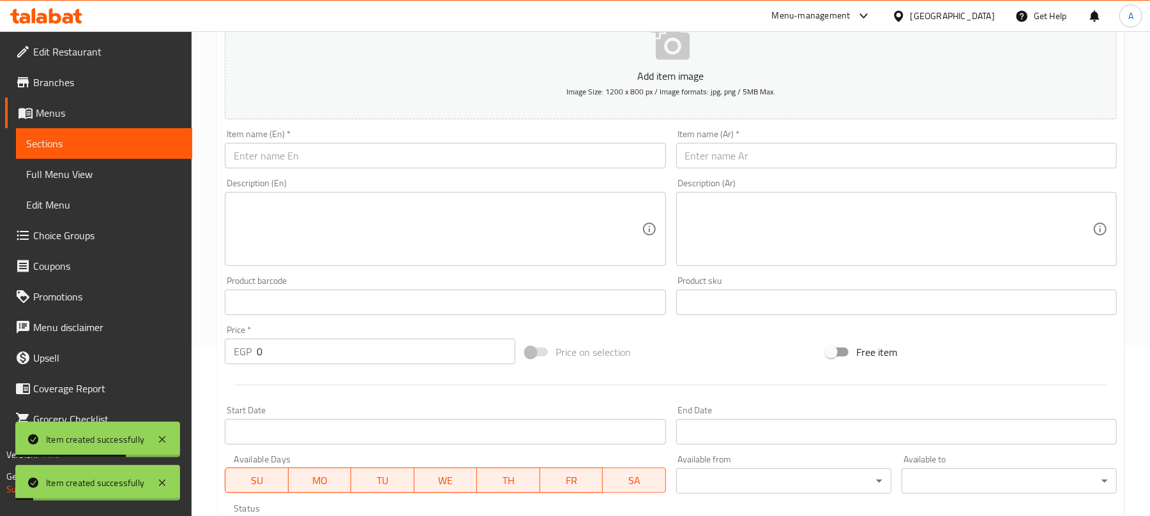
click at [460, 154] on input "text" at bounding box center [445, 156] width 440 height 26
click at [716, 154] on input "text" at bounding box center [896, 156] width 440 height 26
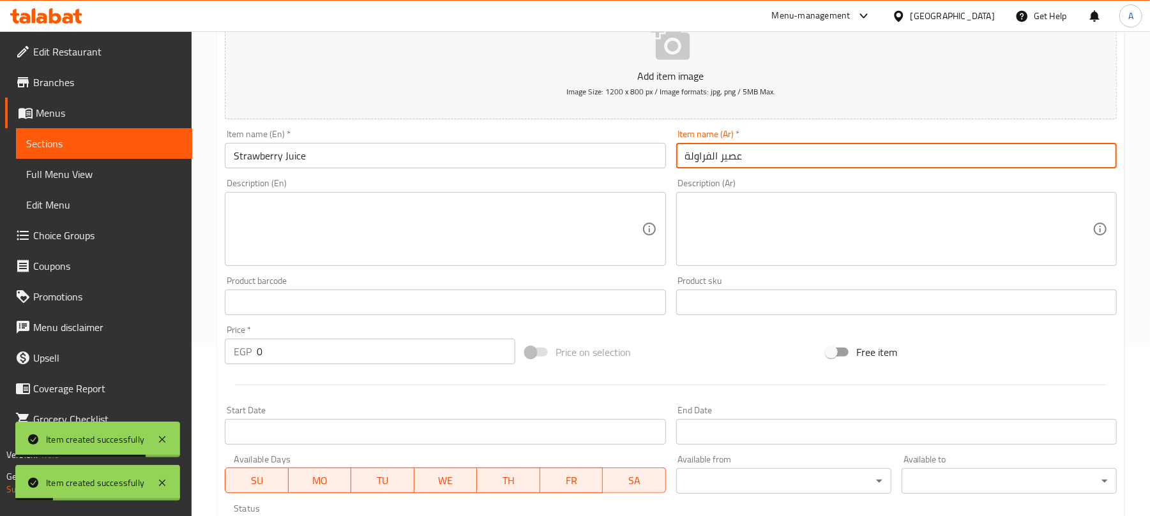
click at [718, 154] on input "عصير الفراولة" at bounding box center [896, 156] width 440 height 26
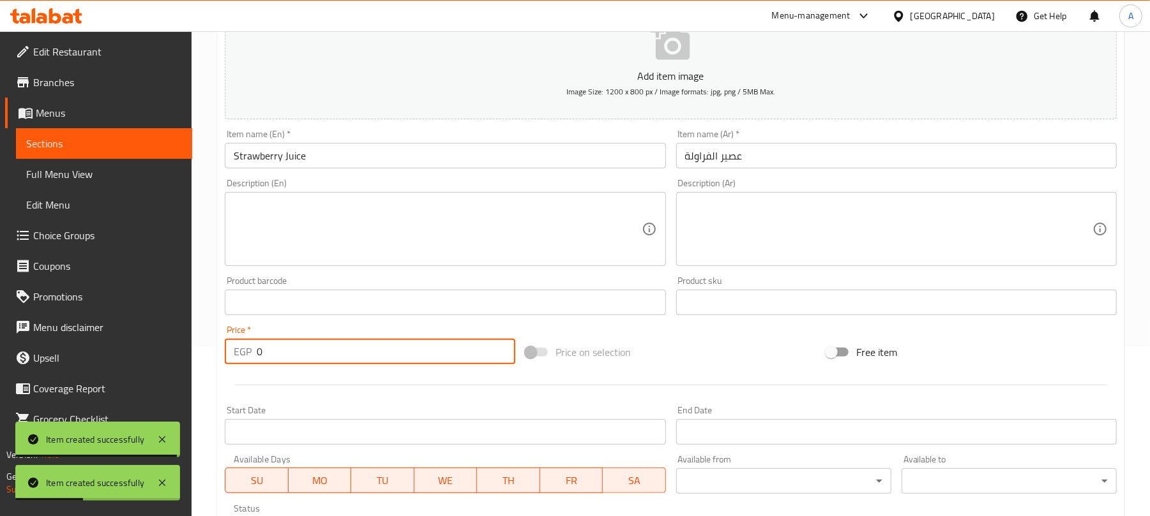
drag, startPoint x: 261, startPoint y: 354, endPoint x: 251, endPoint y: 354, distance: 10.2
click at [251, 354] on div "EGP 0 Price *" at bounding box center [370, 352] width 290 height 26
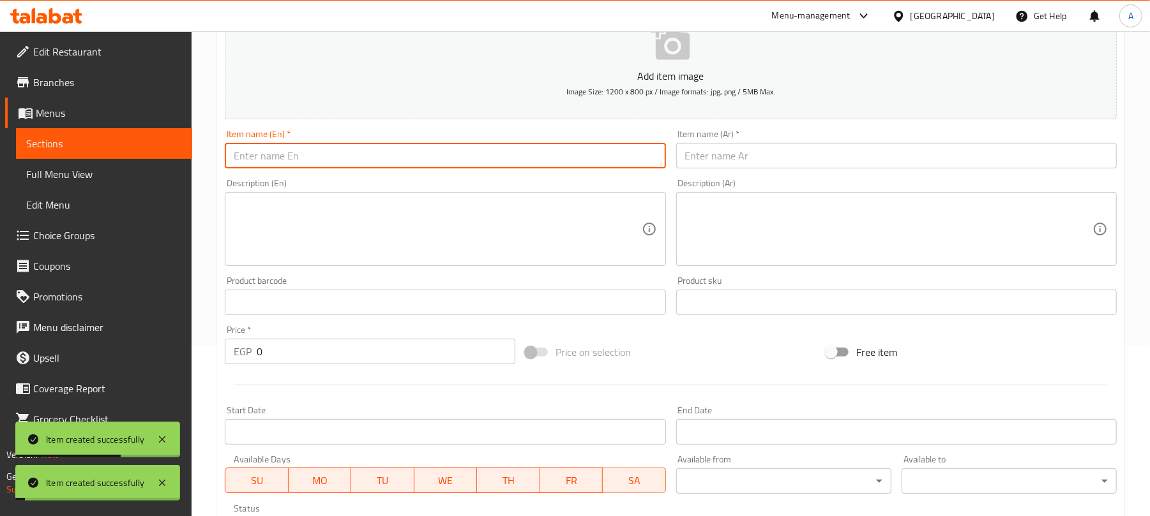
click at [375, 164] on input "text" at bounding box center [445, 156] width 440 height 26
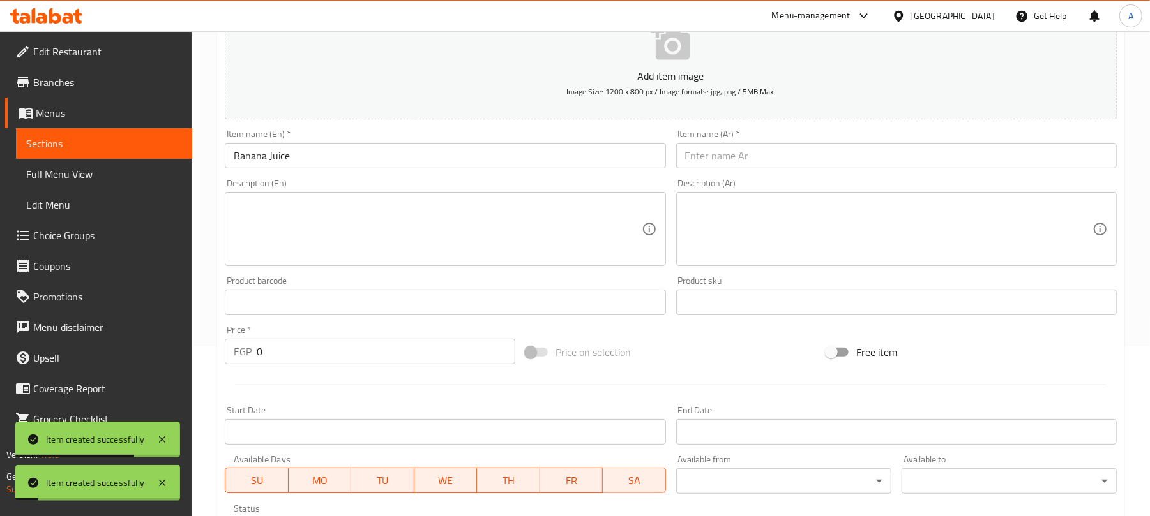
click at [780, 164] on input "text" at bounding box center [896, 156] width 440 height 26
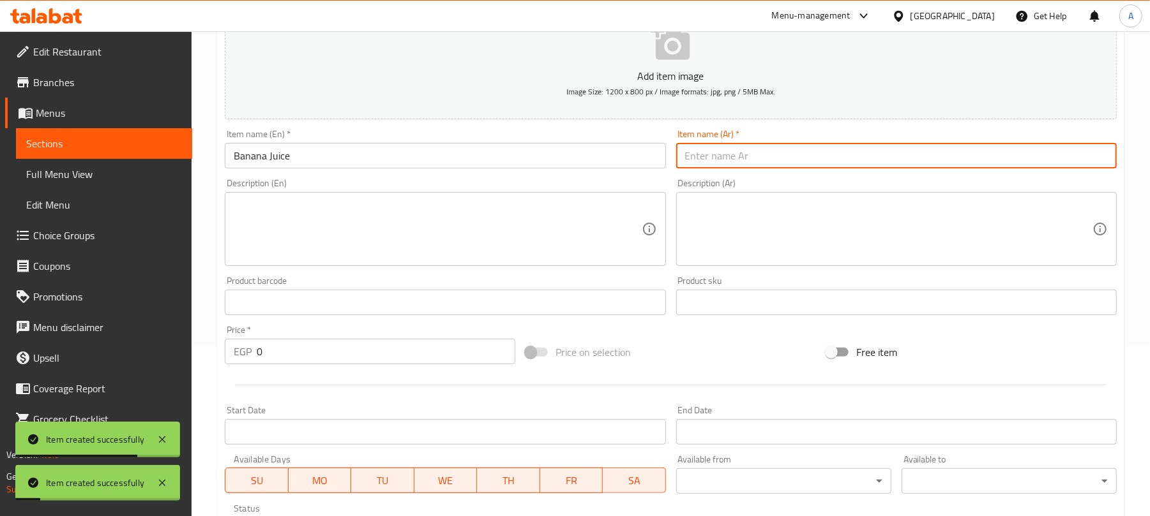
click at [774, 148] on input "text" at bounding box center [896, 156] width 440 height 26
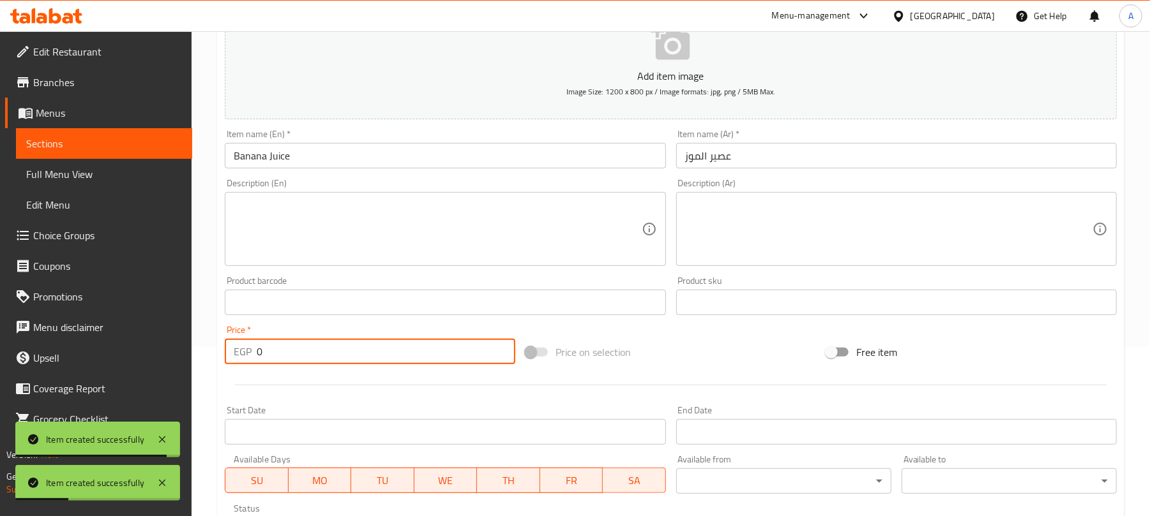
drag, startPoint x: 283, startPoint y: 354, endPoint x: 243, endPoint y: 358, distance: 41.1
click at [243, 358] on div "EGP 0 Price *" at bounding box center [370, 352] width 290 height 26
click at [358, 156] on input "text" at bounding box center [445, 156] width 440 height 26
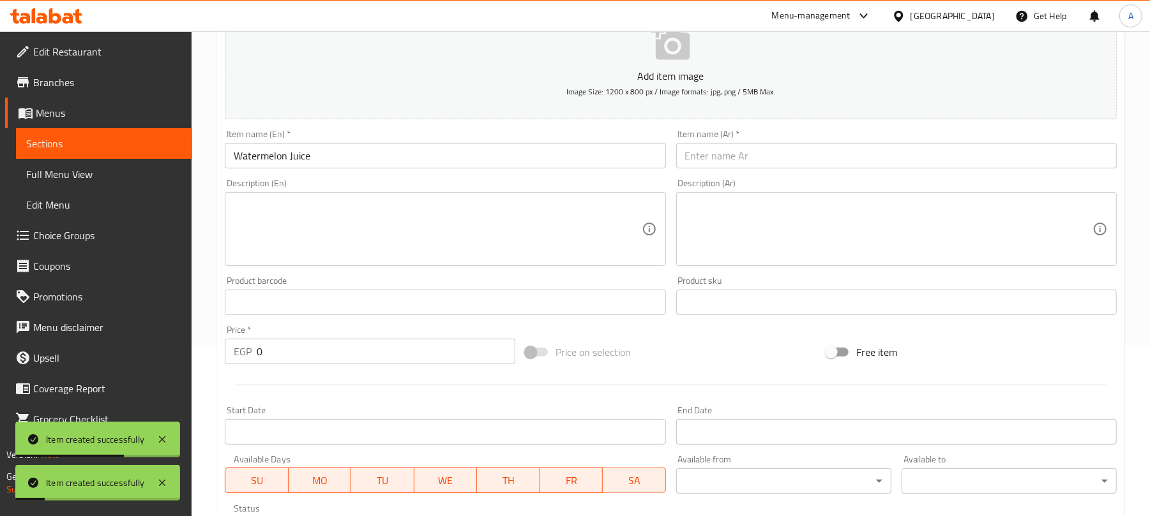
click at [758, 161] on input "text" at bounding box center [896, 156] width 440 height 26
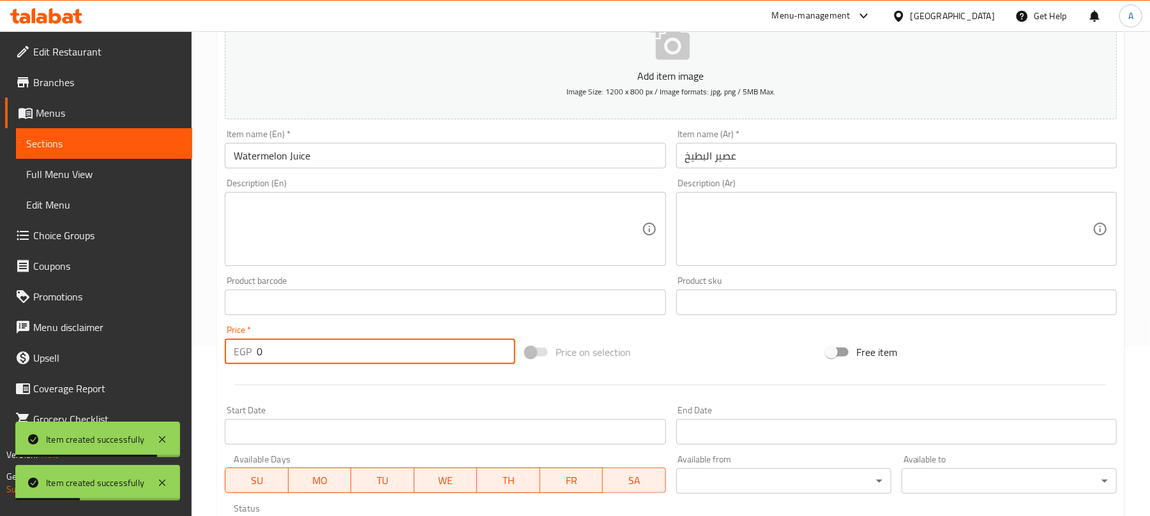
drag, startPoint x: 287, startPoint y: 350, endPoint x: 254, endPoint y: 353, distance: 33.3
click at [254, 353] on div "EGP 0 Price *" at bounding box center [370, 352] width 290 height 26
click at [397, 160] on input "text" at bounding box center [445, 156] width 440 height 26
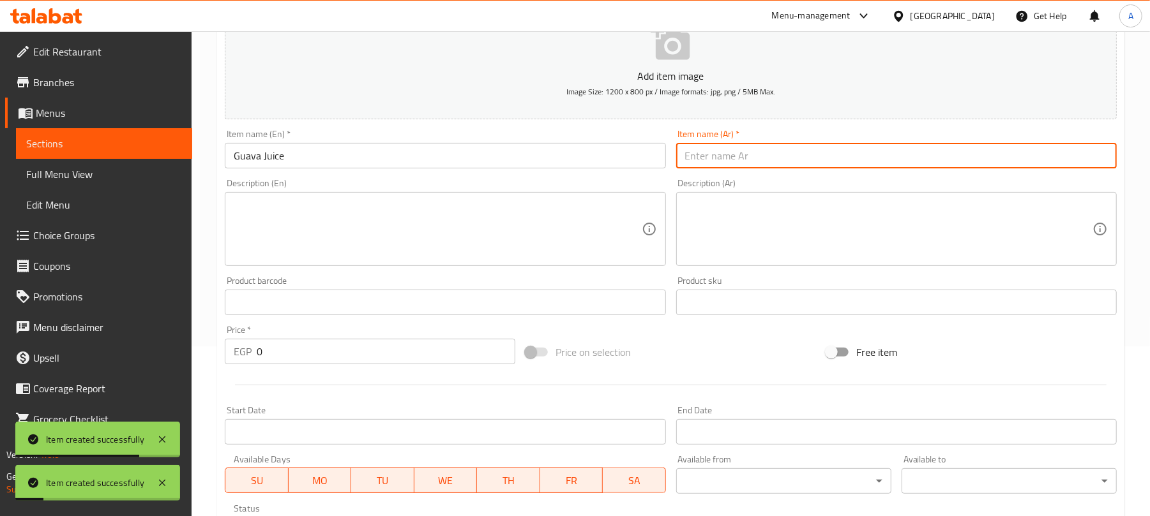
click at [795, 156] on input "text" at bounding box center [896, 156] width 440 height 26
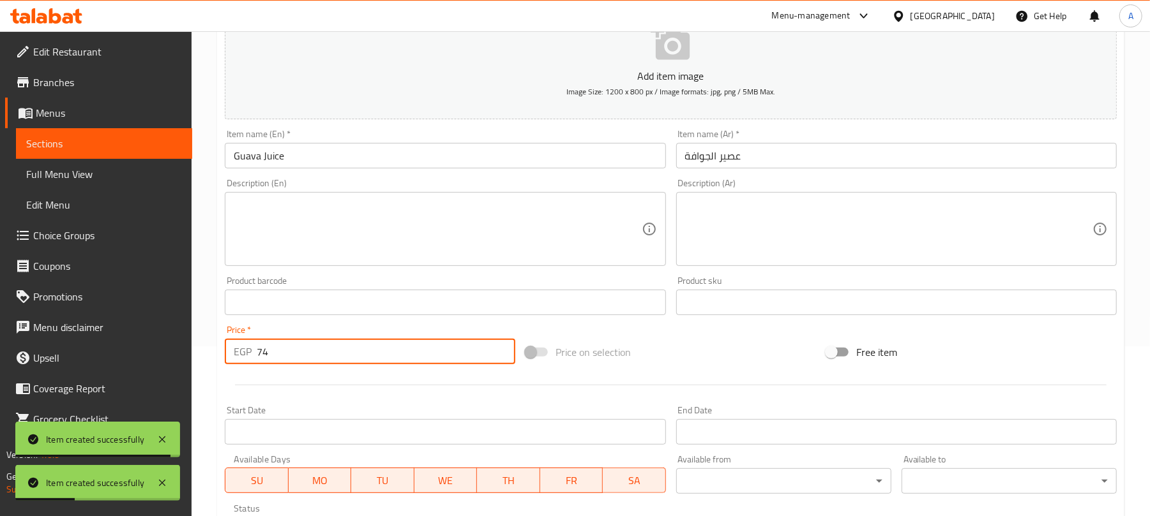
drag, startPoint x: 276, startPoint y: 350, endPoint x: 235, endPoint y: 365, distance: 44.0
click at [235, 365] on div "EGP 74 Price *" at bounding box center [370, 352] width 290 height 26
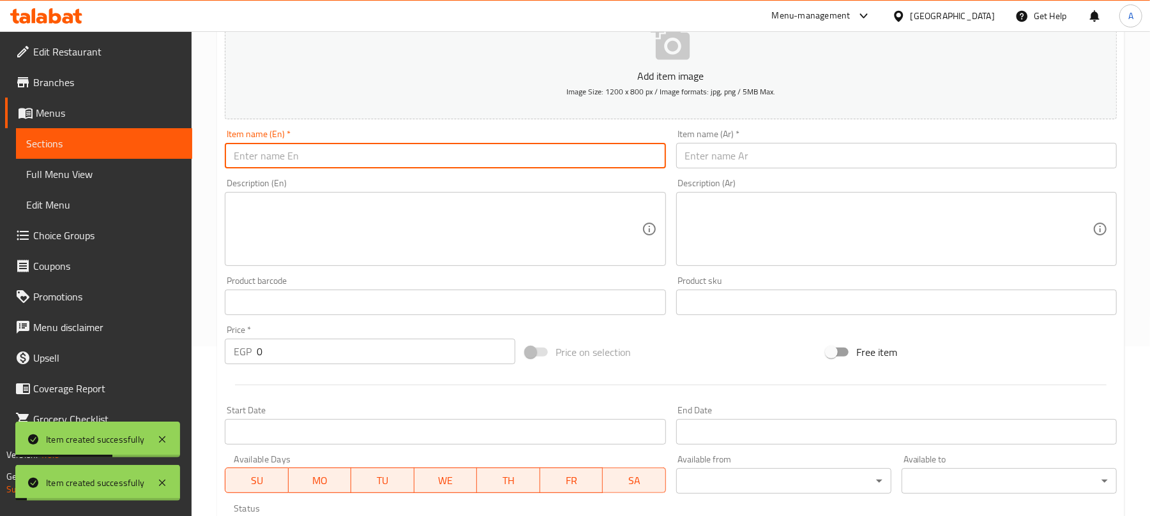
click at [463, 148] on input "text" at bounding box center [445, 156] width 440 height 26
click at [706, 158] on input "text" at bounding box center [896, 156] width 440 height 26
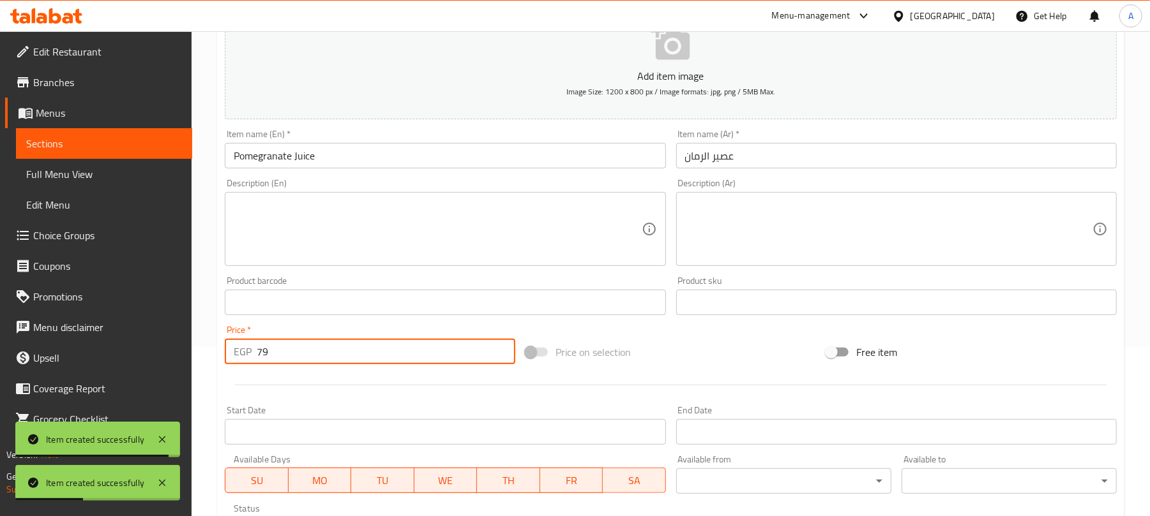
drag, startPoint x: 324, startPoint y: 350, endPoint x: 253, endPoint y: 355, distance: 71.7
click at [253, 355] on div "EGP 79 Price *" at bounding box center [370, 352] width 290 height 26
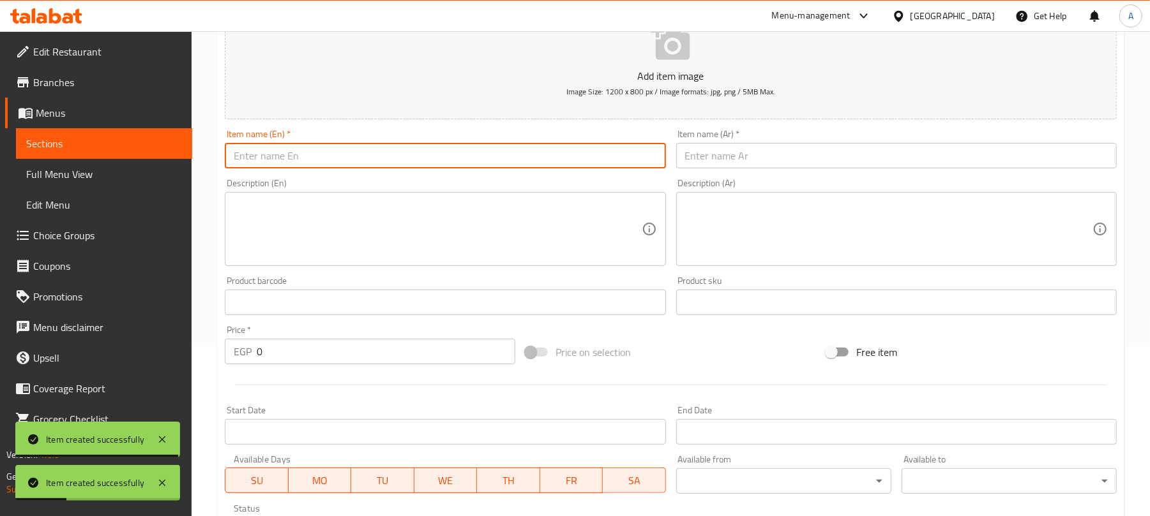
click at [481, 158] on input "text" at bounding box center [445, 156] width 440 height 26
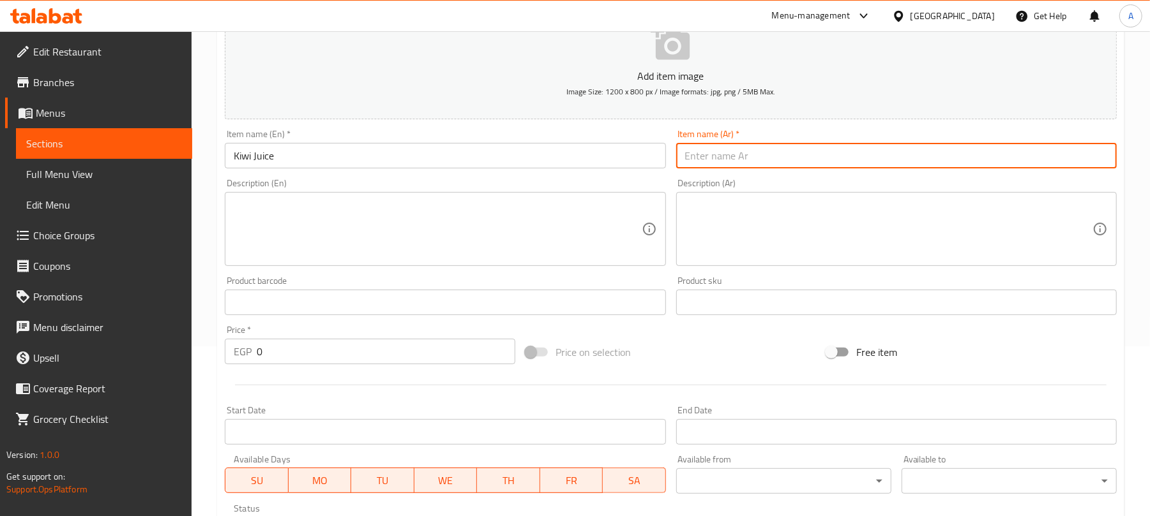
click at [716, 162] on input "text" at bounding box center [896, 156] width 440 height 26
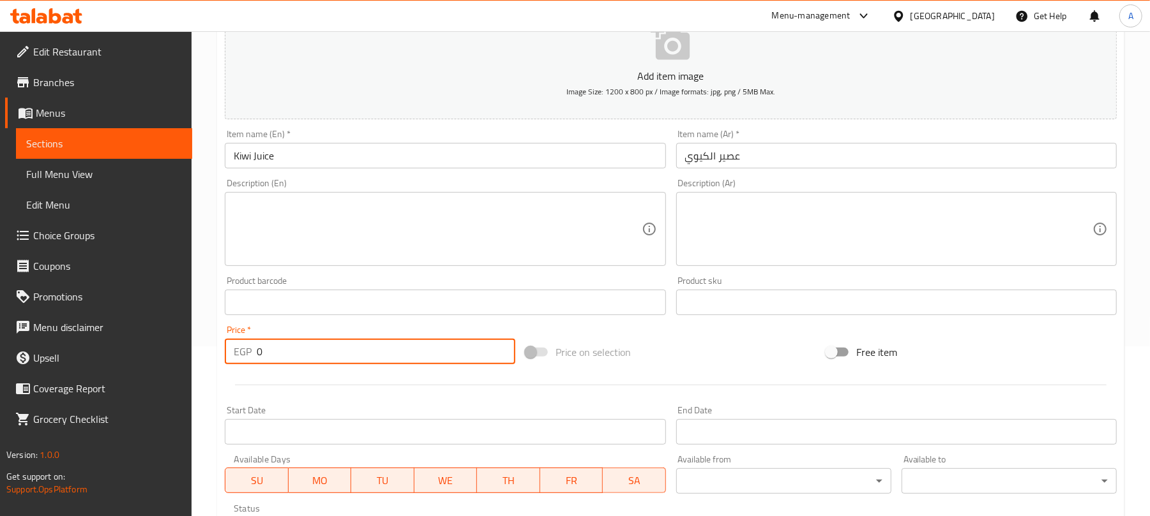
drag, startPoint x: 266, startPoint y: 356, endPoint x: 237, endPoint y: 358, distance: 28.8
click at [237, 358] on div "EGP 0 Price *" at bounding box center [370, 352] width 290 height 26
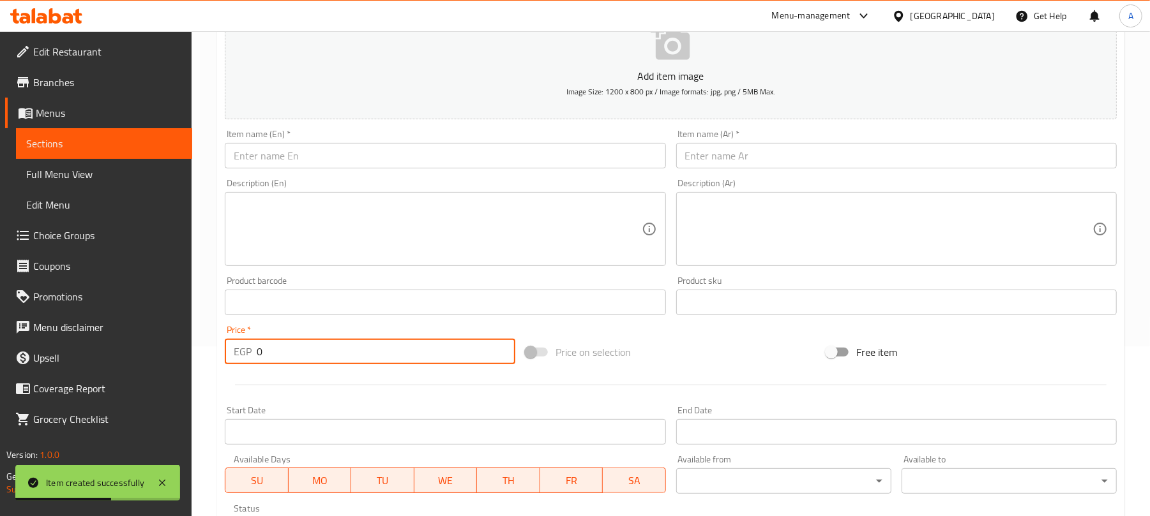
click at [320, 147] on input "text" at bounding box center [445, 156] width 440 height 26
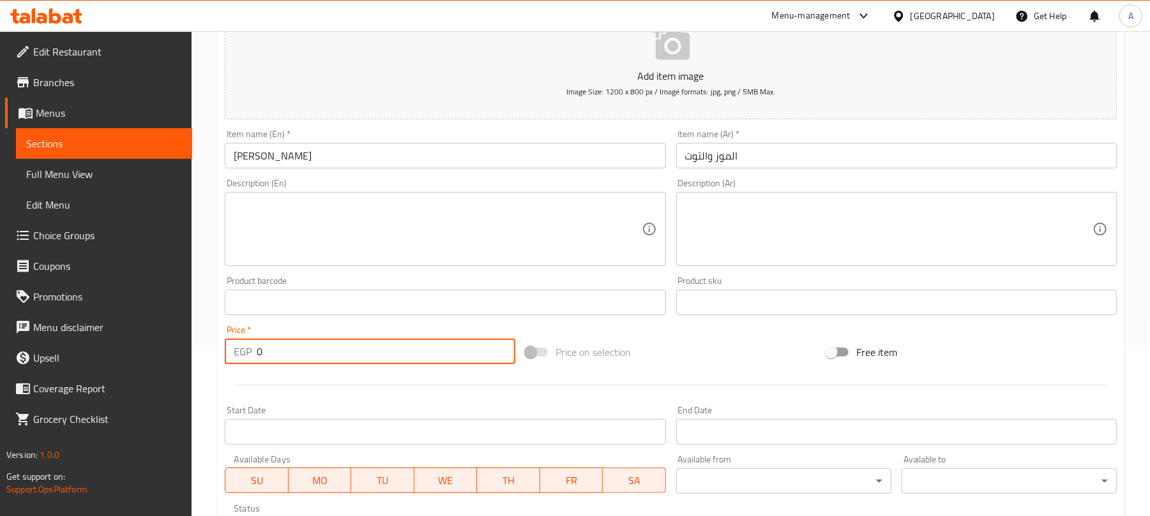
drag, startPoint x: 268, startPoint y: 349, endPoint x: 246, endPoint y: 353, distance: 22.2
click at [246, 353] on div "EGP 0 Price *" at bounding box center [370, 352] width 290 height 26
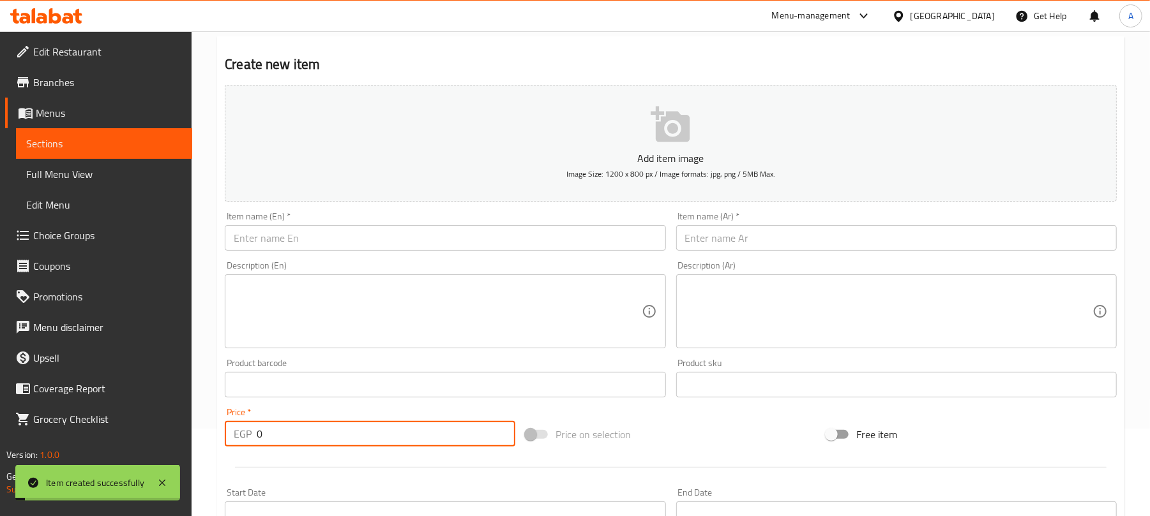
scroll to position [0, 0]
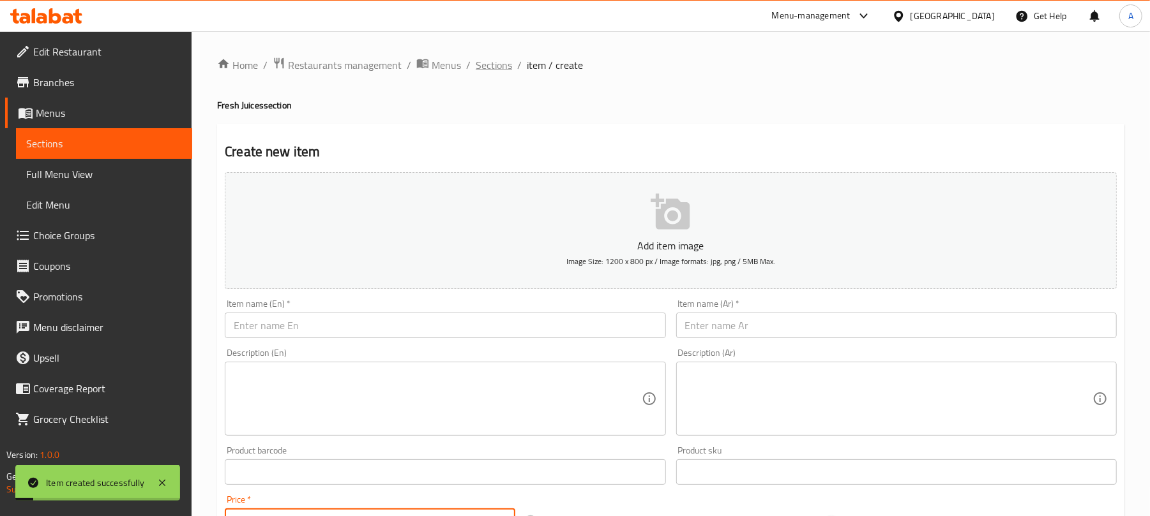
click at [496, 59] on span "Sections" at bounding box center [494, 64] width 36 height 15
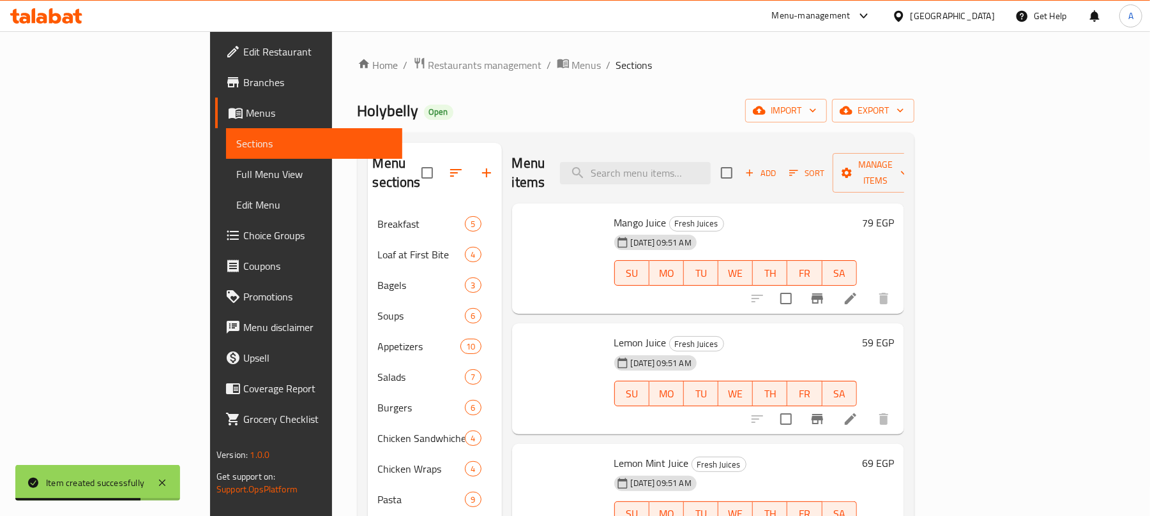
click at [471, 158] on button "button" at bounding box center [486, 173] width 31 height 31
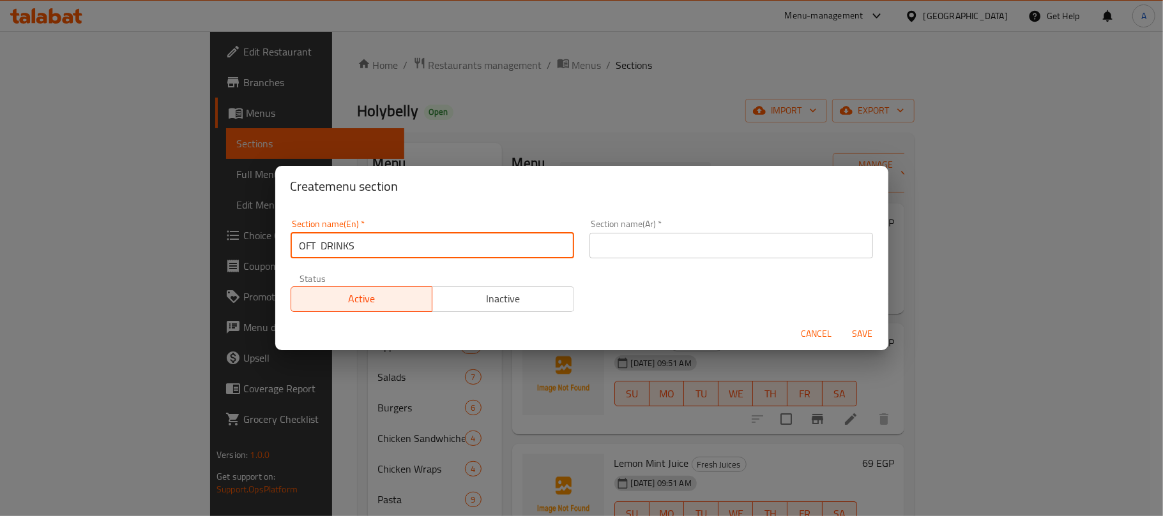
click at [299, 246] on input "OFT DRINKS" at bounding box center [431, 246] width 283 height 26
click at [407, 253] on input "SOFT DRINKS" at bounding box center [431, 246] width 283 height 26
click at [401, 245] on input "SOFT DRINKS" at bounding box center [431, 246] width 283 height 26
click at [340, 243] on input "SOFT DRINKS" at bounding box center [431, 246] width 283 height 26
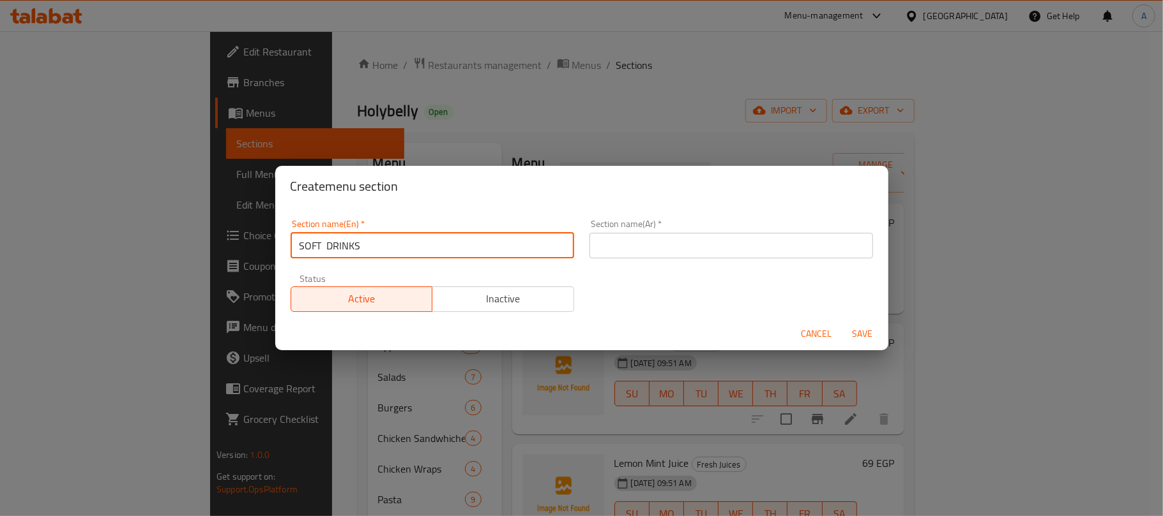
click at [340, 243] on input "SOFT DRINKS" at bounding box center [431, 246] width 283 height 26
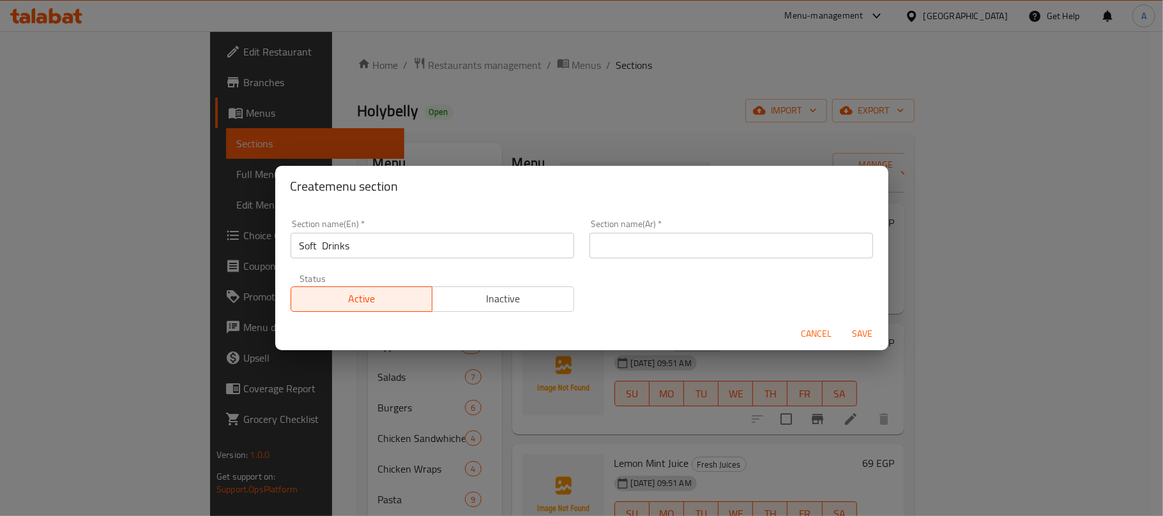
click at [683, 230] on div "Section name(Ar)   * Section name(Ar) *" at bounding box center [730, 239] width 283 height 39
drag, startPoint x: 683, startPoint y: 241, endPoint x: 707, endPoint y: 256, distance: 28.4
click at [683, 241] on input "text" at bounding box center [730, 246] width 283 height 26
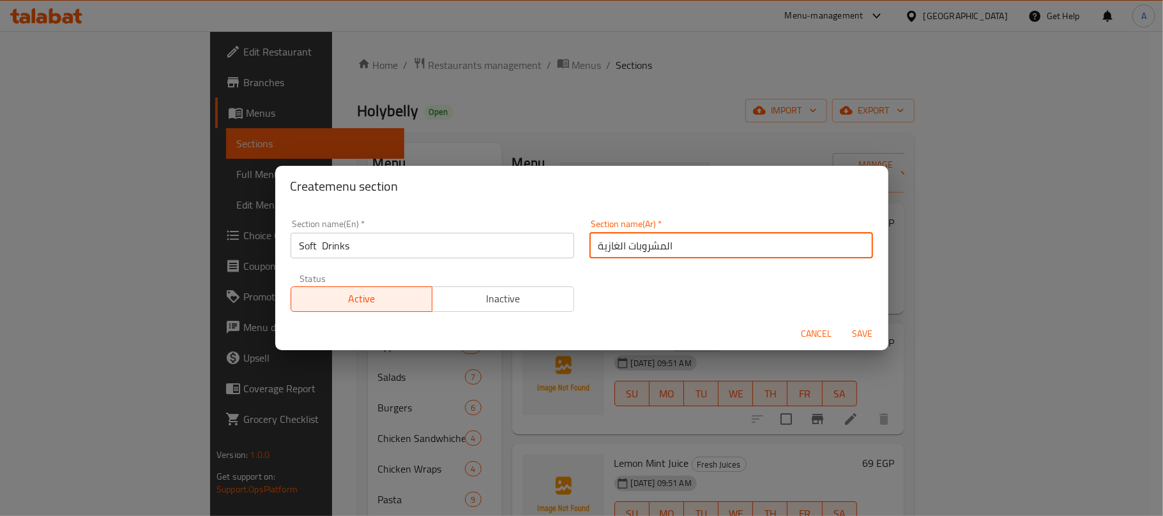
click at [875, 331] on span "Save" at bounding box center [862, 334] width 31 height 16
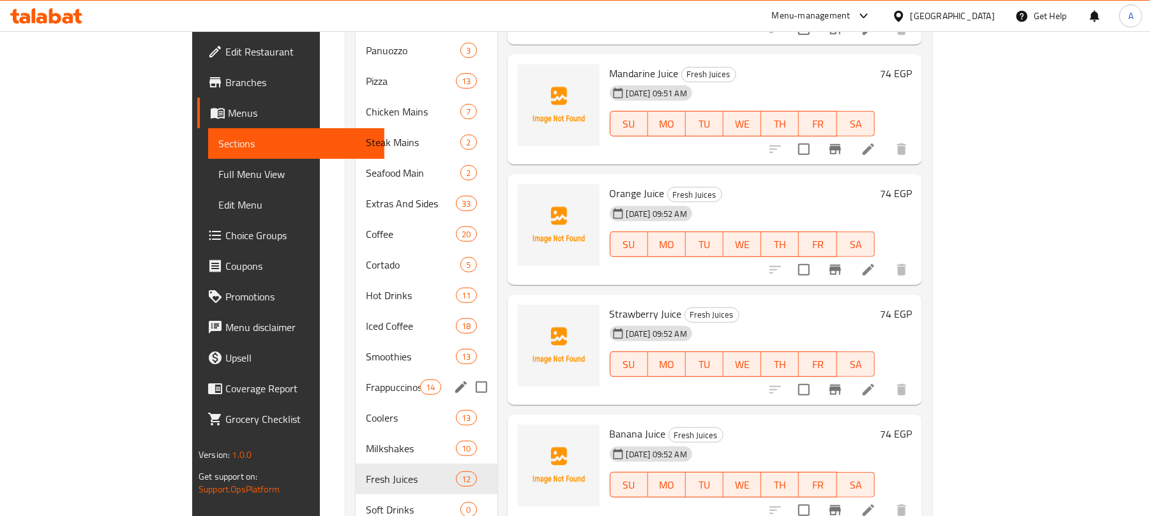
scroll to position [542, 0]
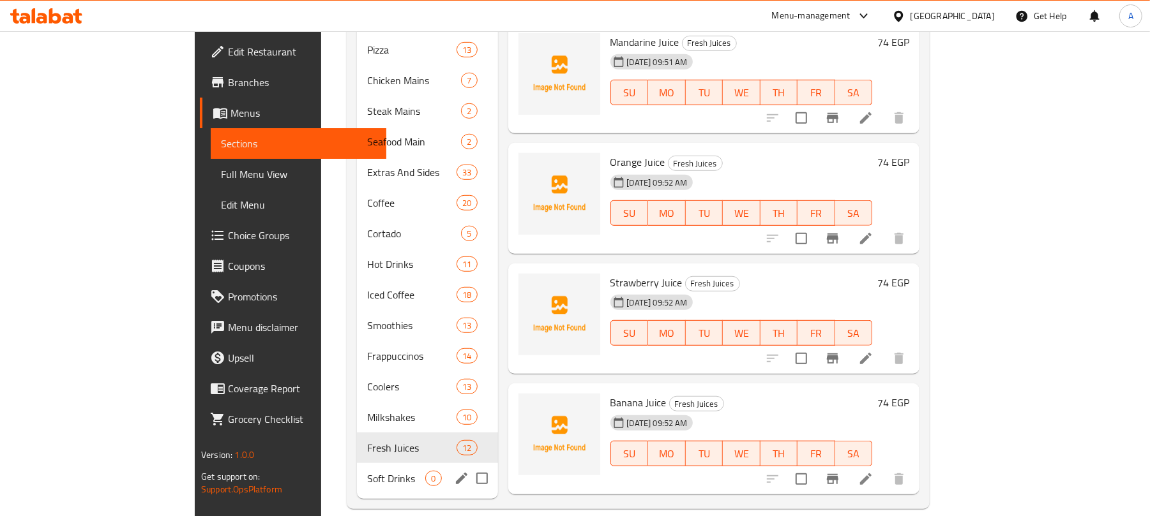
drag, startPoint x: 368, startPoint y: 444, endPoint x: 815, endPoint y: 328, distance: 461.7
click at [370, 463] on div "Soft Drinks 0" at bounding box center [427, 478] width 140 height 31
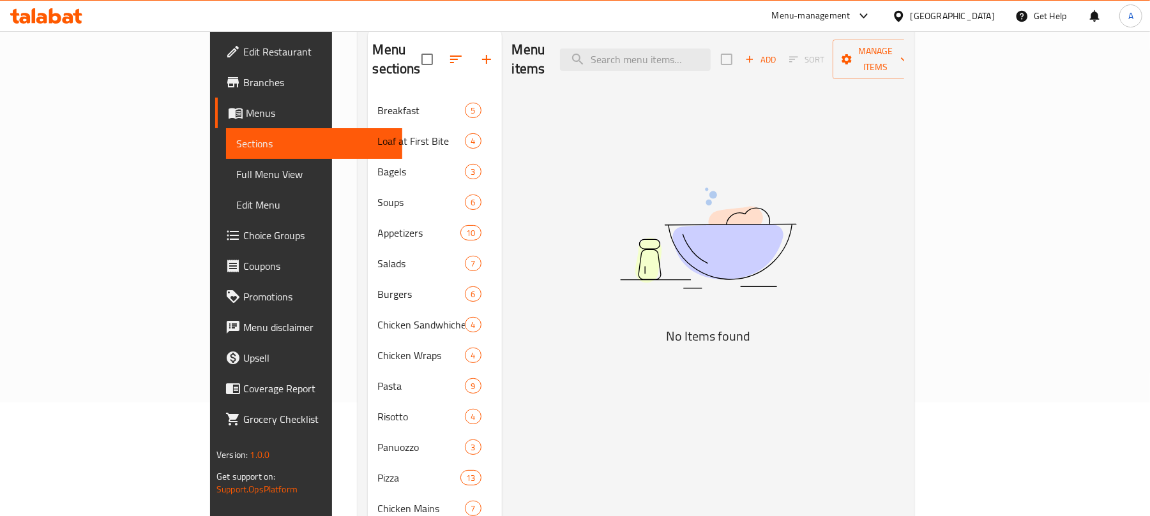
scroll to position [31, 0]
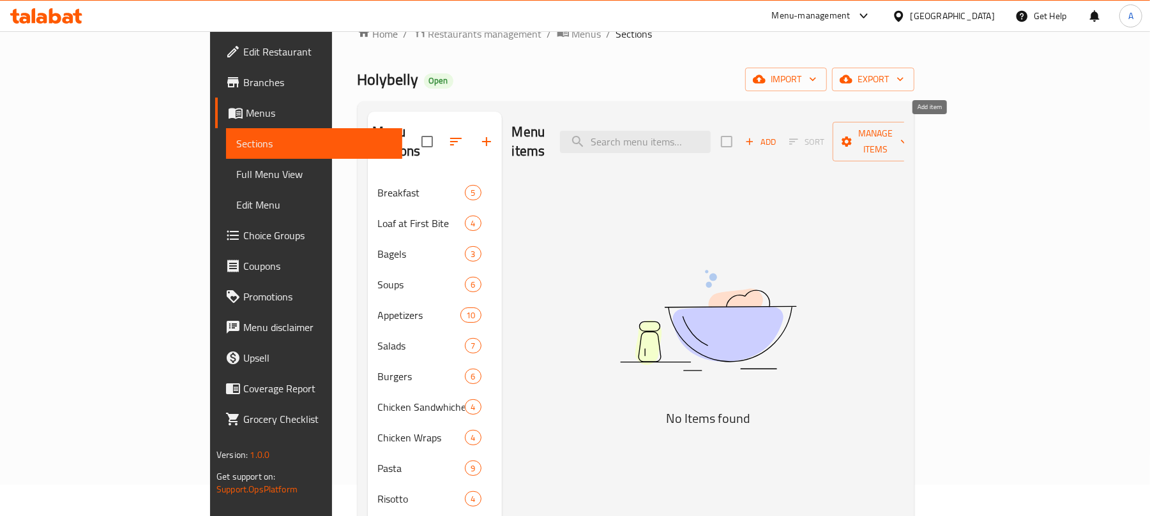
click at [778, 139] on span "Add" at bounding box center [760, 142] width 34 height 15
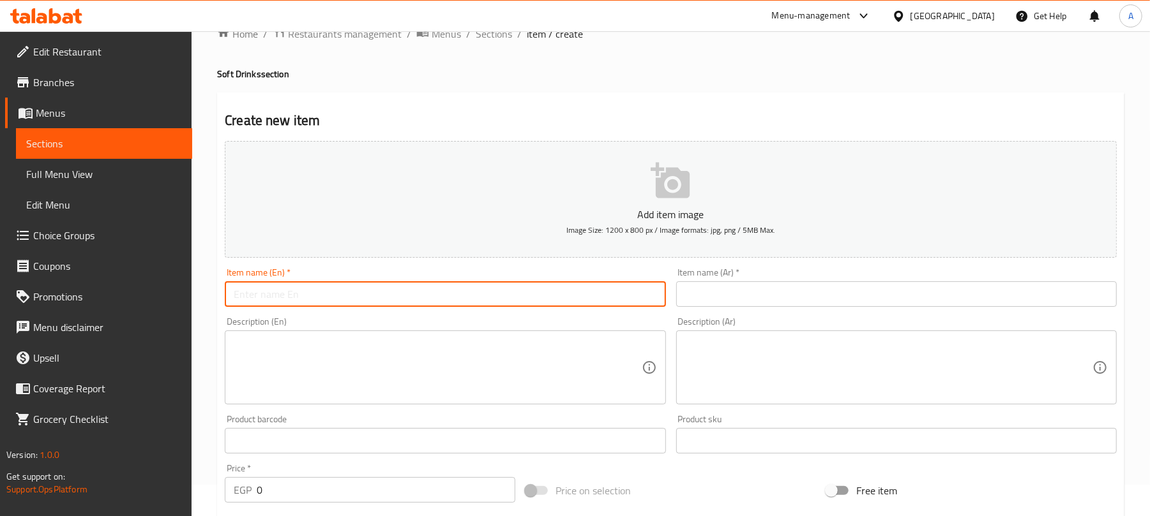
click at [317, 289] on input "text" at bounding box center [445, 295] width 440 height 26
click at [706, 297] on input "text" at bounding box center [896, 295] width 440 height 26
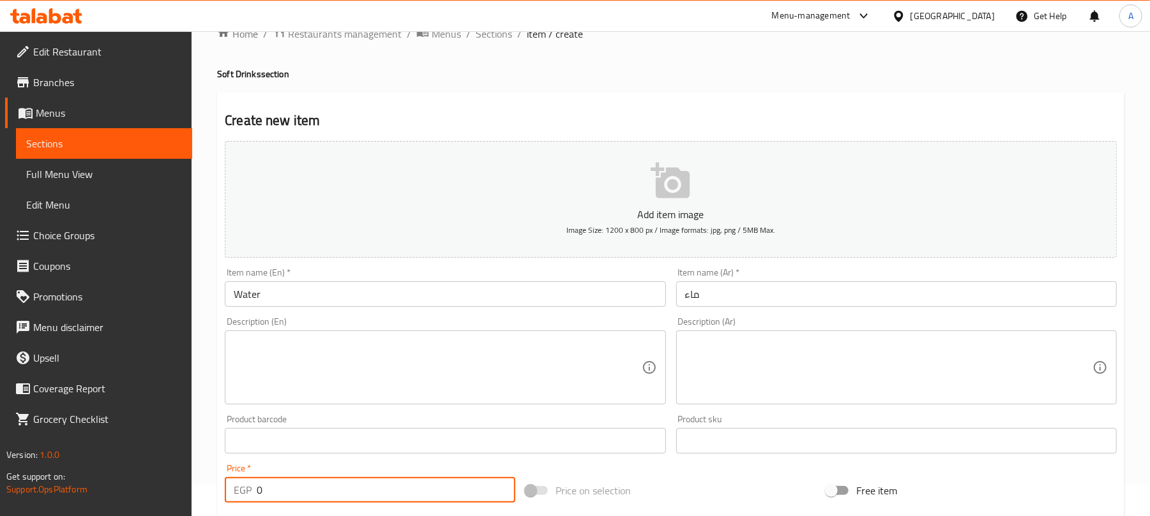
drag, startPoint x: 259, startPoint y: 493, endPoint x: 267, endPoint y: 489, distance: 9.1
click at [267, 489] on input "0" at bounding box center [386, 491] width 259 height 26
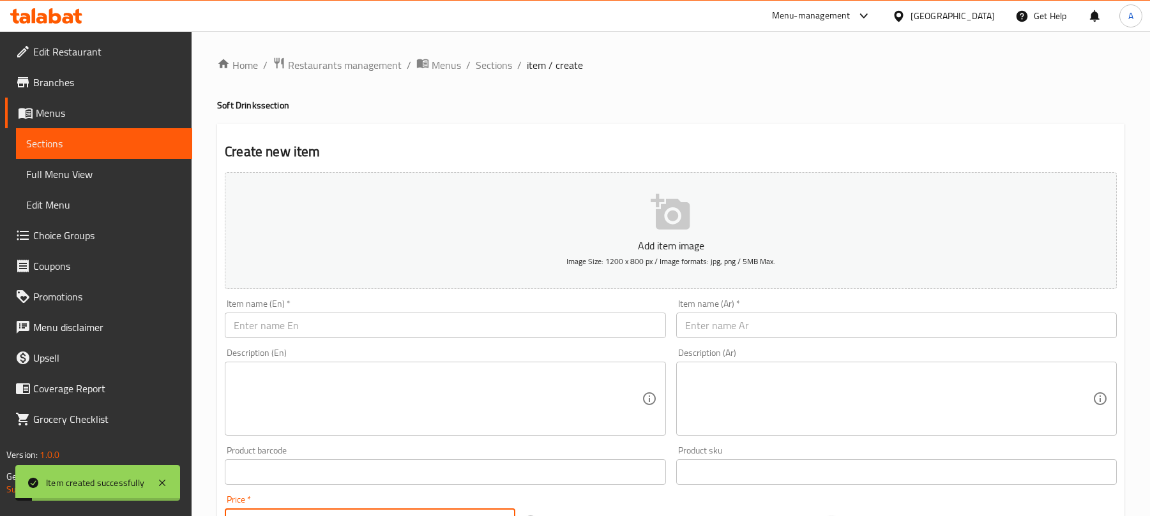
click at [466, 313] on input "text" at bounding box center [445, 326] width 440 height 26
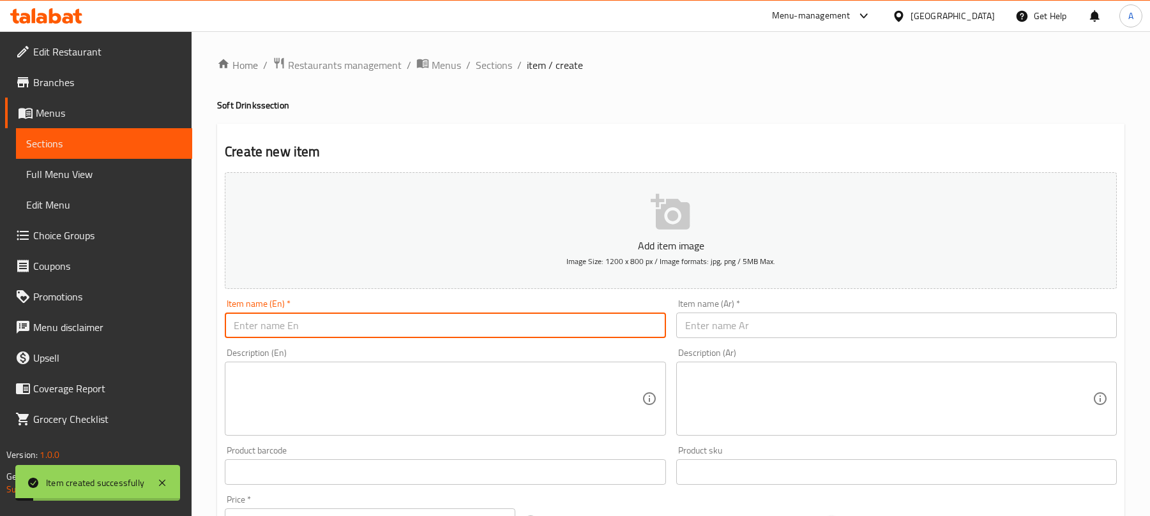
paste input "Perrier Sparkling Water"
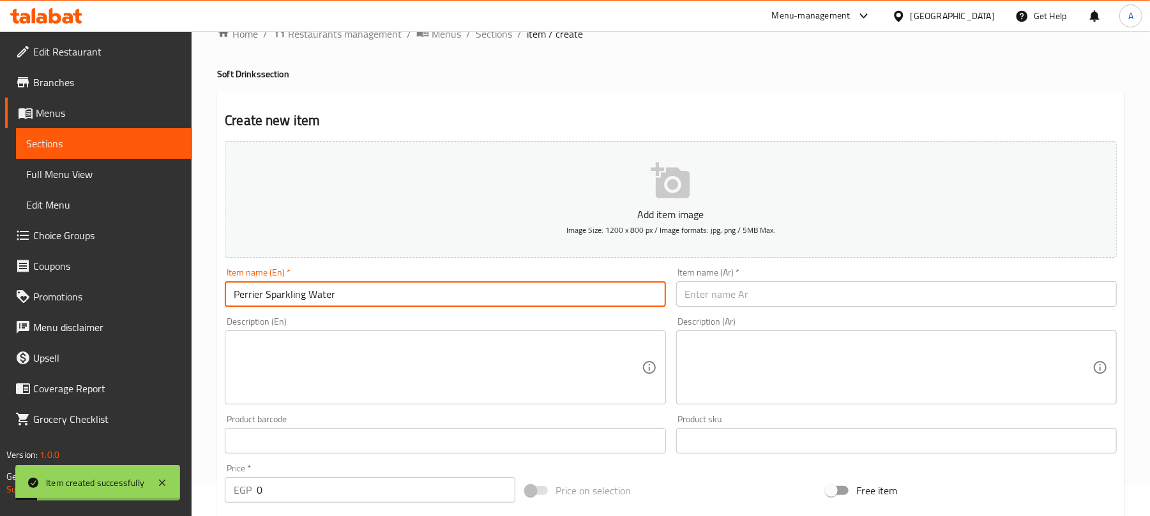
scroll to position [31, 0]
type input "Perrier Sparkling Water"
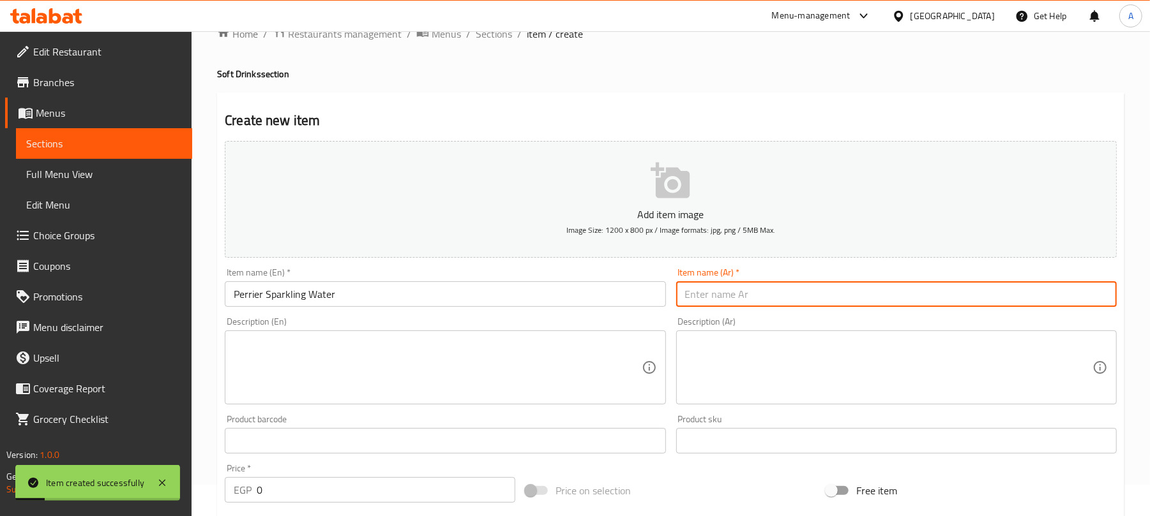
click at [746, 306] on input "text" at bounding box center [896, 295] width 440 height 26
paste input "مياه [PERSON_NAME] الفوارة"
type input "مياه [PERSON_NAME] الفوارة"
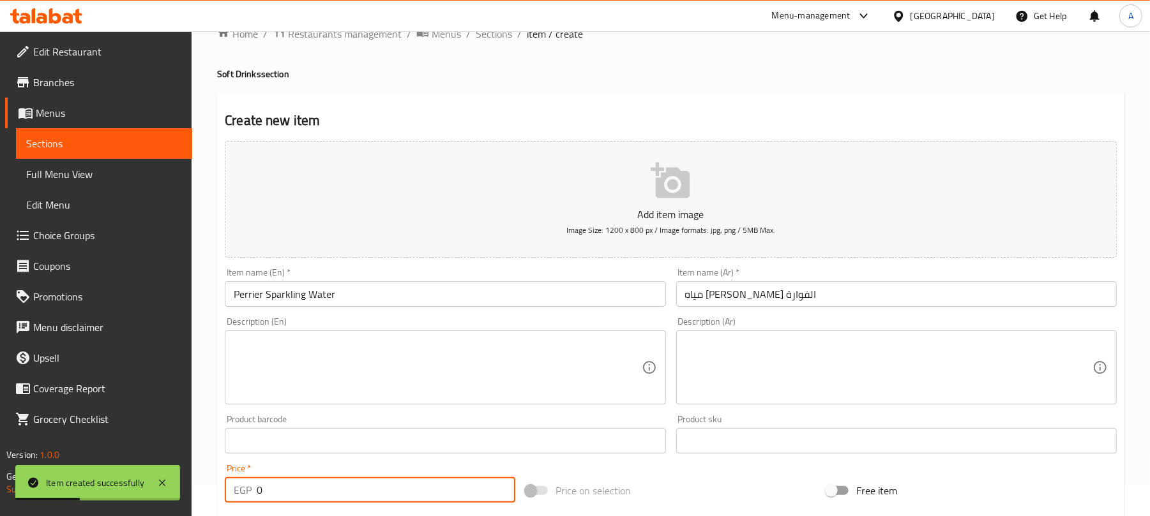
paste input "49"
click at [248, 493] on div "EGP 0 Price *" at bounding box center [370, 491] width 290 height 26
type input "49"
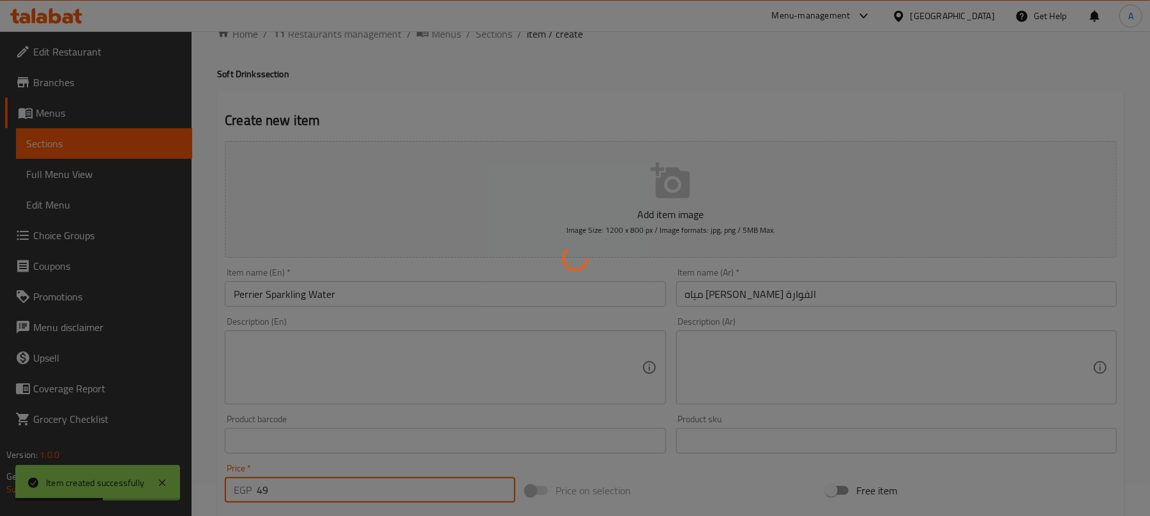
type input "0"
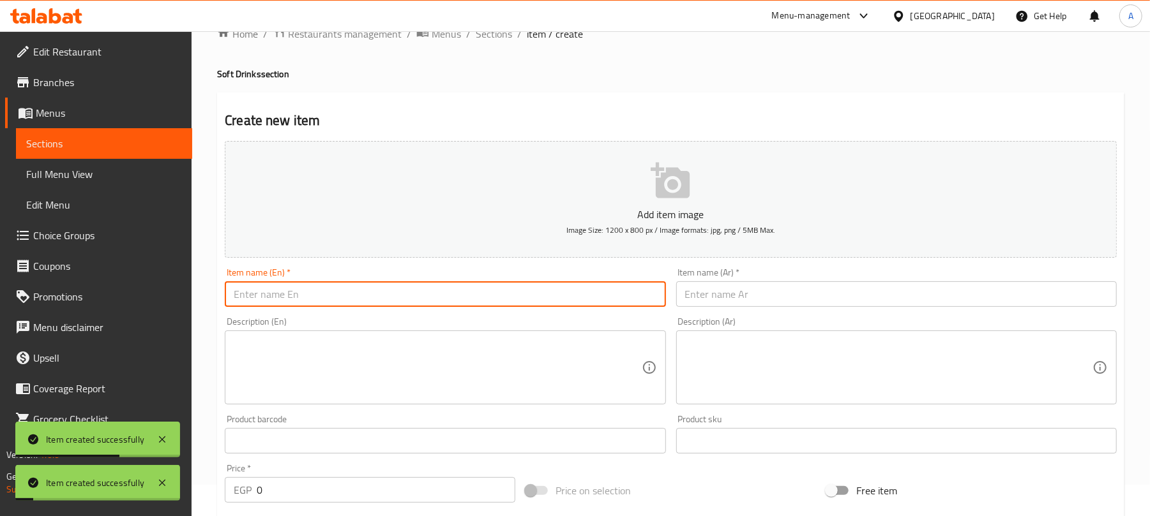
click at [335, 292] on input "text" at bounding box center [445, 295] width 440 height 26
paste input "Soft Drink"
type input "Soft Drink"
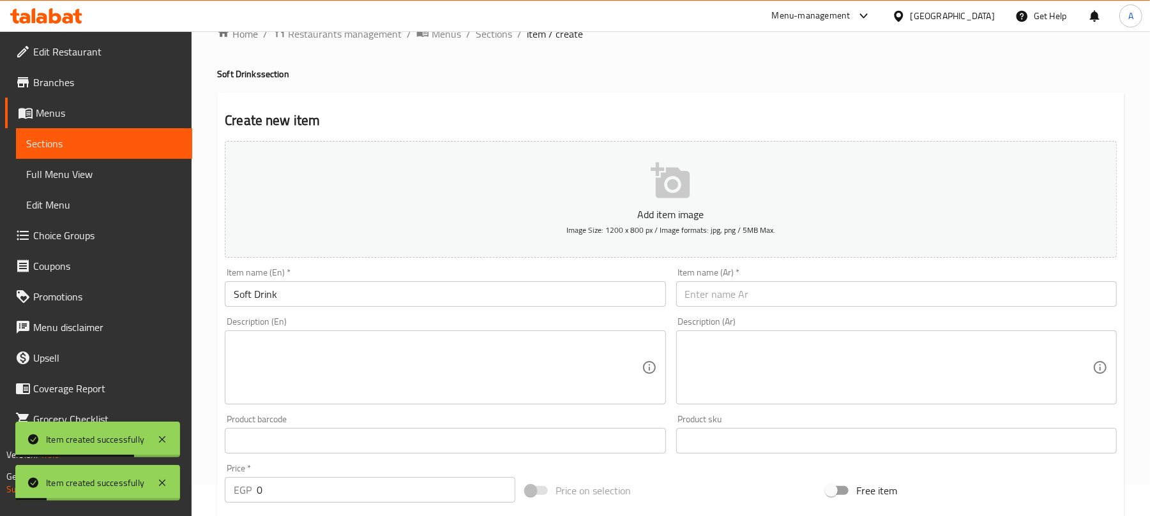
click at [809, 292] on input "text" at bounding box center [896, 295] width 440 height 26
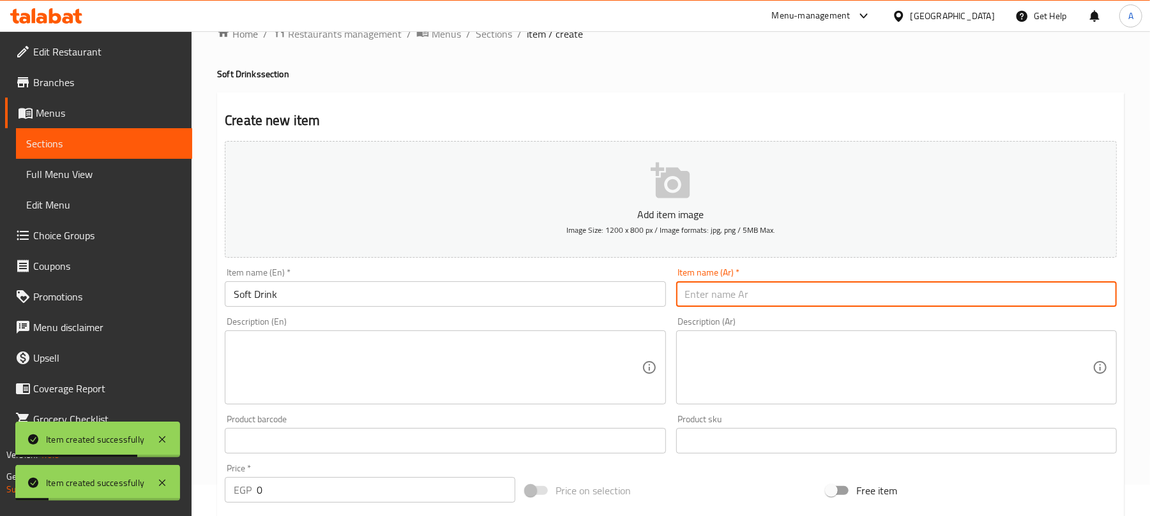
paste input "مشروب غازي"
type input "مشروب غازي"
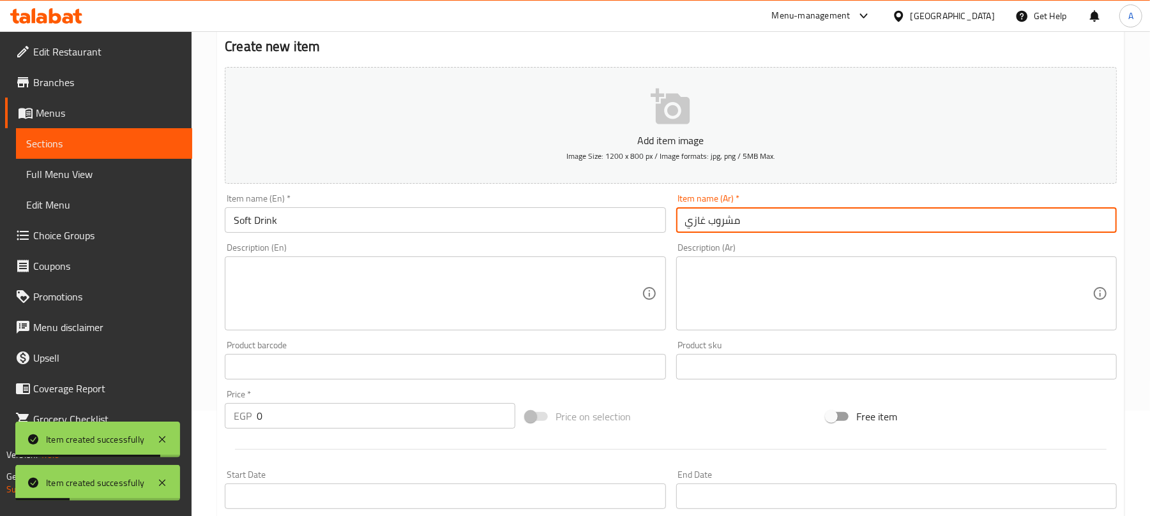
scroll to position [116, 0]
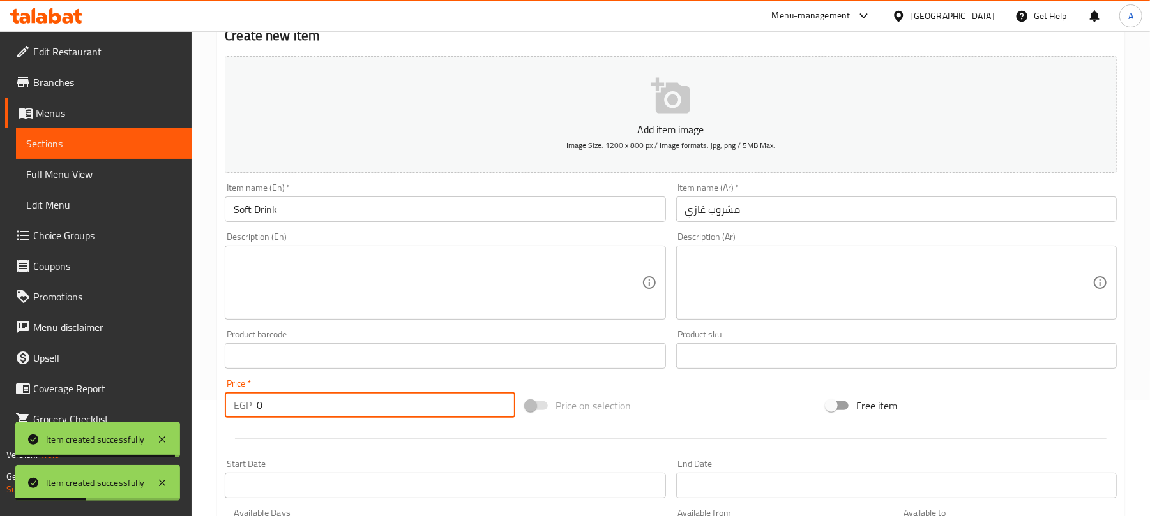
paste input "39"
drag, startPoint x: 267, startPoint y: 404, endPoint x: 237, endPoint y: 410, distance: 29.9
click at [237, 410] on div "EGP 0 Price *" at bounding box center [370, 406] width 290 height 26
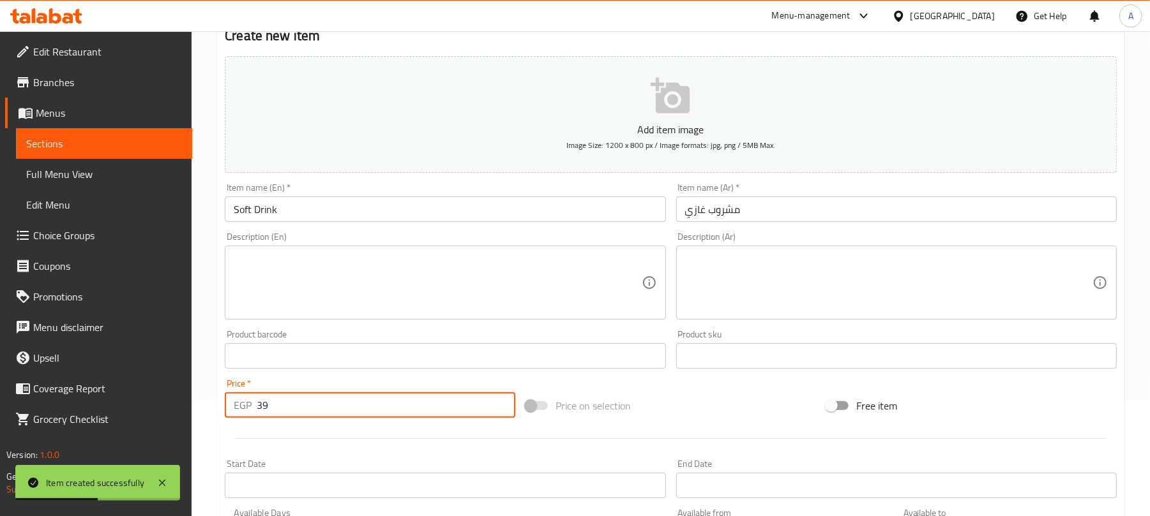
type input "39"
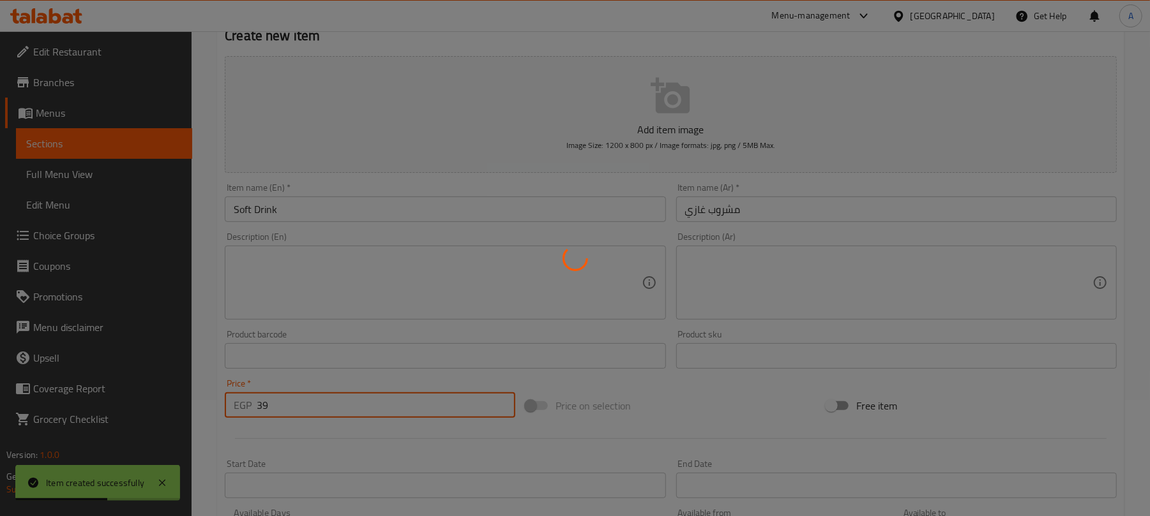
type input "0"
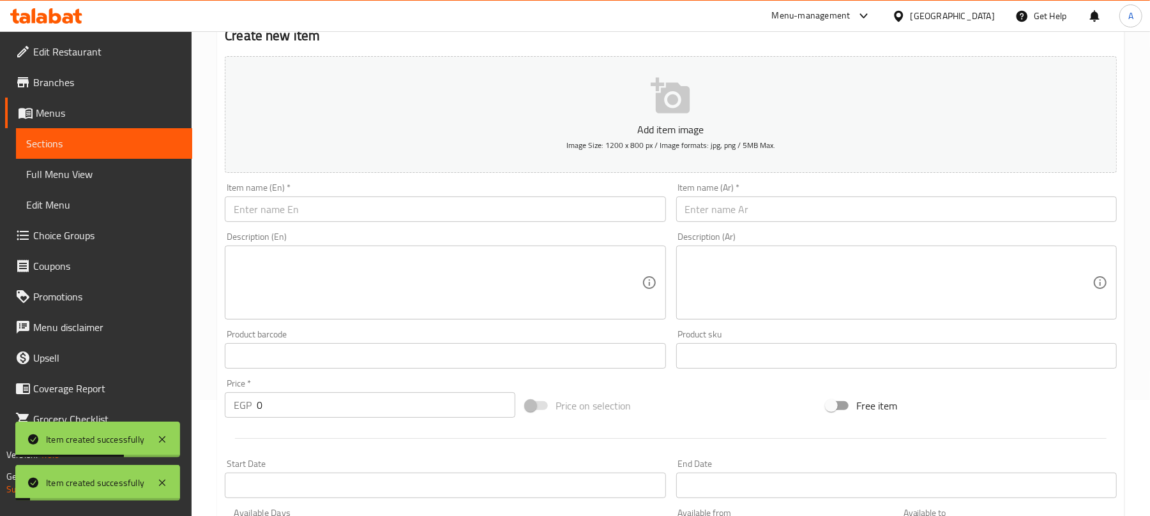
click at [403, 212] on input "text" at bounding box center [445, 210] width 440 height 26
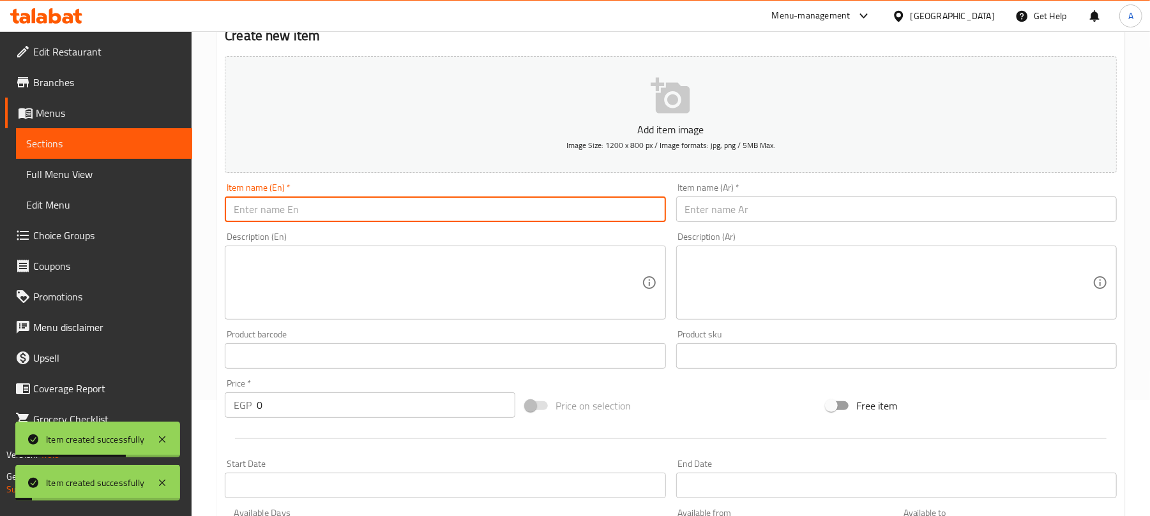
paste input "Red Bull"
type input "Red Bull"
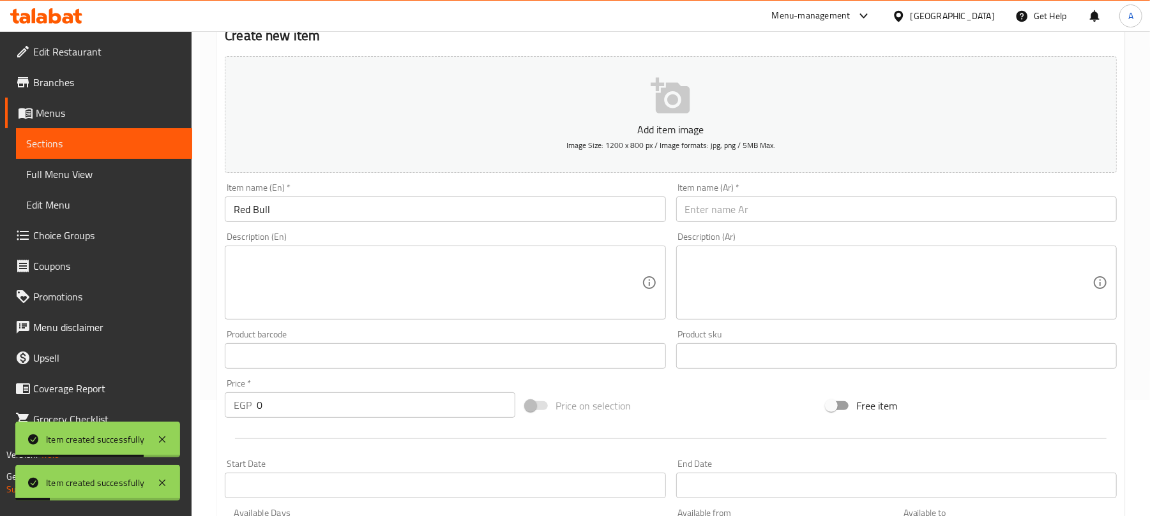
click at [845, 211] on input "text" at bounding box center [896, 210] width 440 height 26
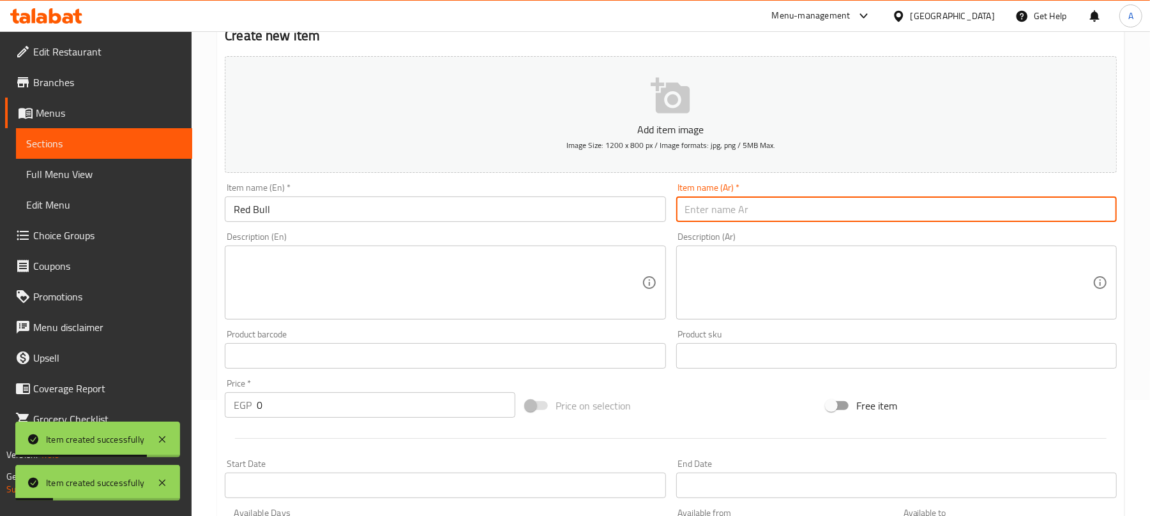
paste input "[PERSON_NAME]"
type input "[PERSON_NAME]"
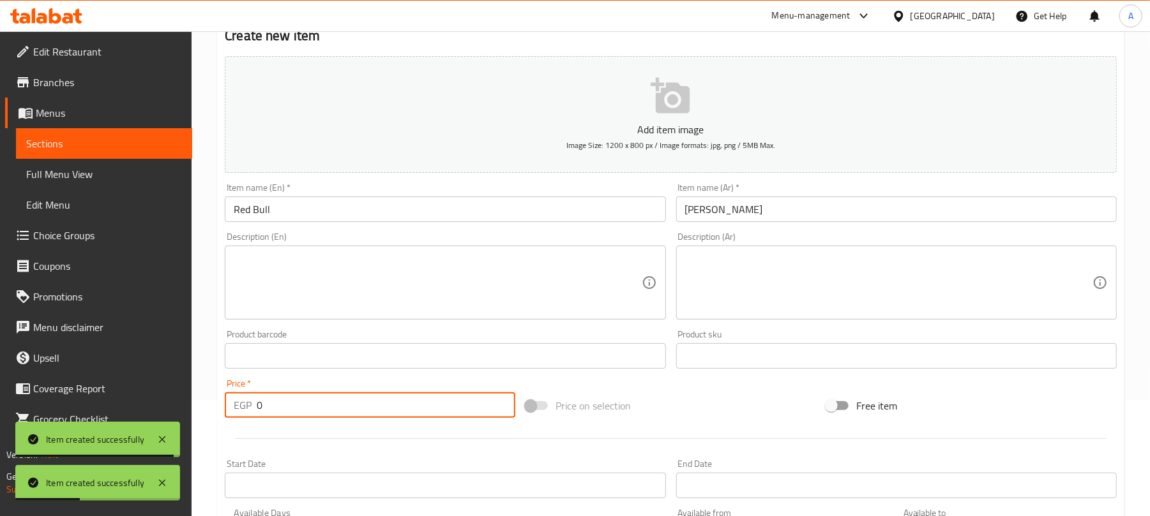
paste input "85"
drag, startPoint x: 275, startPoint y: 407, endPoint x: 236, endPoint y: 407, distance: 38.3
click at [236, 407] on div "EGP 0 Price *" at bounding box center [370, 406] width 290 height 26
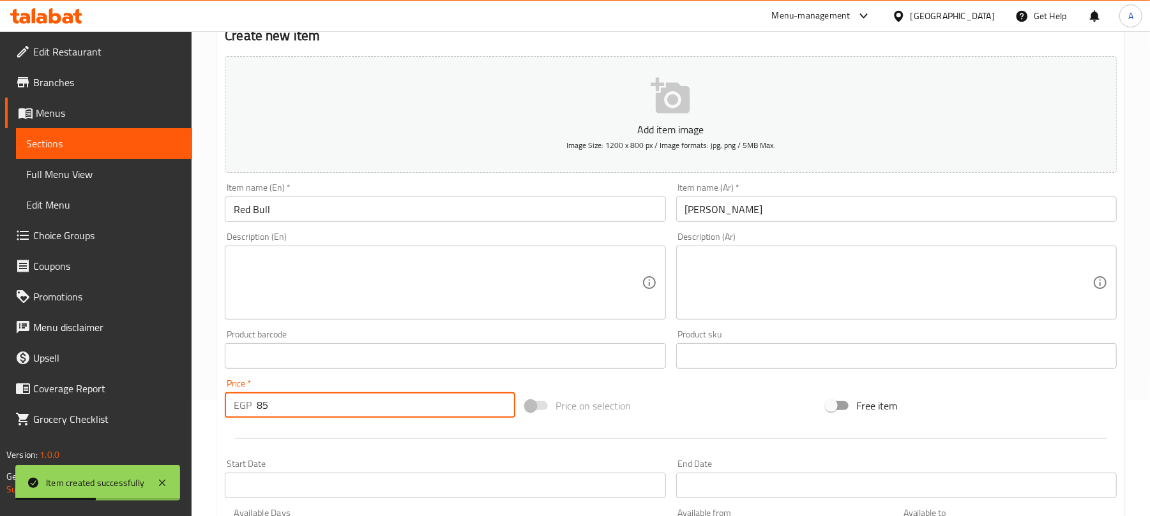
type input "85"
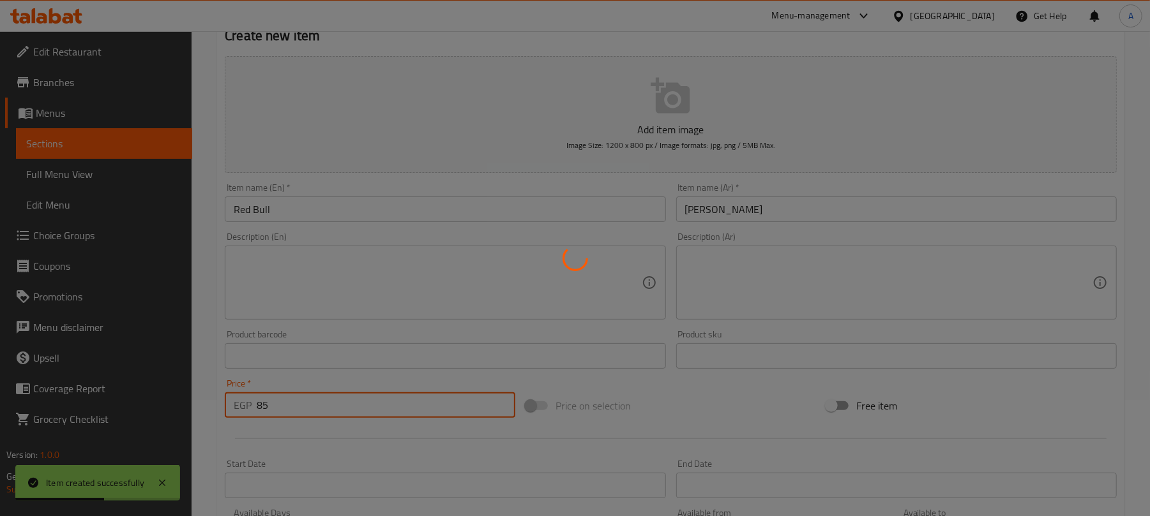
type input "0"
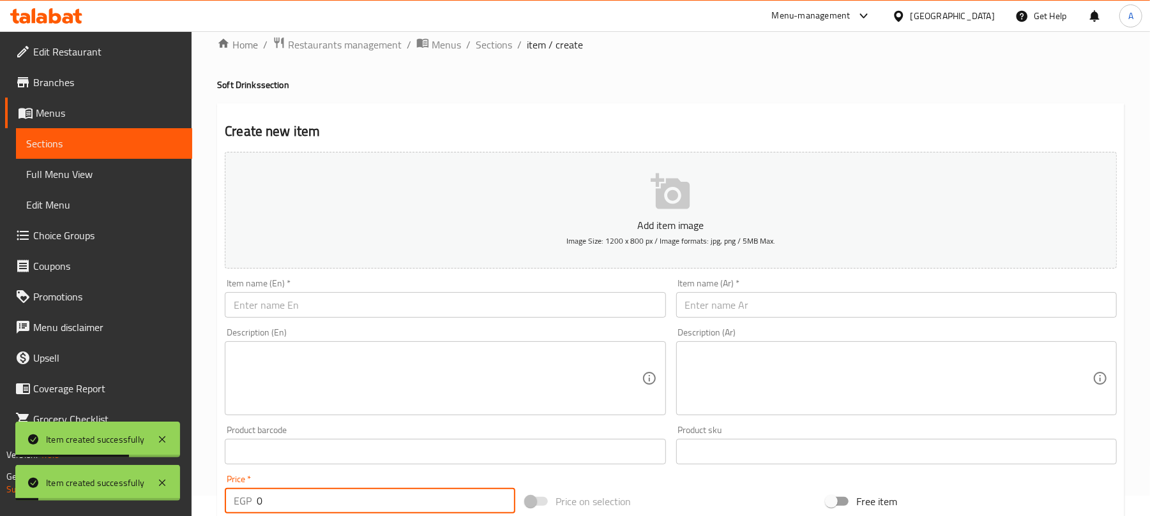
scroll to position [0, 0]
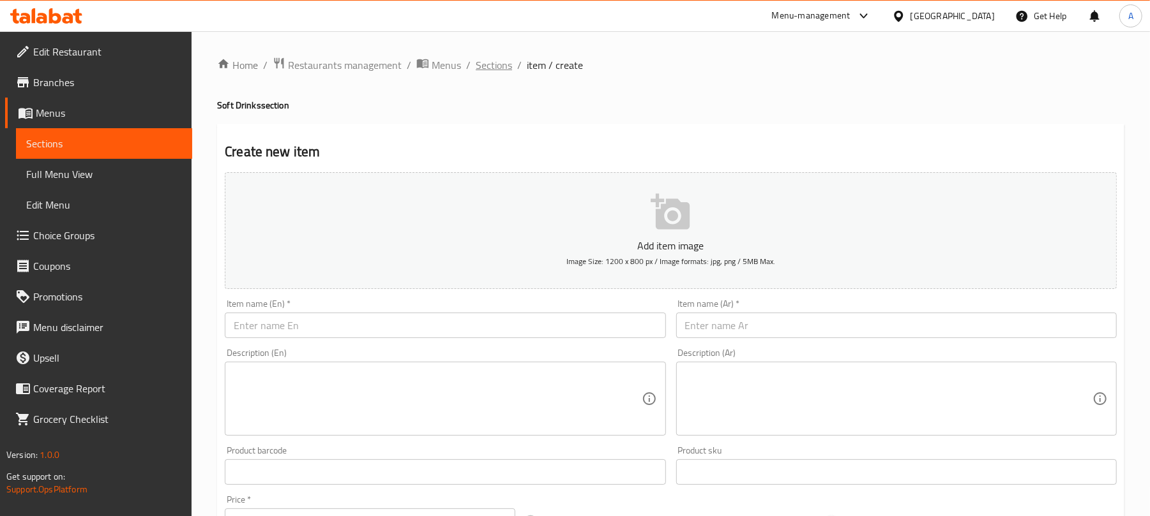
click at [488, 72] on span "Sections" at bounding box center [494, 64] width 36 height 15
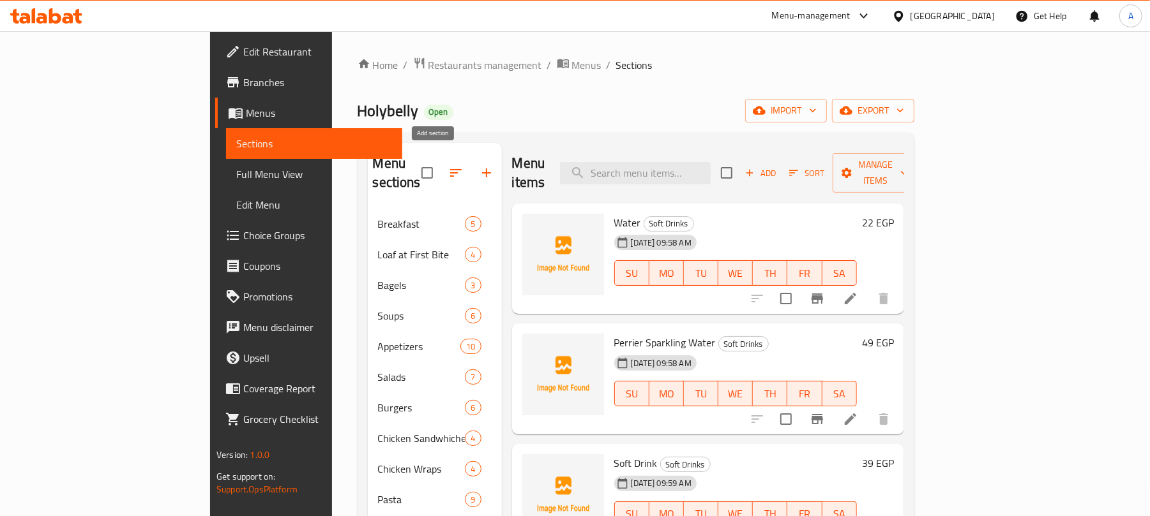
click at [479, 170] on icon "button" at bounding box center [486, 172] width 15 height 15
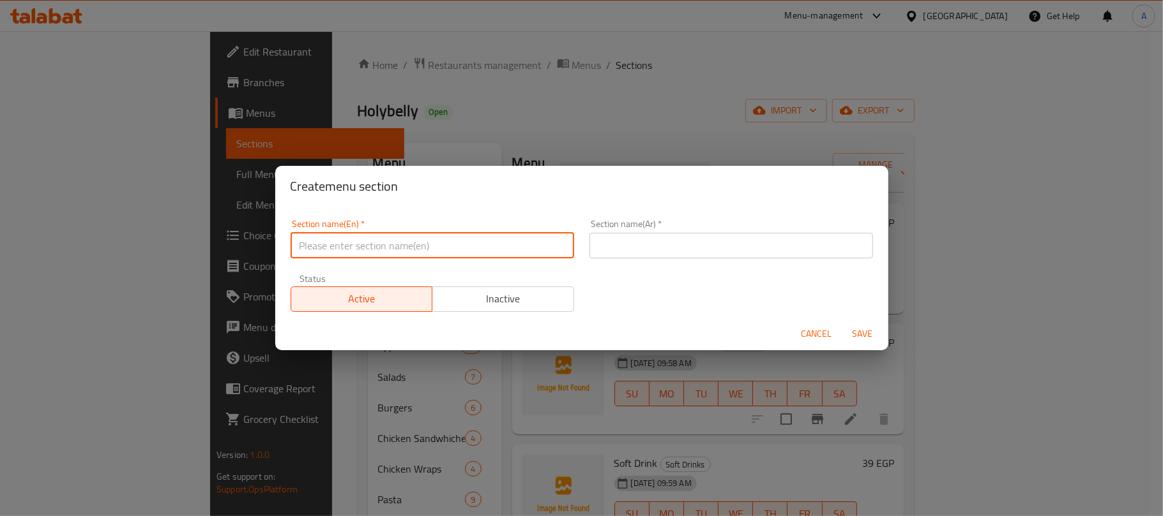
click at [414, 243] on input "text" at bounding box center [431, 246] width 283 height 26
paste input "Crepe"
type input "Crepe"
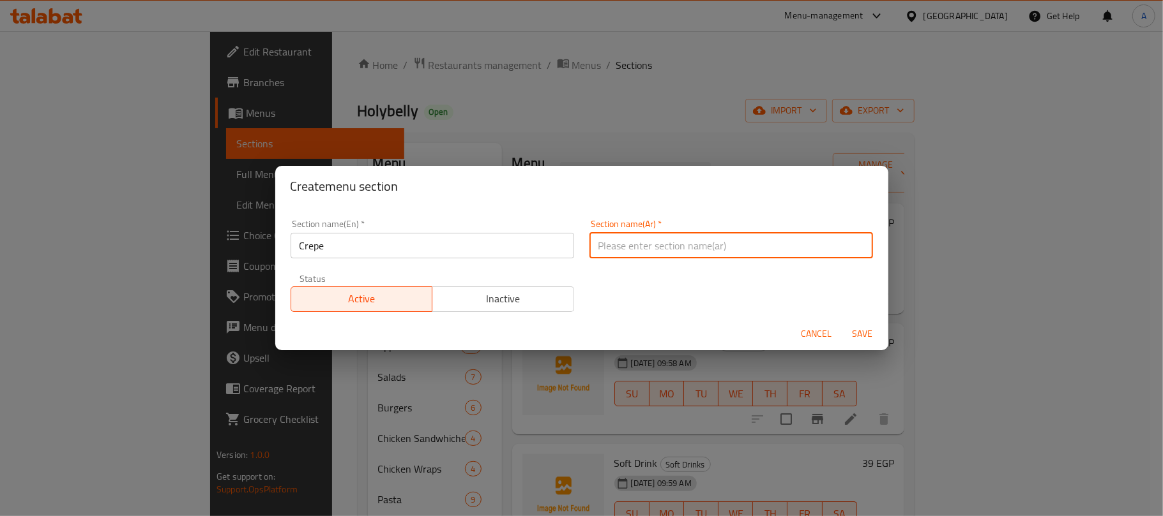
click at [757, 254] on input "text" at bounding box center [730, 246] width 283 height 26
paste input "كريب"
type input "الكريب"
click at [842, 322] on button "Save" at bounding box center [862, 334] width 41 height 24
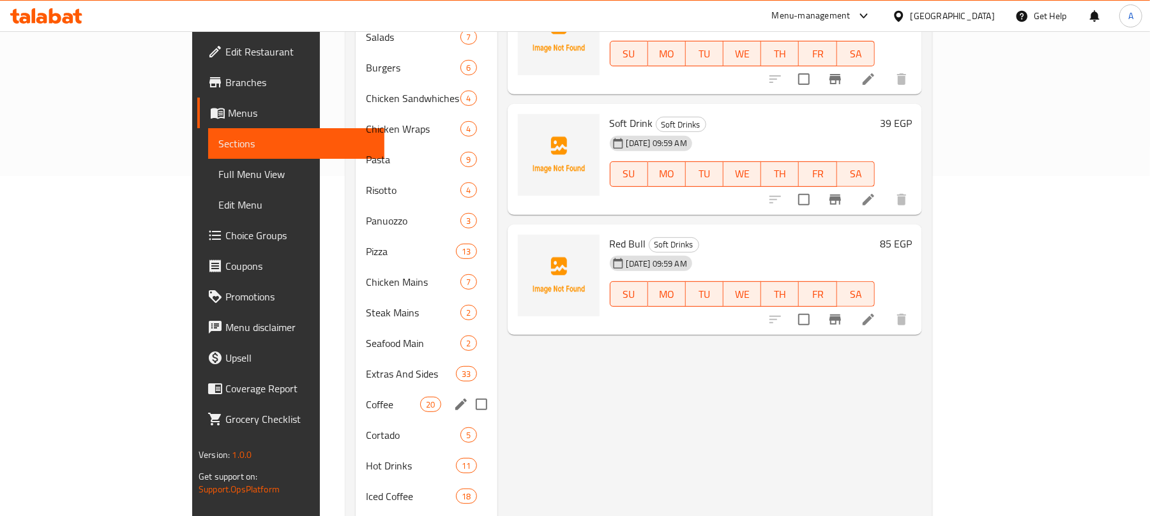
scroll to position [573, 0]
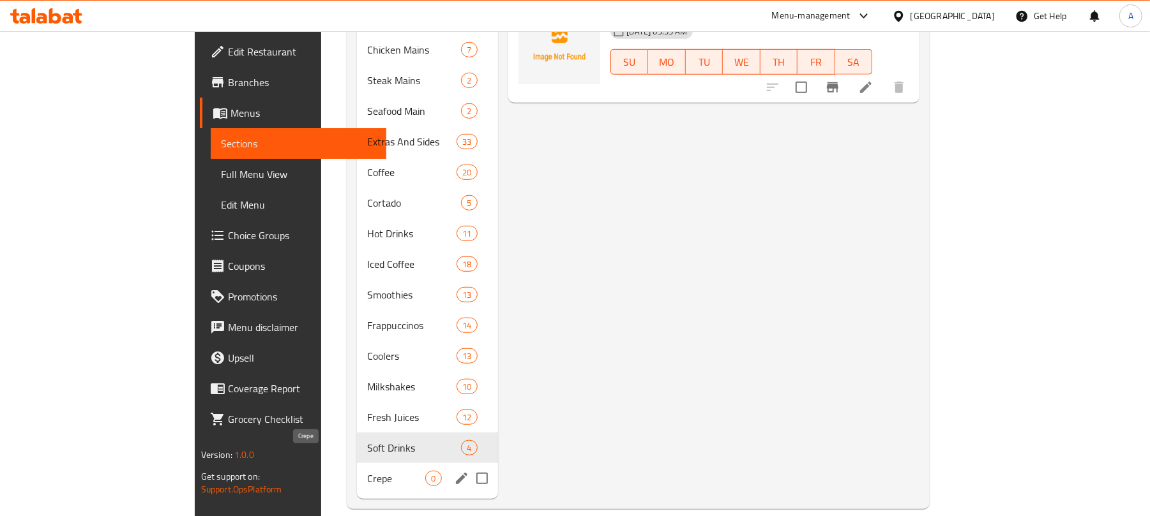
click at [367, 471] on span "Crepe" at bounding box center [396, 478] width 58 height 15
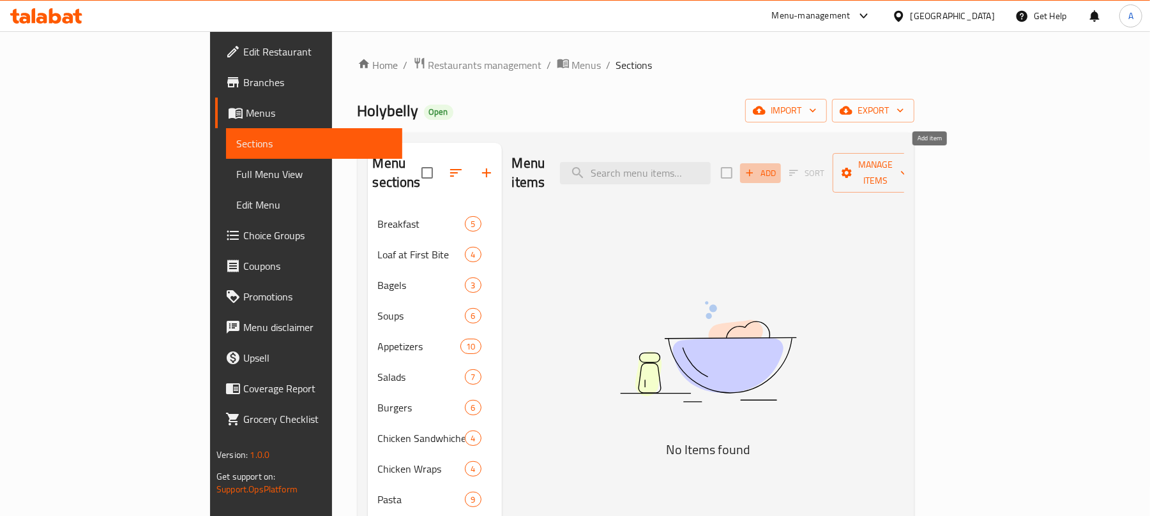
click at [781, 172] on button "Add" at bounding box center [760, 173] width 41 height 20
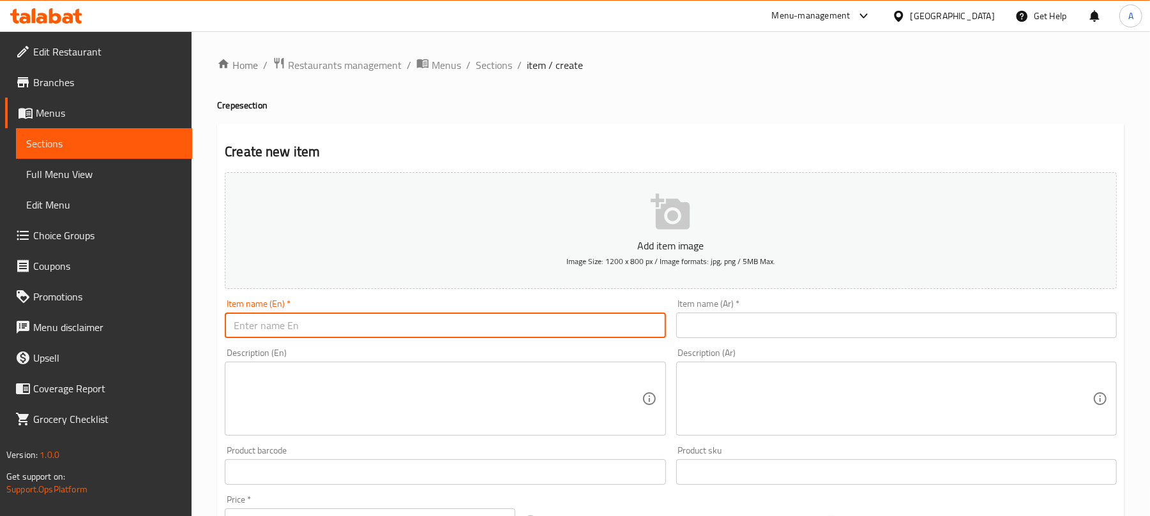
click at [456, 322] on input "text" at bounding box center [445, 326] width 440 height 26
paste input "Crepe Fettuccine Lotus"
type input "Crepe Fettuccine Lotus"
click at [785, 325] on input "text" at bounding box center [896, 326] width 440 height 26
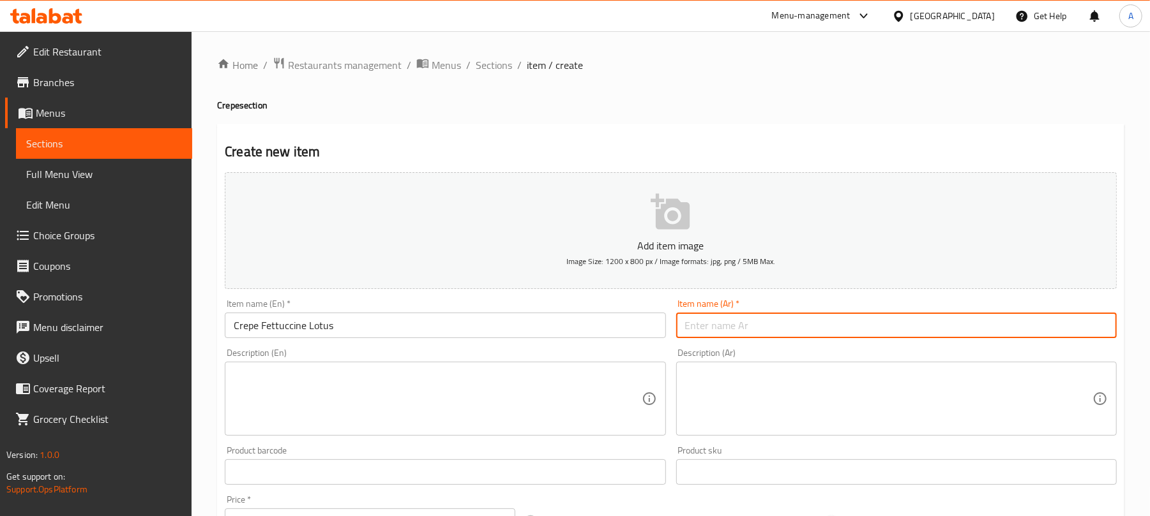
paste input "كريب [PERSON_NAME]"
type input "كريب [PERSON_NAME]"
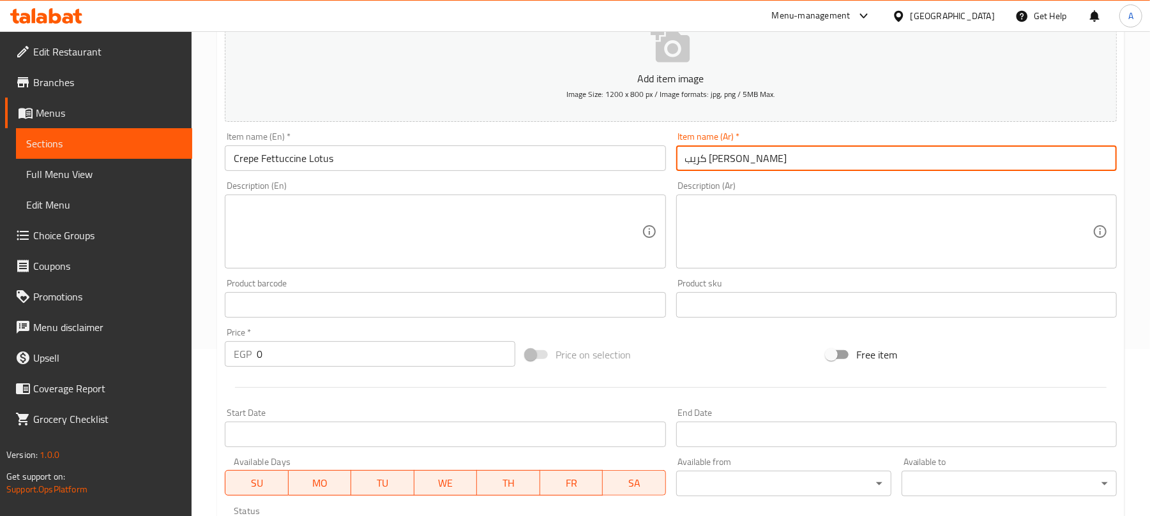
scroll to position [170, 0]
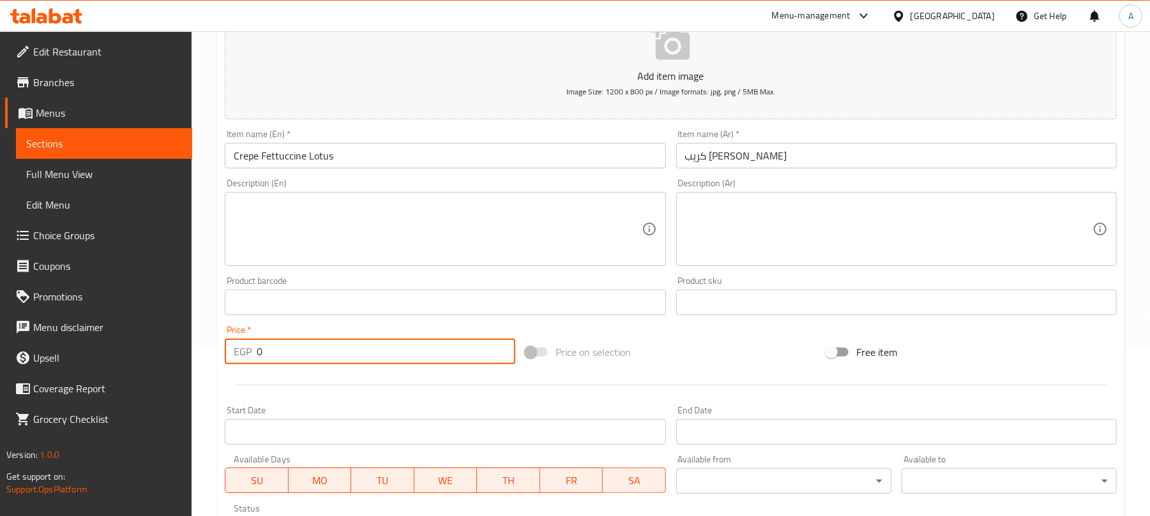
paste input "129"
drag, startPoint x: 277, startPoint y: 346, endPoint x: 243, endPoint y: 348, distance: 33.9
click at [243, 348] on div "EGP 0 Price *" at bounding box center [370, 352] width 290 height 26
type input "129"
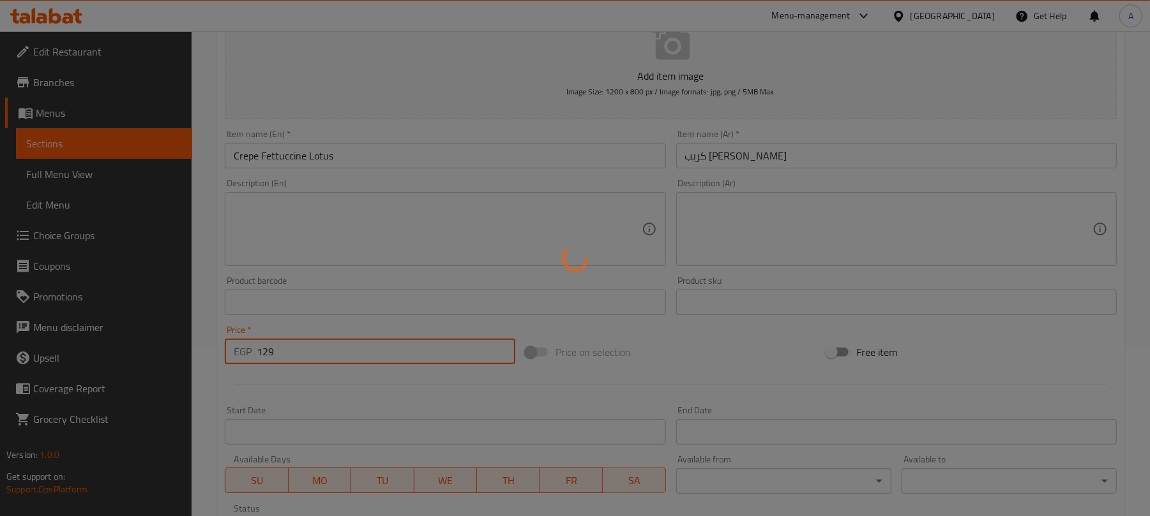
type input "0"
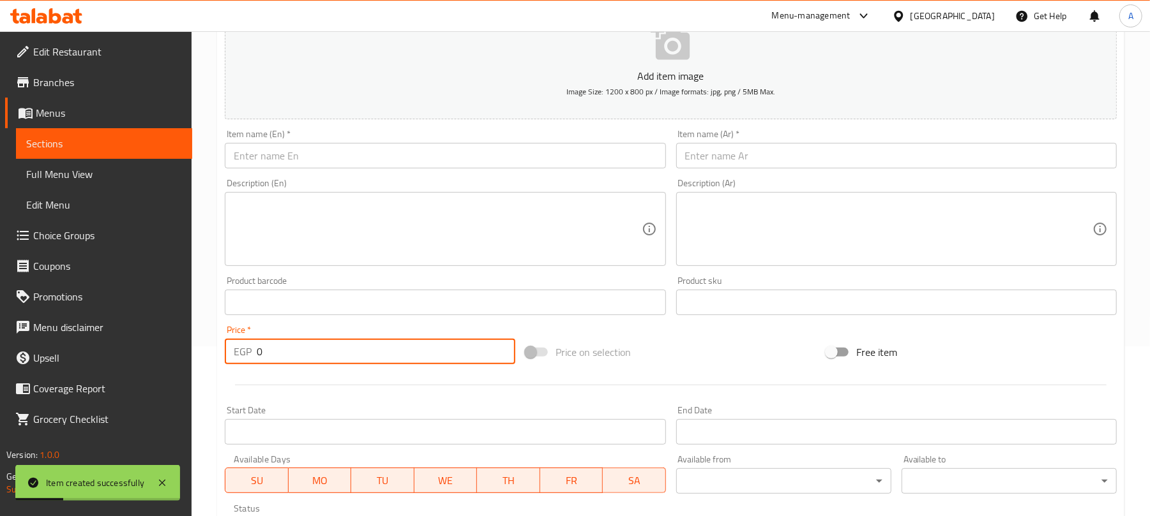
drag, startPoint x: 379, startPoint y: 160, endPoint x: 379, endPoint y: 51, distance: 108.5
click at [379, 160] on input "text" at bounding box center [445, 156] width 440 height 26
paste input "Crepe Fettuccine Nutella"
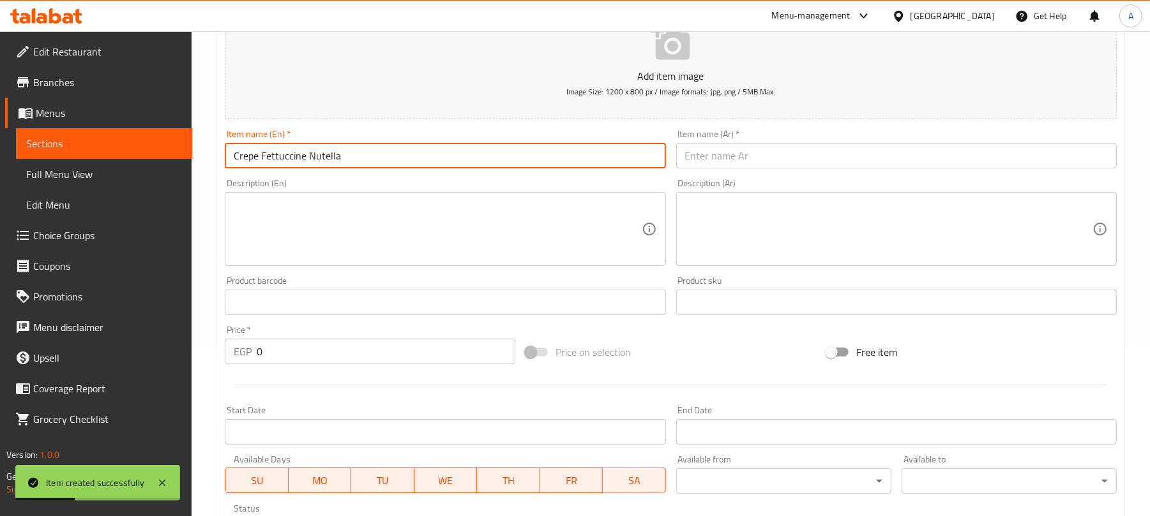
type input "Crepe Fettuccine Nutella"
click at [833, 152] on input "text" at bounding box center [896, 156] width 440 height 26
paste input "كريب فيتوتشيني نوتيلا"
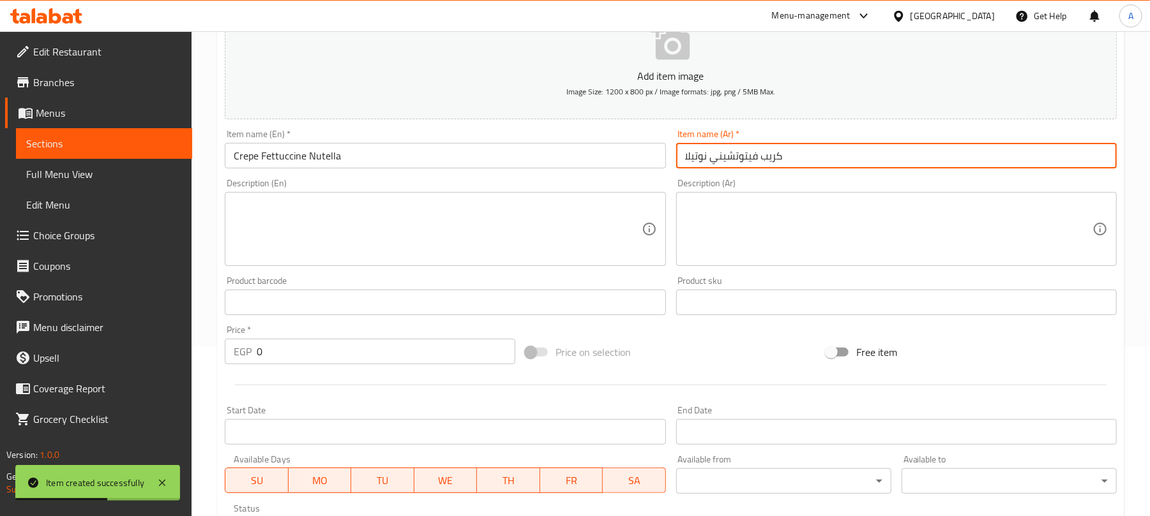
type input "كريب فيتوتشيني نوتيلا"
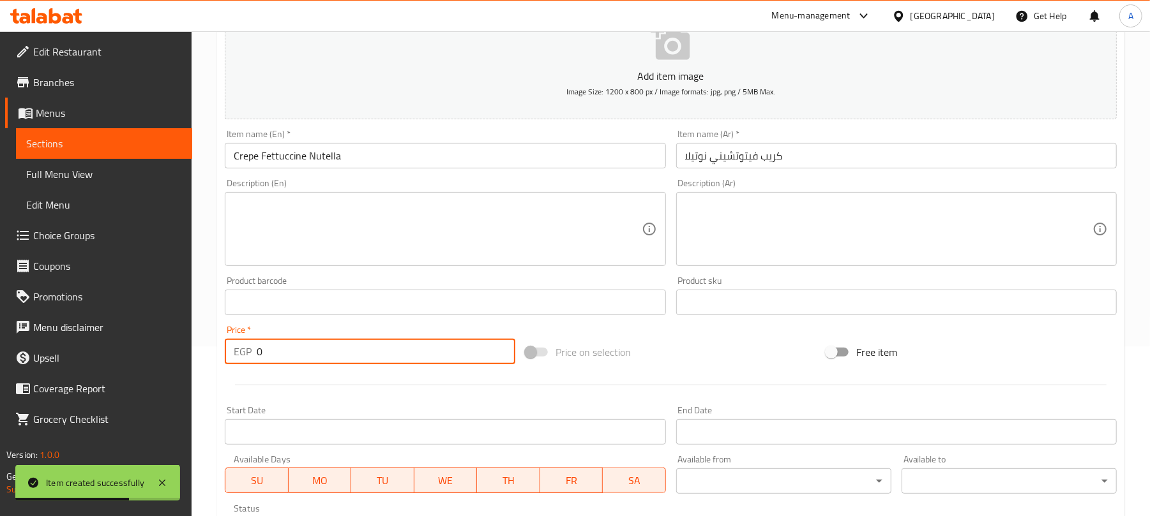
paste input "129"
drag, startPoint x: 315, startPoint y: 343, endPoint x: 245, endPoint y: 343, distance: 70.2
click at [245, 343] on div "EGP 129 Price *" at bounding box center [370, 352] width 290 height 26
type input "129"
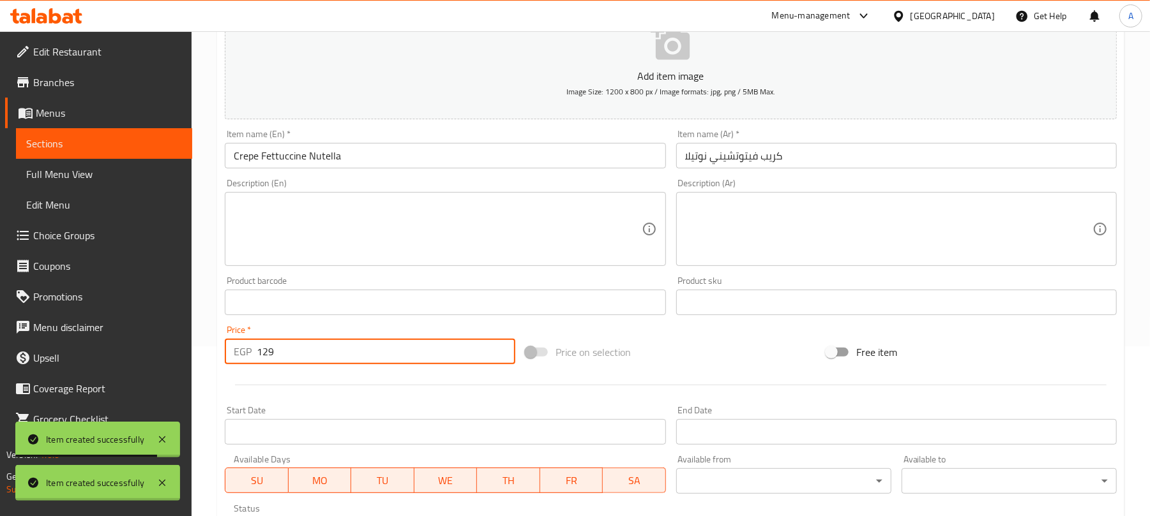
type input "0"
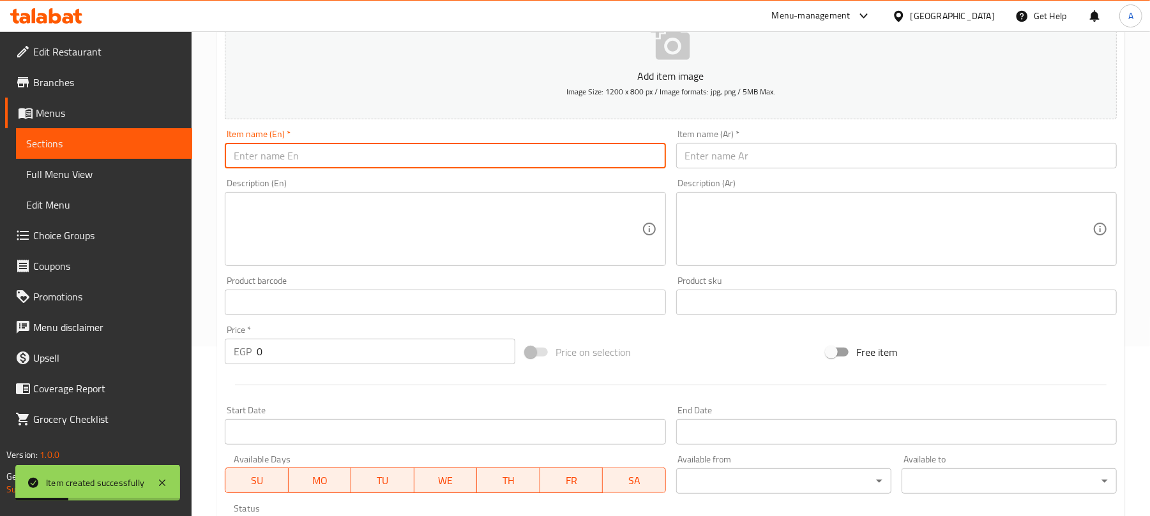
click at [463, 156] on input "text" at bounding box center [445, 156] width 440 height 26
paste input "Crepe Fettuccine Raspberry"
type input "Crepe Fettuccine Raspberry"
click at [764, 162] on input "text" at bounding box center [896, 156] width 440 height 26
paste input "كريب فيتوتشيني بالتوت"
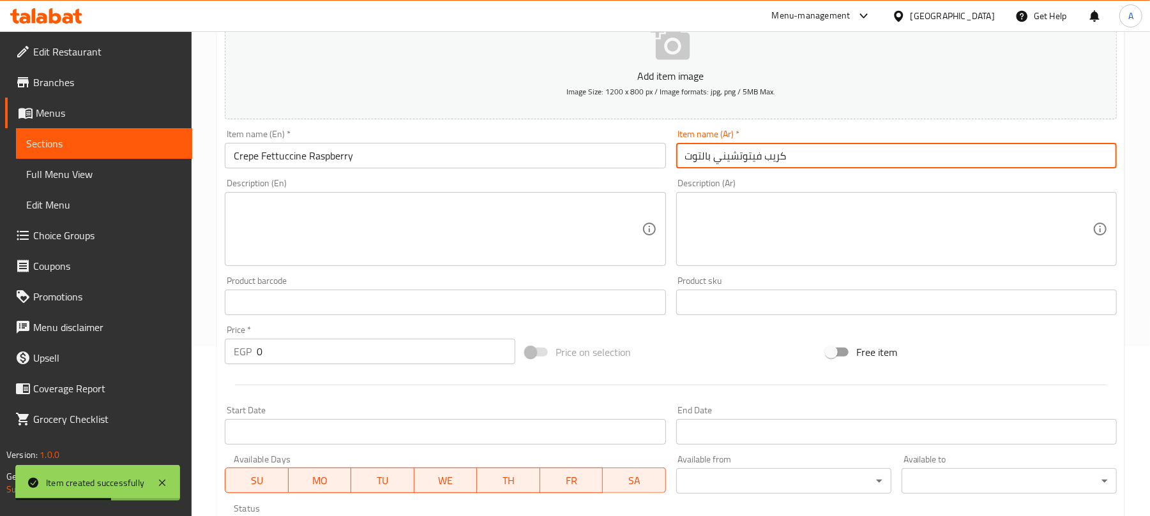
type input "كريب فيتوتشيني بالتوت"
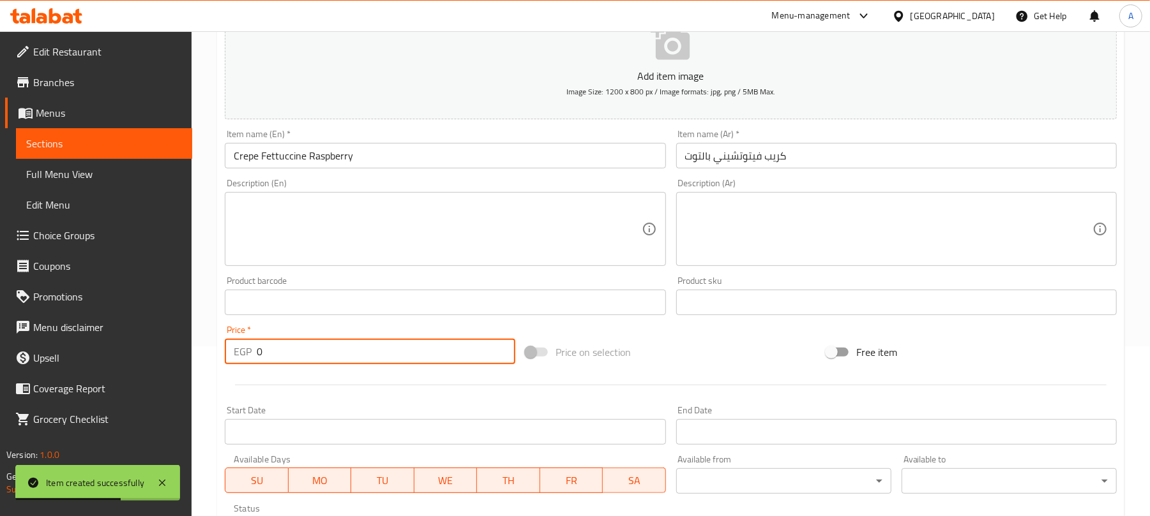
drag, startPoint x: 289, startPoint y: 352, endPoint x: 240, endPoint y: 345, distance: 49.7
click at [240, 345] on div "EGP 0 Price *" at bounding box center [370, 352] width 290 height 26
paste input "139"
type input "139"
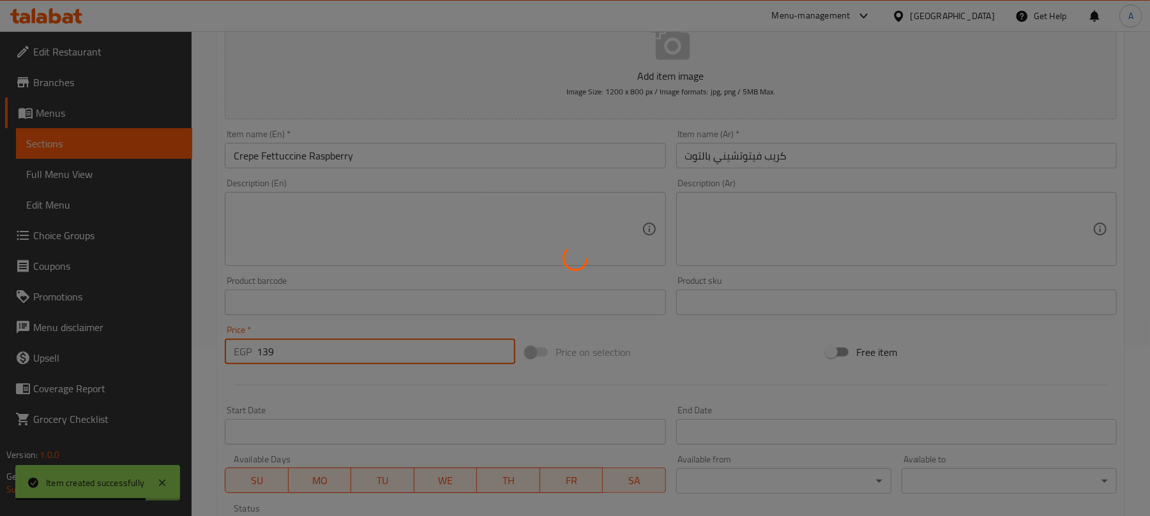
type input "0"
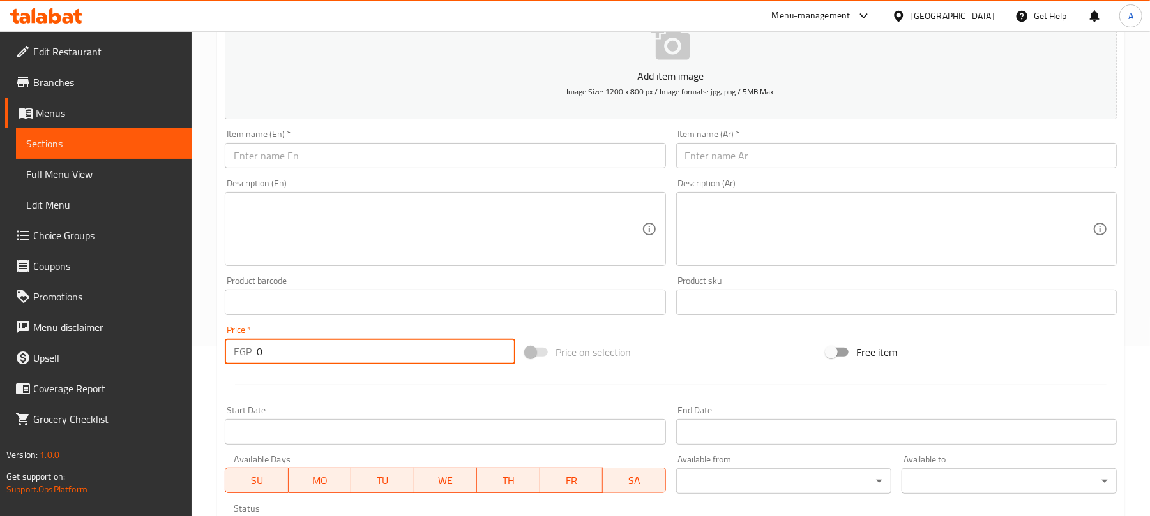
drag, startPoint x: 396, startPoint y: 162, endPoint x: 389, endPoint y: 8, distance: 154.7
click at [396, 162] on input "text" at bounding box center [445, 156] width 440 height 26
paste input "Crepe Fettuccine Blueberry"
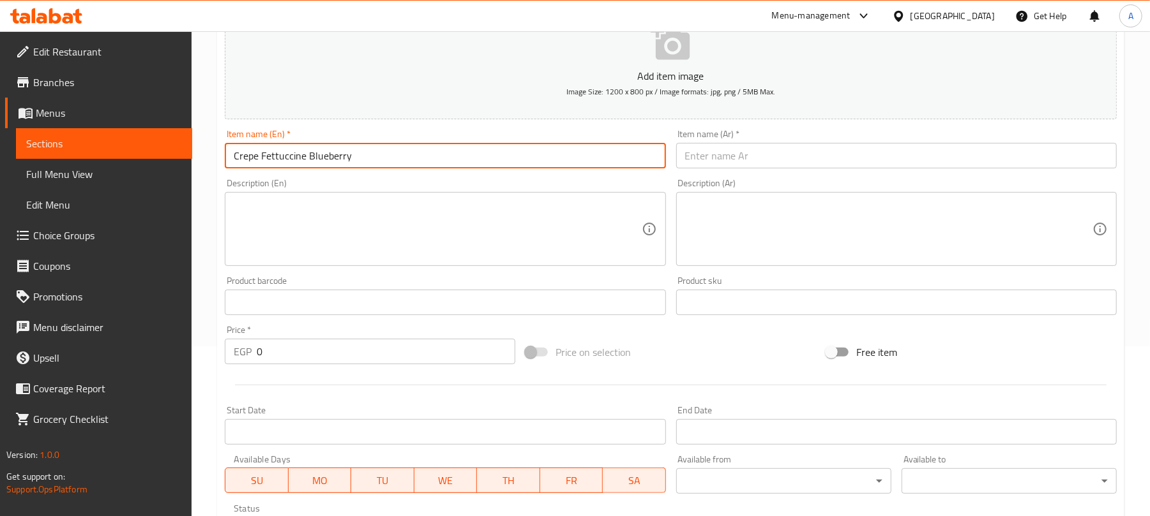
type input "Crepe Fettuccine Blueberry"
click at [720, 151] on input "text" at bounding box center [896, 156] width 440 height 26
paste input "كريب فيتوتشيني بالتوت الأزرق"
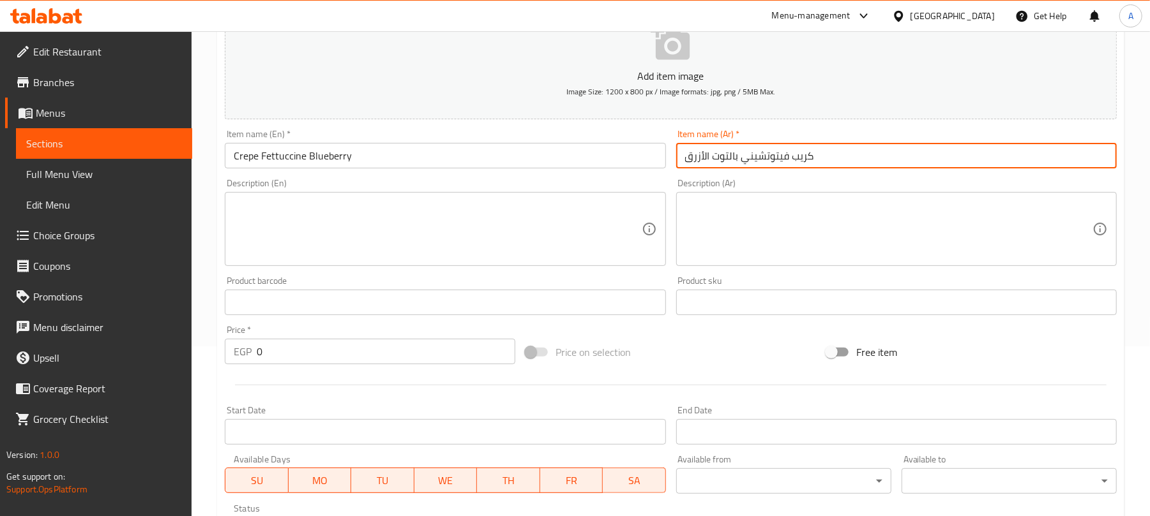
type input "كريب فيتوتشيني بالتوت الأزرق"
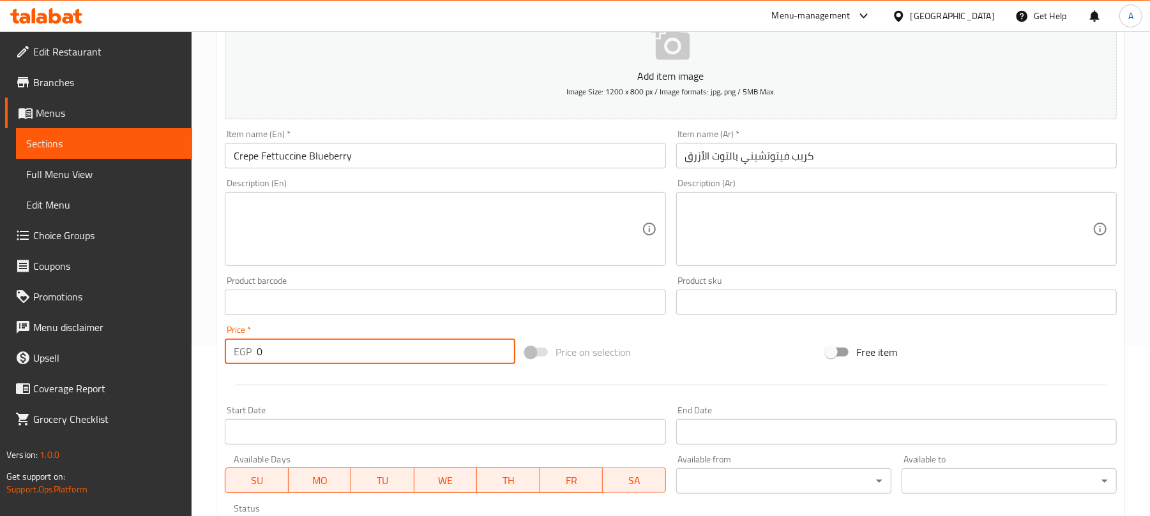
drag, startPoint x: 261, startPoint y: 351, endPoint x: 253, endPoint y: 351, distance: 7.7
click at [253, 351] on div "EGP 0 Price *" at bounding box center [370, 352] width 290 height 26
paste input "129"
type input "129"
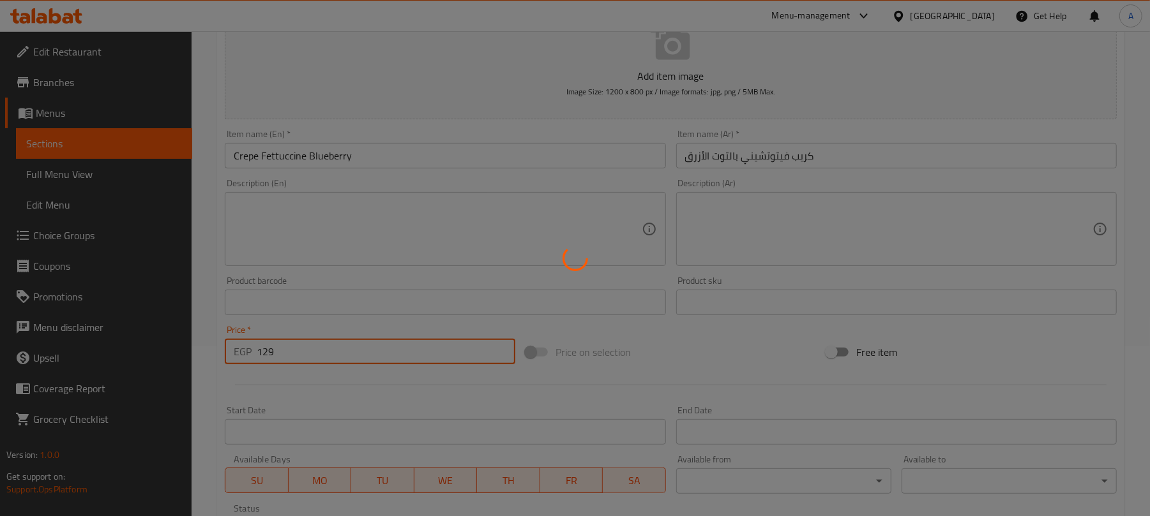
type input "0"
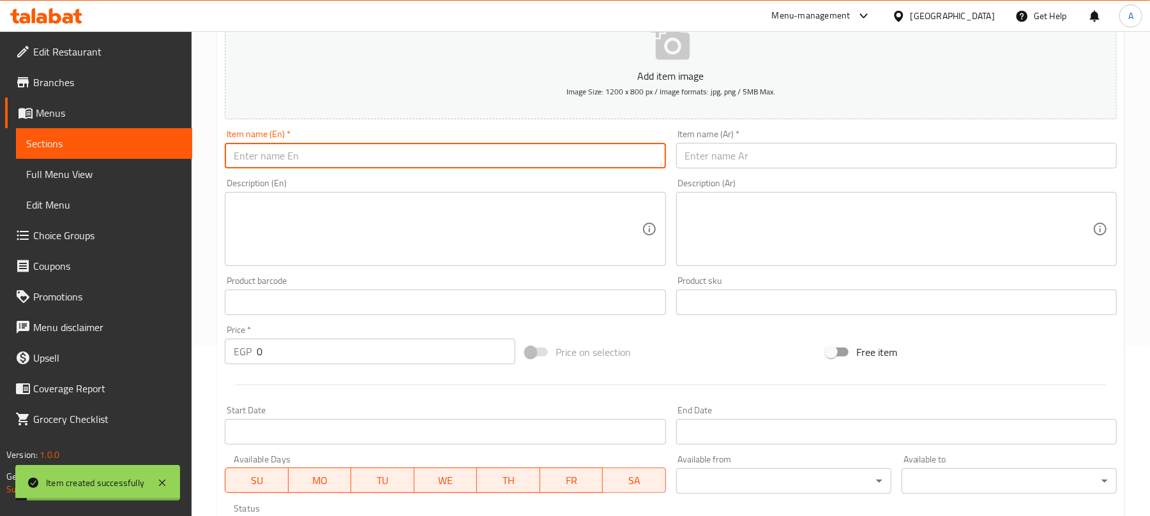
click at [400, 154] on input "text" at bounding box center [445, 156] width 440 height 26
paste input "Crepe Fettuccine Pistachio"
type input "Crepe Fettuccine Pistachio"
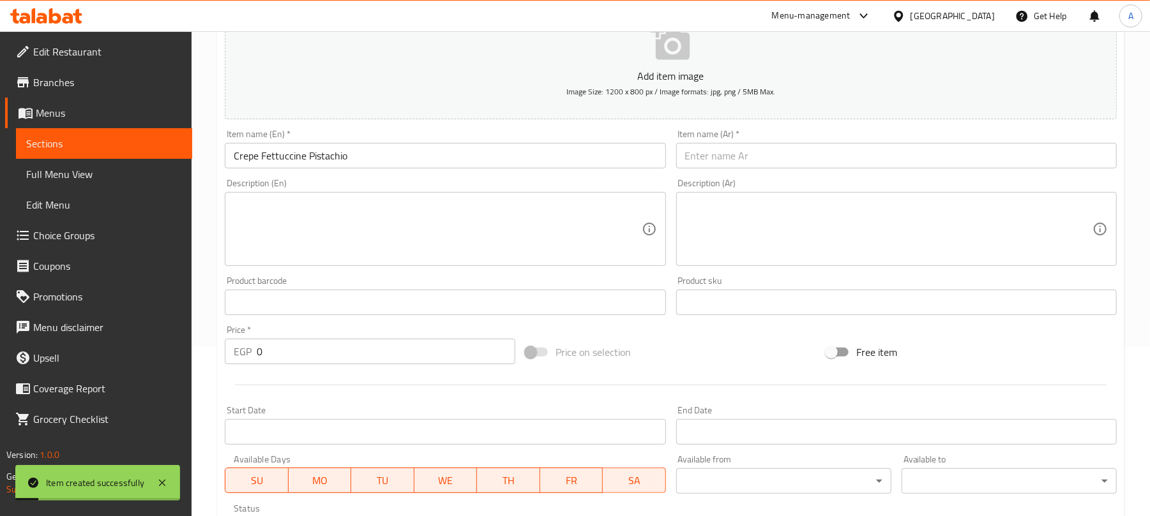
click at [705, 158] on input "text" at bounding box center [896, 156] width 440 height 26
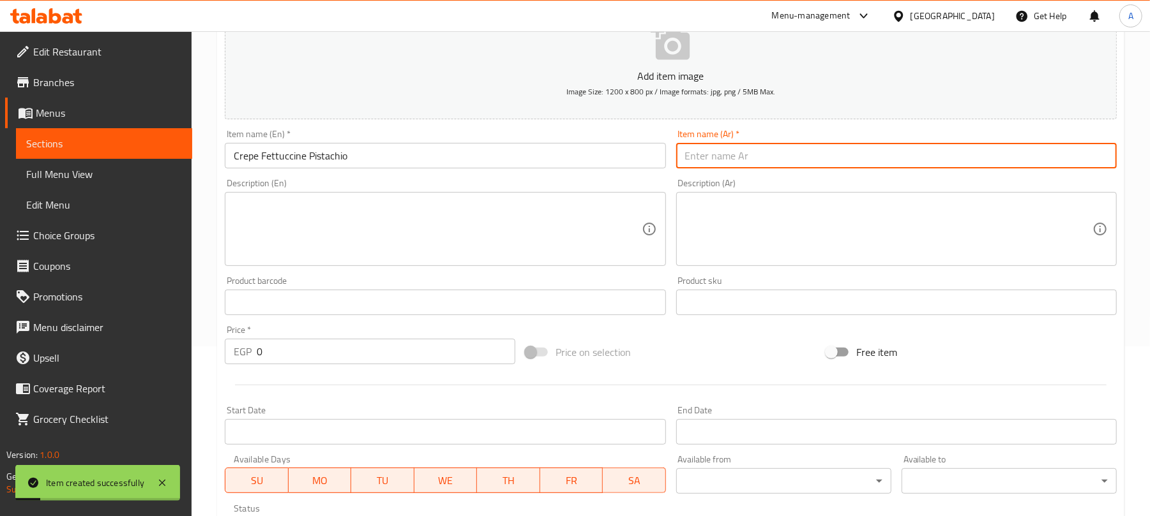
click at [735, 156] on input "text" at bounding box center [896, 156] width 440 height 26
paste input "كريب فيتوتشيني بالفستق"
type input "كريب فيتوتشيني بالفستق"
click at [282, 359] on input "0" at bounding box center [386, 352] width 259 height 26
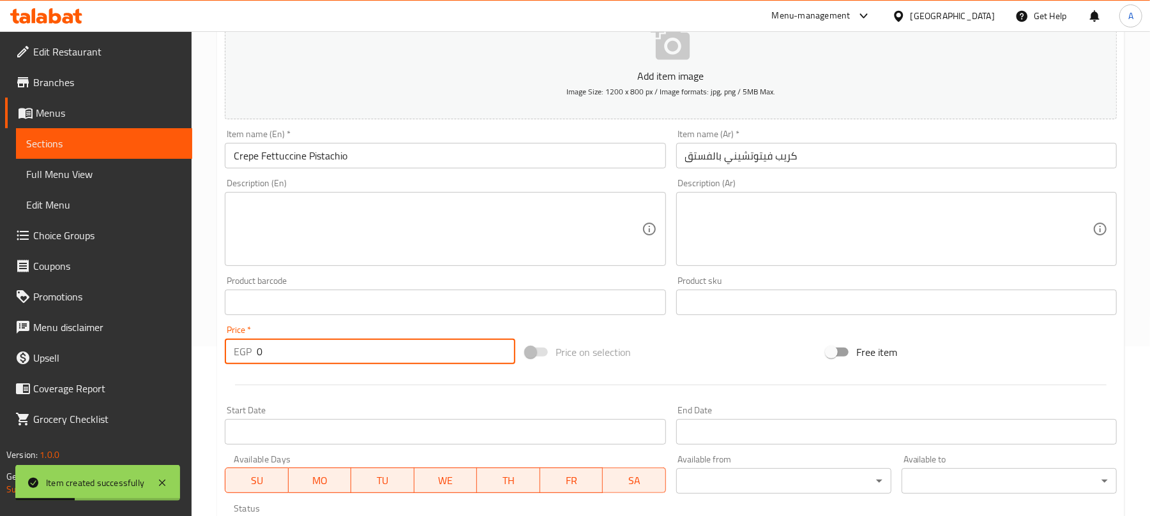
paste input "149"
drag, startPoint x: 282, startPoint y: 359, endPoint x: 261, endPoint y: 358, distance: 20.4
click at [261, 358] on input "0149" at bounding box center [386, 352] width 259 height 26
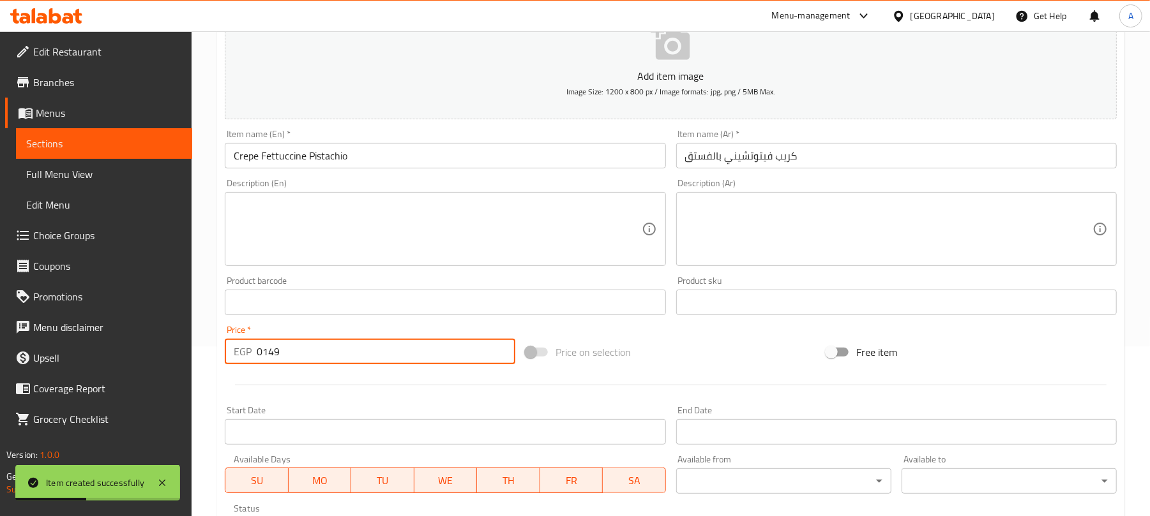
paste input "number"
type input "149"
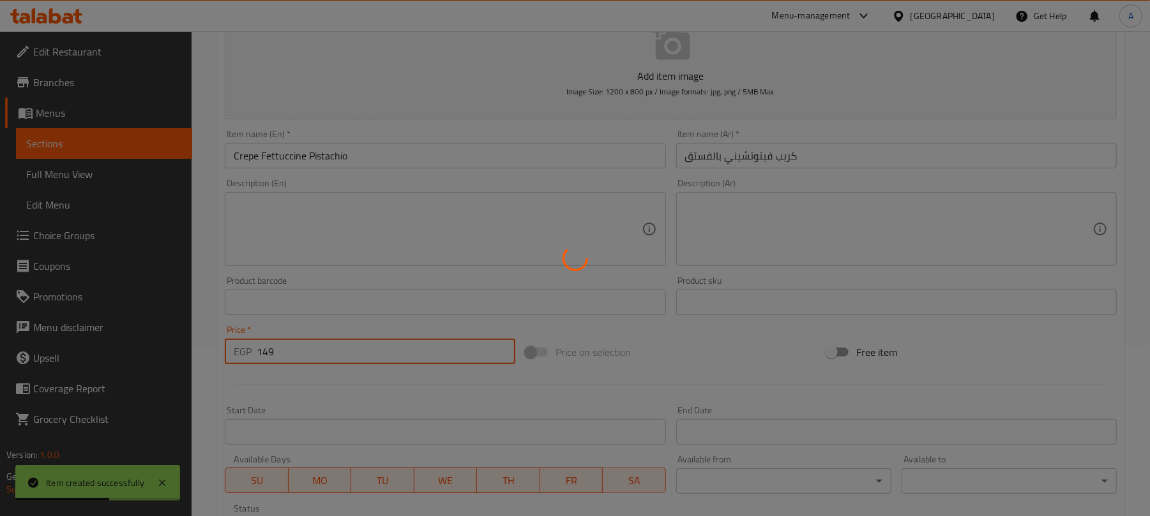
type input "0"
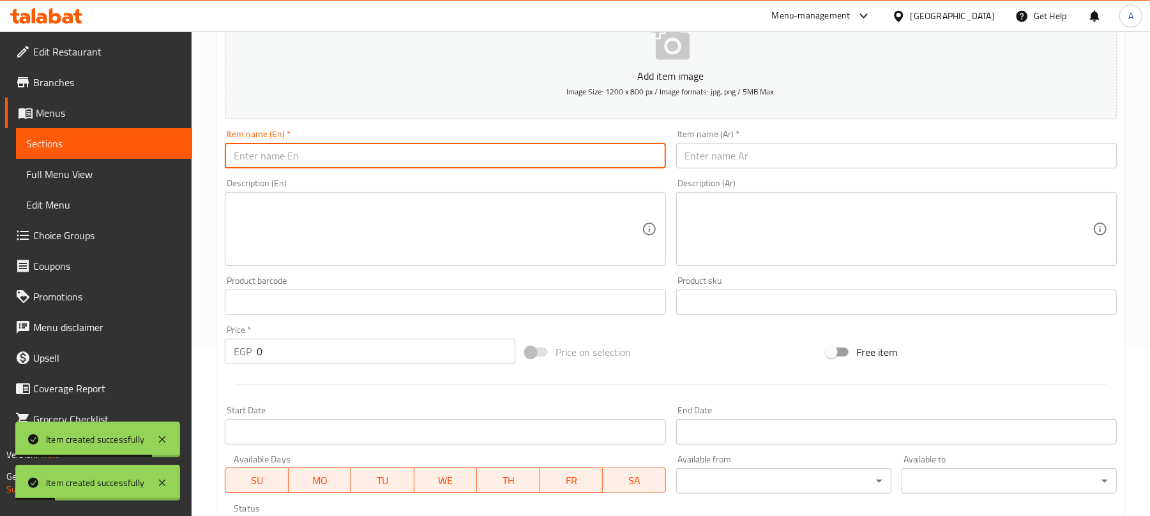
click at [319, 149] on input "text" at bounding box center [445, 156] width 440 height 26
paste input "Stuffed Crepe Nutella"
type input "Stuffed Crepe Nutella"
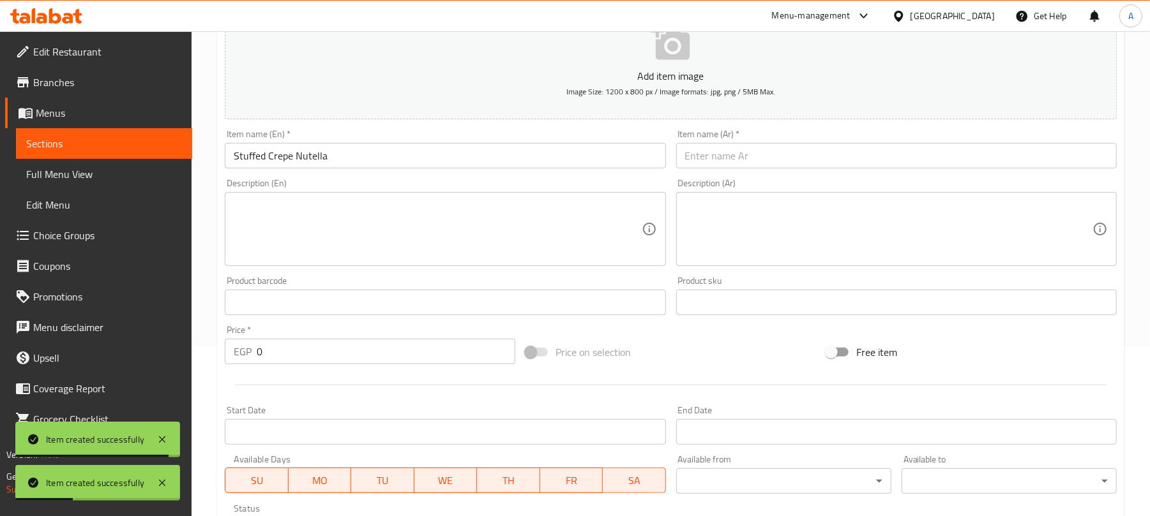
click at [723, 154] on input "text" at bounding box center [896, 156] width 440 height 26
paste input "كريب محشو بالنوتيلا"
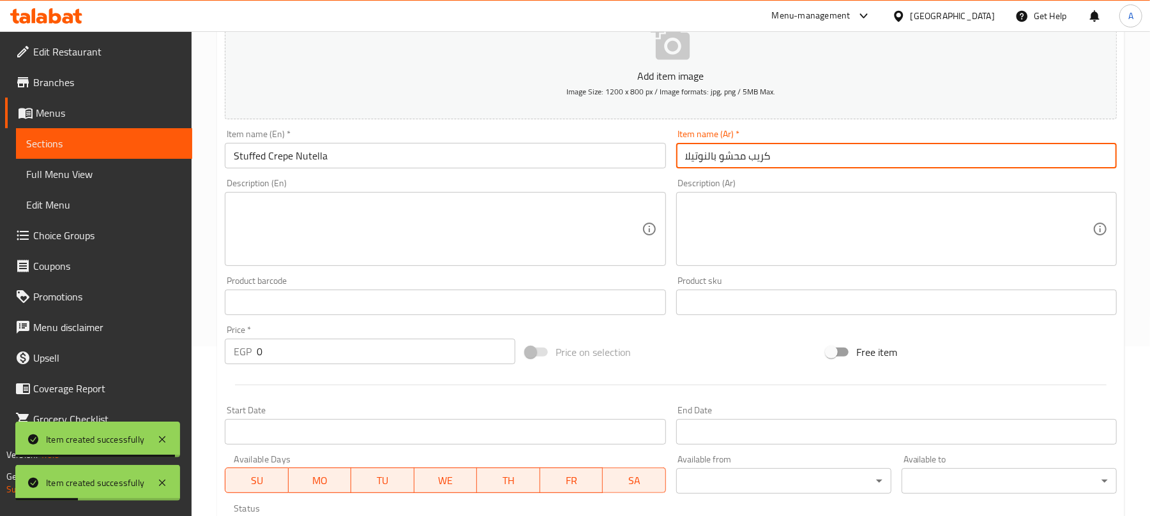
click at [723, 154] on input "كريب محشو بالنوتيلا" at bounding box center [896, 156] width 440 height 26
type input "كريب محشو بالنوتيلا"
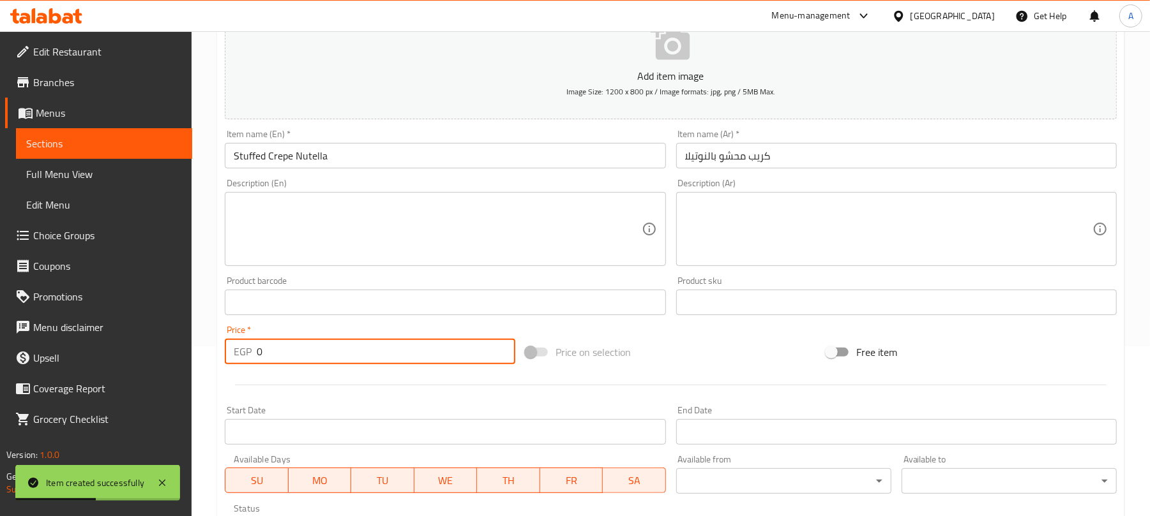
drag, startPoint x: 269, startPoint y: 356, endPoint x: 233, endPoint y: 356, distance: 36.4
click at [233, 356] on div "EGP 0 Price *" at bounding box center [370, 352] width 290 height 26
paste input "149"
type input "149"
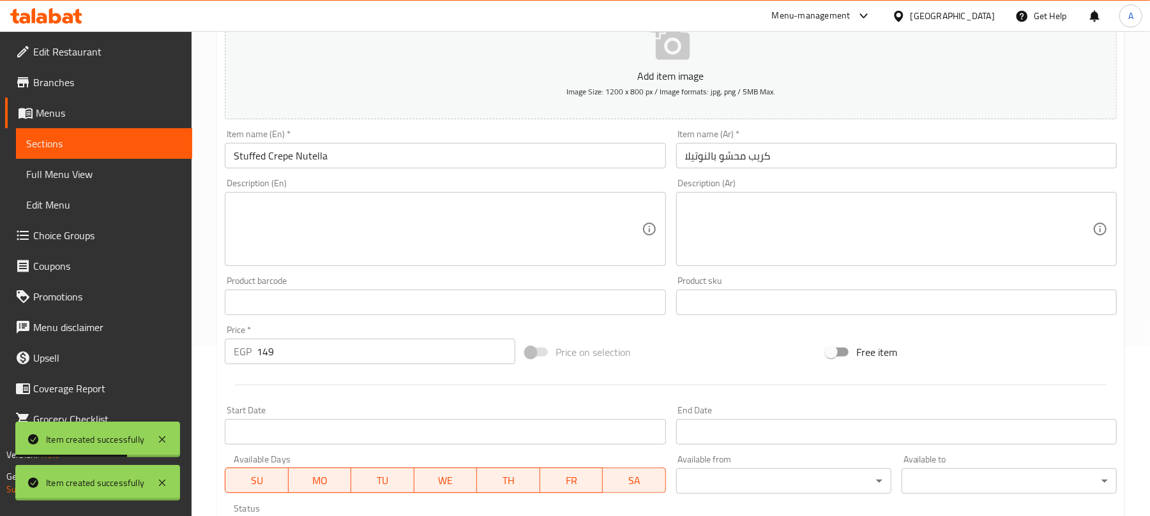
type input "0"
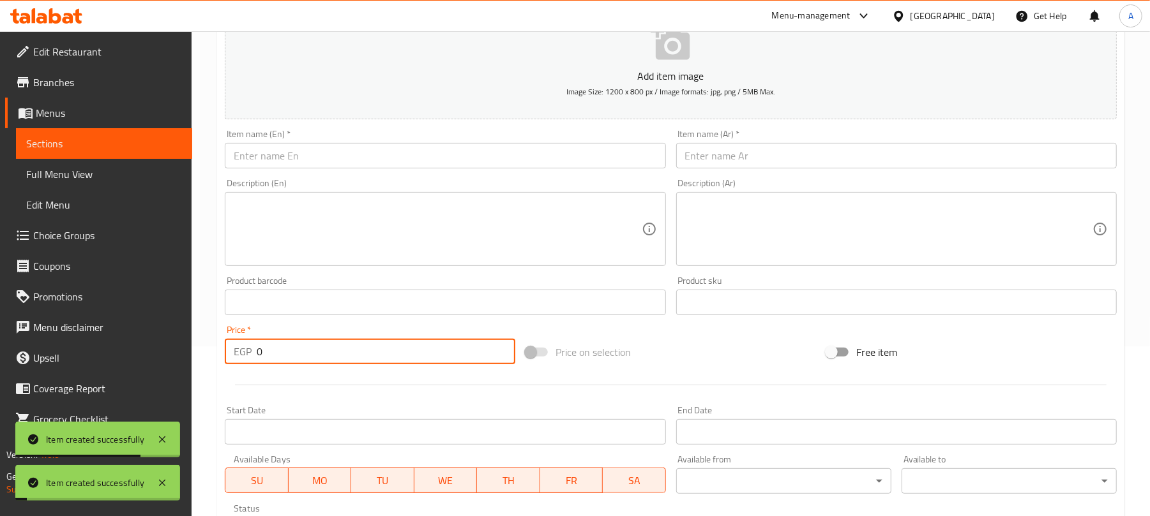
click at [455, 164] on input "text" at bounding box center [445, 156] width 440 height 26
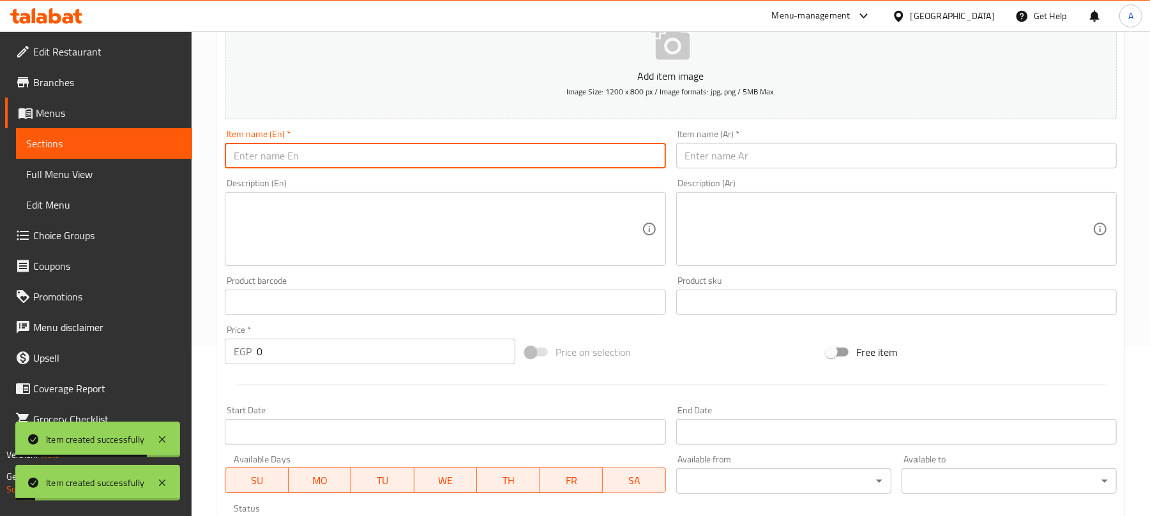
paste input "Stuffed Crepe Lotus"
type input "Stuffed Crepe Lotus"
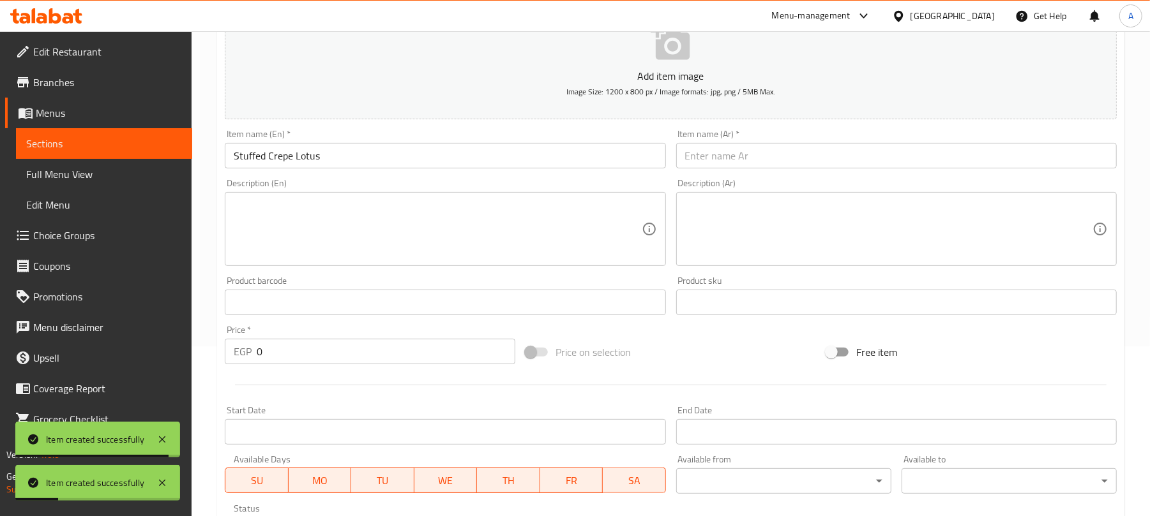
click at [748, 161] on input "text" at bounding box center [896, 156] width 440 height 26
paste input "كريب محشو باللوتس"
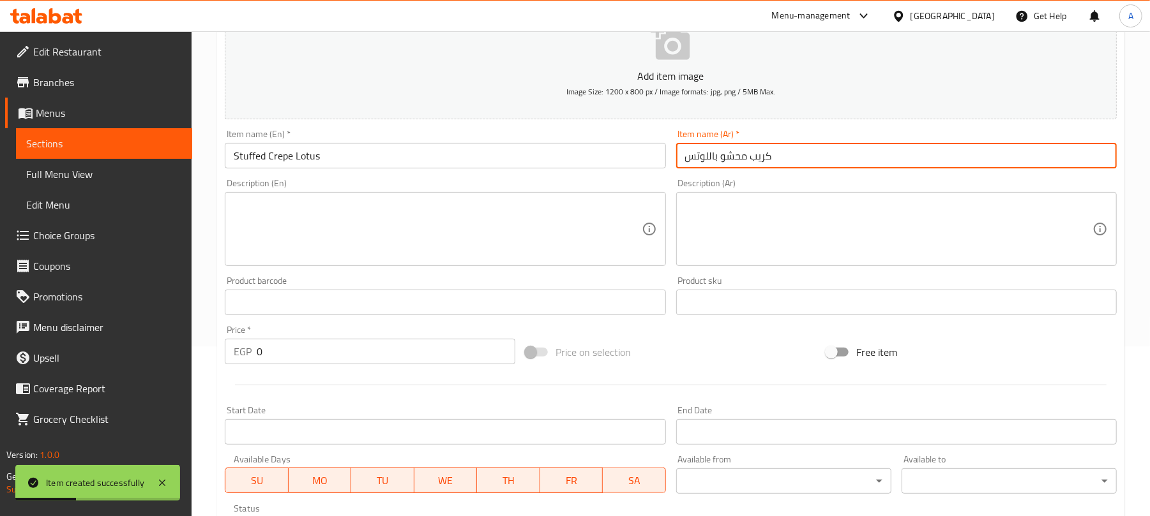
type input "كريب محشو باللوتس"
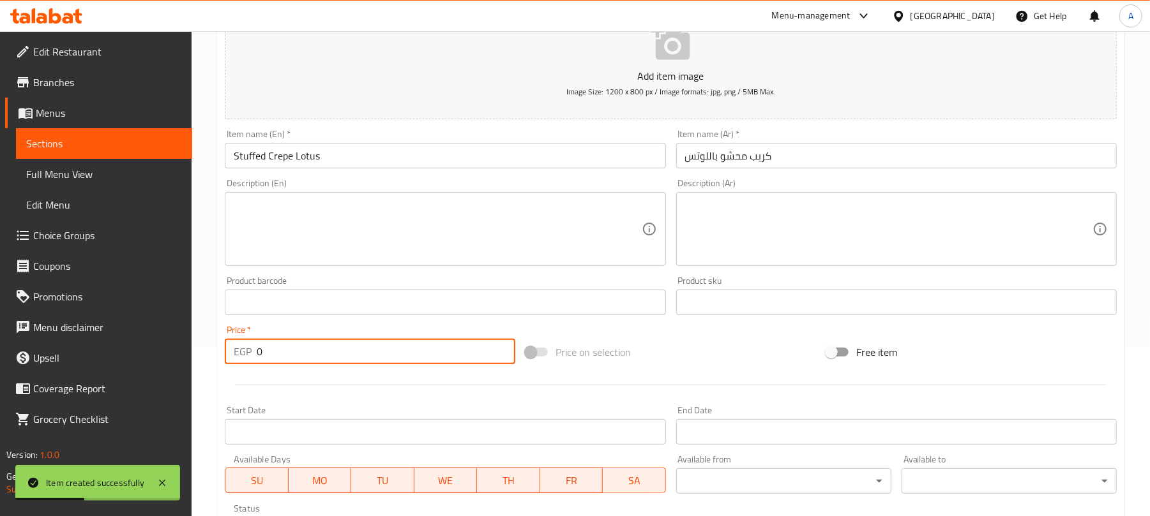
drag, startPoint x: 266, startPoint y: 358, endPoint x: 246, endPoint y: 356, distance: 19.2
click at [246, 356] on div "EGP 0 Price *" at bounding box center [370, 352] width 290 height 26
paste input "149"
type input "149"
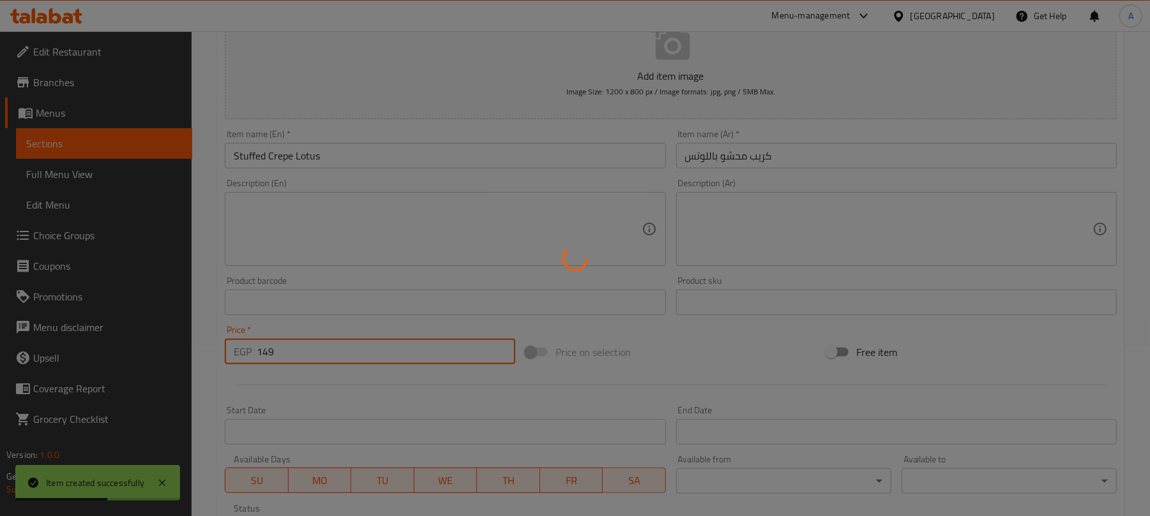
type input "0"
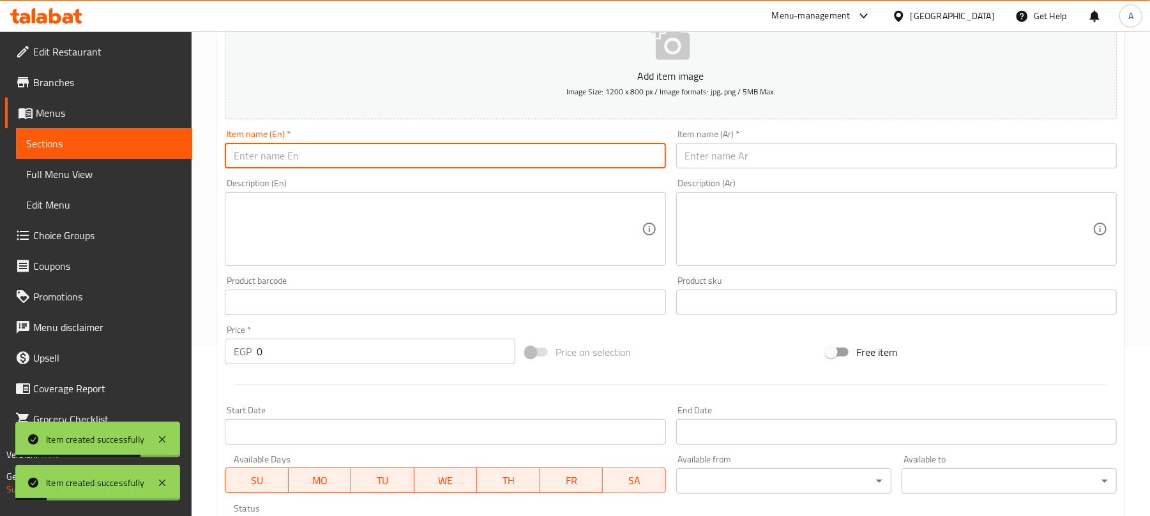
click at [361, 159] on input "text" at bounding box center [445, 156] width 440 height 26
paste input "Stuffed Crepe Mixed Berry"
type input "Stuffed Crepe Mixed Berry"
click at [784, 147] on input "text" at bounding box center [896, 156] width 440 height 26
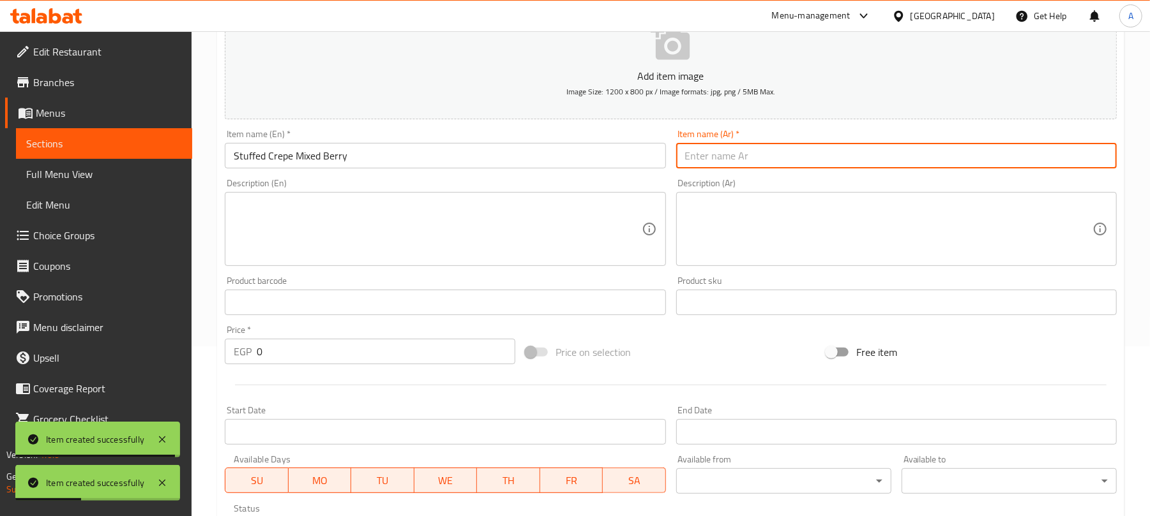
paste input "كريب محشو بالتوت المختلط"
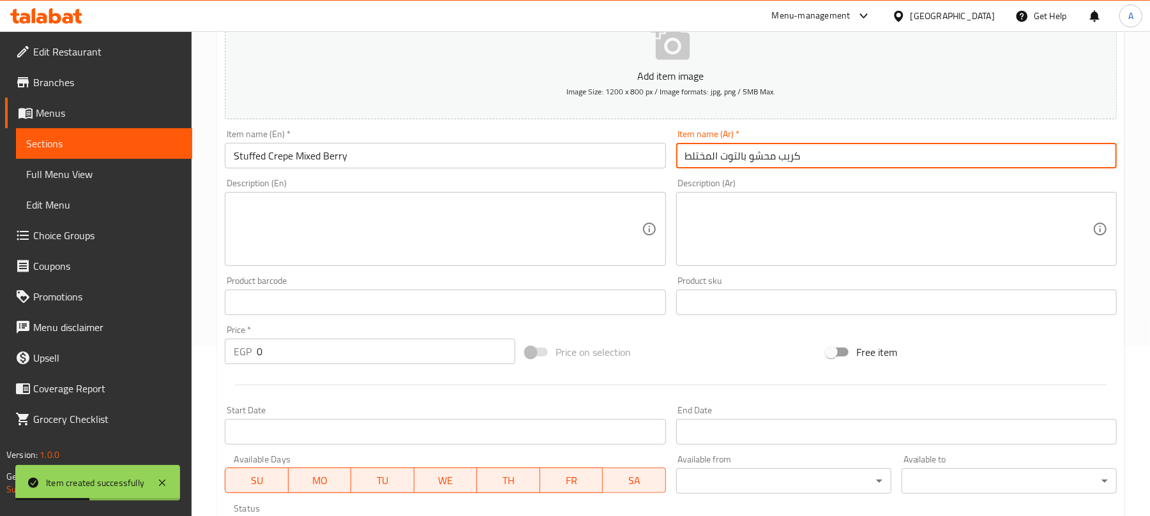
type input "كريب محشو بالتوت المختلط"
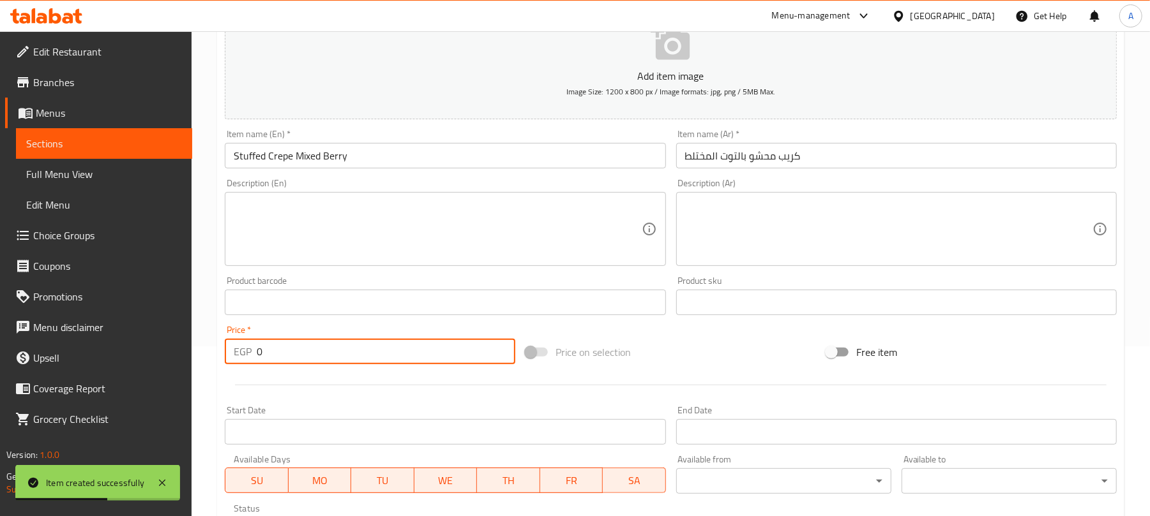
paste input "149"
drag, startPoint x: 269, startPoint y: 359, endPoint x: 246, endPoint y: 363, distance: 24.0
click at [246, 363] on div "EGP 149 Price *" at bounding box center [370, 352] width 290 height 26
type input "149"
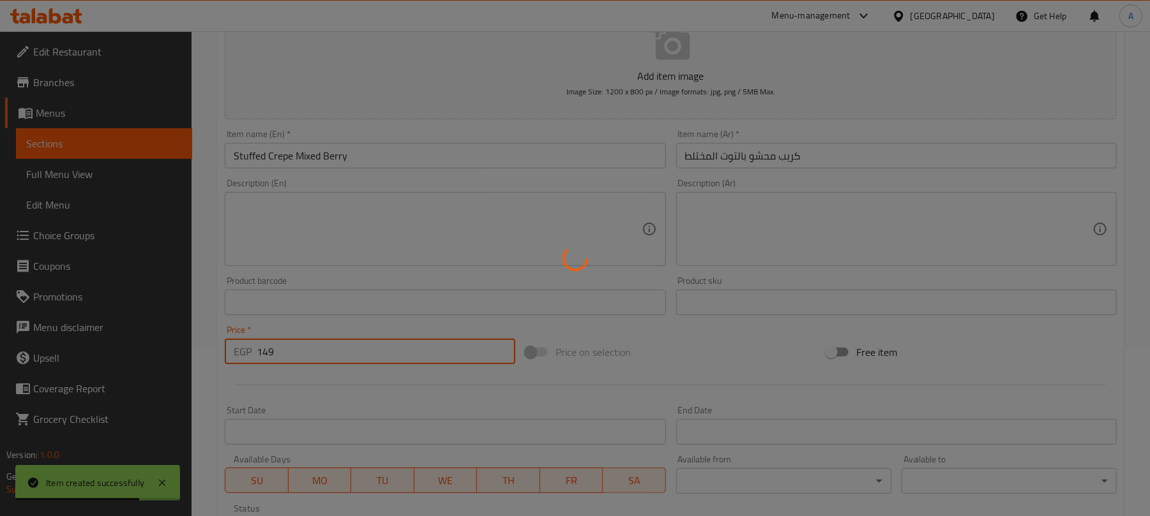
type input "0"
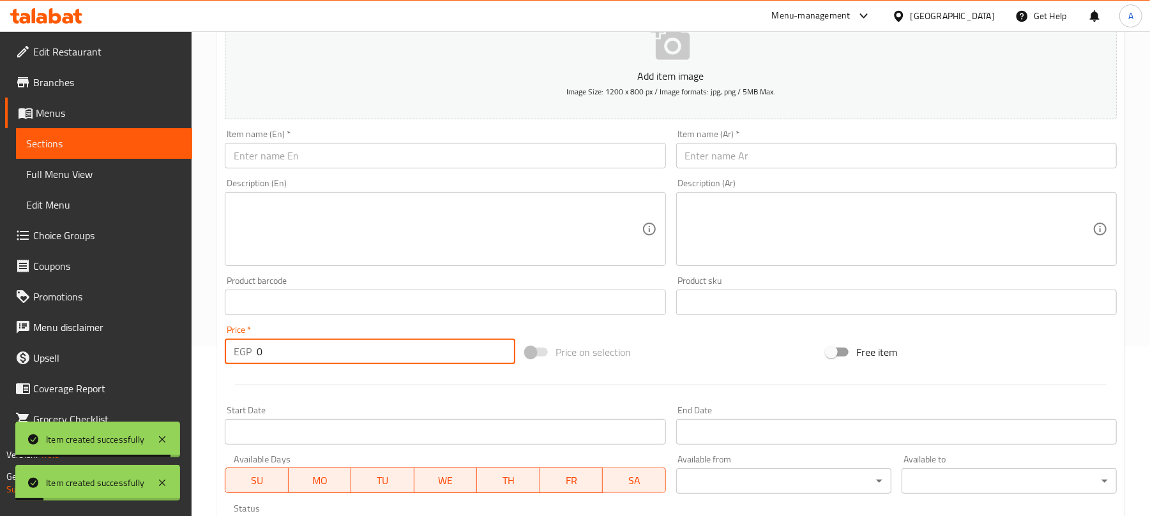
scroll to position [0, 0]
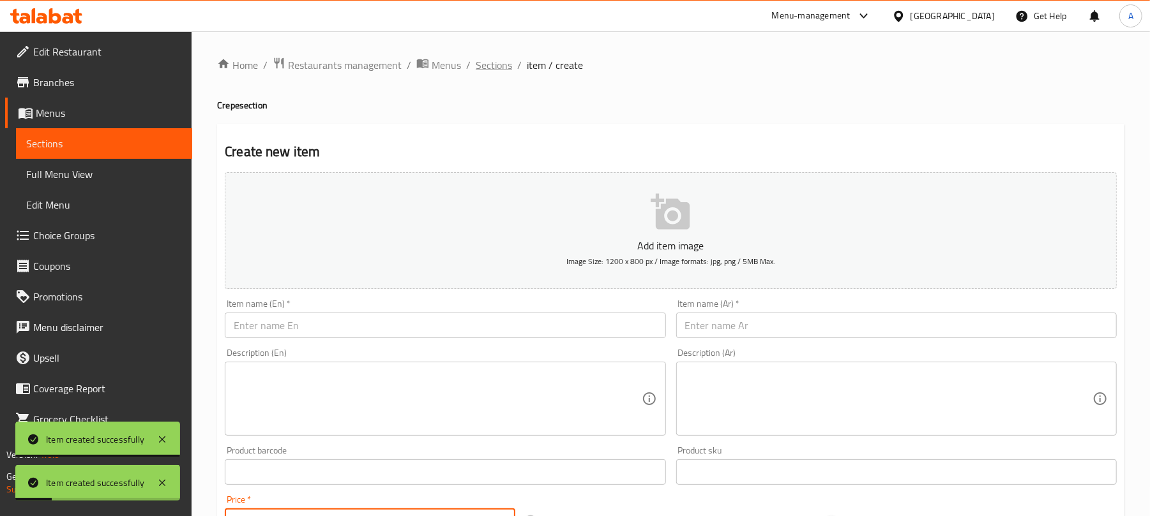
click at [493, 59] on span "Sections" at bounding box center [494, 64] width 36 height 15
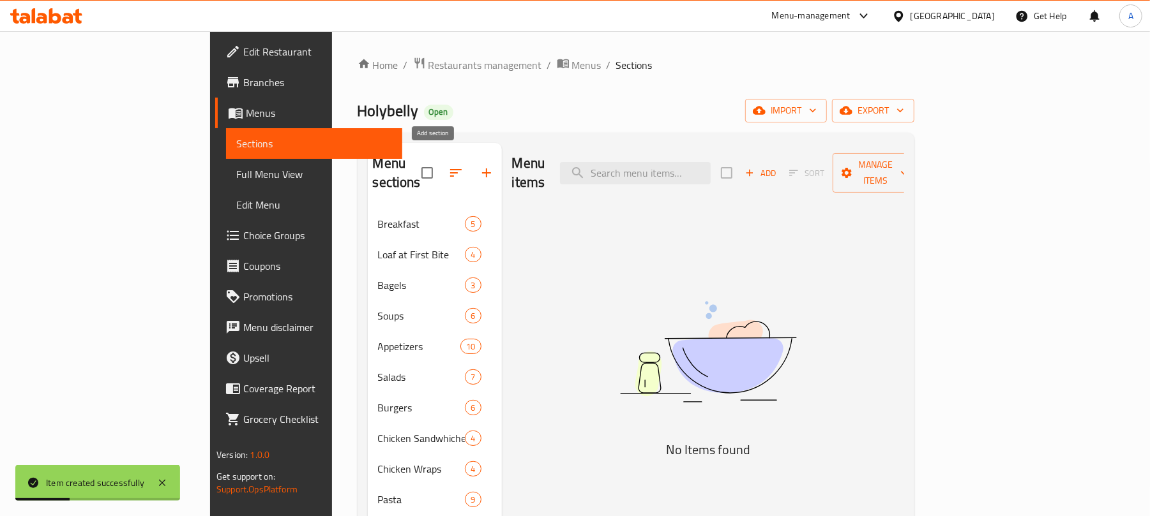
click at [479, 165] on icon "button" at bounding box center [486, 172] width 15 height 15
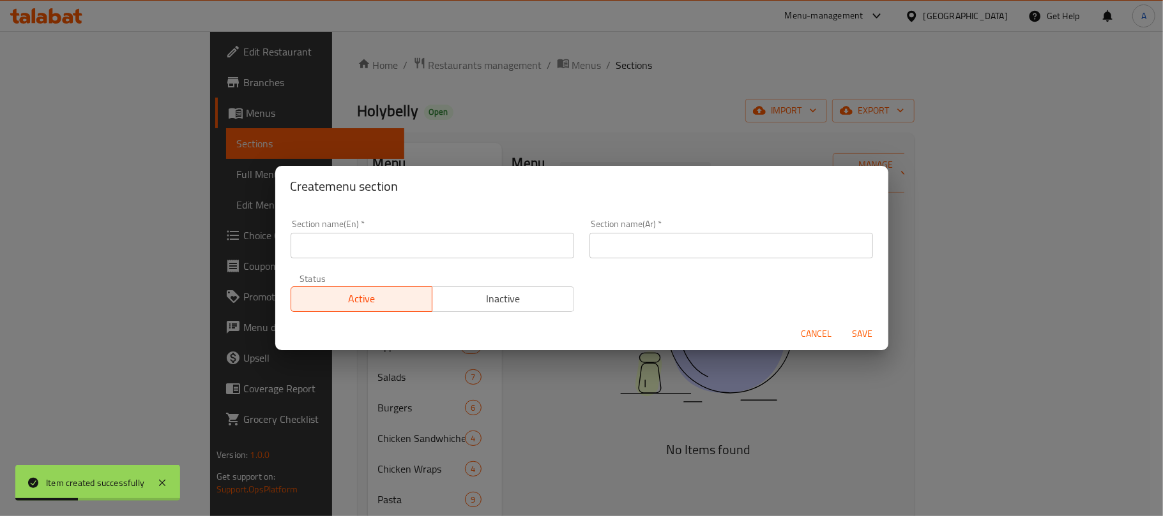
click at [465, 243] on input "text" at bounding box center [431, 246] width 283 height 26
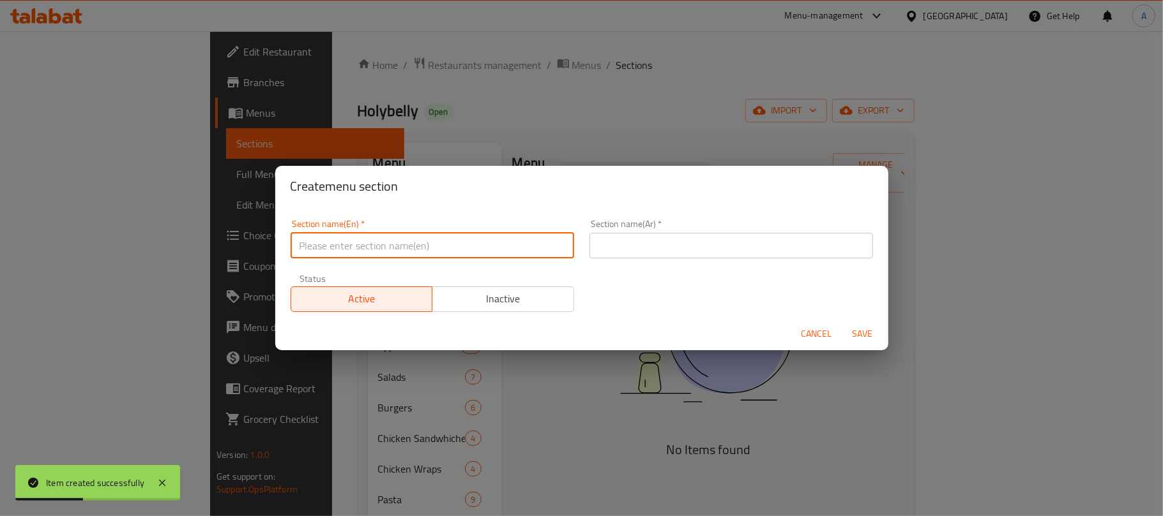
paste input "Waffle"
type input "Waffles"
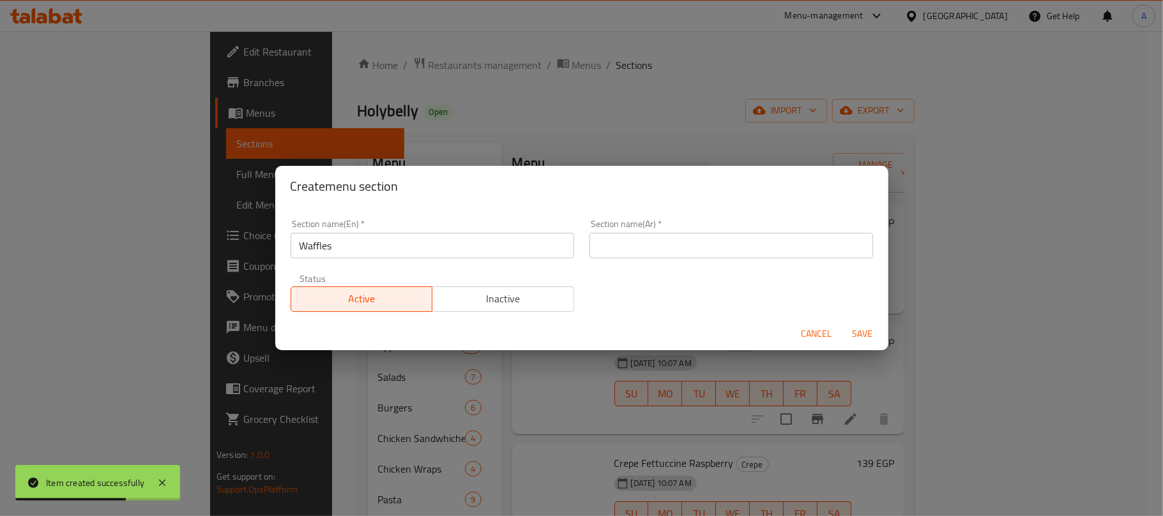
click at [723, 243] on input "text" at bounding box center [730, 246] width 283 height 26
paste input "وافل"
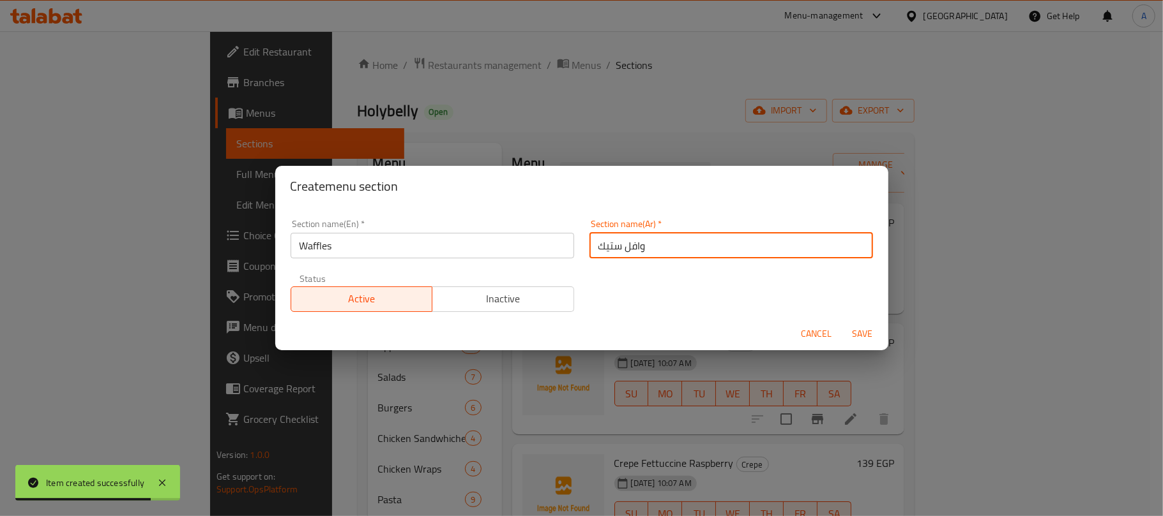
click at [605, 243] on input "وافل ستيك" at bounding box center [730, 246] width 283 height 26
type input "وافل"
click at [842, 322] on button "Save" at bounding box center [862, 334] width 41 height 24
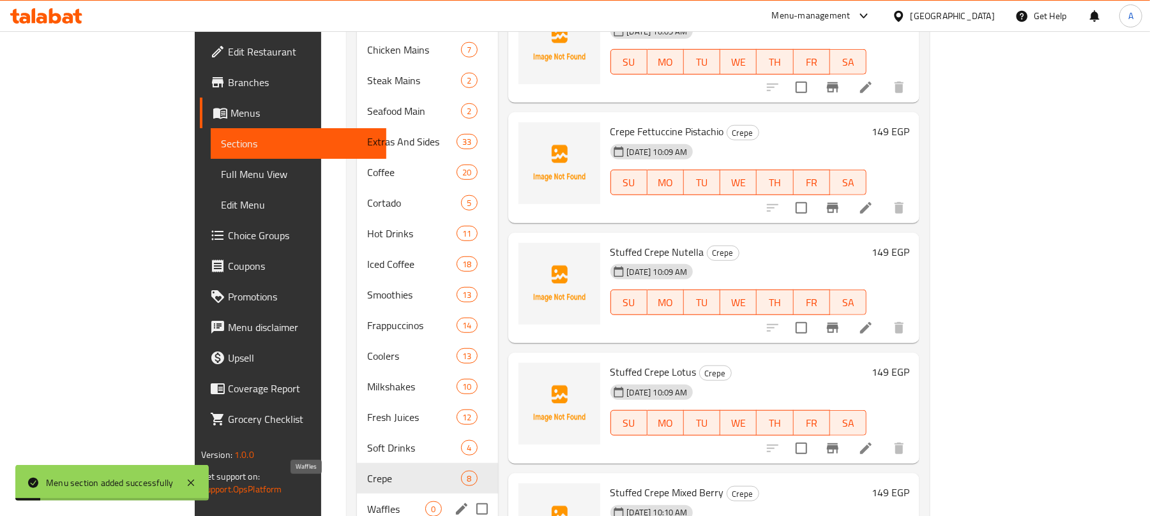
scroll to position [603, 0]
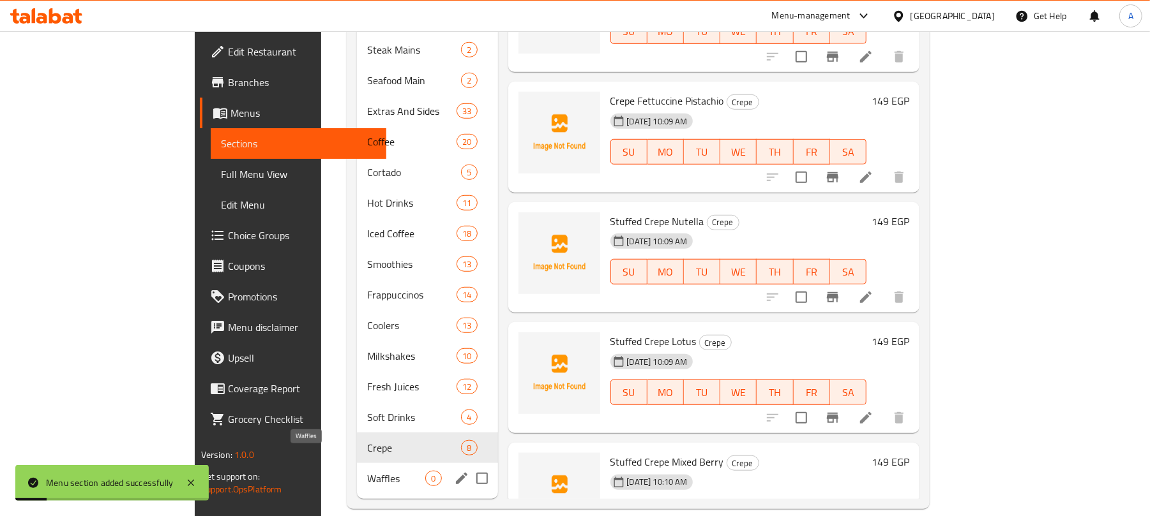
click at [367, 471] on span "Waffles" at bounding box center [396, 478] width 58 height 15
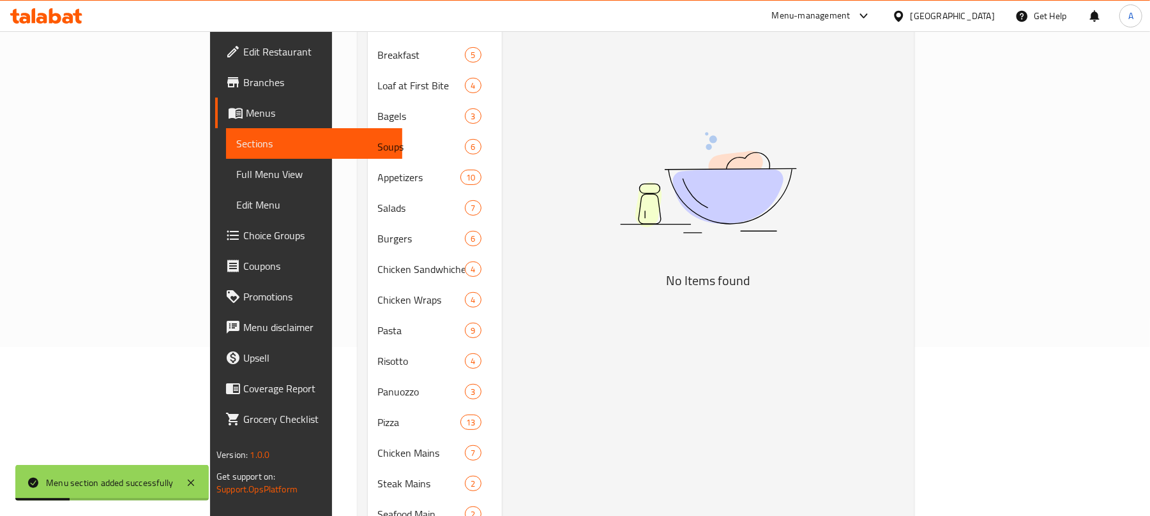
scroll to position [8, 0]
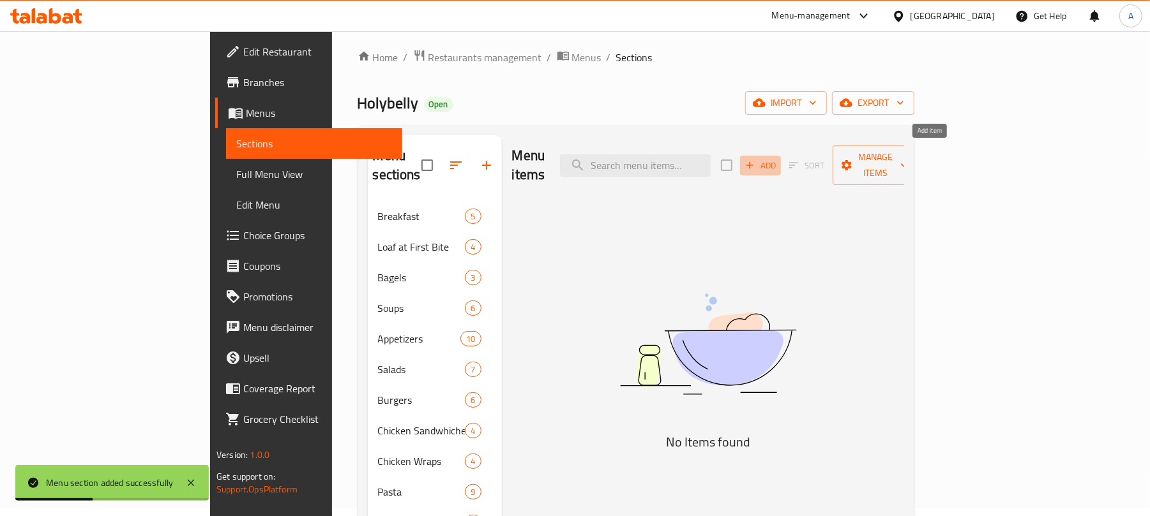
click at [778, 158] on span "Add" at bounding box center [760, 165] width 34 height 15
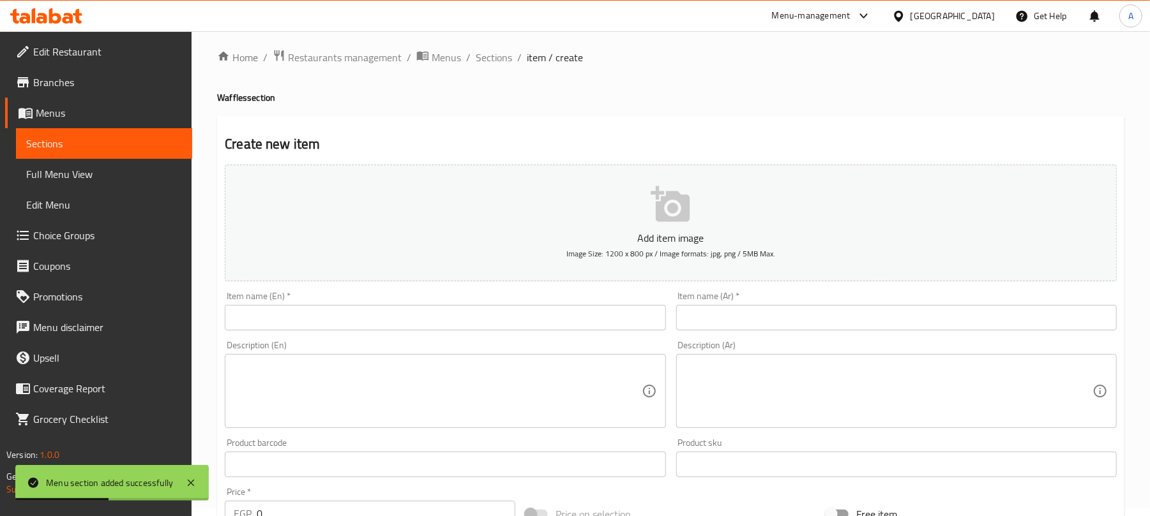
click at [461, 305] on div "Item name (En)   * Item name (En) *" at bounding box center [445, 311] width 440 height 39
click at [450, 320] on input "text" at bounding box center [445, 318] width 440 height 26
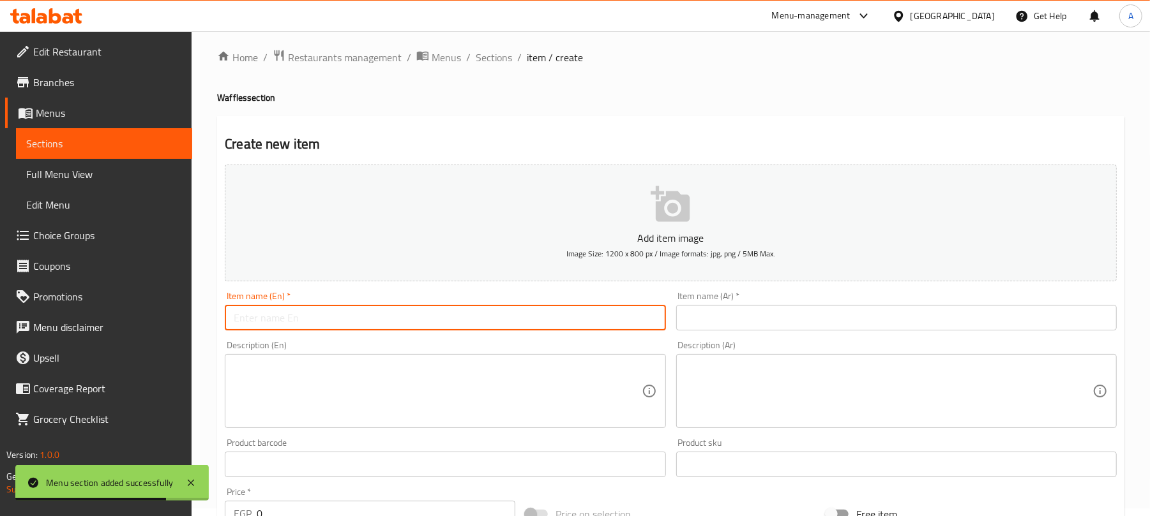
paste input "Lotus Waffle"
type input "Lotus Waffle"
click at [718, 309] on input "text" at bounding box center [896, 318] width 440 height 26
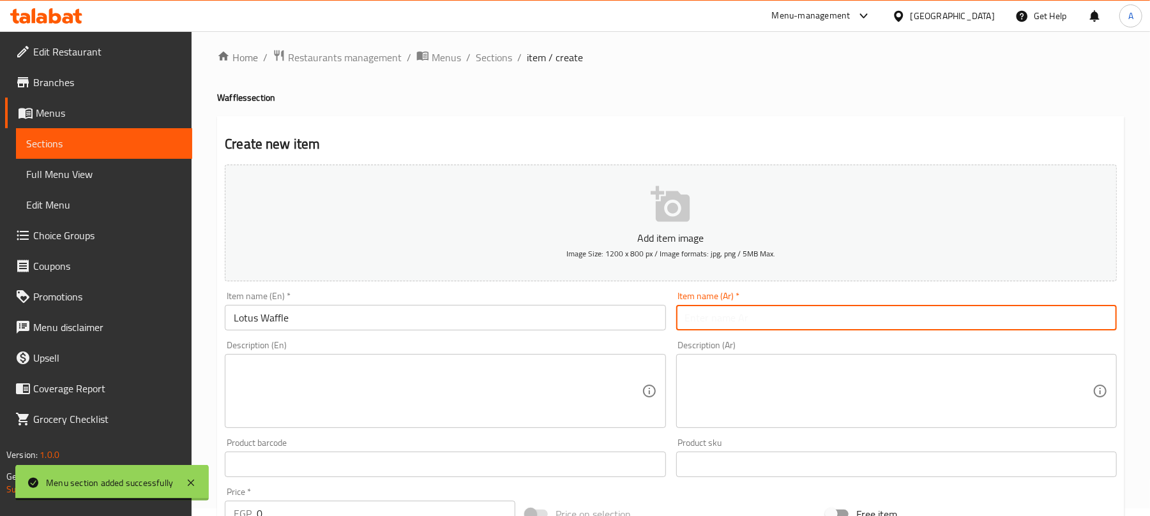
paste input "وافل اللوتس"
type input "وافل اللوتس"
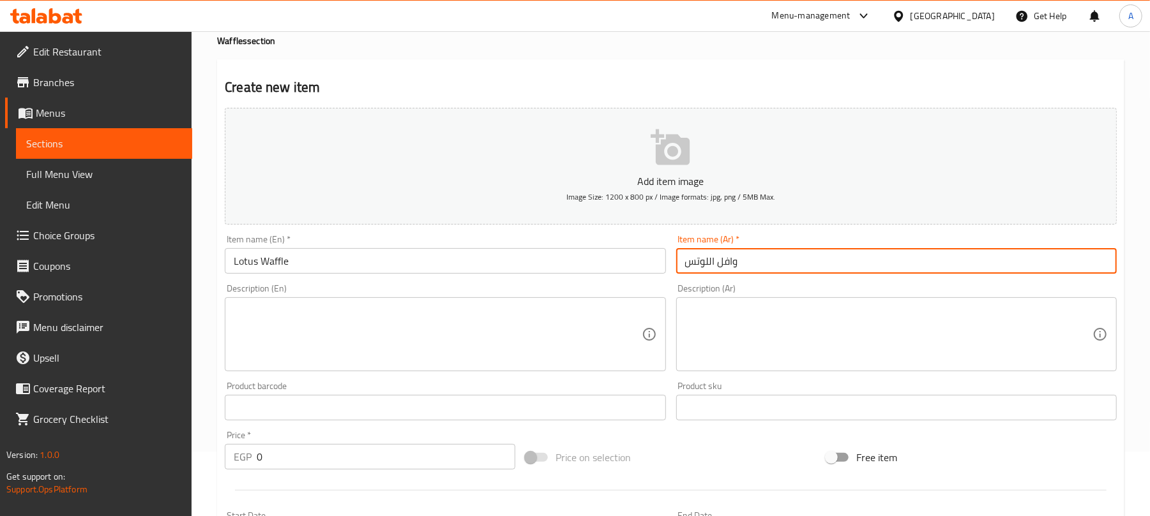
scroll to position [93, 0]
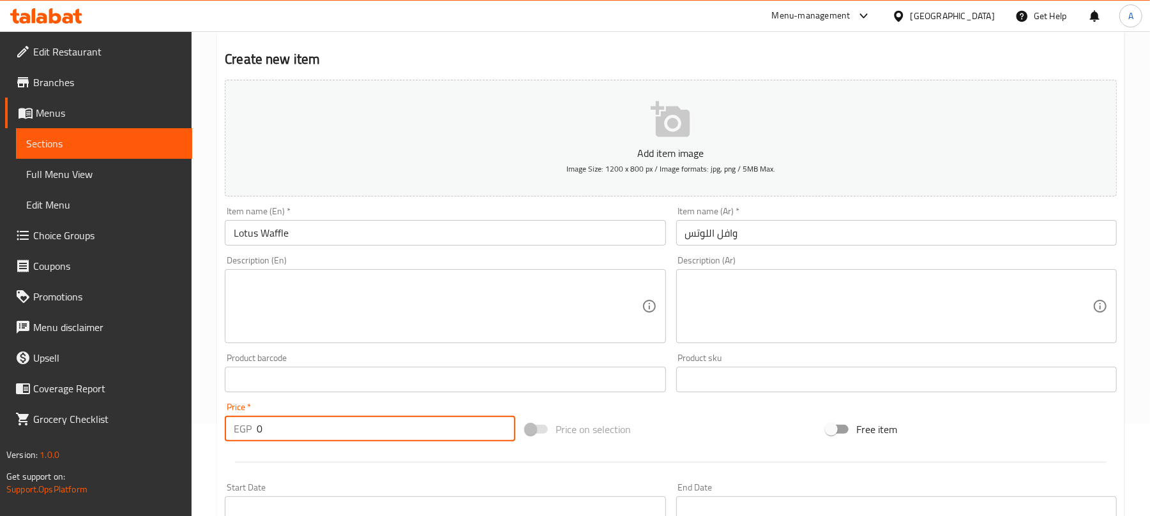
paste input "139"
drag, startPoint x: 266, startPoint y: 437, endPoint x: 239, endPoint y: 429, distance: 28.5
click at [239, 429] on div "EGP 139 Price *" at bounding box center [370, 429] width 290 height 26
type input "139"
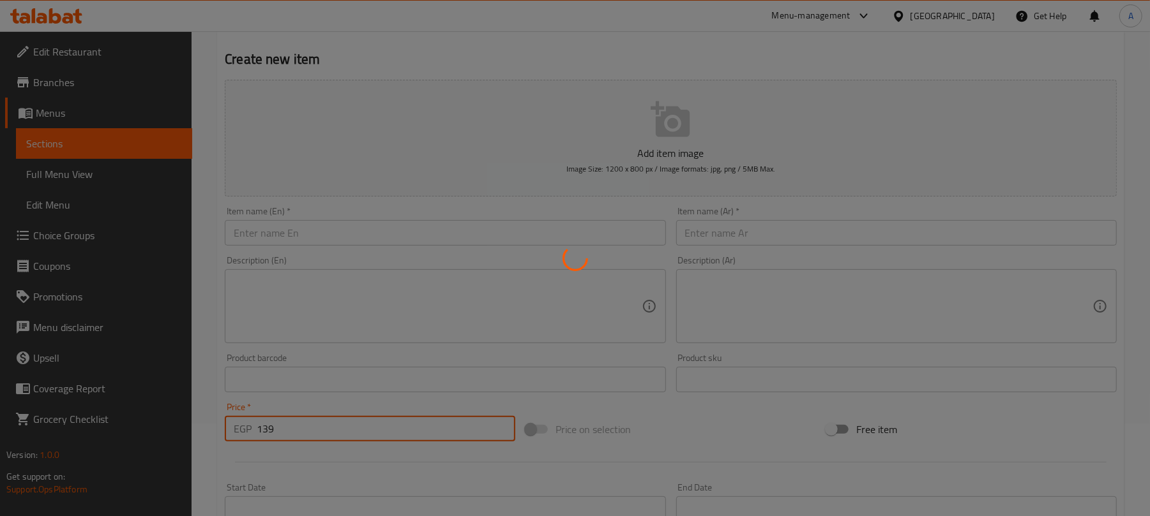
type input "0"
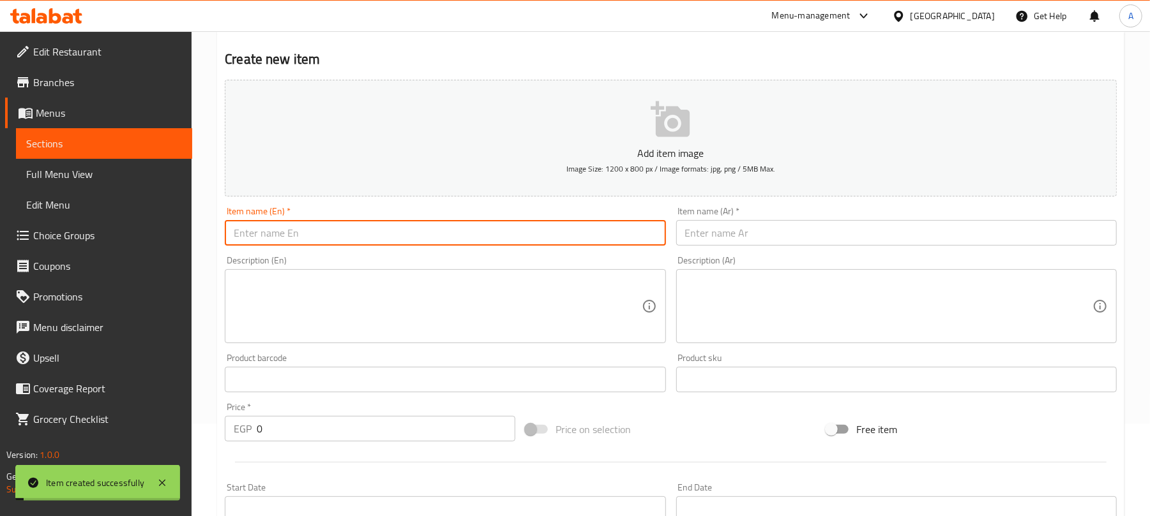
click at [363, 230] on input "text" at bounding box center [445, 233] width 440 height 26
paste input "Nutella Waffle"
type input "Nutella Waffle"
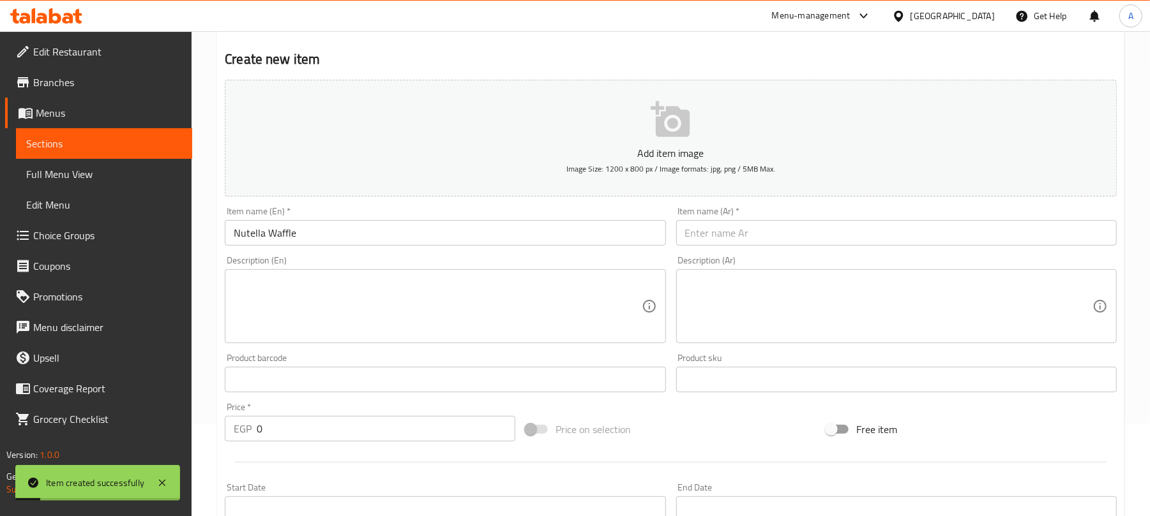
click at [710, 228] on input "text" at bounding box center [896, 233] width 440 height 26
paste input "وافل نوتيلا"
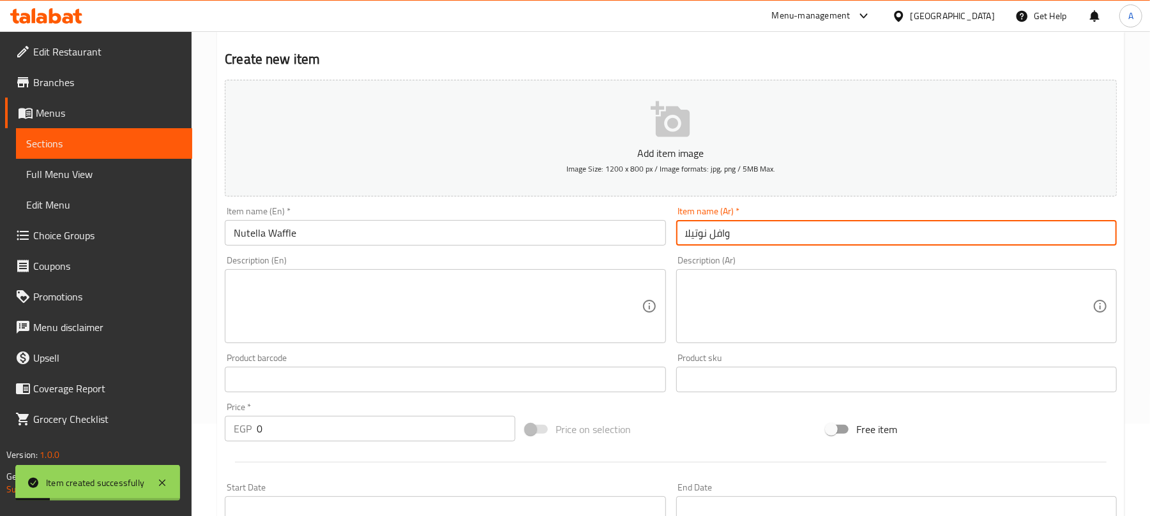
click at [711, 229] on input "وافل نوتيلا" at bounding box center [896, 233] width 440 height 26
type input "وافل نوتيلا"
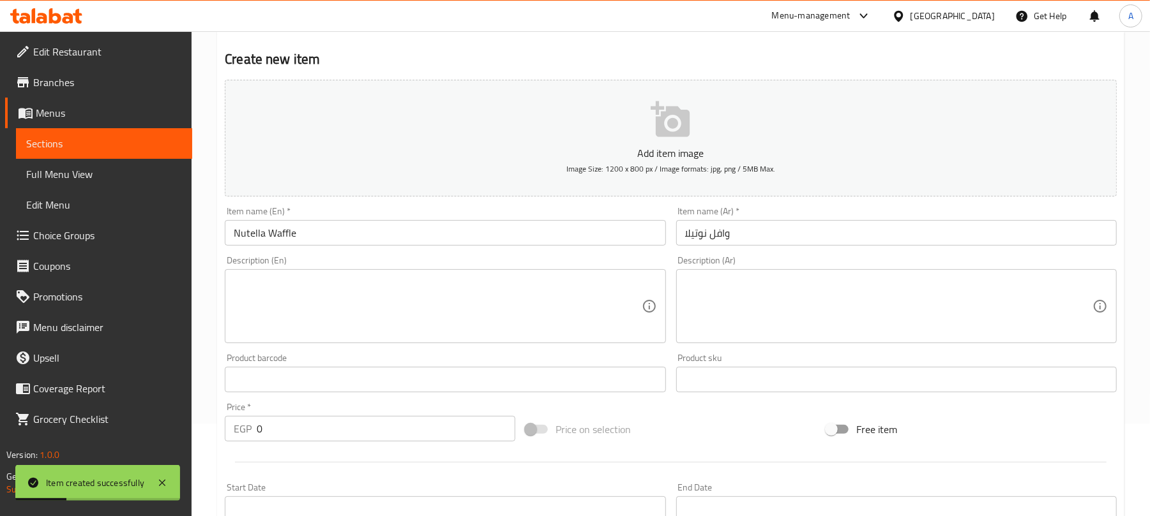
click at [268, 430] on input "0" at bounding box center [386, 429] width 259 height 26
drag, startPoint x: 268, startPoint y: 430, endPoint x: 248, endPoint y: 426, distance: 20.0
click at [248, 426] on div "EGP 0 Price *" at bounding box center [370, 429] width 290 height 26
paste input "139"
type input "139"
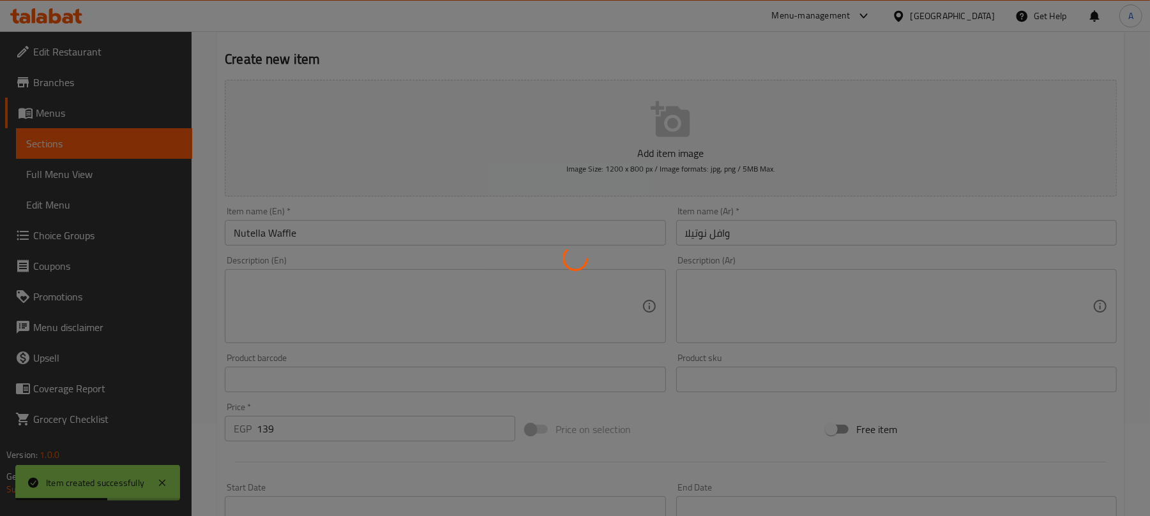
type input "0"
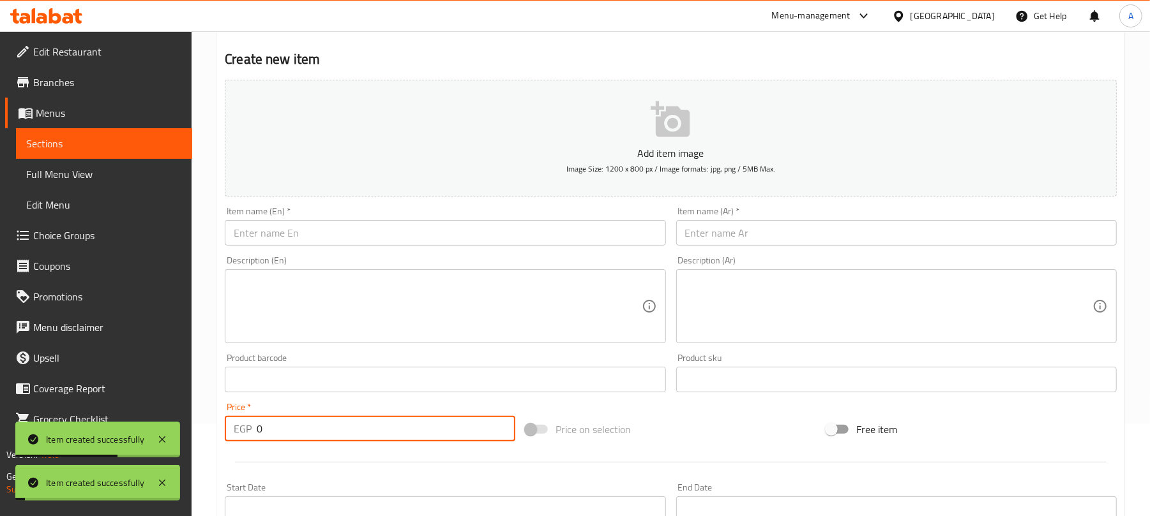
click at [407, 223] on input "text" at bounding box center [445, 233] width 440 height 26
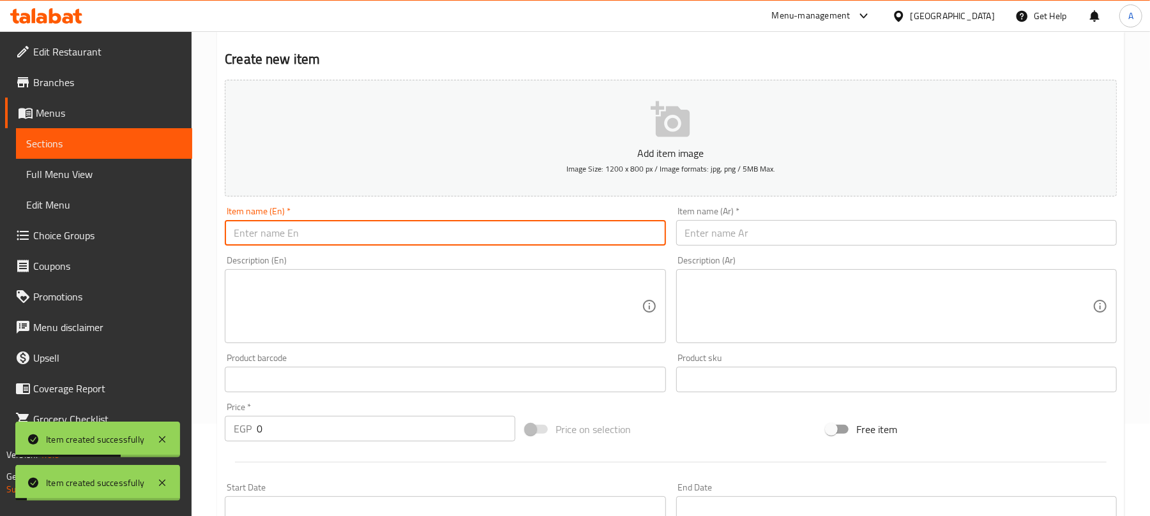
paste input "Raspberry Waffle"
type input "Raspberry Waffle"
click at [760, 228] on input "text" at bounding box center [896, 233] width 440 height 26
paste input "وافل التوت"
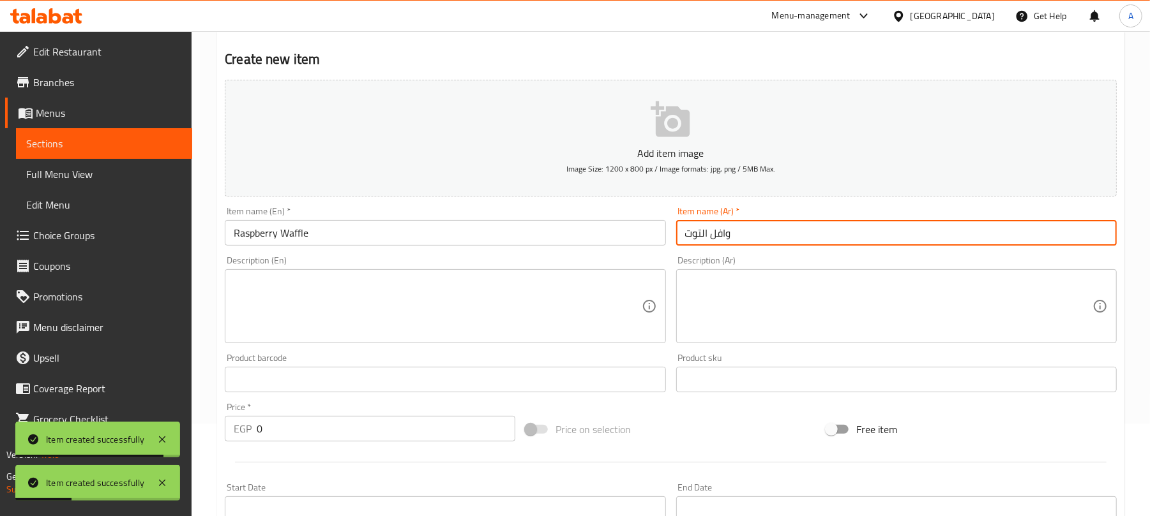
type input "وافل التوت"
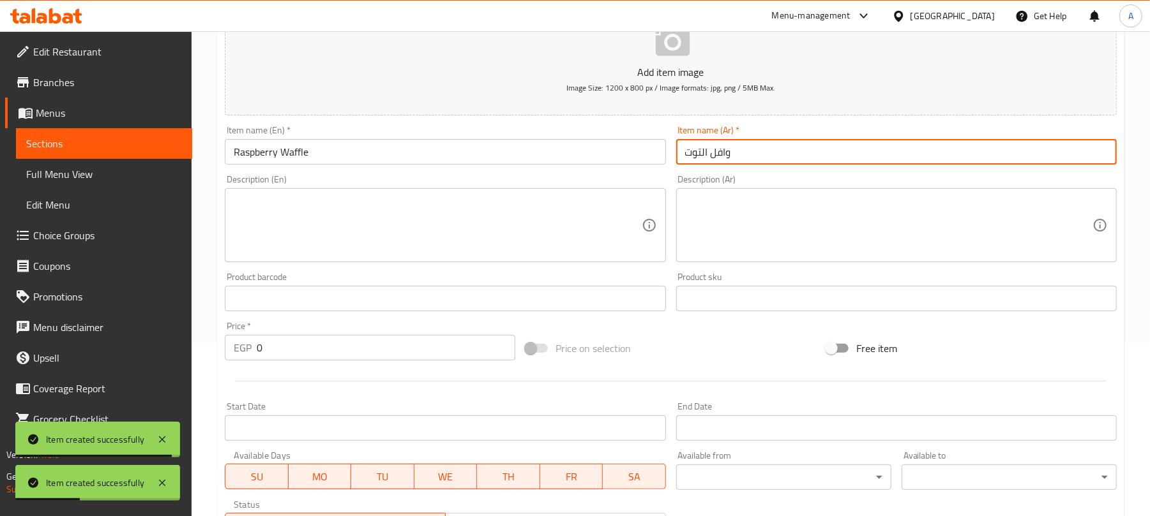
scroll to position [177, 0]
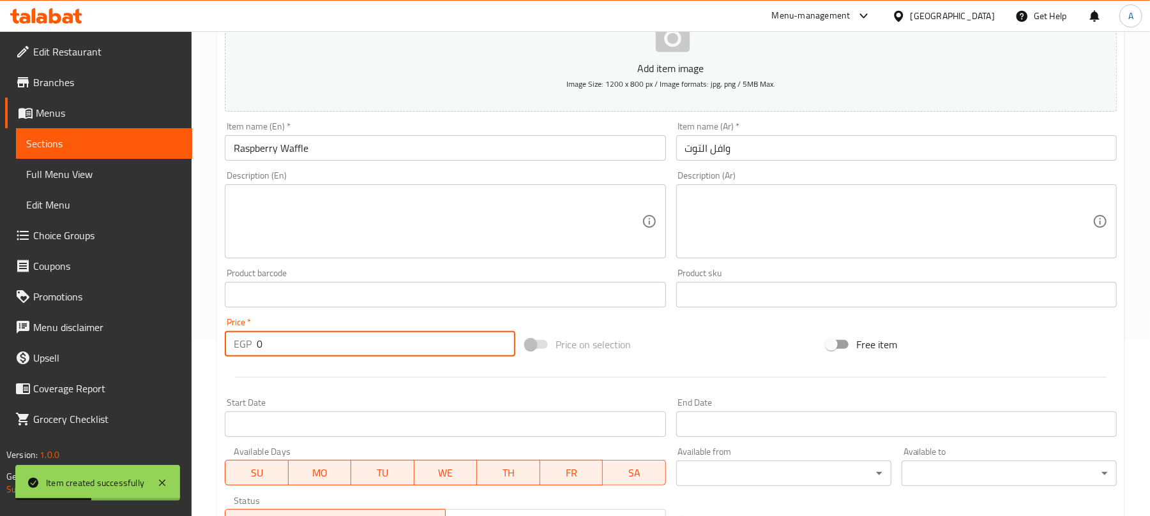
paste input "143"
drag, startPoint x: 266, startPoint y: 350, endPoint x: 228, endPoint y: 346, distance: 37.9
click at [228, 346] on div "EGP 0 Price *" at bounding box center [370, 344] width 290 height 26
type input "143"
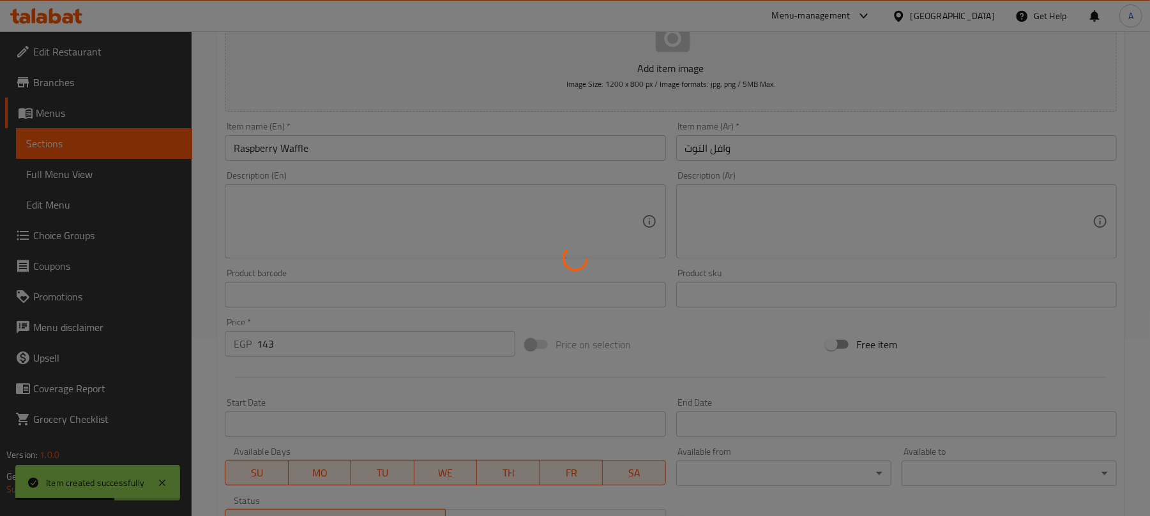
type input "0"
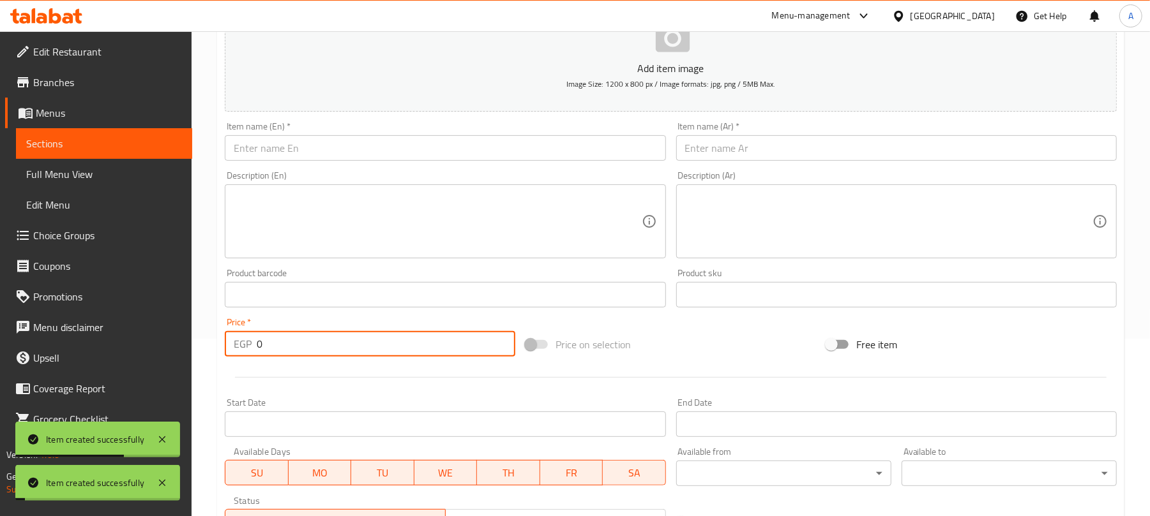
click at [440, 151] on input "text" at bounding box center [445, 148] width 440 height 26
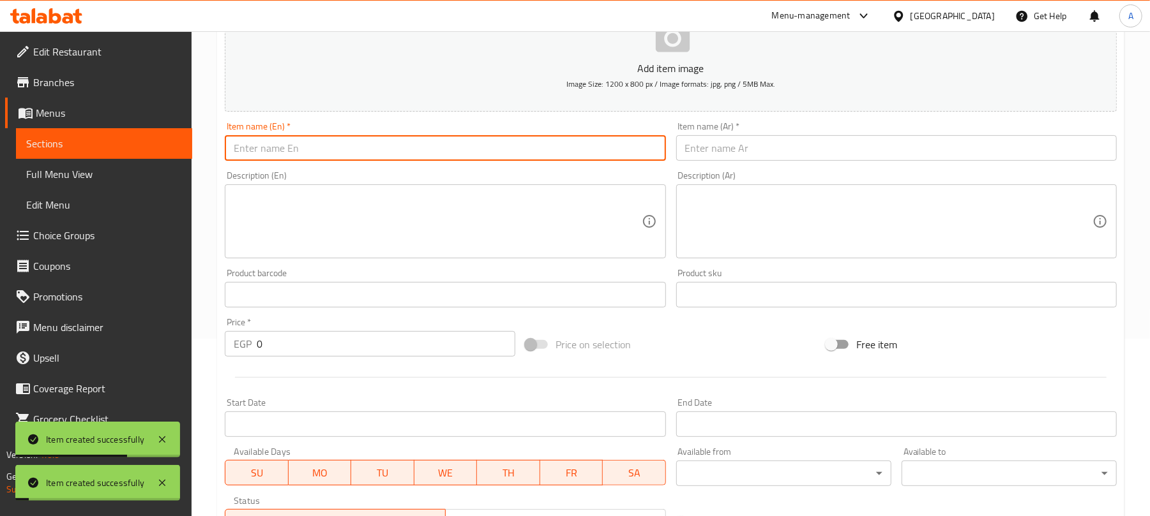
paste input "Maple & Butter Waffle"
type input "Maple & Butter Waffle"
click at [825, 139] on input "text" at bounding box center [896, 148] width 440 height 26
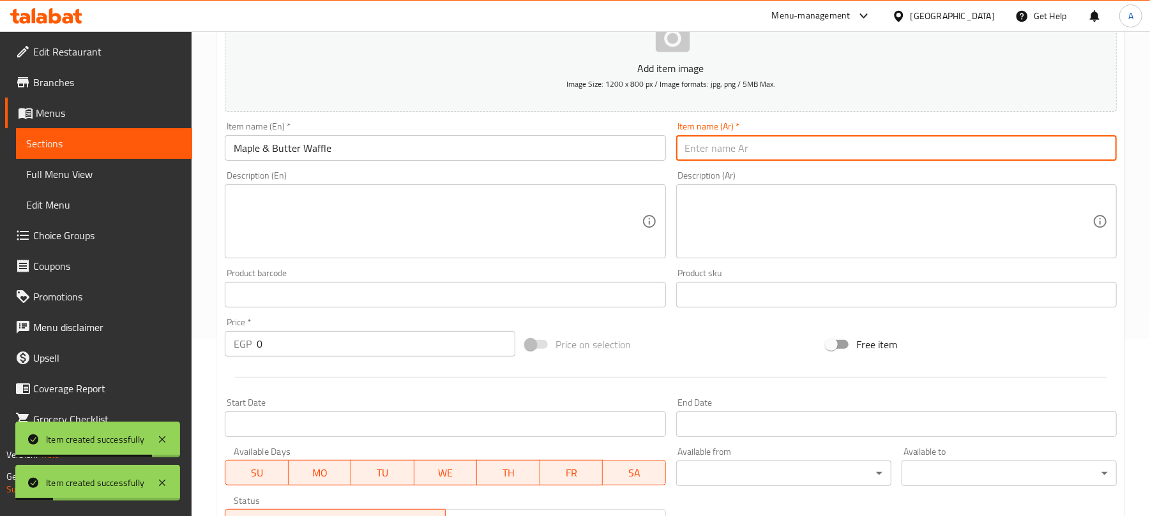
paste input "وافل القيقب والزبدة"
type input "وافل القيقب والزبدة"
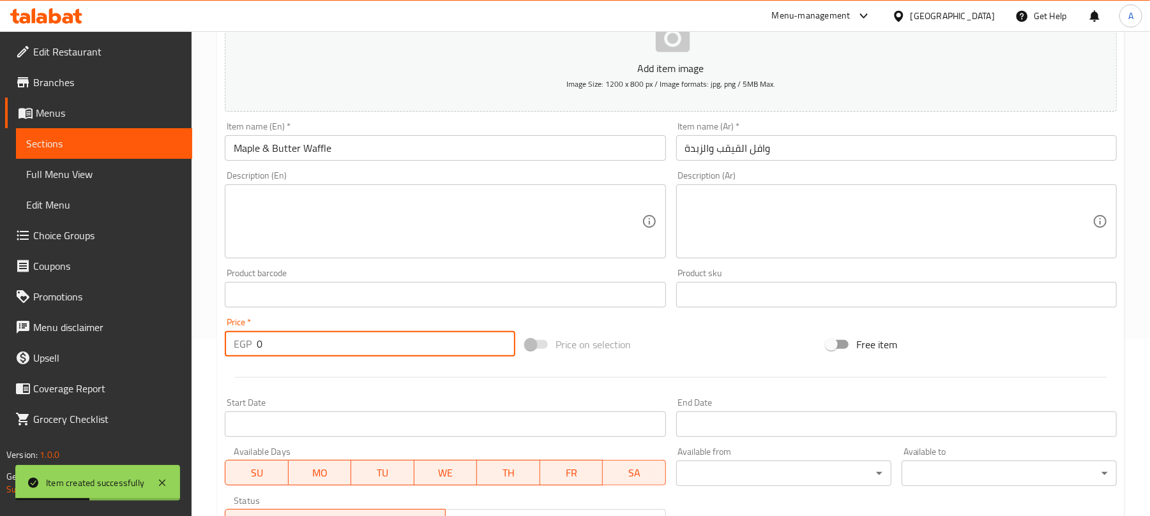
paste input "136"
drag, startPoint x: 261, startPoint y: 346, endPoint x: 246, endPoint y: 345, distance: 14.7
click at [246, 345] on div "EGP 136 Price *" at bounding box center [370, 344] width 290 height 26
type input "136"
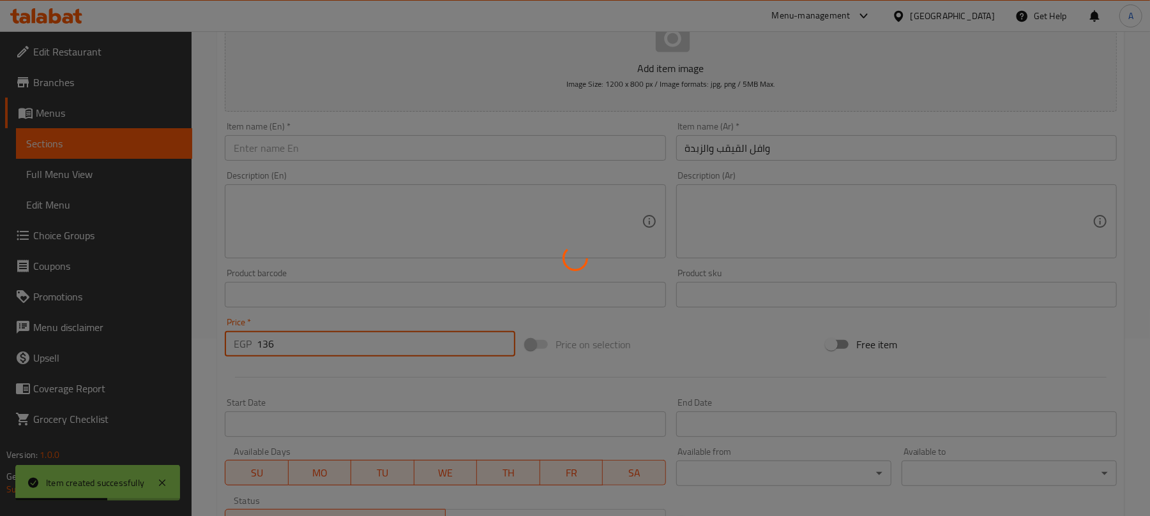
type input "0"
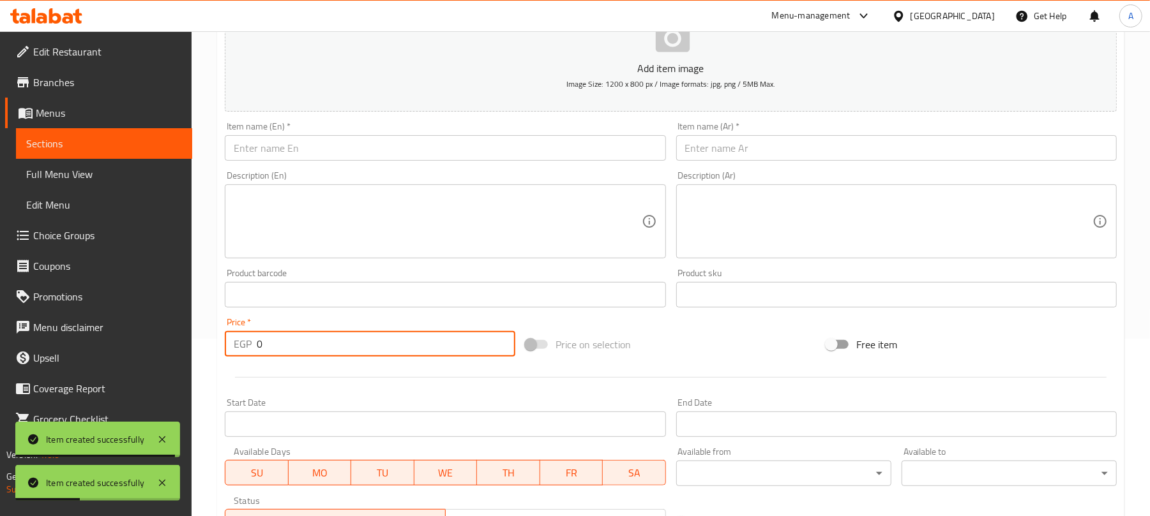
click at [394, 156] on input "text" at bounding box center [445, 148] width 440 height 26
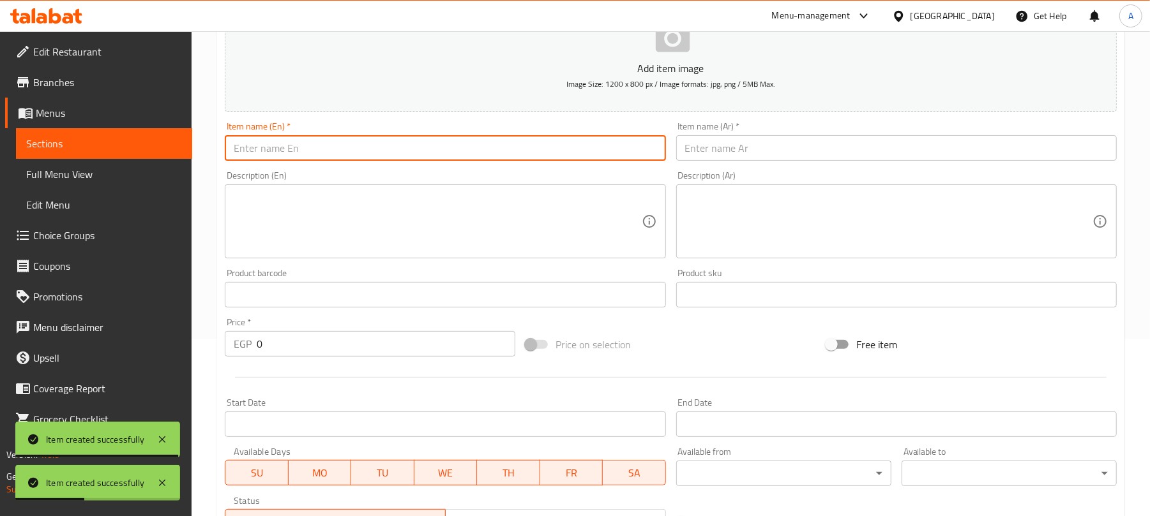
paste input "Strawberry Cream Waffle"
type input "Strawberry Cream Waffle"
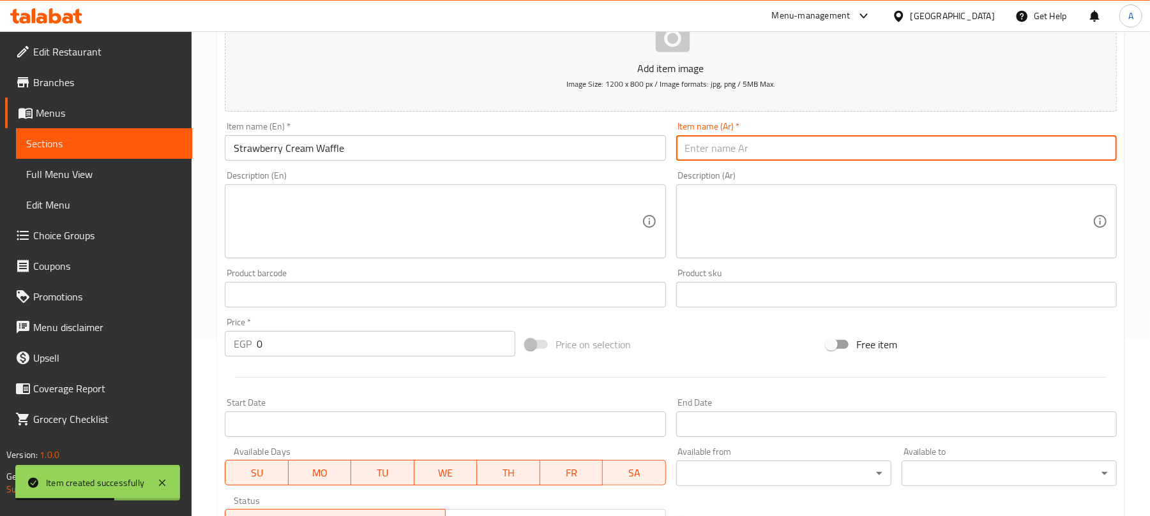
click at [778, 139] on input "text" at bounding box center [896, 148] width 440 height 26
paste input "وافل كريمة الفراولة"
type input "وافل كريمة الفراولة"
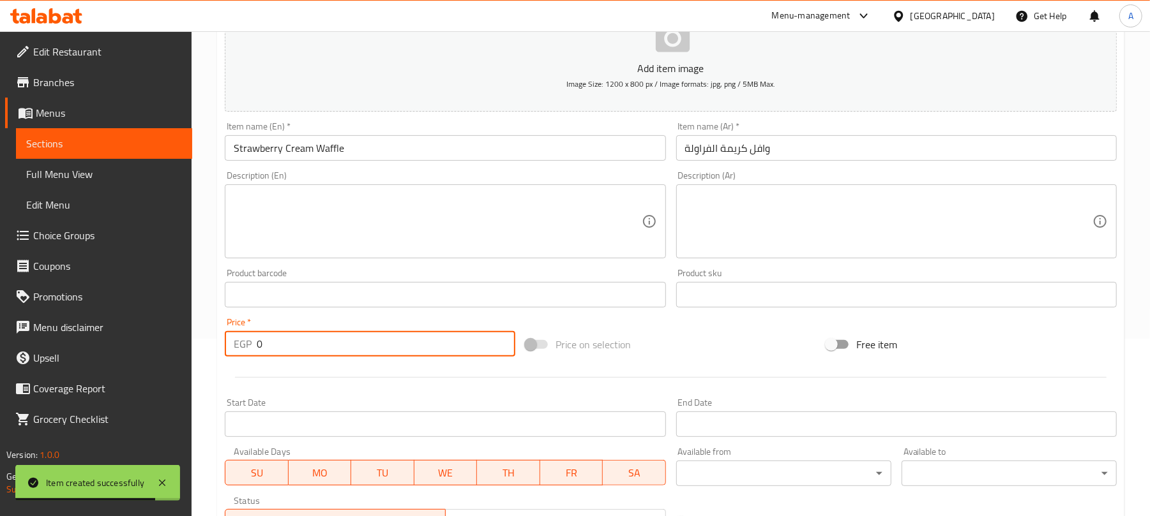
paste input "129"
drag, startPoint x: 287, startPoint y: 343, endPoint x: 239, endPoint y: 343, distance: 47.9
click at [239, 343] on div "EGP 0 Price *" at bounding box center [370, 344] width 290 height 26
type input "129"
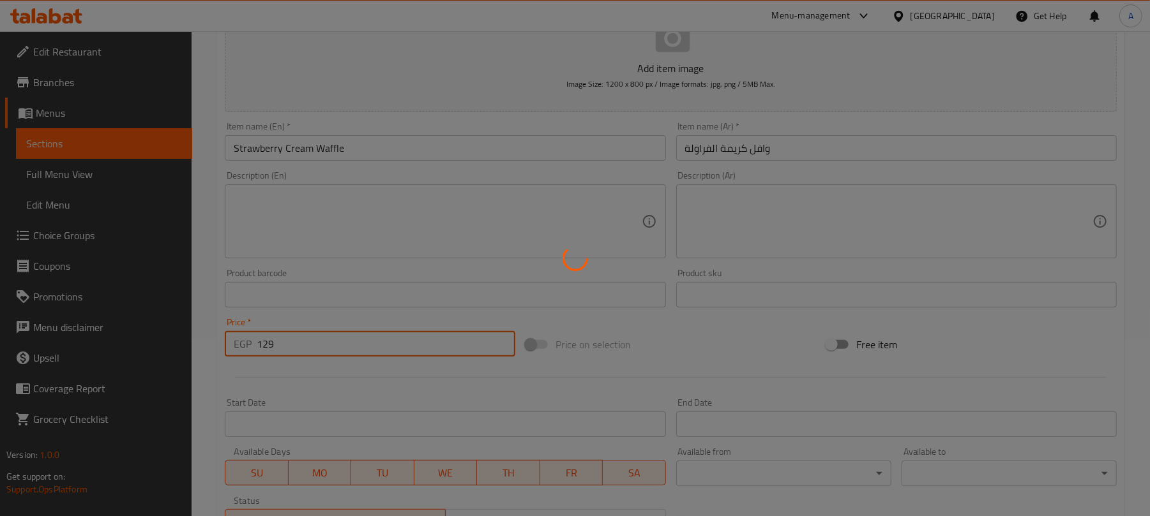
type input "0"
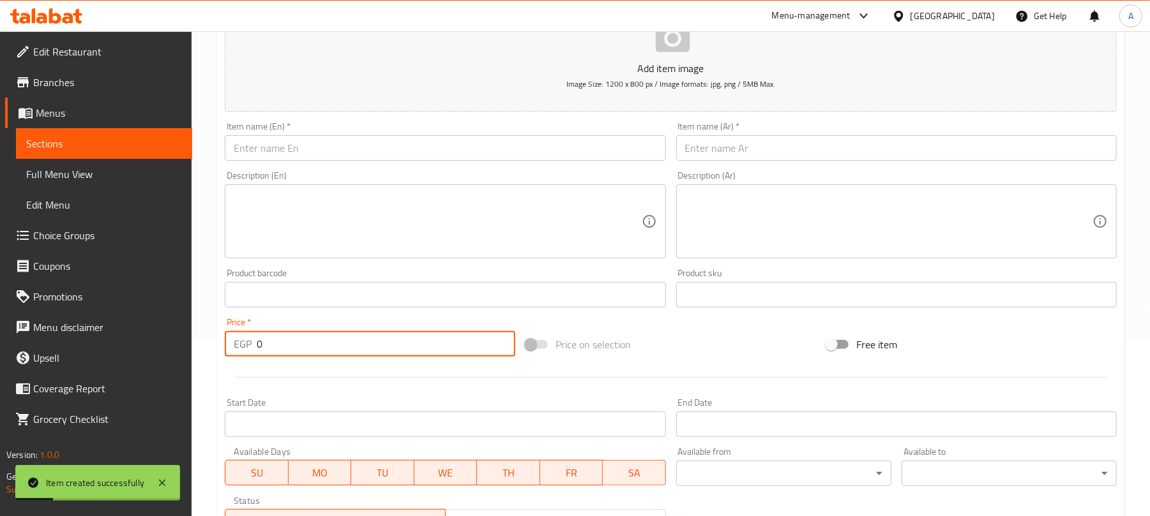
click at [352, 149] on input "text" at bounding box center [445, 148] width 440 height 26
paste input "Blueberry Waffle"
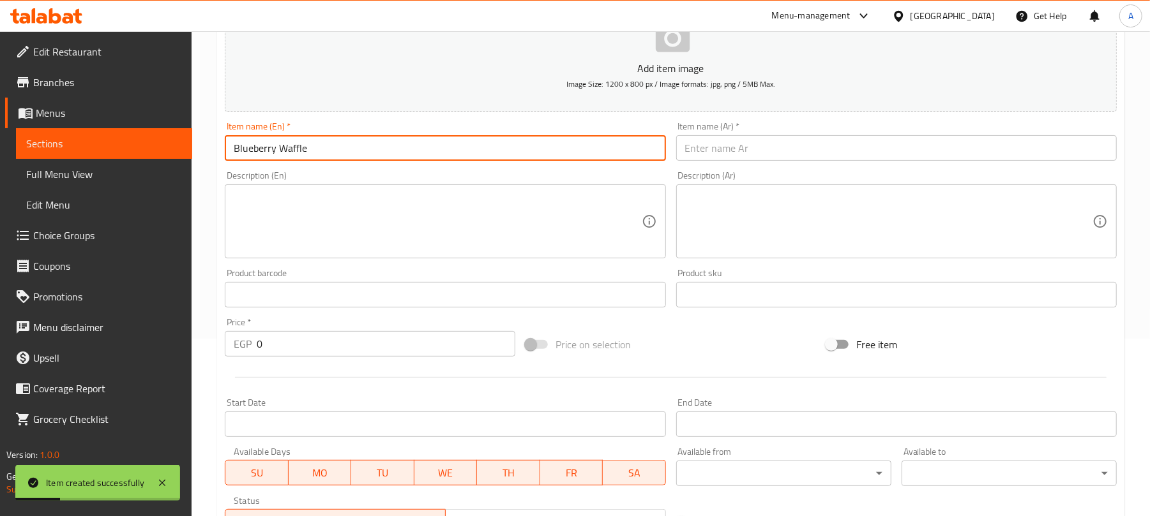
type input "Blueberry Waffle"
click at [760, 144] on input "text" at bounding box center [896, 148] width 440 height 26
paste input "وافل التوت الأزرق"
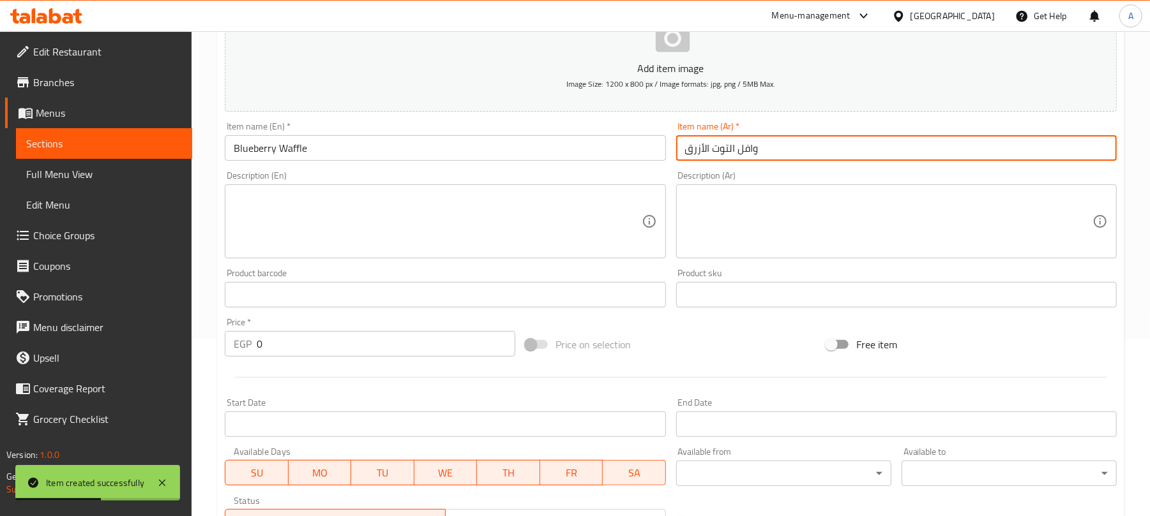
type input "وافل التوت الأزرق"
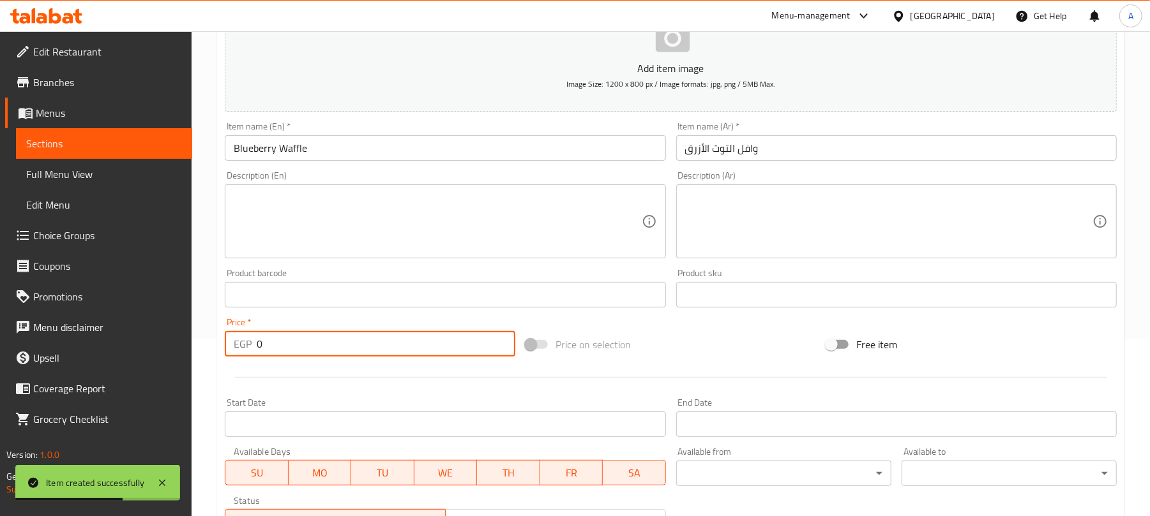
paste input "129"
drag, startPoint x: 269, startPoint y: 350, endPoint x: 216, endPoint y: 345, distance: 53.2
click at [216, 345] on div "Home / Restaurants management / Menus / Sections / item / create Waffles sectio…" at bounding box center [671, 289] width 958 height 871
type input "129"
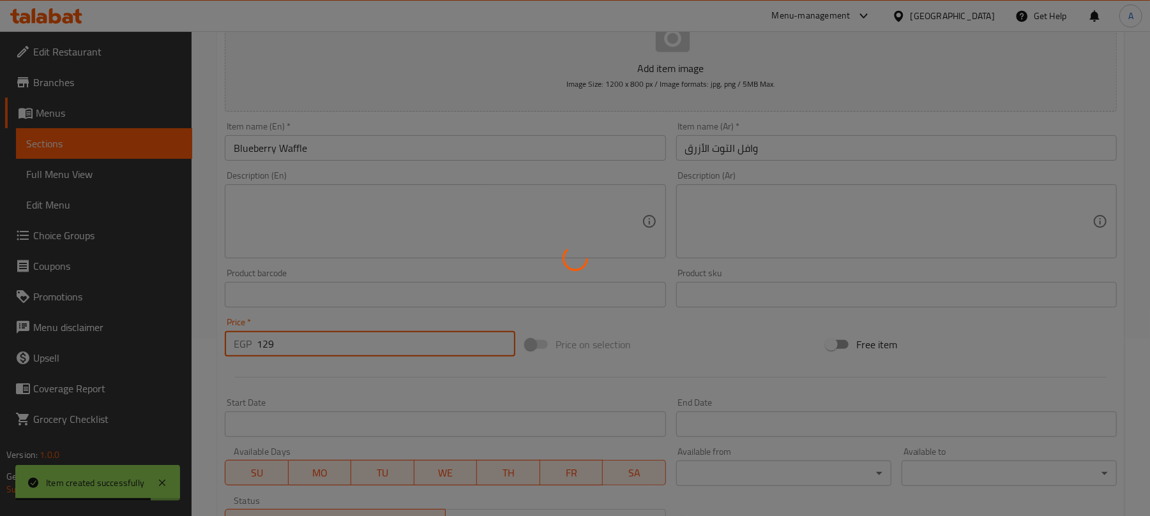
type input "0"
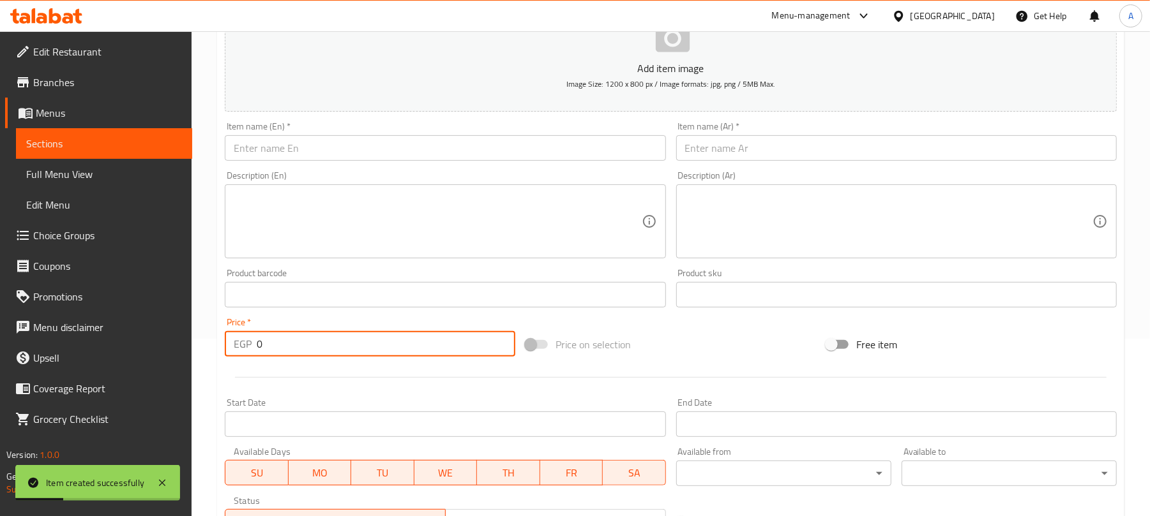
scroll to position [0, 0]
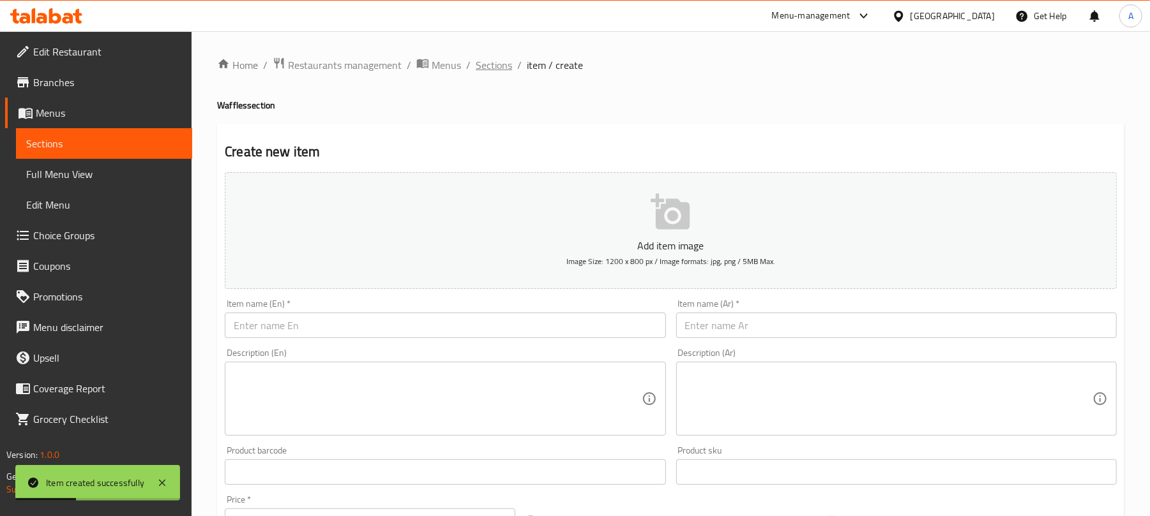
click at [491, 62] on span "Sections" at bounding box center [494, 64] width 36 height 15
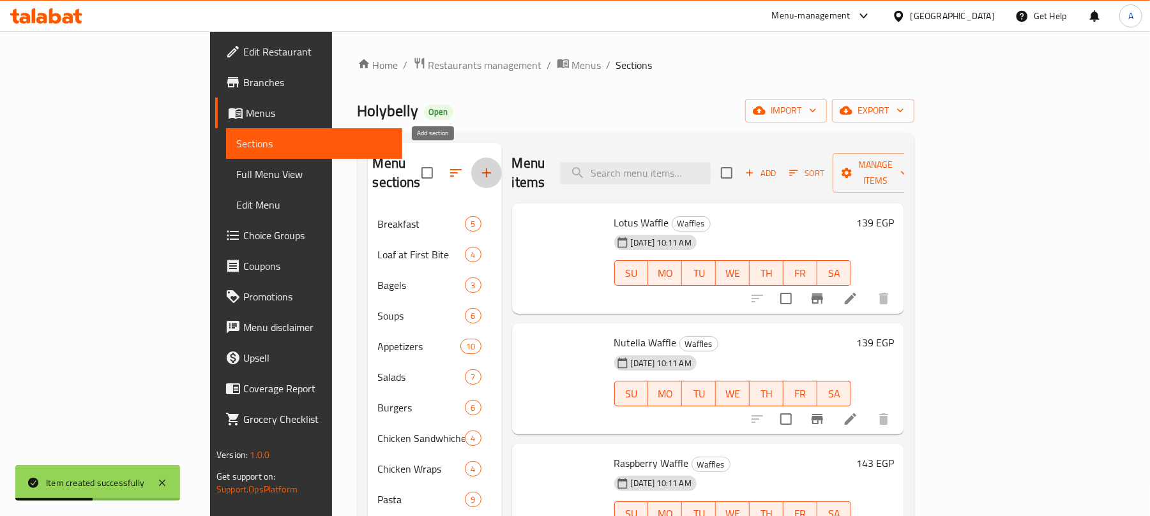
click at [479, 166] on icon "button" at bounding box center [486, 172] width 15 height 15
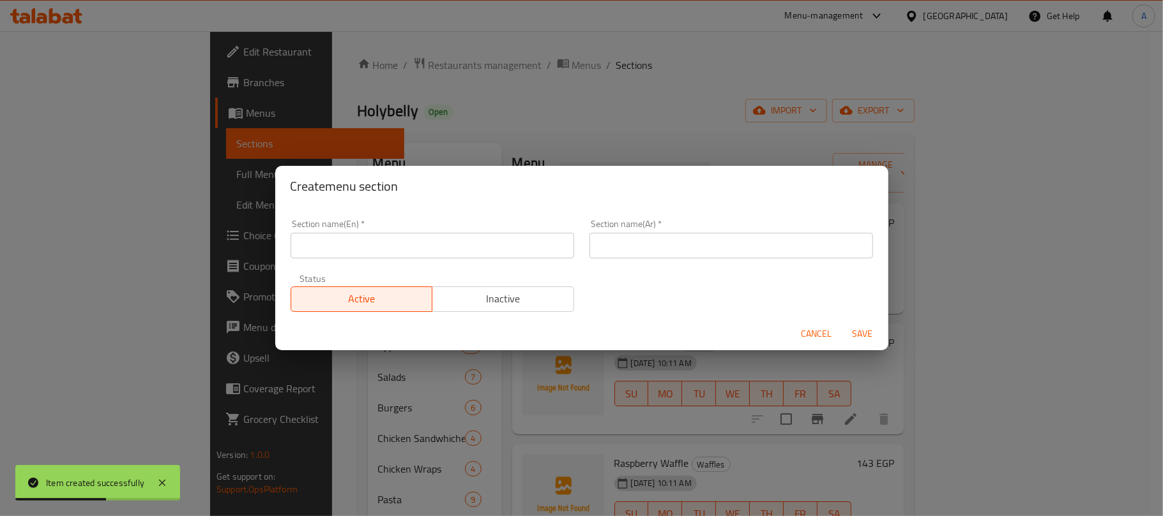
click at [523, 236] on input "text" at bounding box center [431, 246] width 283 height 26
paste input "Pancake"
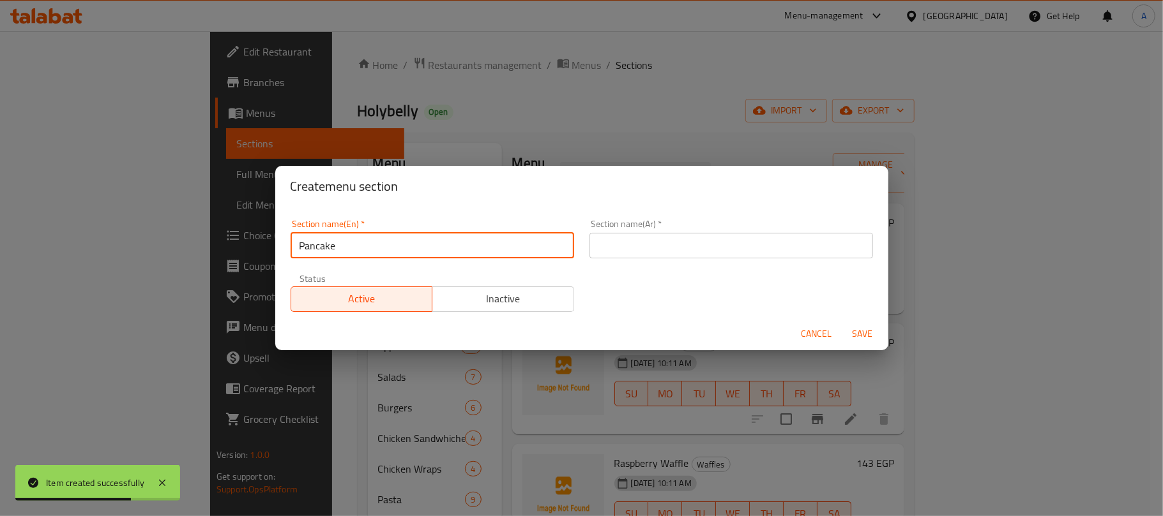
type input "Pancakes"
click at [631, 239] on input "text" at bounding box center [730, 246] width 283 height 26
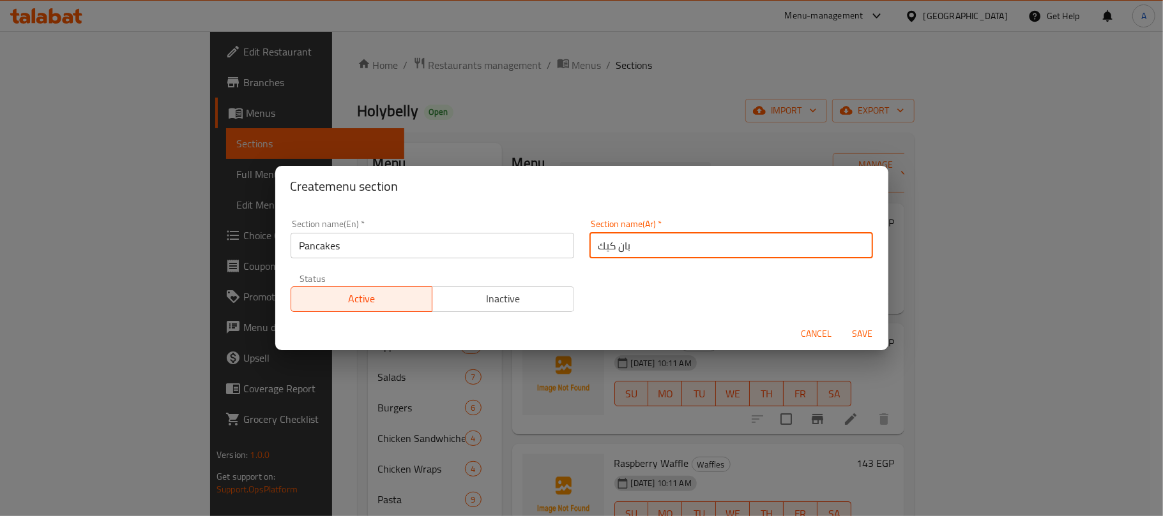
type input "بان كيك"
click at [842, 322] on button "Save" at bounding box center [862, 334] width 41 height 24
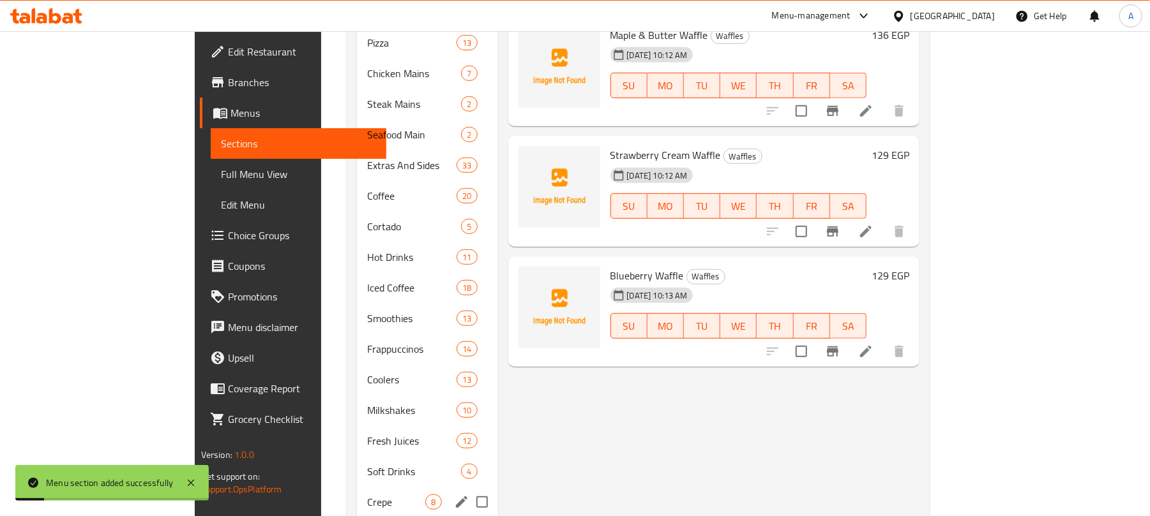
scroll to position [603, 0]
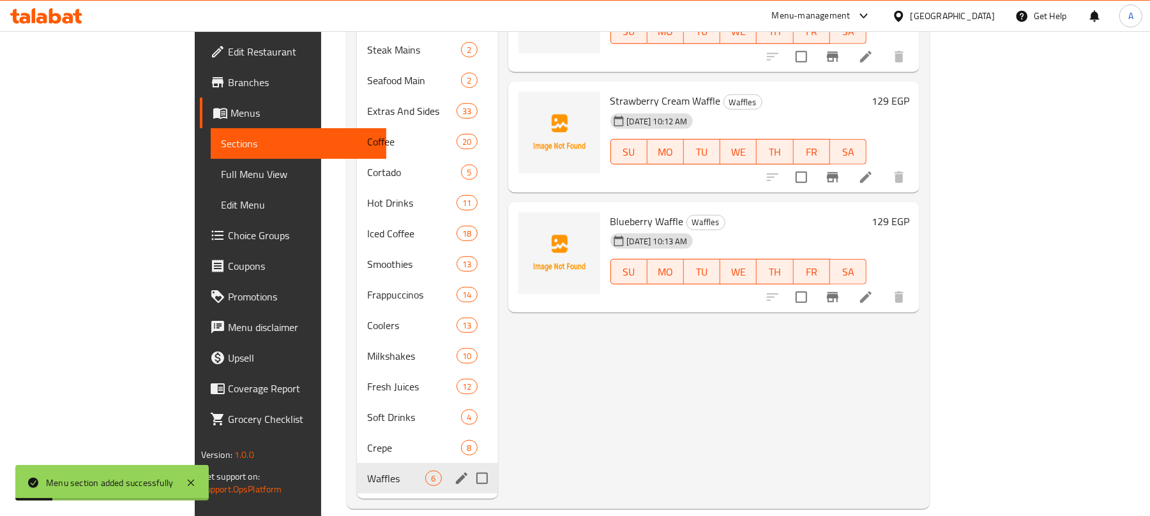
click at [361, 470] on div "Waffles 6" at bounding box center [427, 478] width 140 height 31
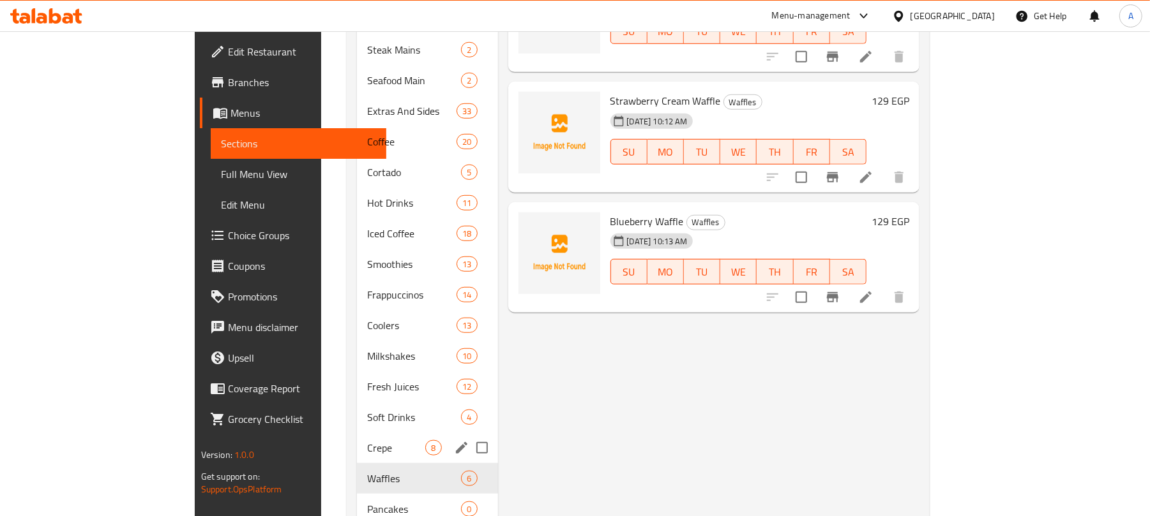
scroll to position [634, 0]
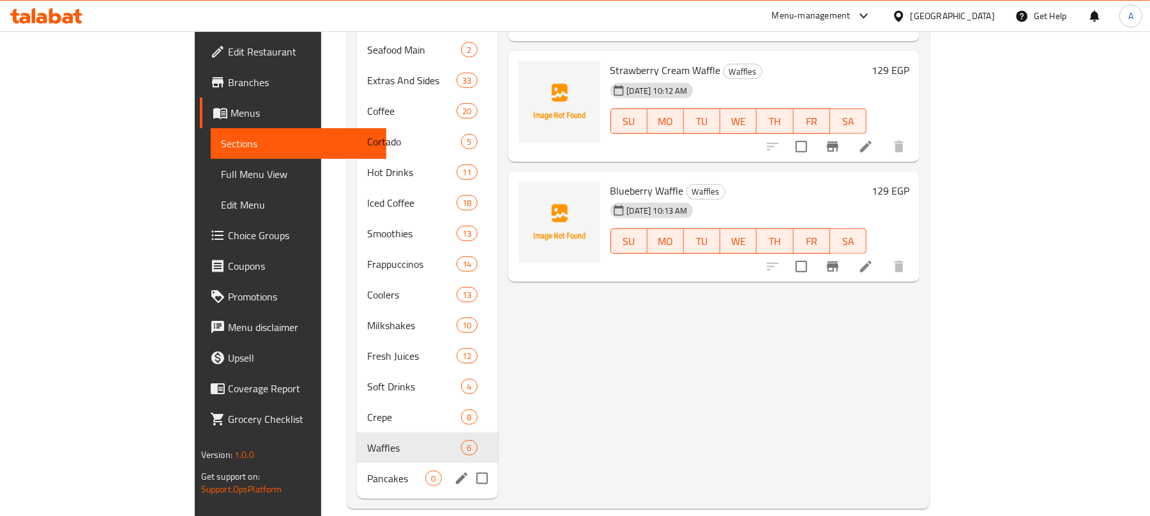
click at [397, 463] on div "Pancakes 0" at bounding box center [427, 478] width 140 height 31
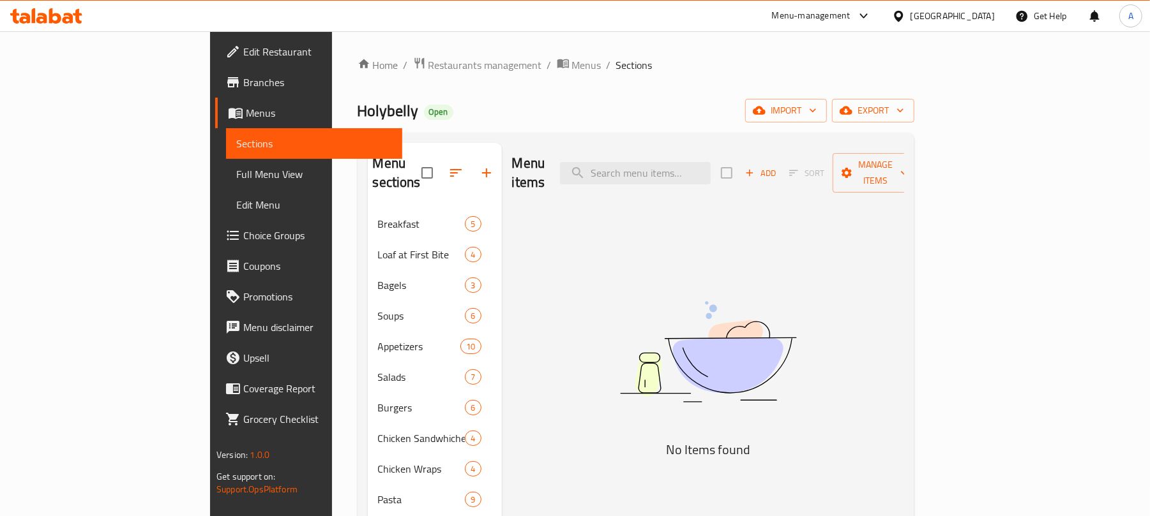
click at [778, 166] on span "Add" at bounding box center [760, 173] width 34 height 15
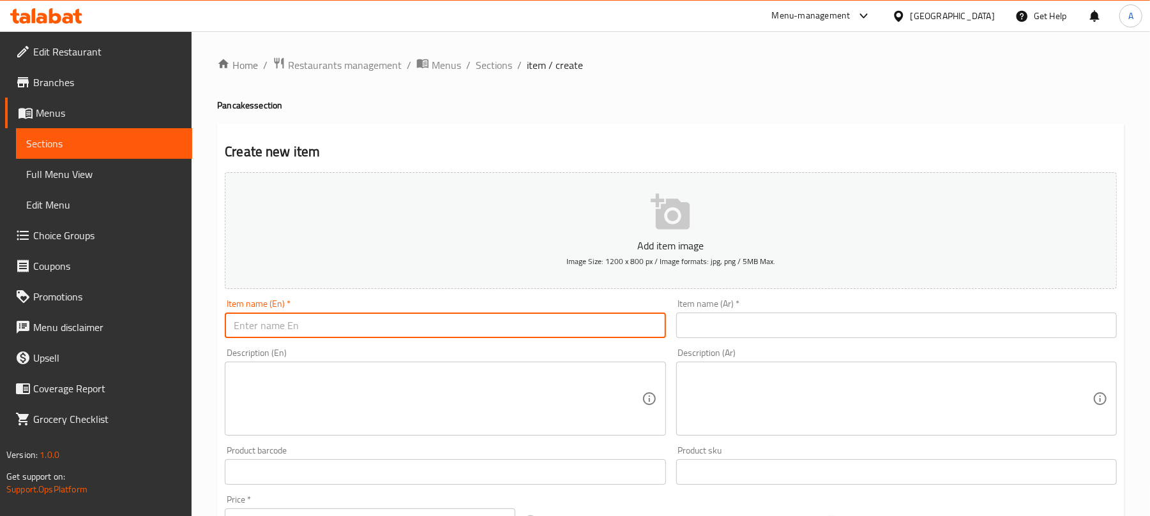
click at [361, 326] on input "text" at bounding box center [445, 326] width 440 height 26
paste input "Lotus Pancake"
type input "Lotus Pancake"
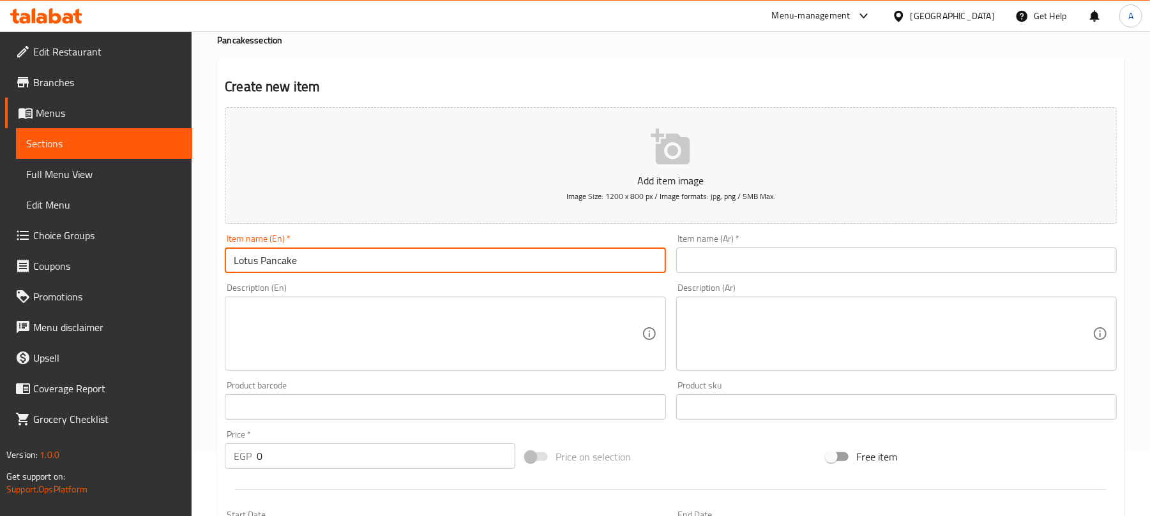
scroll to position [85, 0]
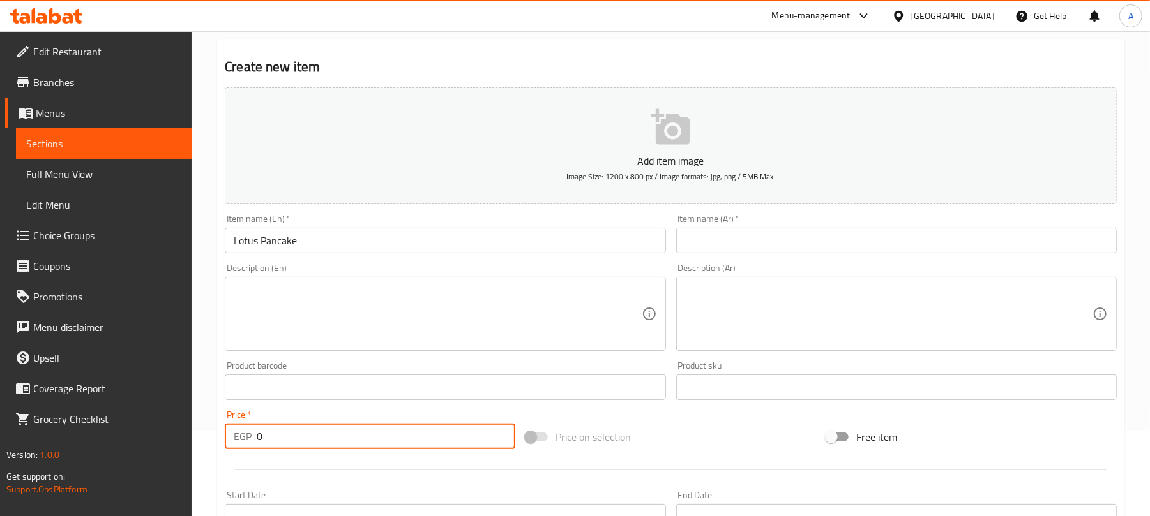
paste input "139"
drag, startPoint x: 289, startPoint y: 435, endPoint x: 240, endPoint y: 439, distance: 49.4
click at [240, 439] on div "EGP 0 Price *" at bounding box center [370, 437] width 290 height 26
type input "139"
click at [310, 249] on input "Lotus Pancake" at bounding box center [445, 241] width 440 height 26
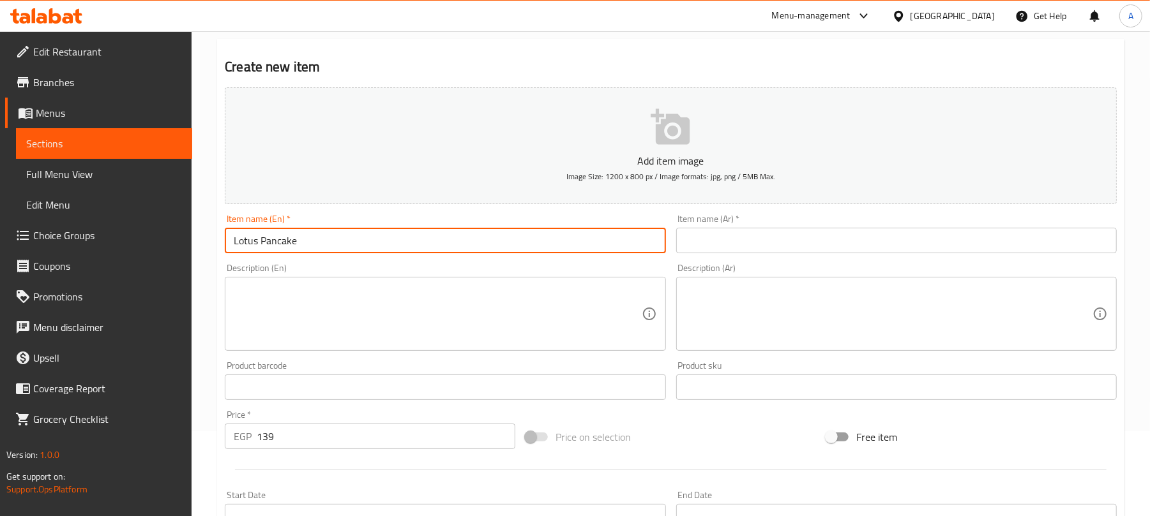
click at [310, 249] on input "Lotus Pancake" at bounding box center [445, 241] width 440 height 26
click at [781, 246] on input "text" at bounding box center [896, 241] width 440 height 26
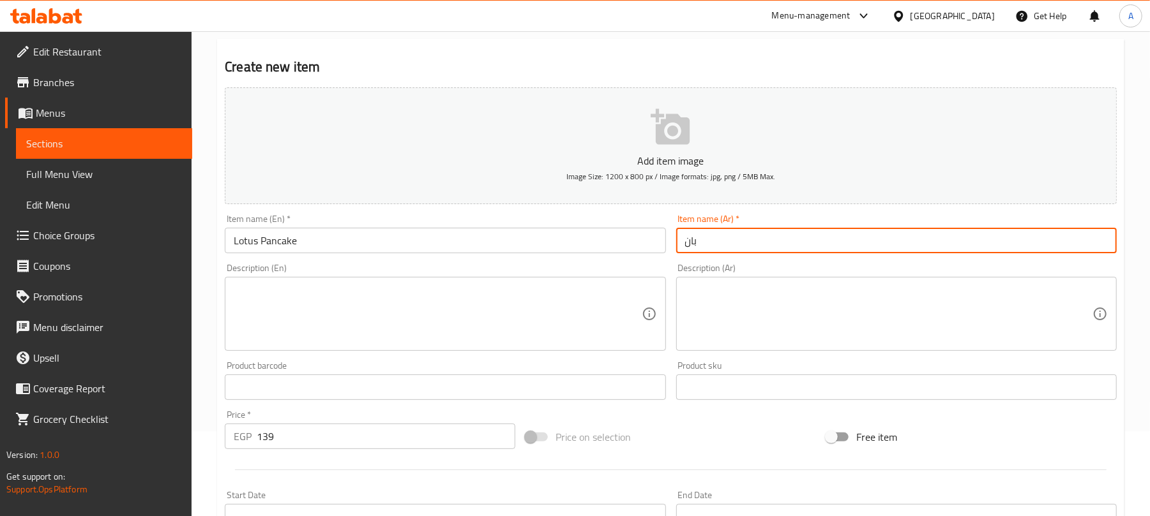
type input "بان كيك اللوتس"
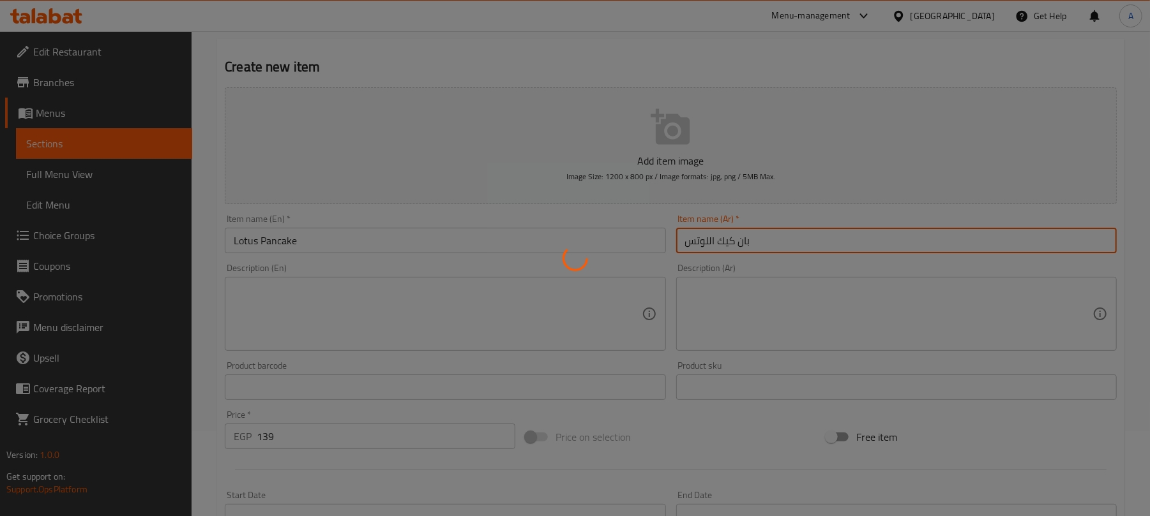
type input "0"
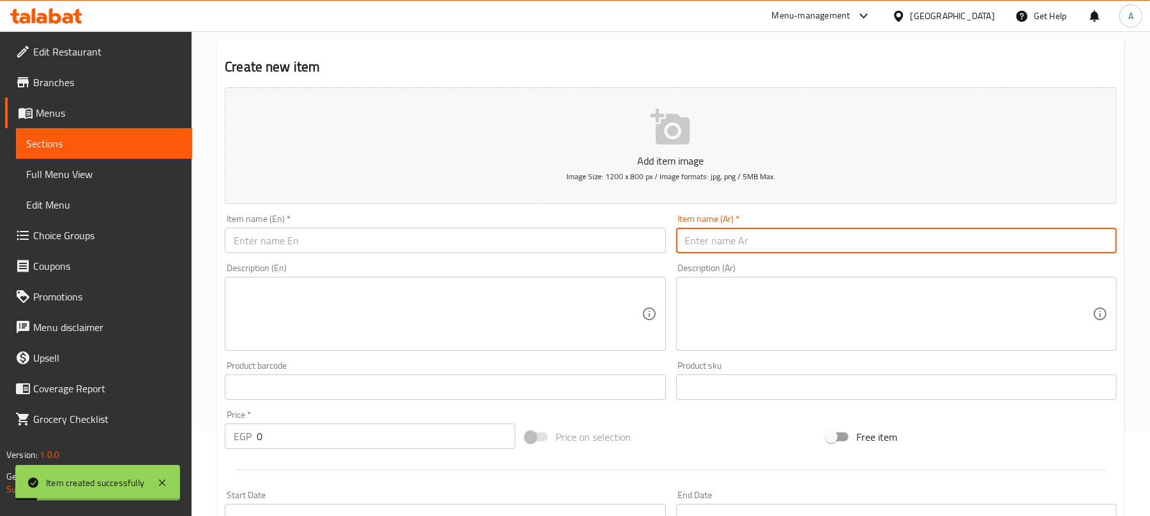
click at [425, 239] on input "text" at bounding box center [445, 241] width 440 height 26
paste input "Nutella Pancake"
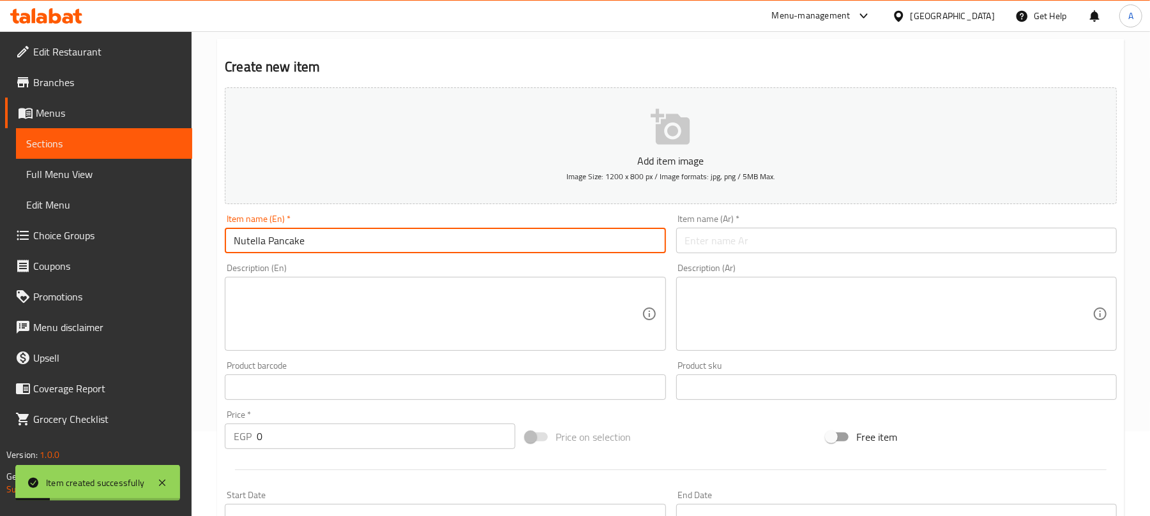
type input "Nutella Pancake"
click at [767, 240] on input "text" at bounding box center [896, 241] width 440 height 26
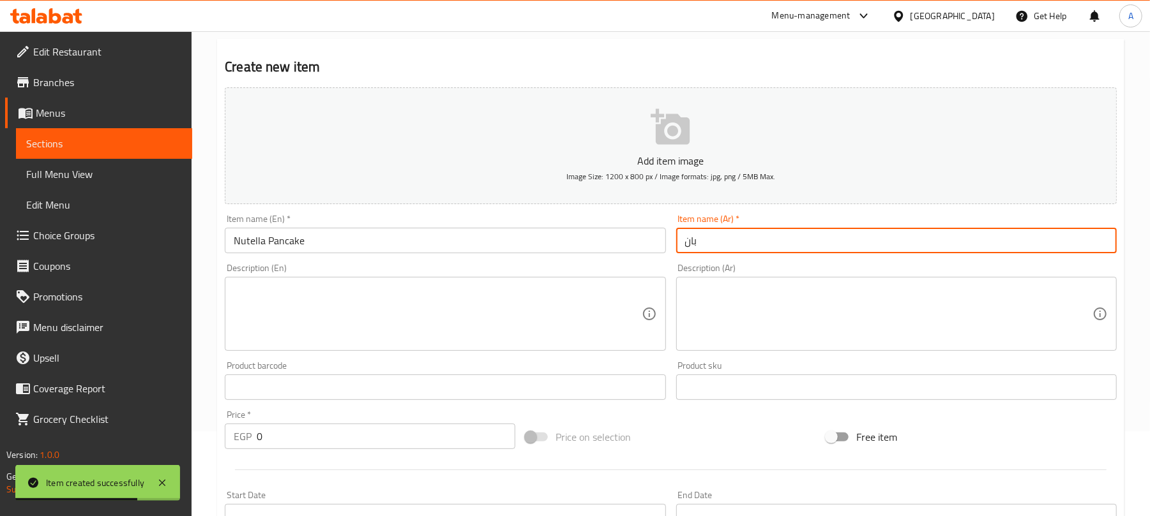
type input "بان كيك نوتيلا"
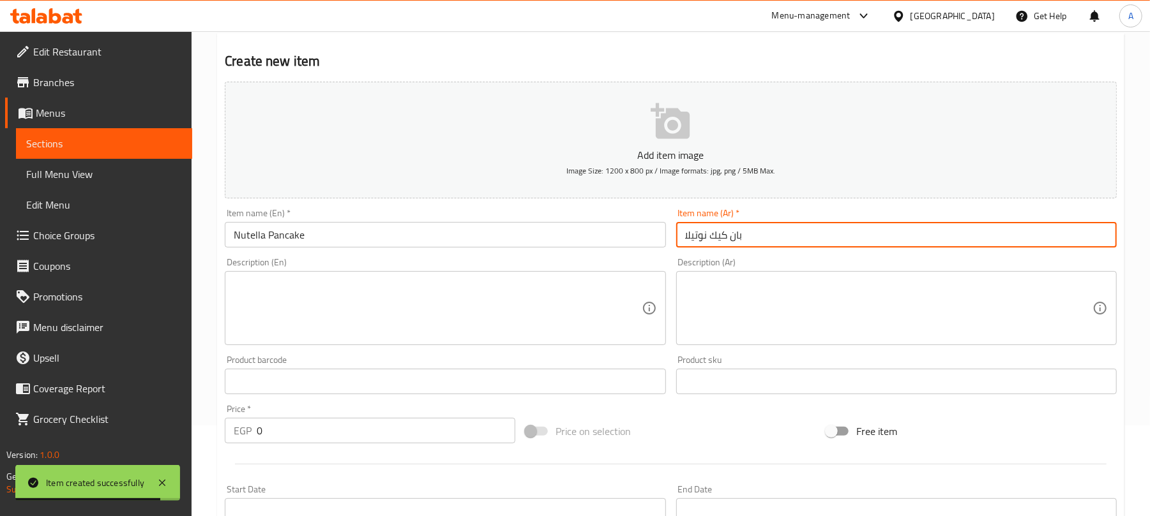
scroll to position [340, 0]
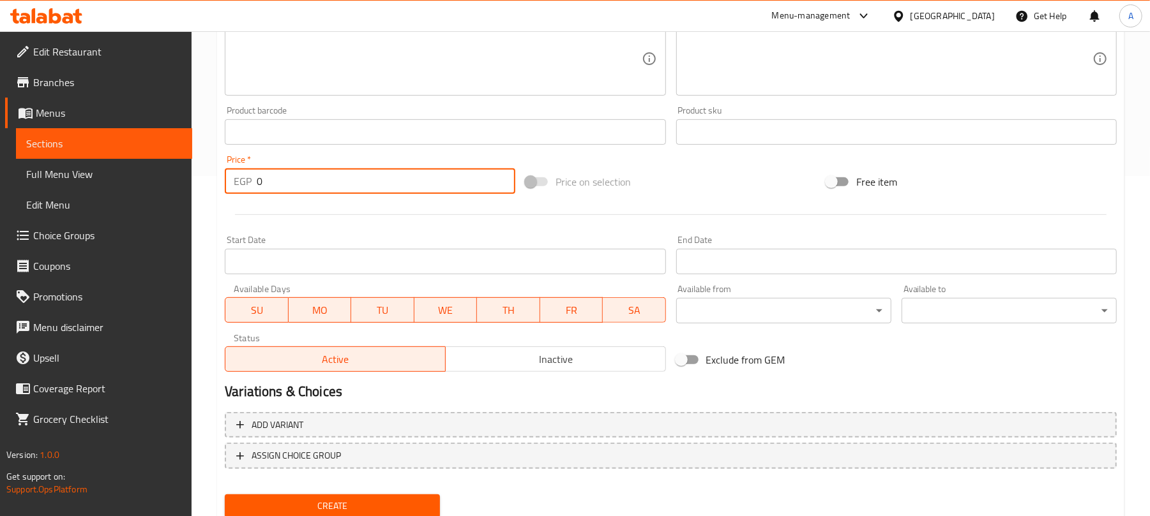
paste input "139"
drag, startPoint x: 271, startPoint y: 179, endPoint x: 238, endPoint y: 179, distance: 33.2
click at [238, 179] on div "EGP 0 Price *" at bounding box center [370, 182] width 290 height 26
type input "139"
click at [225, 495] on button "Create" at bounding box center [332, 507] width 215 height 24
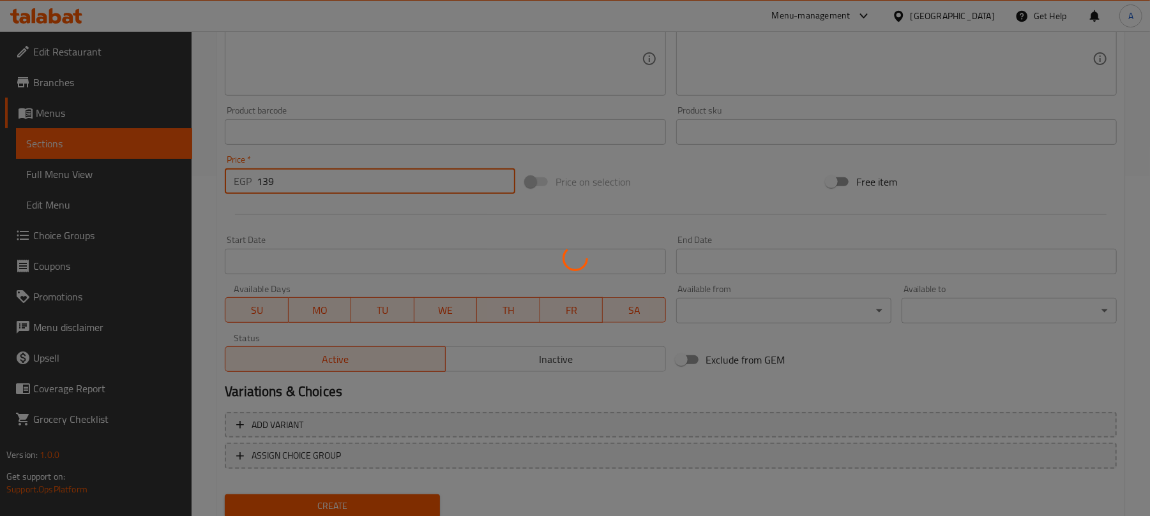
type input "0"
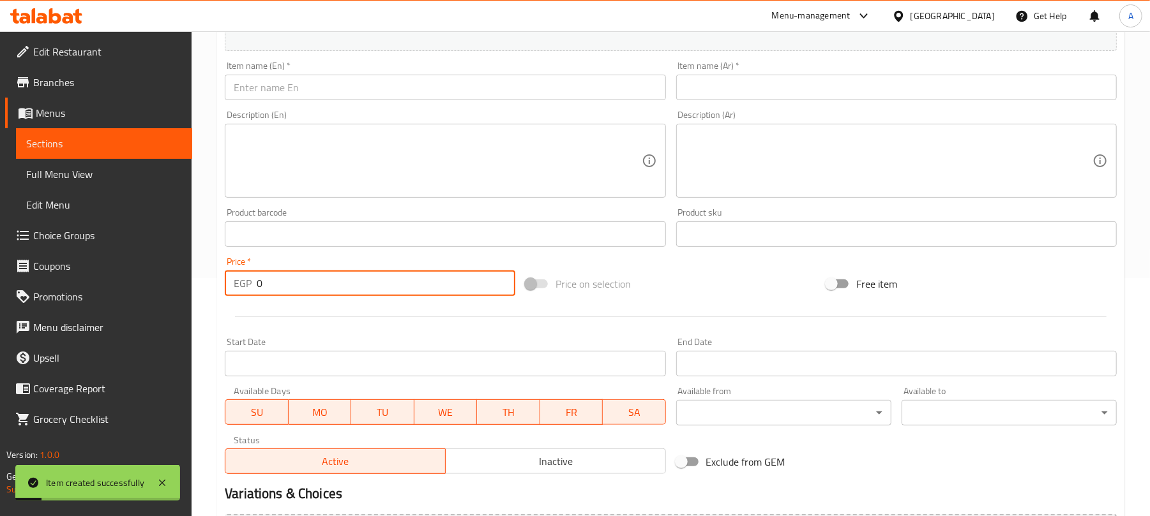
scroll to position [170, 0]
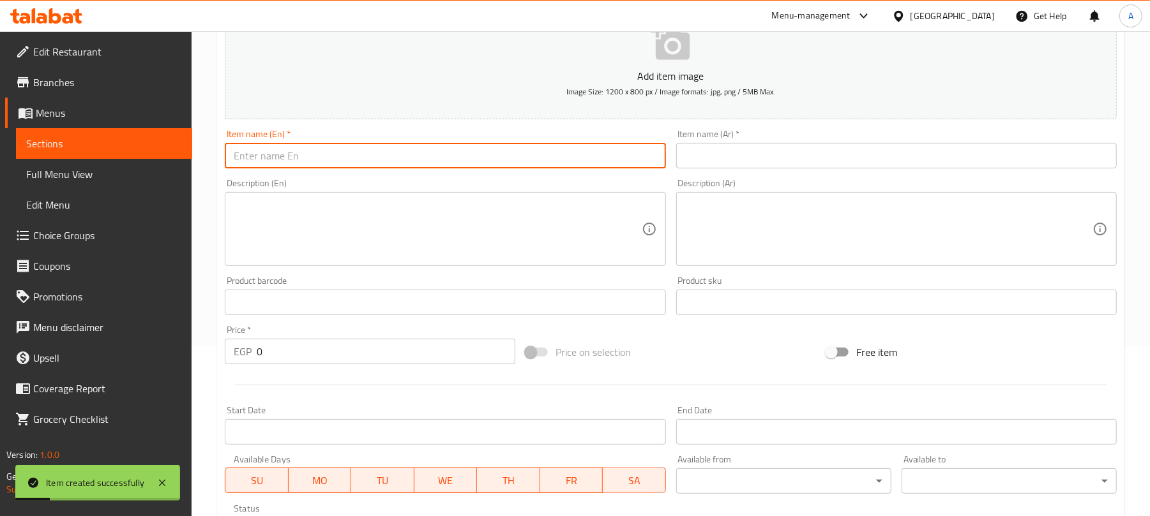
click at [368, 149] on input "text" at bounding box center [445, 156] width 440 height 26
paste input "Raspberry Pancake"
type input "Raspberry Pancake"
click at [771, 162] on input "text" at bounding box center [896, 156] width 440 height 26
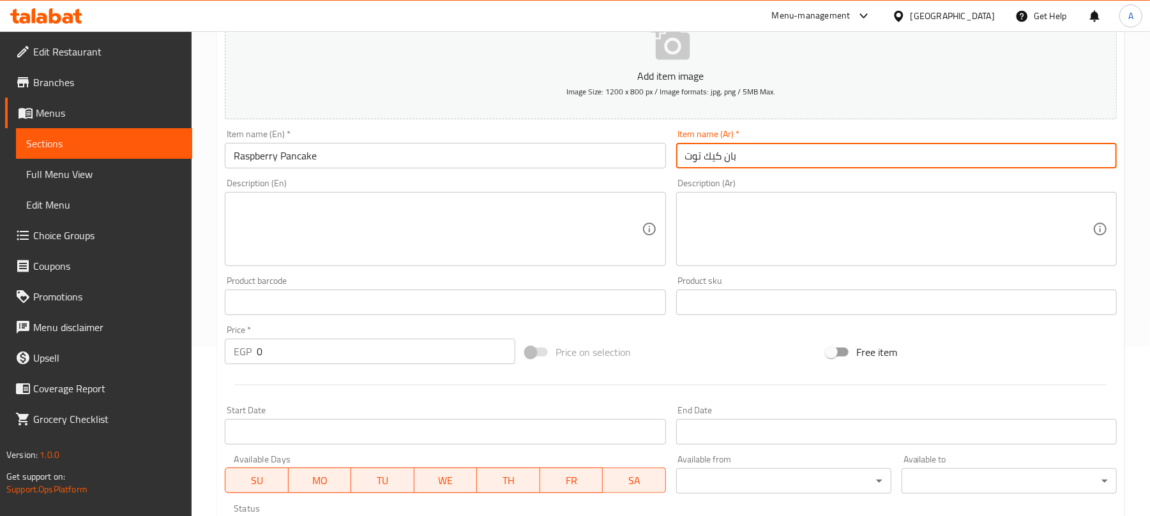
type input "بان كيك توت"
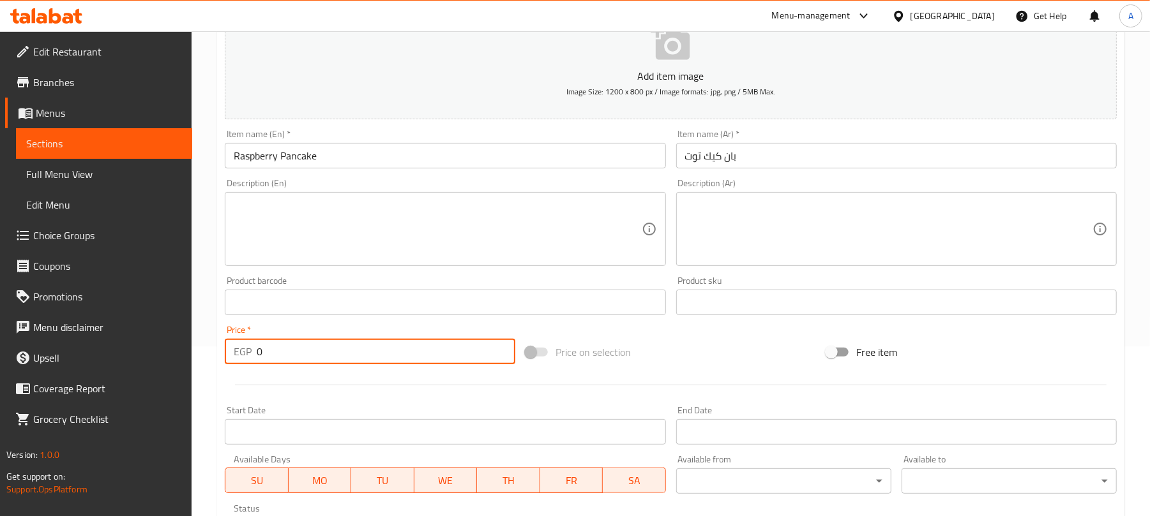
click at [266, 354] on input "0" at bounding box center [386, 352] width 259 height 26
paste input "149"
drag, startPoint x: 266, startPoint y: 350, endPoint x: 254, endPoint y: 349, distance: 12.2
click at [254, 349] on div "EGP 0 Price *" at bounding box center [370, 352] width 290 height 26
type input "149"
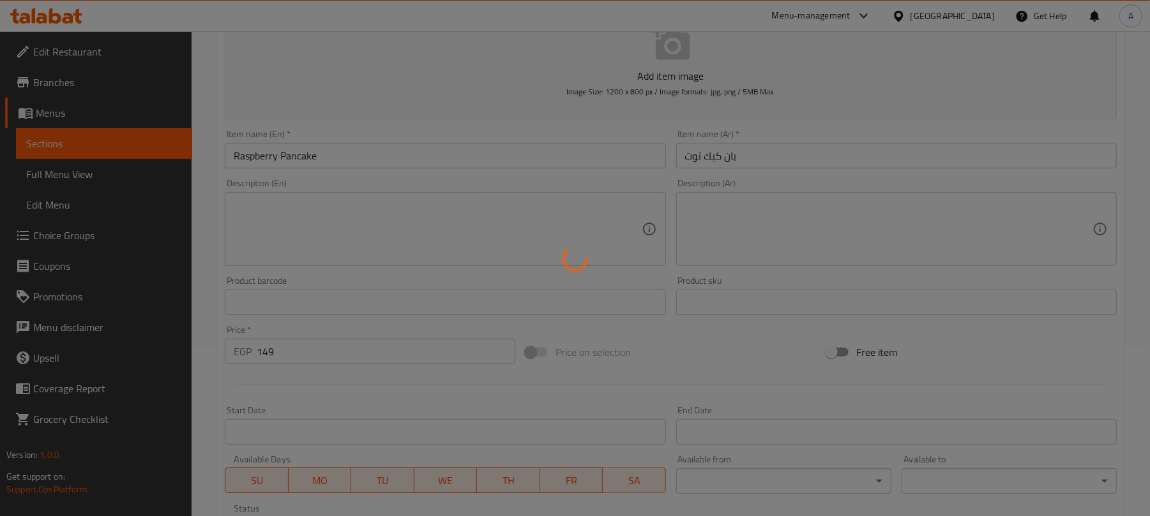
type input "0"
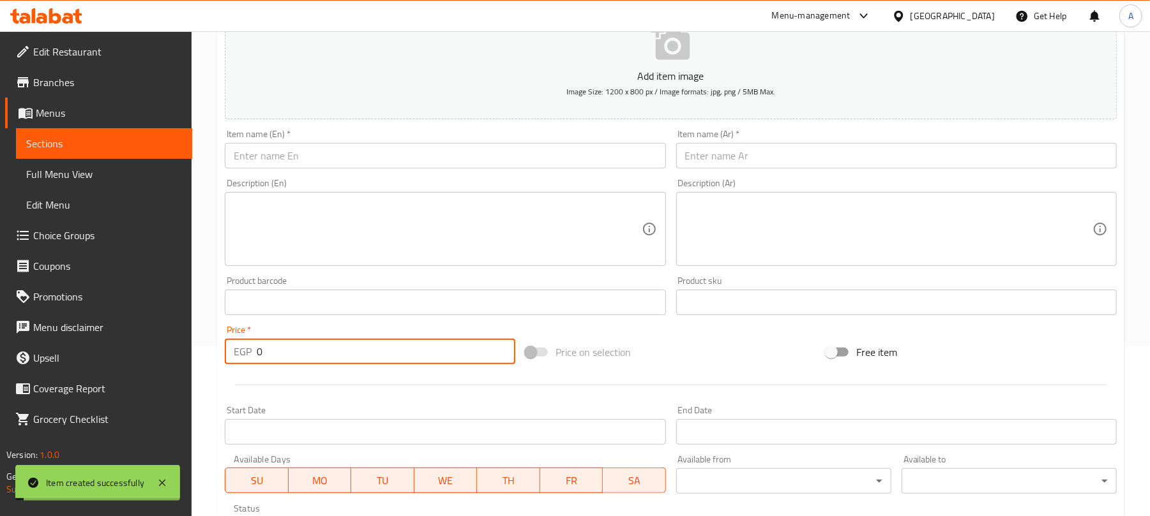
click at [433, 157] on input "text" at bounding box center [445, 156] width 440 height 26
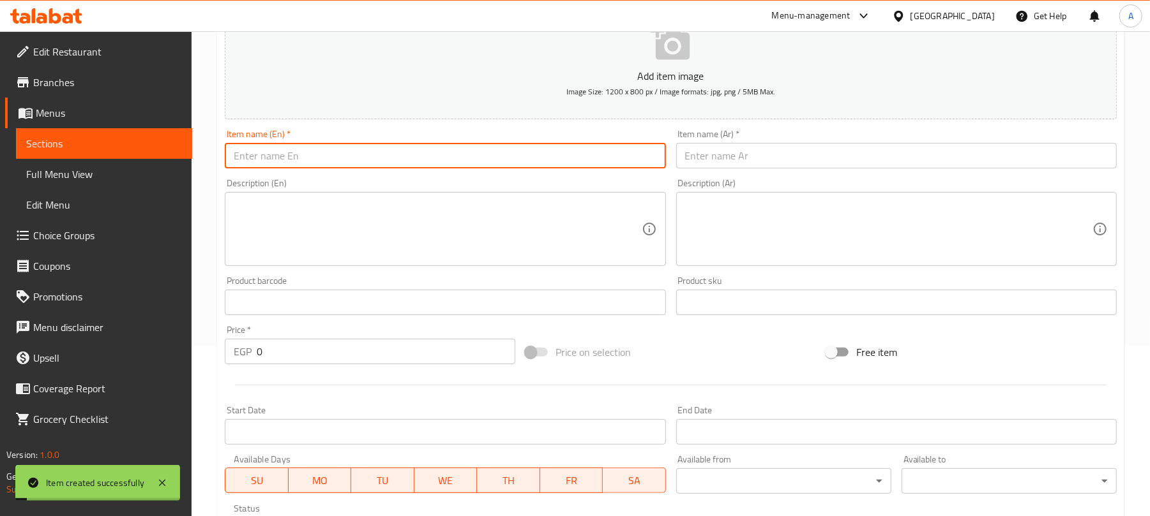
paste input "Maple & Butter Pancake"
type input "Maple & Butter Pancake"
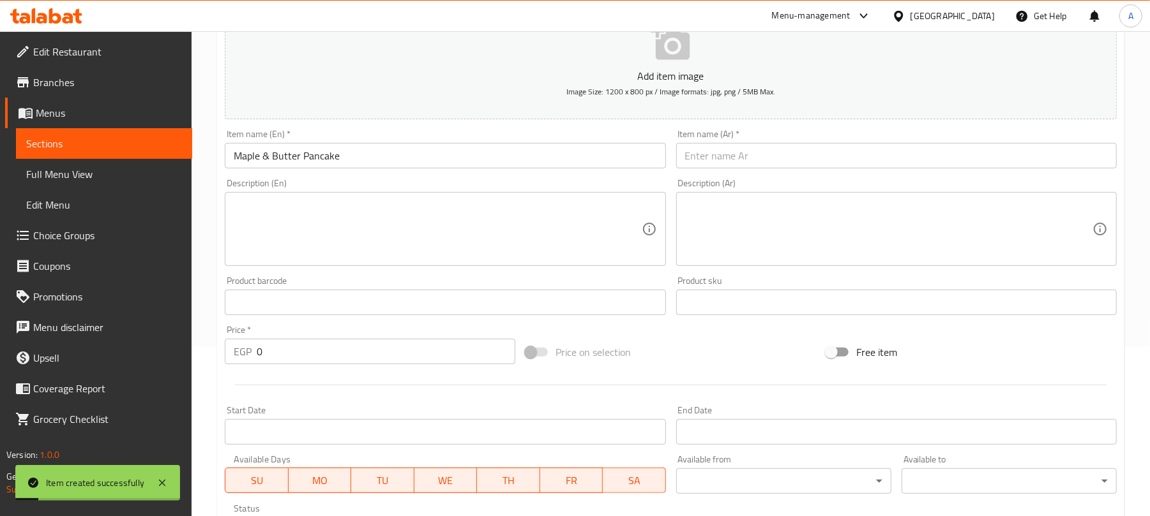
click at [761, 159] on input "text" at bounding box center [896, 156] width 440 height 26
paste input "فطيرة القيقب والزبدة"
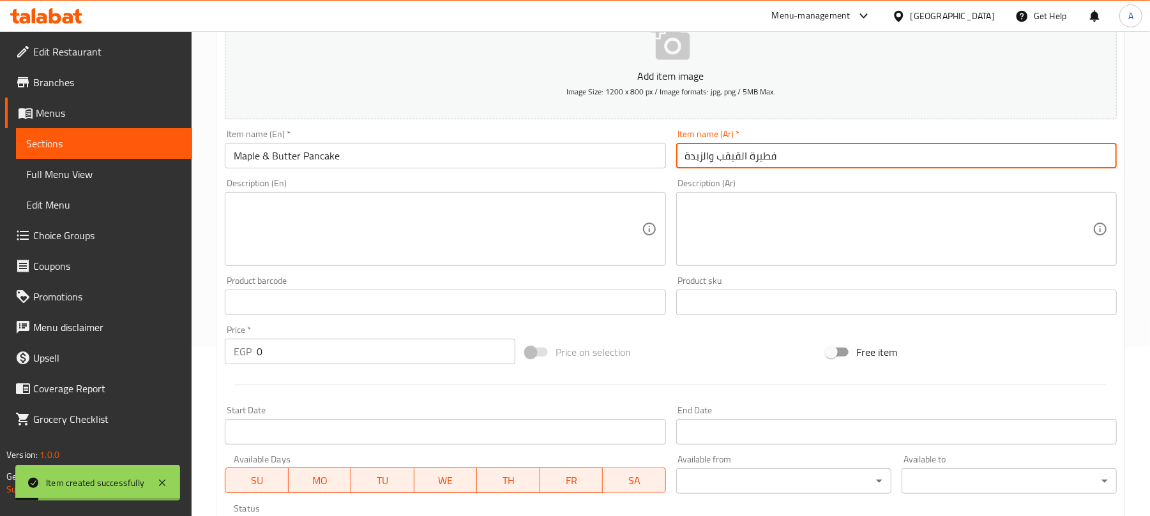
click at [747, 154] on input "فطيرة القيقب والزبدة" at bounding box center [896, 156] width 440 height 26
click at [767, 154] on input "فطيرة القيقب والزبدة" at bounding box center [896, 156] width 440 height 26
type input "بان كيك القيقب والزبدة"
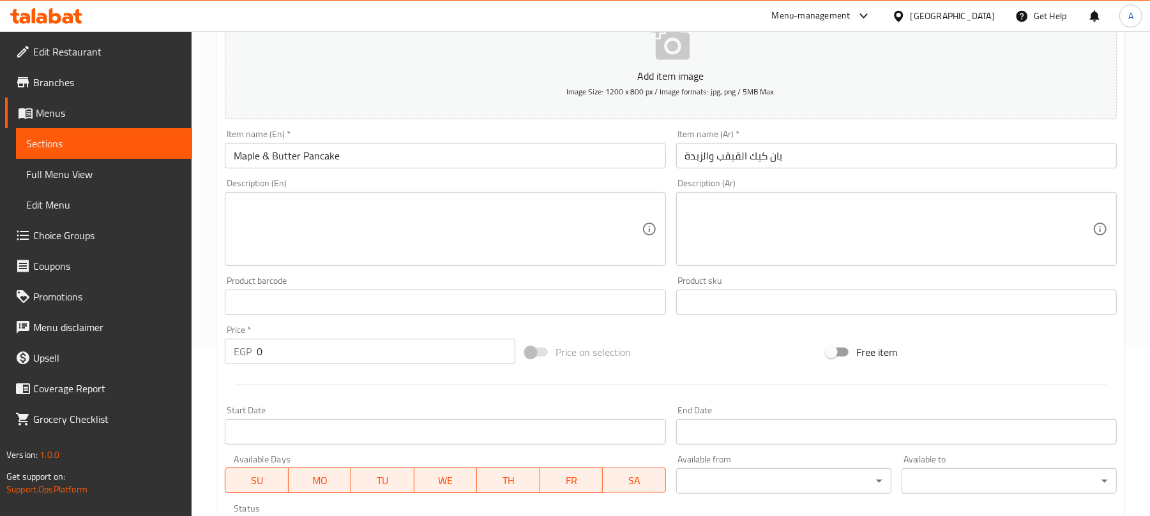
click at [274, 340] on input "0" at bounding box center [386, 352] width 259 height 26
paste input "136"
drag, startPoint x: 271, startPoint y: 352, endPoint x: 251, endPoint y: 353, distance: 20.4
click at [251, 353] on div "EGP 0 Price *" at bounding box center [370, 352] width 290 height 26
type input "136"
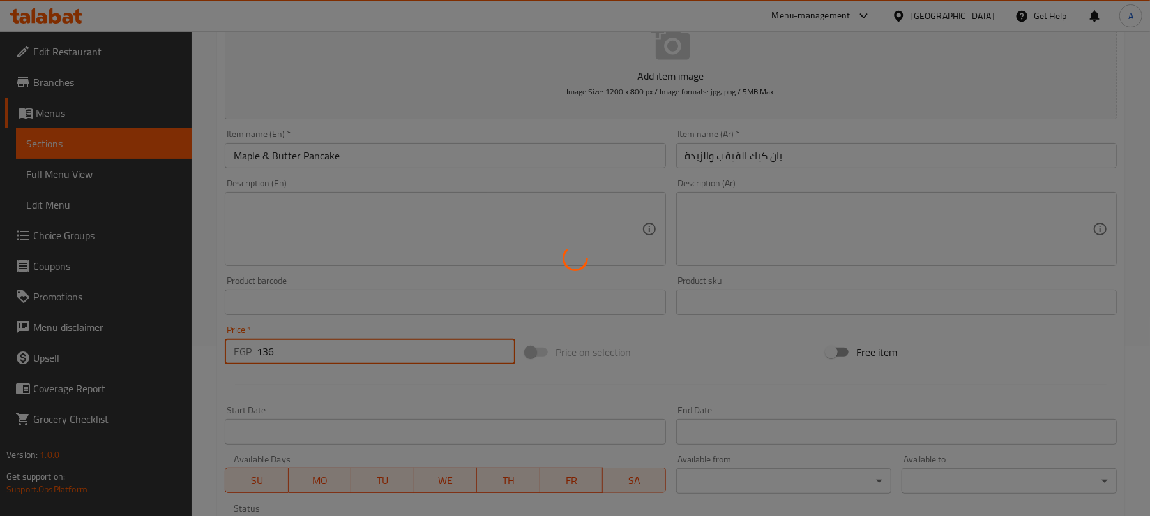
type input "0"
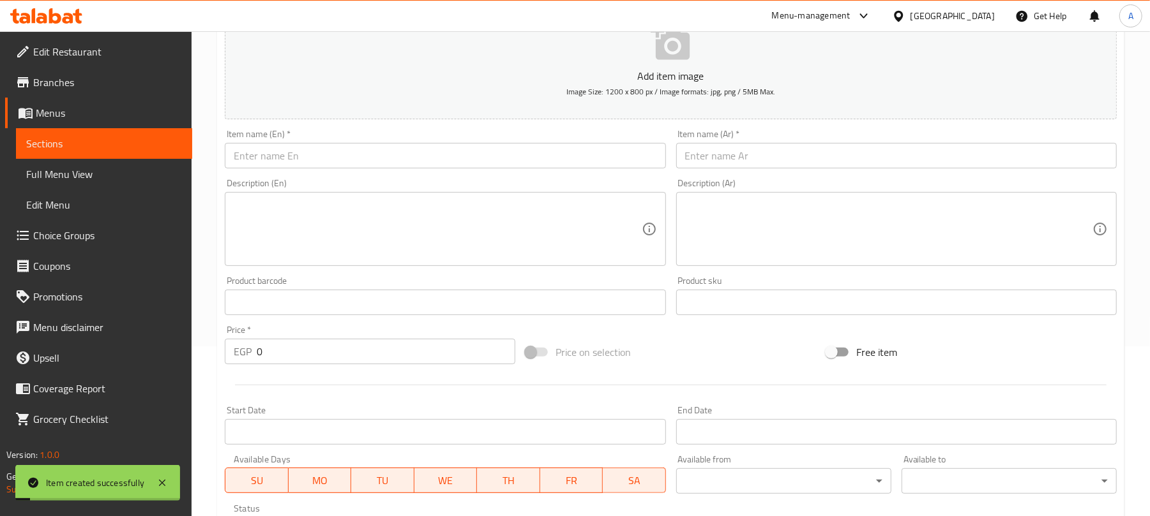
click at [485, 163] on input "text" at bounding box center [445, 156] width 440 height 26
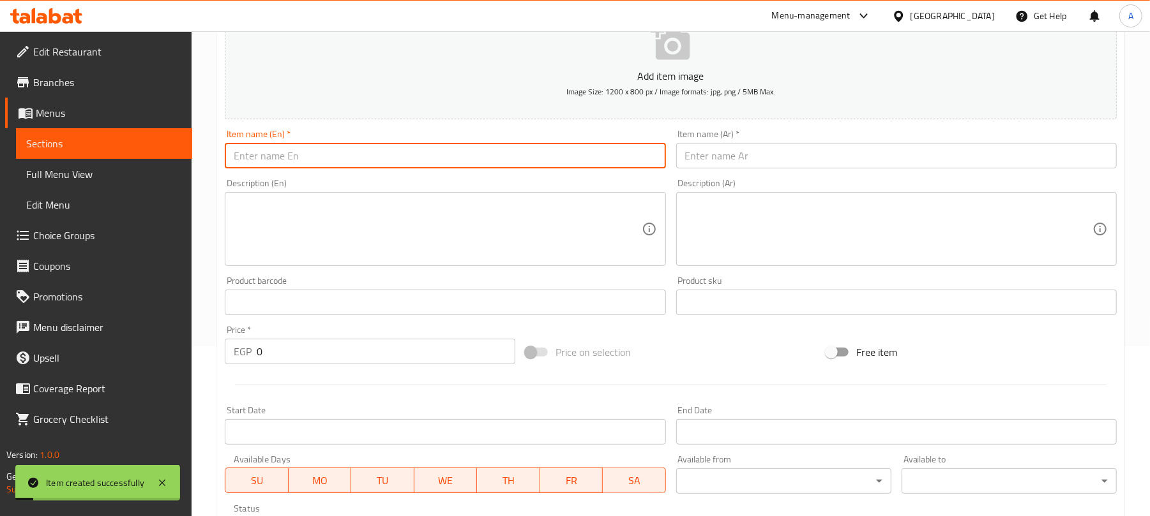
paste input "Strawberry Cream Pancake"
type input "Strawberry Cream Pancake"
click at [756, 151] on input "text" at bounding box center [896, 156] width 440 height 26
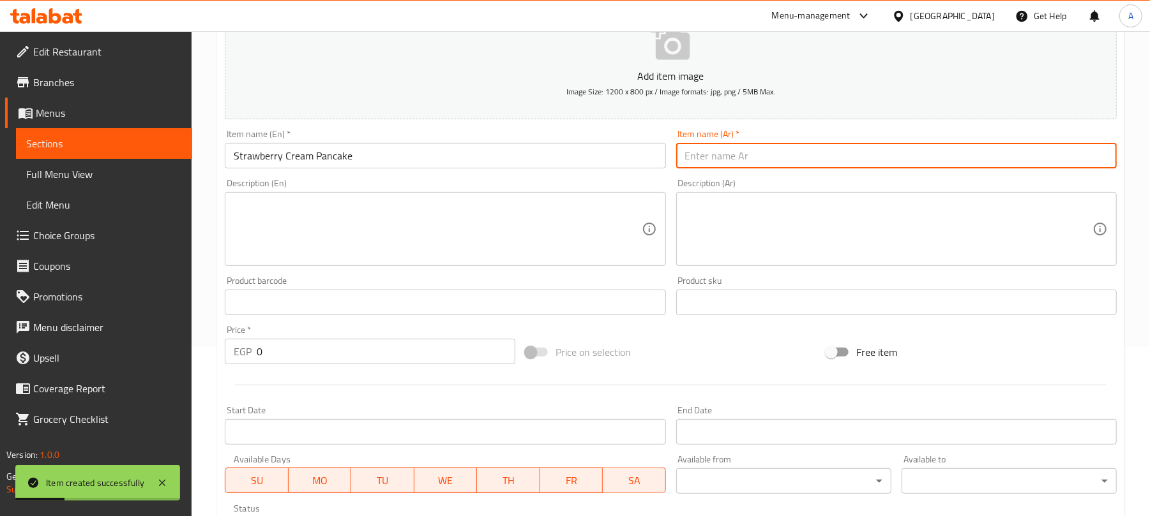
paste input "فطيرة كريمة الفراولة"
click at [751, 151] on input "فطيرة كريمة الفراولة" at bounding box center [896, 156] width 440 height 26
click at [761, 154] on input "فطيرة كريمة الفراولة" at bounding box center [896, 156] width 440 height 26
type input "بان كيك كريمة الفراولة"
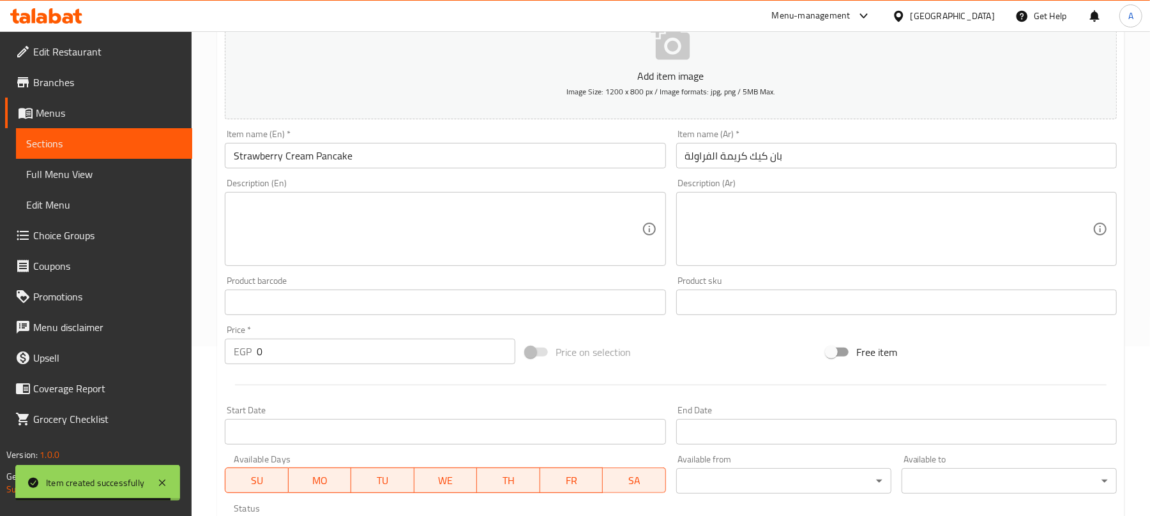
click at [267, 345] on input "0" at bounding box center [386, 352] width 259 height 26
paste input "129"
drag, startPoint x: 267, startPoint y: 358, endPoint x: 250, endPoint y: 354, distance: 17.0
click at [250, 354] on div "EGP 0 Price *" at bounding box center [370, 352] width 290 height 26
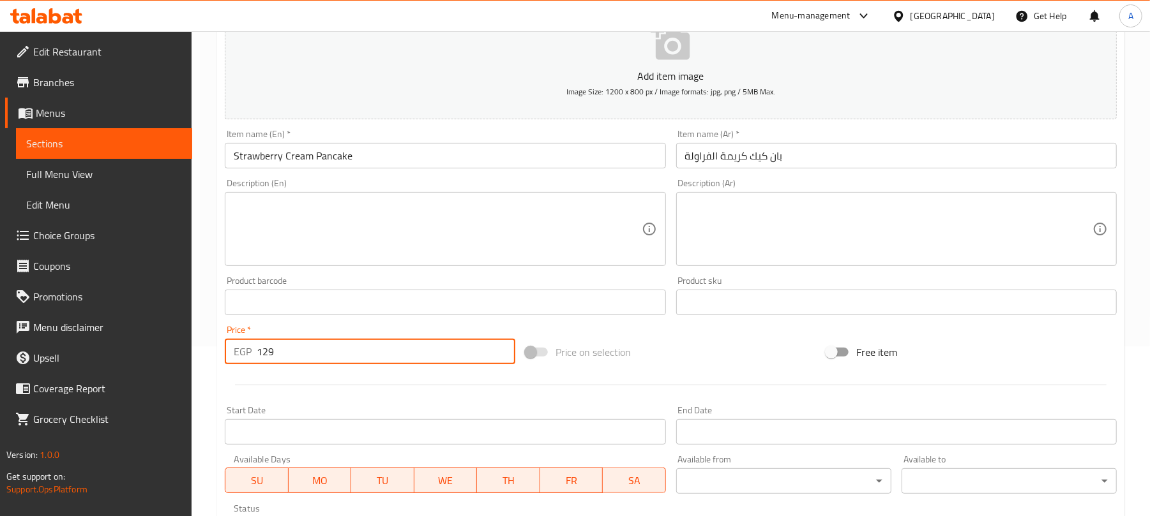
type input "129"
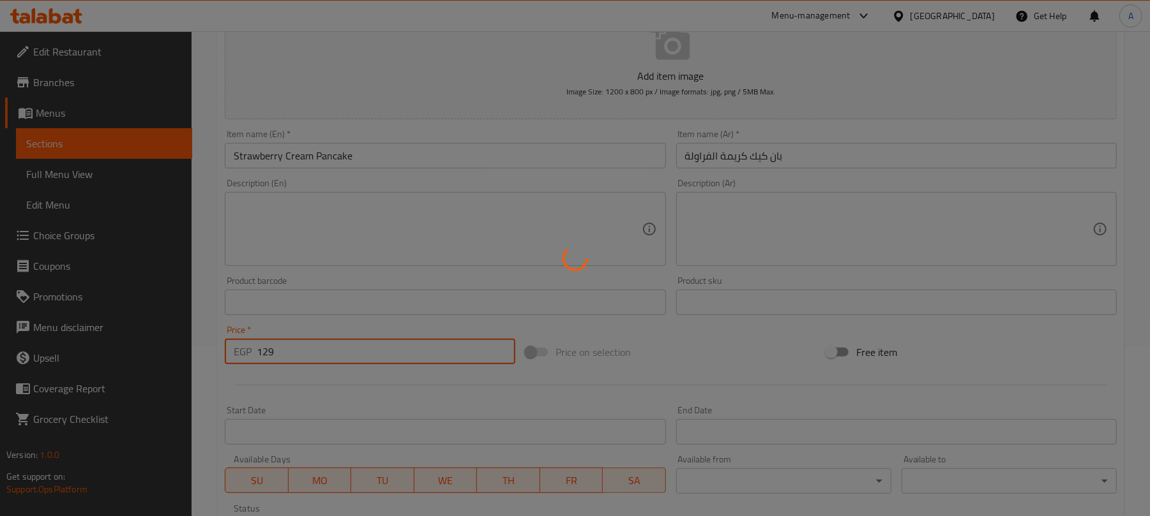
type input "0"
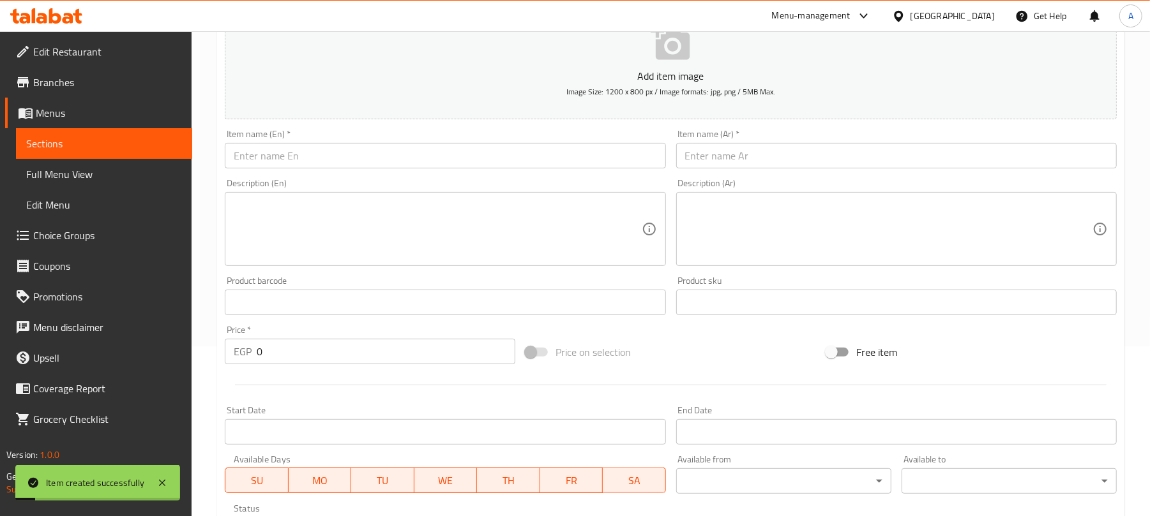
click at [378, 154] on input "text" at bounding box center [445, 156] width 440 height 26
paste input "Blueberry Pancake"
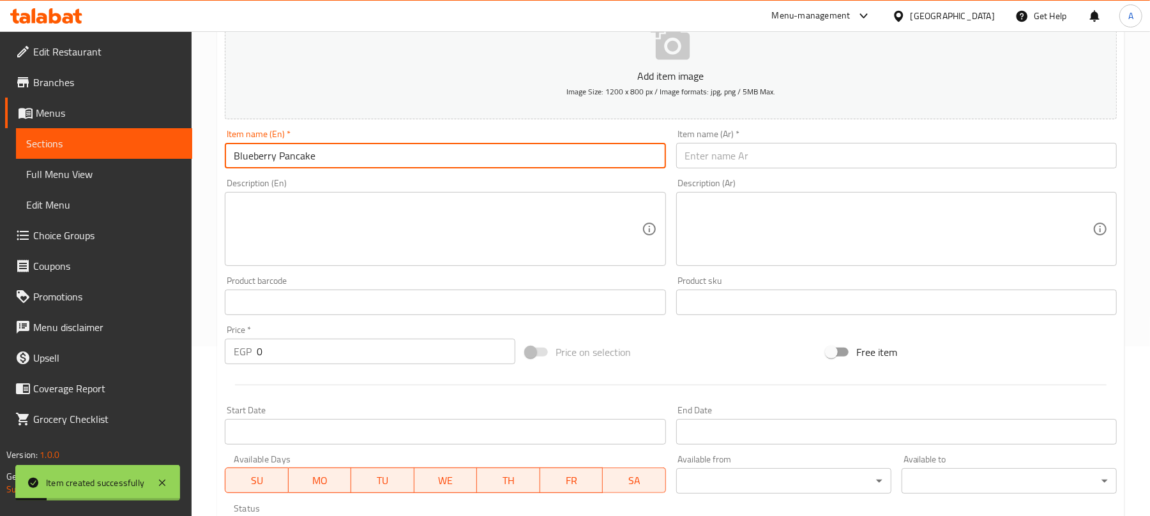
type input "Blueberry Pancake"
click at [777, 167] on input "text" at bounding box center [896, 156] width 440 height 26
click at [772, 159] on input "text" at bounding box center [896, 156] width 440 height 26
paste input "فطيرة التوت الأزرق"
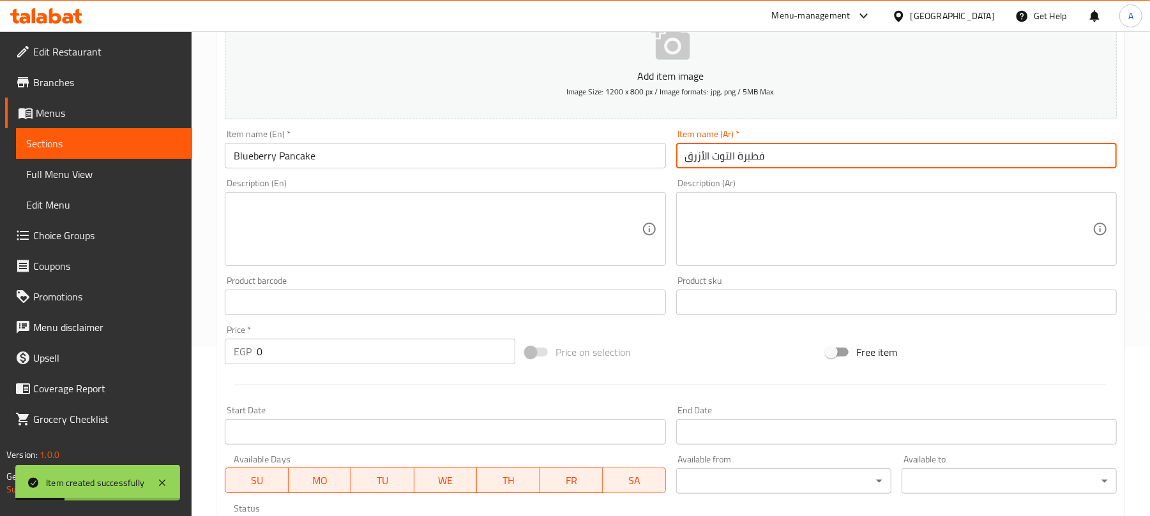
click at [749, 156] on input "فطيرة التوت الأزرق" at bounding box center [896, 156] width 440 height 26
type input "بان كيك التوت الأزرق"
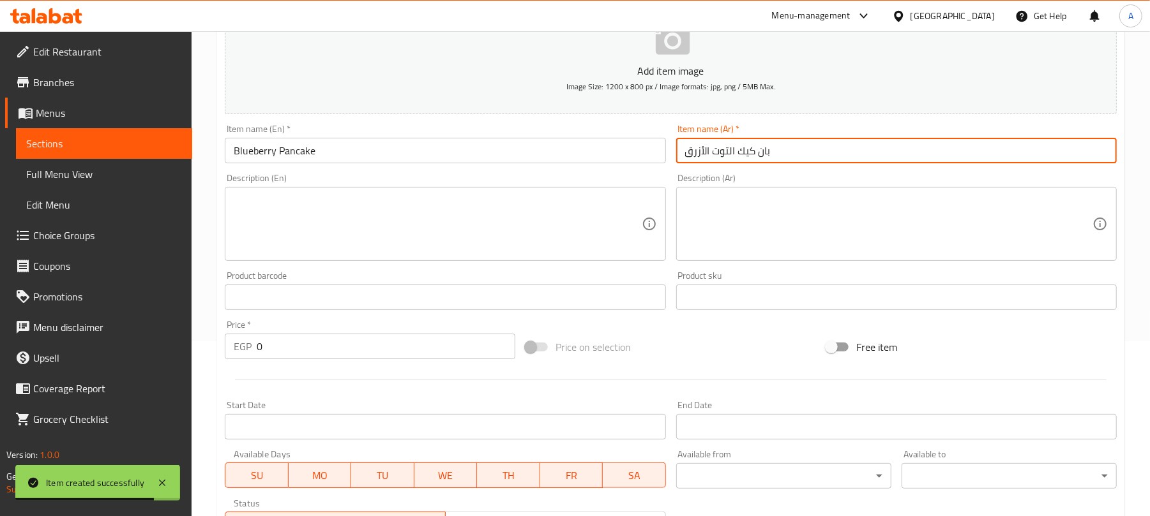
scroll to position [255, 0]
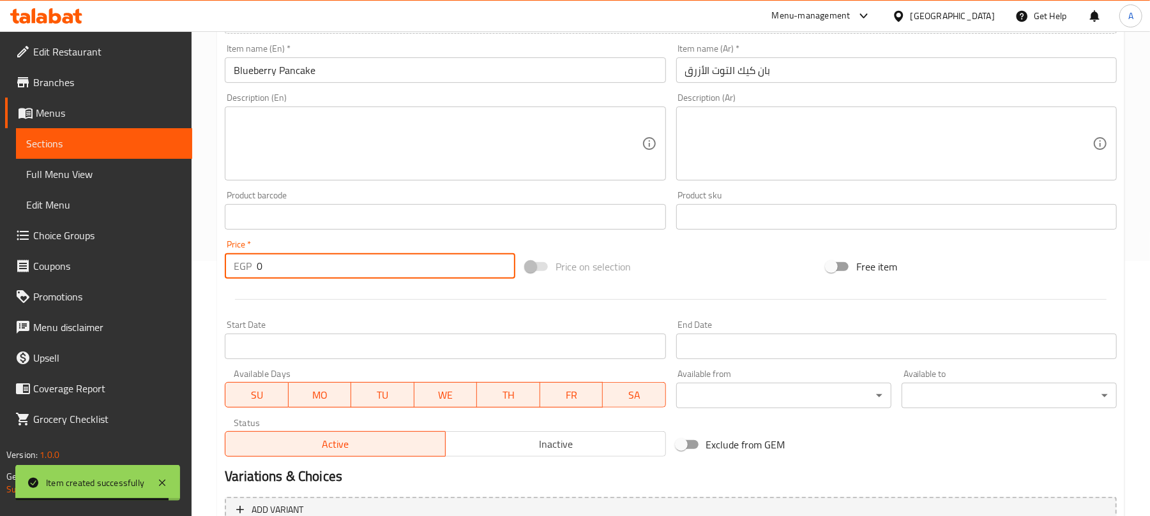
paste input "129"
drag, startPoint x: 264, startPoint y: 263, endPoint x: 244, endPoint y: 266, distance: 20.0
click at [244, 266] on div "EGP 0 Price *" at bounding box center [370, 266] width 290 height 26
type input "129"
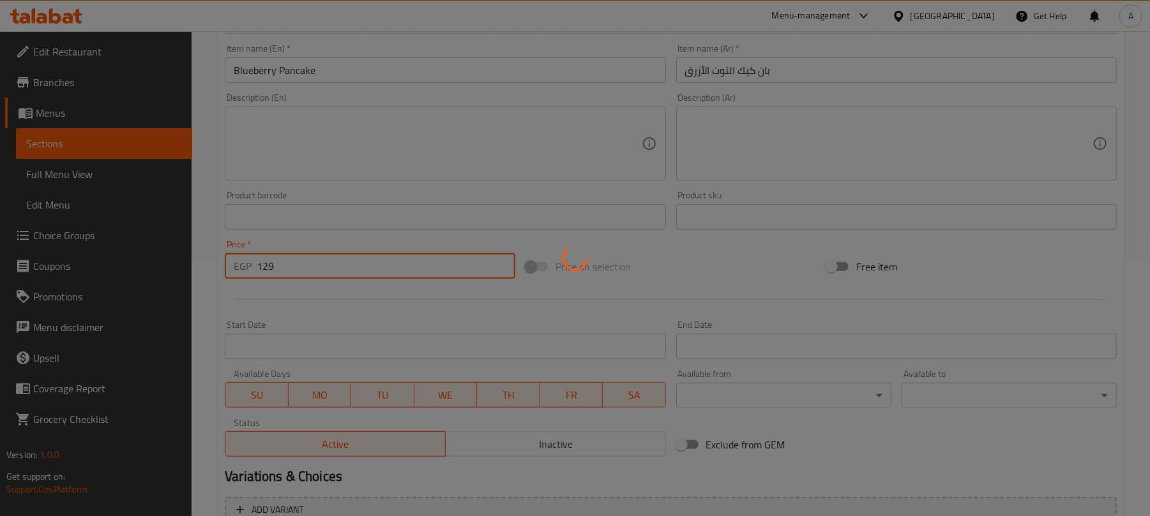
type input "0"
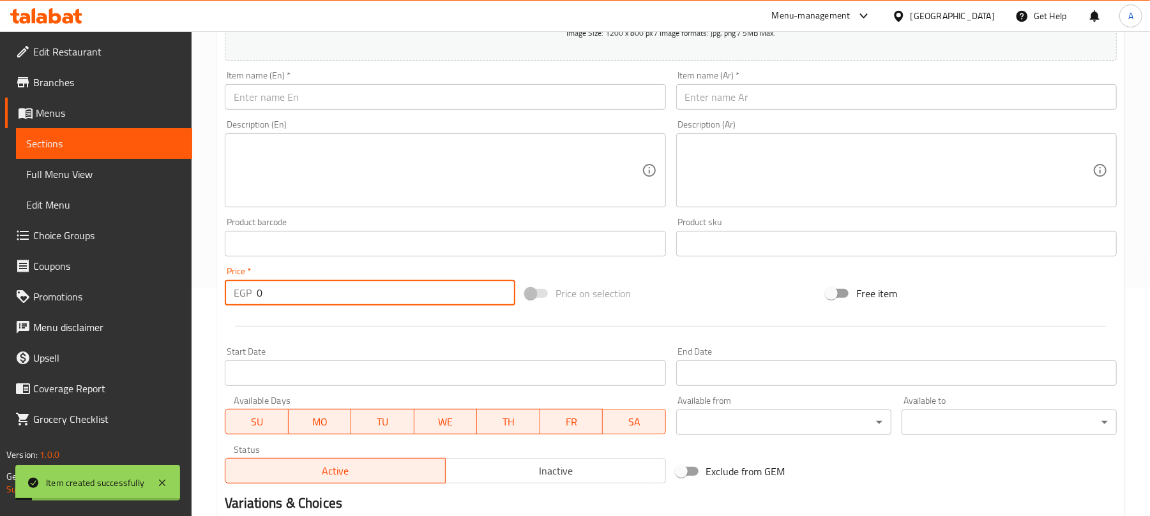
scroll to position [0, 0]
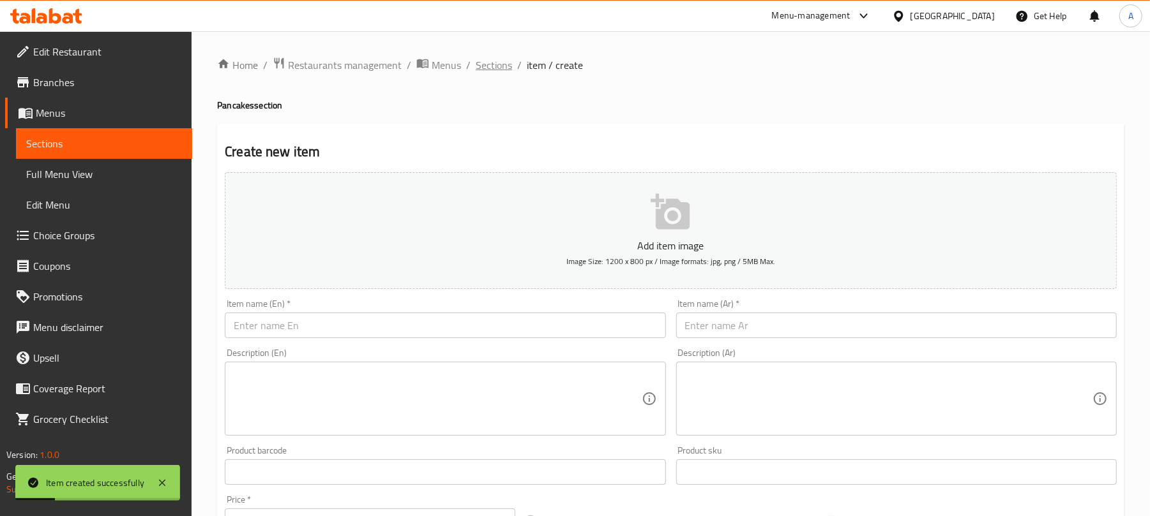
click at [493, 63] on span "Sections" at bounding box center [494, 64] width 36 height 15
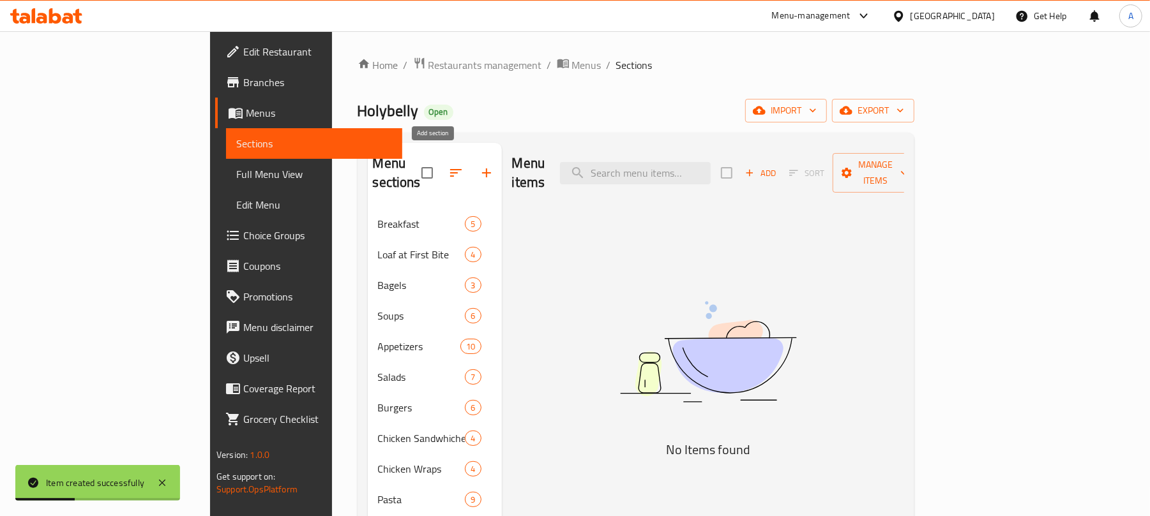
click at [479, 172] on icon "button" at bounding box center [486, 172] width 15 height 15
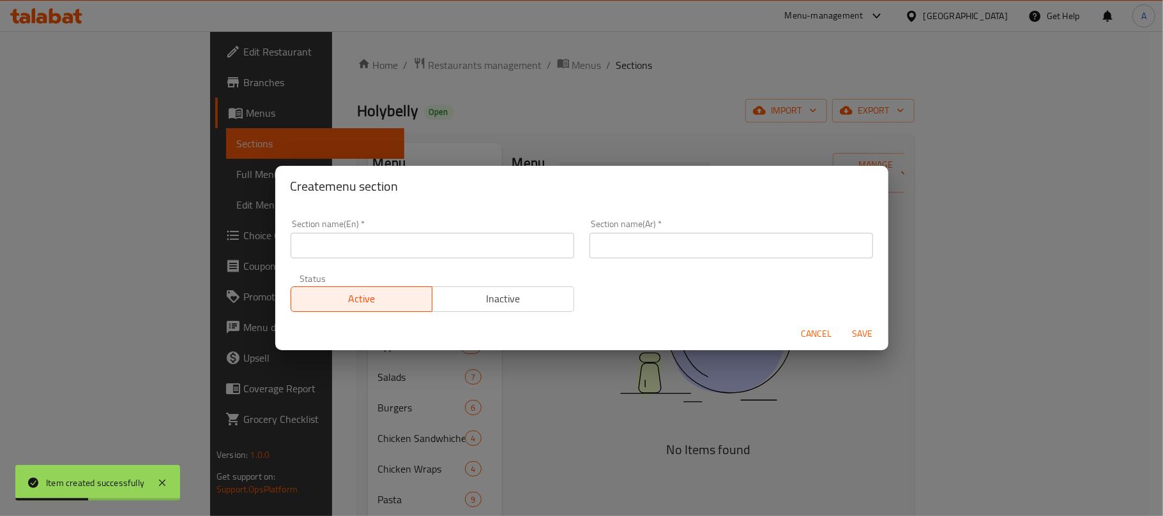
click at [488, 237] on input "text" at bounding box center [431, 246] width 283 height 26
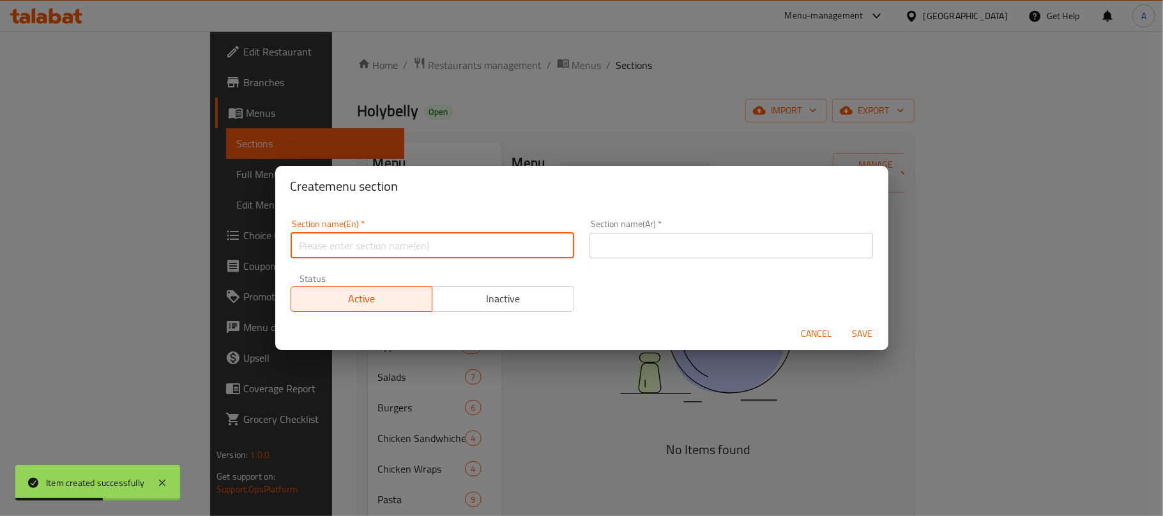
type input "ي"
type input "Dessert"
click at [631, 236] on input "text" at bounding box center [730, 246] width 283 height 26
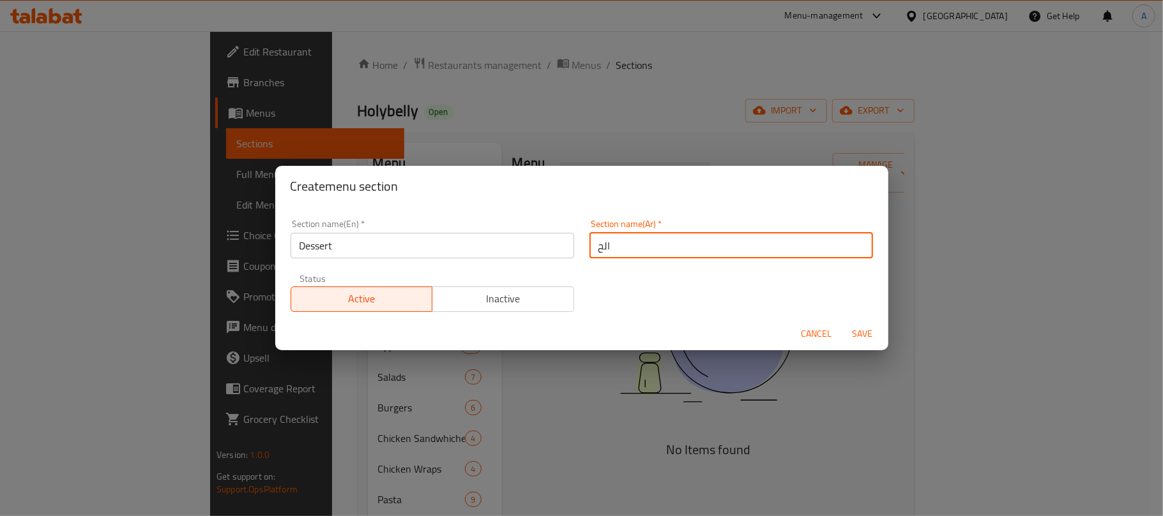
type input "الحلويات"
click at [842, 322] on button "Save" at bounding box center [862, 334] width 41 height 24
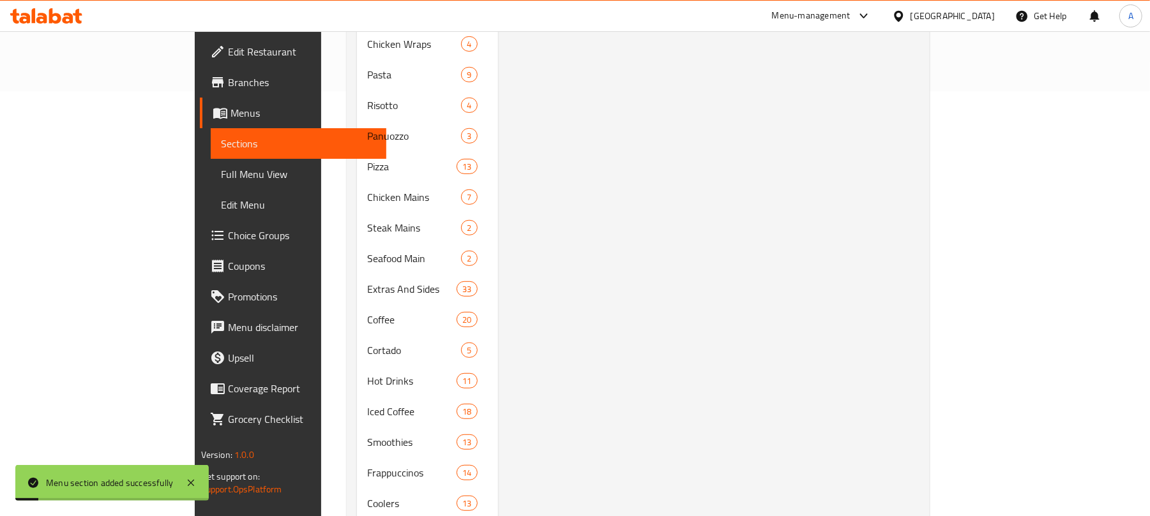
scroll to position [634, 0]
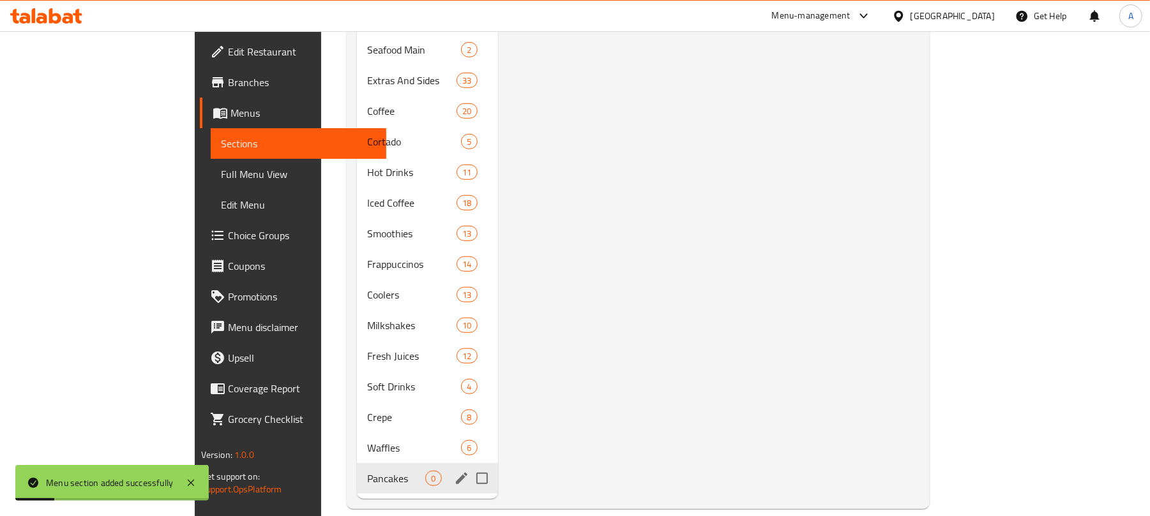
click at [373, 470] on div "Pancakes 0" at bounding box center [427, 478] width 140 height 31
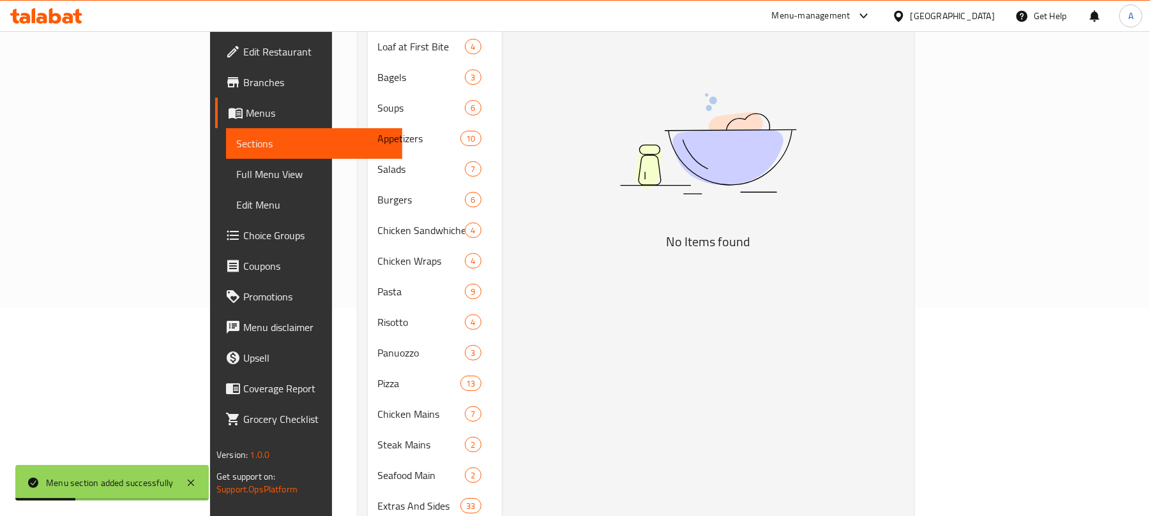
scroll to position [0, 0]
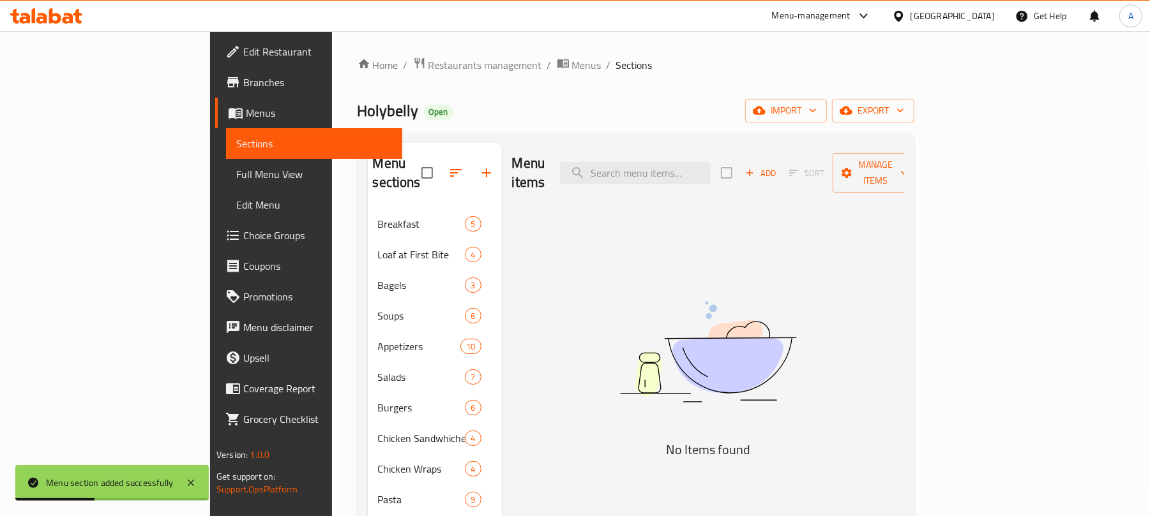
click at [918, 174] on div "Add Sort Manage items" at bounding box center [819, 173] width 197 height 40
click at [778, 167] on span "Add" at bounding box center [760, 173] width 34 height 15
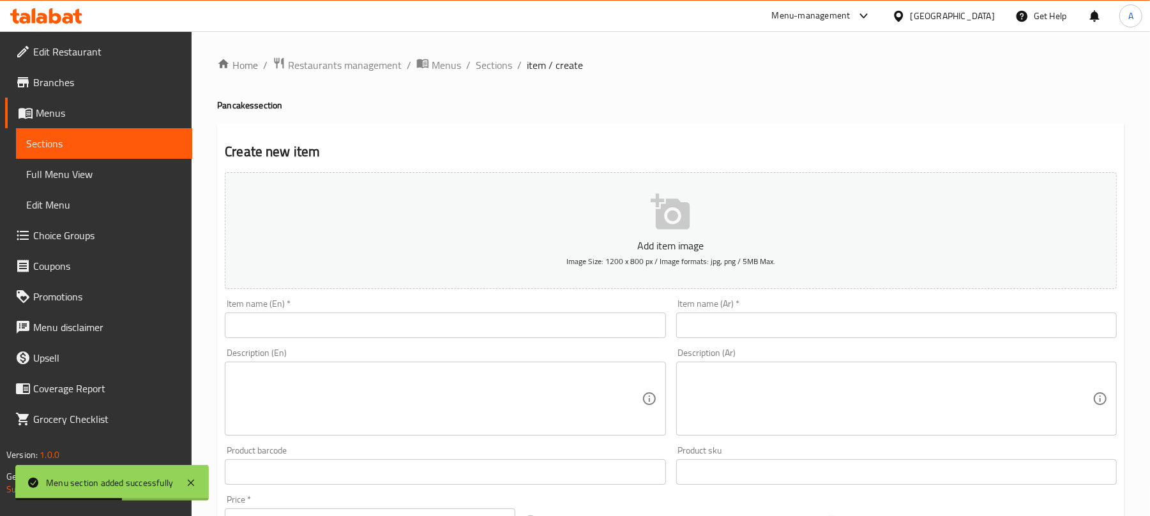
paste input "Double Chocolate Cookie dome"
click at [444, 338] on input "text" at bounding box center [445, 326] width 440 height 26
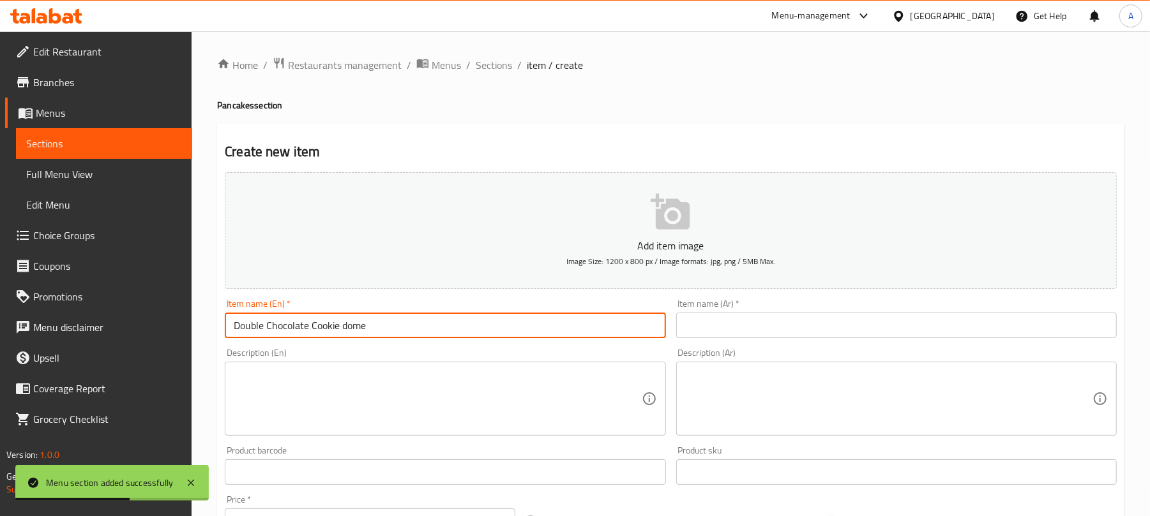
click at [432, 332] on input "Double Chocolate Cookie dome" at bounding box center [445, 326] width 440 height 26
type input "Double Chocolate Cookie dome"
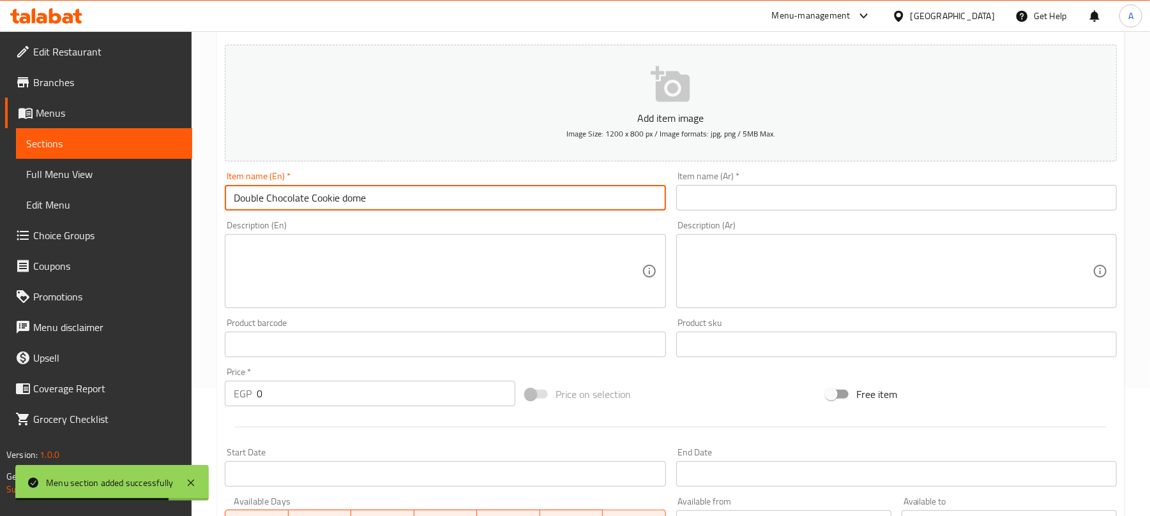
scroll to position [170, 0]
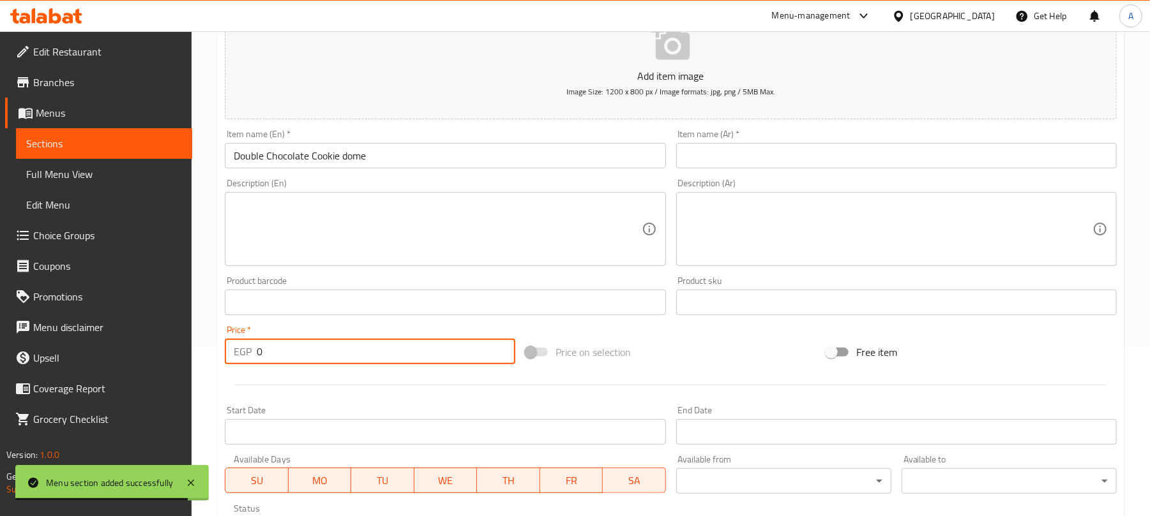
drag, startPoint x: 276, startPoint y: 350, endPoint x: 200, endPoint y: 343, distance: 75.7
click at [200, 343] on div "Home / Restaurants management / Menus / Sections / item / create Pancakes secti…" at bounding box center [671, 296] width 958 height 871
paste input "115"
type input "115"
click at [302, 160] on input "Double Chocolate Cookie dome" at bounding box center [445, 156] width 440 height 26
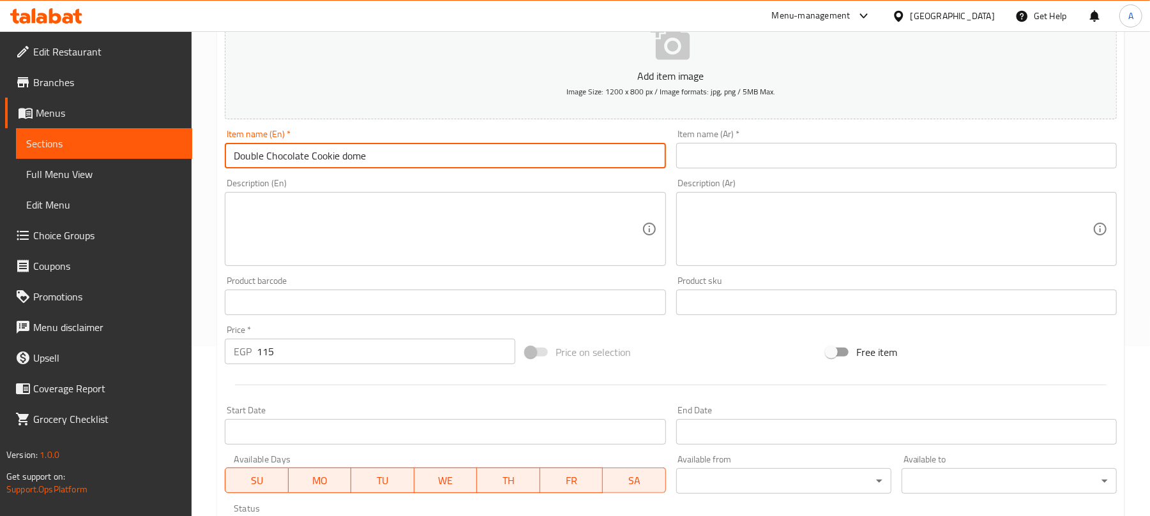
click at [302, 160] on input "Double Chocolate Cookie dome" at bounding box center [445, 156] width 440 height 26
click at [822, 157] on input "text" at bounding box center [896, 156] width 440 height 26
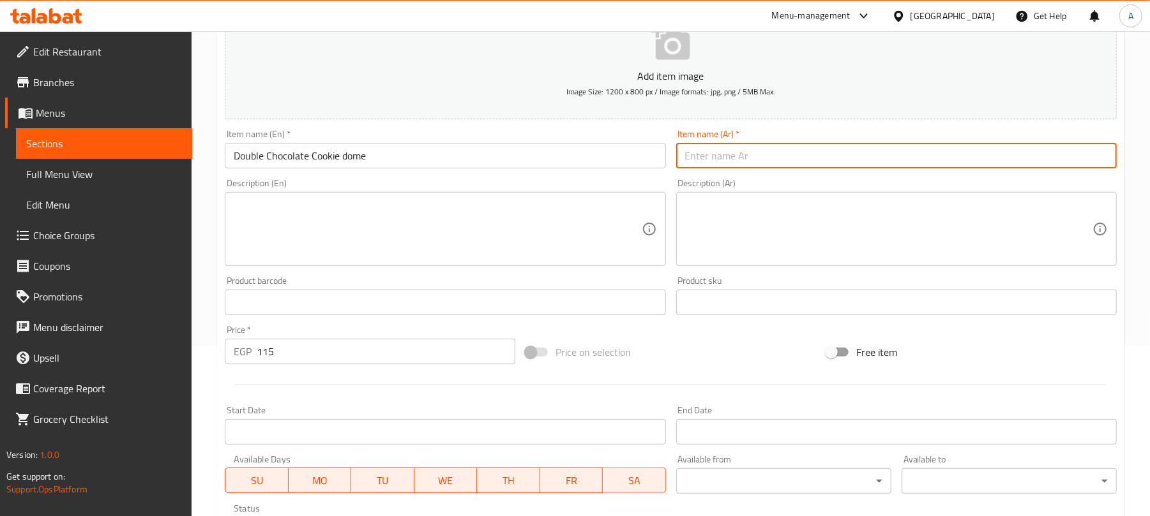
click at [787, 151] on input "text" at bounding box center [896, 156] width 440 height 26
paste input "قبة بسكويت الشوكولاتة المزدوجة"
click at [815, 153] on input "قبة بسكويت الشوكولاتة المزدوجة" at bounding box center [896, 156] width 440 height 26
click at [816, 153] on input "قبة بسكويت الشوكولاتة المزدوجة" at bounding box center [896, 156] width 440 height 26
click at [820, 158] on input "قبة بسكويت الشوكولاتة المزدوجة" at bounding box center [896, 156] width 440 height 26
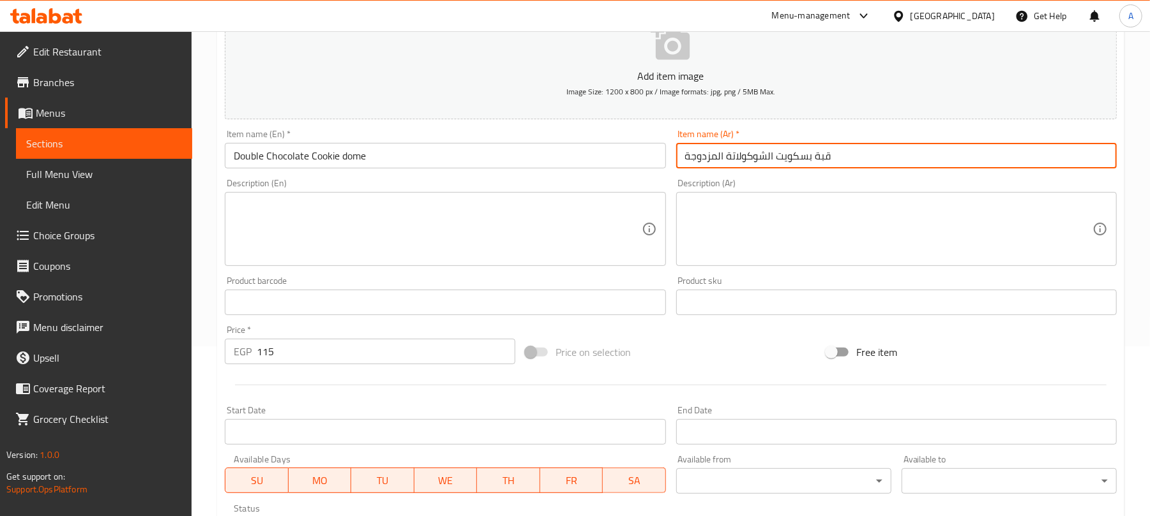
click at [820, 158] on input "قبة بسكويت الشوكولاتة المزدوجة" at bounding box center [896, 156] width 440 height 26
type input "دوم بسكويت الشوكولاتة المزدوجة"
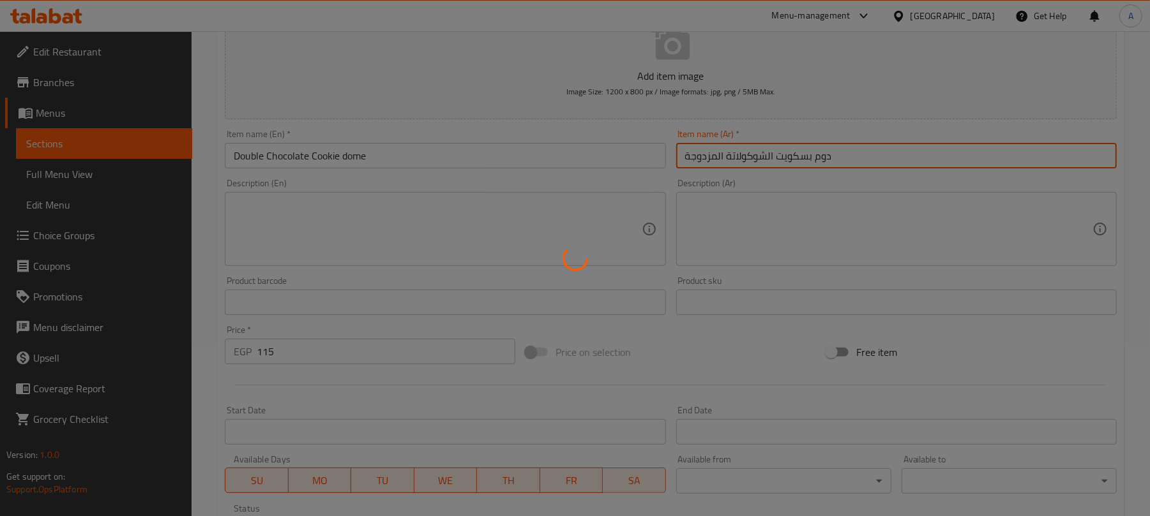
type input "0"
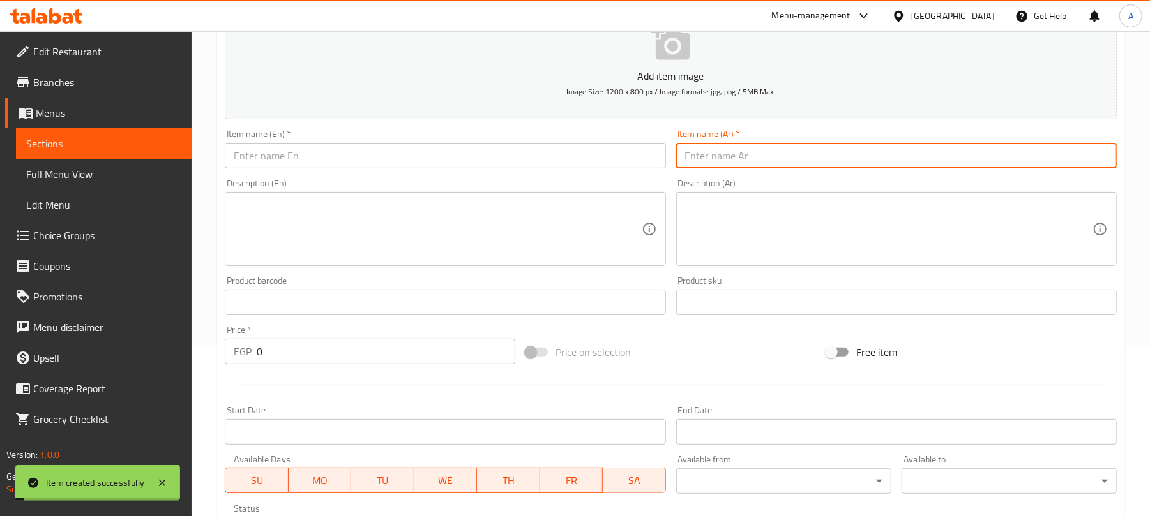
click at [322, 151] on input "text" at bounding box center [445, 156] width 440 height 26
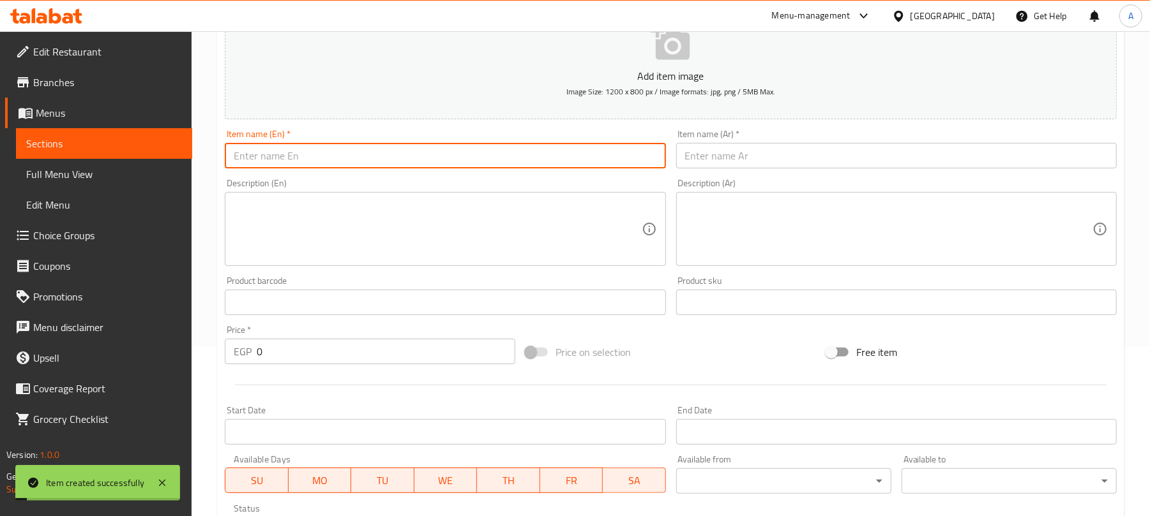
paste input "Croissant Cookies"
type input "Croissant Cookies"
click at [734, 146] on input "text" at bounding box center [896, 156] width 440 height 26
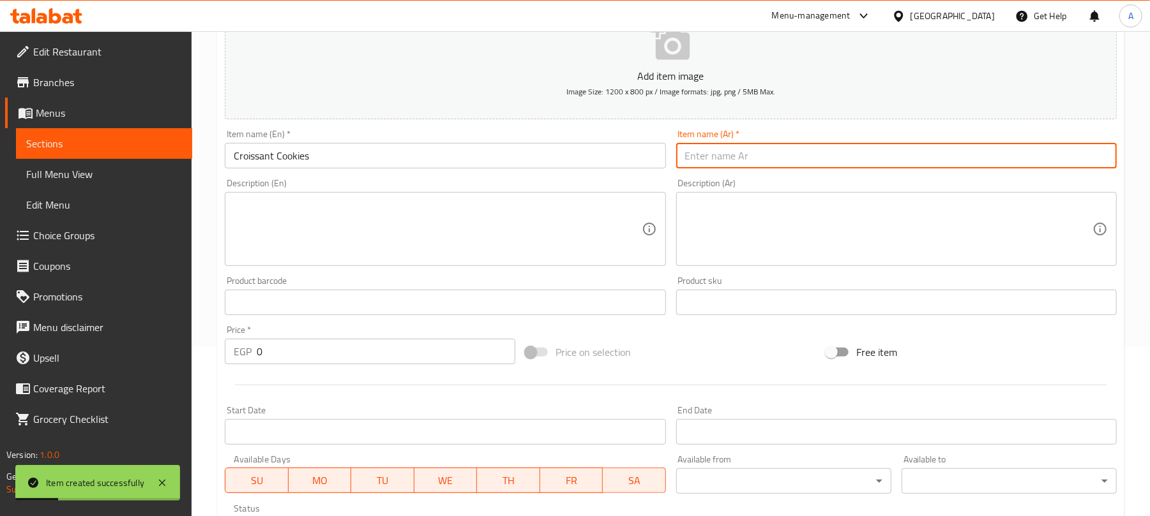
paste input "كوكيز الكرواسون"
type input "كوكيز الكرواسون"
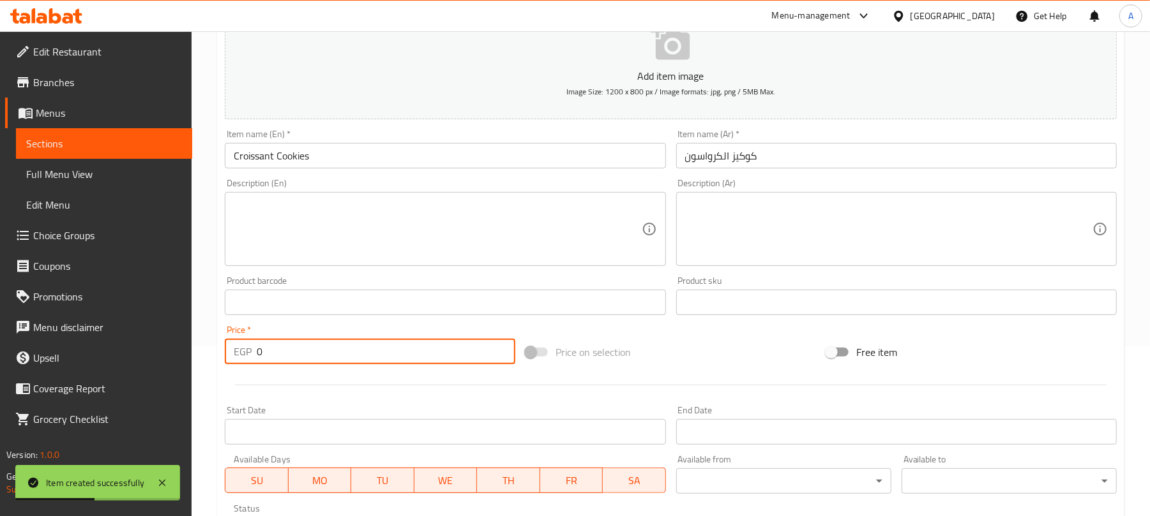
paste input "12"
drag, startPoint x: 271, startPoint y: 353, endPoint x: 244, endPoint y: 352, distance: 27.5
click at [244, 352] on div "EGP 120 Price *" at bounding box center [370, 352] width 290 height 26
type input "120"
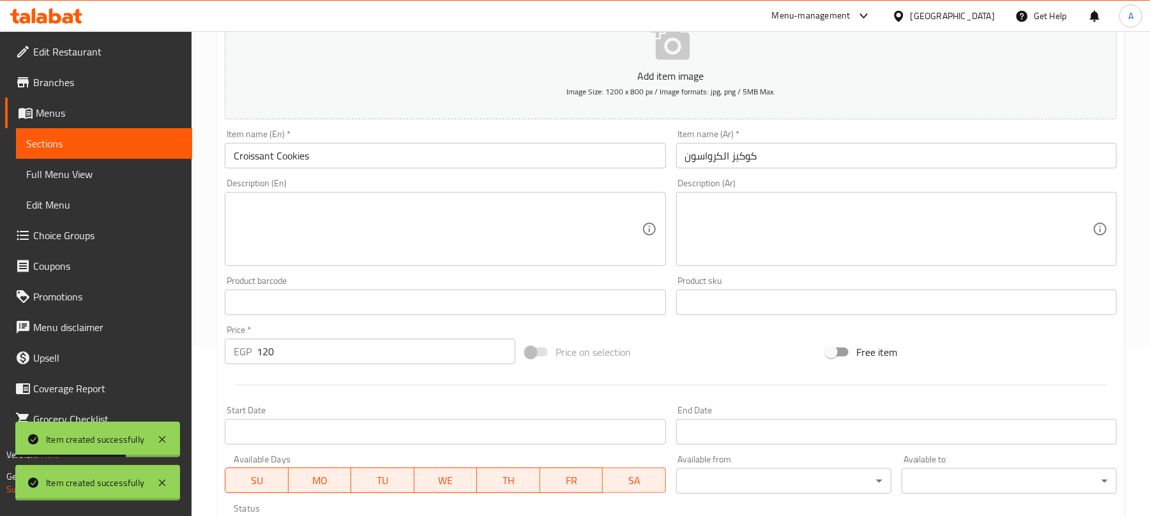
type input "0"
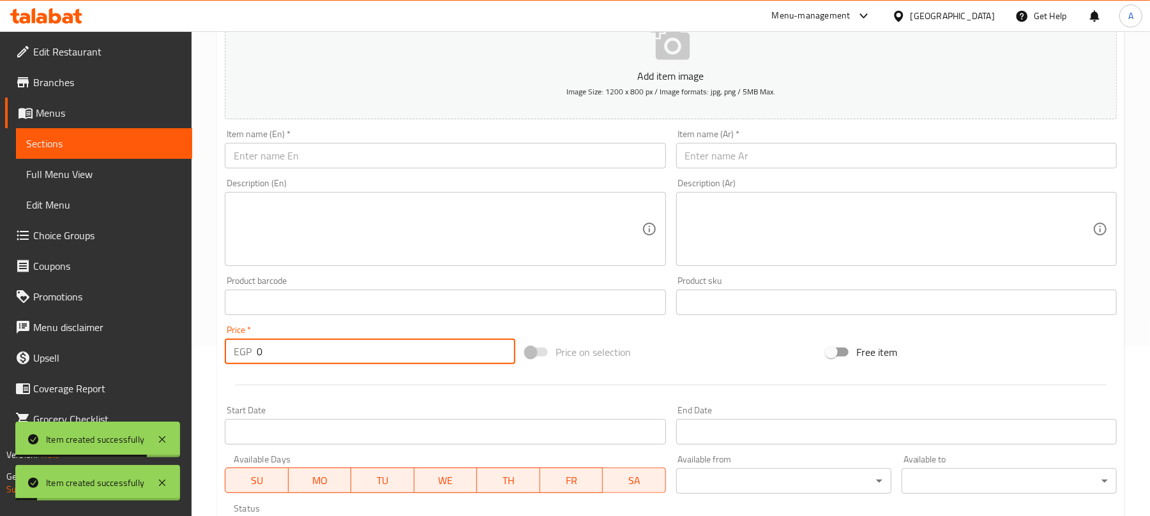
click at [354, 154] on input "text" at bounding box center [445, 156] width 440 height 26
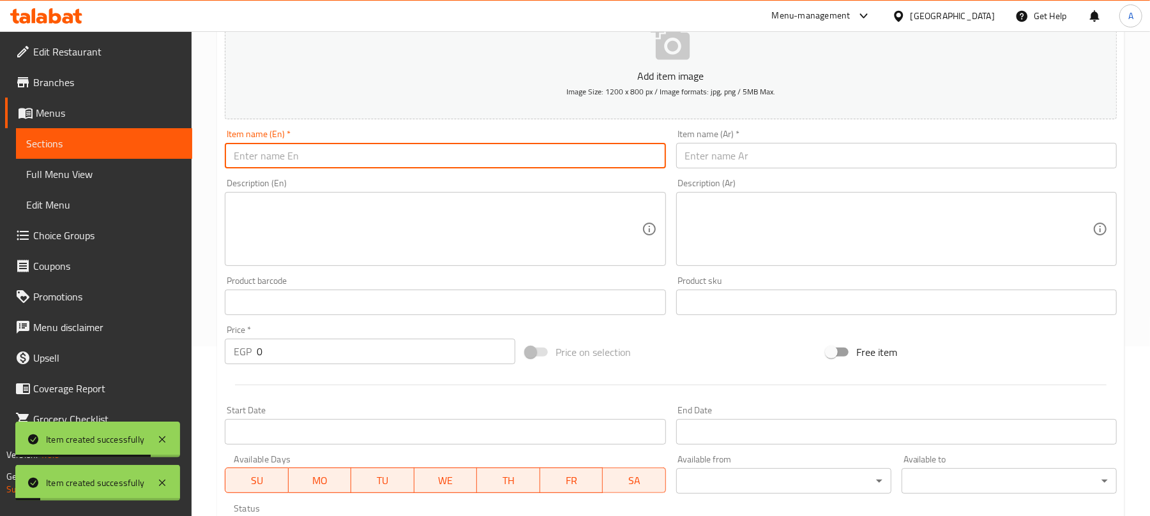
paste input "Tiramisu Croissant"
type input "Tiramisu Croissant"
click at [782, 166] on input "text" at bounding box center [896, 156] width 440 height 26
click at [776, 160] on input "text" at bounding box center [896, 156] width 440 height 26
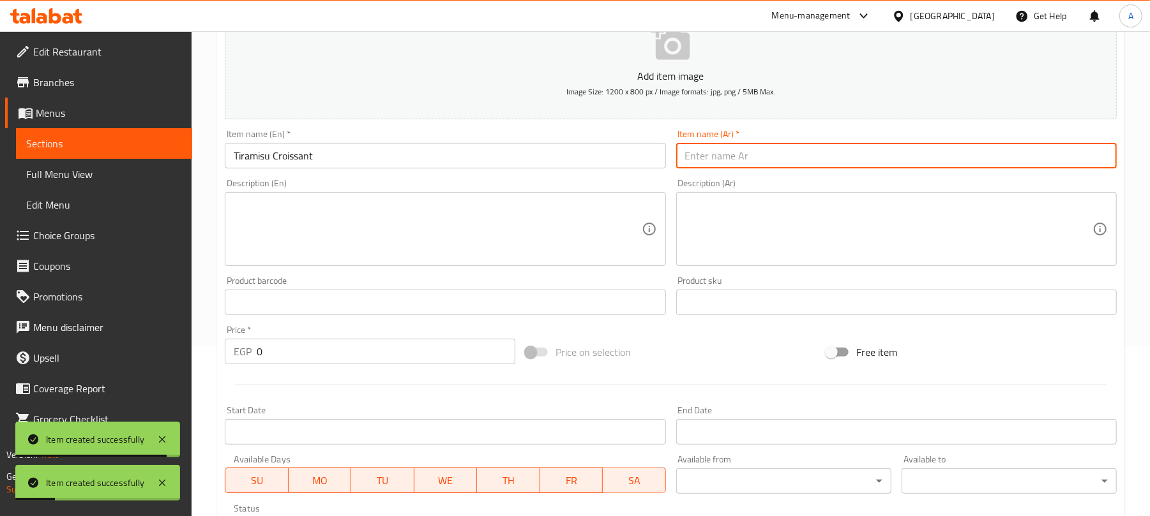
paste input "كرواسون تيراميسو"
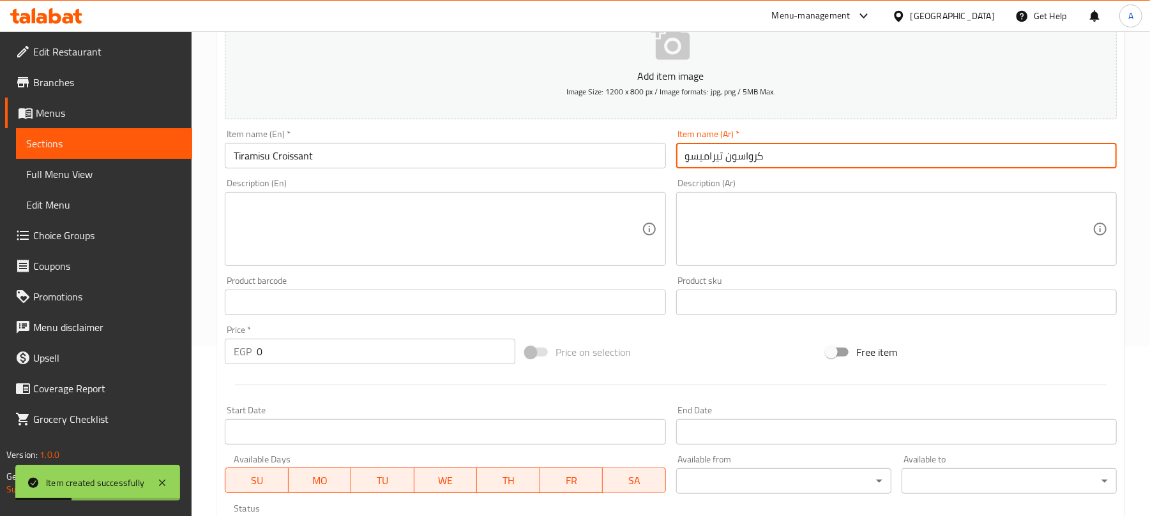
type input "كرواسون تيراميسو"
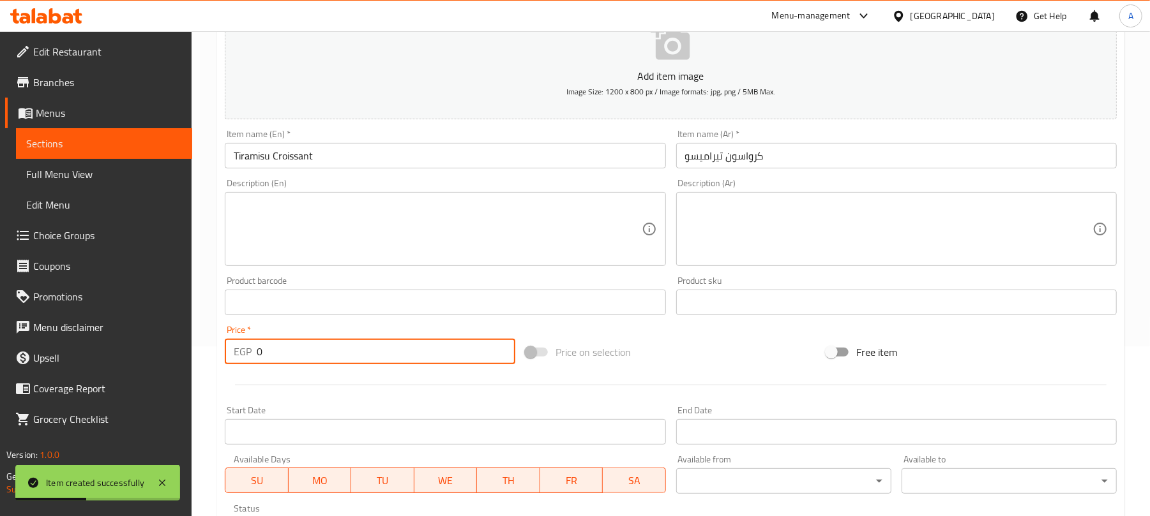
drag, startPoint x: 267, startPoint y: 350, endPoint x: 239, endPoint y: 350, distance: 28.1
click at [239, 350] on div "EGP 0 Price *" at bounding box center [370, 352] width 290 height 26
paste input "12"
type input "120"
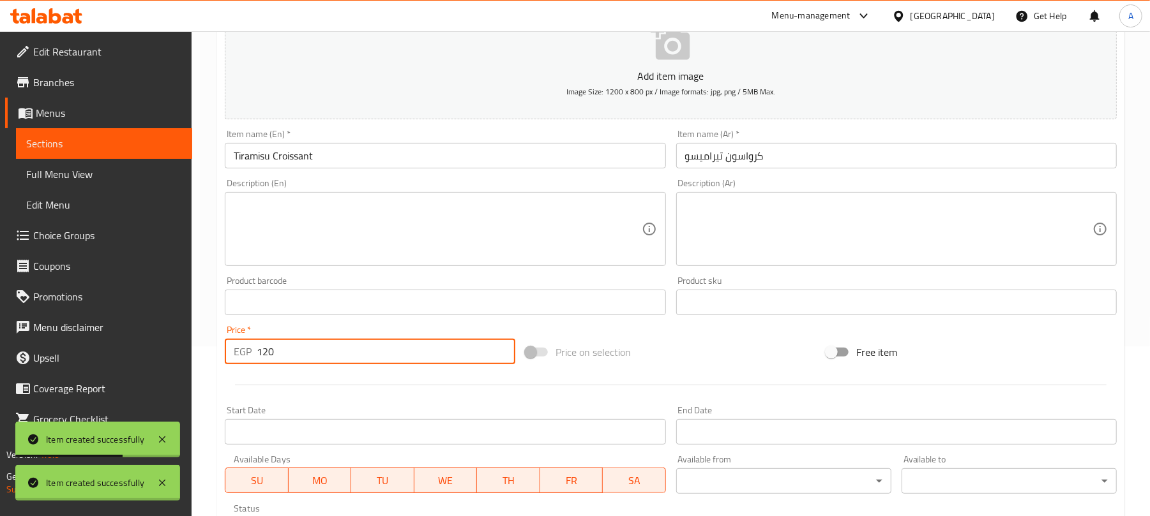
type input "0"
click at [432, 153] on div "Home / Restaurants management / Menus / Sections / item / create Pancakes secti…" at bounding box center [670, 297] width 907 height 820
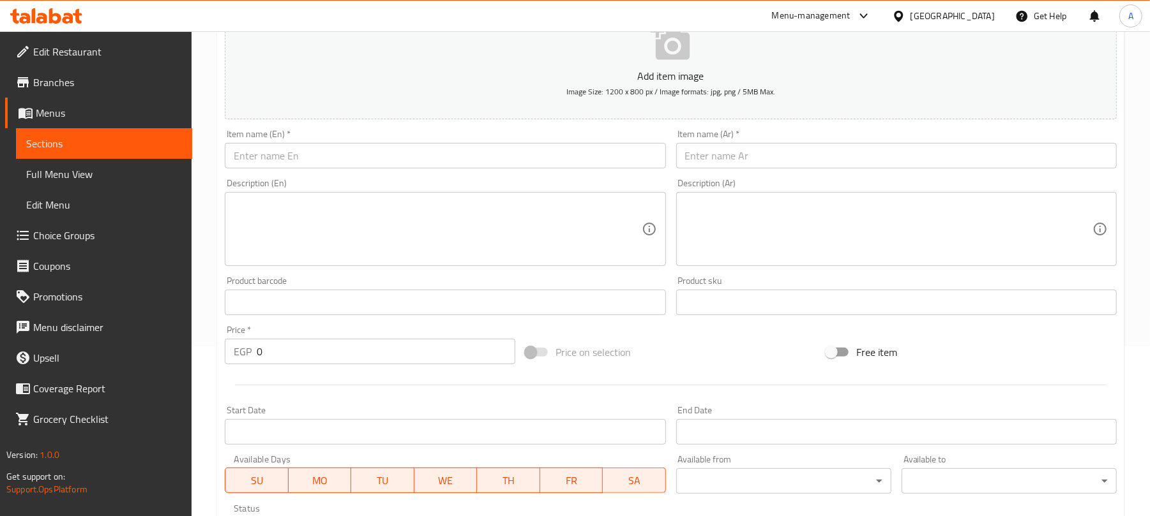
click at [529, 161] on input "text" at bounding box center [445, 156] width 440 height 26
paste input "Tiramisu"
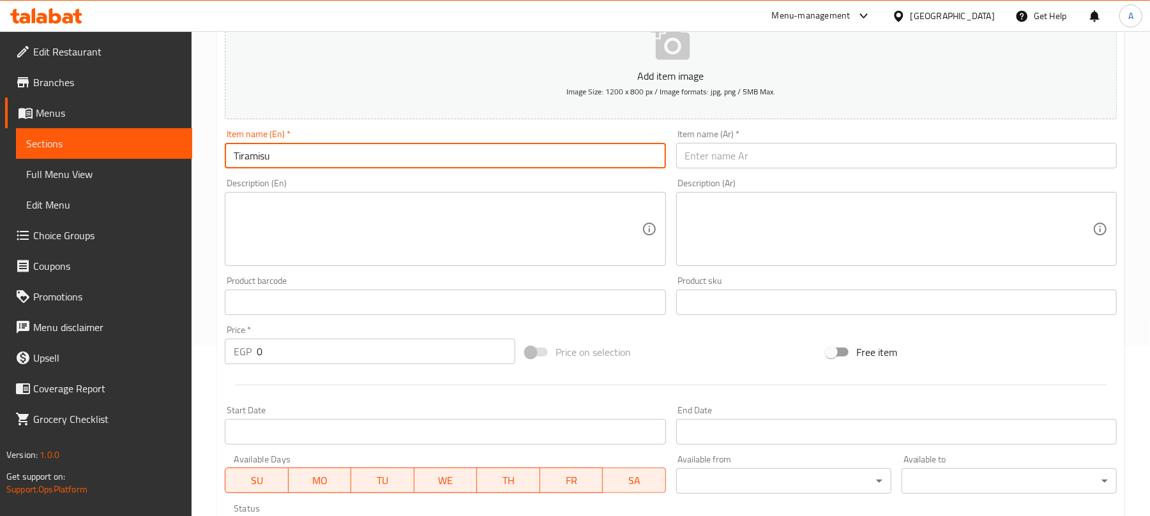
type input "Tiramisu"
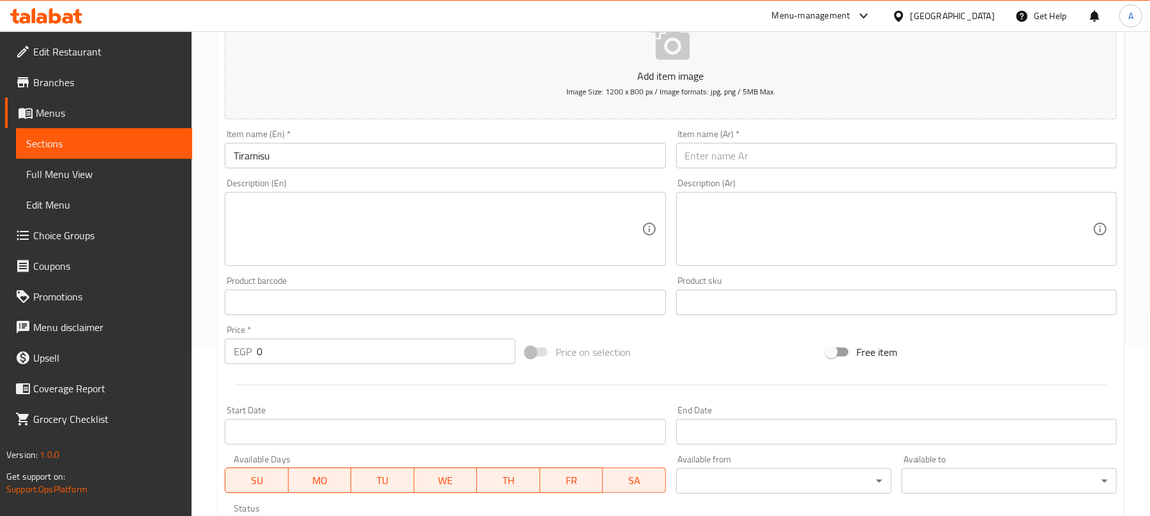
click at [799, 162] on input "text" at bounding box center [896, 156] width 440 height 26
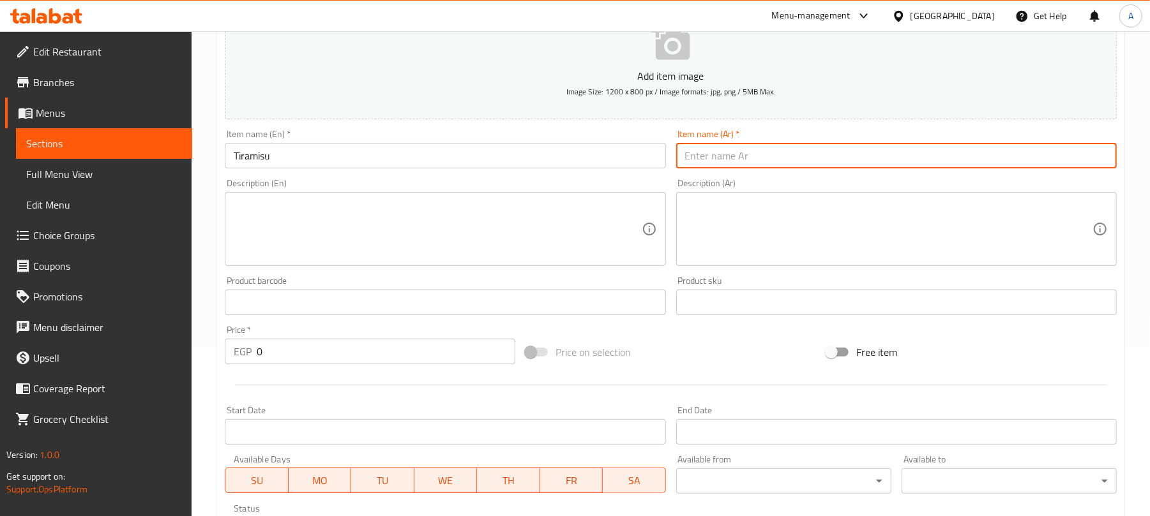
paste input "تيراميسو"
type input "تيراميسو"
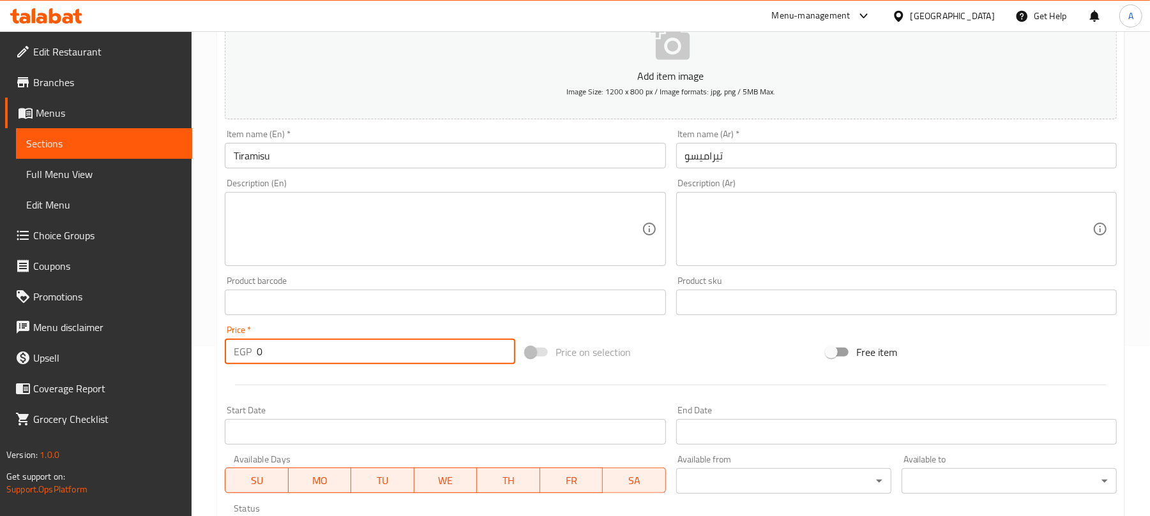
paste input "109"
drag, startPoint x: 271, startPoint y: 350, endPoint x: 240, endPoint y: 355, distance: 31.1
click at [240, 355] on div "EGP 109 Price *" at bounding box center [370, 352] width 290 height 26
type input "109"
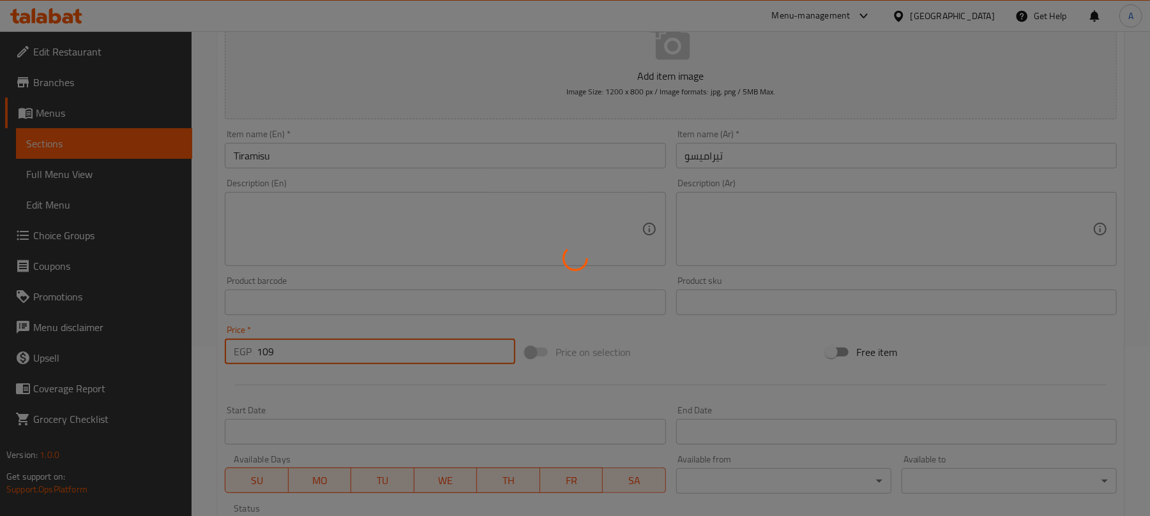
type input "0"
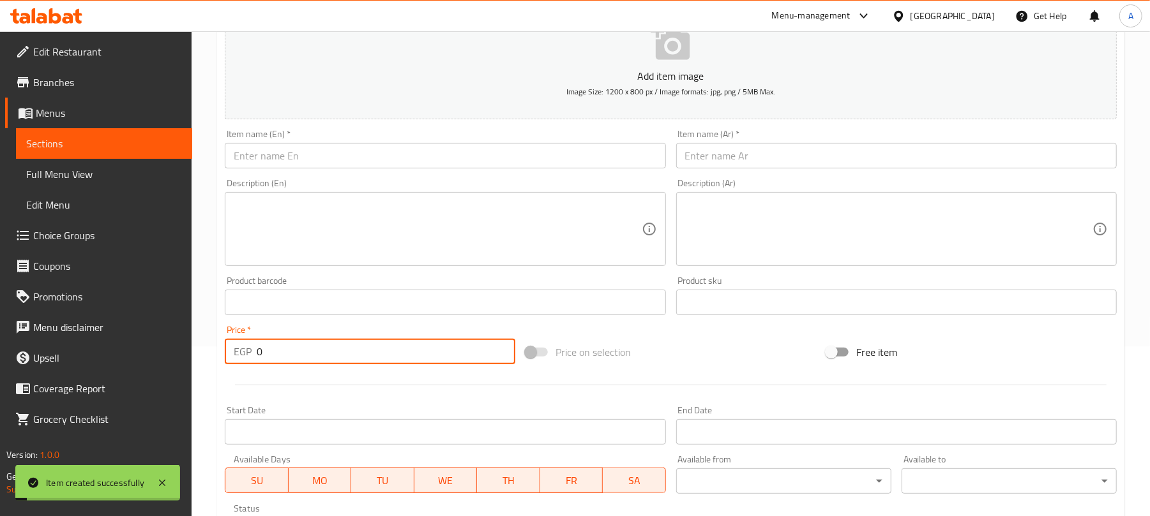
click at [346, 153] on input "text" at bounding box center [445, 156] width 440 height 26
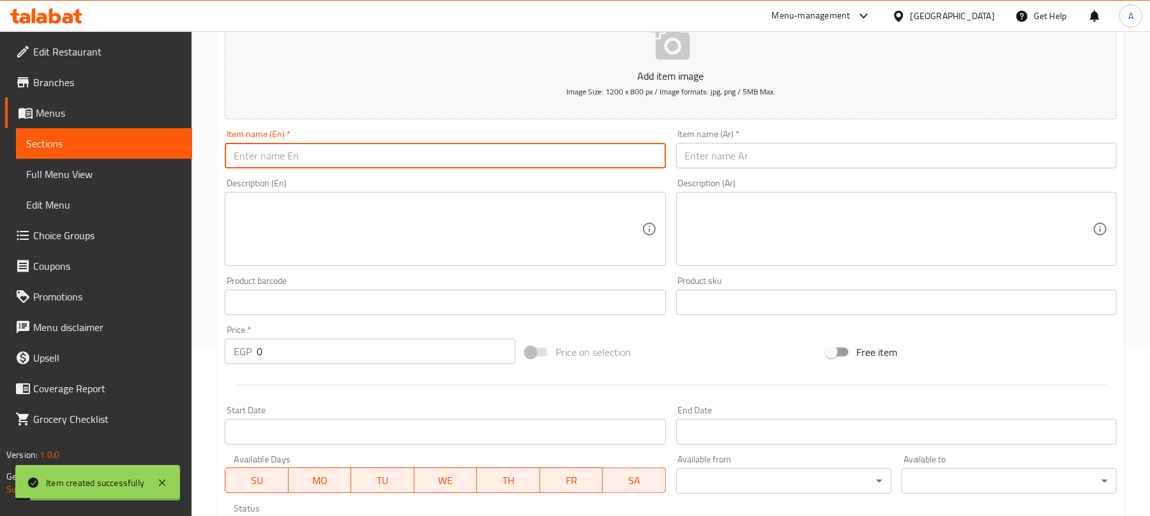
paste input "Crunchy Choco Cake"
type input "Crunchy Choco Cake"
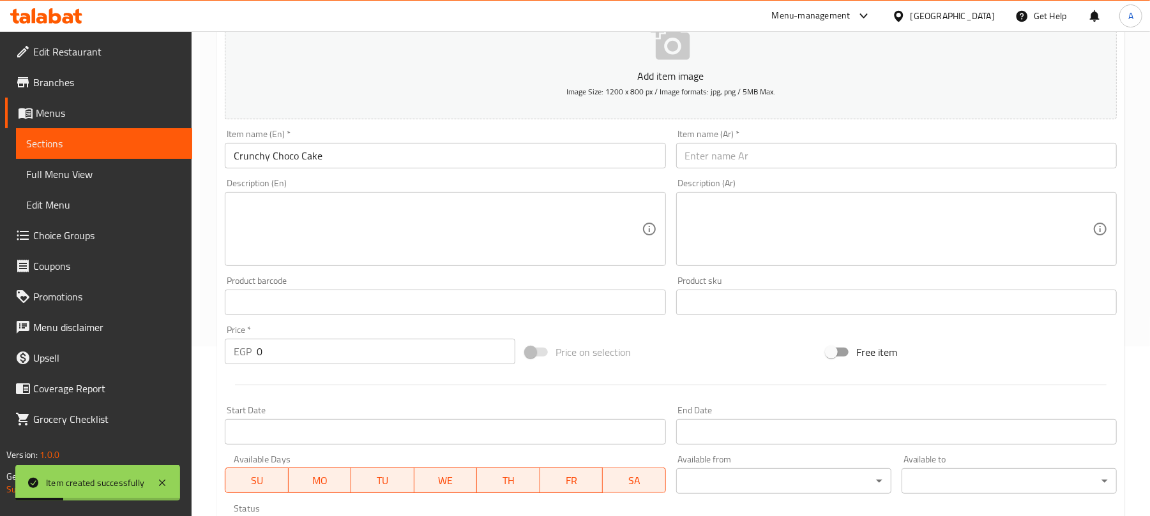
click at [751, 156] on input "text" at bounding box center [896, 156] width 440 height 26
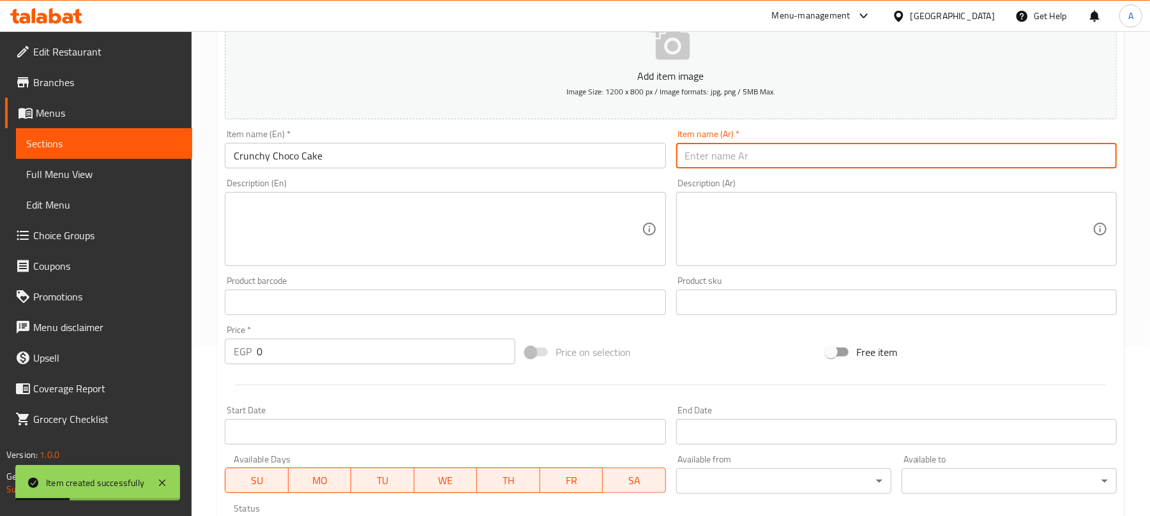
paste input "كعكة الشوكولاتة المقرمشة"
type input "كعكة الشوكولاتة المقرمشة"
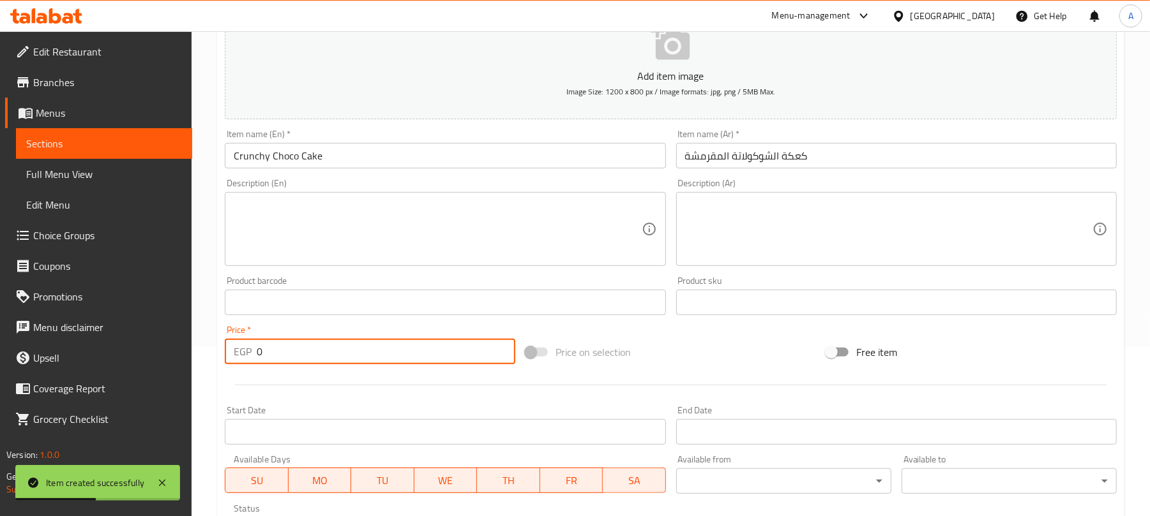
drag, startPoint x: 271, startPoint y: 356, endPoint x: 243, endPoint y: 356, distance: 28.7
click at [243, 356] on div "EGP 0 Price *" at bounding box center [370, 352] width 290 height 26
paste input "98"
type input "98"
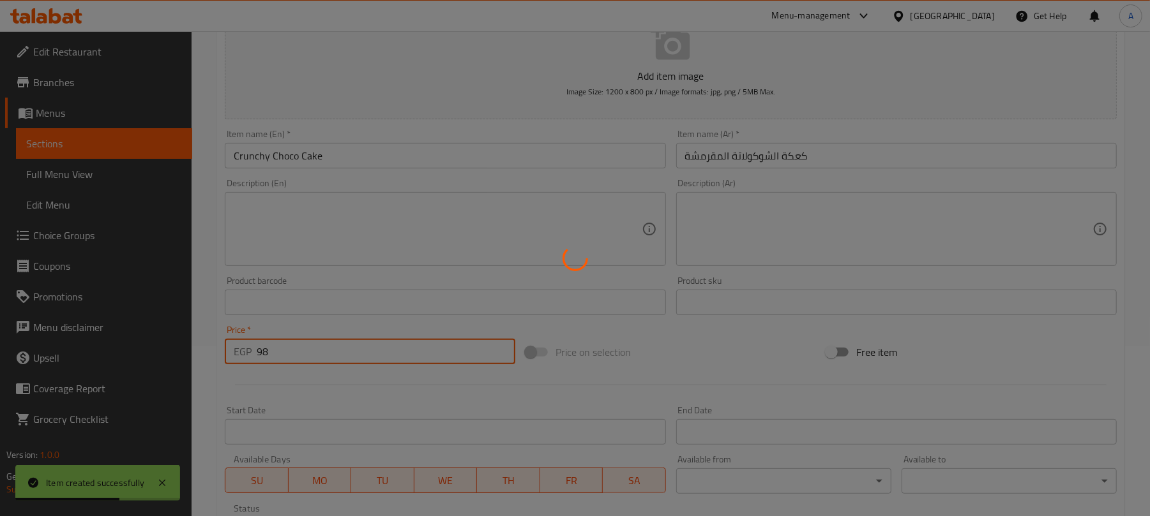
type input "0"
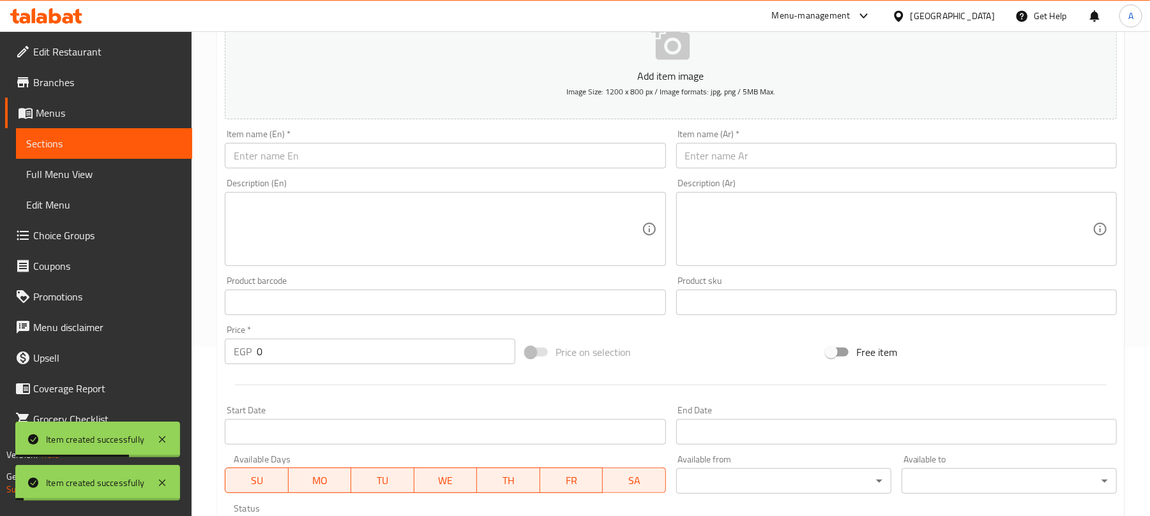
click at [394, 151] on input "text" at bounding box center [445, 156] width 440 height 26
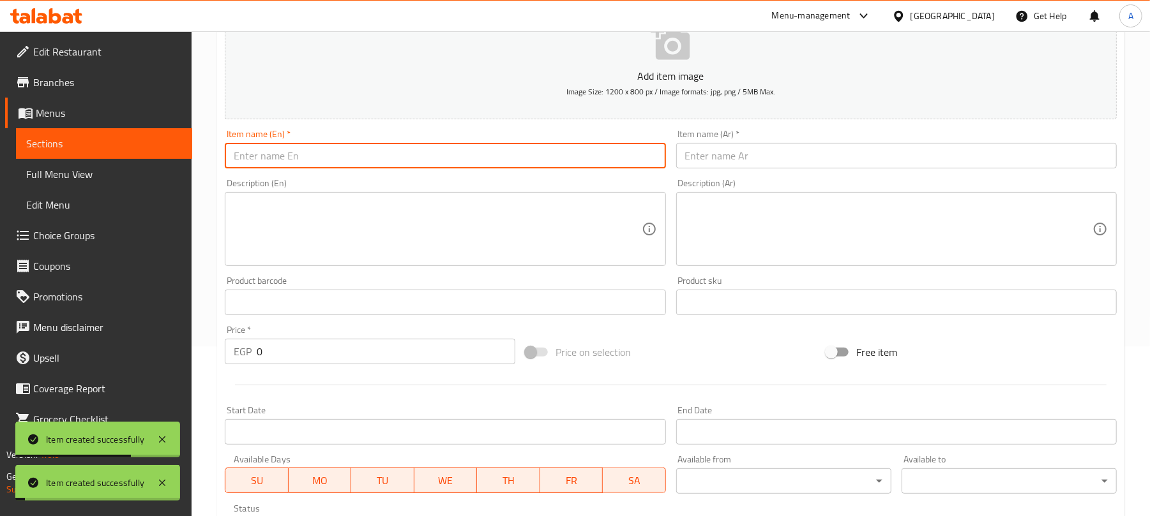
paste input "Fruit Pasrty"
type input "Fruit Pasrty"
click at [384, 204] on textarea at bounding box center [437, 229] width 407 height 61
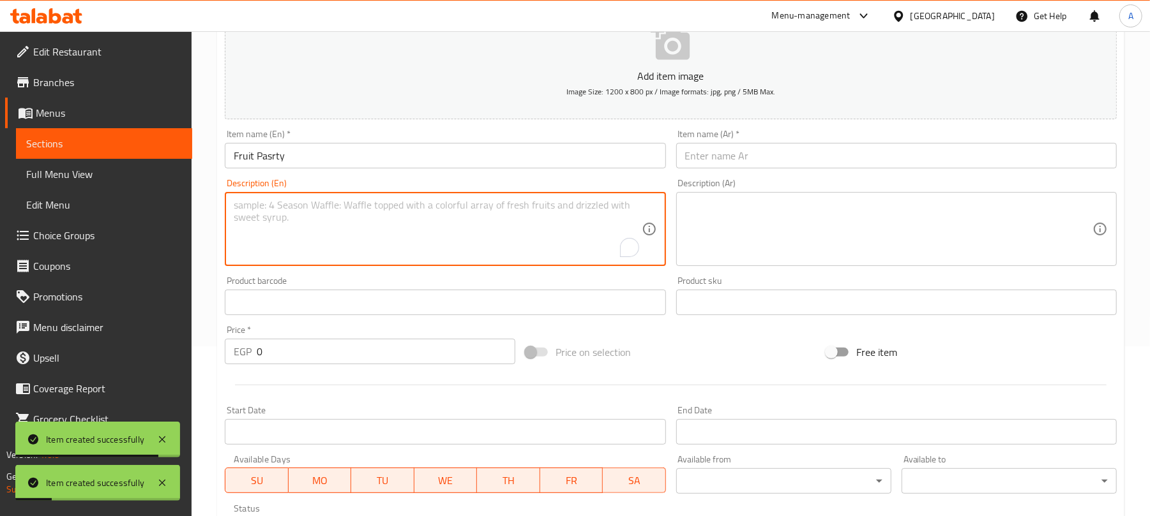
paste textarea "Blueberry-raspberry-strawberry"
type textarea "Blueberry-raspberry-strawberry"
click at [760, 210] on textarea at bounding box center [888, 229] width 407 height 61
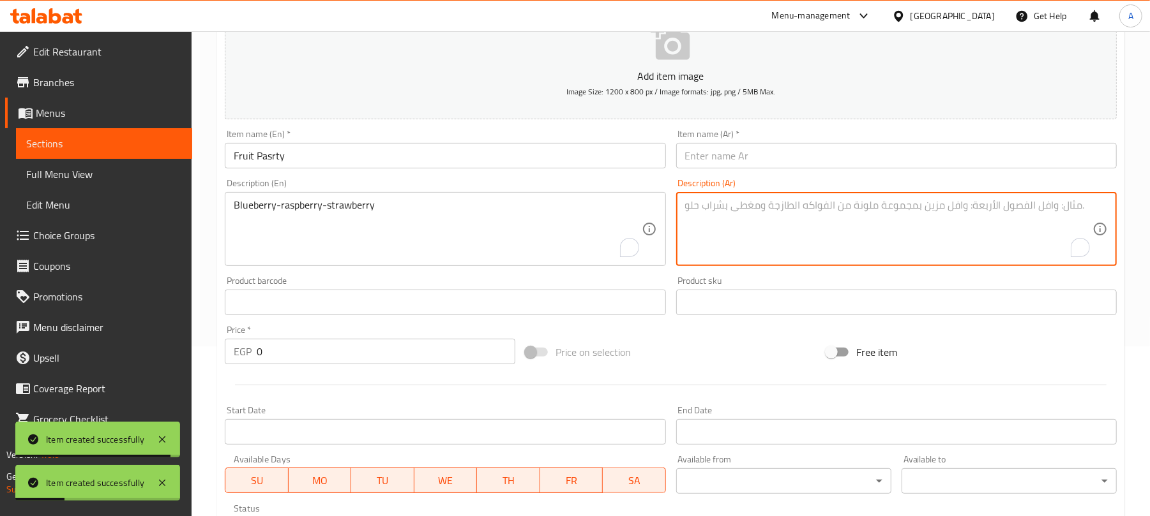
click at [701, 222] on textarea "To enrich screen reader interactions, please activate Accessibility in Grammarl…" at bounding box center [888, 229] width 407 height 61
paste textarea "التوت الأزرق والتوت الأحمر والفراولة"
type textarea "التوت الأزرق والتوت الأحمر والفراولة"
click at [444, 157] on input "Fruit Pasrty" at bounding box center [445, 156] width 440 height 26
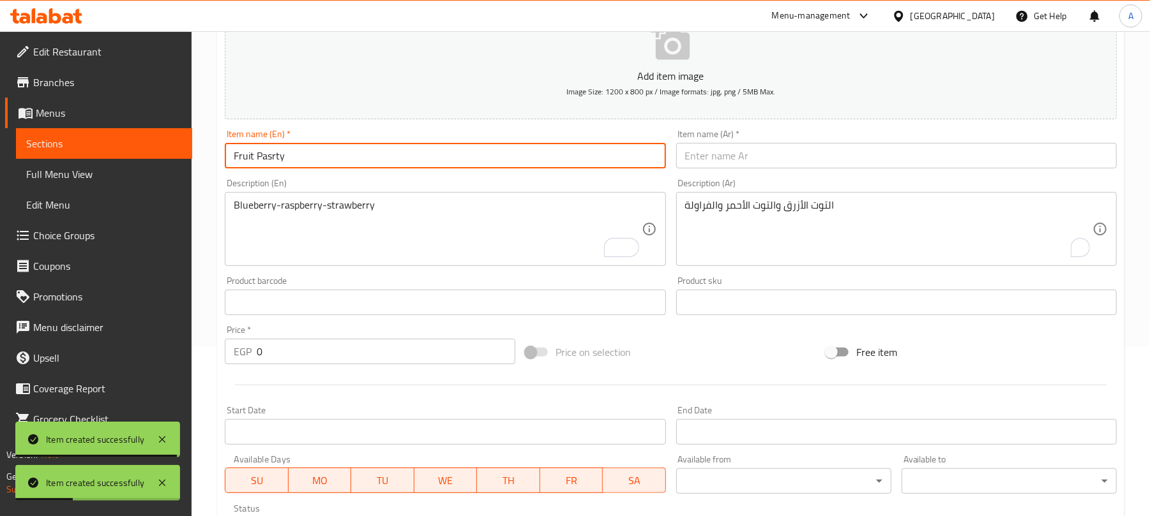
click at [444, 157] on input "Fruit Pasrty" at bounding box center [445, 156] width 440 height 26
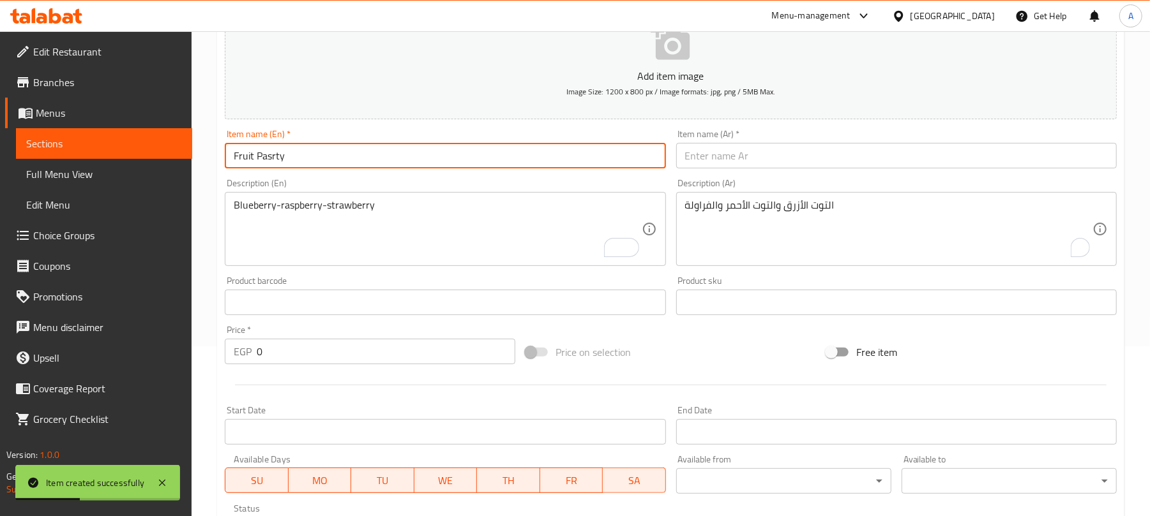
click at [442, 159] on input "Fruit Pasrty" at bounding box center [445, 156] width 440 height 26
click at [772, 164] on input "text" at bounding box center [896, 156] width 440 height 26
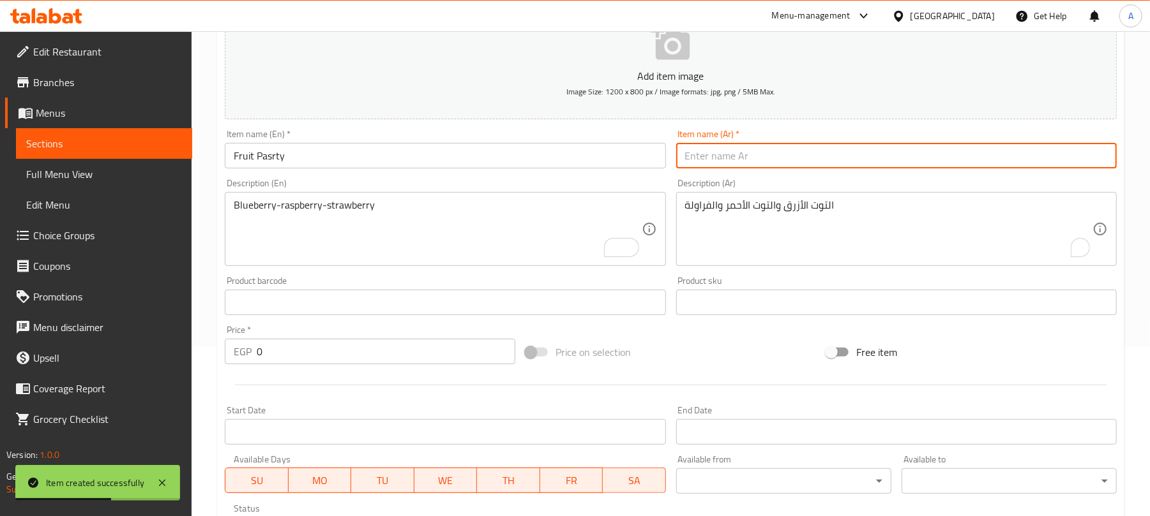
paste input "معجنات الفاكهة"
type input "معجنات الفاكهة"
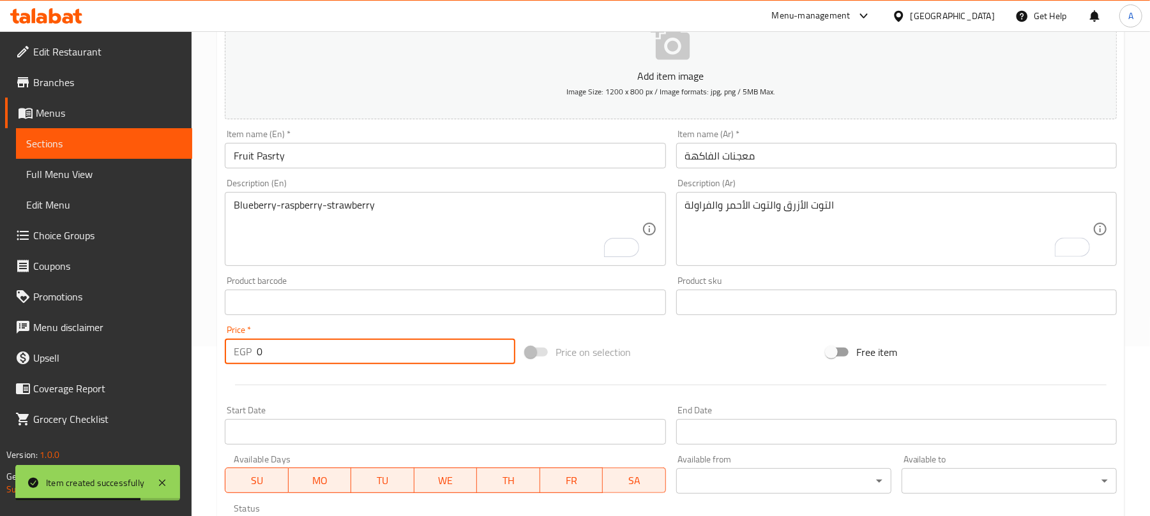
paste input "149"
drag, startPoint x: 273, startPoint y: 354, endPoint x: 259, endPoint y: 354, distance: 14.0
click at [259, 354] on input "149" at bounding box center [386, 352] width 259 height 26
type input "149"
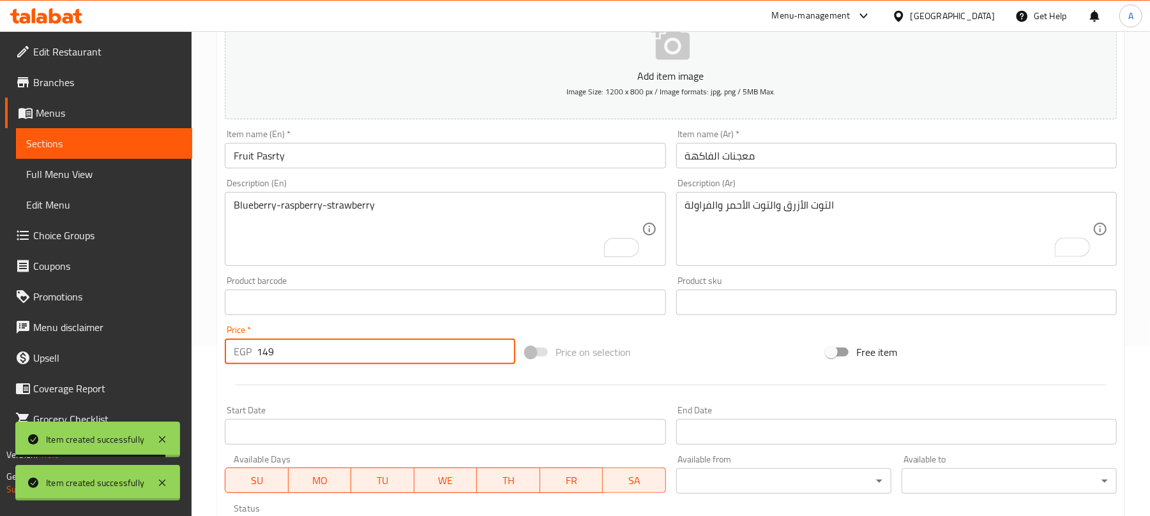
type input "0"
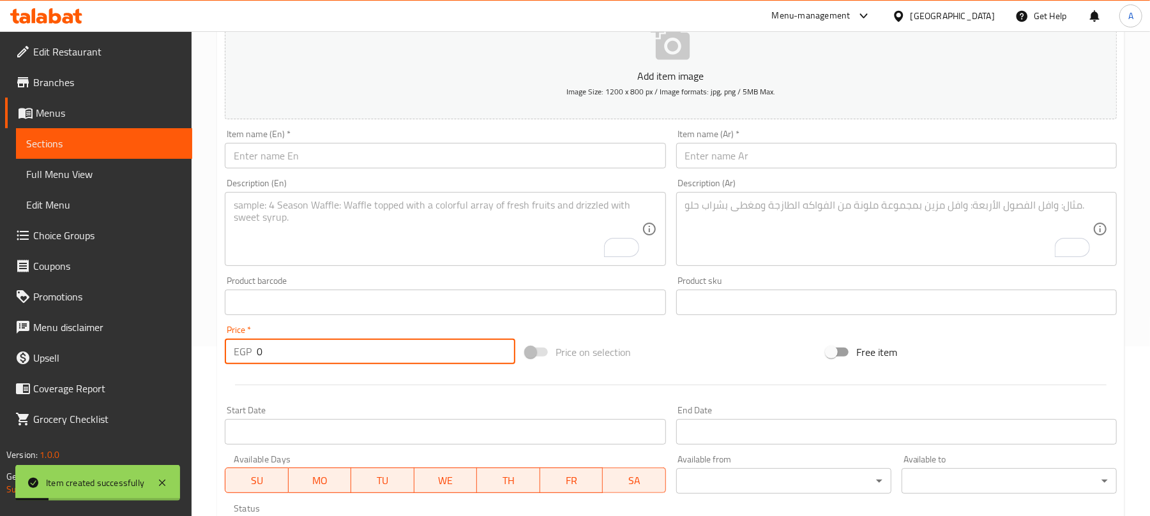
click at [383, 153] on input "text" at bounding box center [445, 156] width 440 height 26
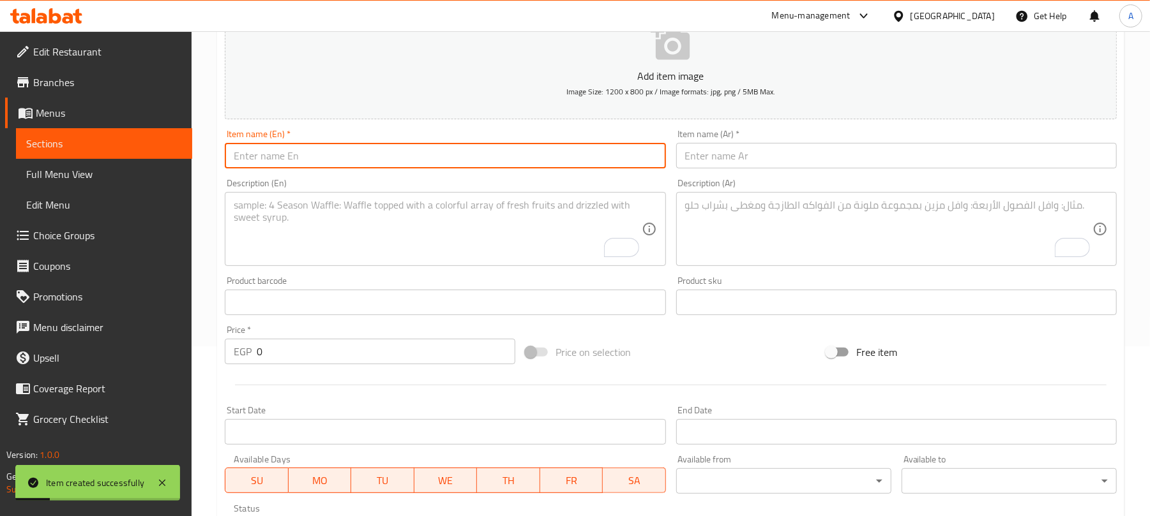
paste input "Banana French Toast"
type input "Banana French Toast"
click at [795, 156] on input "text" at bounding box center [896, 156] width 440 height 26
paste input "خبز محمص فرنسي بالموز"
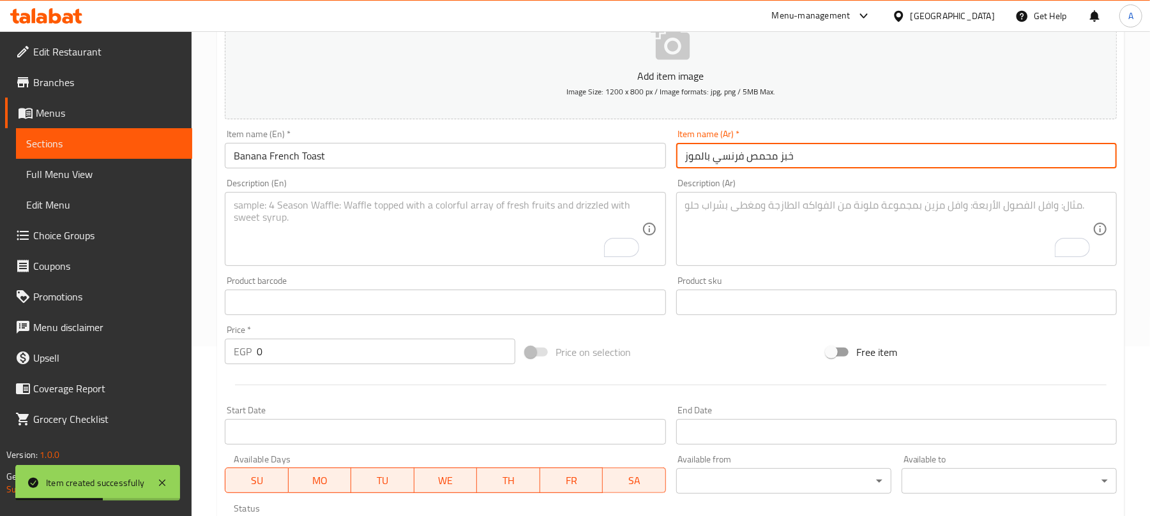
type input "خبز محمص فرنسي بالموز"
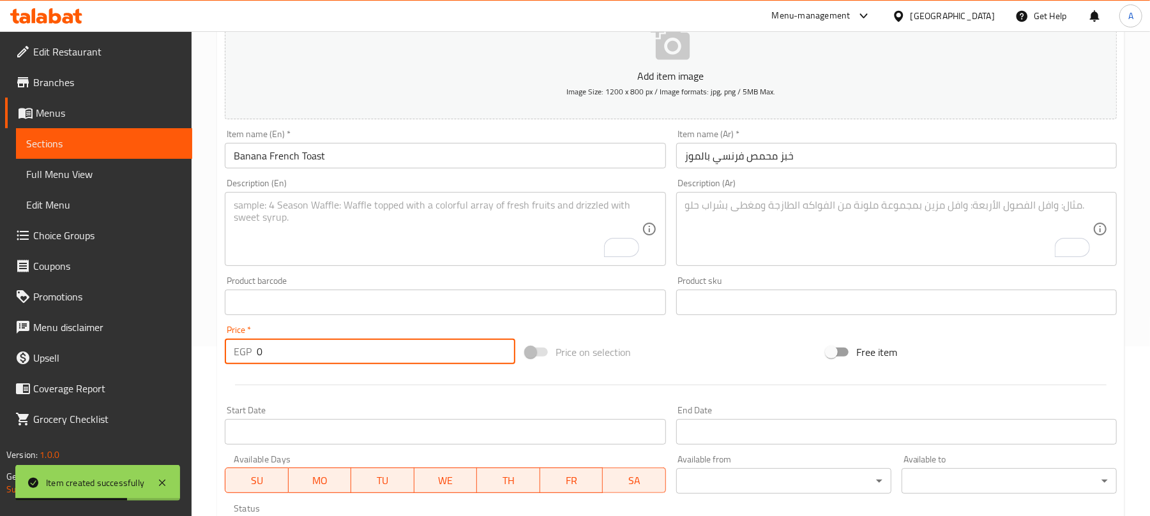
paste input "12"
drag, startPoint x: 274, startPoint y: 353, endPoint x: 218, endPoint y: 355, distance: 56.2
click at [218, 355] on div "Create new item Add item image Image Size: 1200 x 800 px / Image formats: jpg, …" at bounding box center [670, 325] width 907 height 743
type input "120"
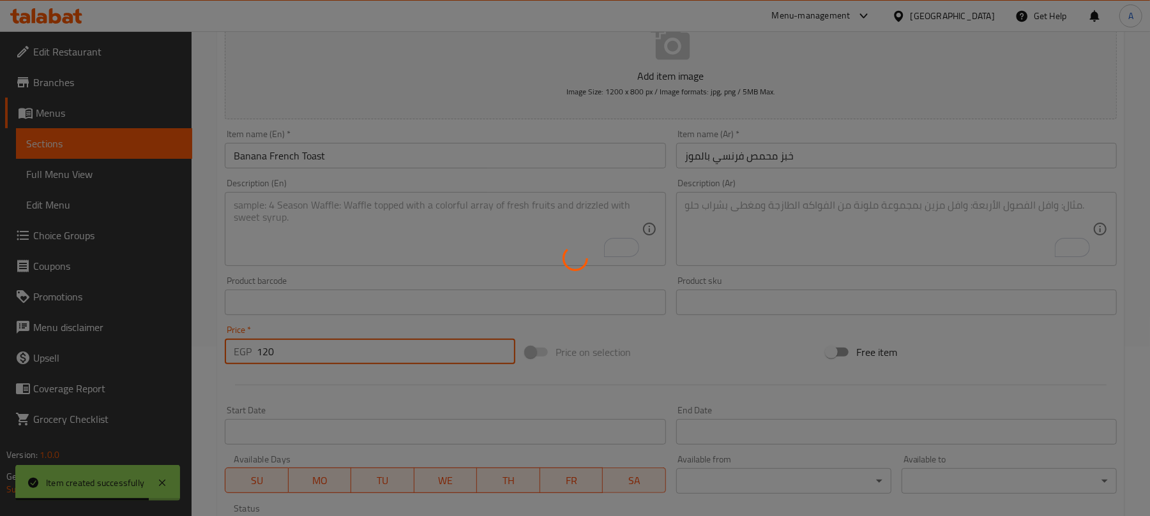
type input "0"
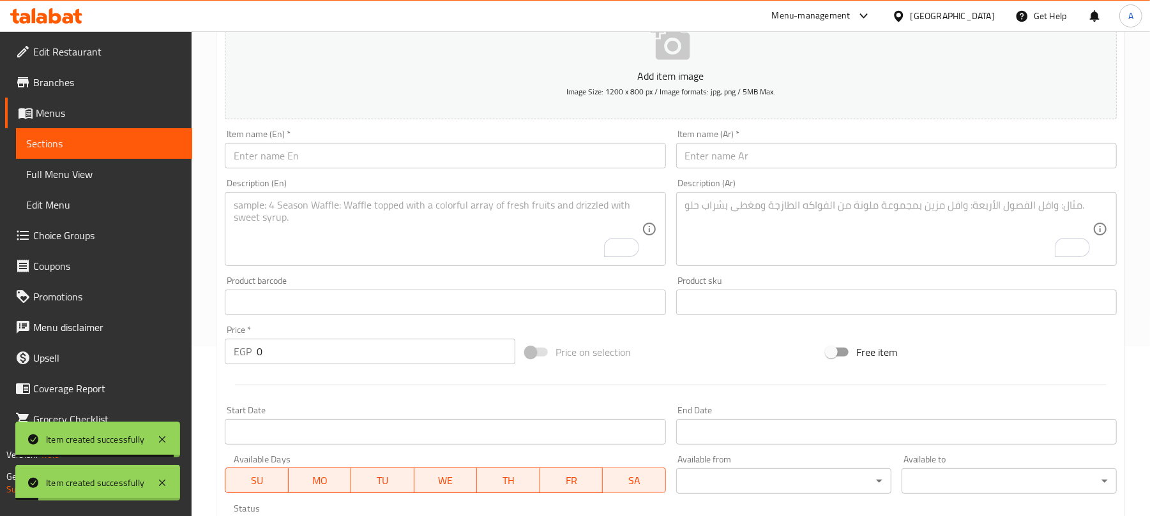
click at [395, 158] on input "text" at bounding box center [445, 156] width 440 height 26
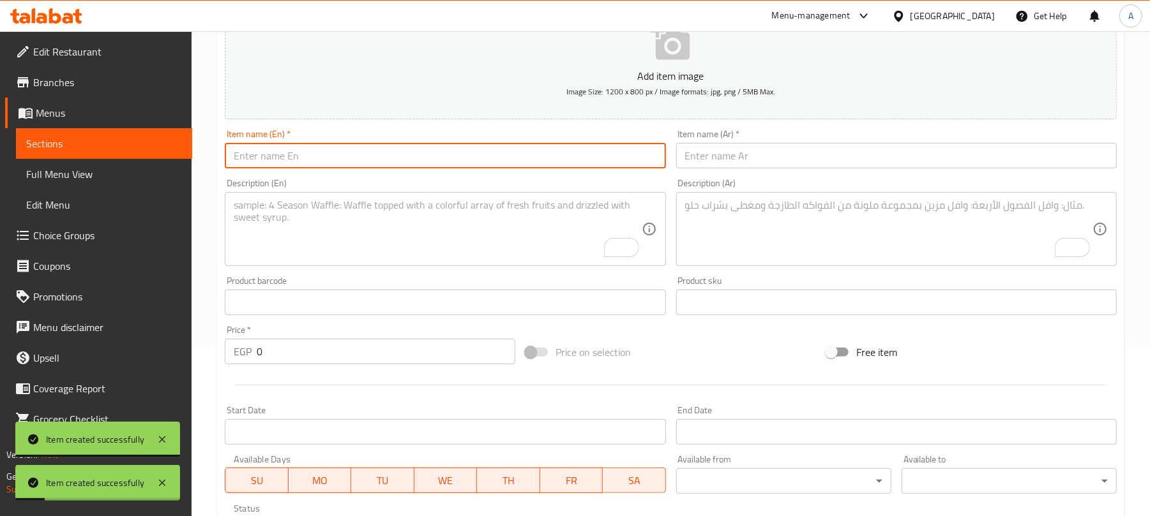
paste input "French Toast Sticks"
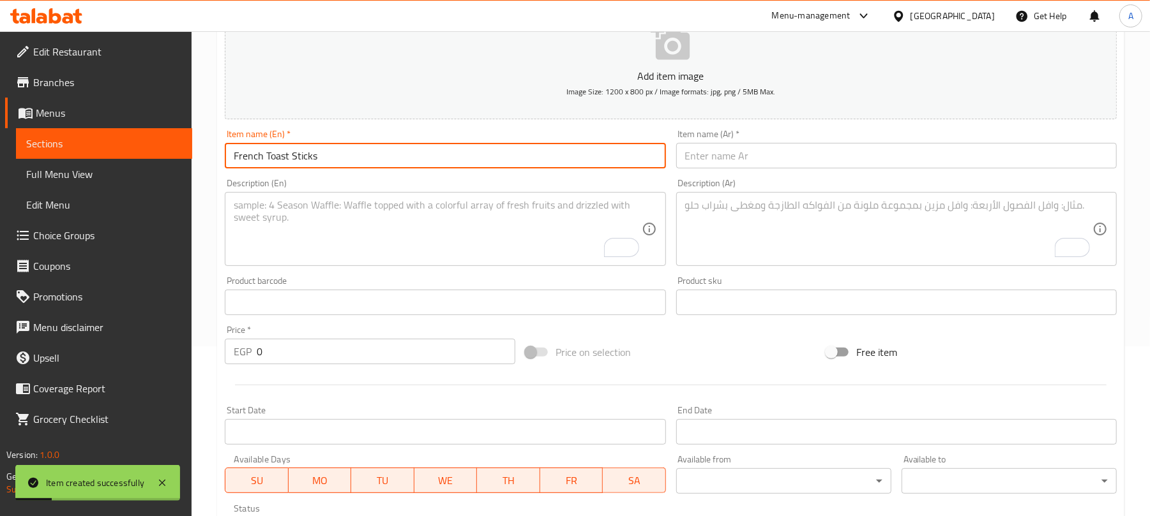
type input "French Toast Sticks"
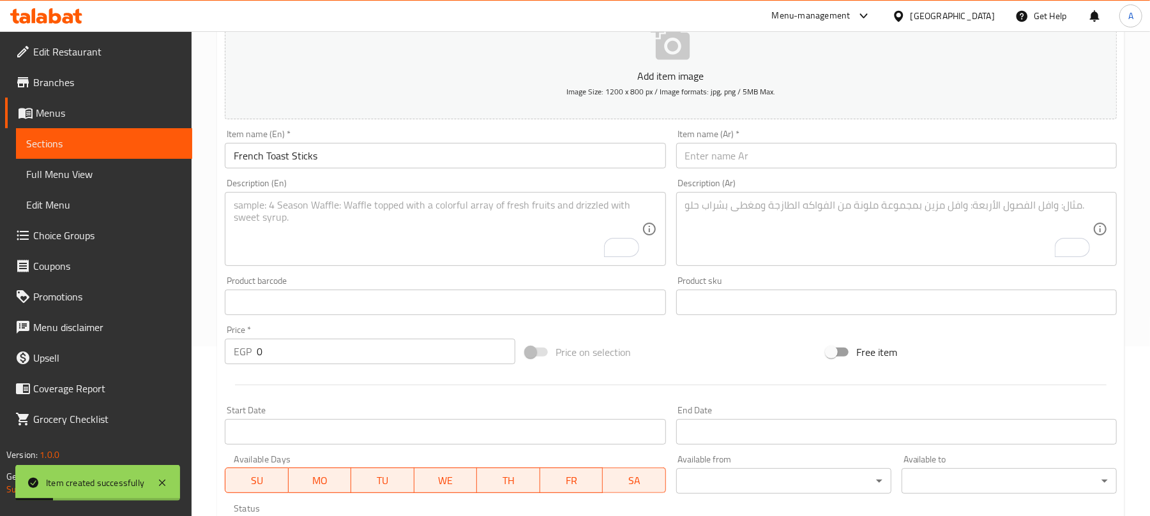
click at [861, 153] on input "text" at bounding box center [896, 156] width 440 height 26
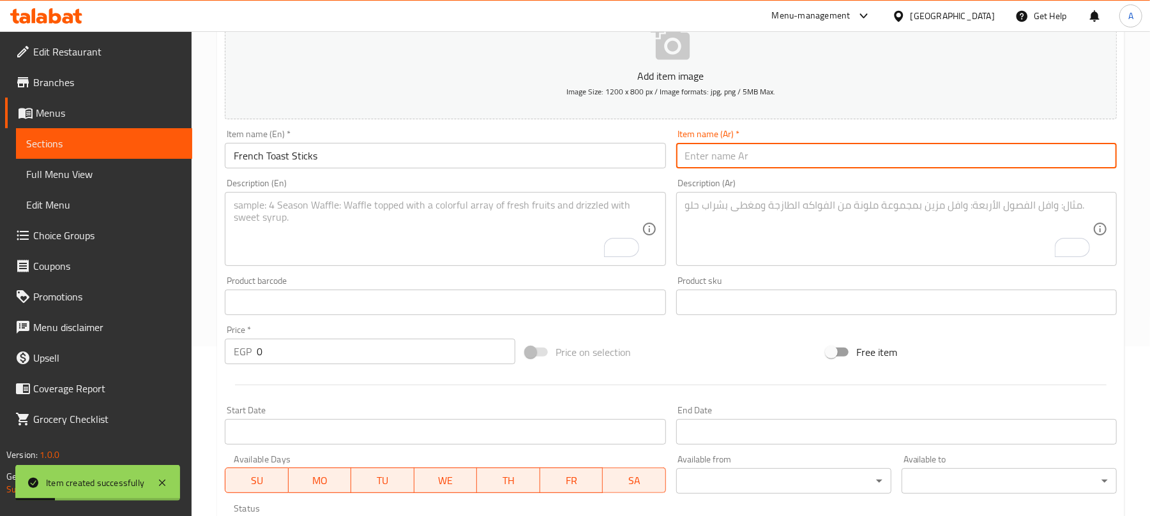
click at [859, 153] on input "text" at bounding box center [896, 156] width 440 height 26
paste input "أعواد الخبز المحمص الفرنسي"
type input "أعواد الخبز المحمص الفرنسي"
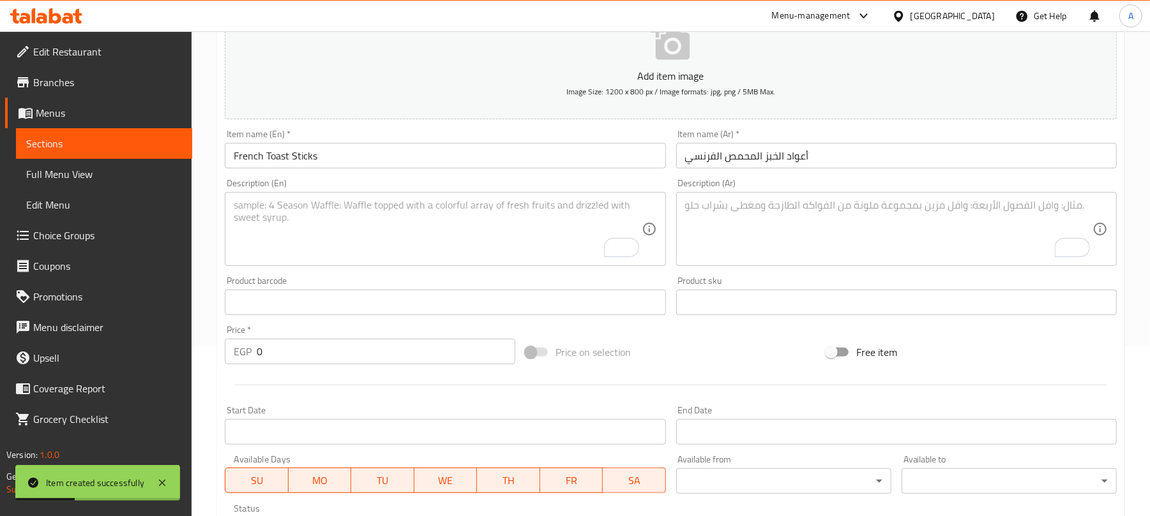
scroll to position [255, 0]
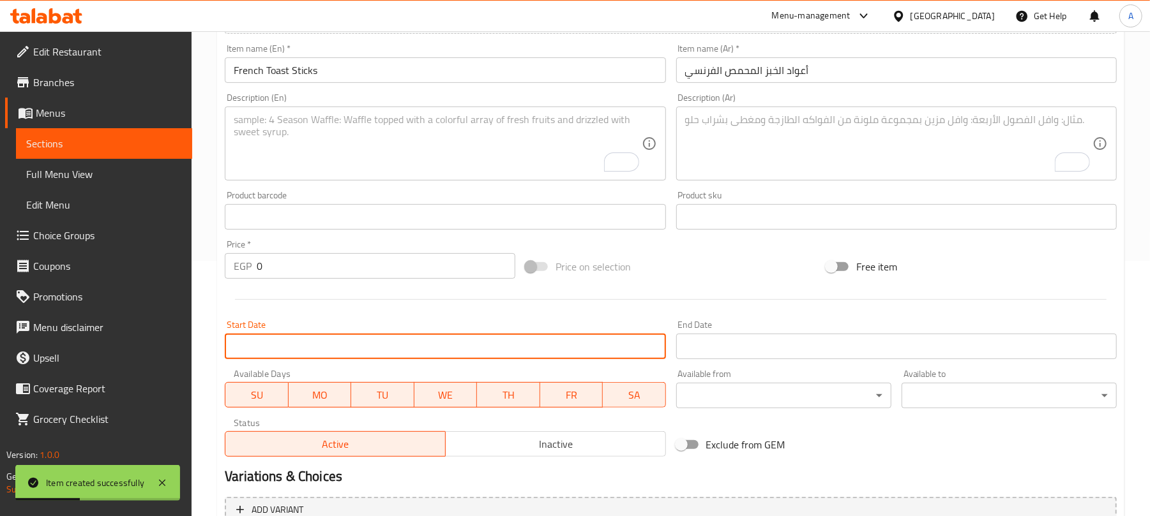
drag, startPoint x: 272, startPoint y: 353, endPoint x: 228, endPoint y: 363, distance: 45.2
click at [225, 363] on div "Start Date Start Date" at bounding box center [445, 339] width 451 height 49
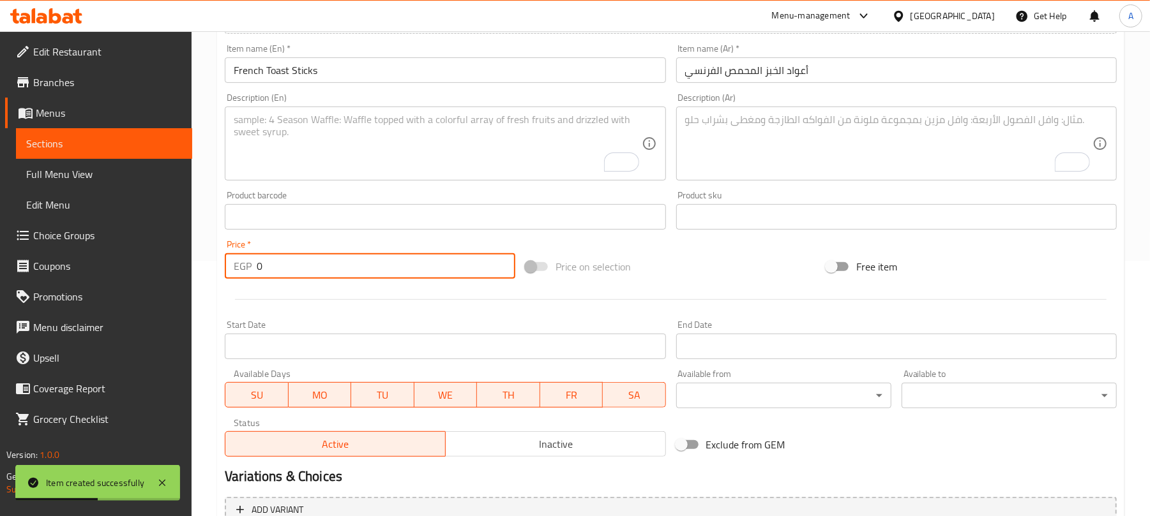
drag, startPoint x: 264, startPoint y: 267, endPoint x: 248, endPoint y: 271, distance: 16.0
click at [248, 271] on div "EGP 0 Price *" at bounding box center [370, 266] width 290 height 26
paste input "89"
type input "89"
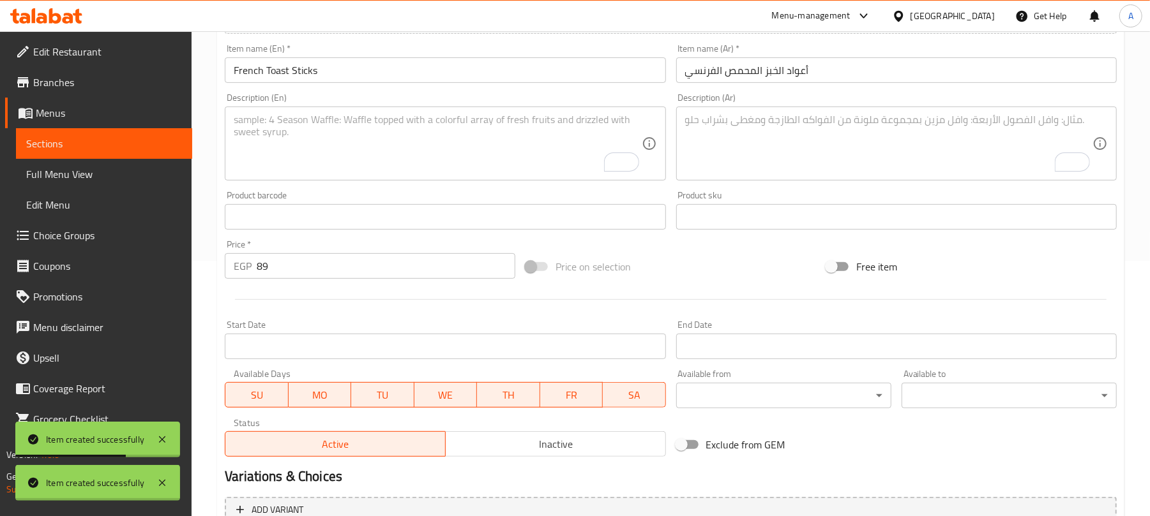
type input "0"
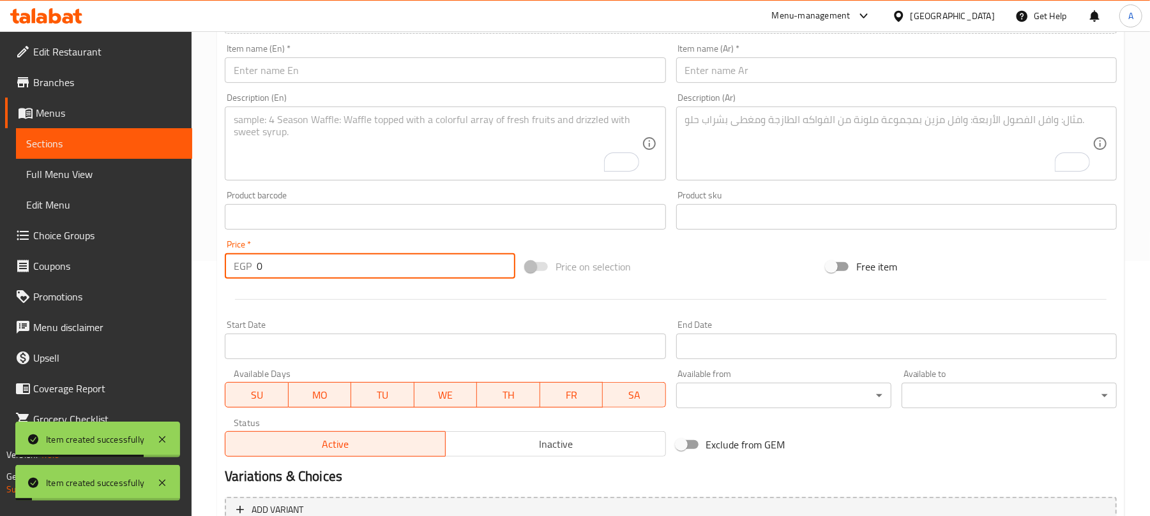
click at [327, 75] on input "text" at bounding box center [445, 70] width 440 height 26
paste input "Brownie"
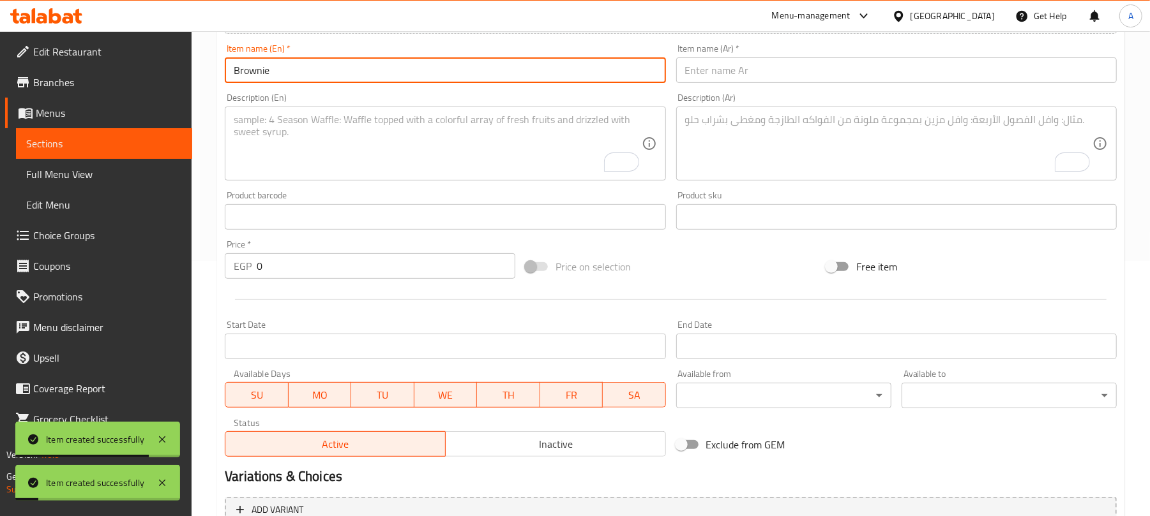
type input "Brownie"
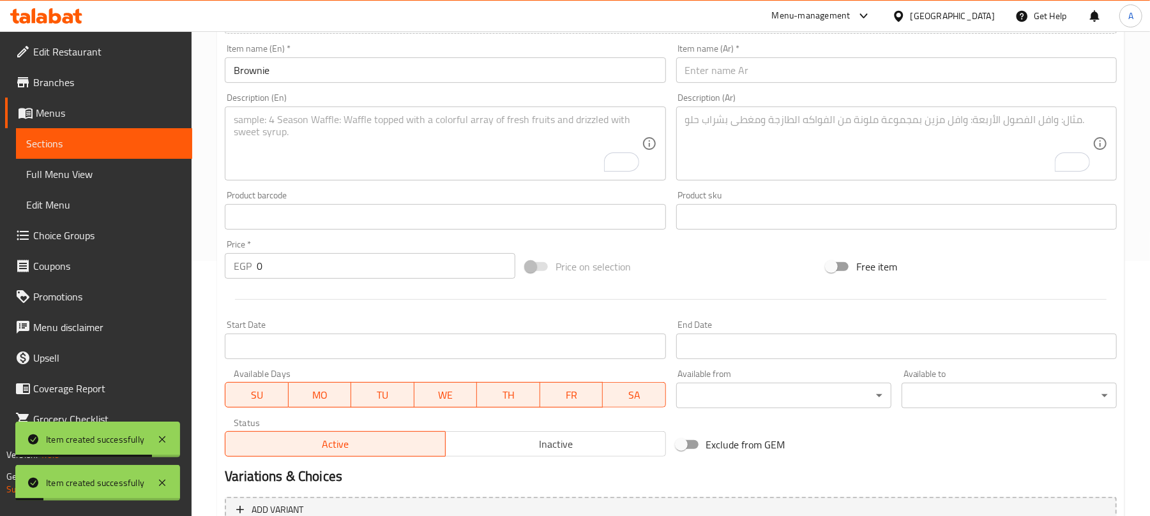
click at [804, 72] on input "text" at bounding box center [896, 70] width 440 height 26
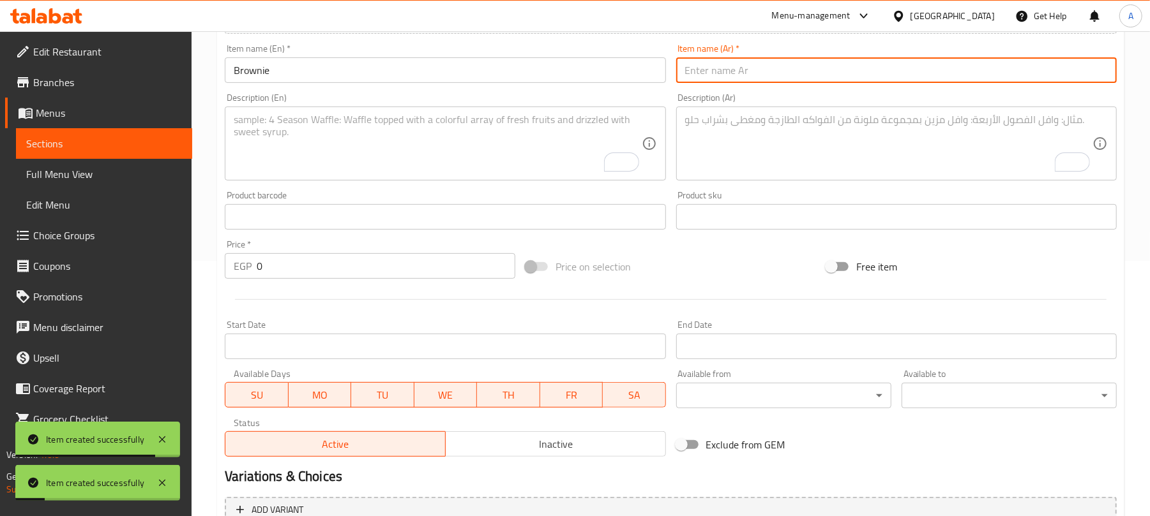
paste input "براوني"
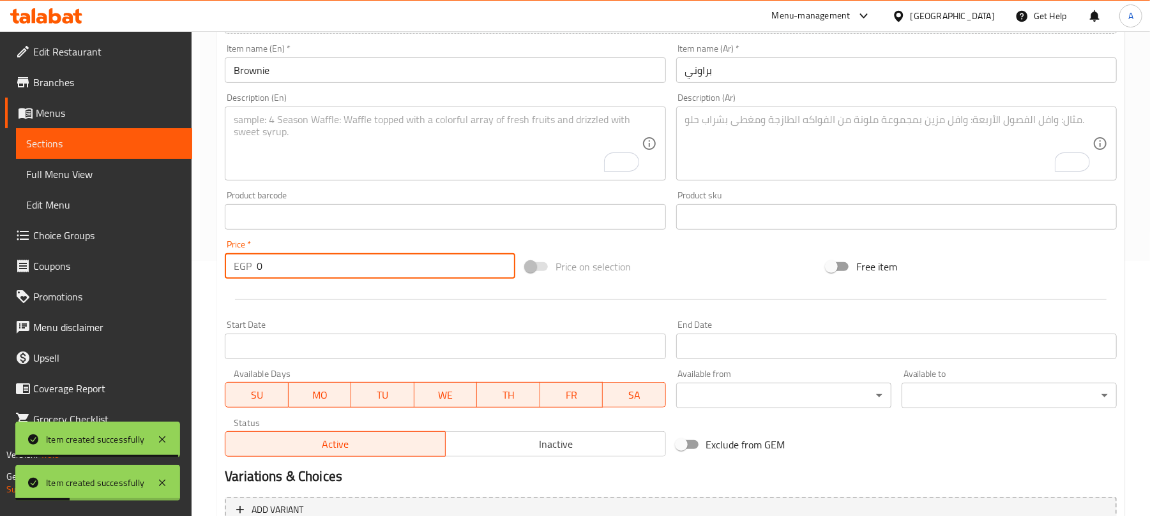
click at [259, 266] on input "0" at bounding box center [386, 266] width 259 height 26
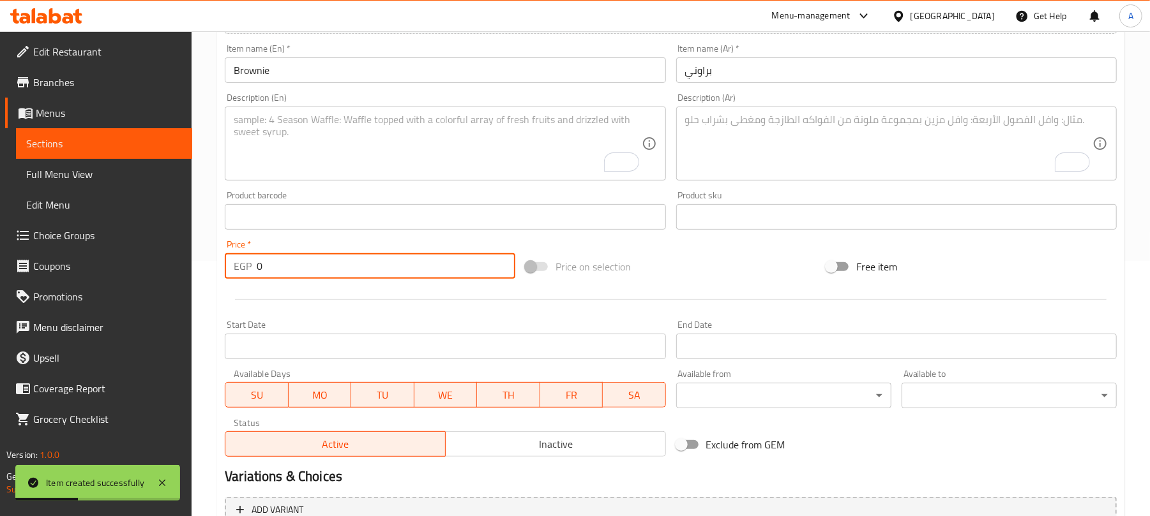
click at [264, 267] on input "0" at bounding box center [386, 266] width 259 height 26
paste
click at [264, 267] on input "095" at bounding box center [386, 266] width 259 height 26
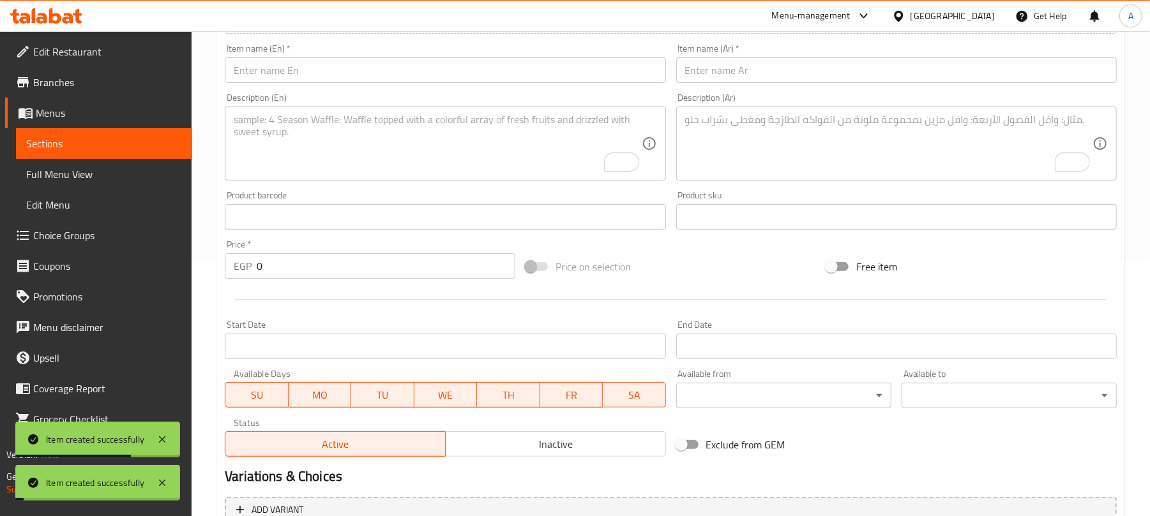
click at [358, 69] on input "text" at bounding box center [445, 70] width 440 height 26
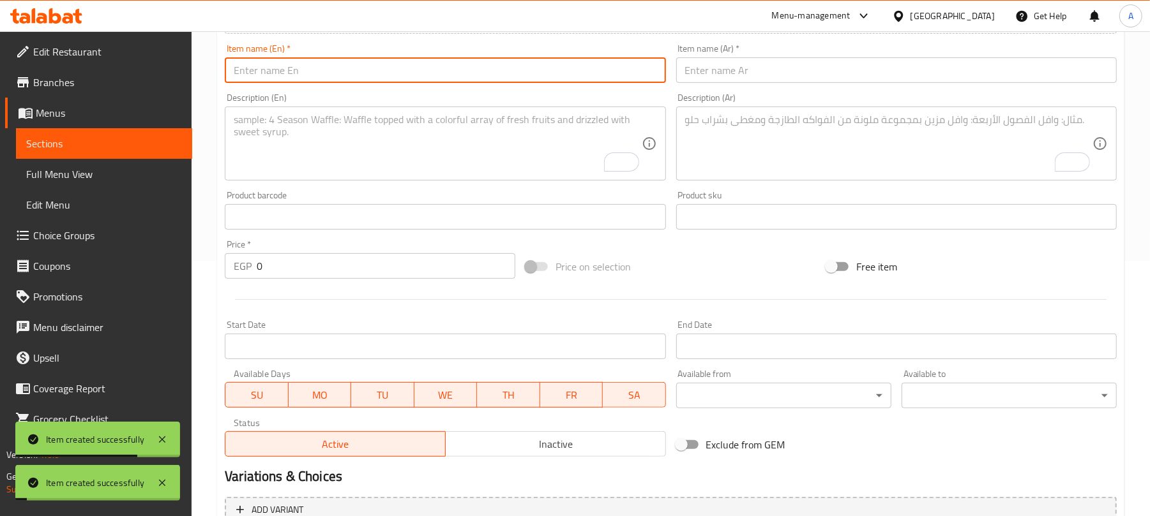
click at [358, 69] on input "text" at bounding box center [445, 70] width 440 height 26
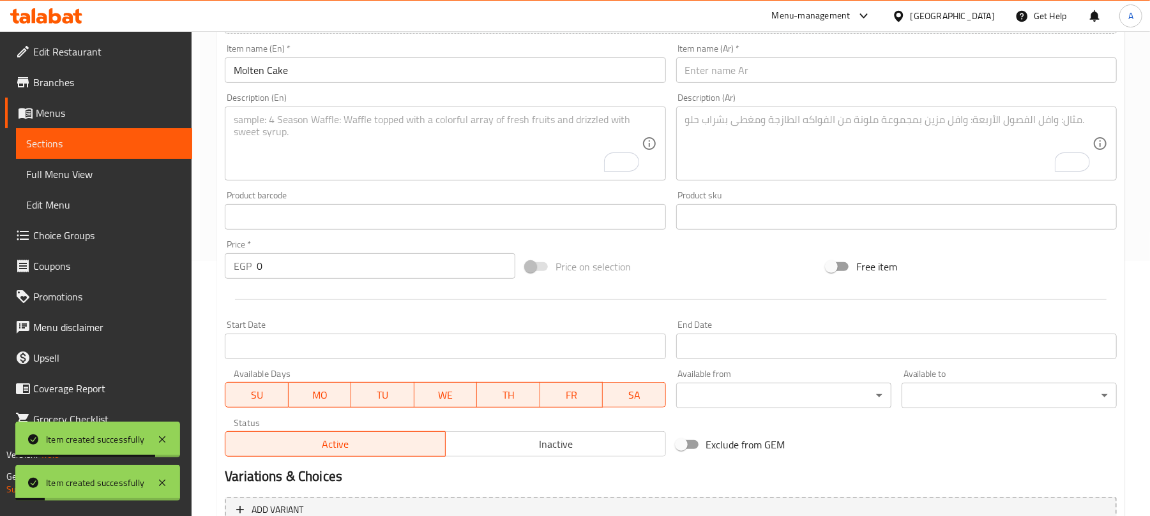
click at [739, 72] on input "text" at bounding box center [896, 70] width 440 height 26
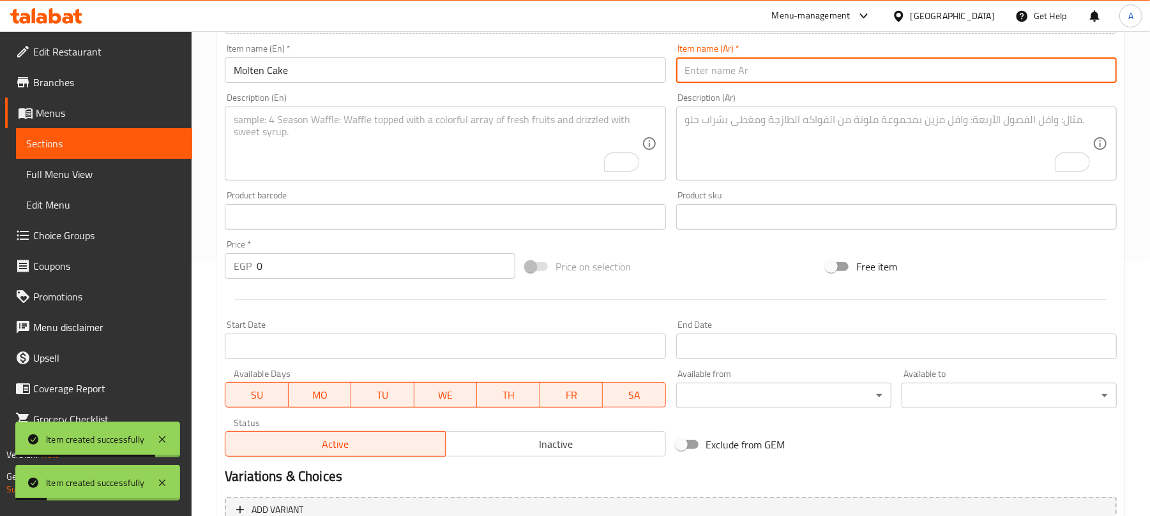
click at [723, 70] on input "text" at bounding box center [896, 70] width 440 height 26
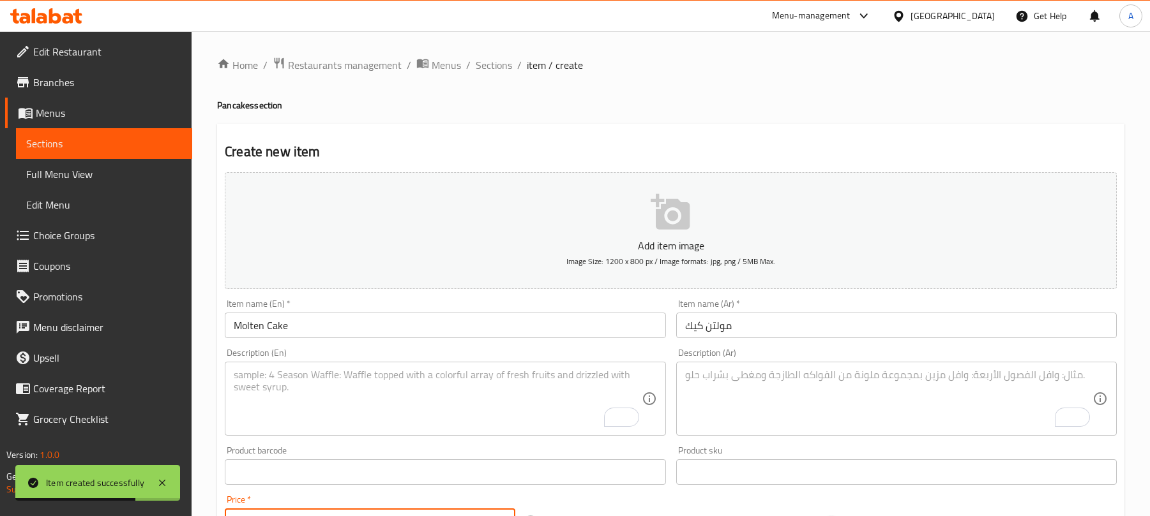
type input "98"
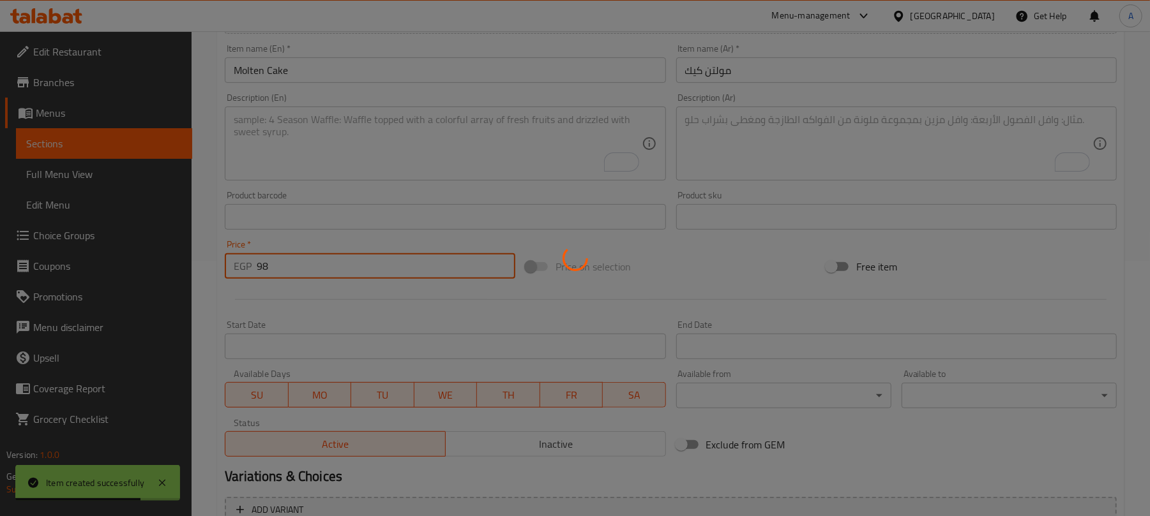
scroll to position [255, 0]
type input "0"
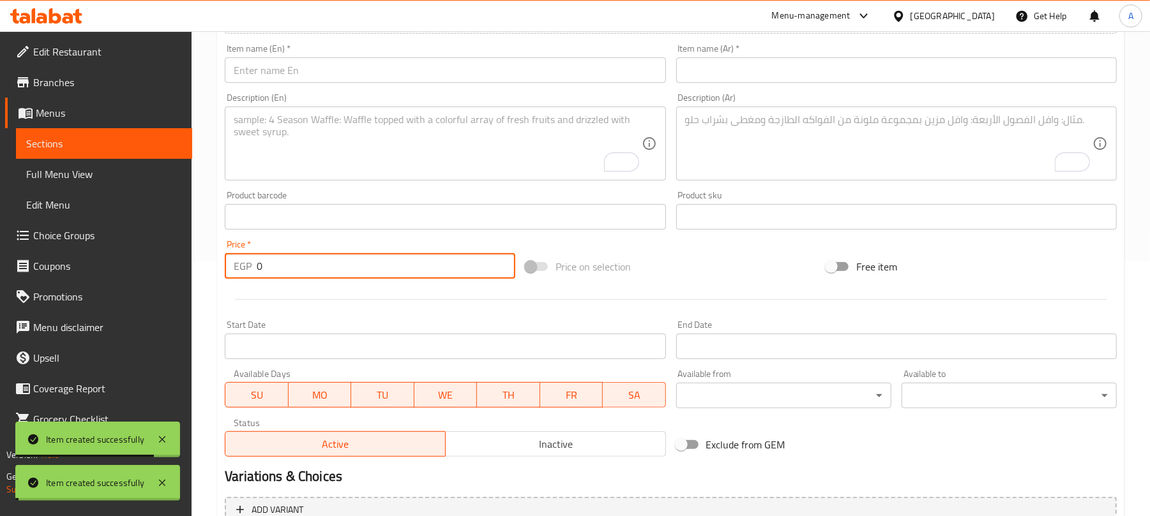
scroll to position [170, 0]
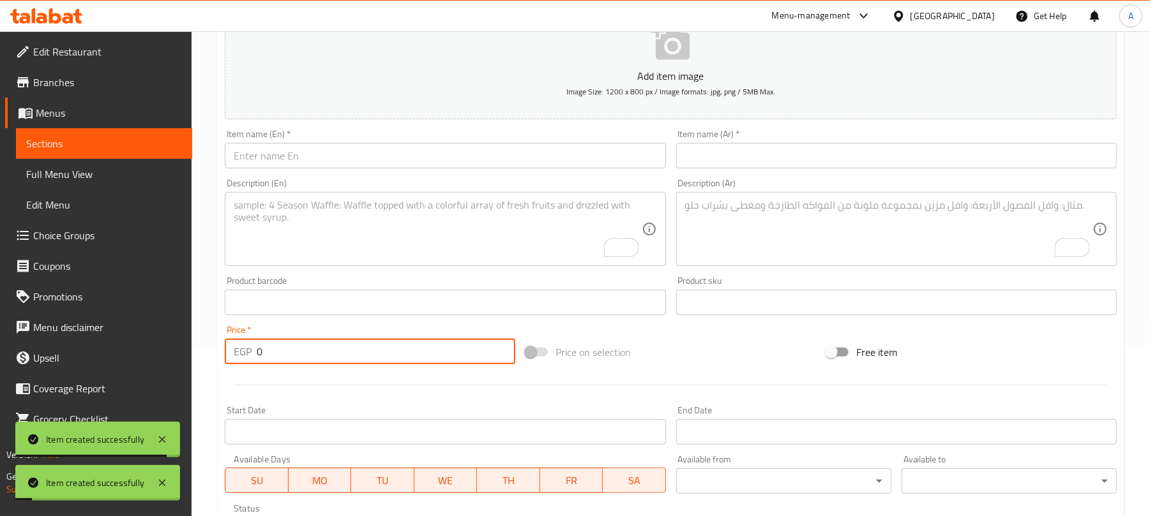
click at [377, 160] on input "text" at bounding box center [445, 156] width 440 height 26
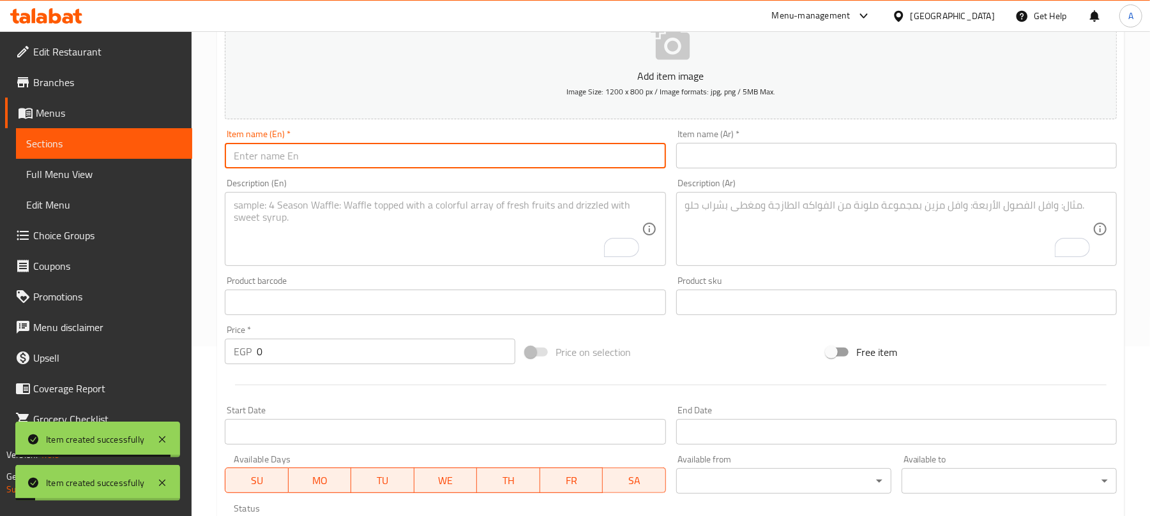
paste input "Cheese Cake"
type input "Cheese Cake"
click at [757, 157] on input "text" at bounding box center [896, 156] width 440 height 26
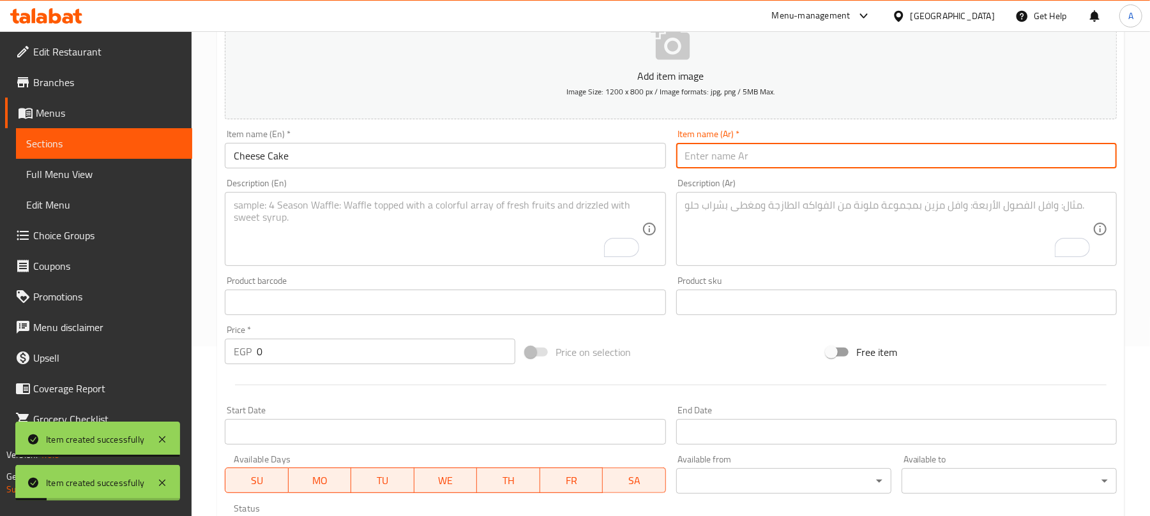
click at [716, 151] on input "text" at bounding box center [896, 156] width 440 height 26
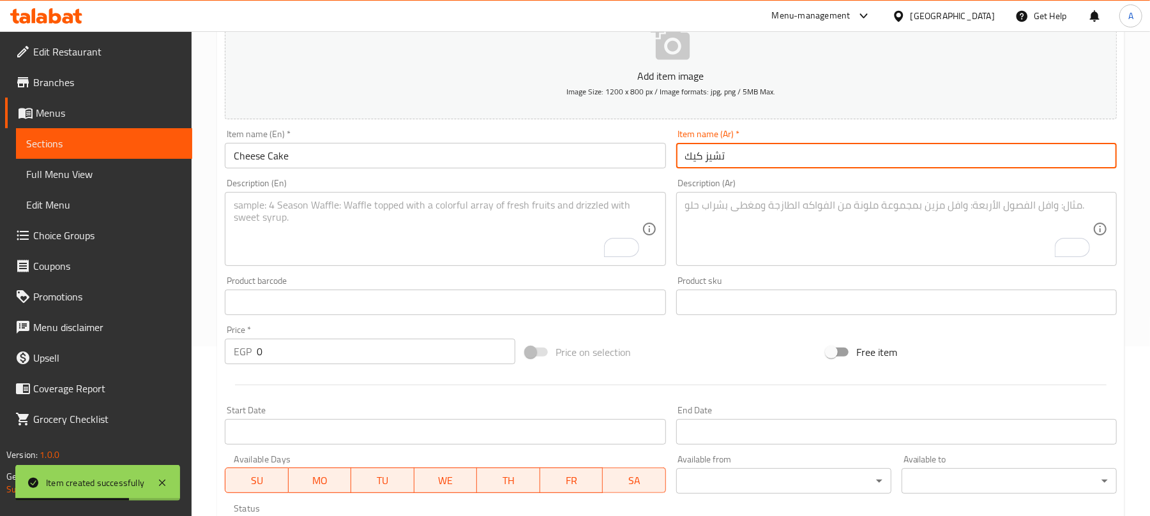
type input "تشيز كيك"
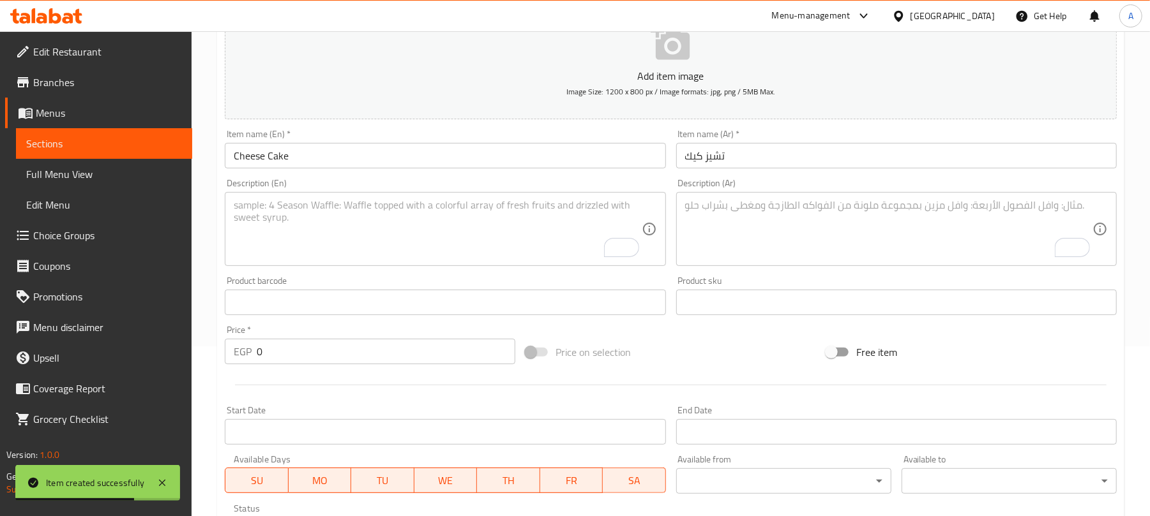
click at [262, 351] on input "0" at bounding box center [386, 352] width 259 height 26
paste input "114"
drag, startPoint x: 268, startPoint y: 350, endPoint x: 243, endPoint y: 351, distance: 25.5
click at [243, 351] on div "EGP 0 Price *" at bounding box center [370, 352] width 290 height 26
type input "114"
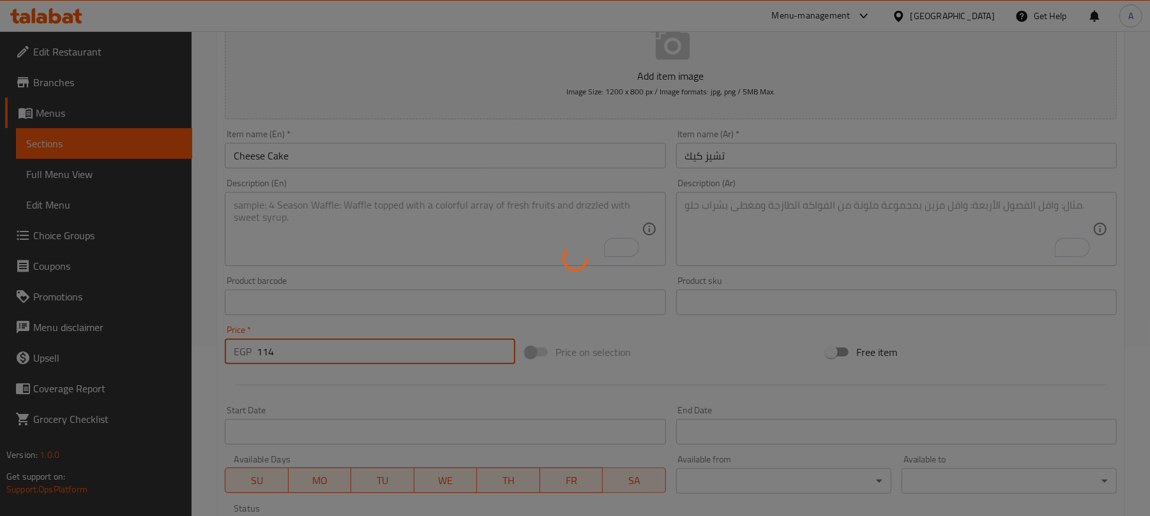
type input "0"
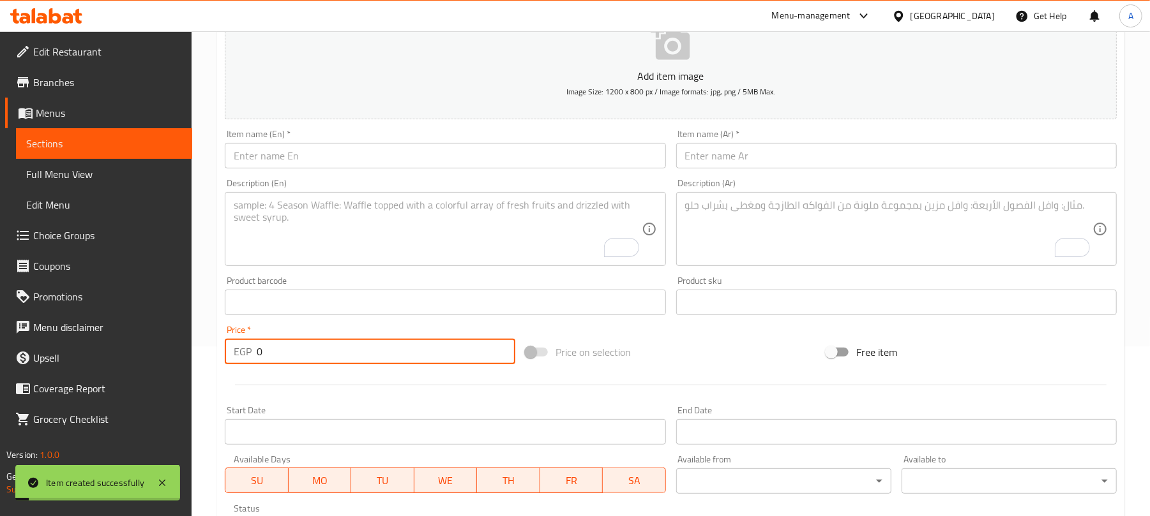
click at [317, 166] on input "text" at bounding box center [445, 156] width 440 height 26
paste input "Cookies Cup"
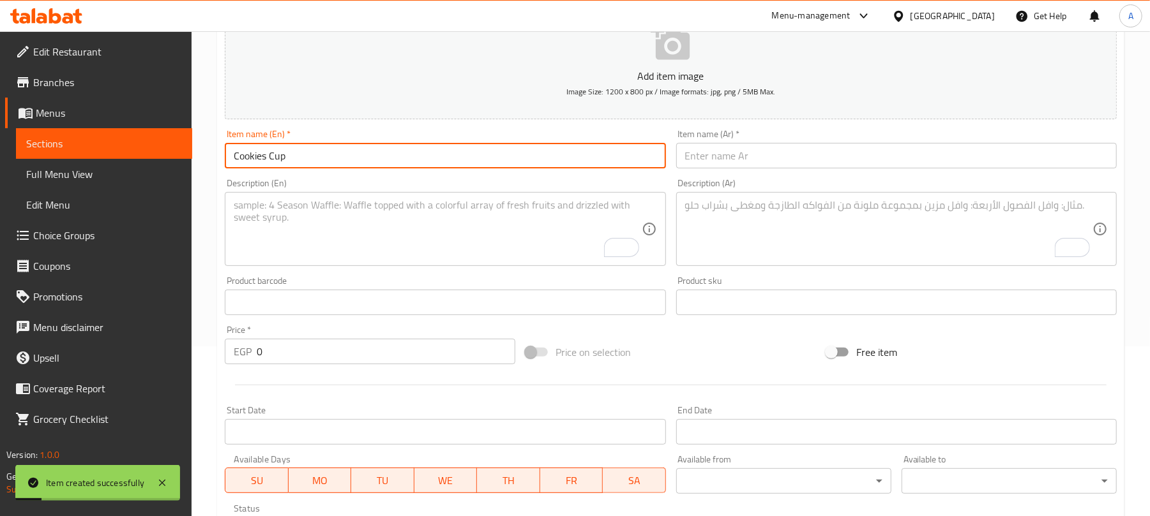
type input "Cookies Cup"
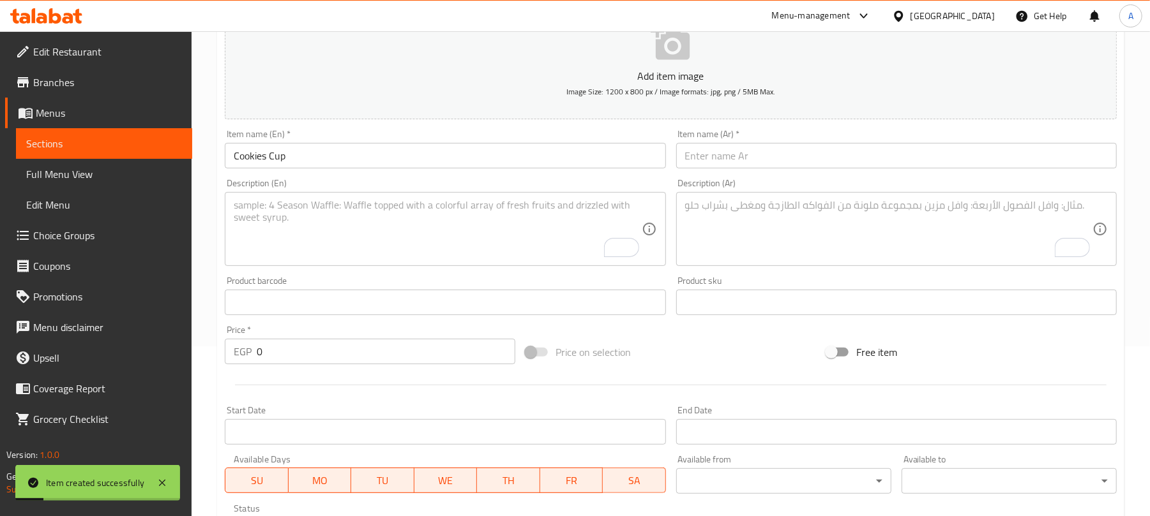
click at [734, 160] on input "text" at bounding box center [896, 156] width 440 height 26
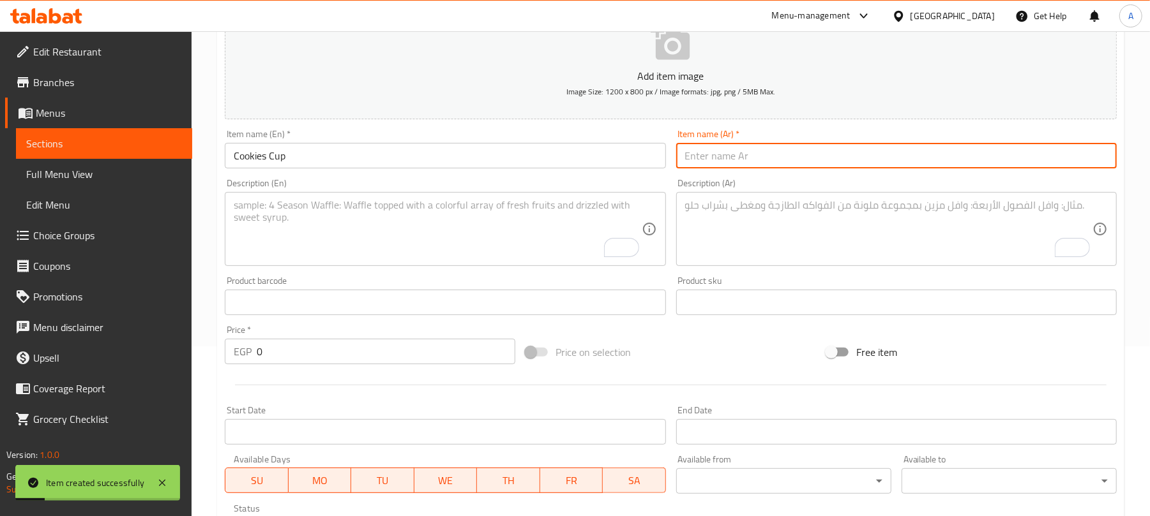
click at [734, 156] on input "text" at bounding box center [896, 156] width 440 height 26
paste input "كوب الكوكيز"
type input "كوب الكوكيز"
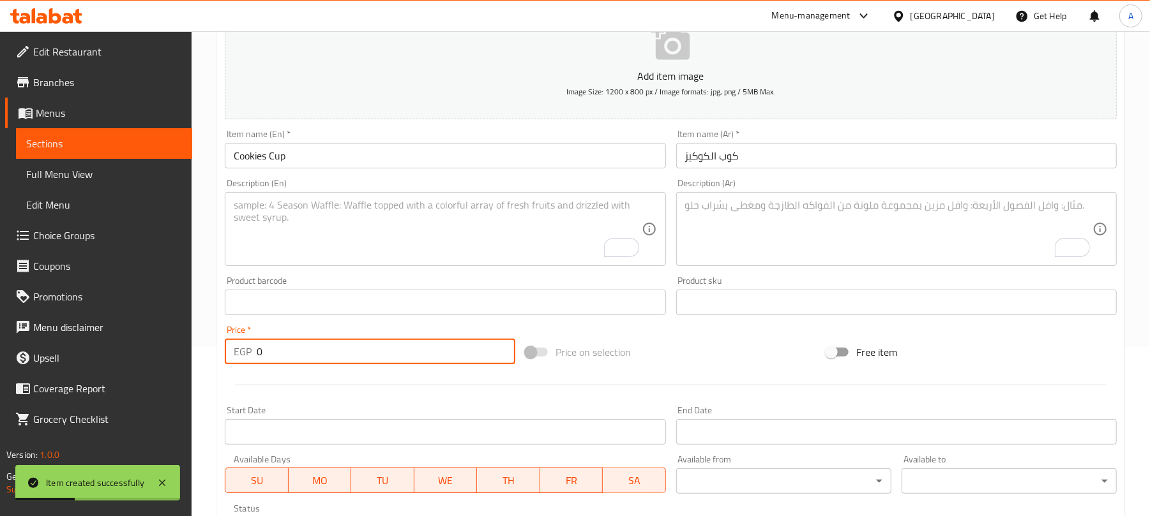
paste input "67"
click at [233, 358] on div "EGP 0 Price *" at bounding box center [370, 352] width 290 height 26
type input "67"
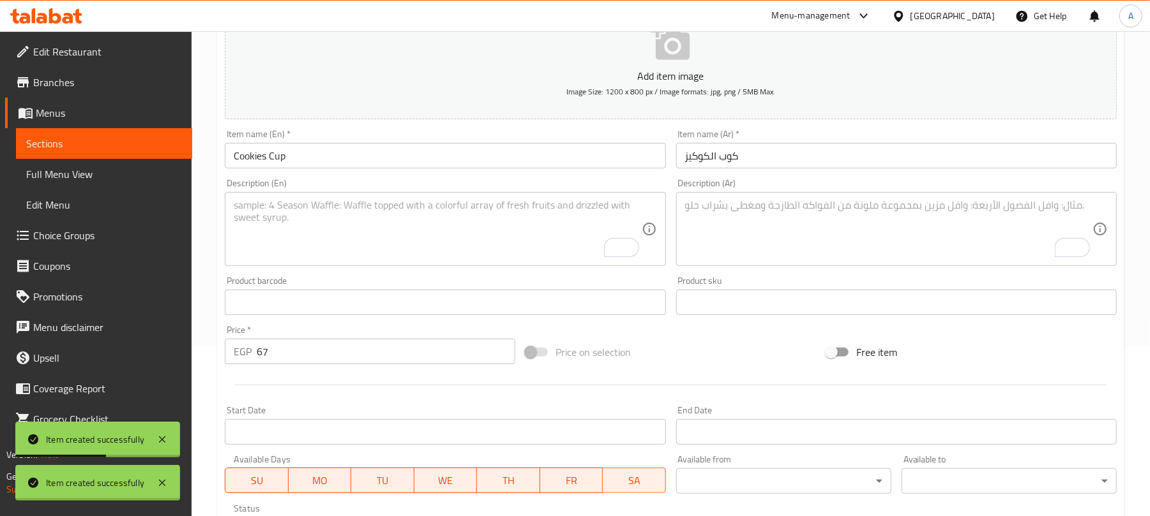
type input "0"
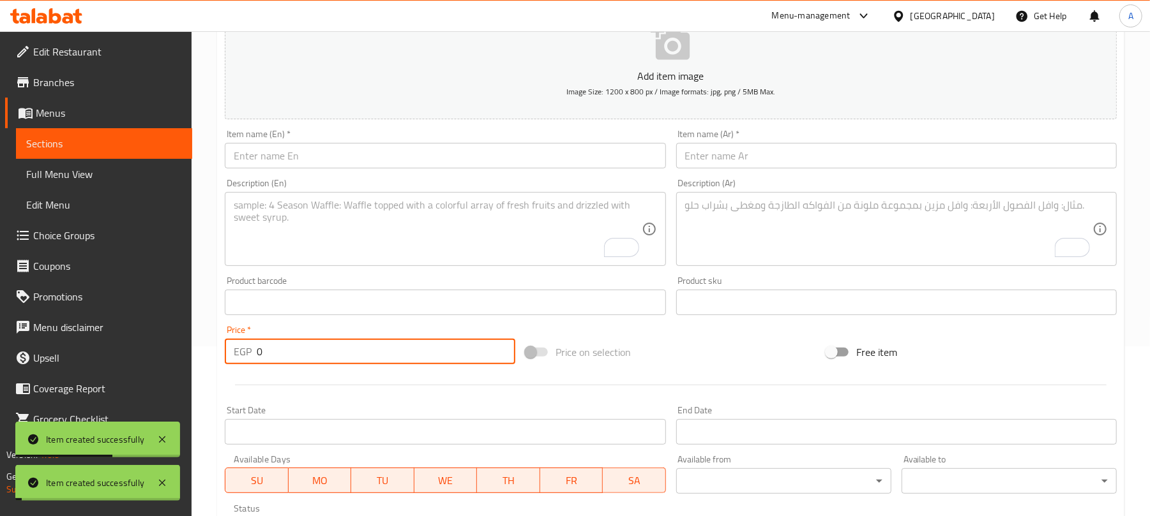
click at [448, 158] on input "text" at bounding box center [445, 156] width 440 height 26
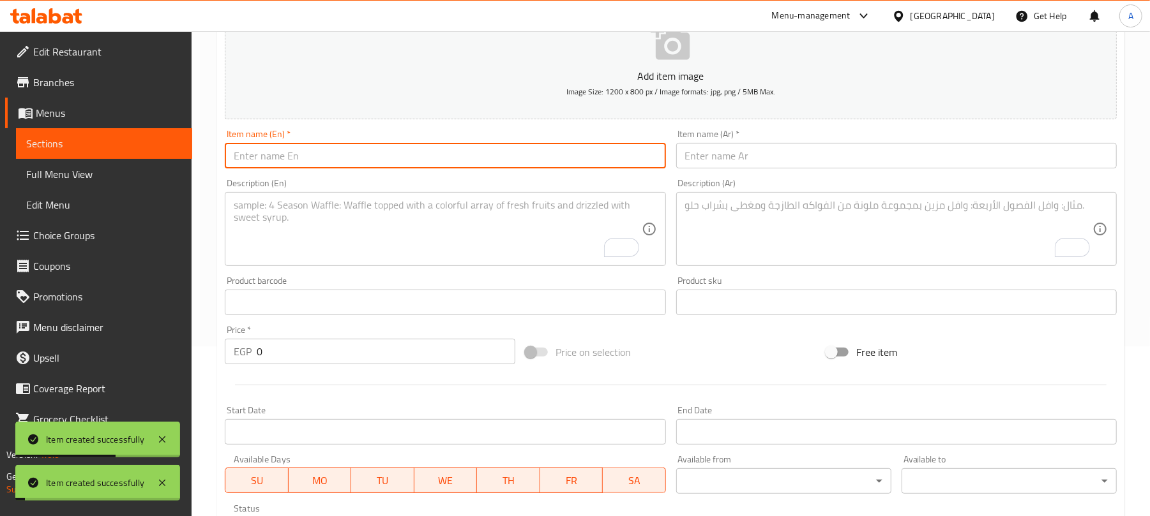
paste input "Nutella Filled Cookie"
type input "Nutella Filled Cookie"
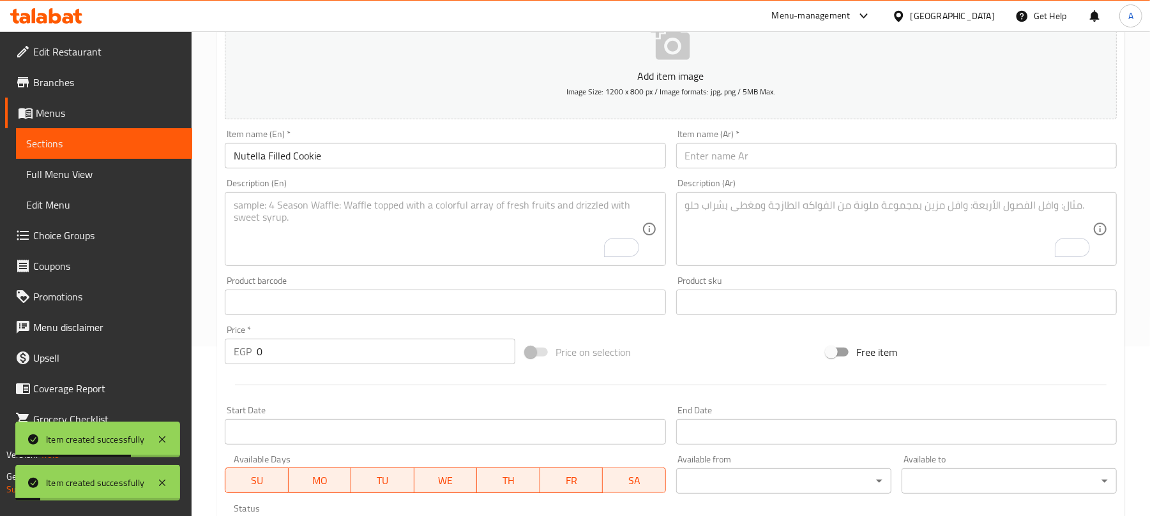
click at [783, 162] on input "text" at bounding box center [896, 156] width 440 height 26
click at [769, 153] on input "text" at bounding box center [896, 156] width 440 height 26
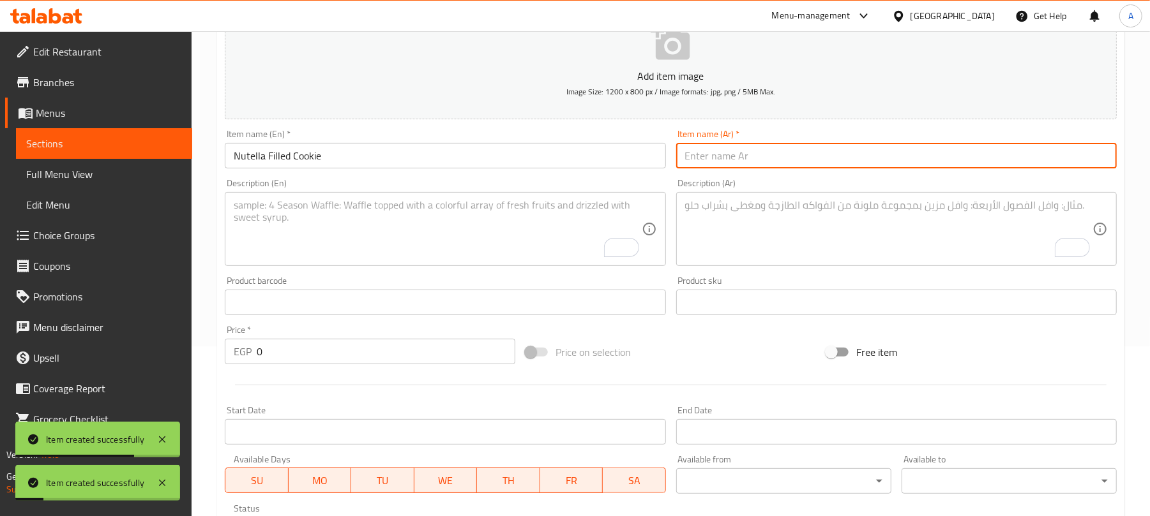
paste input "كوكيز محشوة بالنوتيلا"
type input "كوكيز محشوة بالنوتيلا"
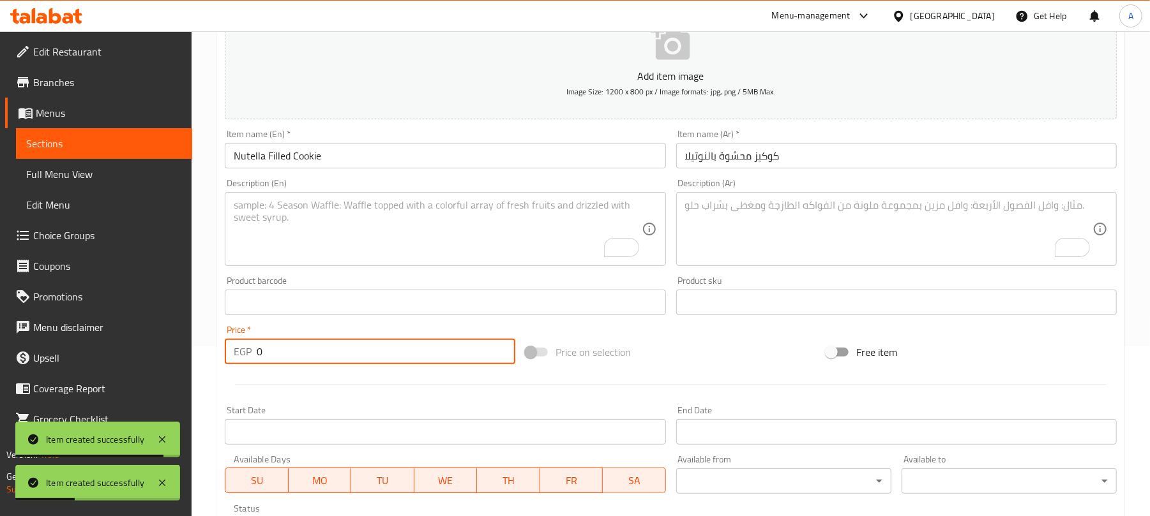
paste input "109"
drag, startPoint x: 273, startPoint y: 351, endPoint x: 248, endPoint y: 351, distance: 25.5
click at [248, 351] on div "EGP 0 Price *" at bounding box center [370, 352] width 290 height 26
type input "109"
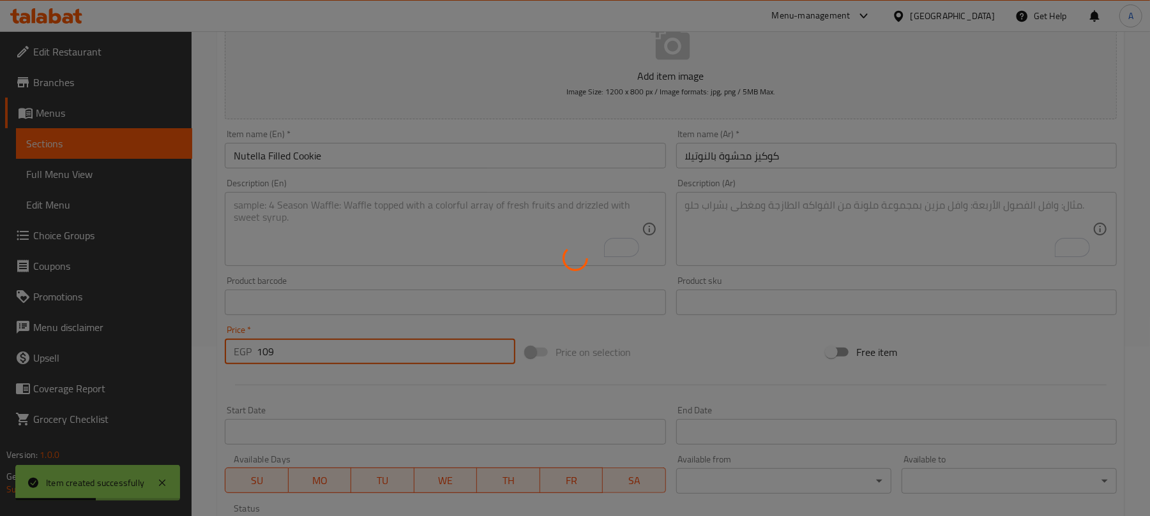
type input "0"
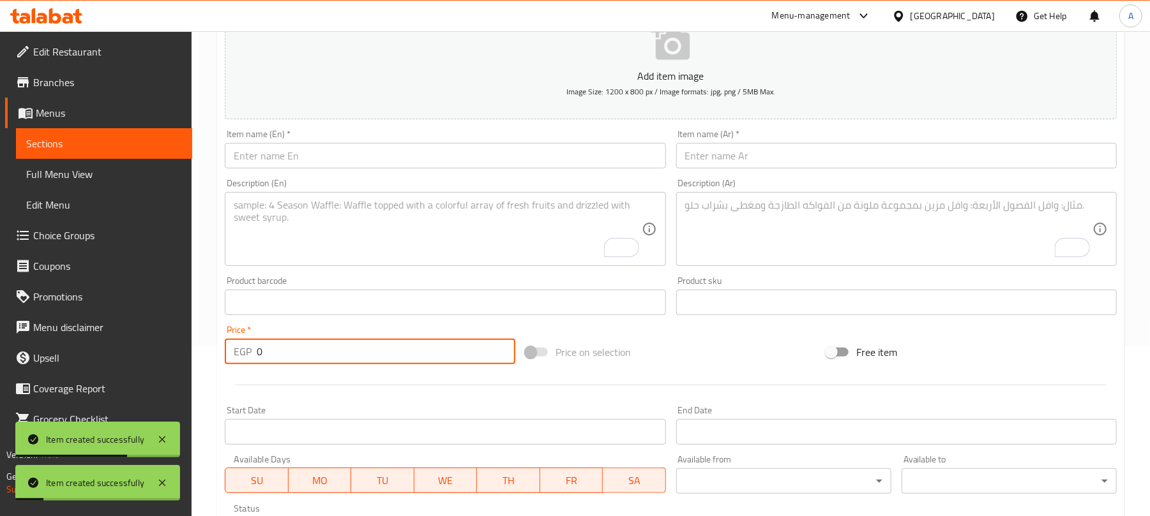
click at [386, 162] on input "text" at bounding box center [445, 156] width 440 height 26
paste input "Lotus Filled Cookie"
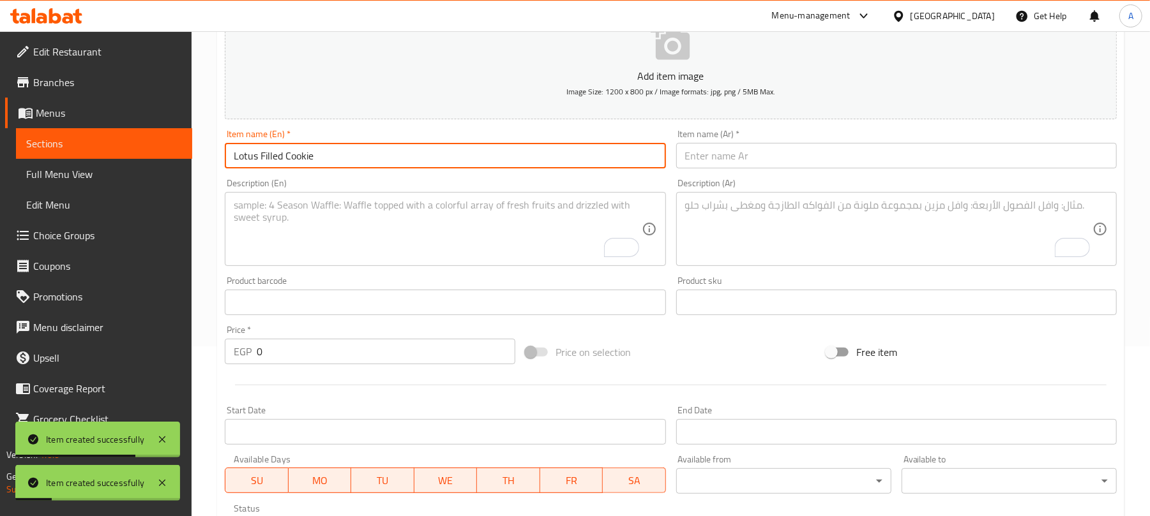
type input "Lotus Filled Cookie"
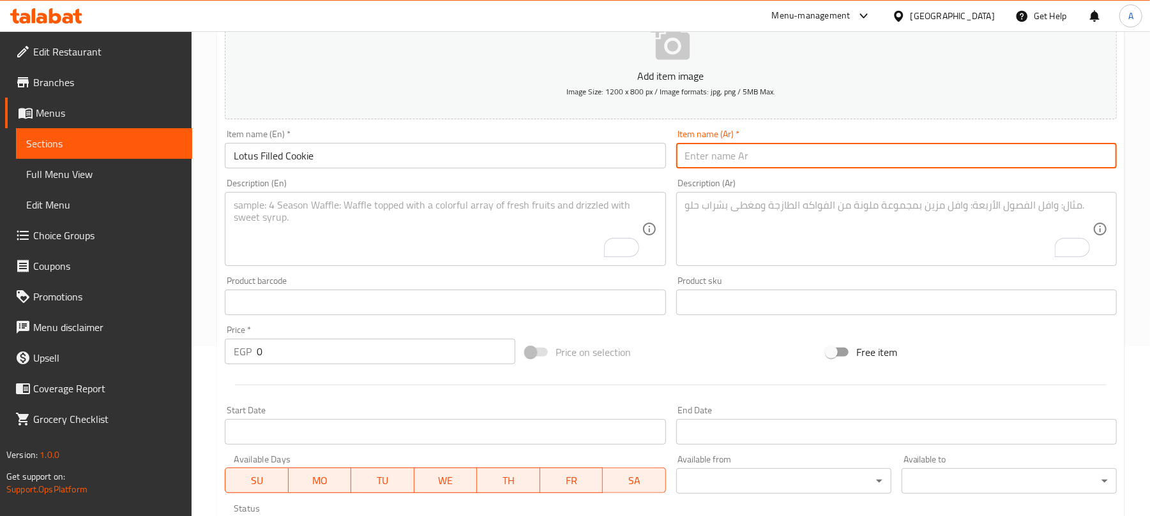
paste input "كوكيز محشو باللوتس"
type input "كوكيز محشو باللوتس"
click at [264, 356] on input "0" at bounding box center [386, 352] width 259 height 26
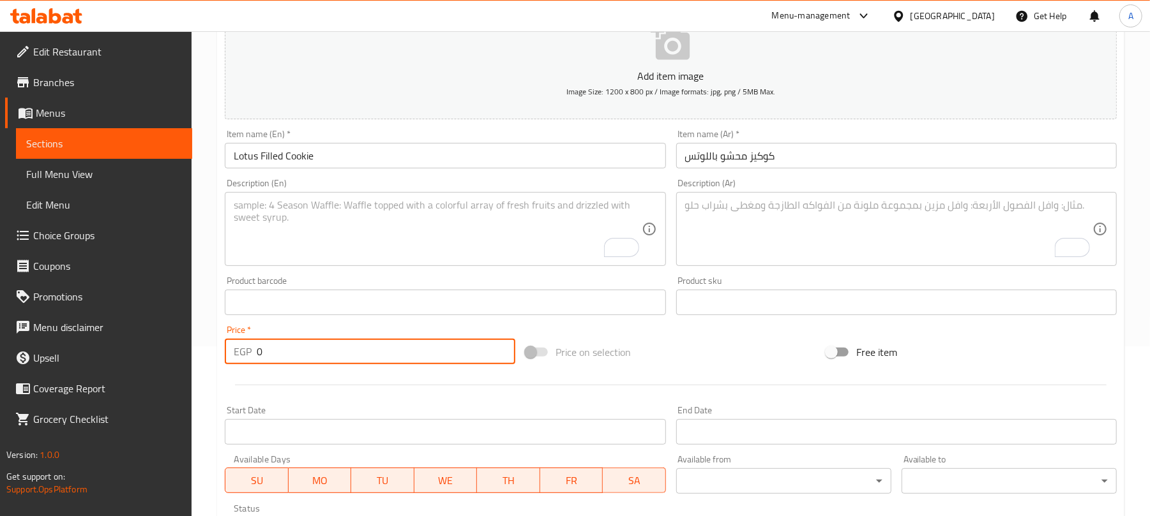
drag, startPoint x: 264, startPoint y: 356, endPoint x: 246, endPoint y: 359, distance: 18.1
click at [246, 359] on div "EGP 0 Price *" at bounding box center [370, 352] width 290 height 26
paste input "109"
type input "109"
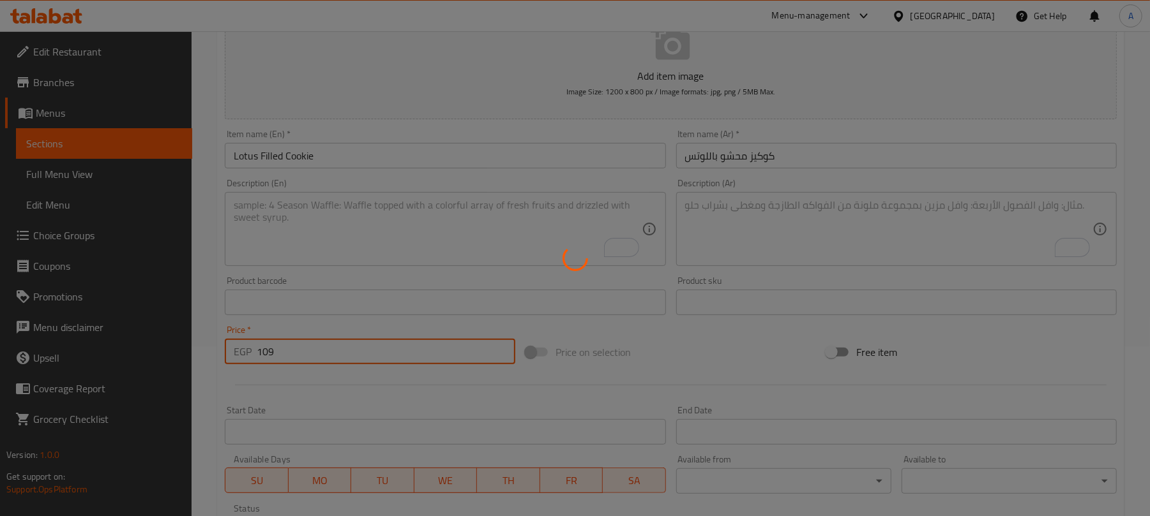
type input "0"
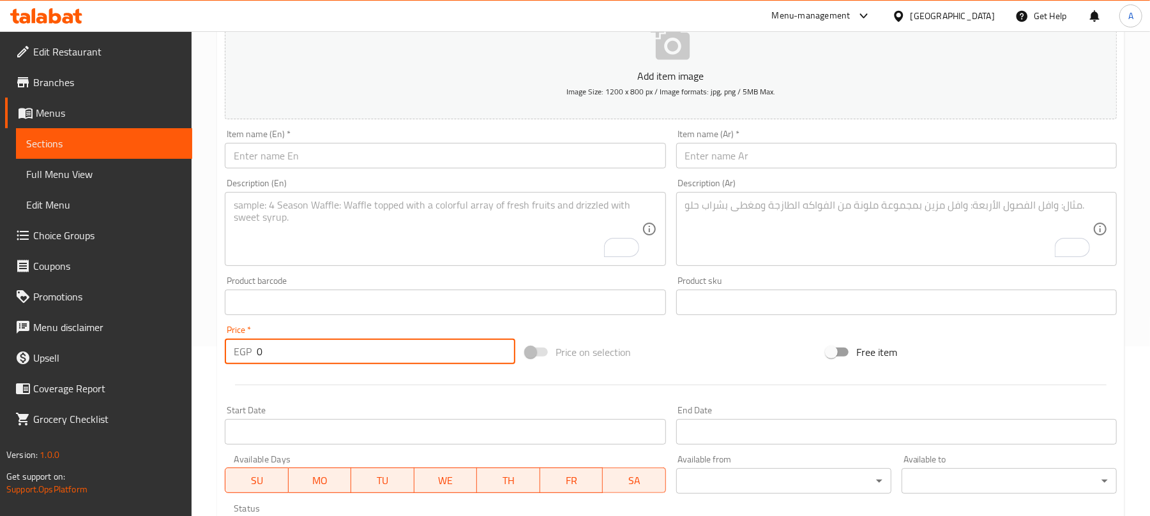
scroll to position [0, 0]
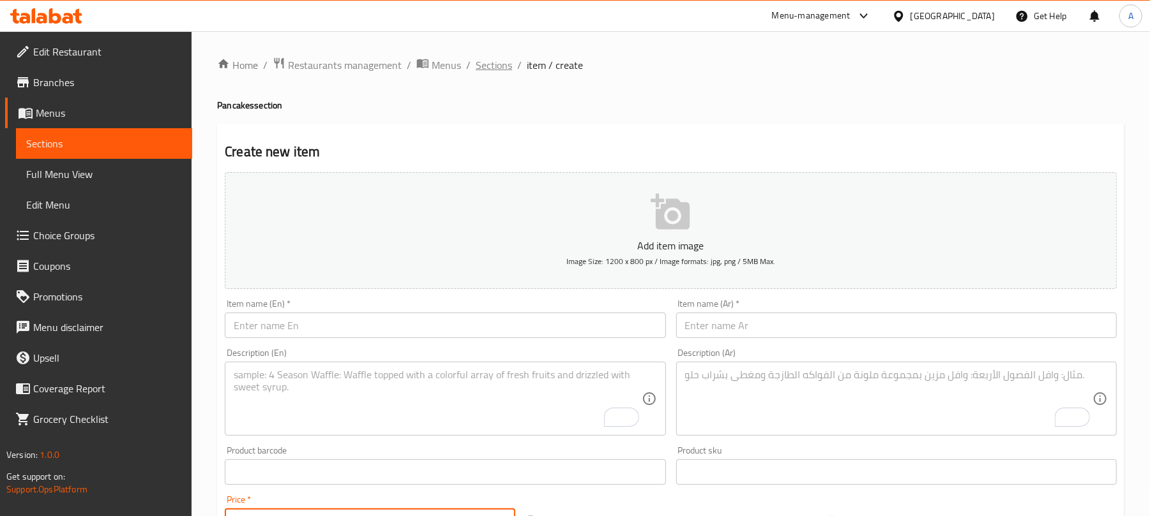
click at [490, 63] on span "Sections" at bounding box center [494, 64] width 36 height 15
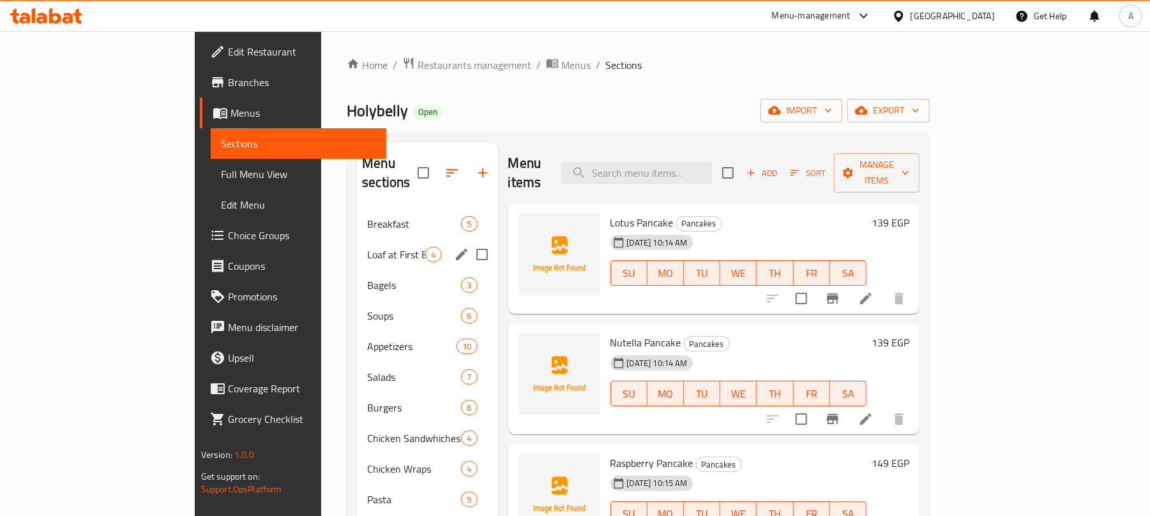
scroll to position [85, 0]
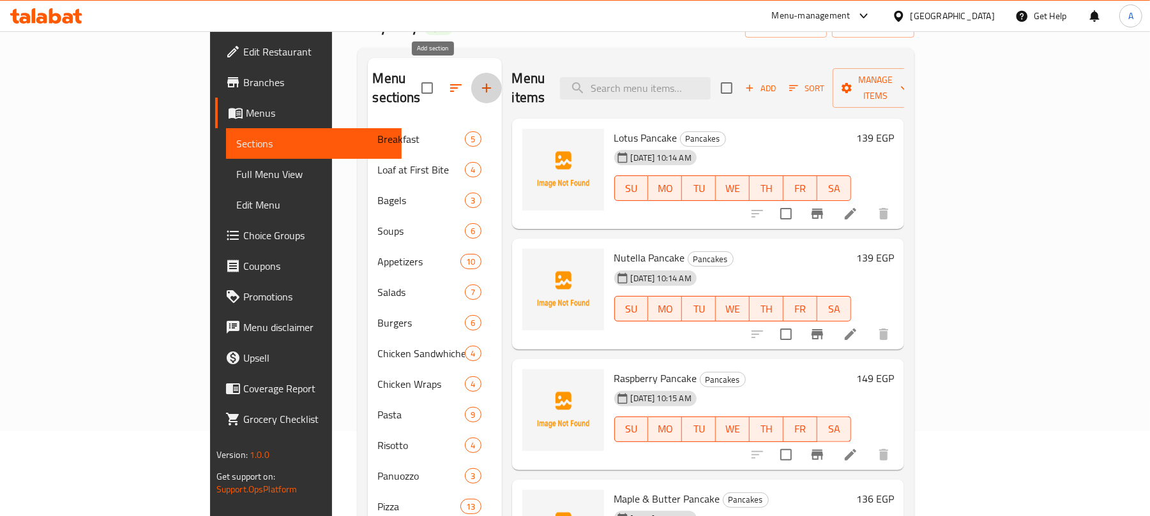
click at [479, 80] on icon "button" at bounding box center [486, 87] width 15 height 15
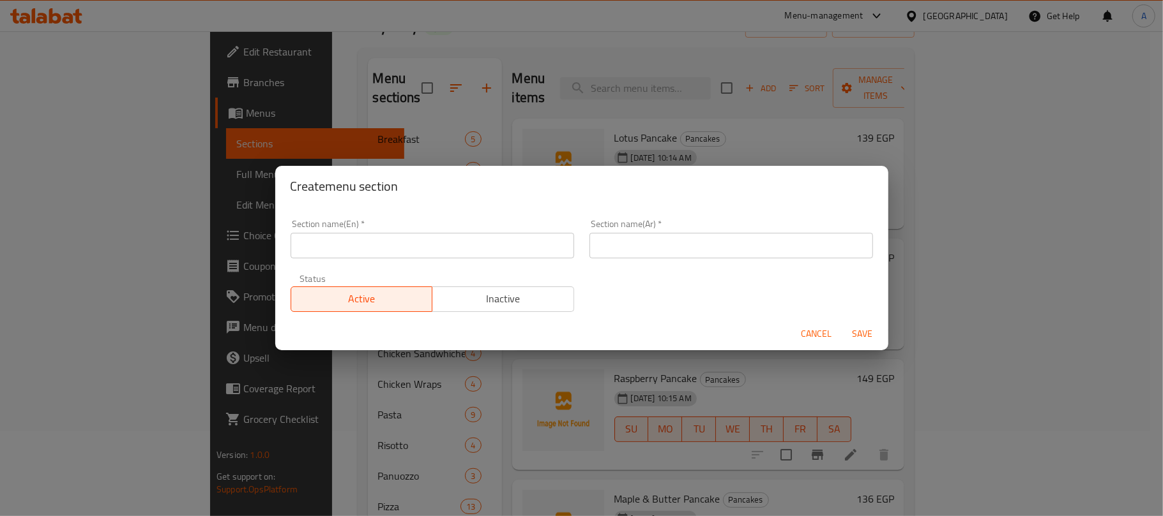
click at [499, 244] on input "text" at bounding box center [431, 246] width 283 height 26
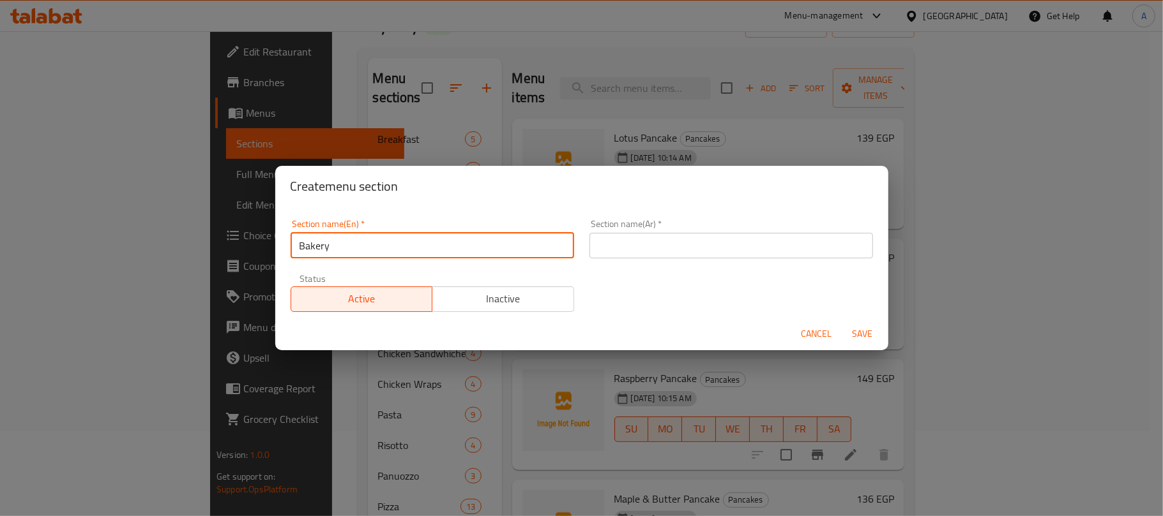
drag, startPoint x: 368, startPoint y: 249, endPoint x: 337, endPoint y: 250, distance: 30.7
click at [337, 250] on input "Bakery" at bounding box center [431, 246] width 283 height 26
type input "Bakery"
click at [702, 244] on input "text" at bounding box center [730, 246] width 283 height 26
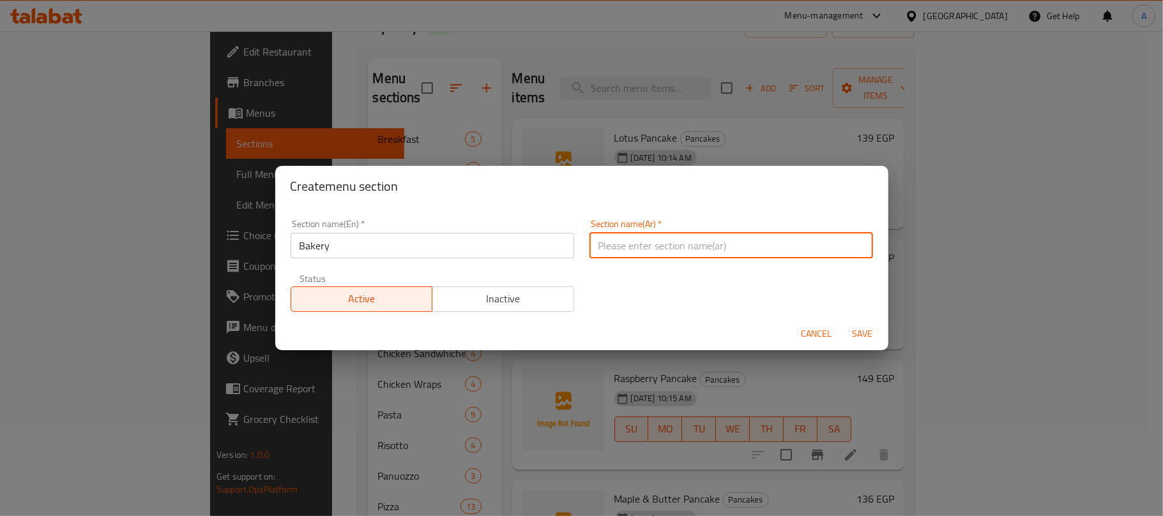
click at [312, 244] on input "Bakery" at bounding box center [431, 246] width 283 height 26
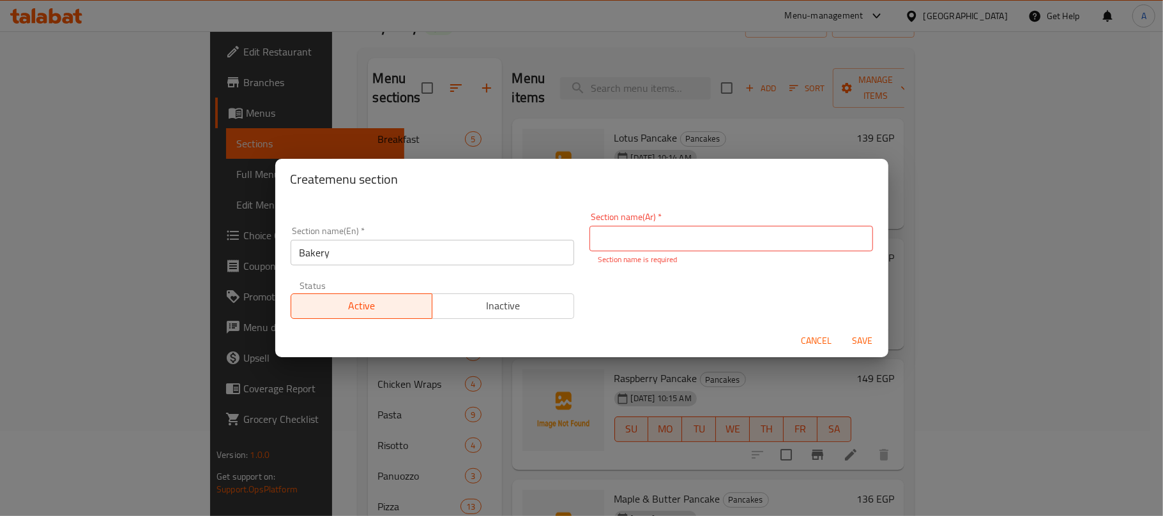
click at [673, 241] on input "text" at bounding box center [730, 239] width 283 height 26
click at [659, 236] on input "text" at bounding box center [730, 239] width 283 height 26
paste input "مخبز"
type input "المخبز"
click at [842, 329] on button "Save" at bounding box center [862, 341] width 41 height 24
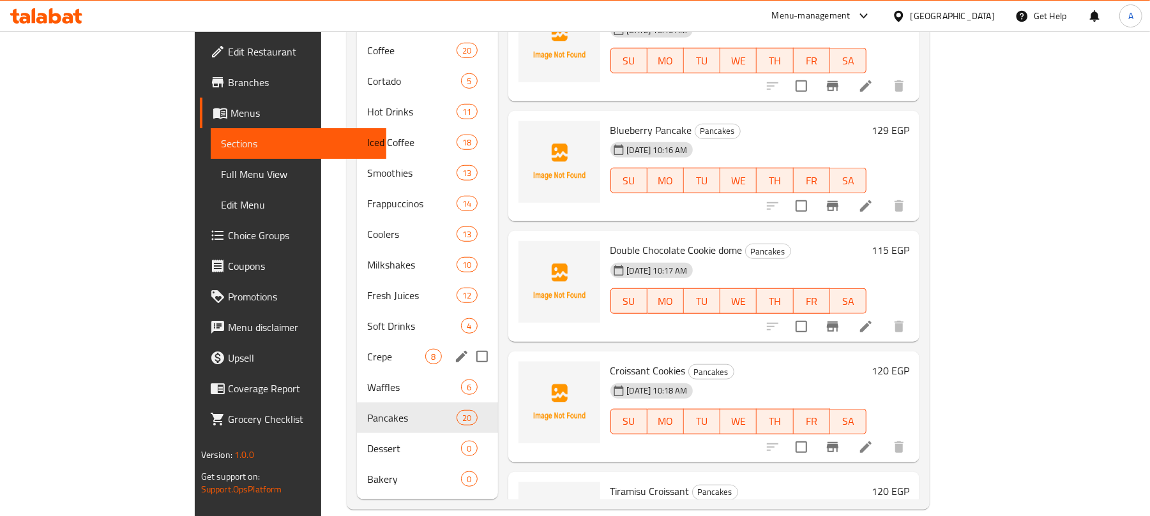
scroll to position [695, 0]
click at [426, 473] on span "0" at bounding box center [433, 479] width 15 height 12
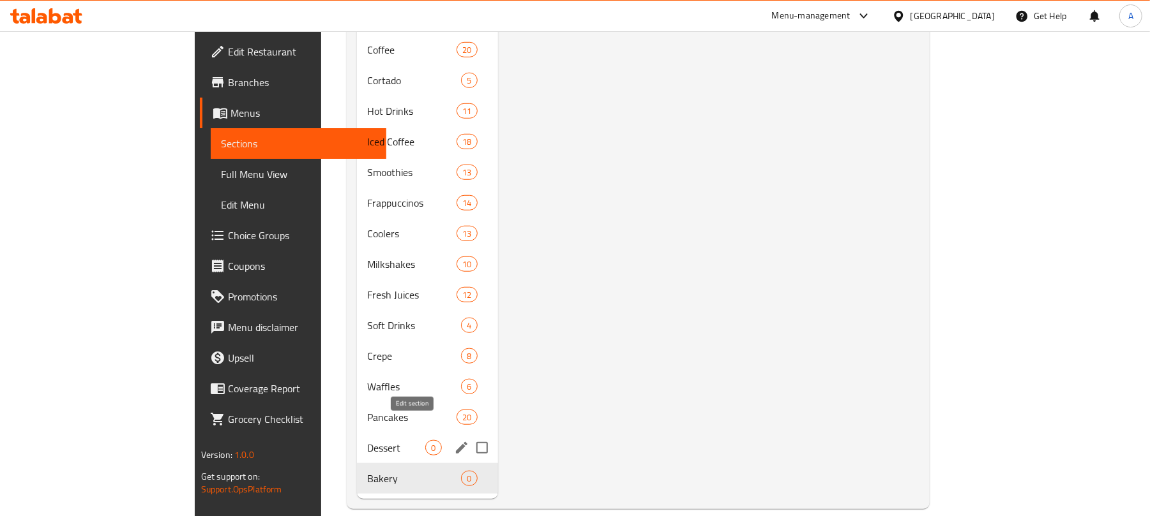
click at [454, 440] on icon "edit" at bounding box center [461, 447] width 15 height 15
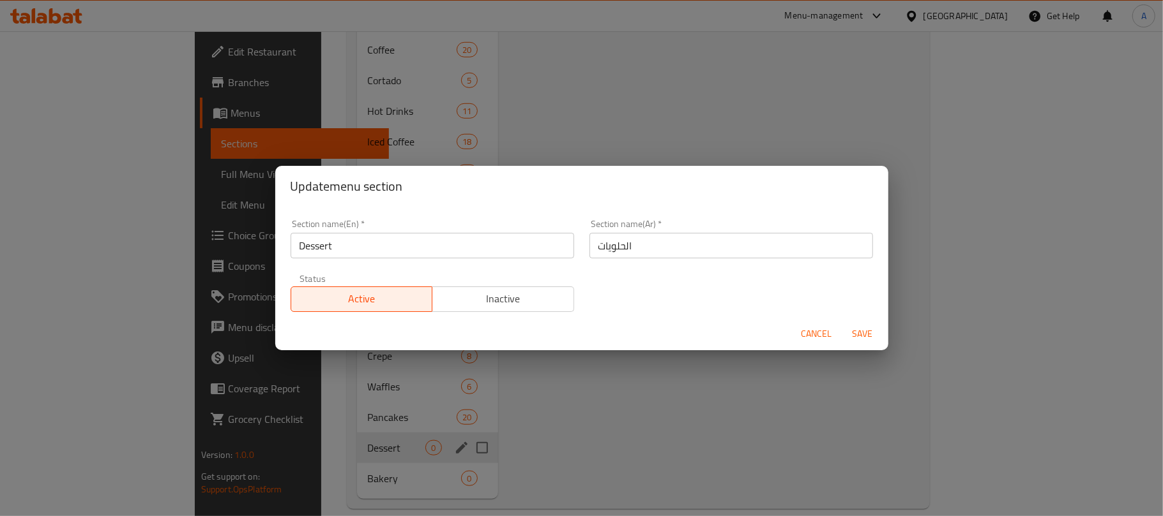
click at [818, 333] on span "Cancel" at bounding box center [816, 334] width 31 height 16
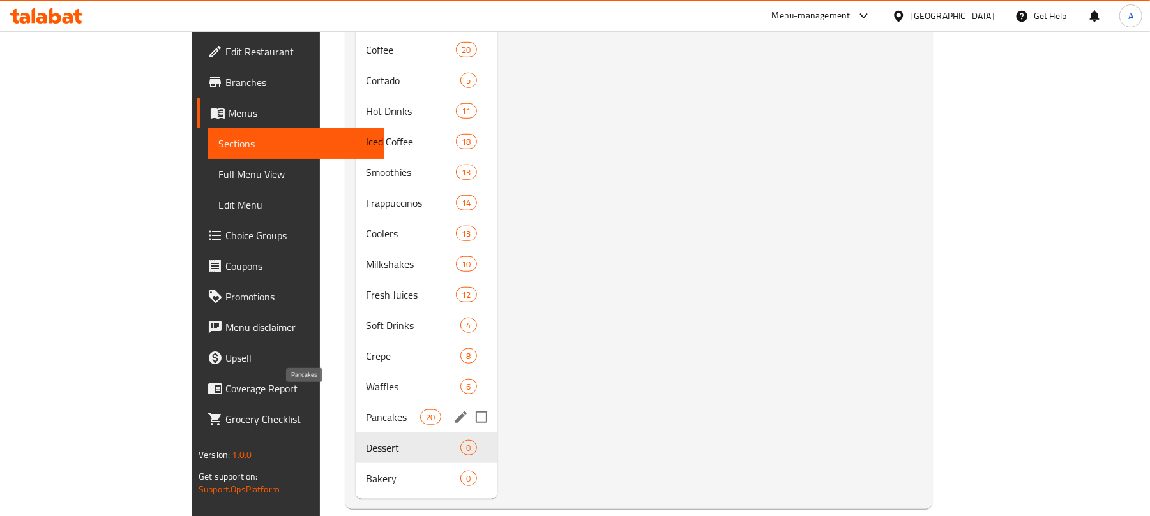
click at [366, 410] on span "Pancakes" at bounding box center [393, 417] width 54 height 15
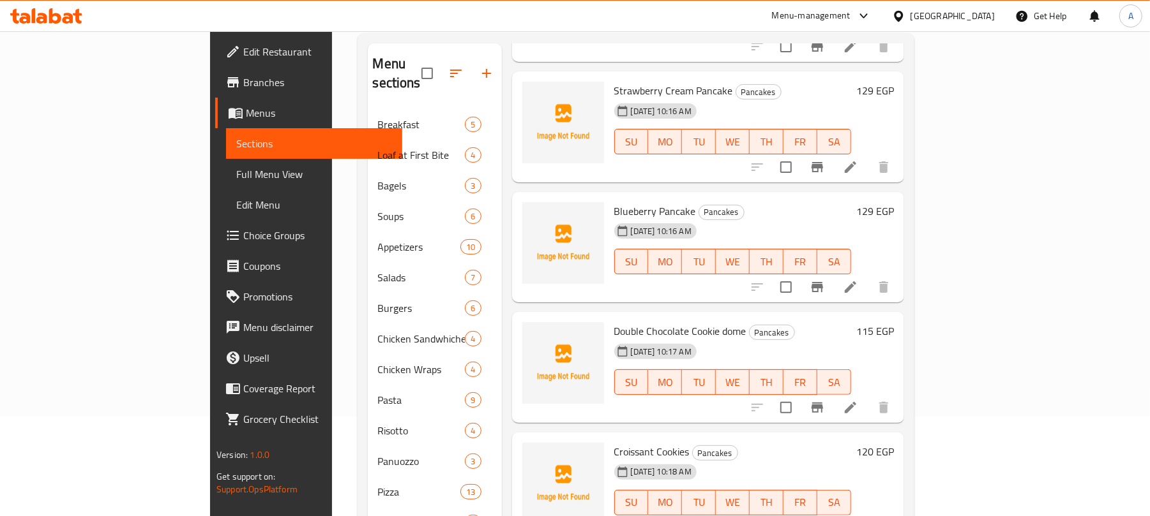
scroll to position [511, 0]
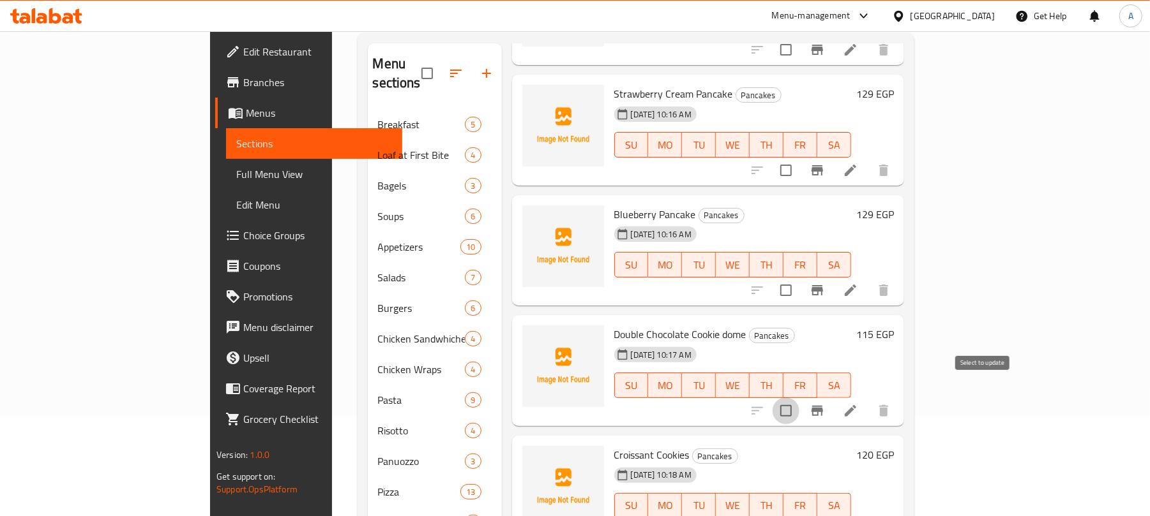
click at [799, 398] on input "checkbox" at bounding box center [785, 411] width 27 height 27
checkbox input "true"
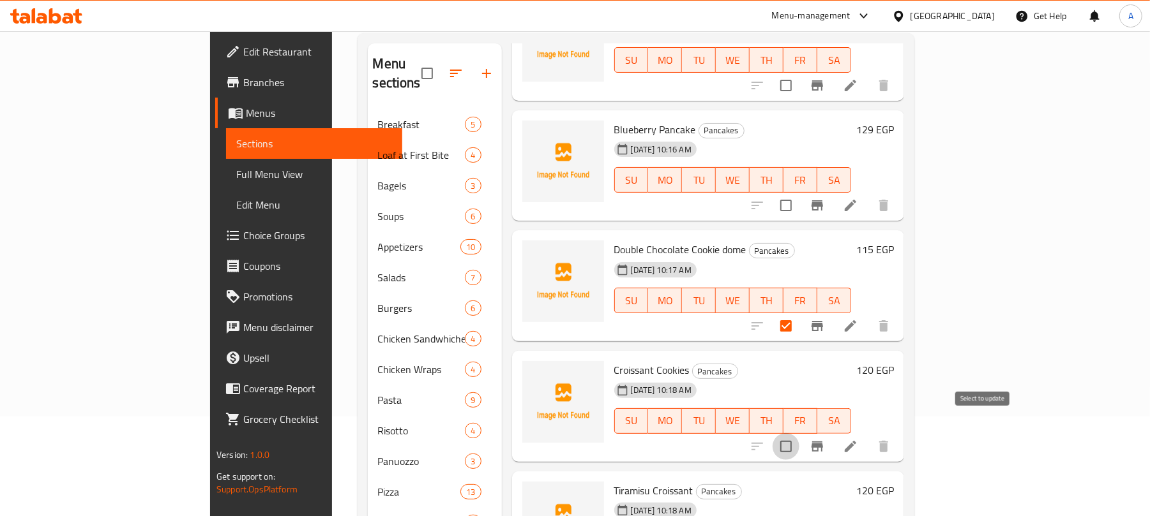
click at [799, 435] on input "checkbox" at bounding box center [785, 446] width 27 height 27
checkbox input "true"
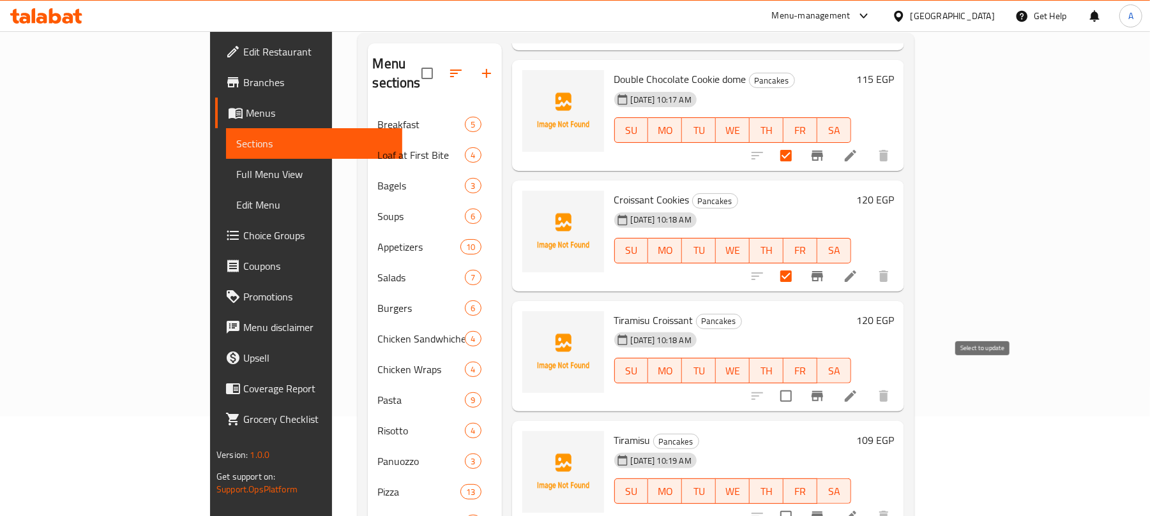
click at [799, 384] on input "checkbox" at bounding box center [785, 396] width 27 height 27
checkbox input "true"
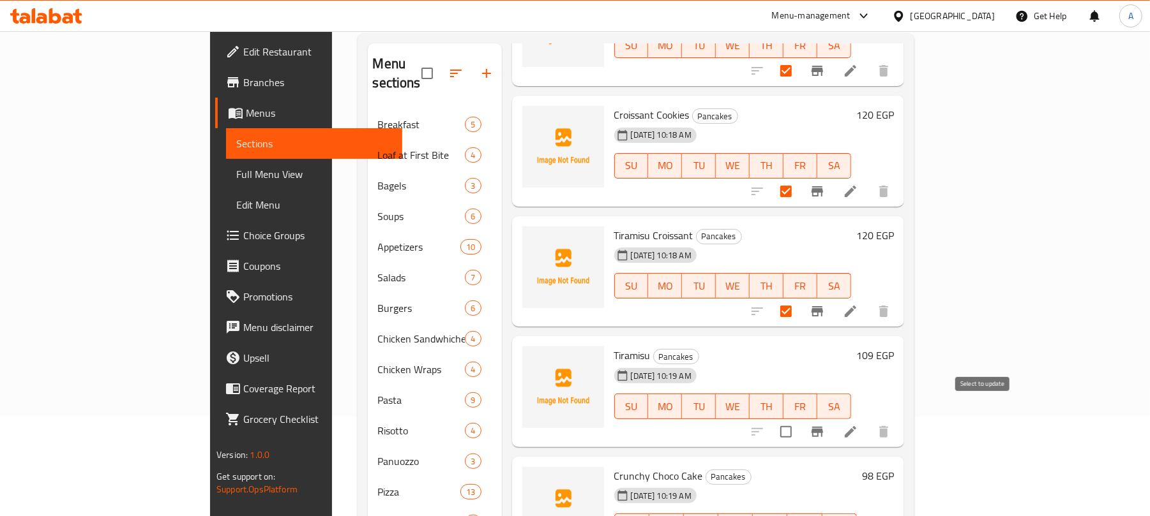
click at [799, 419] on input "checkbox" at bounding box center [785, 432] width 27 height 27
checkbox input "true"
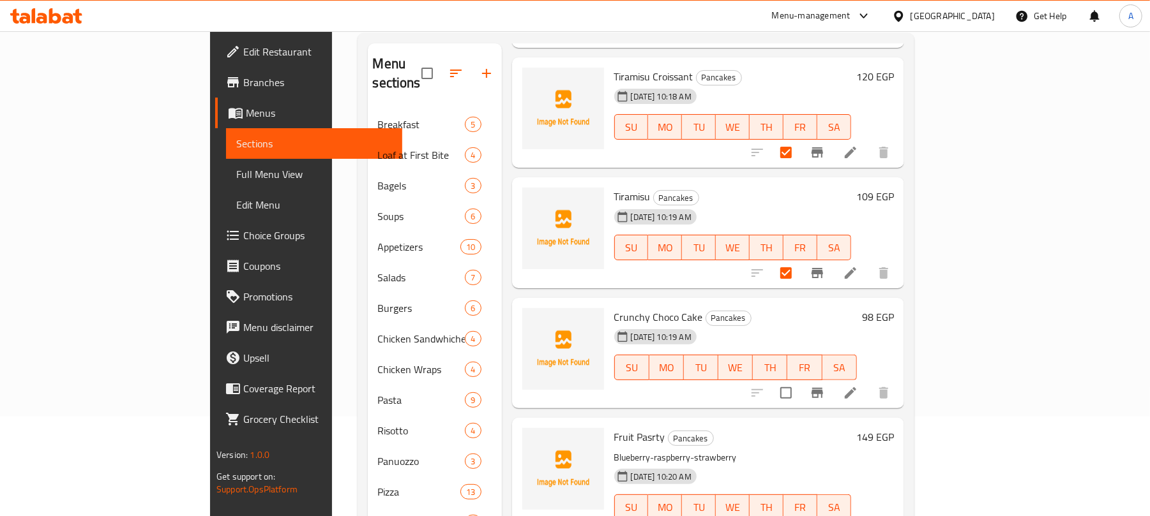
scroll to position [1021, 0]
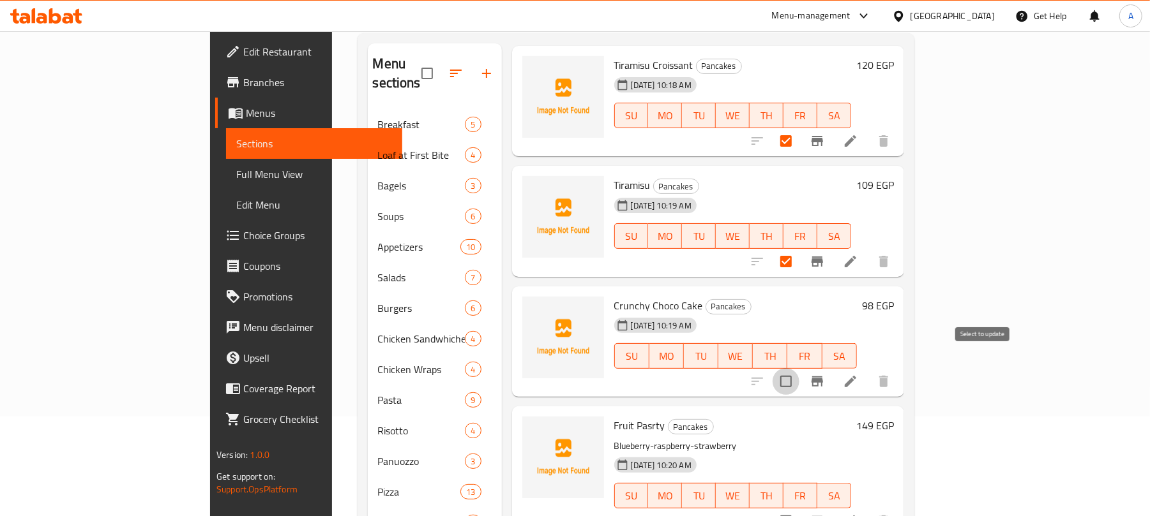
click at [799, 371] on input "checkbox" at bounding box center [785, 381] width 27 height 27
checkbox input "true"
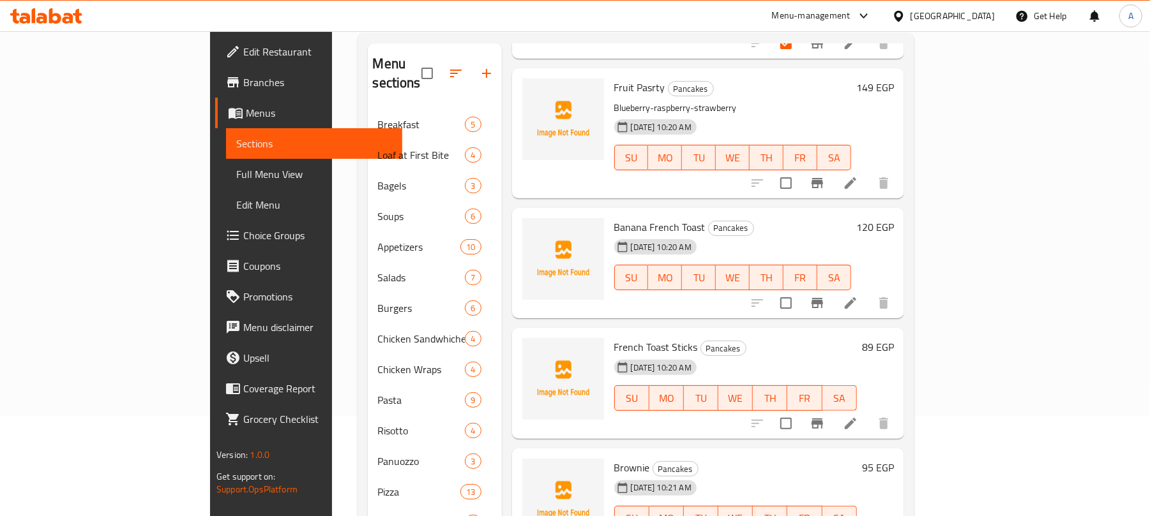
scroll to position [1277, 0]
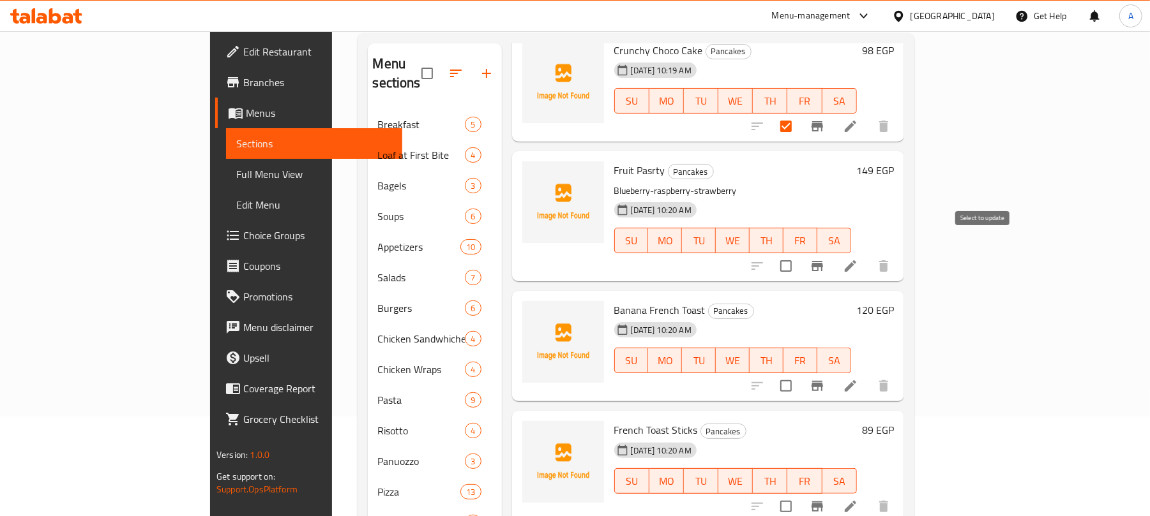
click at [799, 253] on input "checkbox" at bounding box center [785, 266] width 27 height 27
checkbox input "true"
click at [799, 373] on input "checkbox" at bounding box center [785, 386] width 27 height 27
checkbox input "true"
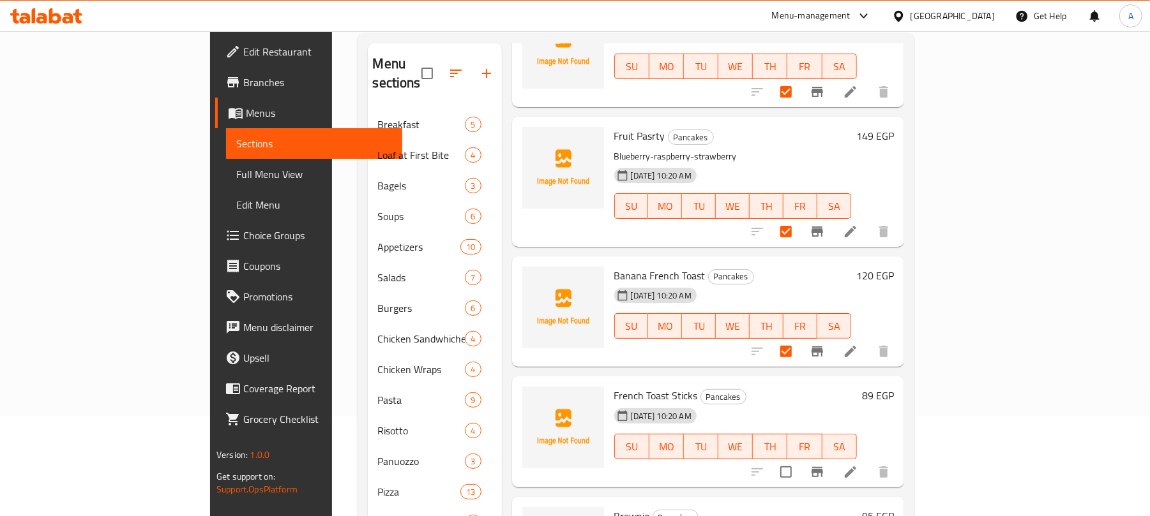
scroll to position [1426, 0]
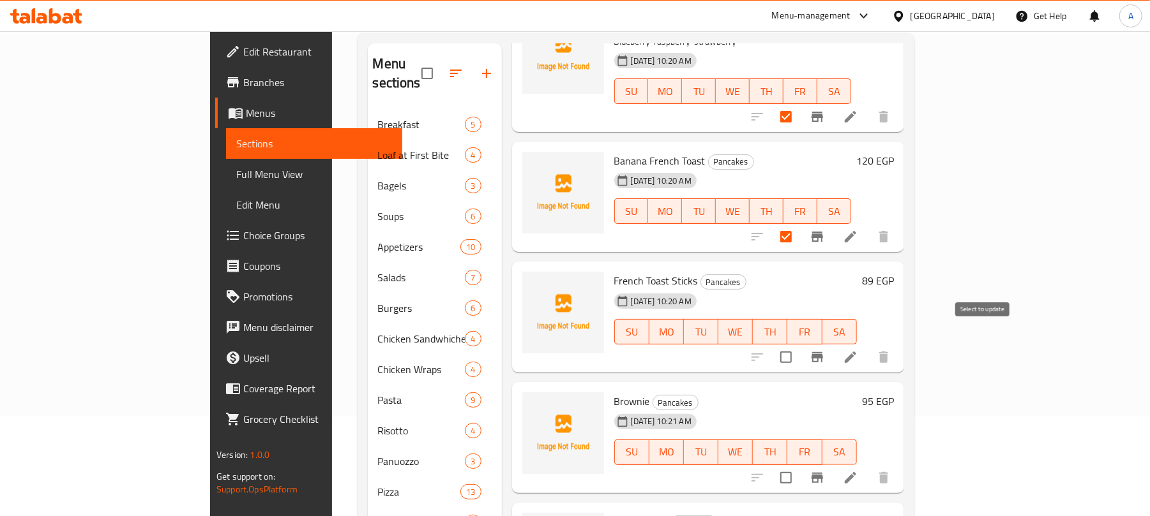
click at [799, 345] on input "checkbox" at bounding box center [785, 357] width 27 height 27
checkbox input "true"
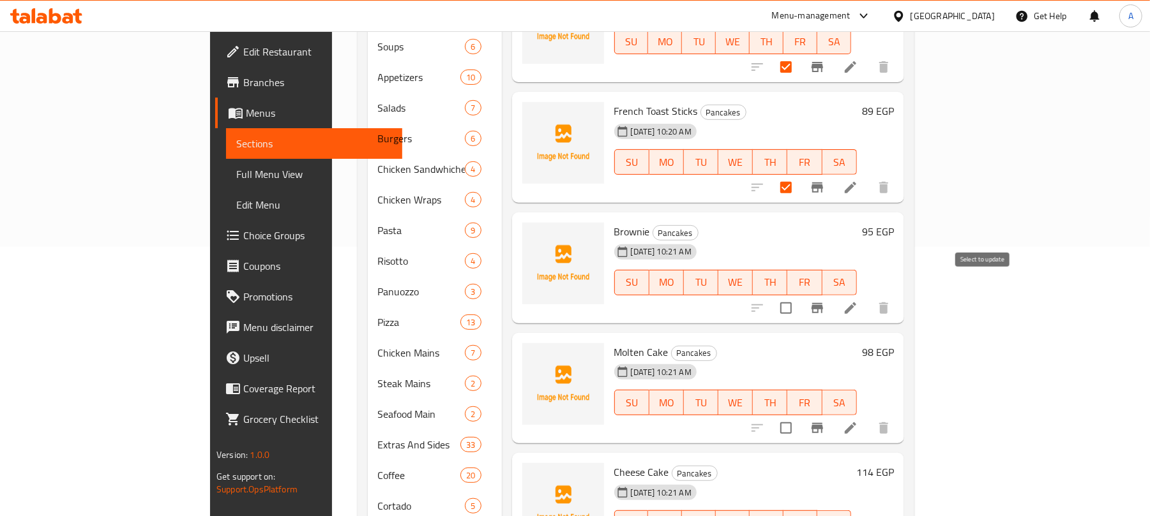
click at [799, 295] on input "checkbox" at bounding box center [785, 308] width 27 height 27
checkbox input "true"
click at [799, 415] on input "checkbox" at bounding box center [785, 428] width 27 height 27
checkbox input "true"
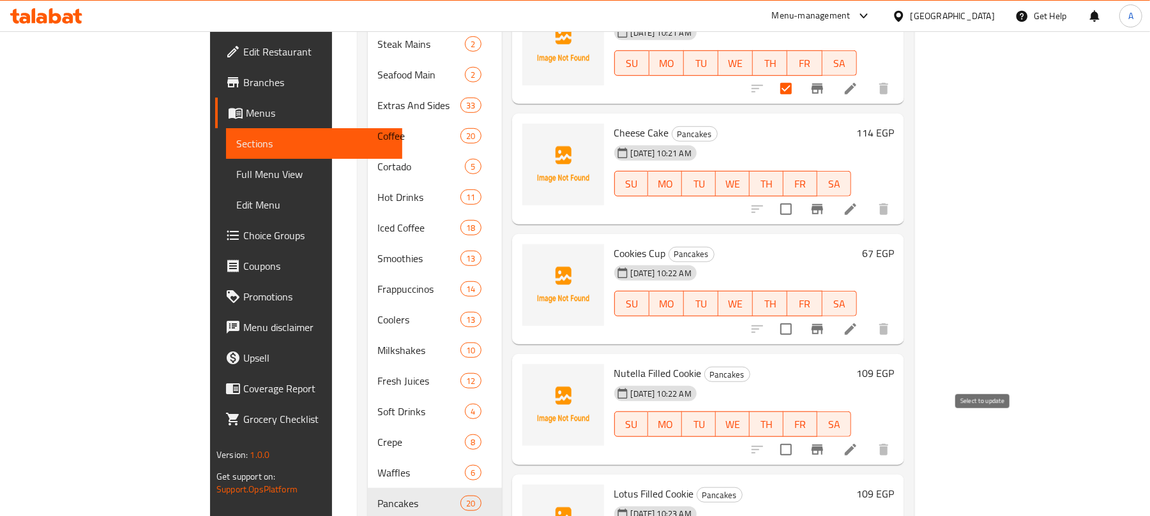
scroll to position [610, 0]
click at [799, 195] on input "checkbox" at bounding box center [785, 208] width 27 height 27
checkbox input "true"
click at [799, 315] on input "checkbox" at bounding box center [785, 328] width 27 height 27
checkbox input "true"
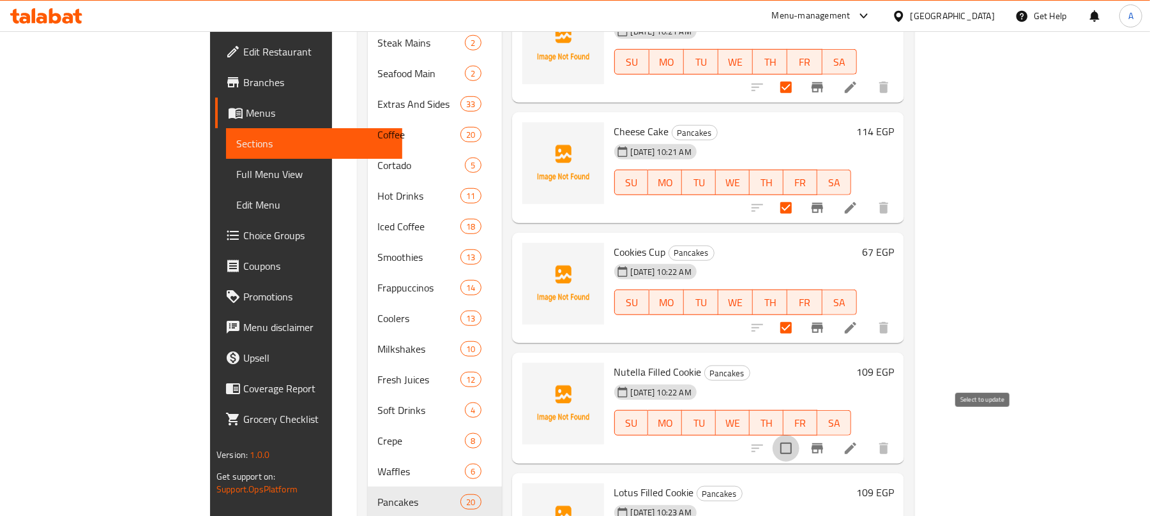
click at [799, 435] on input "checkbox" at bounding box center [785, 448] width 27 height 27
checkbox input "true"
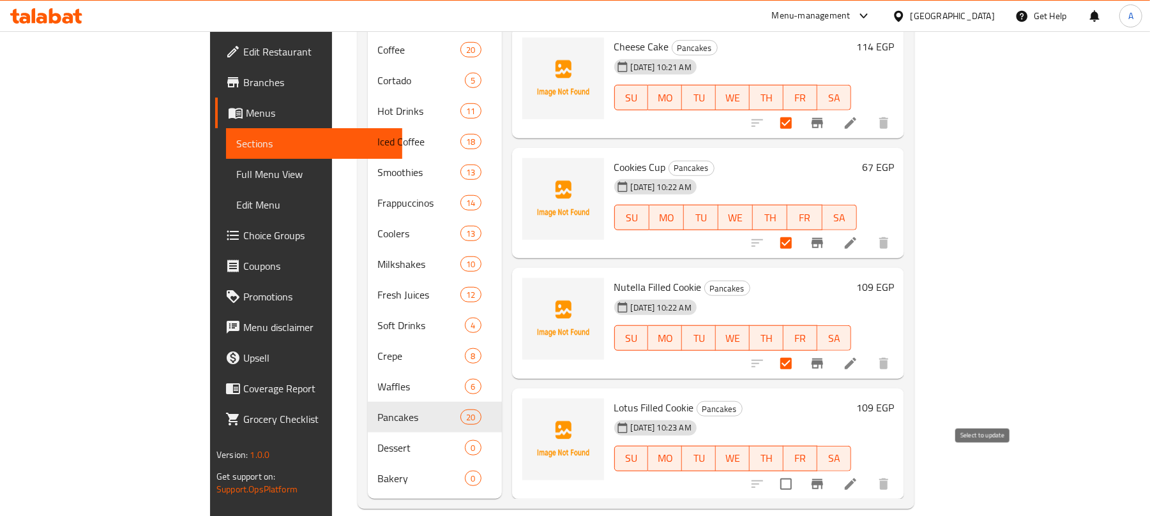
click at [799, 471] on input "checkbox" at bounding box center [785, 484] width 27 height 27
checkbox input "true"
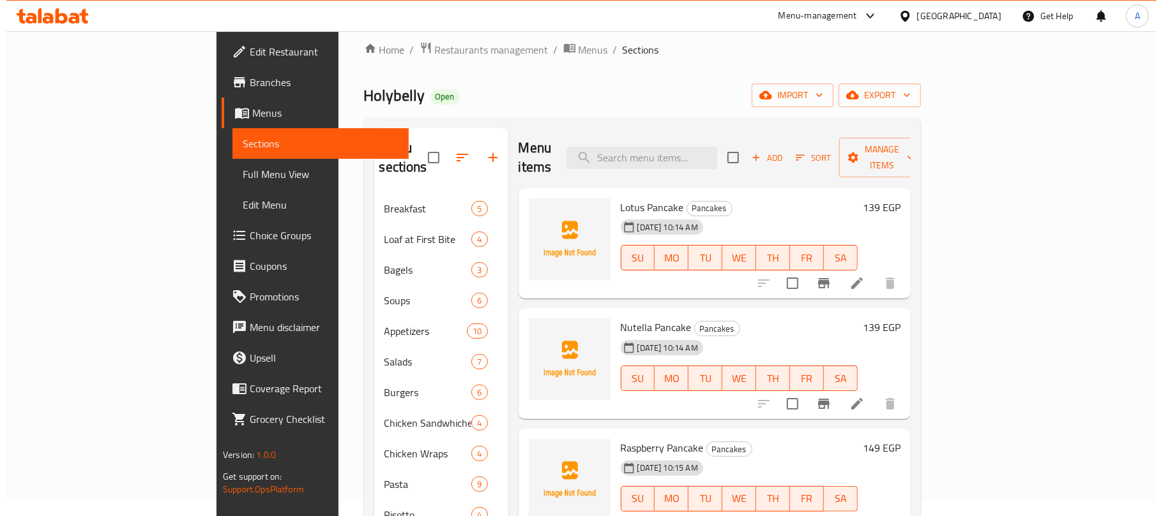
scroll to position [0, 0]
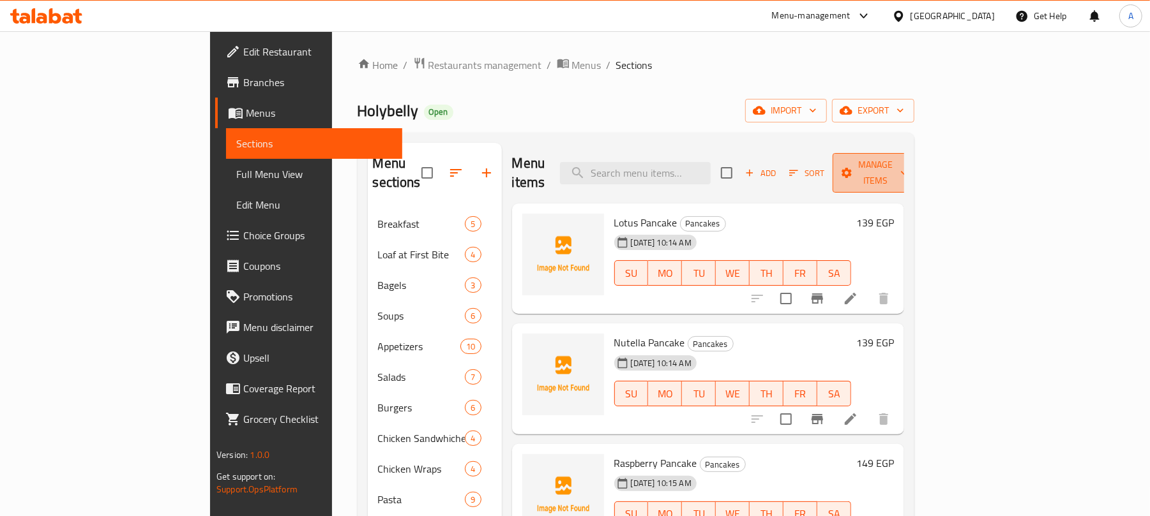
click at [908, 169] on span "Manage items" at bounding box center [875, 173] width 65 height 32
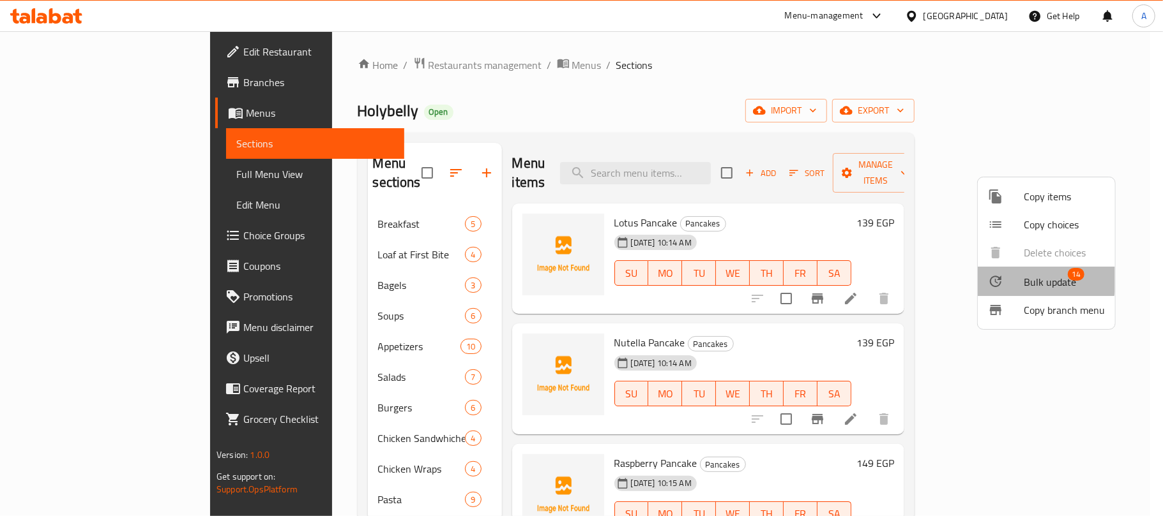
click at [1033, 278] on span "Bulk update" at bounding box center [1049, 282] width 52 height 15
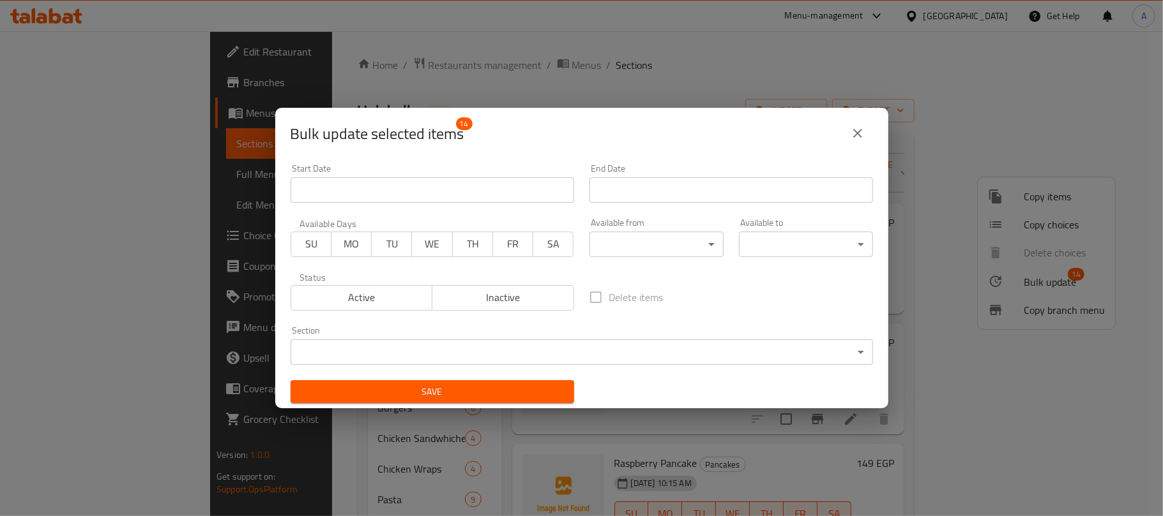
click at [558, 358] on body "​ Menu-management Egypt Get Help A Edit Restaurant Branches Menus Sections Full…" at bounding box center [581, 273] width 1163 height 485
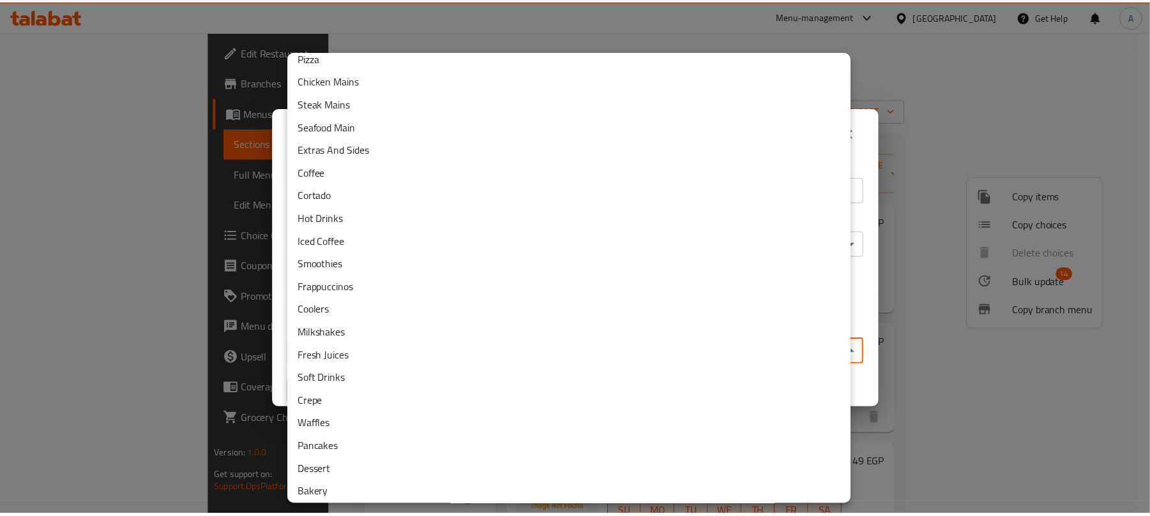
scroll to position [290, 0]
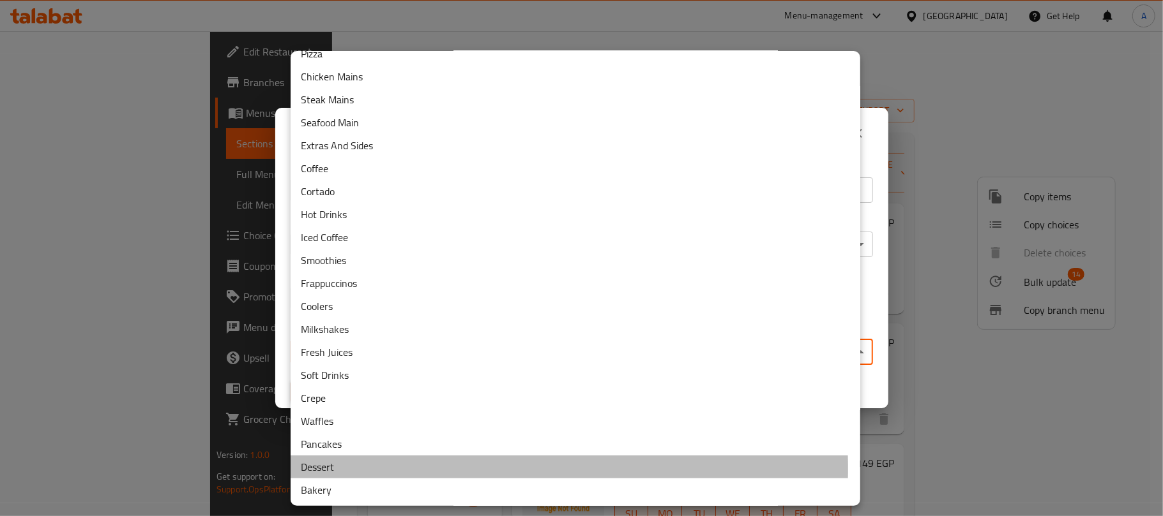
click at [345, 469] on li "Dessert" at bounding box center [574, 467] width 569 height 23
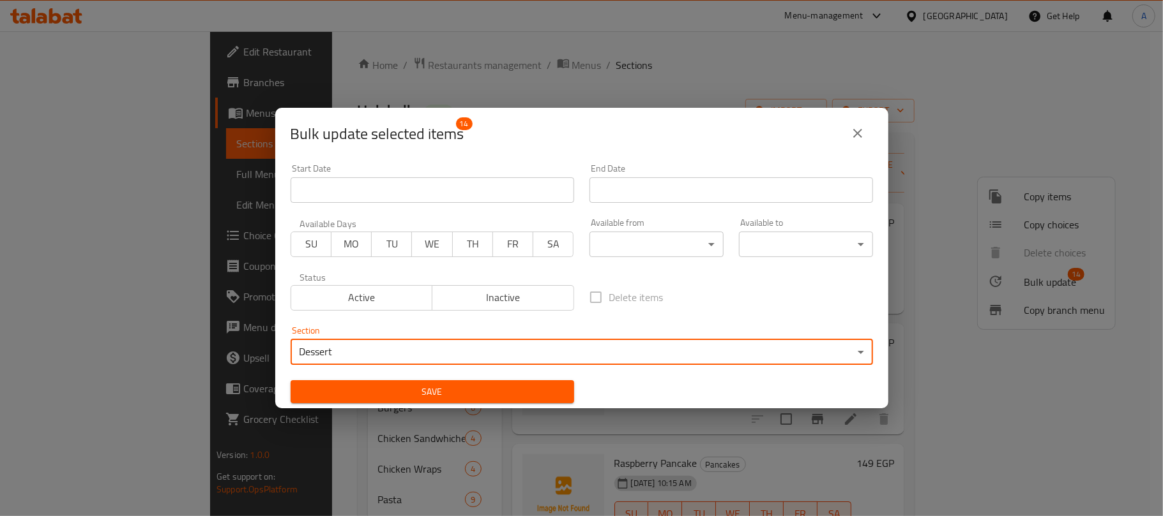
click at [538, 394] on span "Save" at bounding box center [432, 392] width 263 height 16
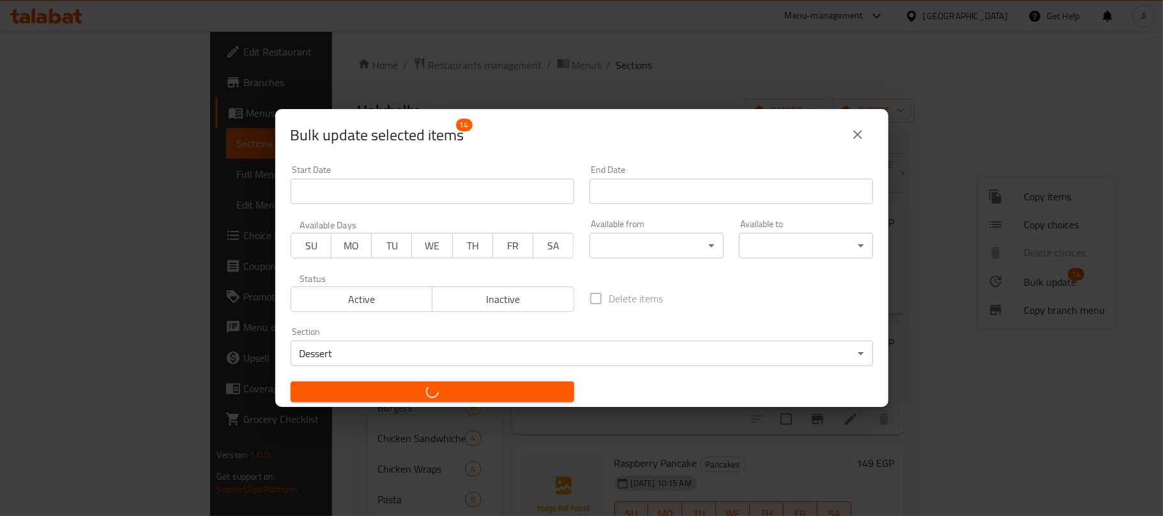
checkbox input "false"
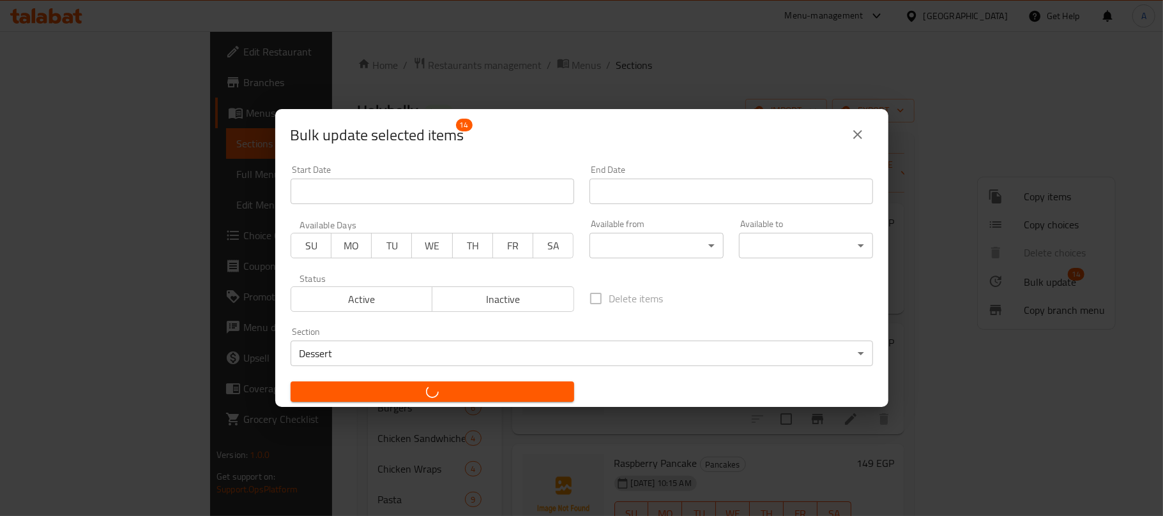
checkbox input "false"
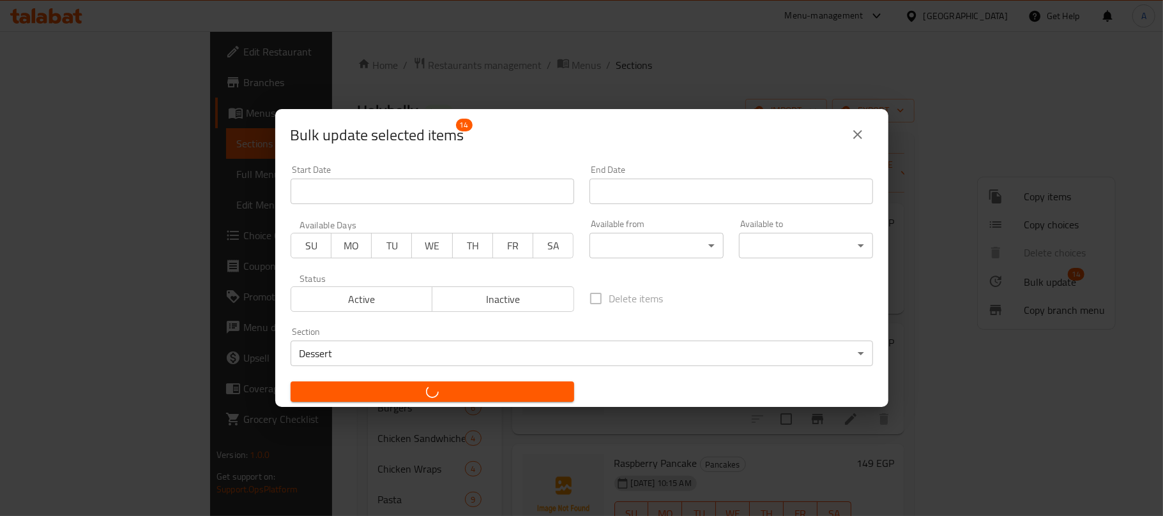
checkbox input "false"
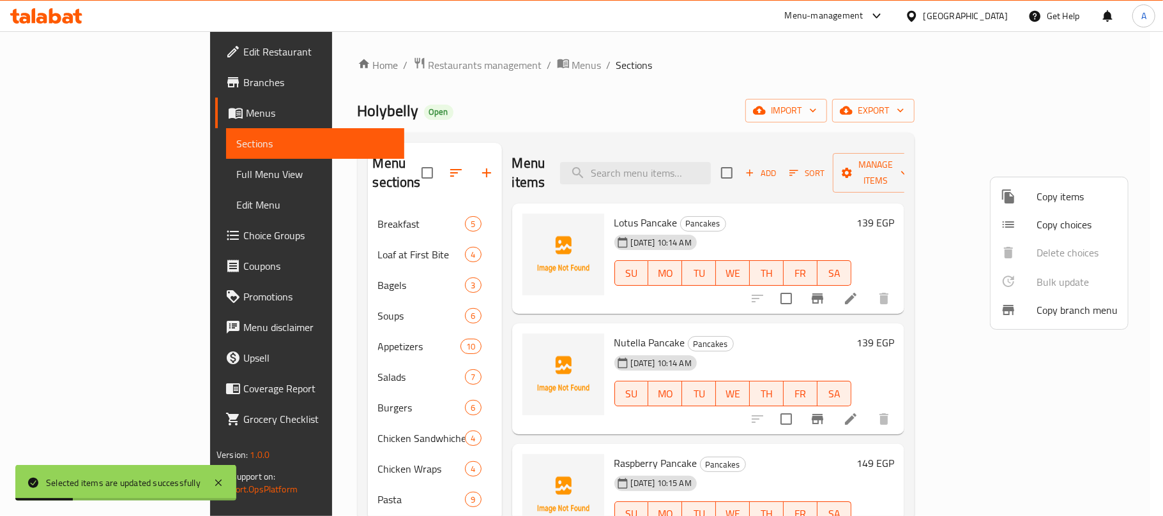
click at [651, 103] on div at bounding box center [581, 258] width 1163 height 516
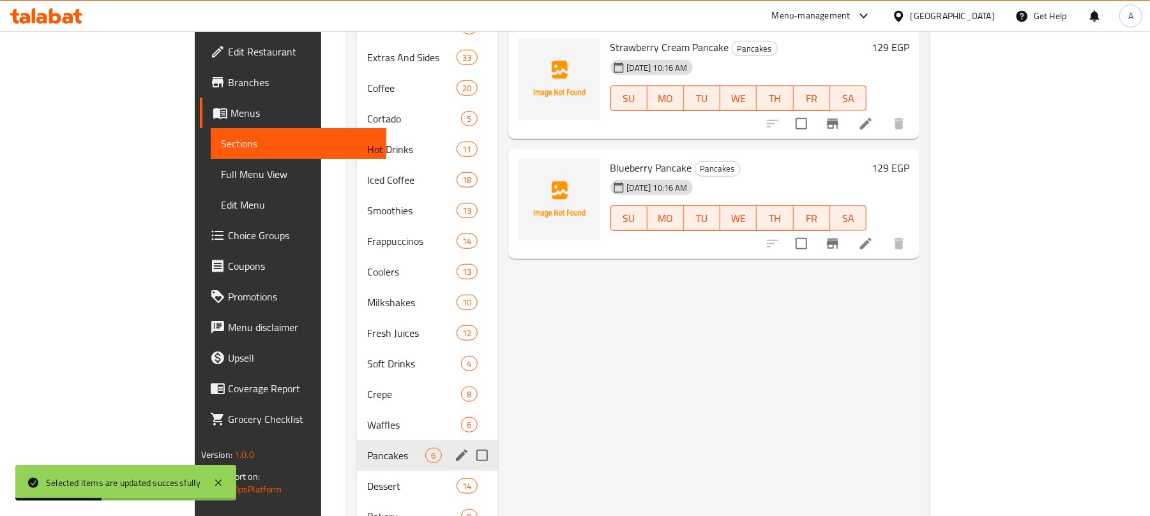
scroll to position [695, 0]
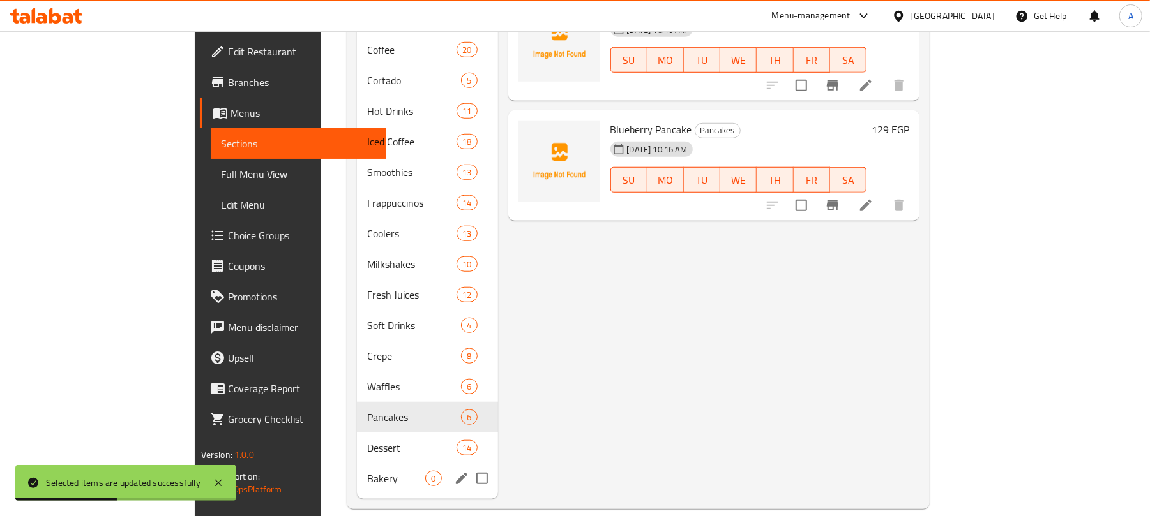
click at [357, 469] on div "Bakery 0" at bounding box center [427, 478] width 140 height 31
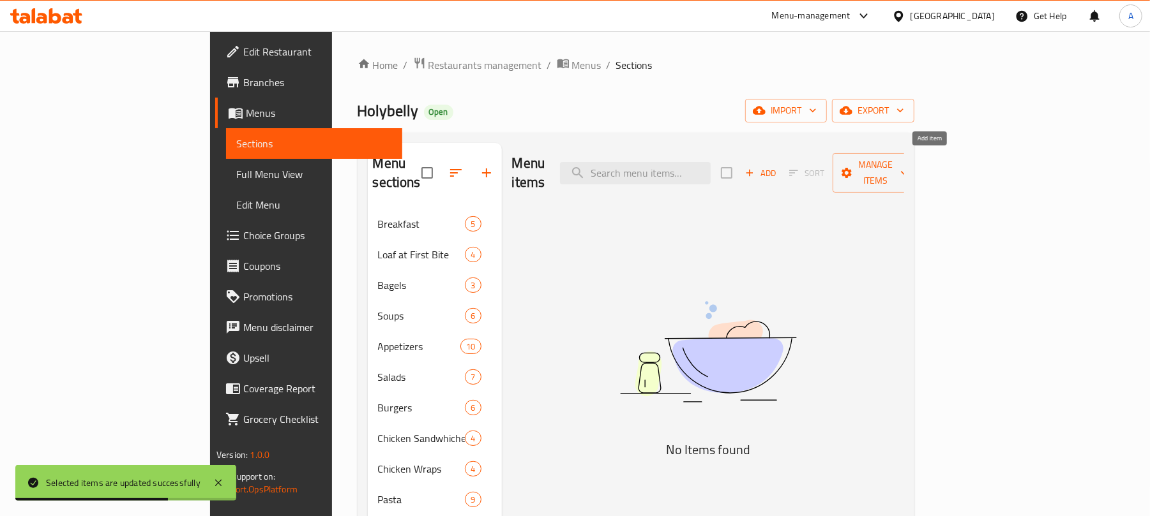
click at [778, 166] on span "Add" at bounding box center [760, 173] width 34 height 15
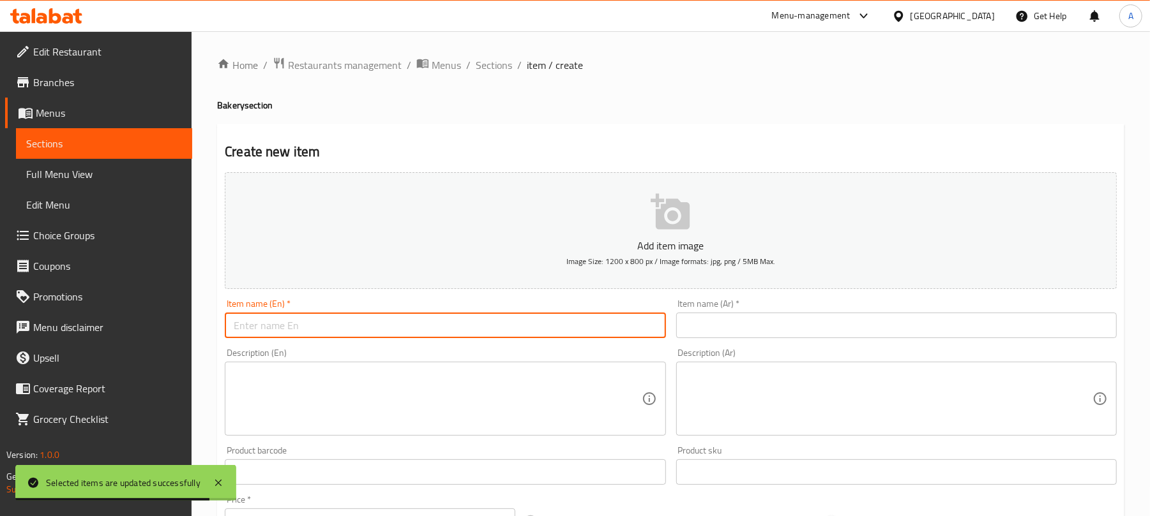
click at [412, 327] on input "text" at bounding box center [445, 326] width 440 height 26
paste input "Feta Croissant"
type input "Feta Croissant"
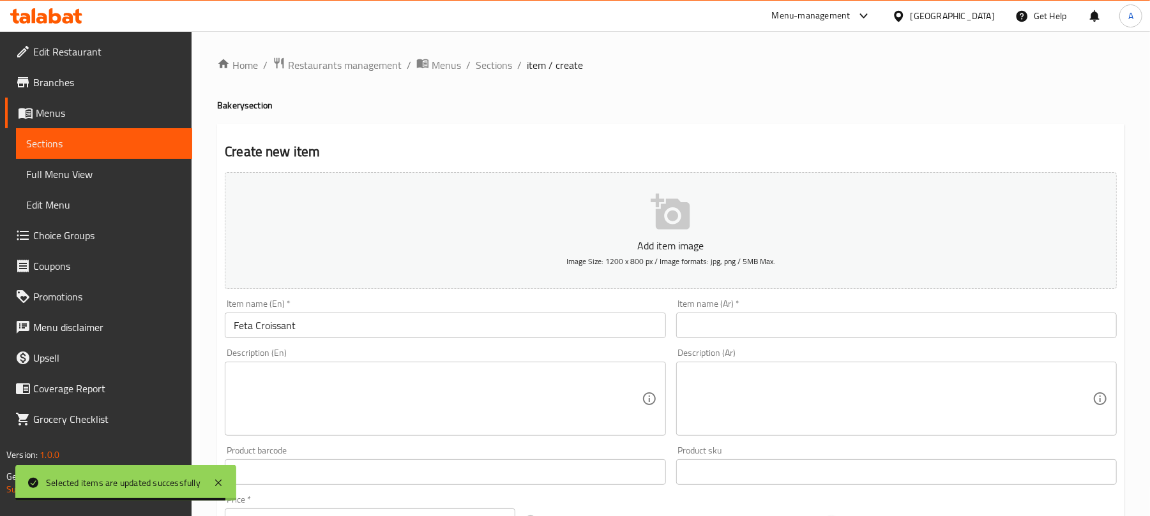
click at [721, 320] on input "text" at bounding box center [896, 326] width 440 height 26
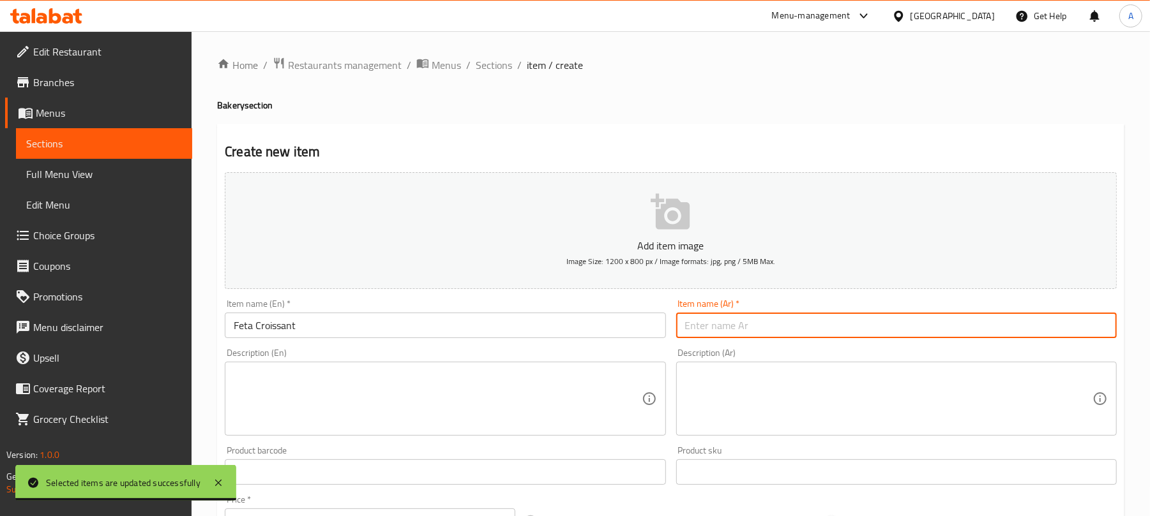
paste input "كرواسون الفيتا"
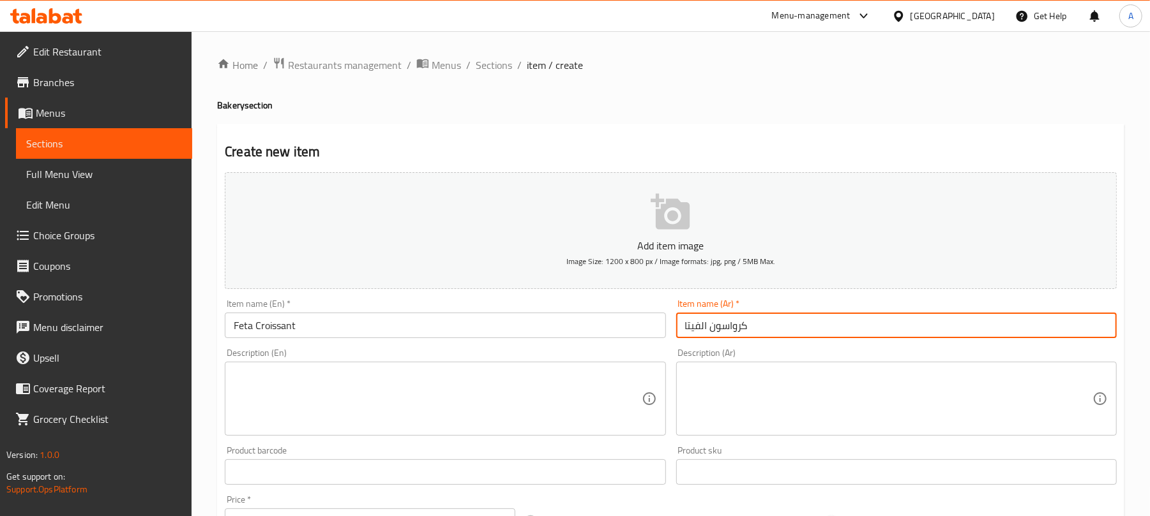
type input "كرواسون الفيتا"
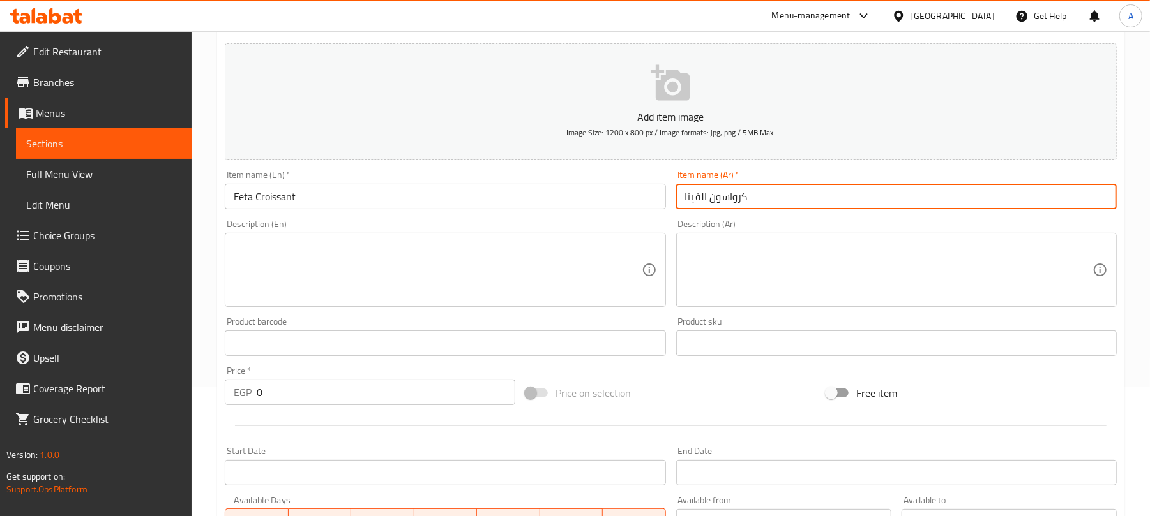
scroll to position [170, 0]
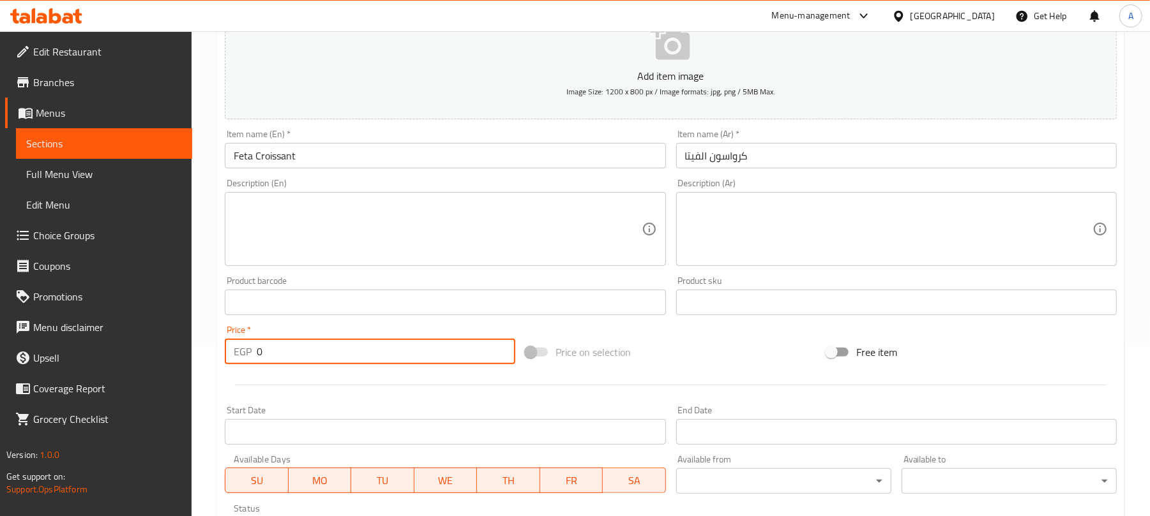
paste input "75"
drag, startPoint x: 274, startPoint y: 351, endPoint x: 231, endPoint y: 351, distance: 42.8
click at [231, 351] on div "EGP 0 Price *" at bounding box center [370, 352] width 290 height 26
type input "75"
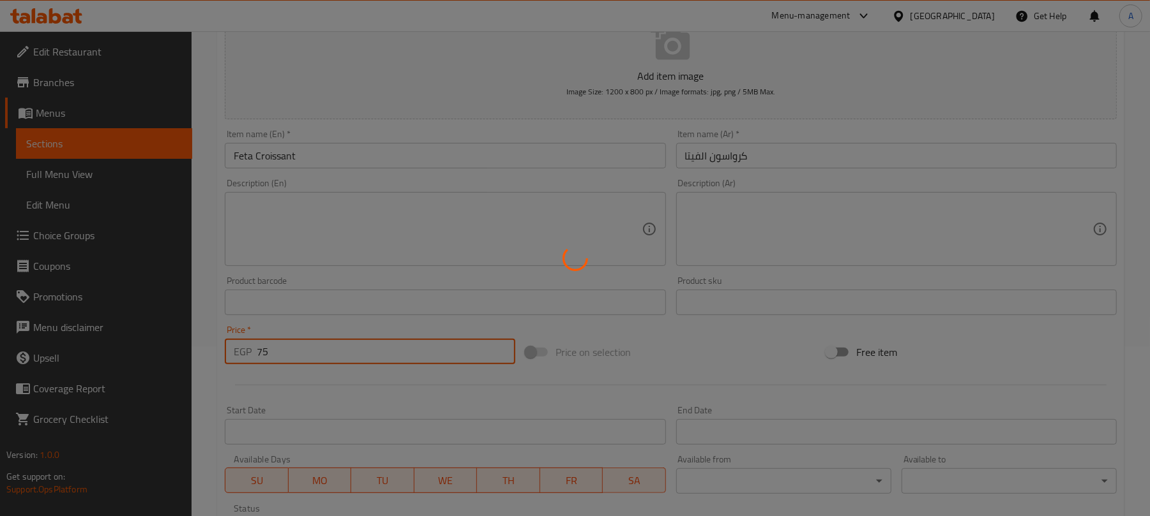
type input "0"
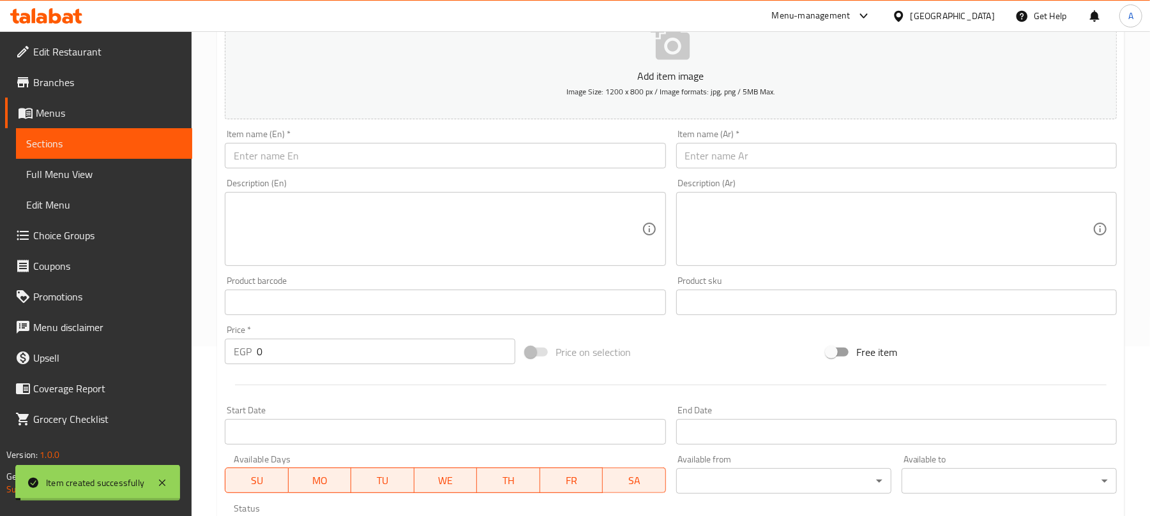
click at [360, 163] on input "text" at bounding box center [445, 156] width 440 height 26
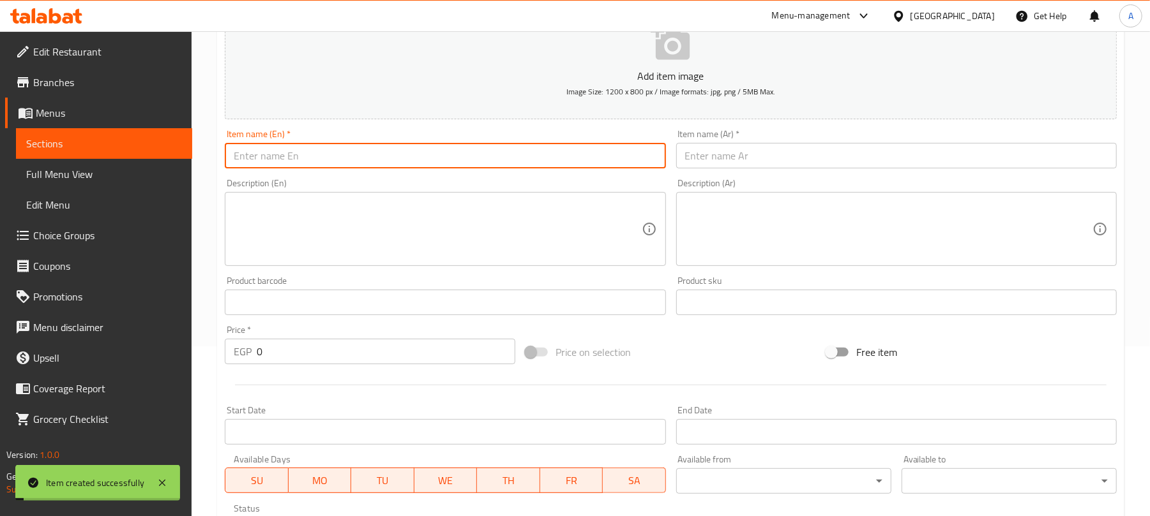
click at [350, 153] on input "text" at bounding box center [445, 156] width 440 height 26
paste input "Plain Croissant"
type input "Plain Croissant"
click at [716, 153] on input "text" at bounding box center [896, 156] width 440 height 26
paste input "كرواسون عادي"
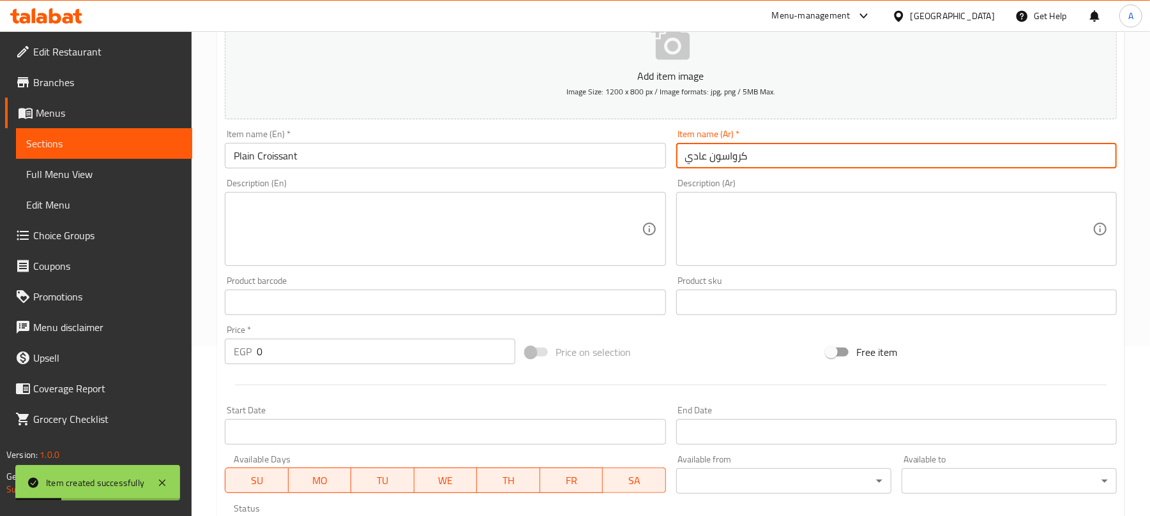
type input "كرواسون عادي"
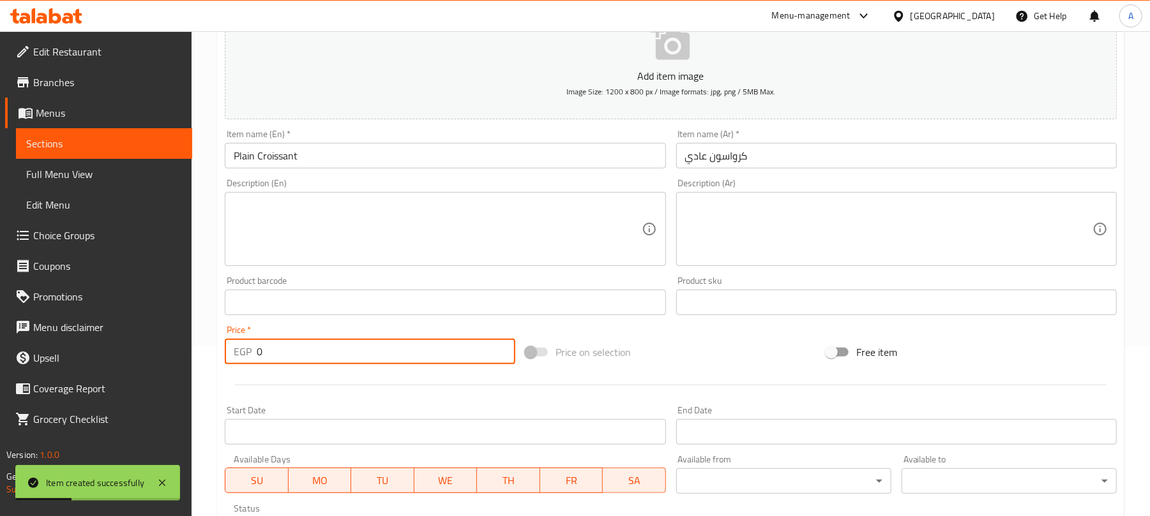
click at [303, 353] on input "0" at bounding box center [386, 352] width 259 height 26
paste input "48"
drag, startPoint x: 291, startPoint y: 354, endPoint x: 240, endPoint y: 359, distance: 51.3
click at [240, 359] on div "EGP 048 Price *" at bounding box center [370, 352] width 290 height 26
paste input "number"
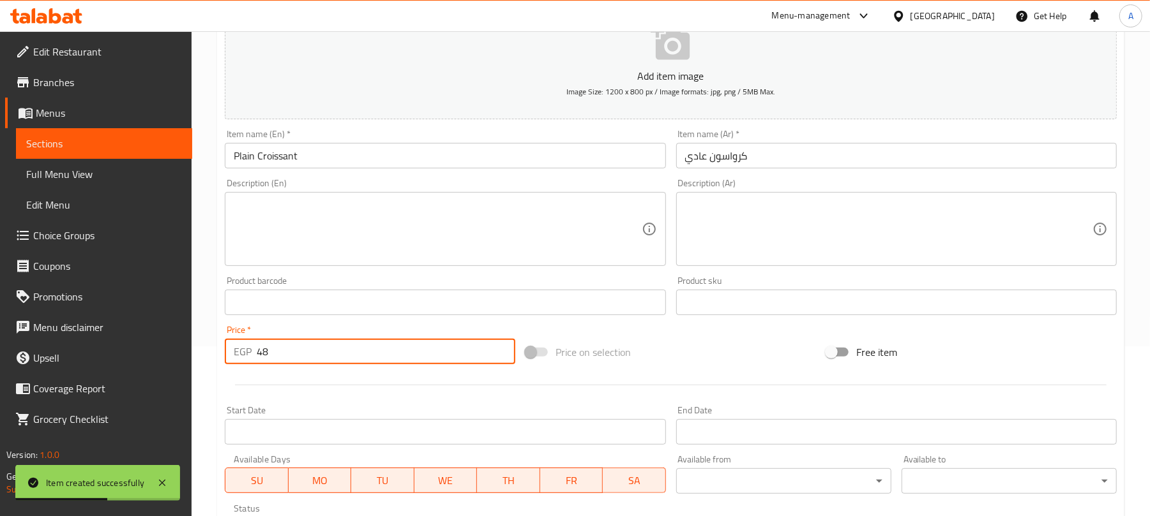
type input "48"
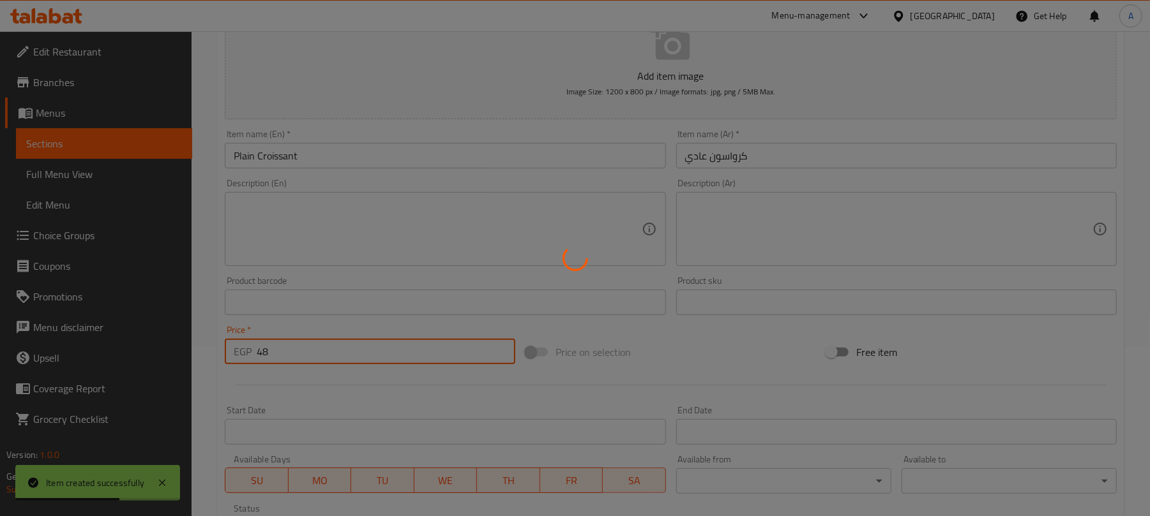
type input "0"
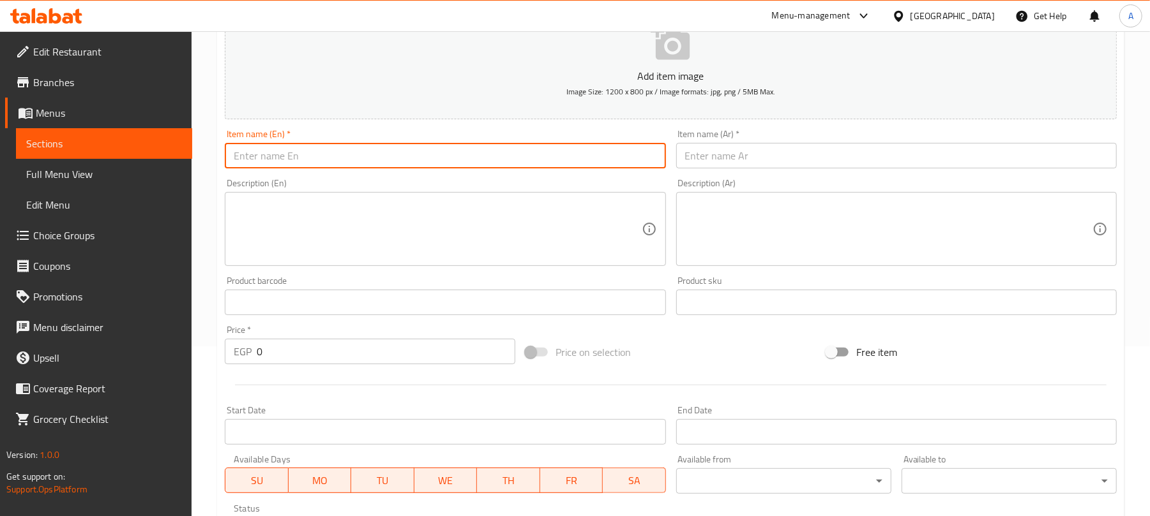
click at [371, 152] on input "text" at bounding box center [445, 156] width 440 height 26
paste input "Roast Beef & Gouda Croissant"
type input "Roast Beef & Gouda Croissant"
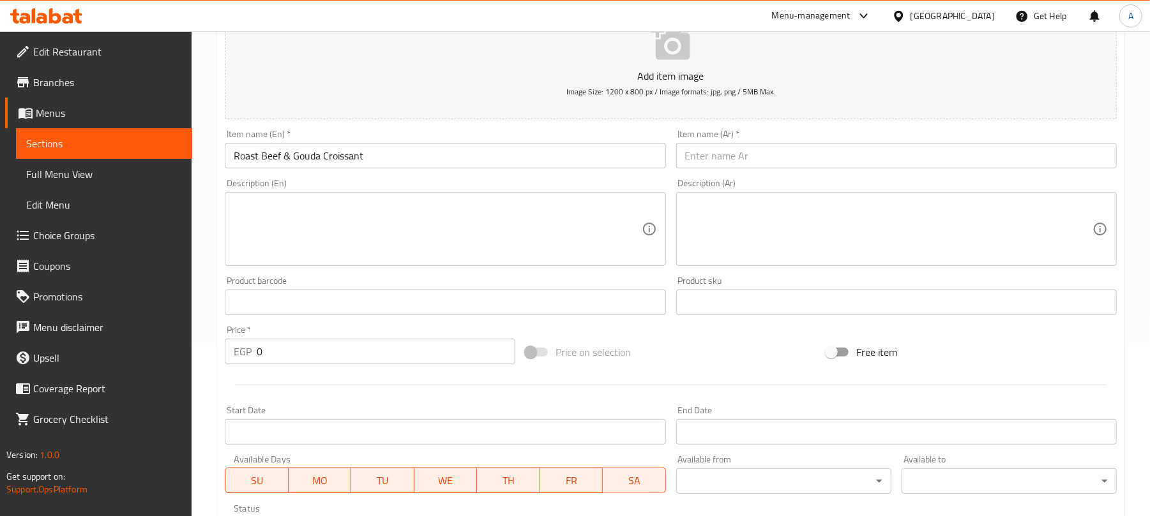
click at [803, 156] on input "text" at bounding box center [896, 156] width 440 height 26
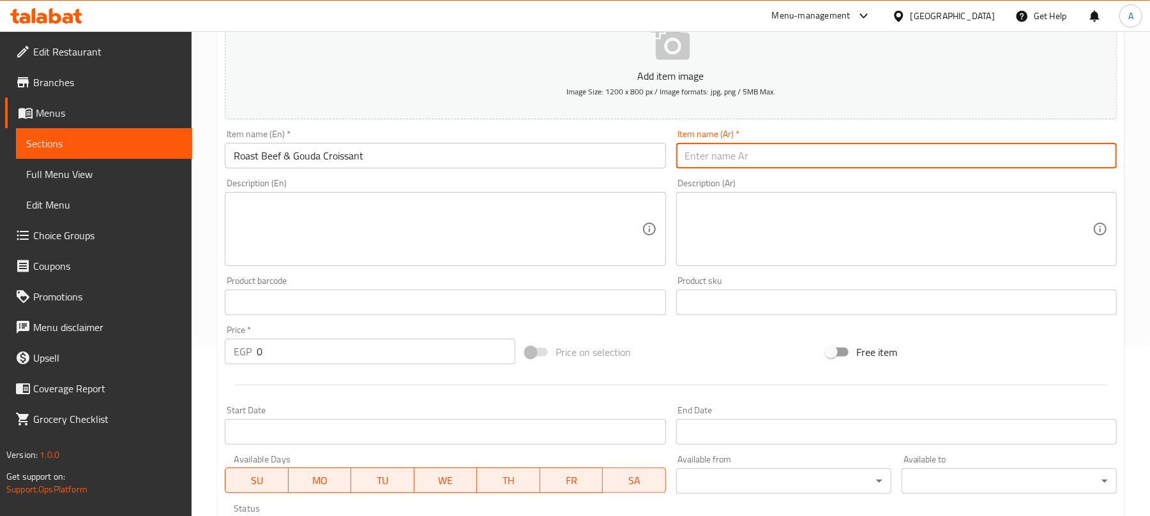
paste input "كرواسون لحم البقر المشوي وجبنة الجودة"
type input "كرواسون لحم البقر المشوي وجبنة الجودة"
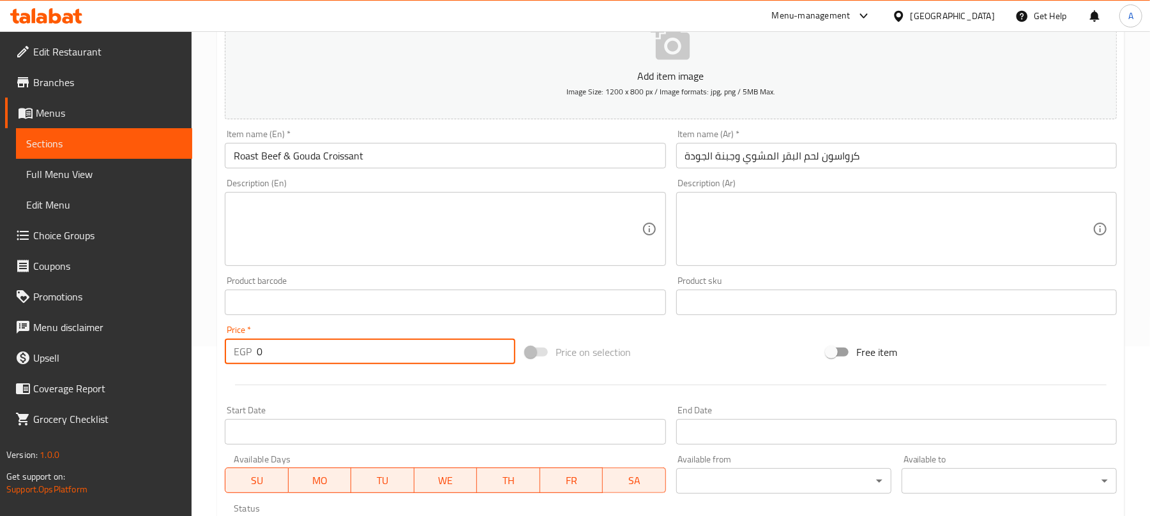
drag, startPoint x: 268, startPoint y: 354, endPoint x: 243, endPoint y: 360, distance: 25.7
click at [243, 360] on div "EGP 0 Price *" at bounding box center [370, 352] width 290 height 26
paste input "85"
type input "85"
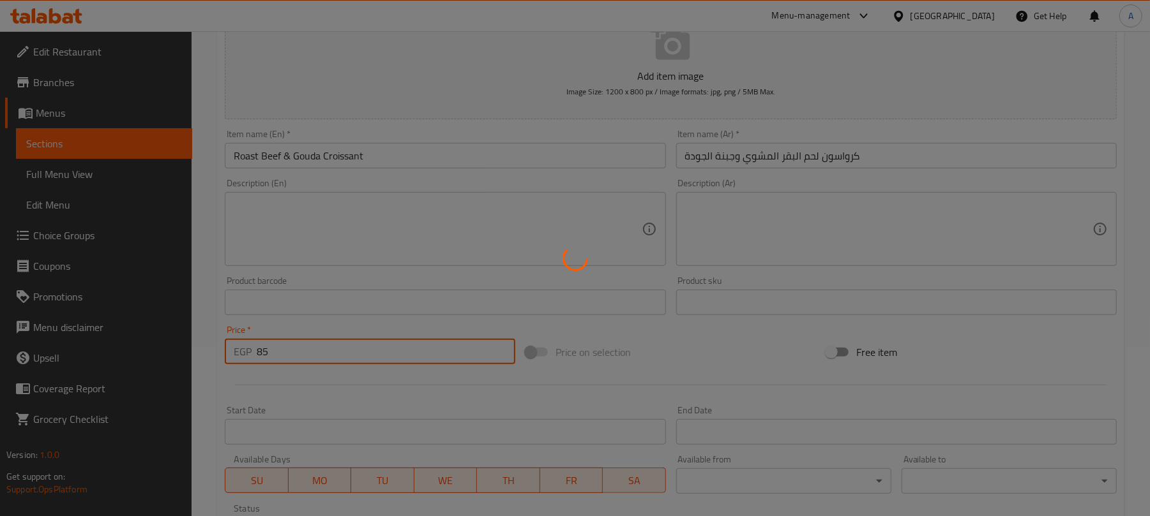
type input "0"
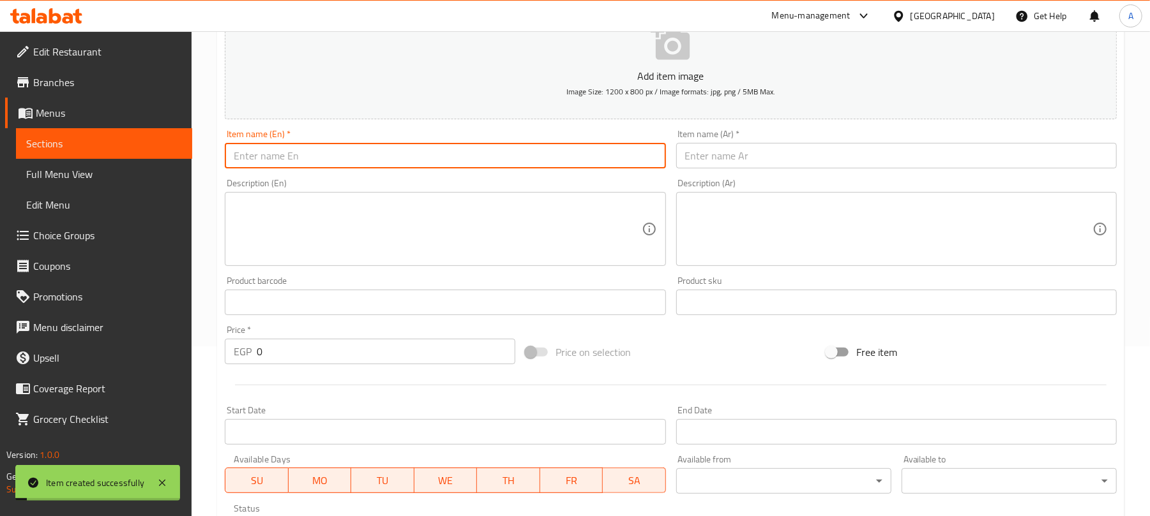
click at [317, 154] on input "text" at bounding box center [445, 156] width 440 height 26
paste input "Cheese Croissant"
type input "Cheese Croissant"
click at [741, 156] on input "text" at bounding box center [896, 156] width 440 height 26
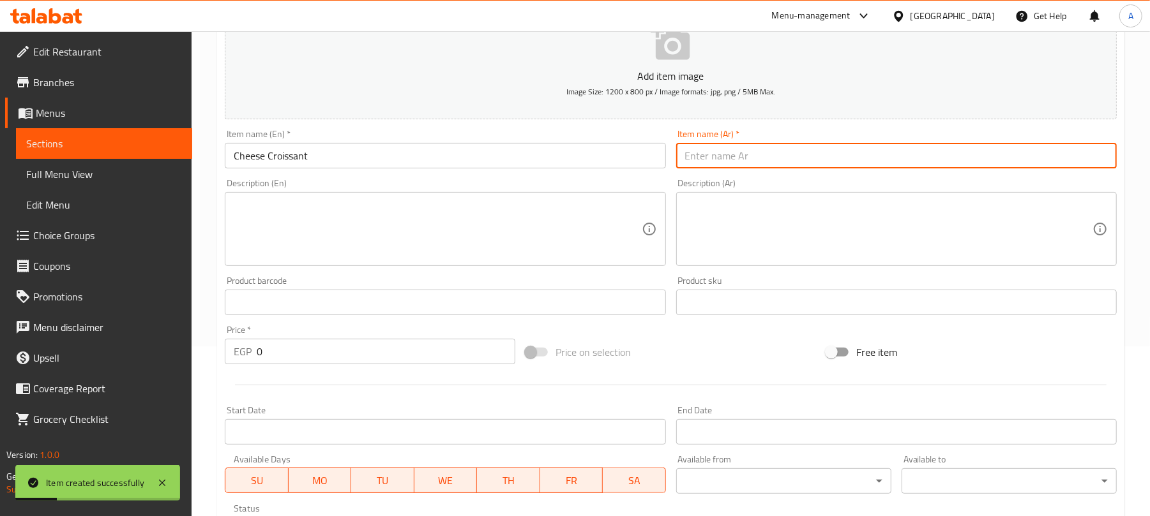
paste input "كرواسون الجبن"
type input "كرواسون الجبن"
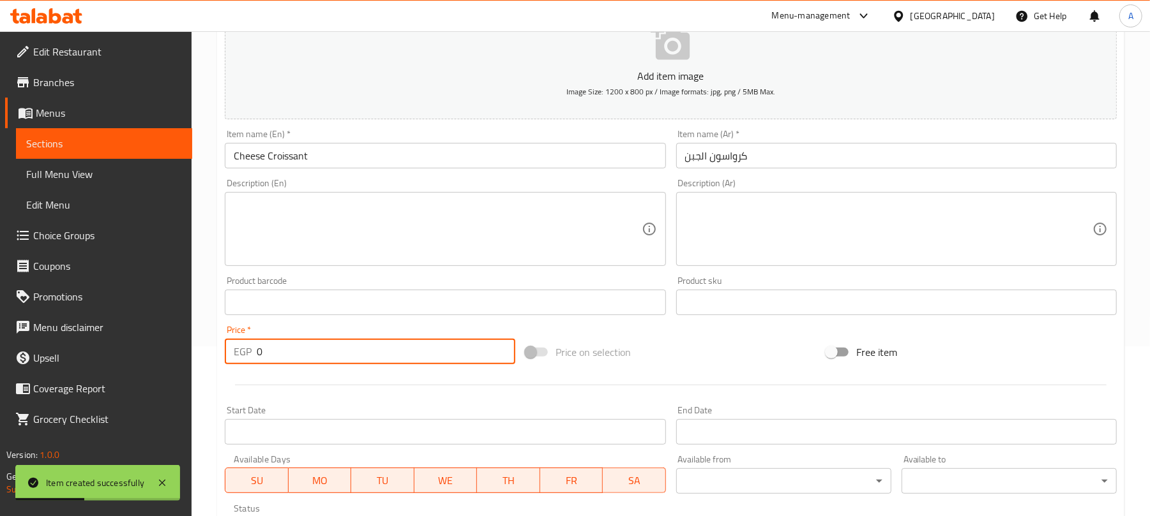
paste input "7"
drag, startPoint x: 276, startPoint y: 354, endPoint x: 243, endPoint y: 353, distance: 33.2
click at [243, 353] on div "EGP 0 Price *" at bounding box center [370, 352] width 290 height 26
type input "70"
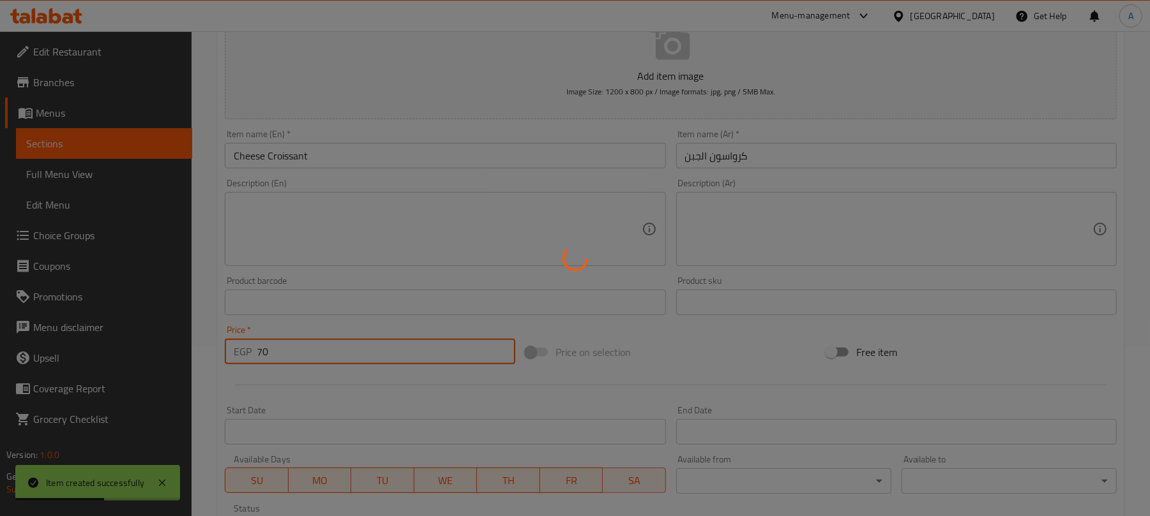
type input "0"
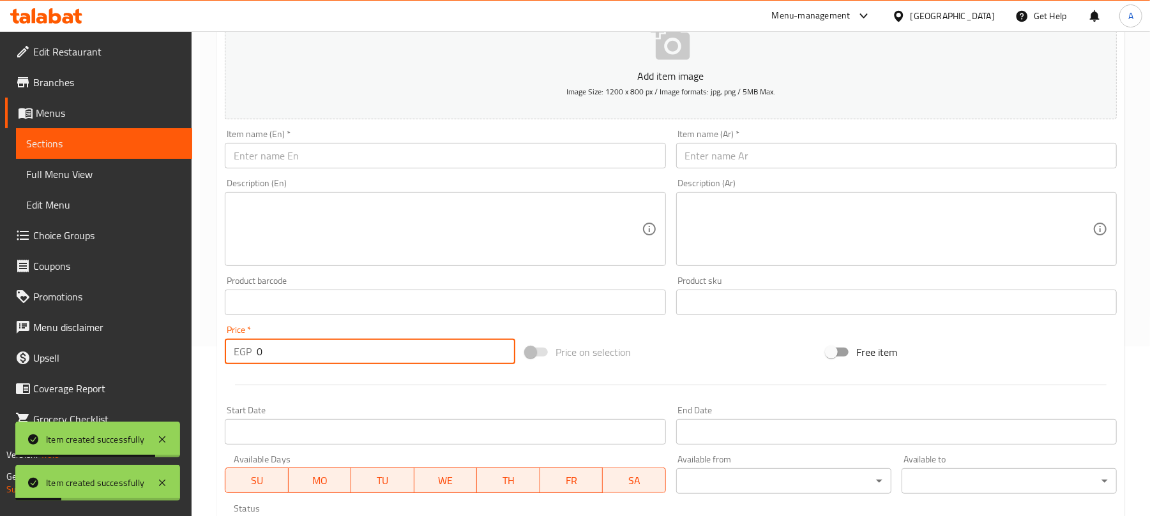
click at [358, 152] on input "text" at bounding box center [445, 156] width 440 height 26
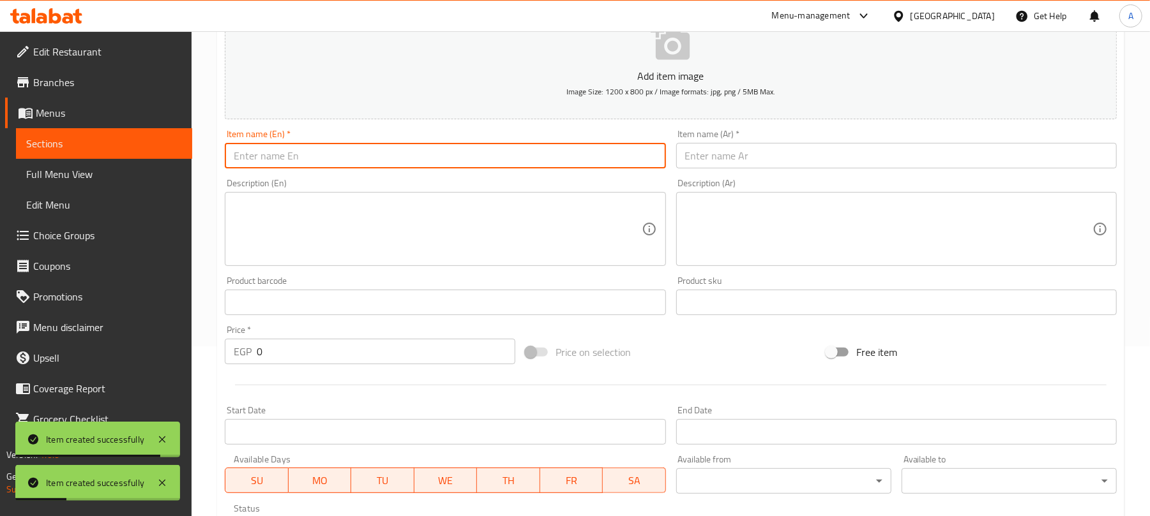
paste input "Smoked Turkey Croissant"
type input "Smoked Turkey Croissant"
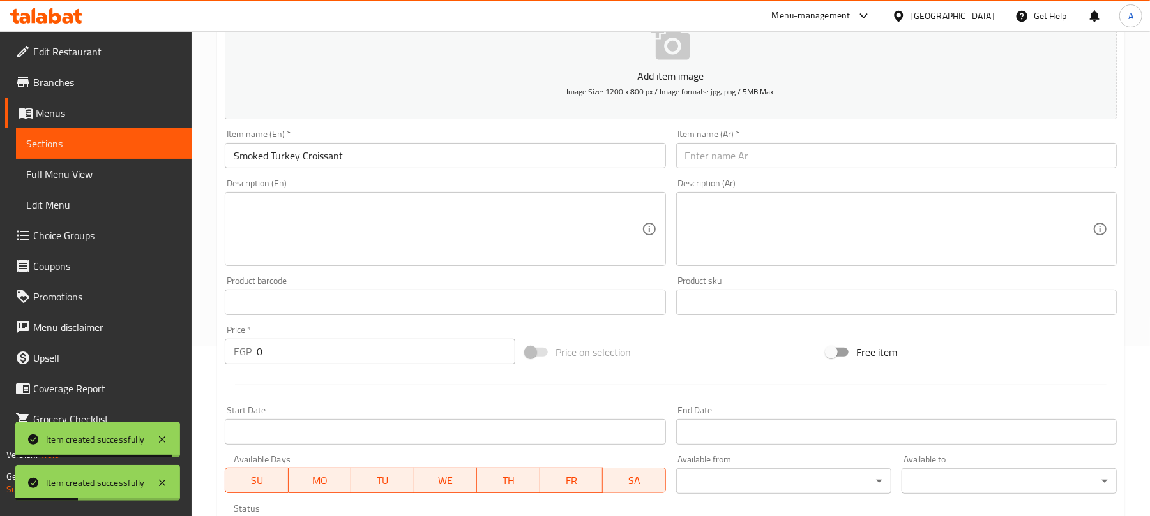
click at [741, 162] on input "text" at bounding box center [896, 156] width 440 height 26
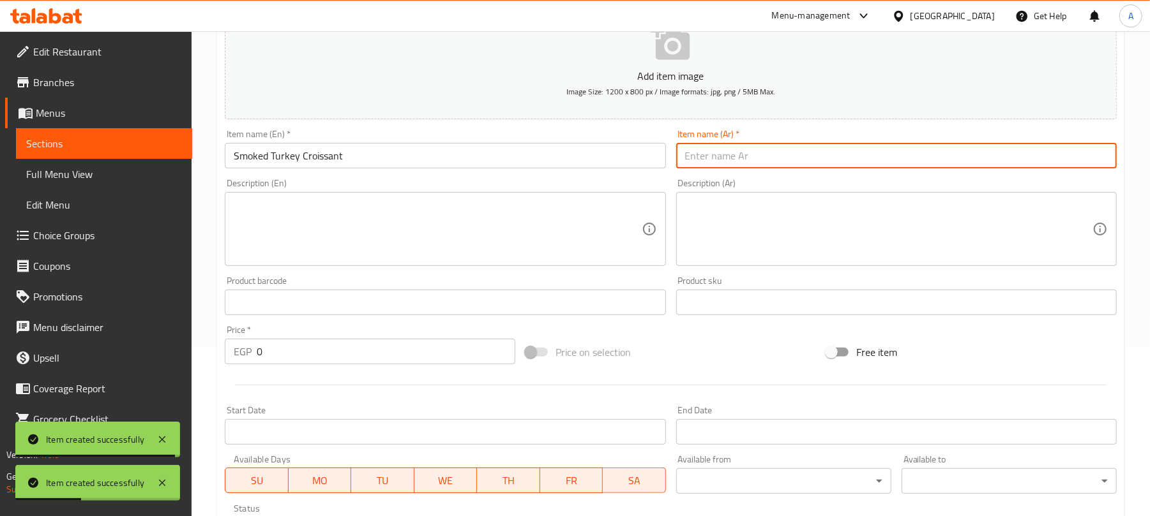
click at [731, 159] on input "text" at bounding box center [896, 156] width 440 height 26
paste input "كرواسون الديك الرومي المدخن"
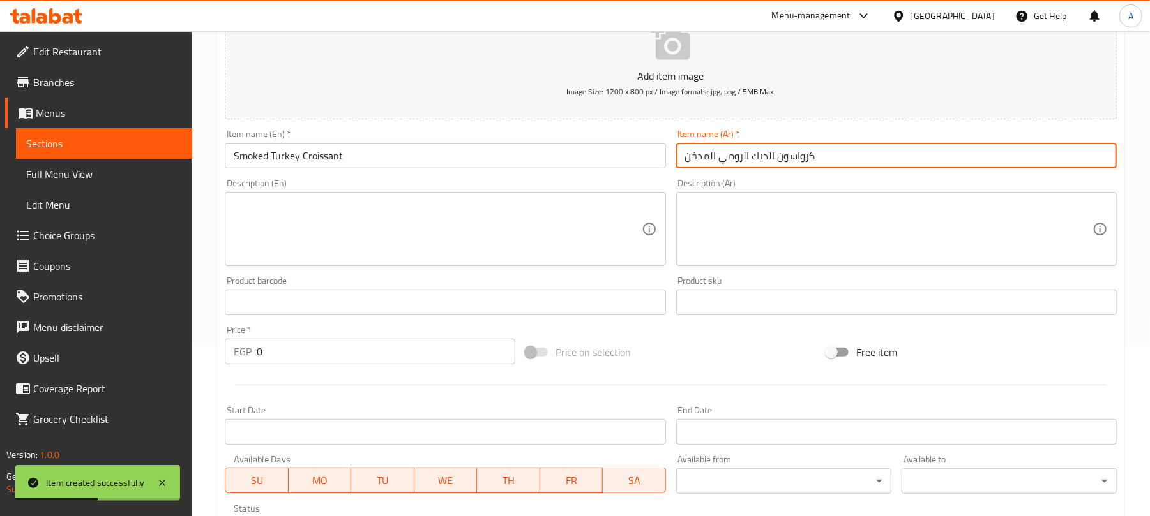
type input "كرواسون الديك الرومي المدخن"
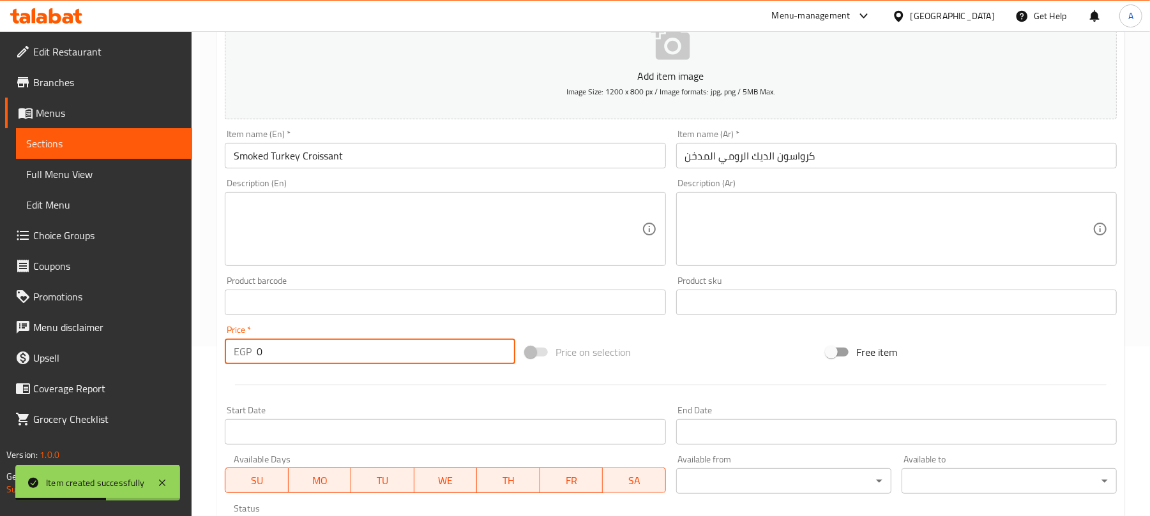
click at [279, 351] on input "0" at bounding box center [386, 352] width 259 height 26
paste input "85"
drag, startPoint x: 279, startPoint y: 351, endPoint x: 223, endPoint y: 358, distance: 56.0
click at [223, 358] on div "Price   * EGP 0 Price *" at bounding box center [370, 344] width 301 height 49
type input "85"
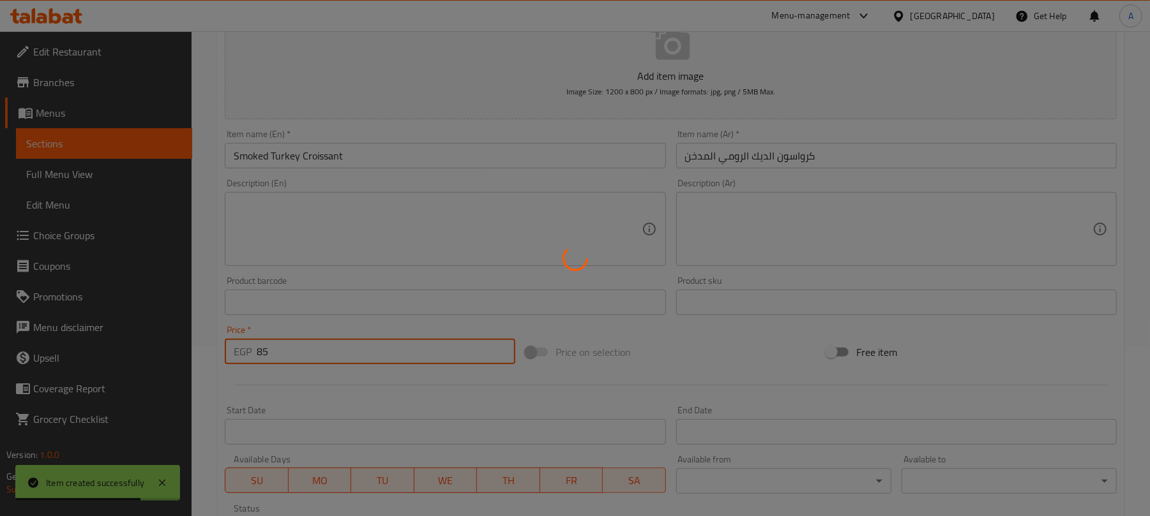
type input "0"
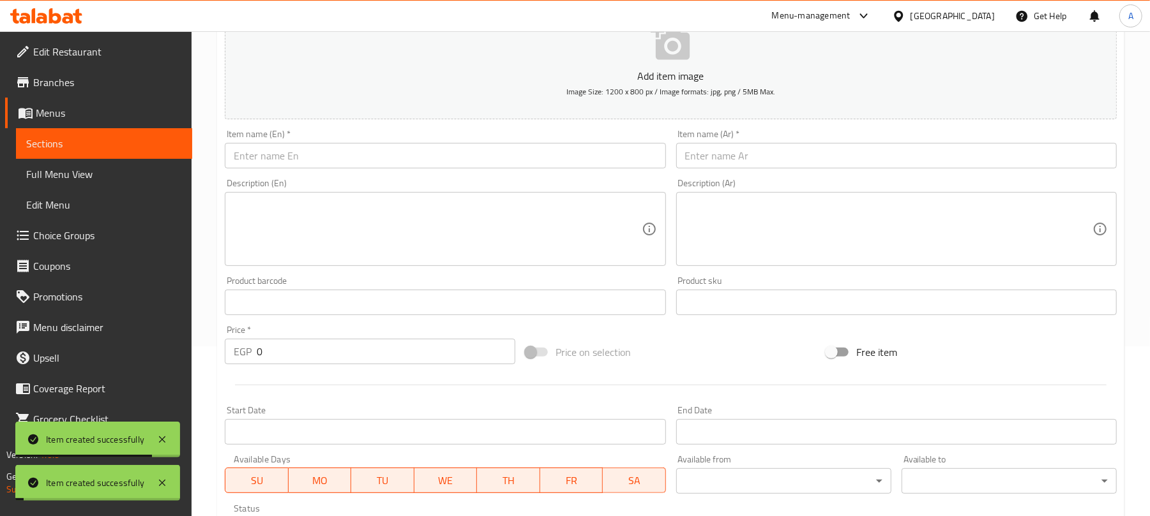
click at [379, 167] on input "text" at bounding box center [445, 156] width 440 height 26
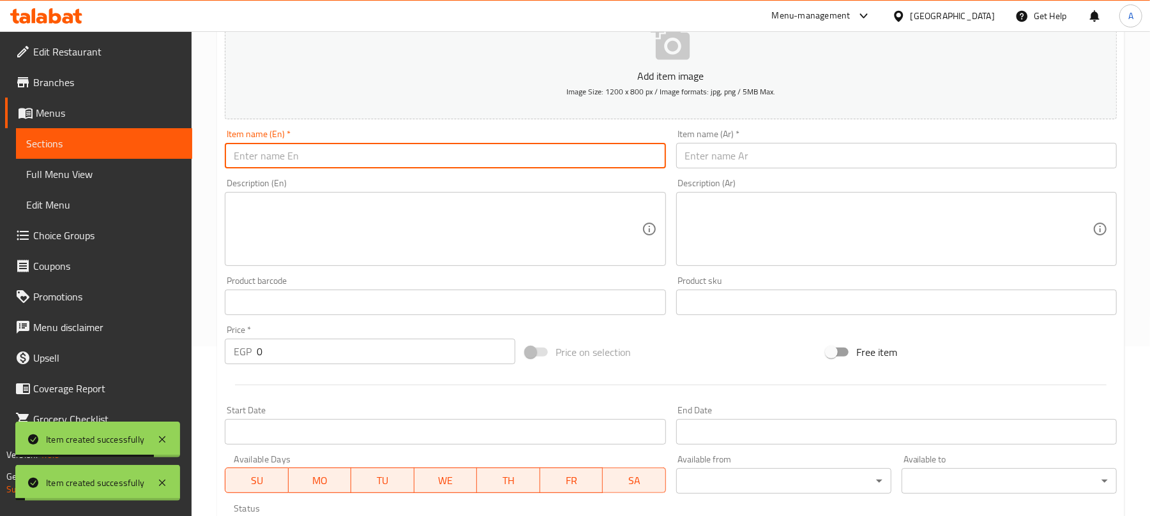
click at [377, 148] on input "text" at bounding box center [445, 156] width 440 height 26
paste input "Smoked Salmon Croissant"
type input "Smoked Salmon Croissant"
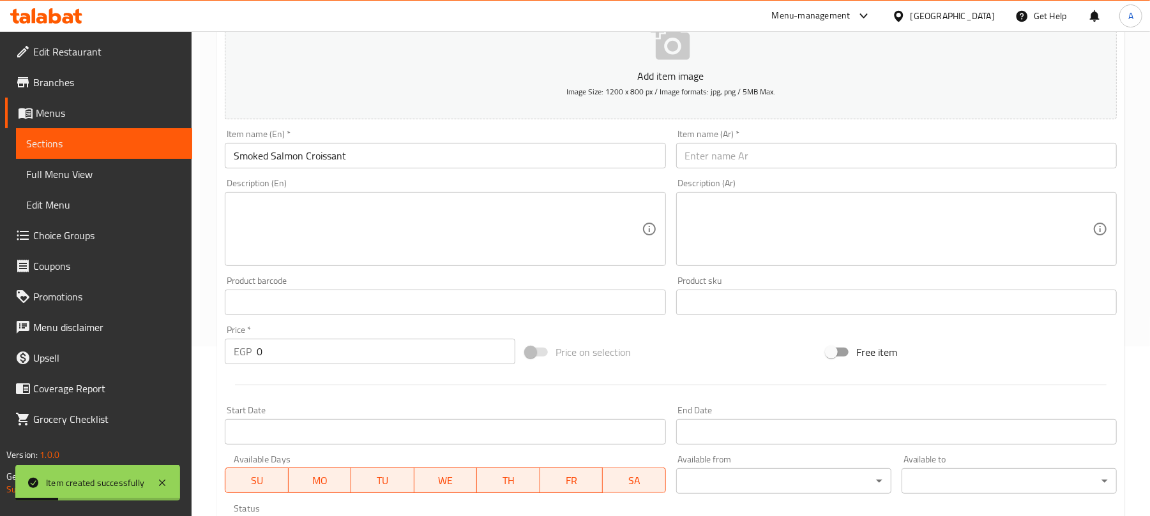
click at [723, 153] on input "text" at bounding box center [896, 156] width 440 height 26
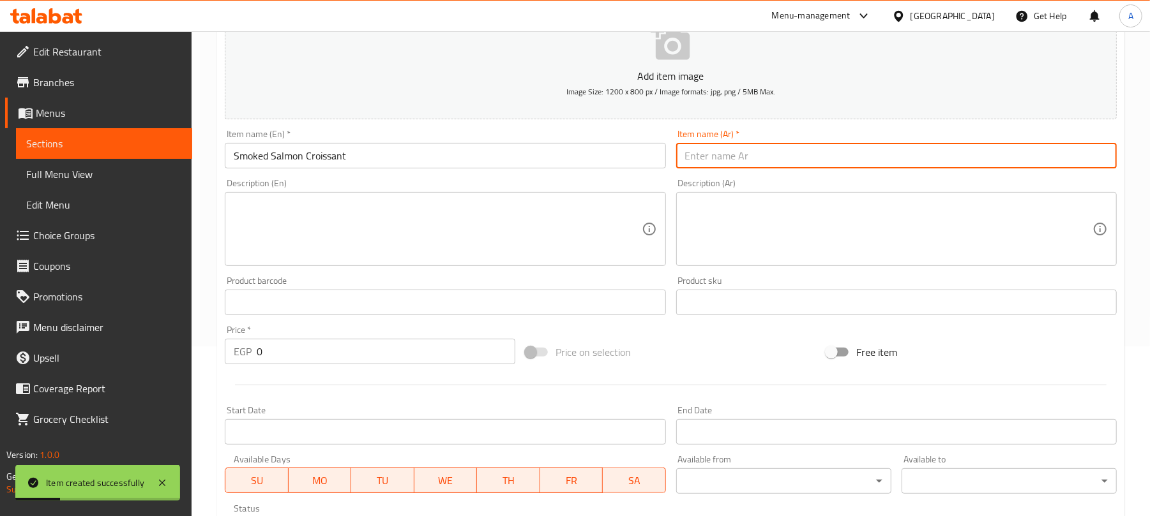
click at [723, 153] on input "text" at bounding box center [896, 156] width 440 height 26
paste input "كرواسون السلمون المدخن"
type input "كرواسون السلمون المدخن"
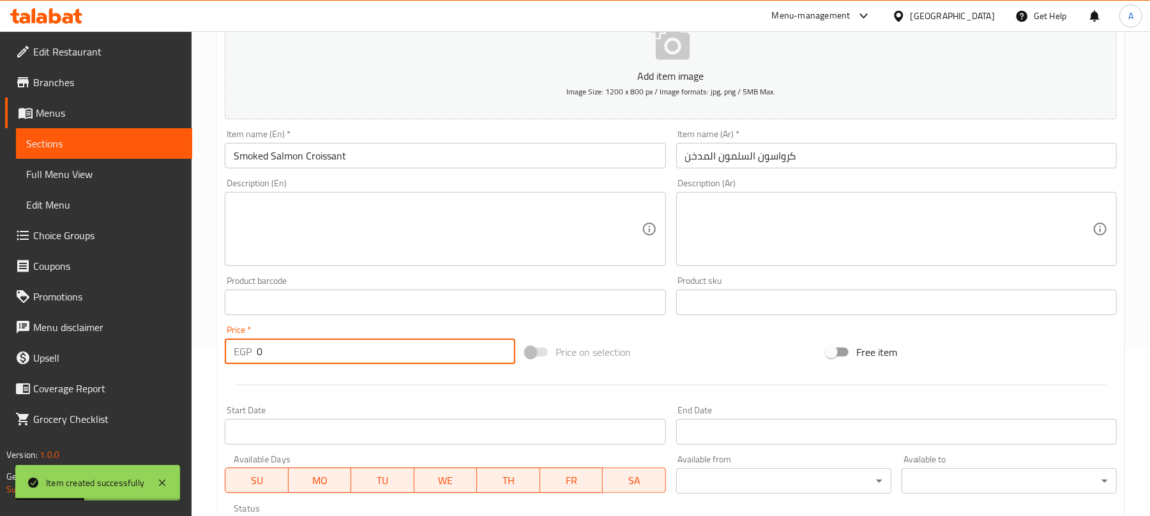
click at [271, 353] on input "0" at bounding box center [386, 352] width 259 height 26
paste input "125"
drag, startPoint x: 271, startPoint y: 353, endPoint x: 253, endPoint y: 356, distance: 17.4
click at [253, 356] on div "EGP 125 Price *" at bounding box center [370, 352] width 290 height 26
type input "125"
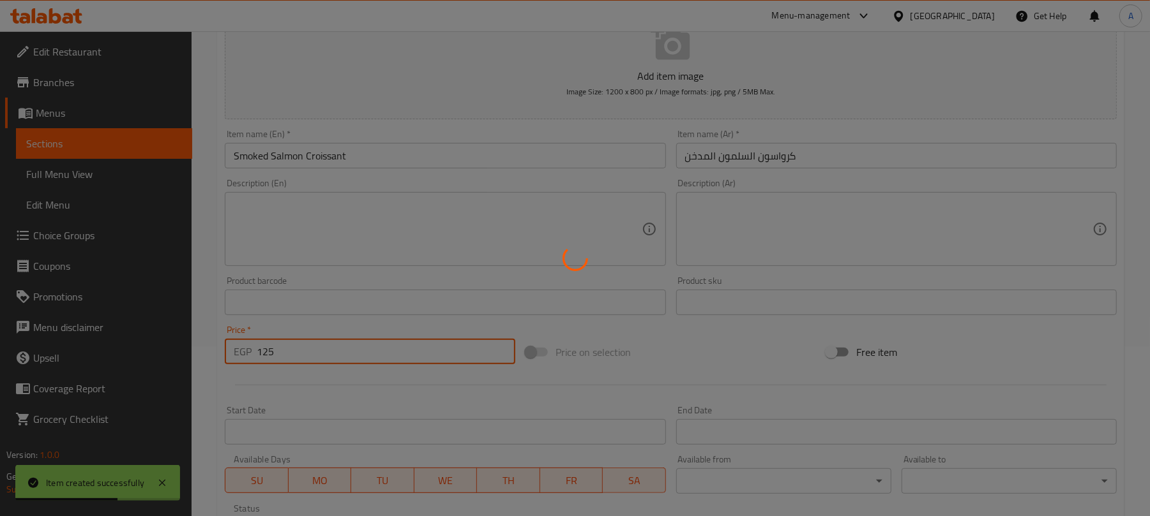
type input "0"
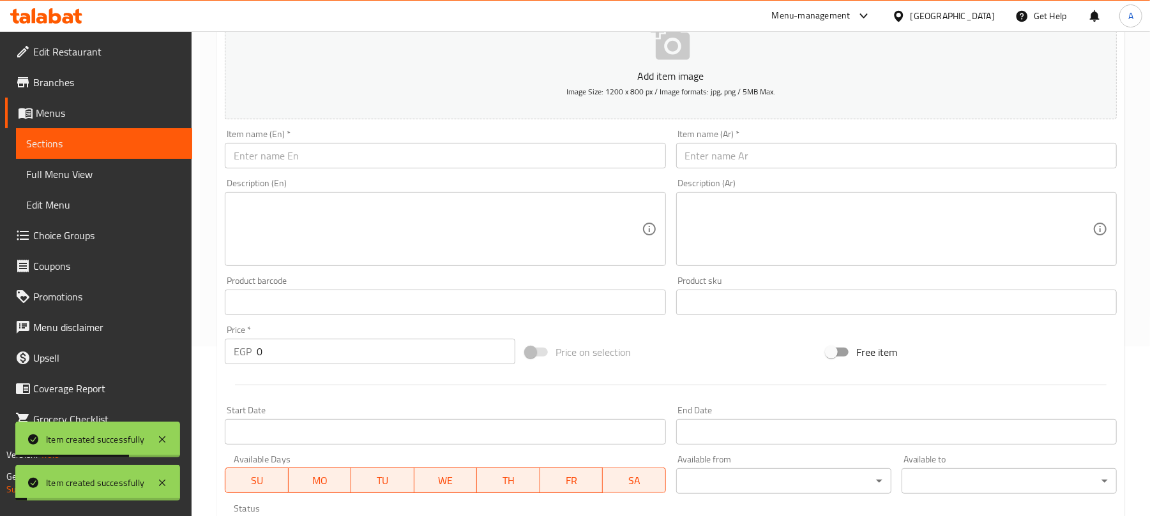
click at [489, 152] on input "text" at bounding box center [445, 156] width 440 height 26
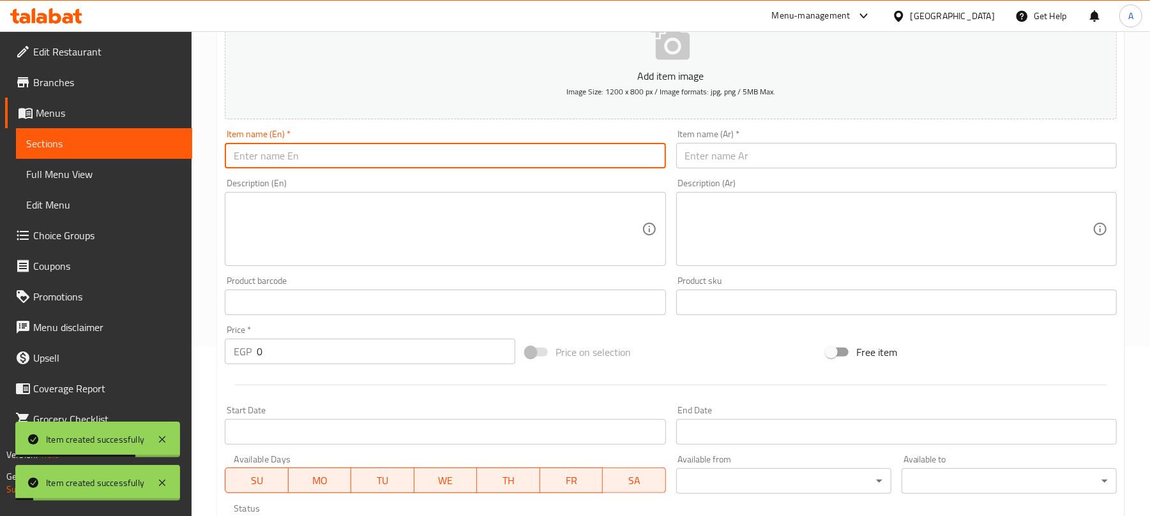
click at [465, 159] on input "text" at bounding box center [445, 156] width 440 height 26
paste input "Sugar Nutella Croissant"
type input "Sugar Nutella Croissant"
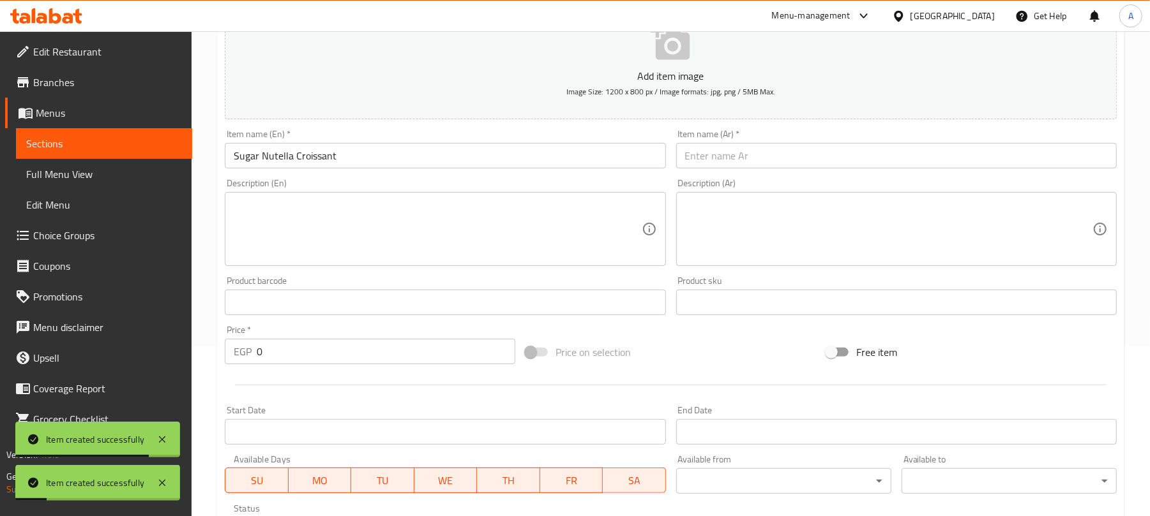
click at [749, 160] on input "text" at bounding box center [896, 156] width 440 height 26
click at [743, 158] on input "text" at bounding box center [896, 156] width 440 height 26
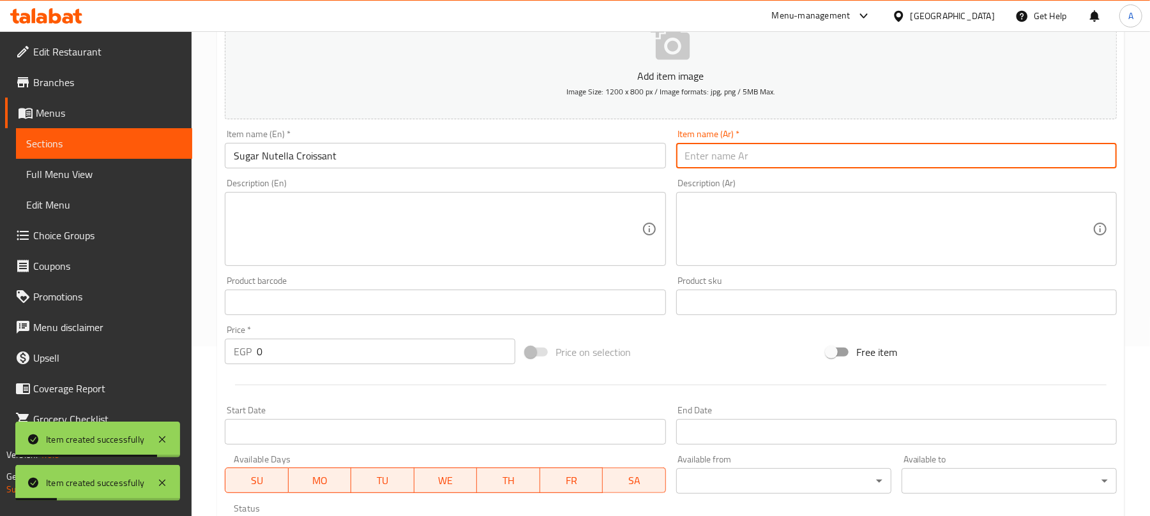
click at [713, 154] on input "text" at bounding box center [896, 156] width 440 height 26
paste input "كرواسون نوتيلا السكر"
type input "كرواسون نوتيلا السكر"
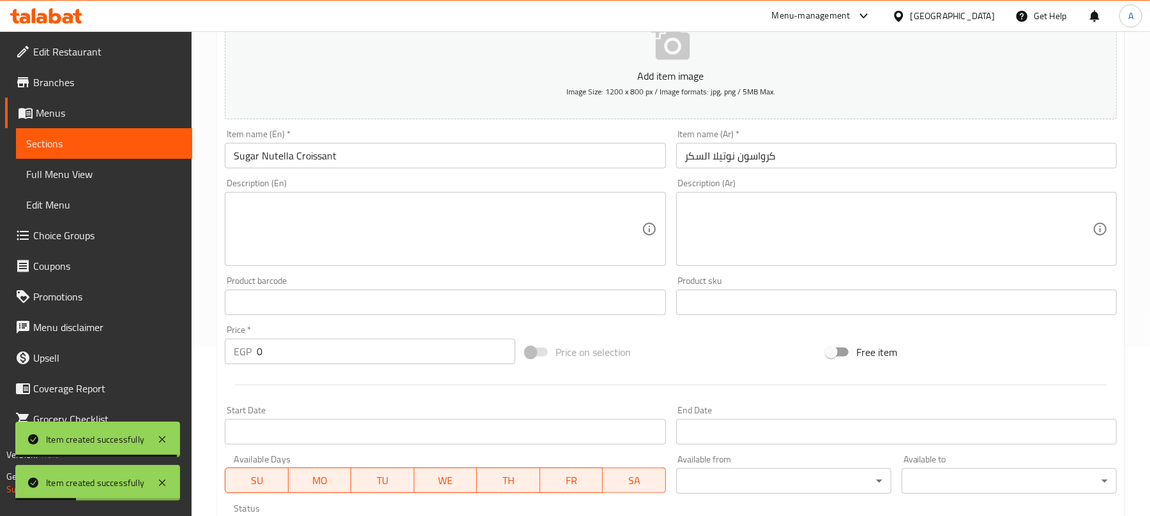
click at [268, 349] on input "0" at bounding box center [386, 352] width 259 height 26
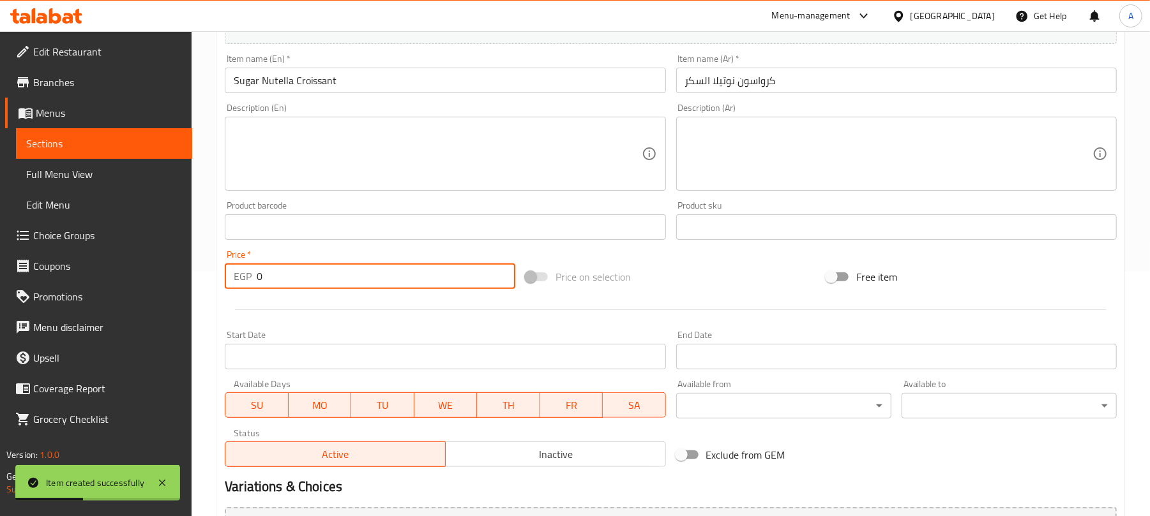
scroll to position [255, 0]
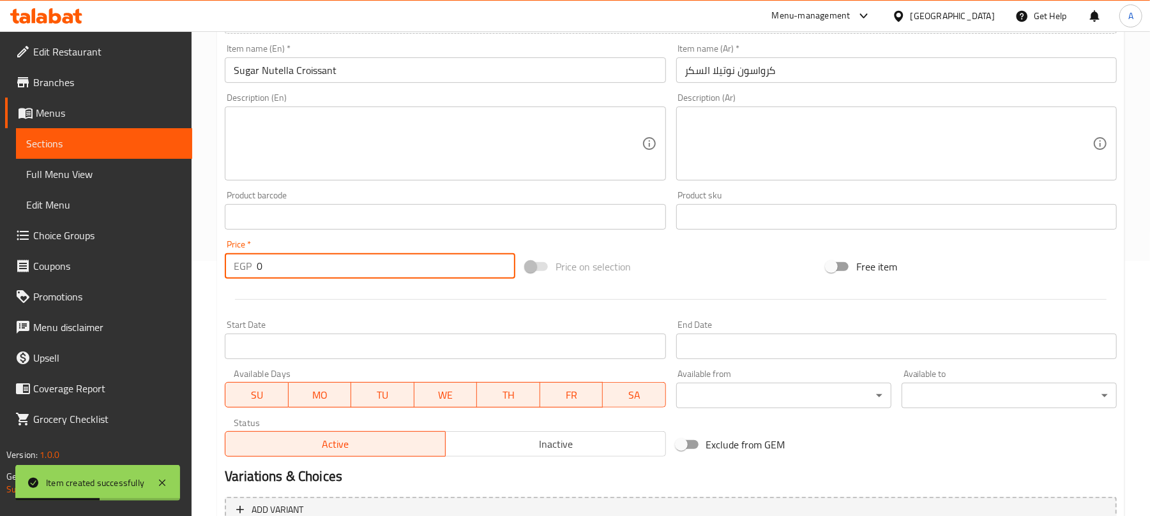
paste input "75"
drag, startPoint x: 266, startPoint y: 269, endPoint x: 236, endPoint y: 274, distance: 30.3
click at [236, 274] on div "EGP 0 Price *" at bounding box center [370, 266] width 290 height 26
type input "75"
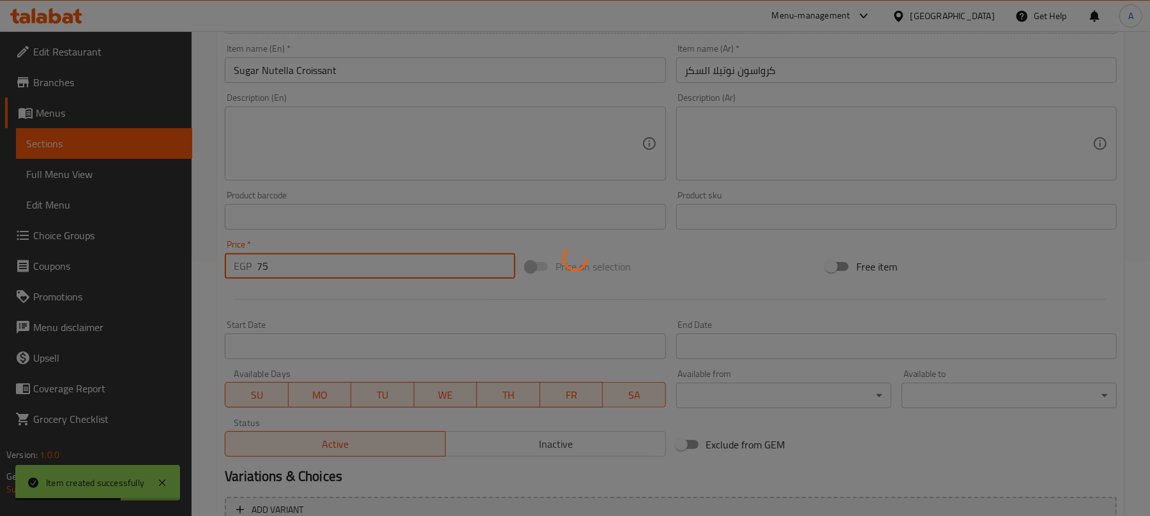
type input "0"
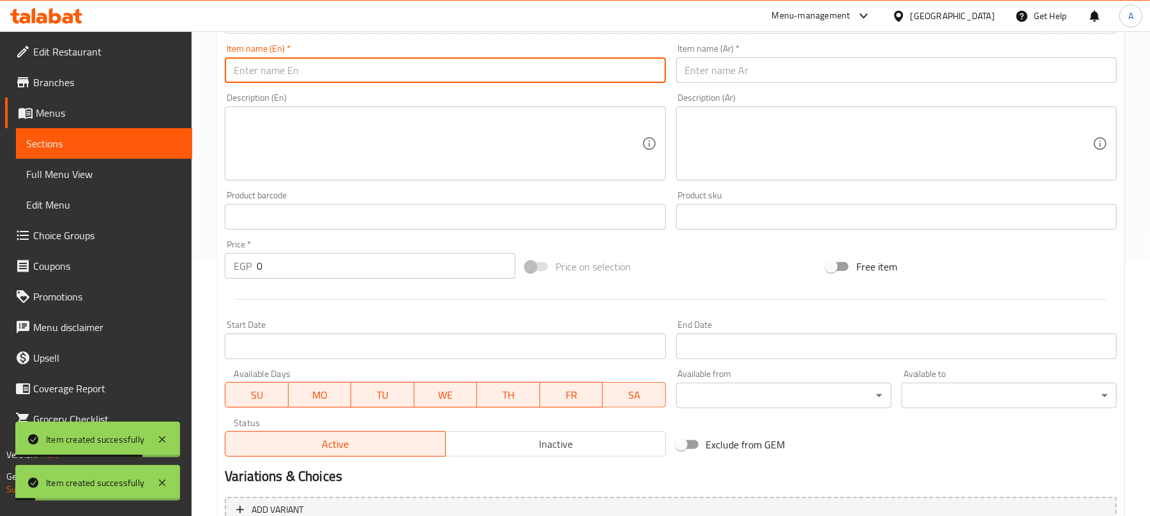
click at [359, 69] on input "text" at bounding box center [445, 70] width 440 height 26
paste input "Choco Chip cookie cup"
type input "Choco Chip cookie cup"
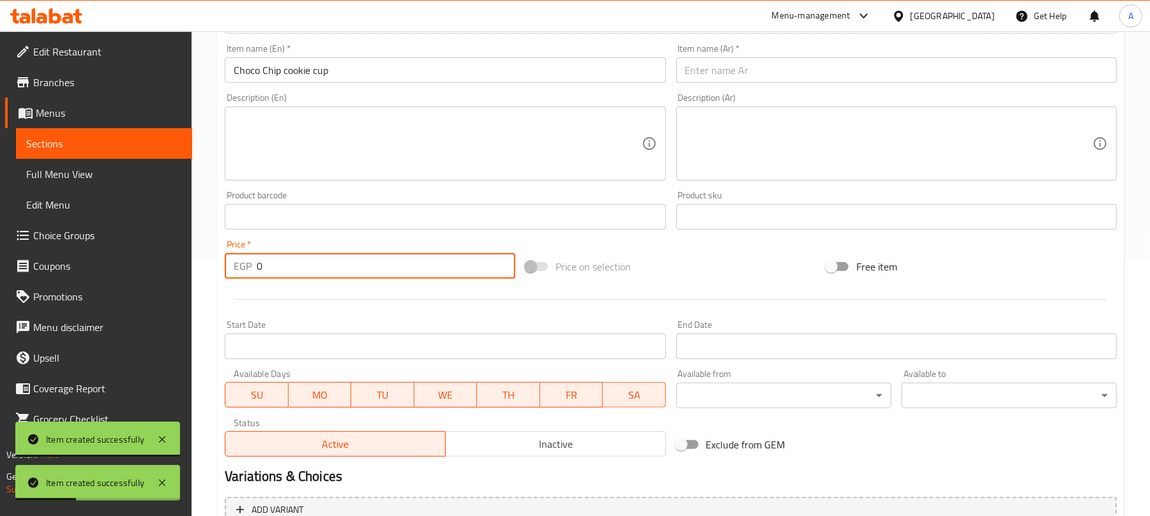
drag, startPoint x: 268, startPoint y: 277, endPoint x: 249, endPoint y: 277, distance: 19.2
click at [249, 277] on div "EGP 0 Price *" at bounding box center [370, 266] width 290 height 26
paste input "59"
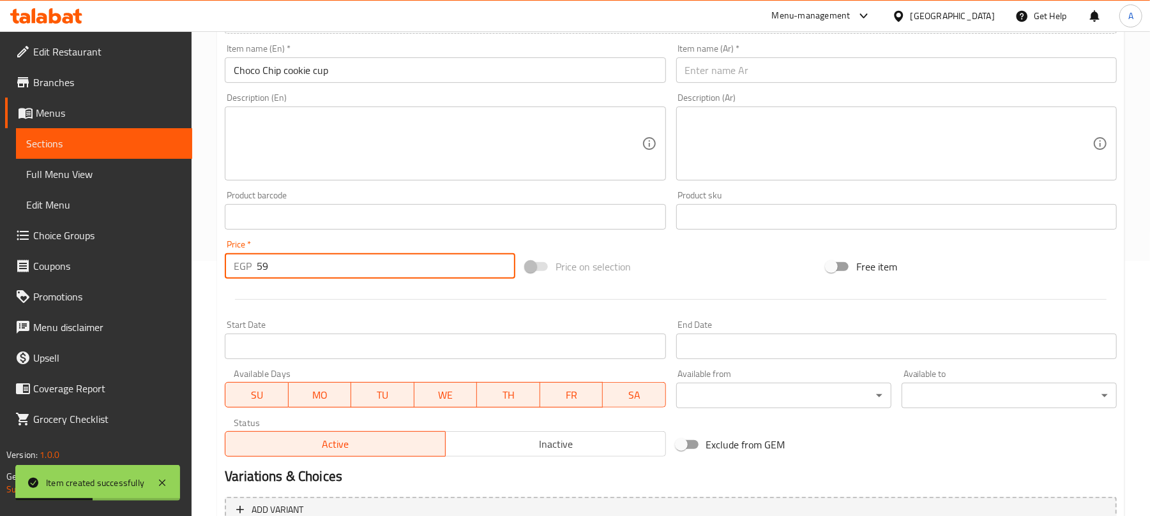
type input "59"
click at [287, 66] on input "Choco Chip cookie cup" at bounding box center [445, 70] width 440 height 26
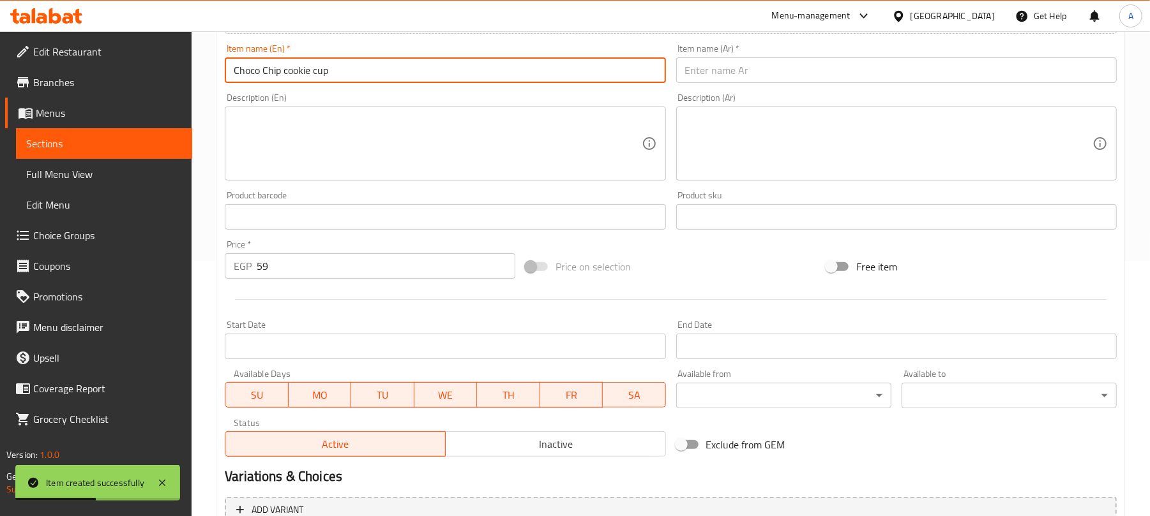
click at [287, 66] on input "Choco Chip cookie cup" at bounding box center [445, 70] width 440 height 26
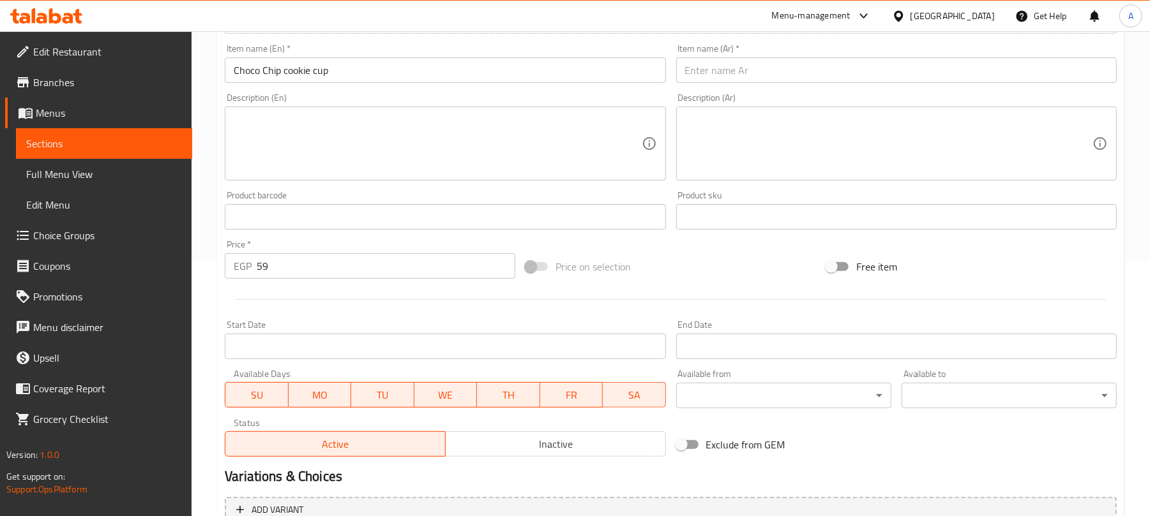
click at [756, 66] on input "text" at bounding box center [896, 70] width 440 height 26
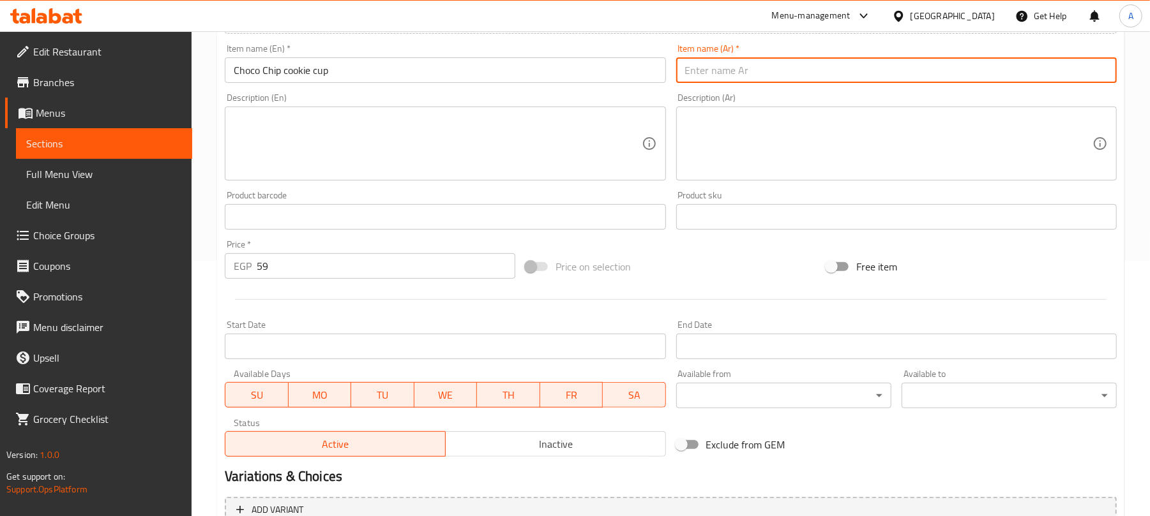
paste input "كوب كوكيز رقائق الشوكولاتة"
type input "كوب كوكيز رقائق الشوكولاتة"
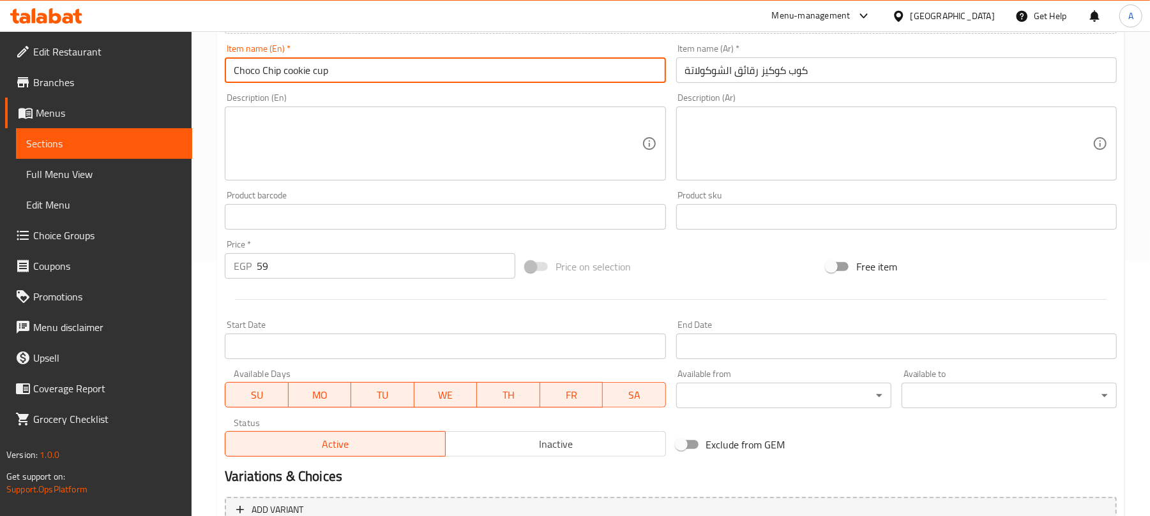
drag, startPoint x: 332, startPoint y: 70, endPoint x: 284, endPoint y: 68, distance: 47.9
click at [284, 68] on input "Choco Chip cookie cup" at bounding box center [445, 70] width 440 height 26
type input "Choco Chip Cookie Cup"
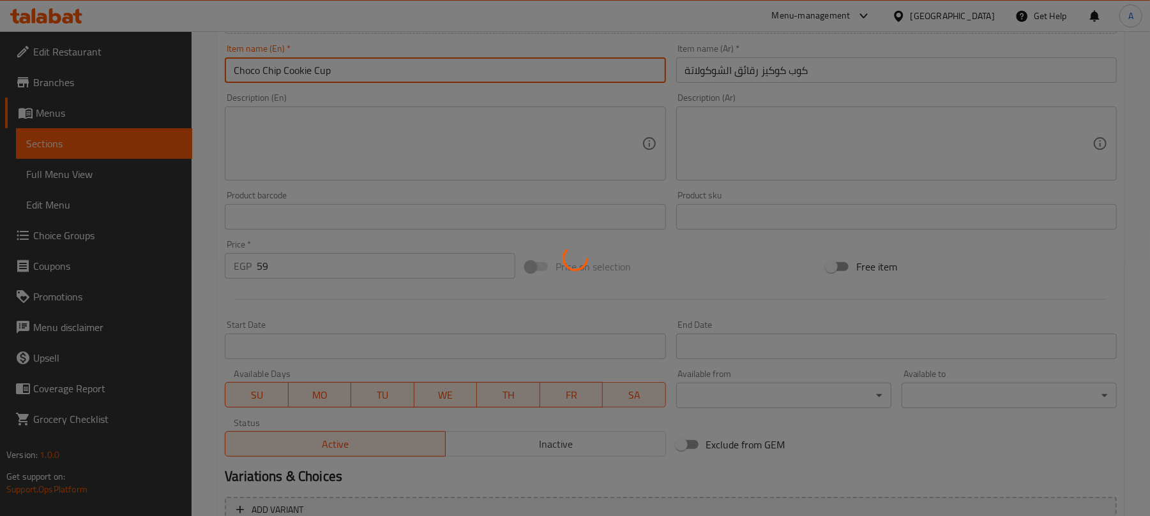
type input "0"
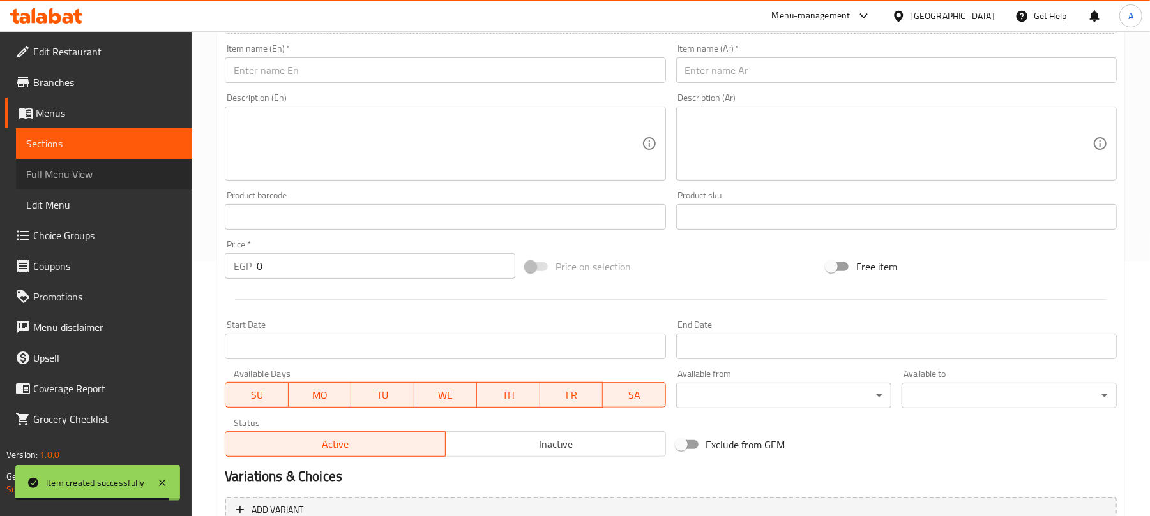
click at [77, 179] on span "Full Menu View" at bounding box center [104, 174] width 156 height 15
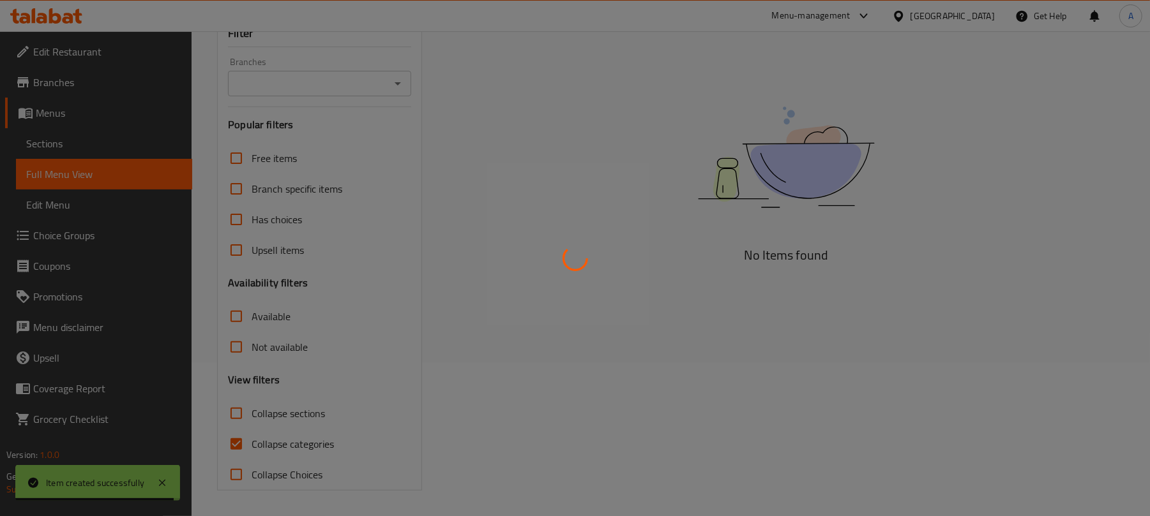
scroll to position [154, 0]
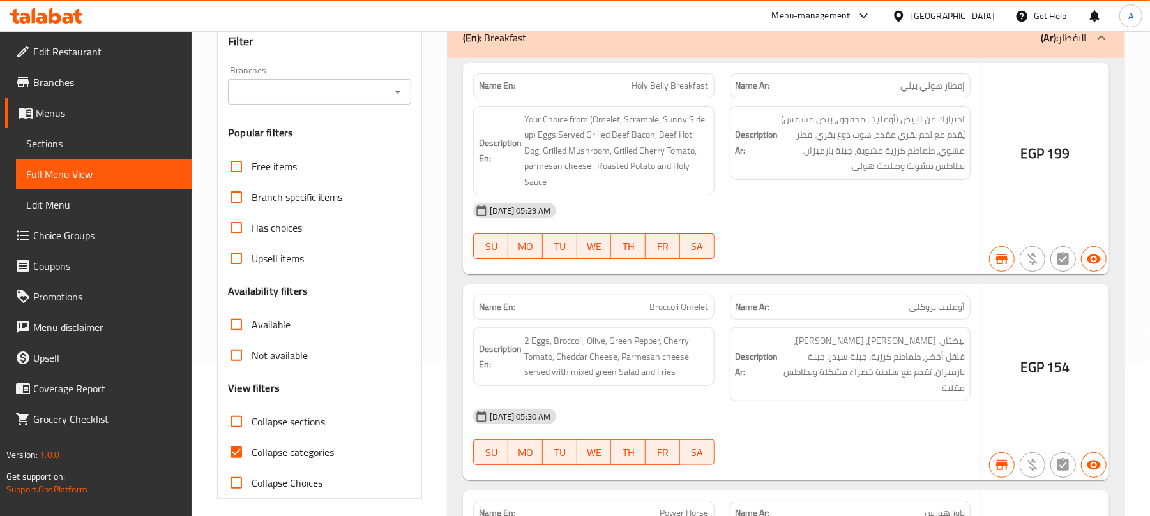
click at [1073, 106] on div "EGP 199" at bounding box center [1045, 169] width 128 height 212
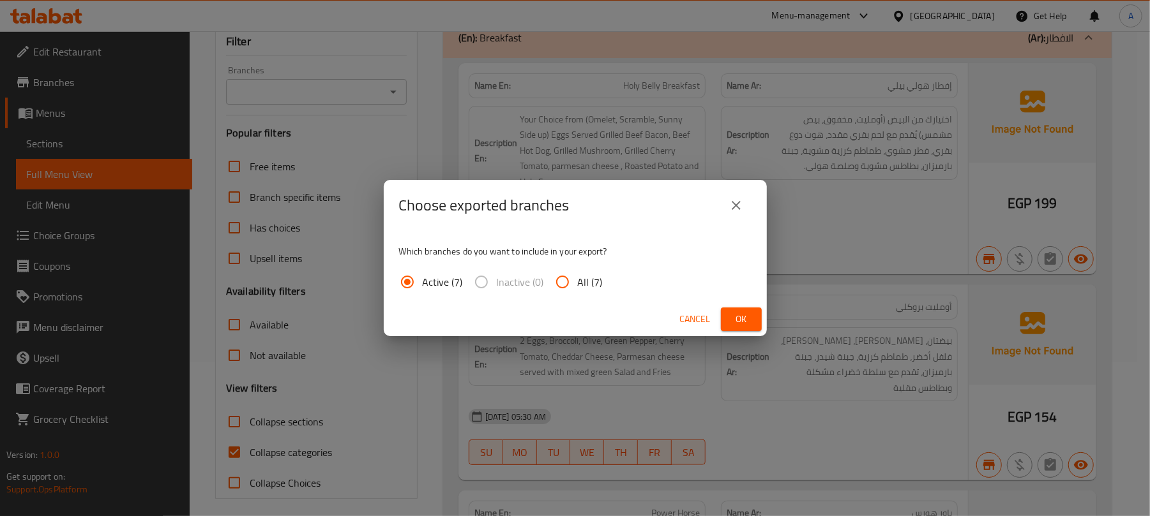
scroll to position [0, 0]
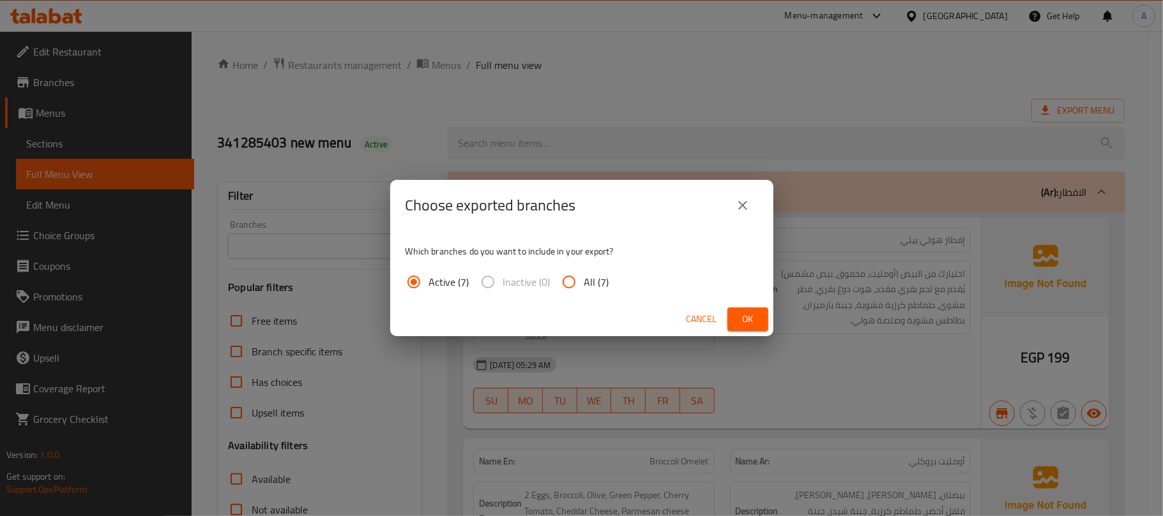
click at [744, 320] on span "Ok" at bounding box center [747, 320] width 20 height 16
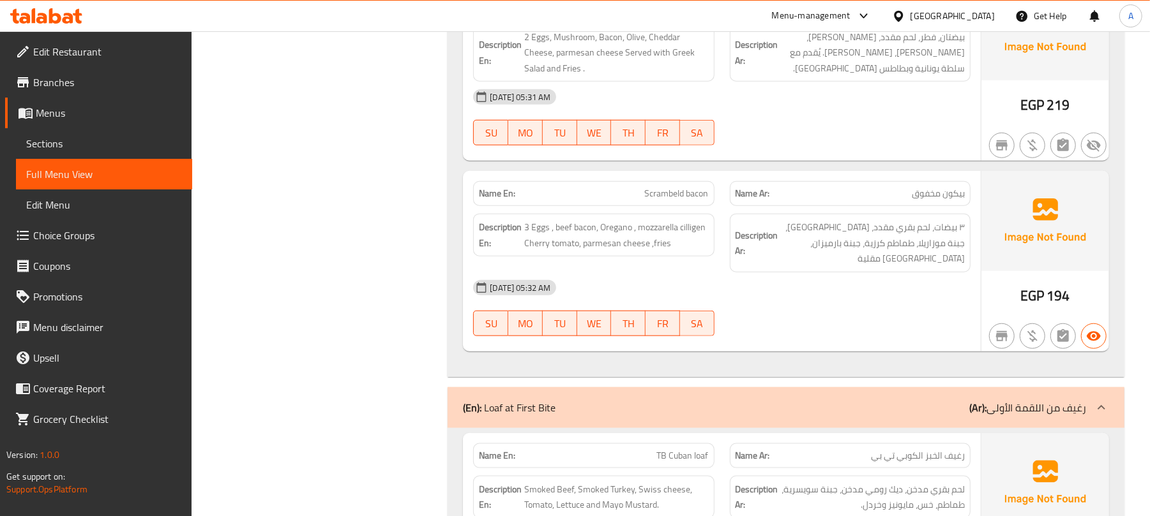
scroll to position [255, 0]
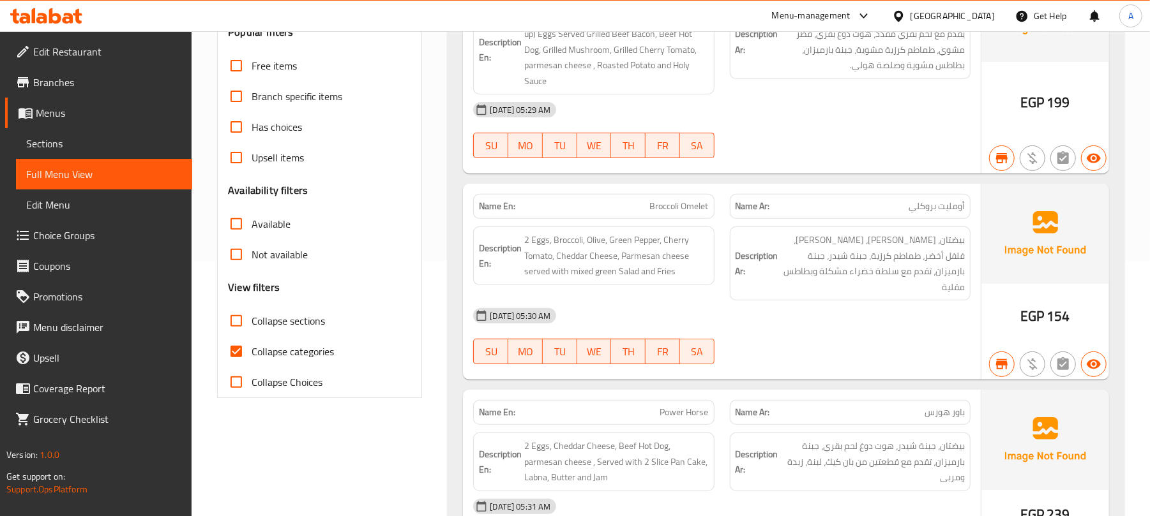
click at [239, 324] on input "Collapse sections" at bounding box center [236, 321] width 31 height 31
checkbox input "true"
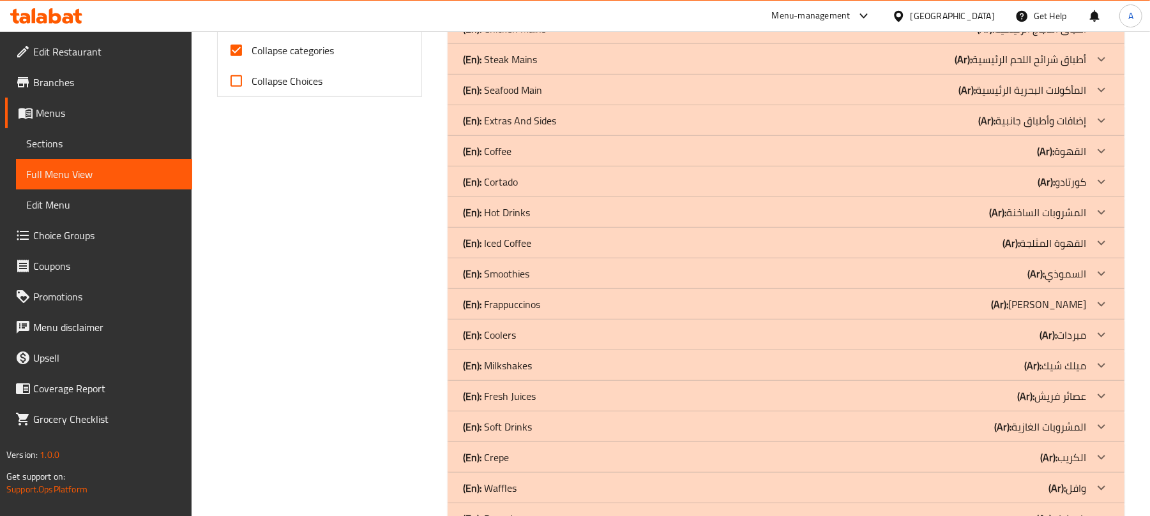
scroll to position [662, 0]
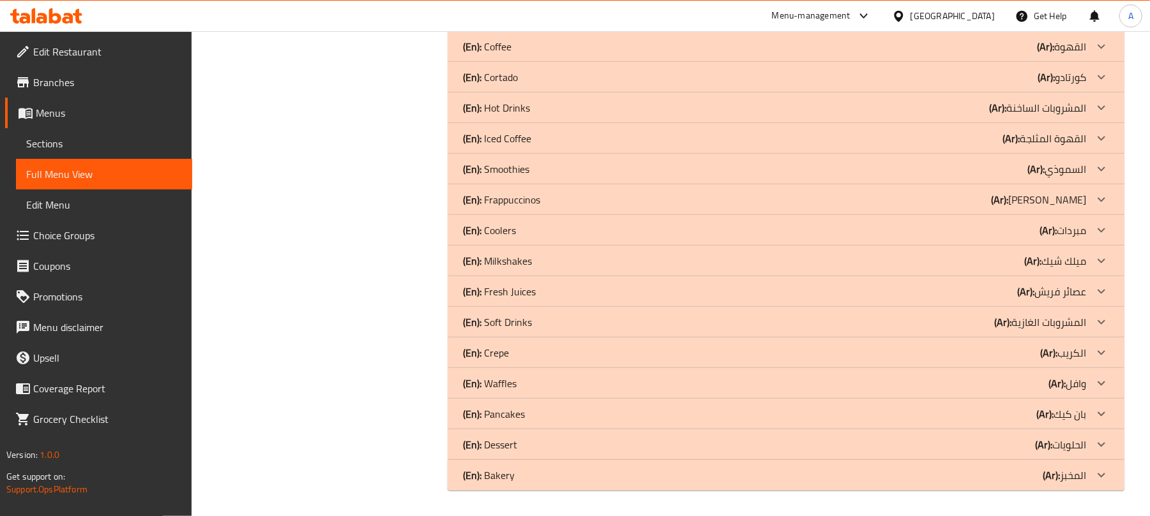
click at [509, 465] on div "(En): Bakery (Ar): المخبز" at bounding box center [786, 475] width 677 height 31
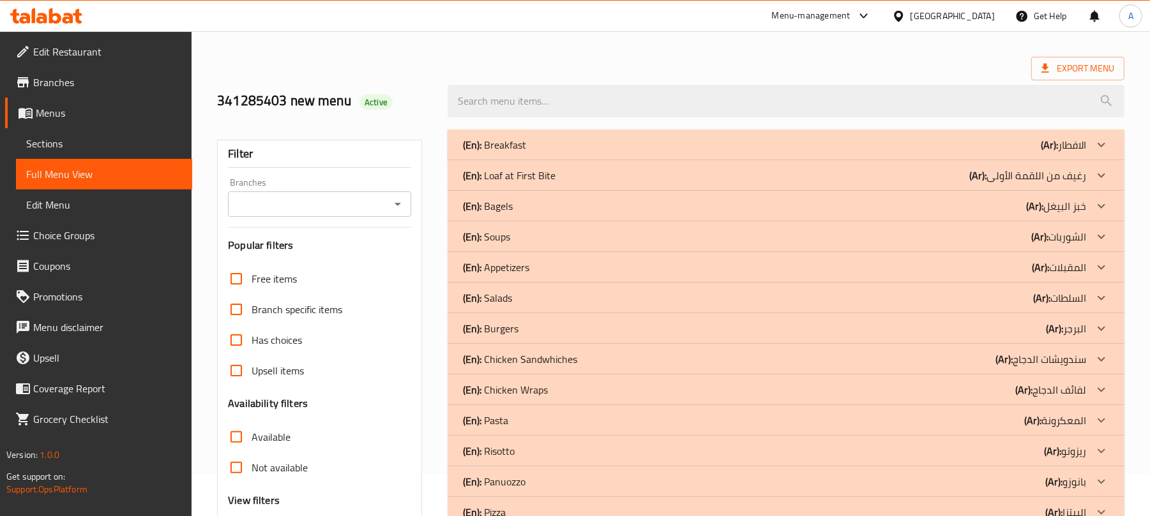
scroll to position [0, 0]
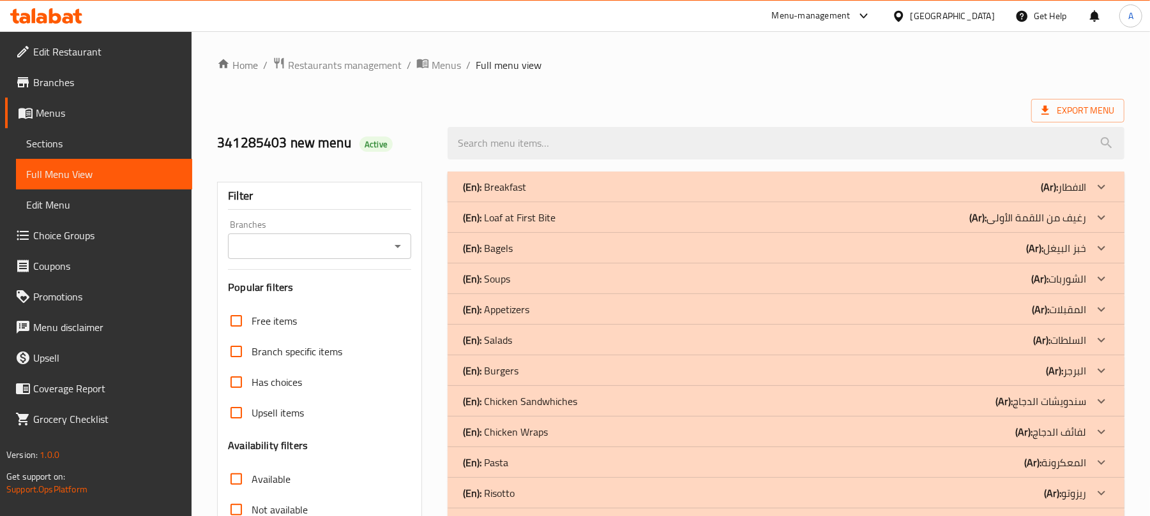
click at [61, 105] on span "Menus" at bounding box center [109, 112] width 146 height 15
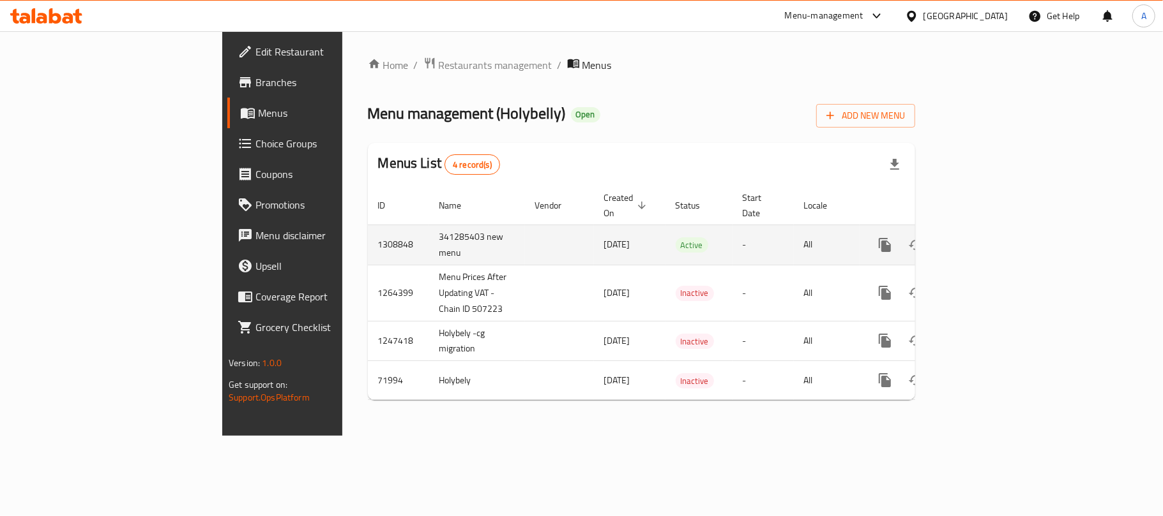
click at [368, 230] on td "1308848" at bounding box center [398, 245] width 61 height 40
drag, startPoint x: 253, startPoint y: 230, endPoint x: 289, endPoint y: 239, distance: 36.9
click at [429, 239] on td "341285403 new menu" at bounding box center [477, 245] width 96 height 40
click at [368, 233] on td "1308848" at bounding box center [398, 245] width 61 height 40
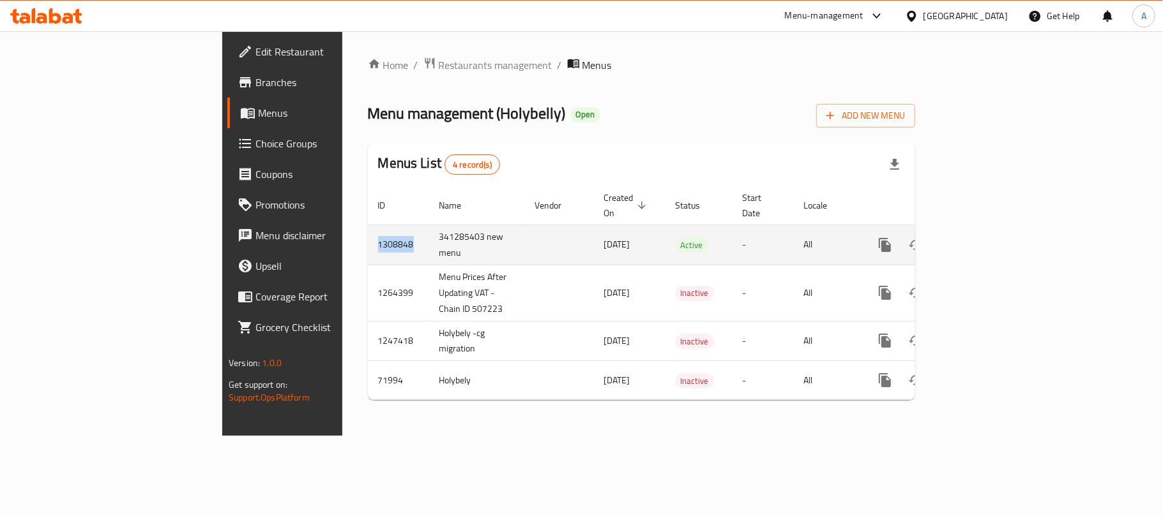
click at [368, 233] on td "1308848" at bounding box center [398, 245] width 61 height 40
copy td "1308848"
click at [982, 239] on icon "enhanced table" at bounding box center [976, 244] width 11 height 11
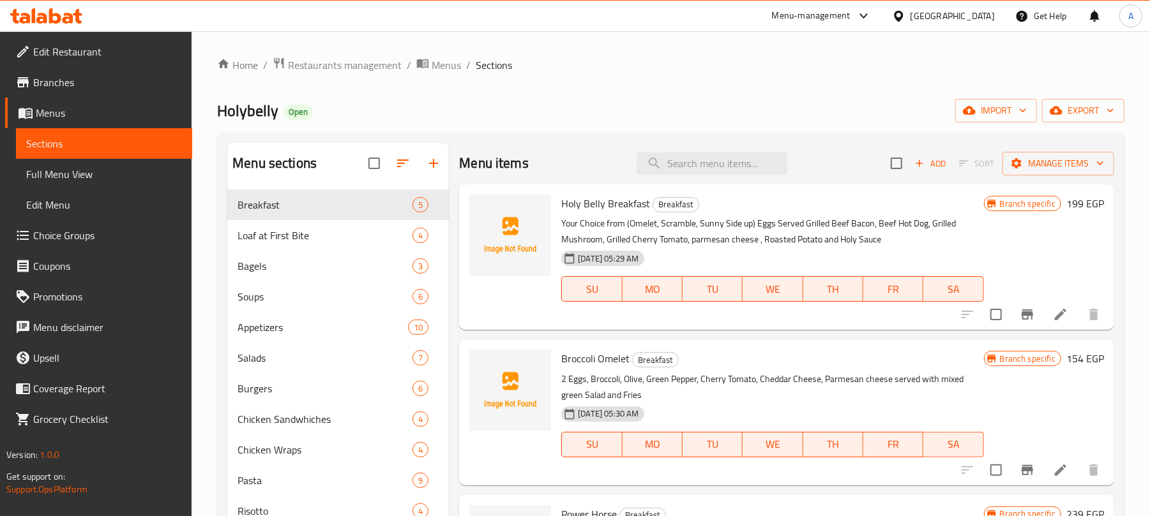
click at [65, 176] on span "Full Menu View" at bounding box center [104, 174] width 156 height 15
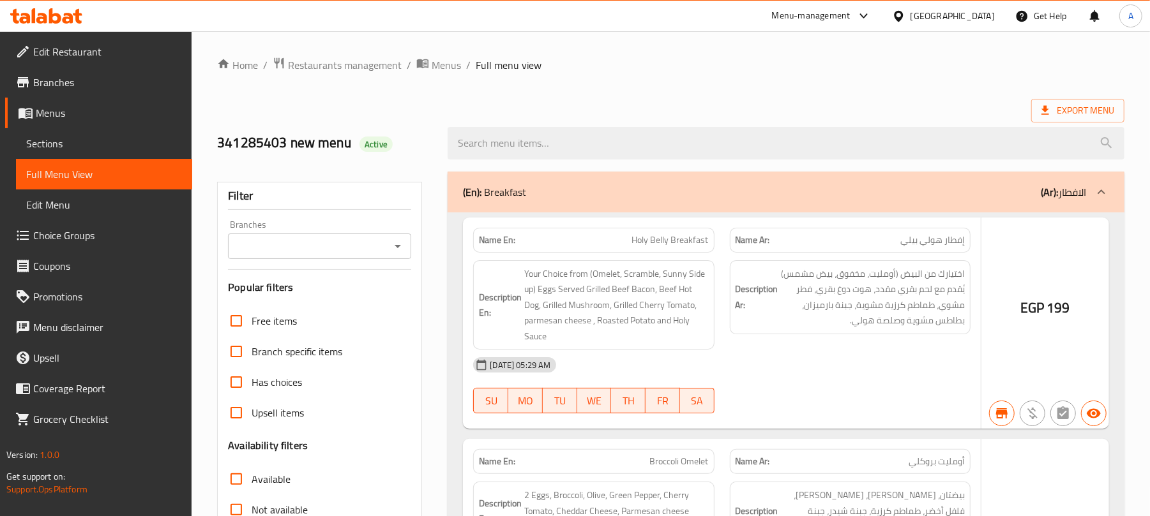
click at [236, 341] on input "Branch specific items" at bounding box center [236, 351] width 31 height 31
checkbox input "true"
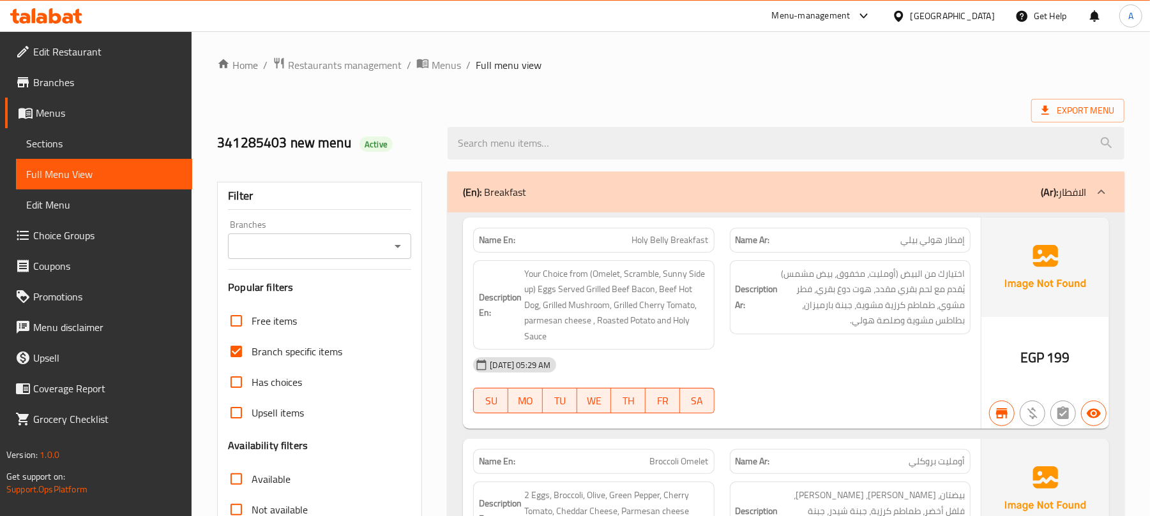
scroll to position [255, 0]
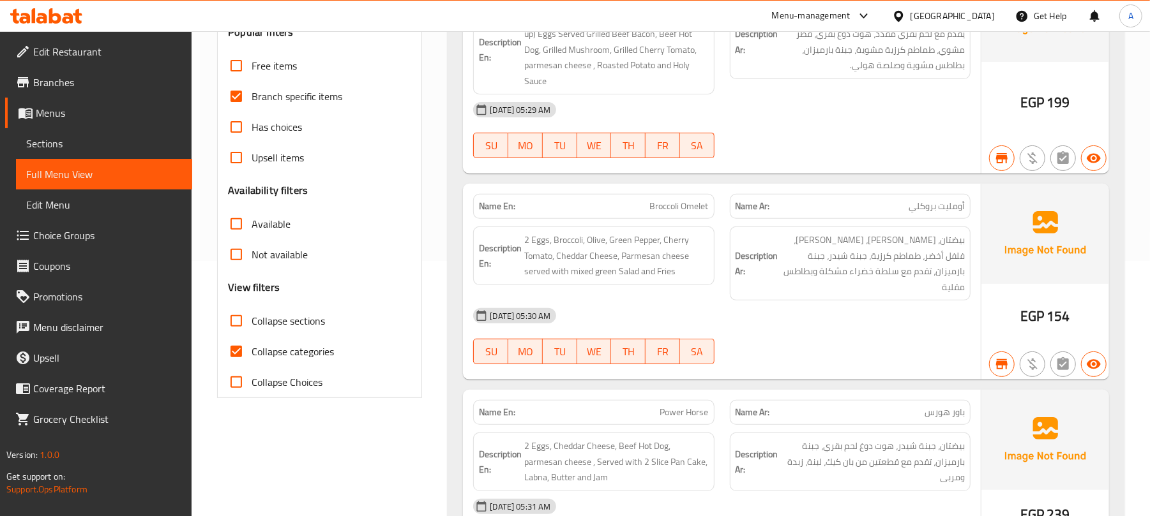
click at [241, 354] on input "Collapse categories" at bounding box center [236, 351] width 31 height 31
checkbox input "false"
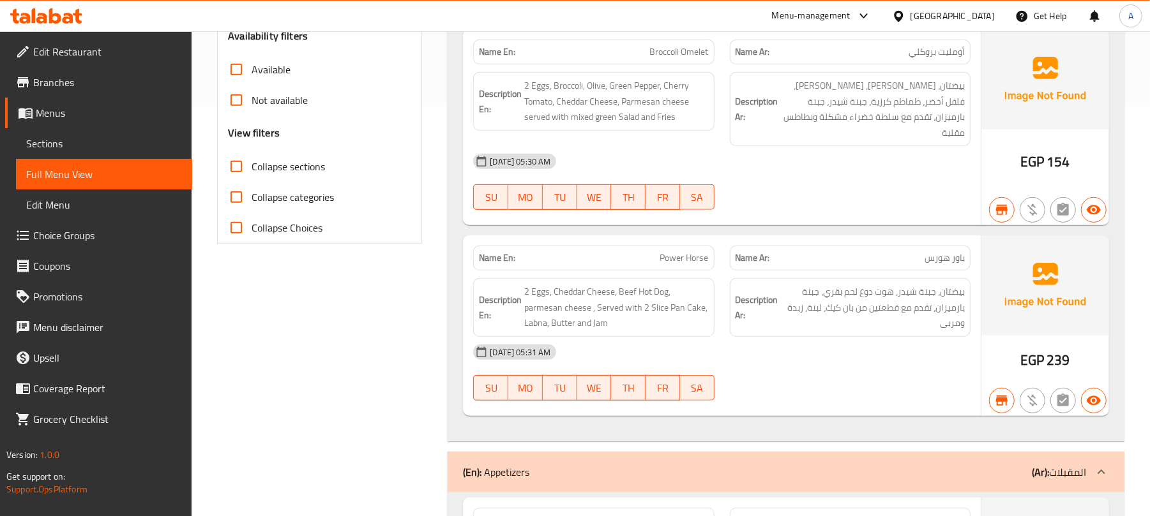
scroll to position [170, 0]
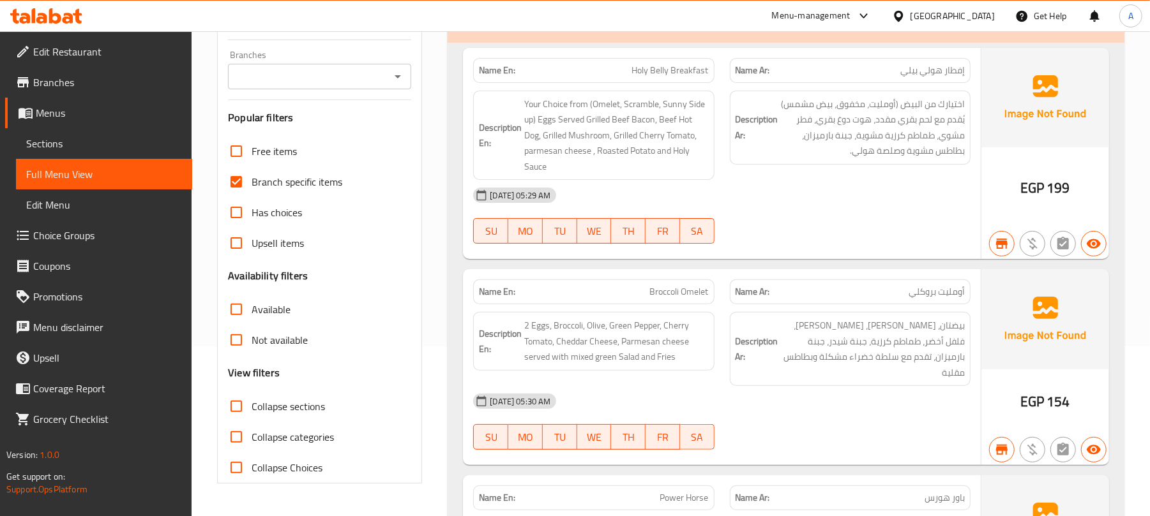
click at [238, 181] on input "Branch specific items" at bounding box center [236, 182] width 31 height 31
checkbox input "false"
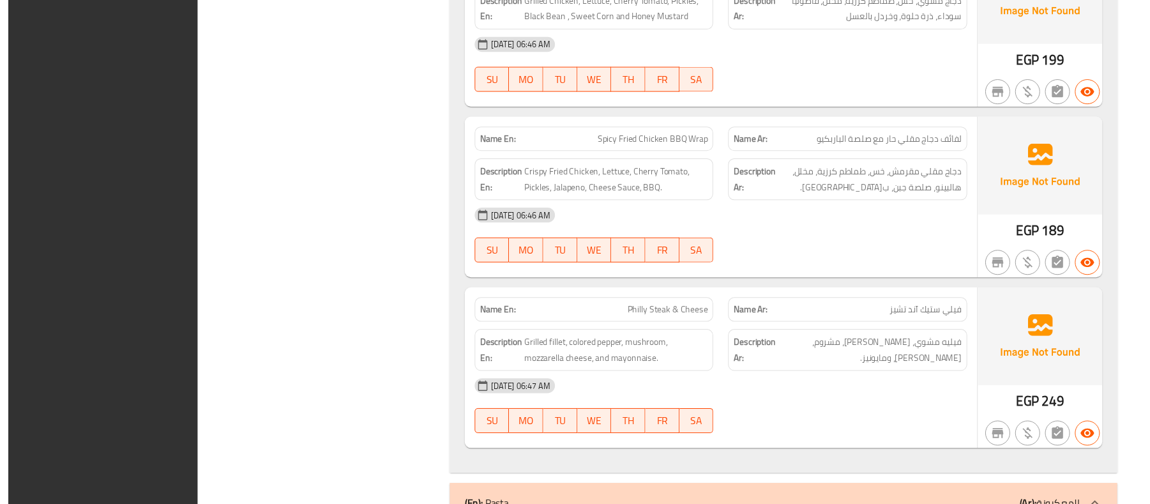
scroll to position [56282, 0]
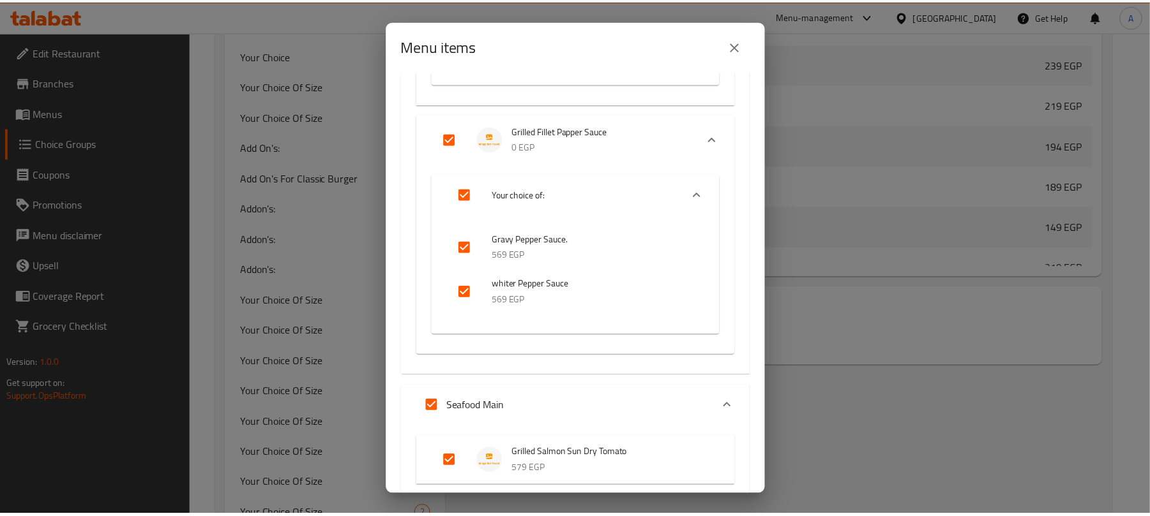
scroll to position [1277, 0]
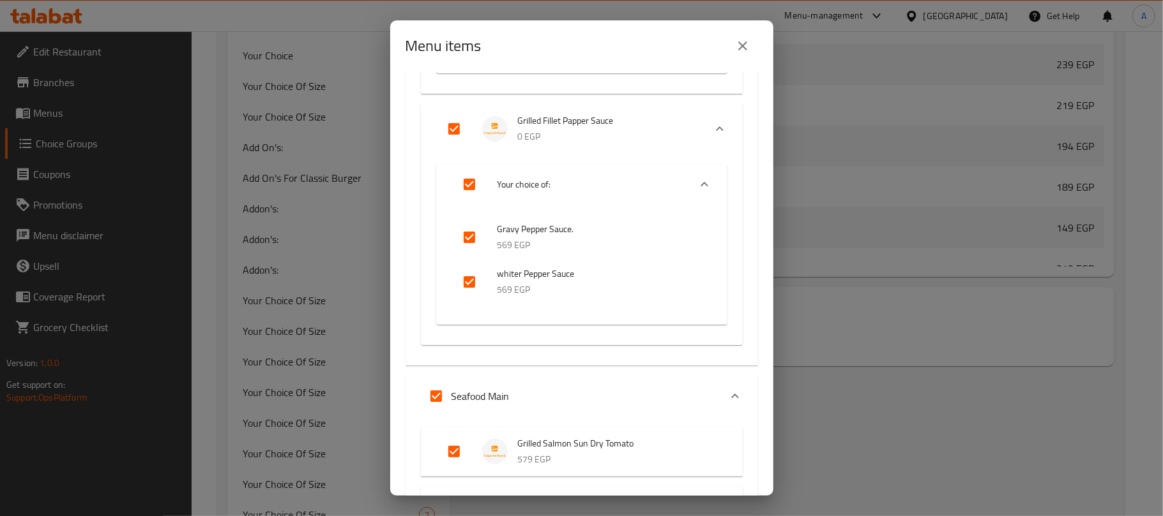
click at [322, 64] on div "Menu items 11 / 284 items selected ​ Breakfast Holy Belly Breakfast 199 EGP Bro…" at bounding box center [581, 258] width 1163 height 516
click at [749, 49] on icon "close" at bounding box center [742, 45] width 15 height 15
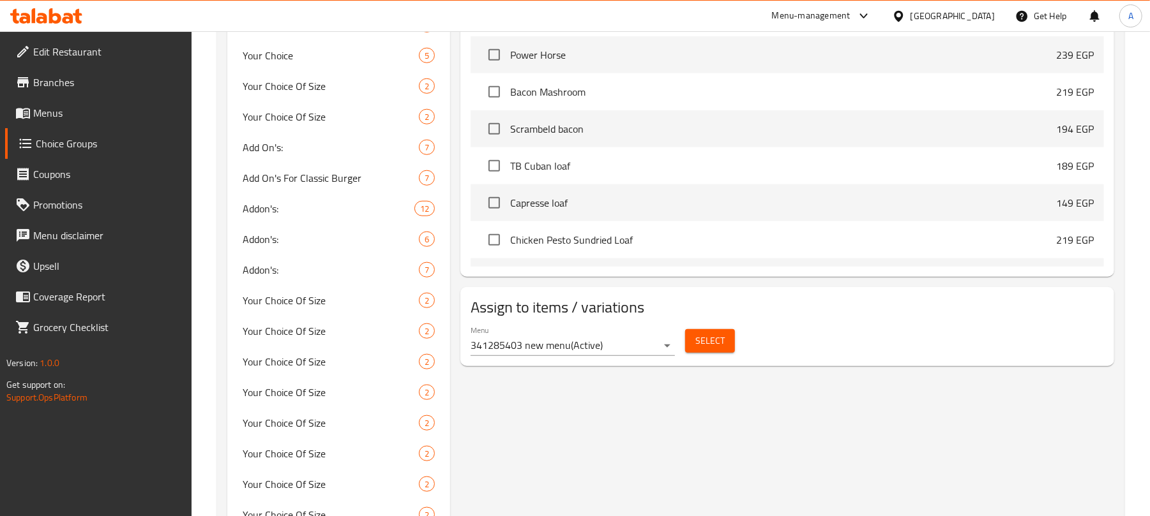
click at [65, 110] on span "Menus" at bounding box center [107, 112] width 149 height 15
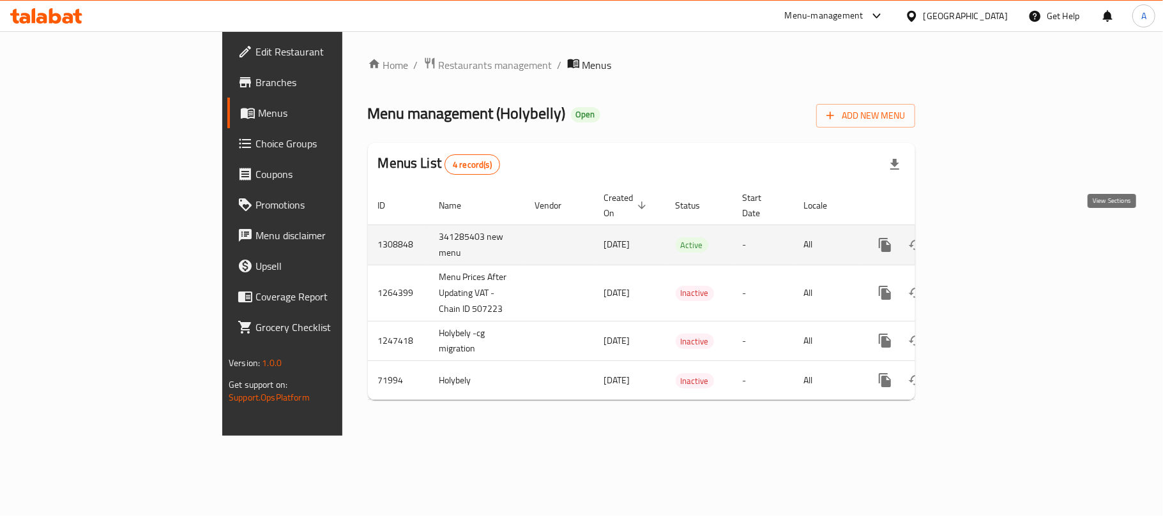
click at [984, 237] on icon "enhanced table" at bounding box center [976, 244] width 15 height 15
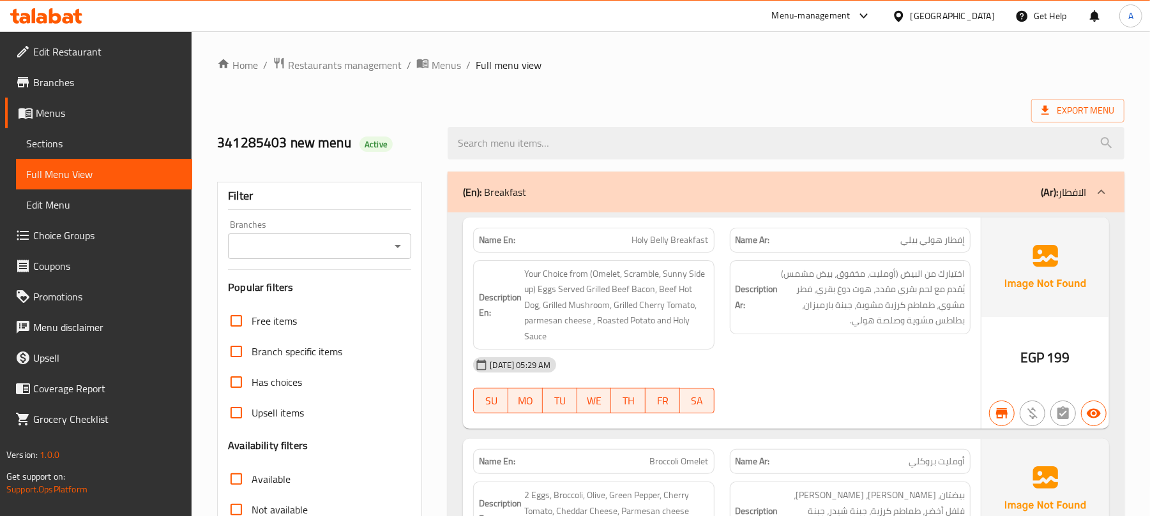
click at [379, 254] on input "Branches" at bounding box center [309, 246] width 154 height 18
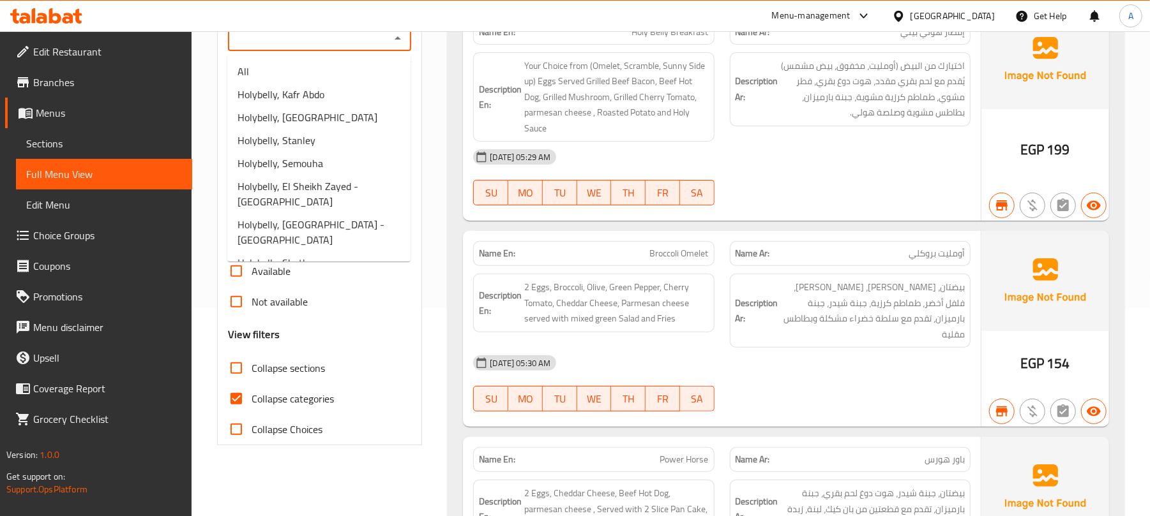
scroll to position [255, 0]
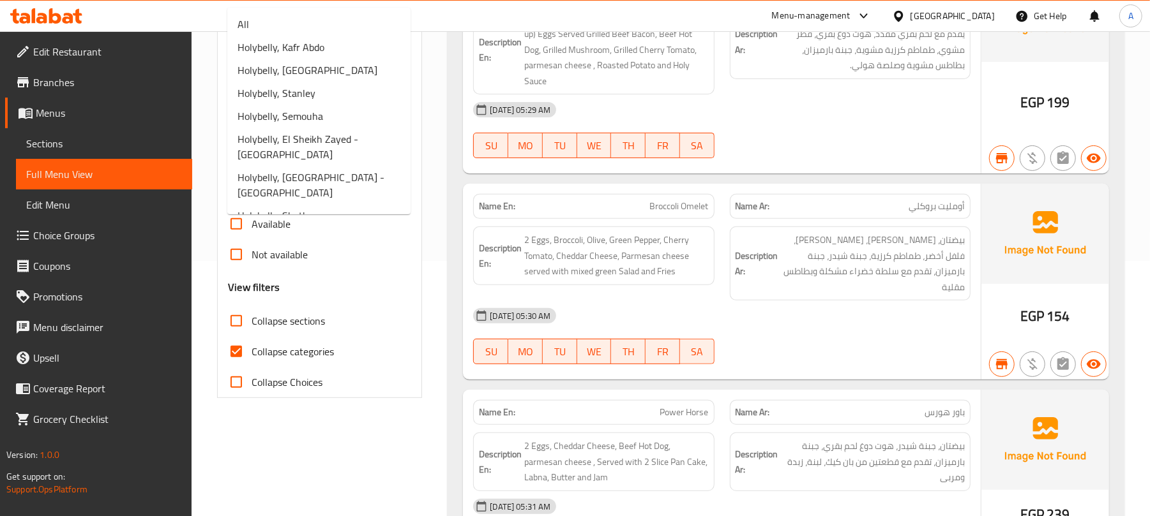
click at [232, 322] on input "Collapse sections" at bounding box center [236, 321] width 31 height 31
checkbox input "true"
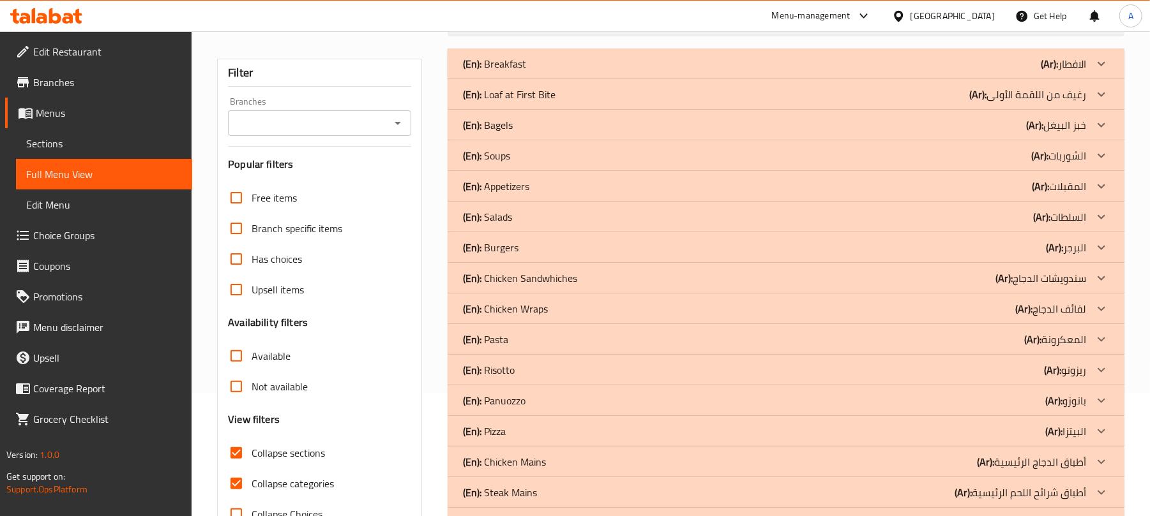
scroll to position [0, 0]
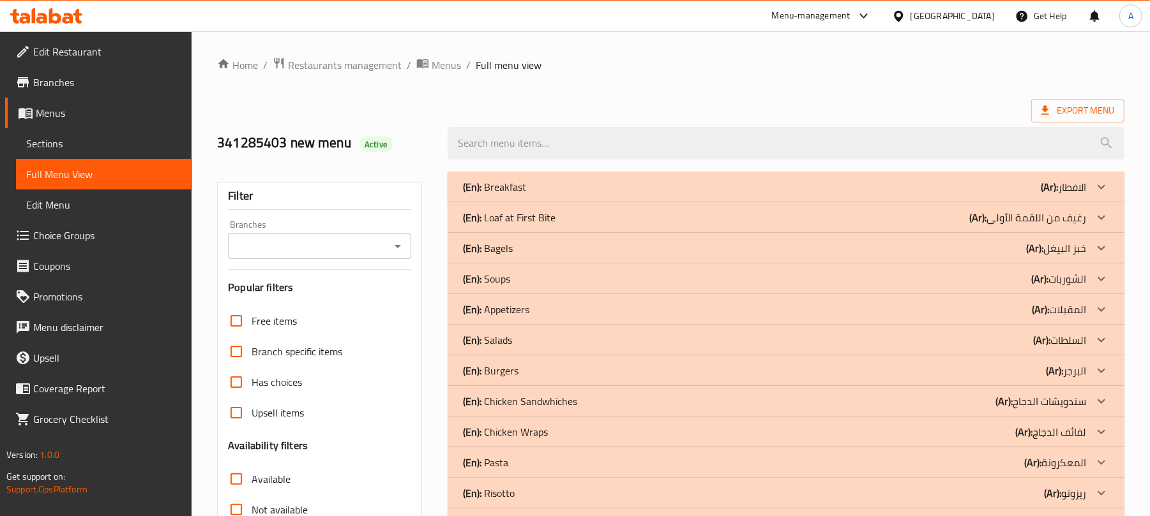
click at [512, 192] on p "(En): Breakfast" at bounding box center [494, 186] width 63 height 15
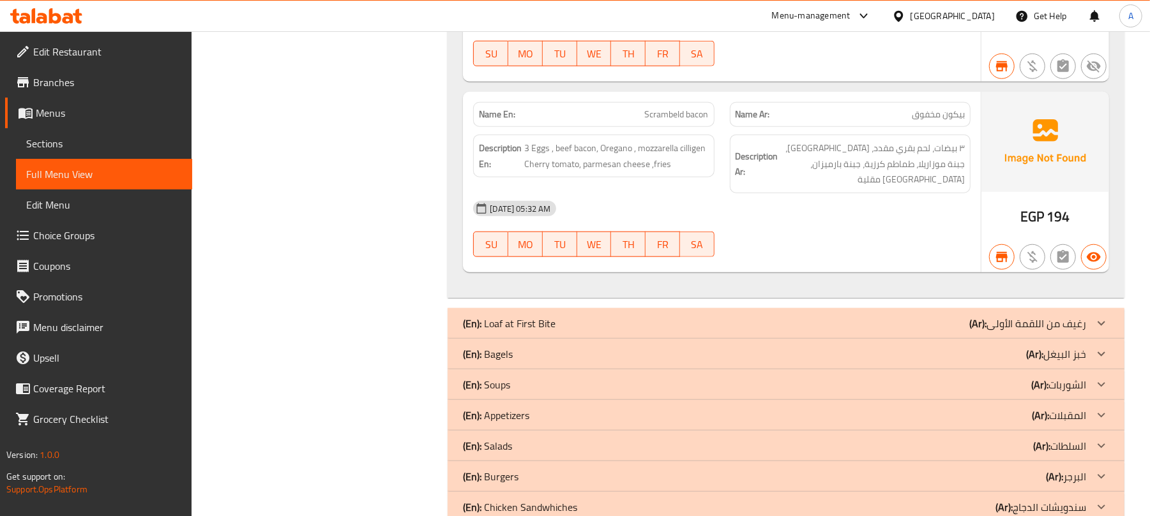
scroll to position [936, 0]
click at [612, 315] on div "(En): Loaf at First Bite (Ar): رغيف من اللقمة الأولى" at bounding box center [774, 322] width 623 height 15
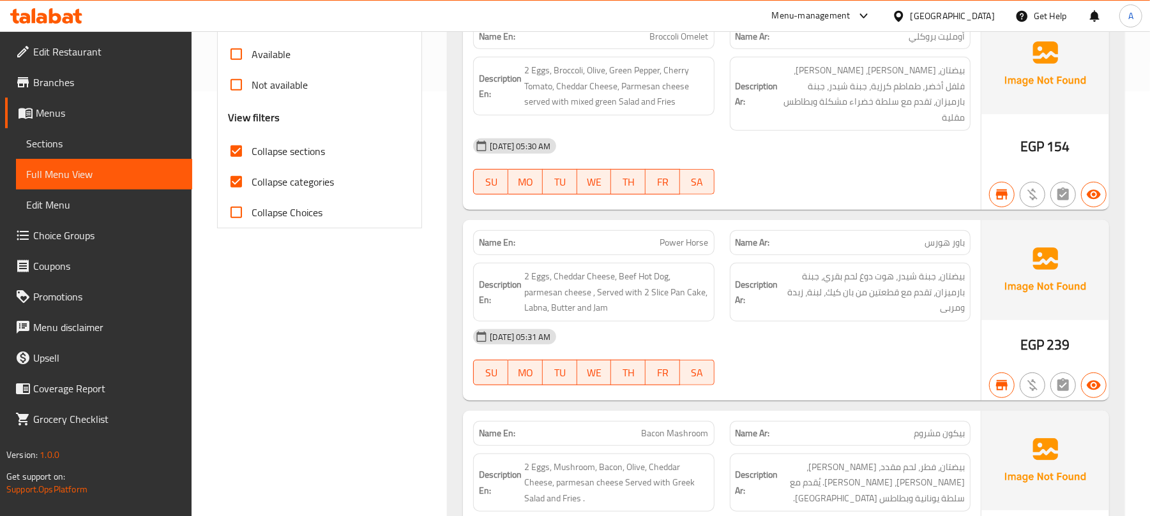
scroll to position [0, 0]
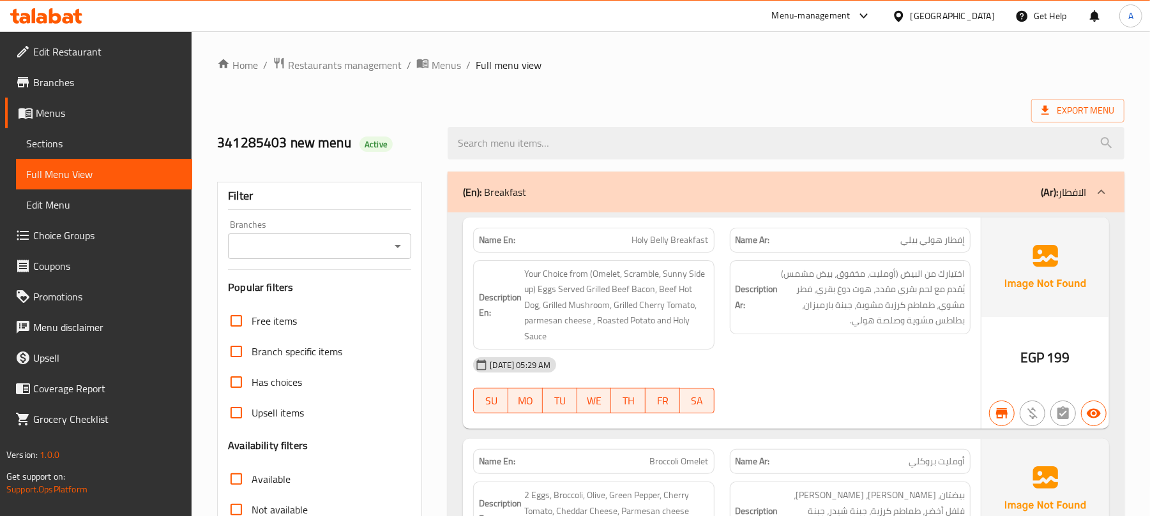
click at [1004, 195] on div "(En): Breakfast (Ar): الافطار" at bounding box center [774, 191] width 623 height 15
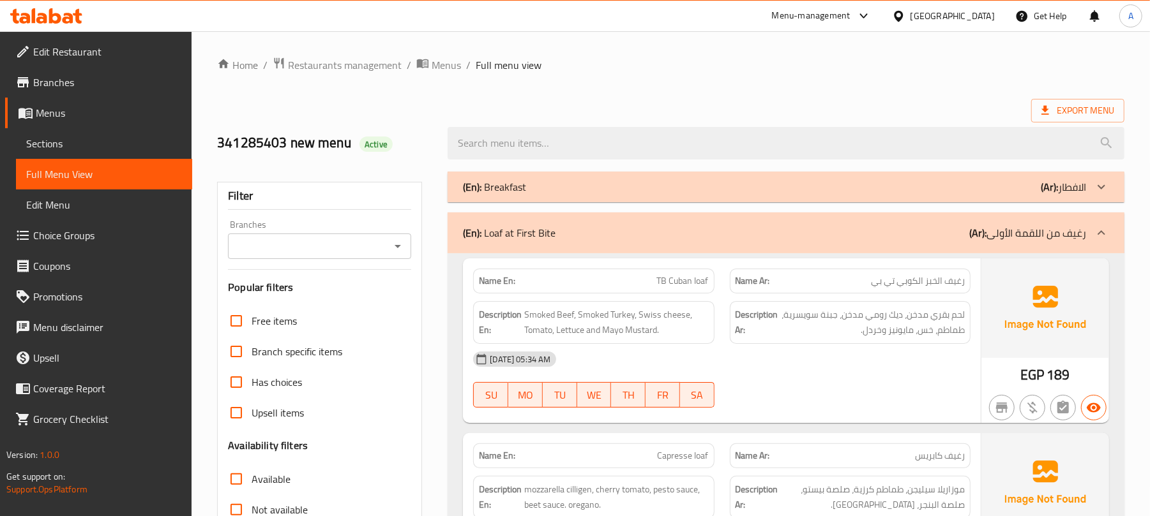
click at [548, 226] on p "(En): Loaf at First Bite" at bounding box center [509, 232] width 93 height 15
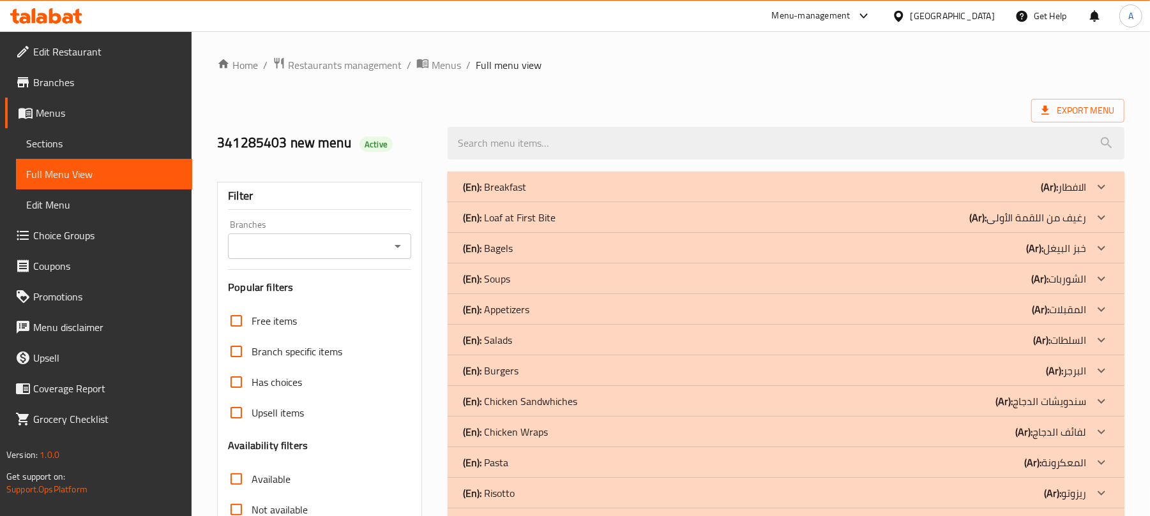
scroll to position [170, 0]
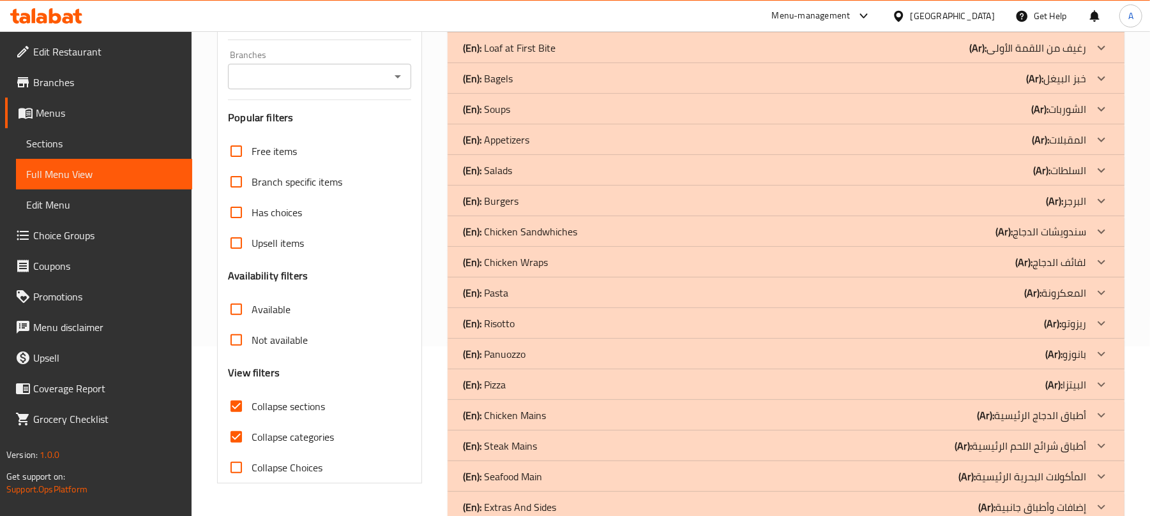
click at [509, 137] on p "(En): Appetizers" at bounding box center [496, 139] width 66 height 15
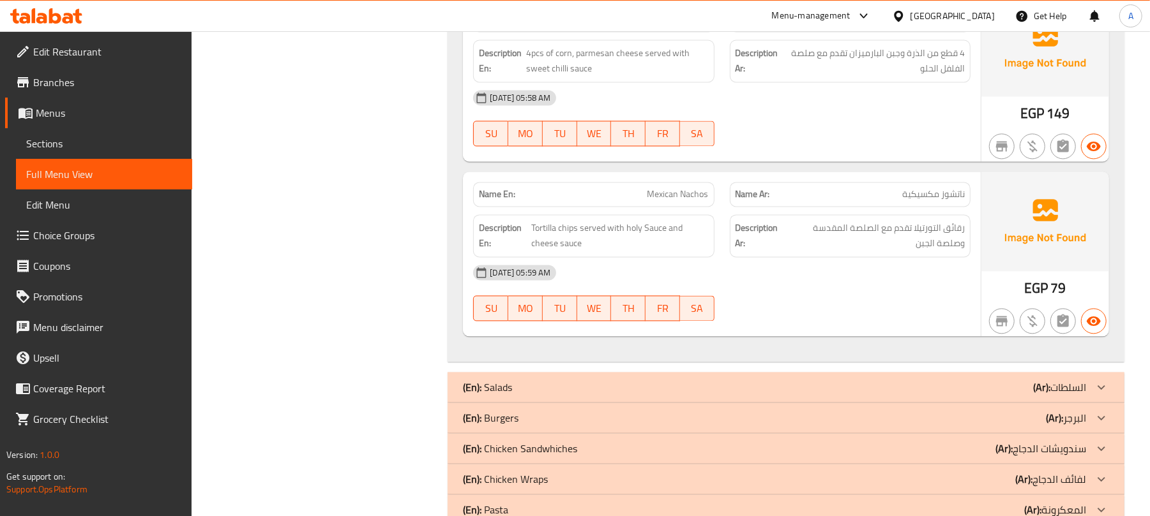
scroll to position [1872, 0]
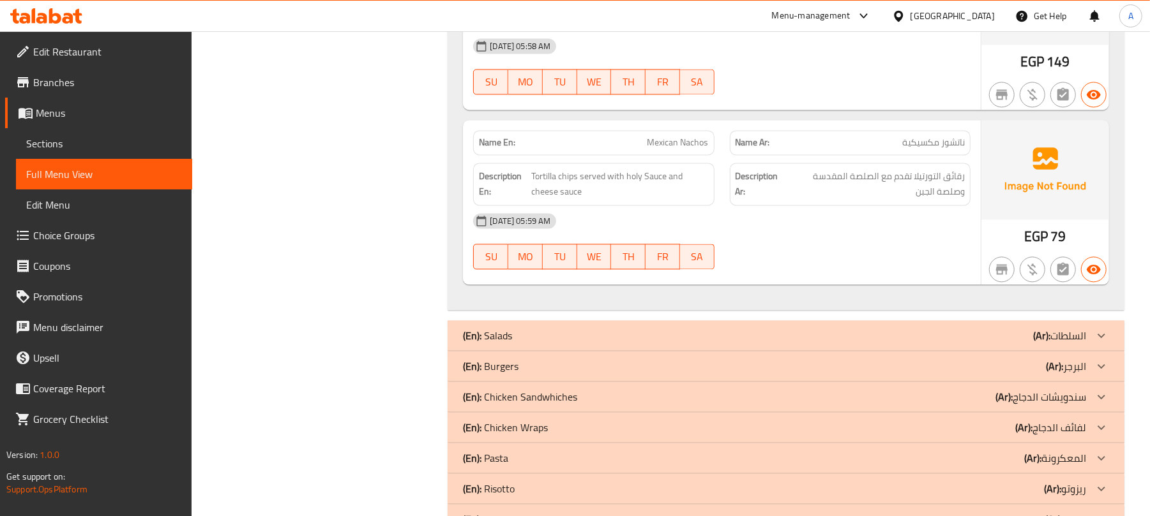
click at [572, 337] on div "(En): Salads (Ar): السلطات" at bounding box center [774, 335] width 623 height 15
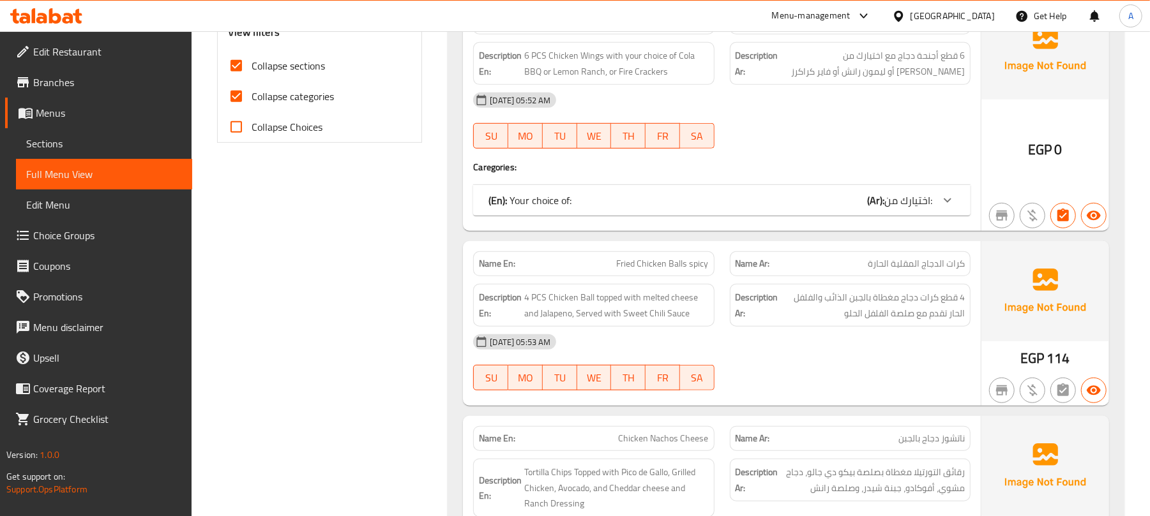
scroll to position [340, 0]
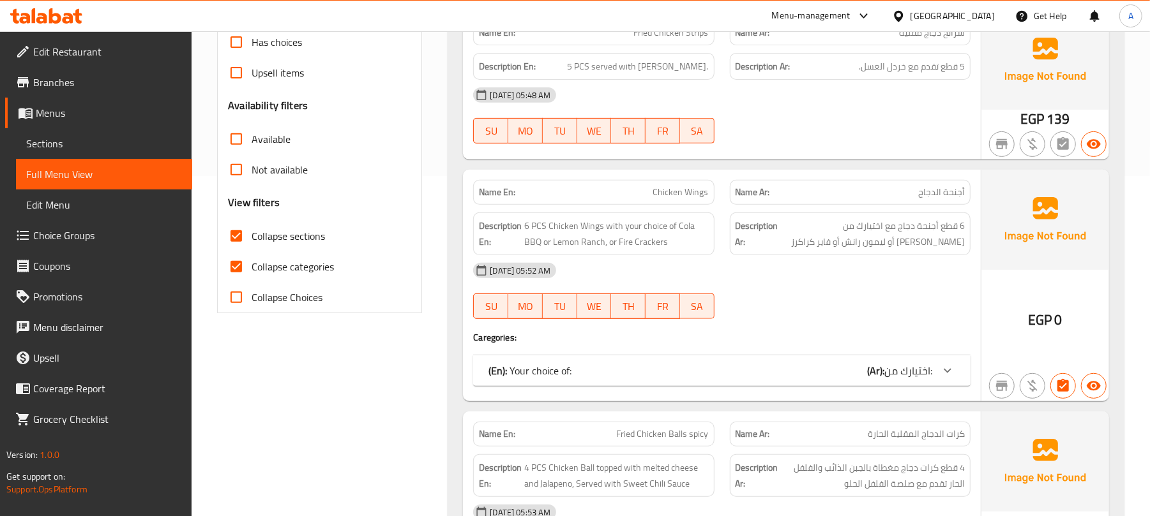
click at [797, 368] on div "(En): Your choice of: (Ar): اختيارك من:" at bounding box center [710, 370] width 444 height 15
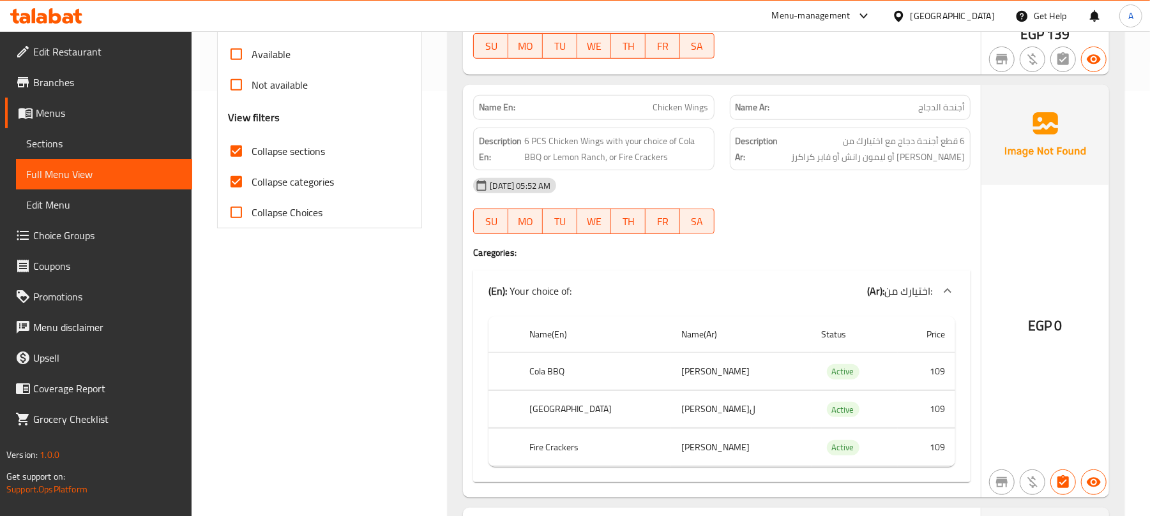
scroll to position [0, 0]
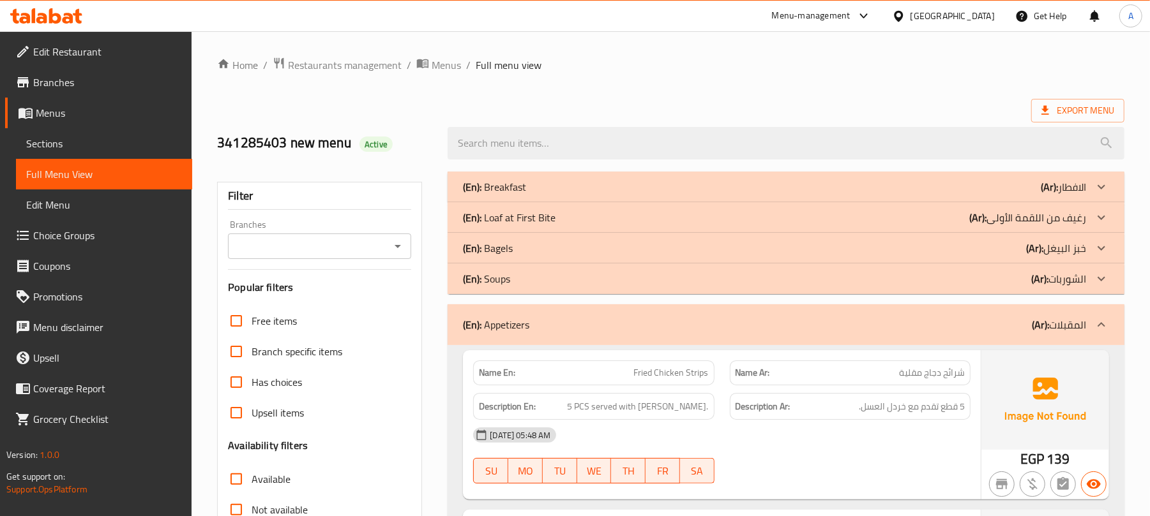
click at [748, 182] on div "(En): Breakfast (Ar): الافطار" at bounding box center [774, 186] width 623 height 15
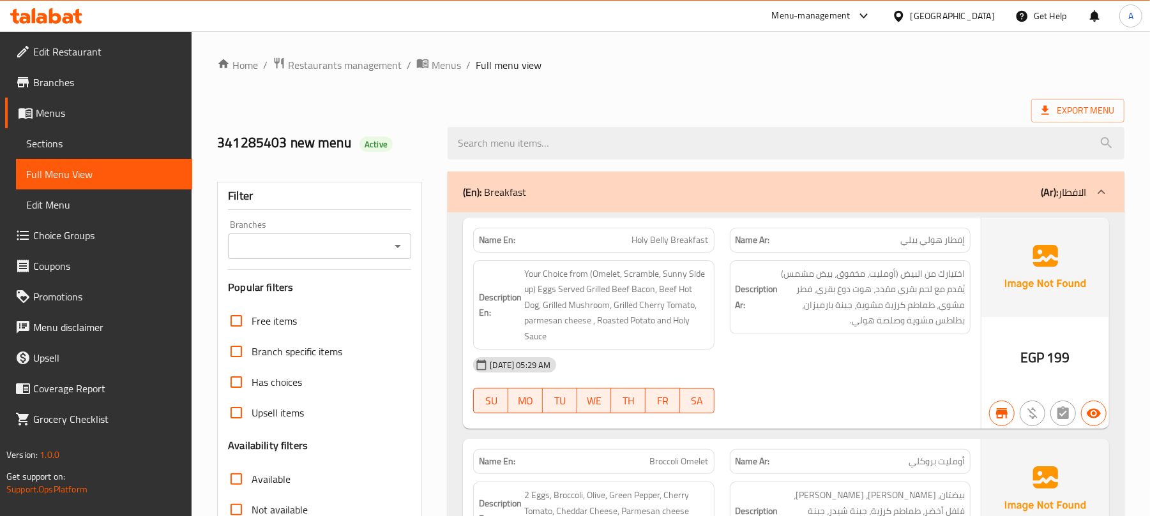
click at [678, 240] on span "Holy Belly Breakfast" at bounding box center [670, 240] width 77 height 13
click at [1047, 361] on span "199" at bounding box center [1057, 357] width 23 height 25
click at [1069, 356] on span "199" at bounding box center [1057, 357] width 23 height 25
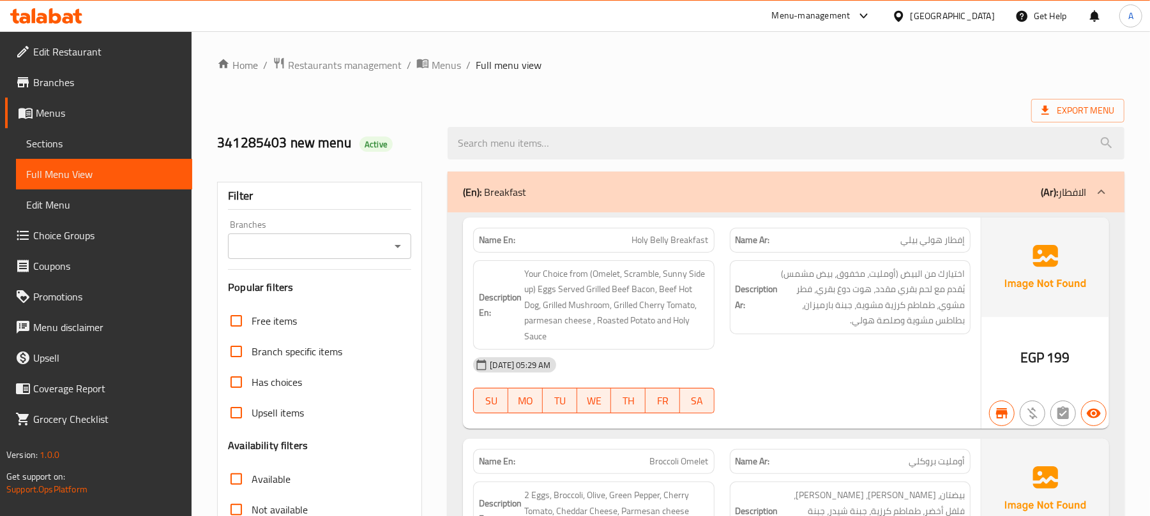
click at [1069, 356] on span "199" at bounding box center [1057, 357] width 23 height 25
click at [1052, 361] on span "199" at bounding box center [1057, 357] width 23 height 25
click at [1063, 356] on span "199" at bounding box center [1057, 357] width 23 height 25
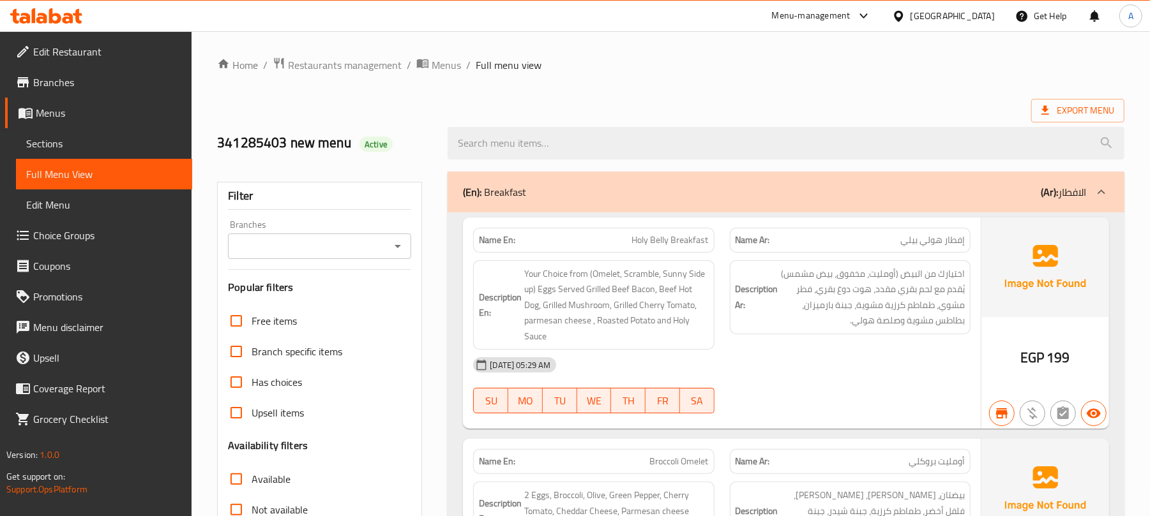
click at [1062, 356] on span "199" at bounding box center [1057, 357] width 23 height 25
click at [1062, 361] on span "199" at bounding box center [1057, 357] width 23 height 25
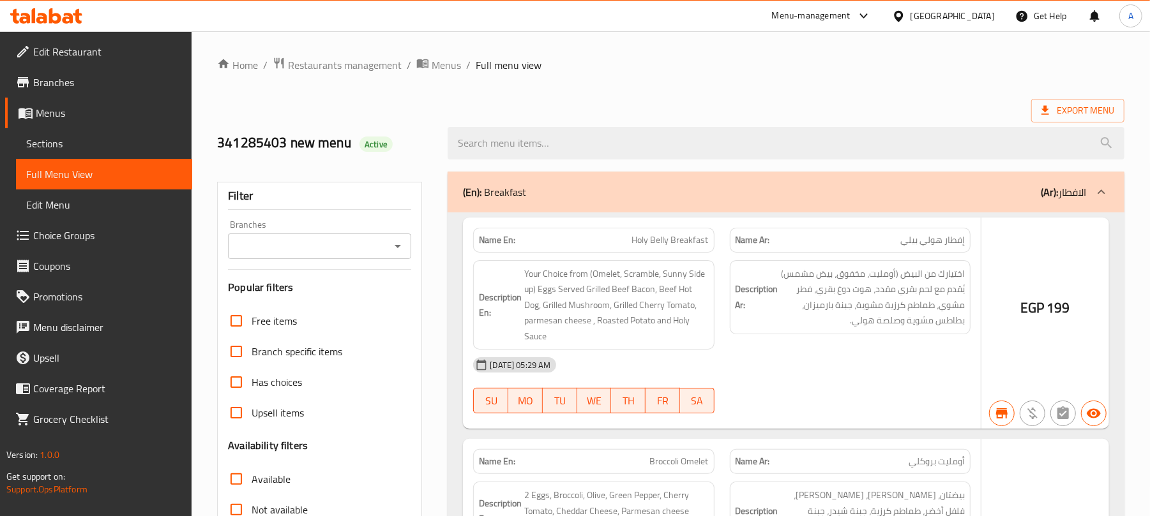
click at [51, 149] on span "Sections" at bounding box center [104, 143] width 156 height 15
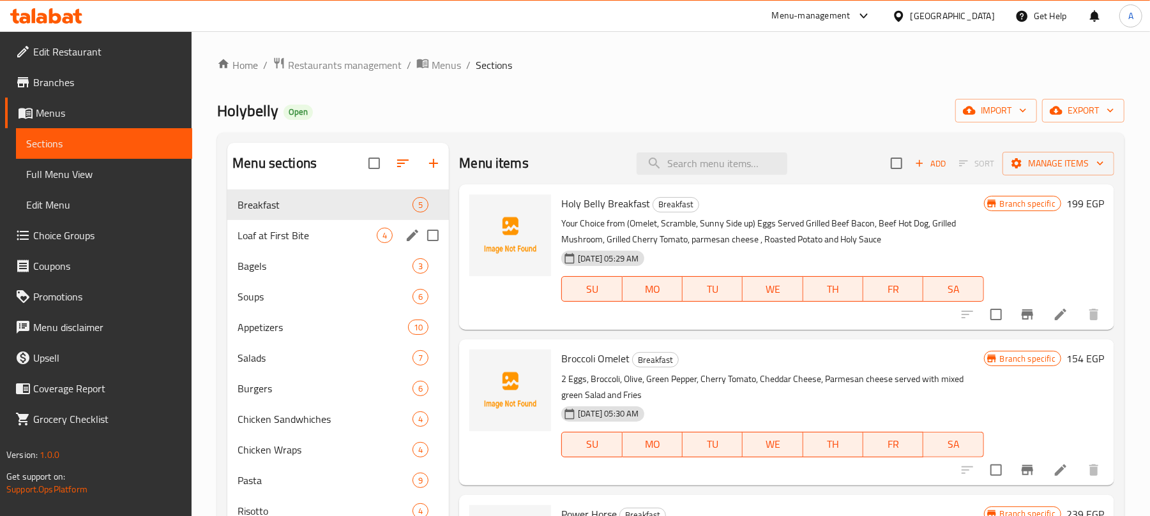
click at [437, 234] on input "Menu sections" at bounding box center [432, 235] width 27 height 27
checkbox input "true"
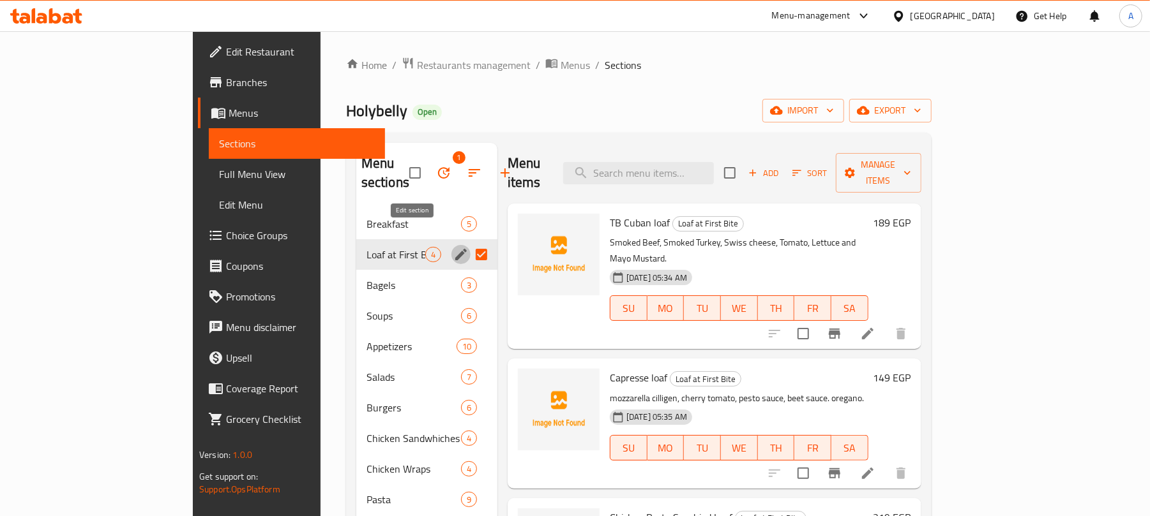
click at [453, 247] on icon "edit" at bounding box center [460, 254] width 15 height 15
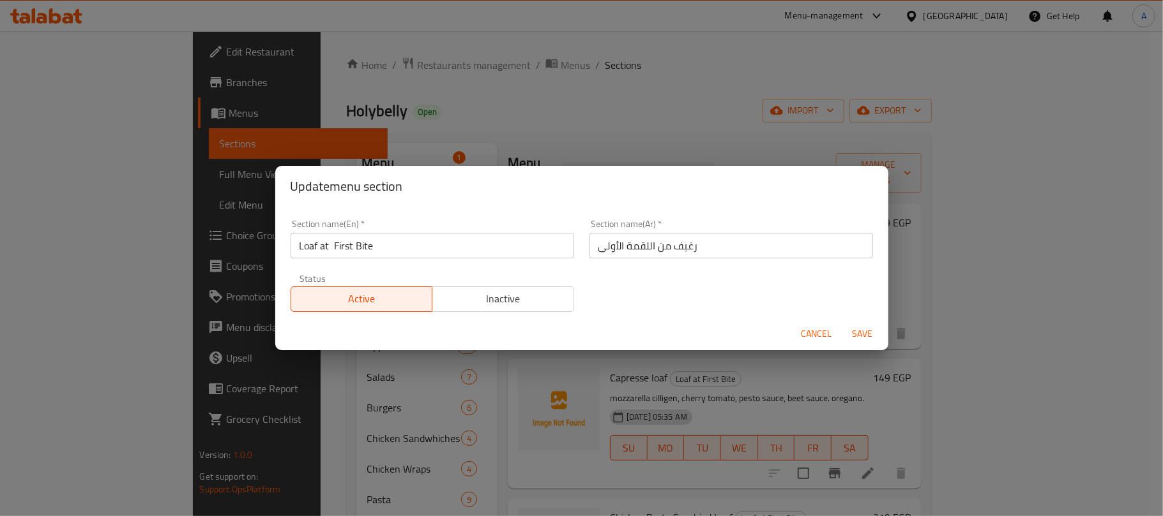
click at [422, 244] on input "Loaf at First Bite" at bounding box center [431, 246] width 283 height 26
